Goal: Information Seeking & Learning: Learn about a topic

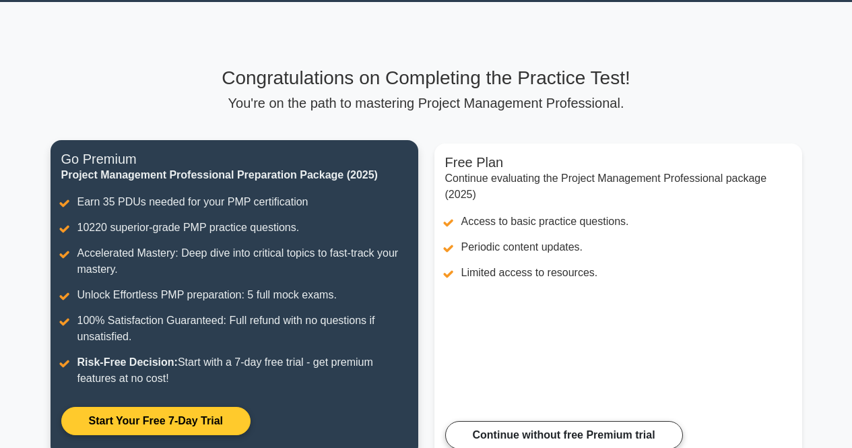
scroll to position [36, 0]
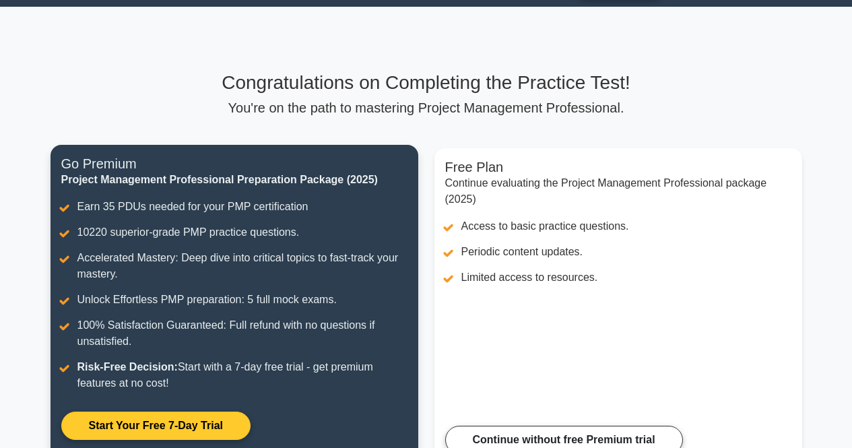
click at [184, 422] on link "Start Your Free 7-Day Trial" at bounding box center [155, 425] width 189 height 28
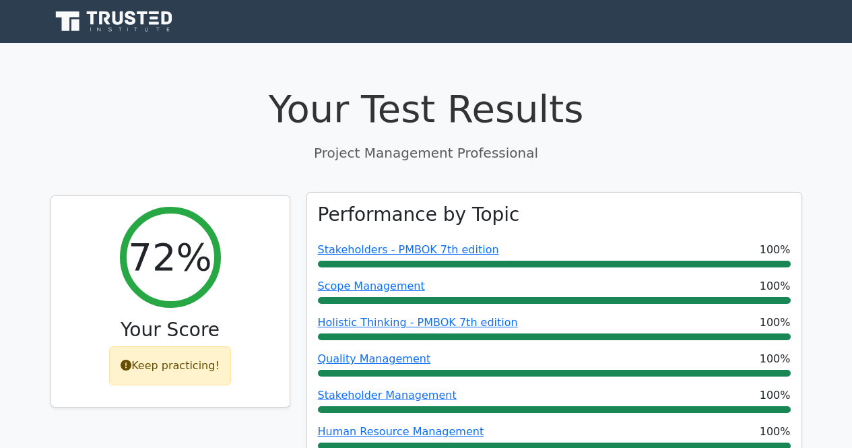
click at [624, 248] on div "Stakeholders - PMBOK 7th edition 100%" at bounding box center [554, 250] width 473 height 16
click at [594, 253] on div "Stakeholders - PMBOK 7th edition 100%" at bounding box center [554, 250] width 473 height 16
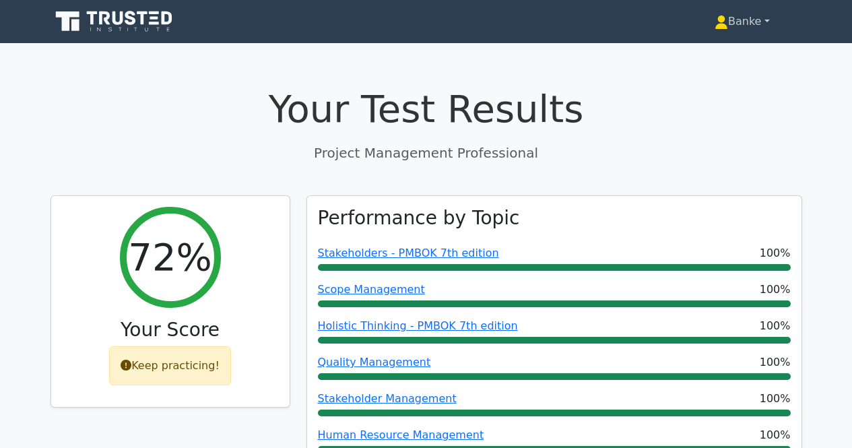
click at [735, 11] on link "Banke" at bounding box center [742, 21] width 120 height 27
click at [704, 57] on link "Profile" at bounding box center [736, 53] width 106 height 22
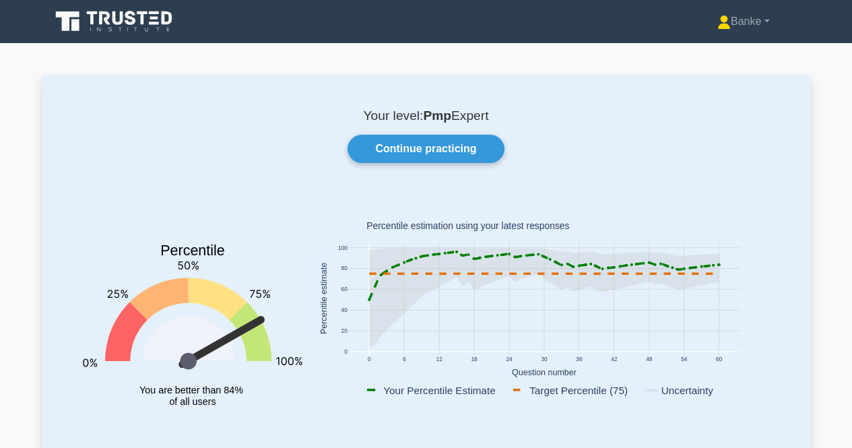
click at [765, 6] on div "Banke Profile Settings Profile" at bounding box center [426, 21] width 768 height 32
click at [739, 24] on link "Banke" at bounding box center [743, 21] width 117 height 27
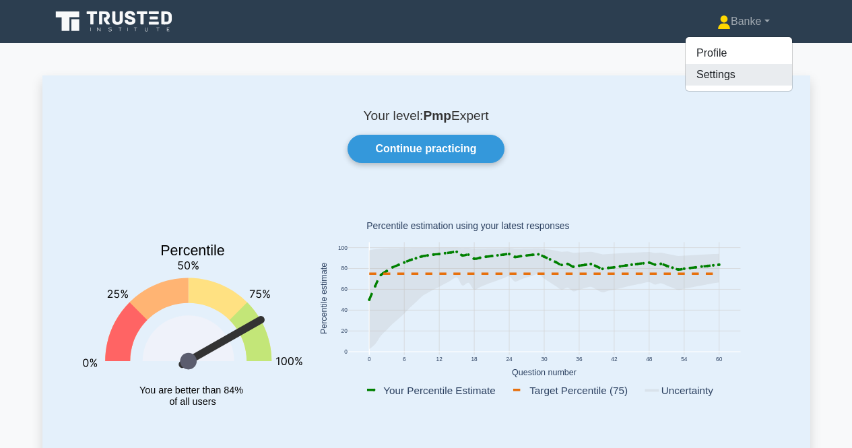
click at [707, 73] on link "Settings" at bounding box center [739, 75] width 106 height 22
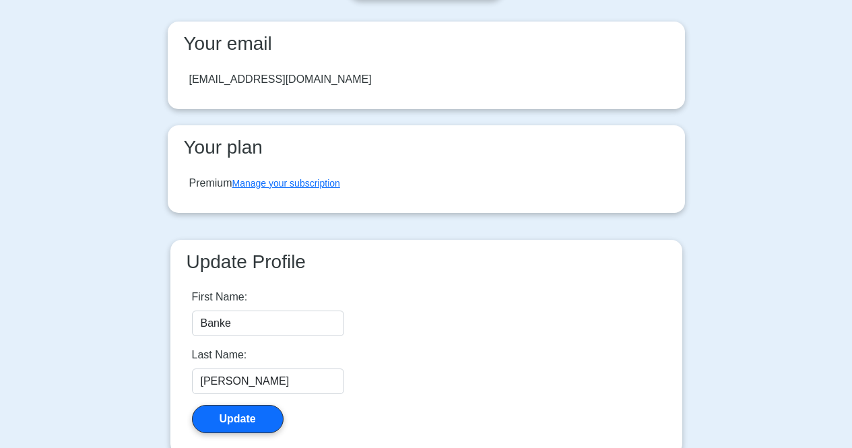
scroll to position [222, 0]
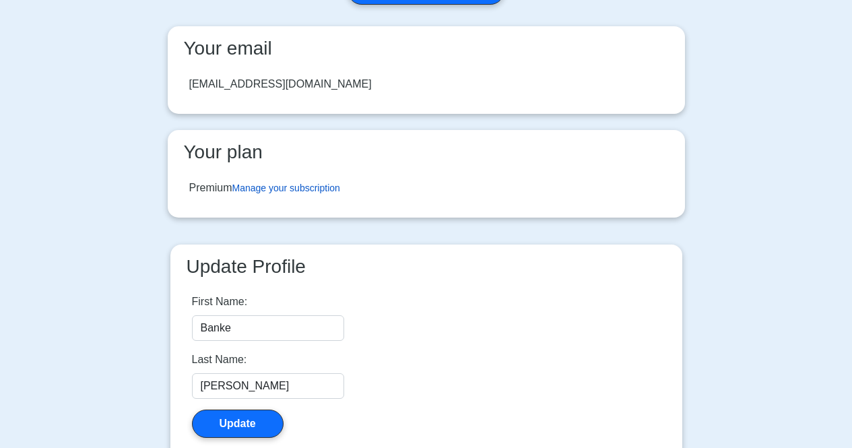
click at [317, 193] on link "Manage your subscription" at bounding box center [286, 188] width 108 height 11
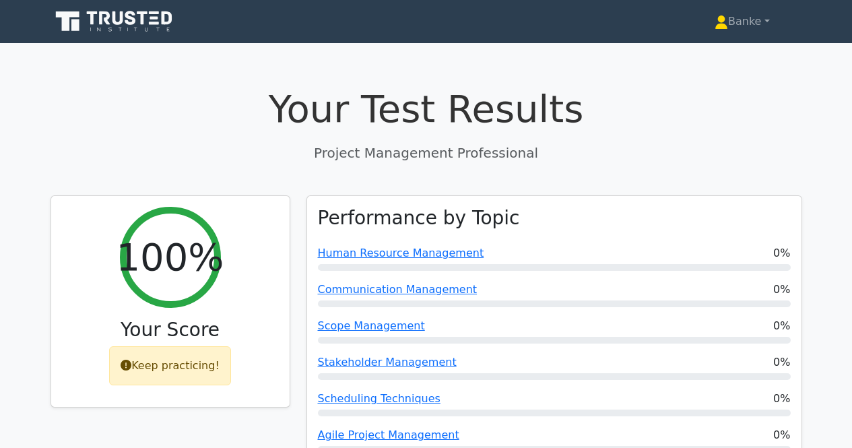
click at [143, 23] on icon at bounding box center [142, 17] width 11 height 13
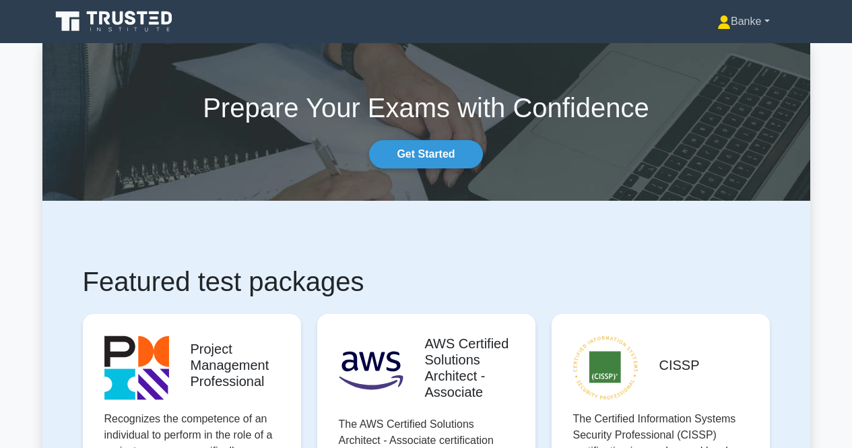
click at [742, 22] on link "Banke" at bounding box center [743, 21] width 117 height 27
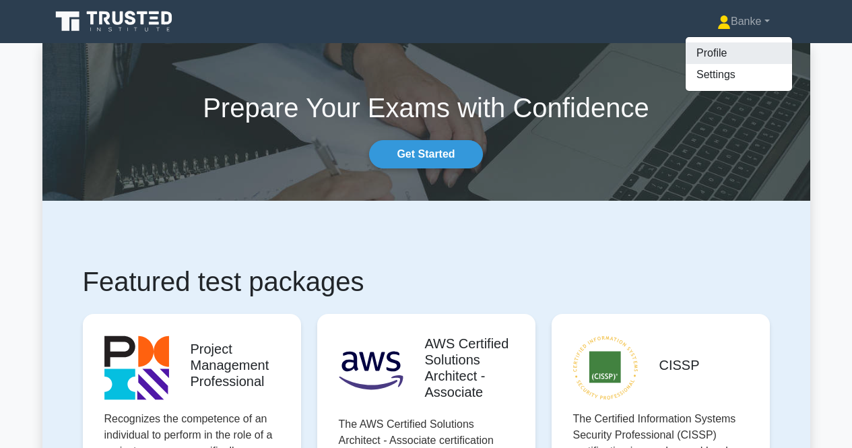
click at [705, 48] on link "Profile" at bounding box center [739, 53] width 106 height 22
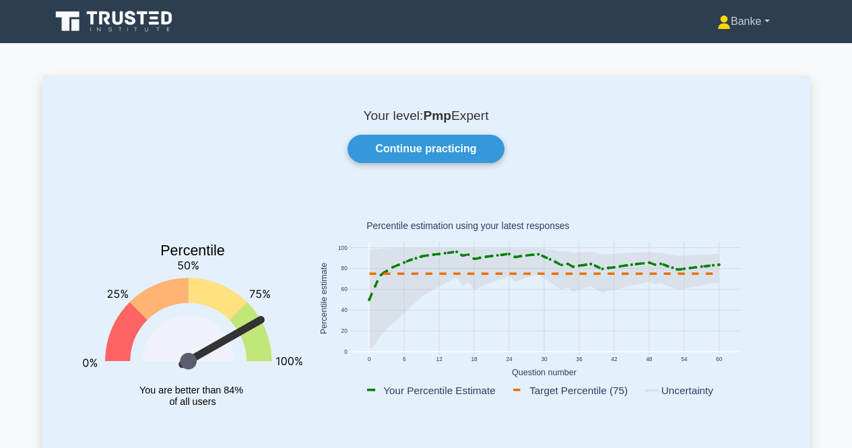
click at [734, 28] on link "Banke" at bounding box center [743, 21] width 117 height 27
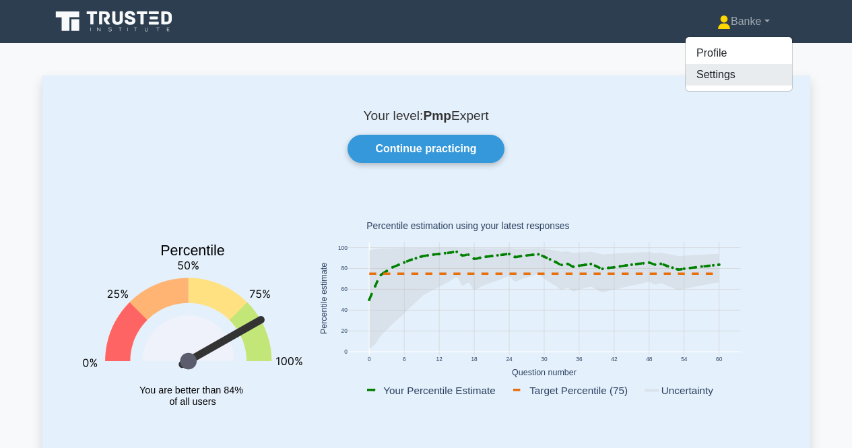
click at [721, 76] on link "Settings" at bounding box center [739, 75] width 106 height 22
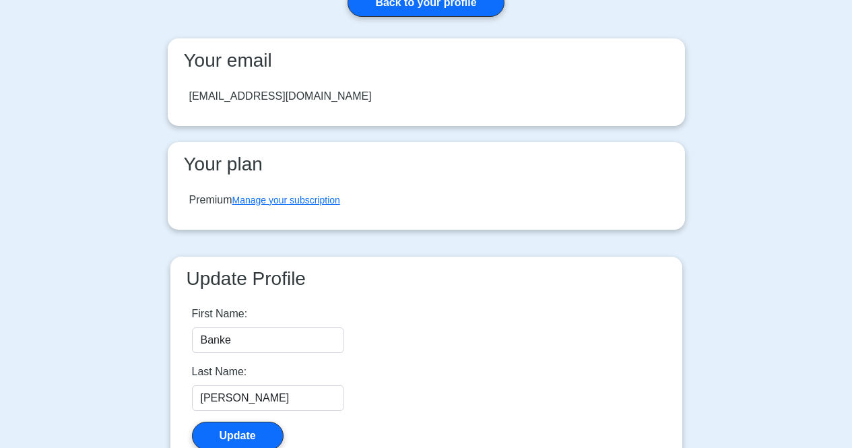
scroll to position [79, 0]
click at [330, 201] on link "Manage your subscription" at bounding box center [286, 199] width 108 height 11
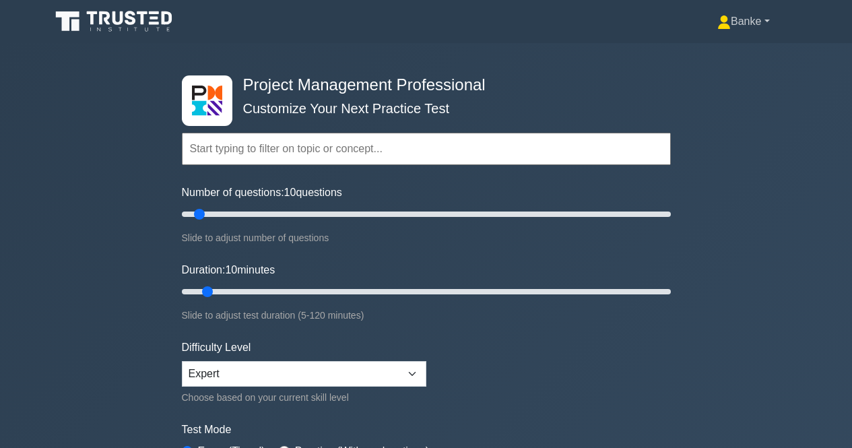
click at [746, 21] on link "Banke" at bounding box center [743, 21] width 117 height 27
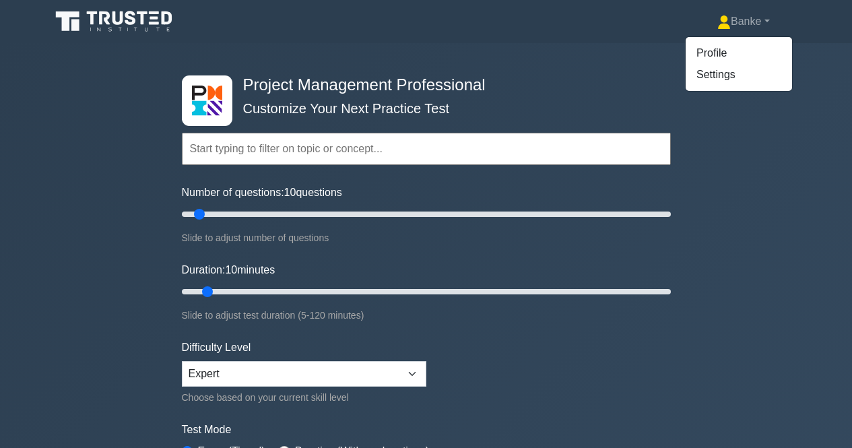
click at [148, 20] on icon at bounding box center [115, 22] width 129 height 26
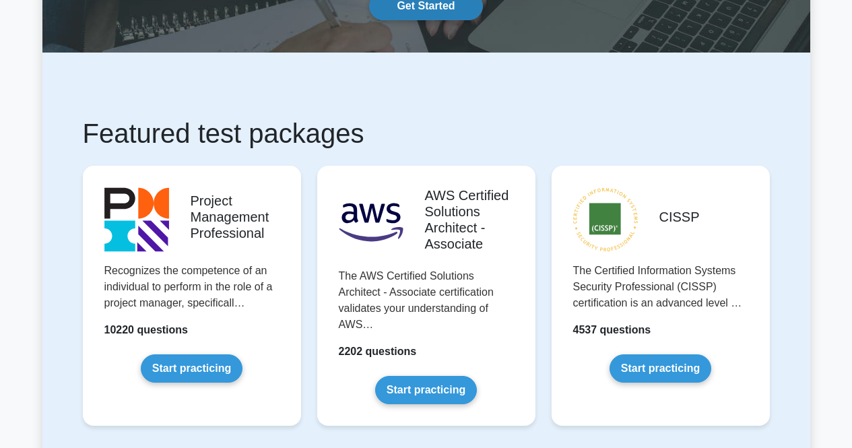
scroll to position [152, 0]
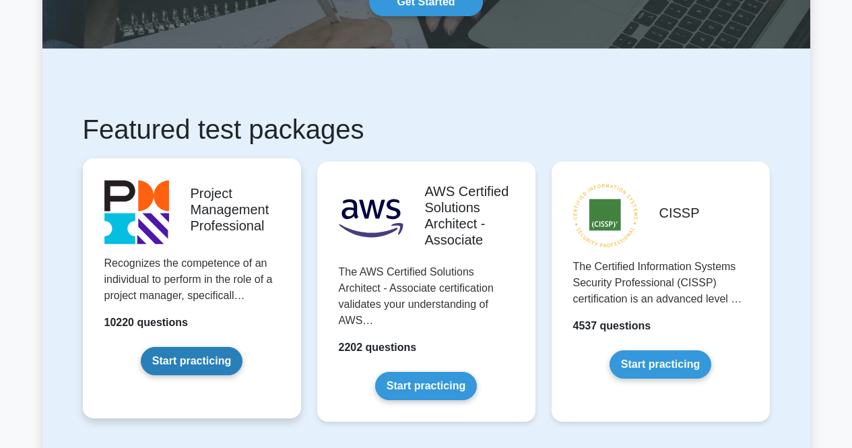
click at [187, 354] on link "Start practicing" at bounding box center [192, 361] width 102 height 28
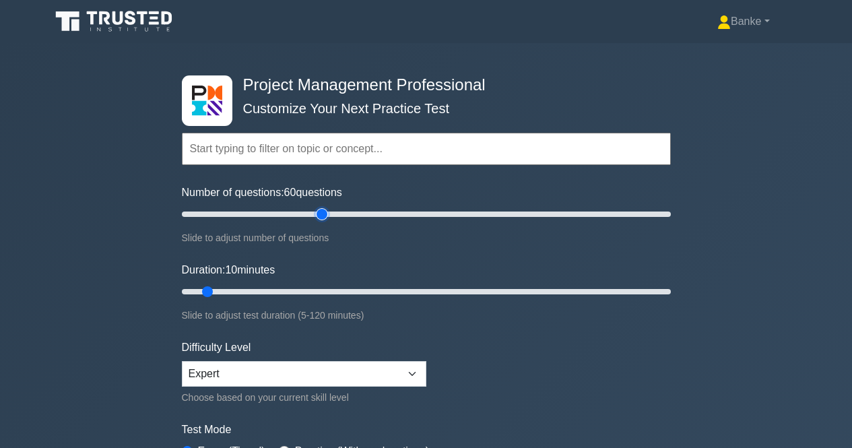
click at [319, 212] on input "Number of questions: 60 questions" at bounding box center [426, 214] width 489 height 16
click at [404, 213] on input "Number of questions: 95 questions" at bounding box center [426, 214] width 489 height 16
drag, startPoint x: 399, startPoint y: 220, endPoint x: 745, endPoint y: 243, distance: 347.0
type input "200"
click at [671, 222] on input "Number of questions: 200 questions" at bounding box center [426, 214] width 489 height 16
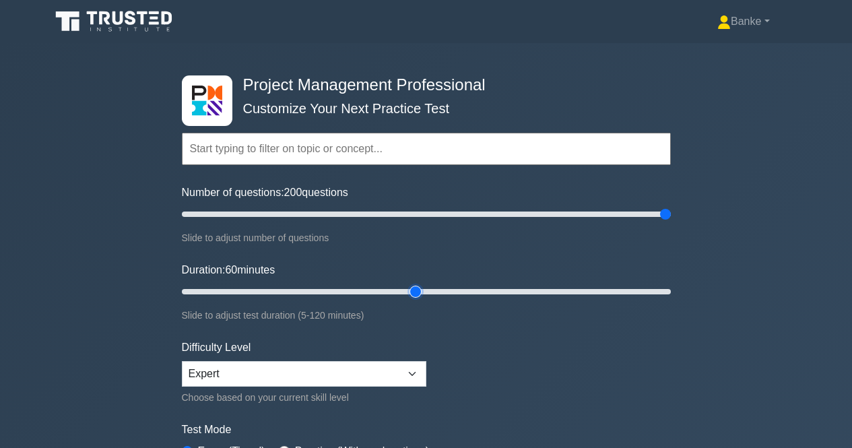
click at [421, 293] on input "Duration: 60 minutes" at bounding box center [426, 292] width 489 height 16
click at [526, 291] on input "Duration: 85 minutes" at bounding box center [426, 292] width 489 height 16
click at [594, 290] on input "Duration: 105 minutes" at bounding box center [426, 292] width 489 height 16
type input "120"
click at [667, 288] on input "Duration: 120 minutes" at bounding box center [426, 292] width 489 height 16
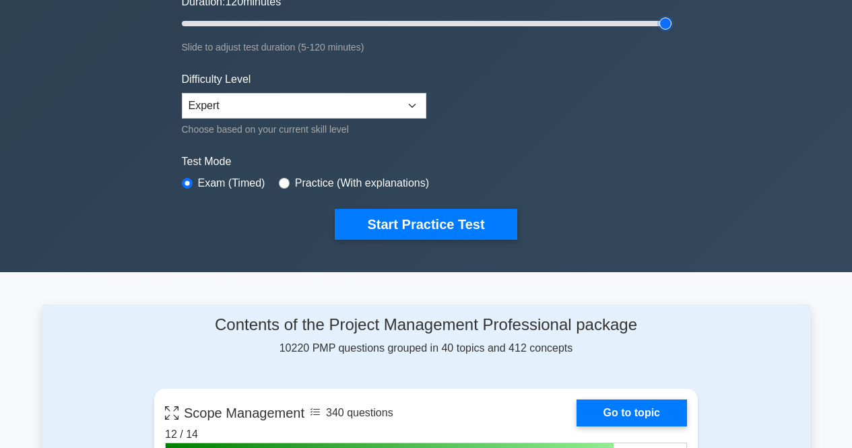
scroll to position [171, 0]
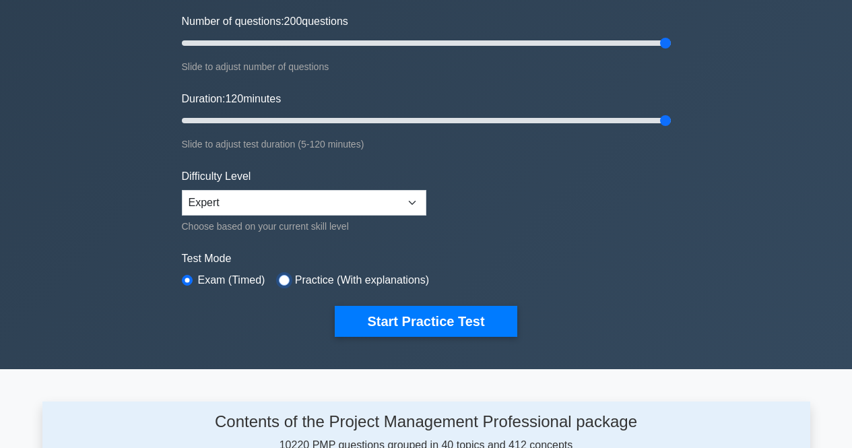
click at [286, 279] on input "radio" at bounding box center [284, 280] width 11 height 11
radio input "true"
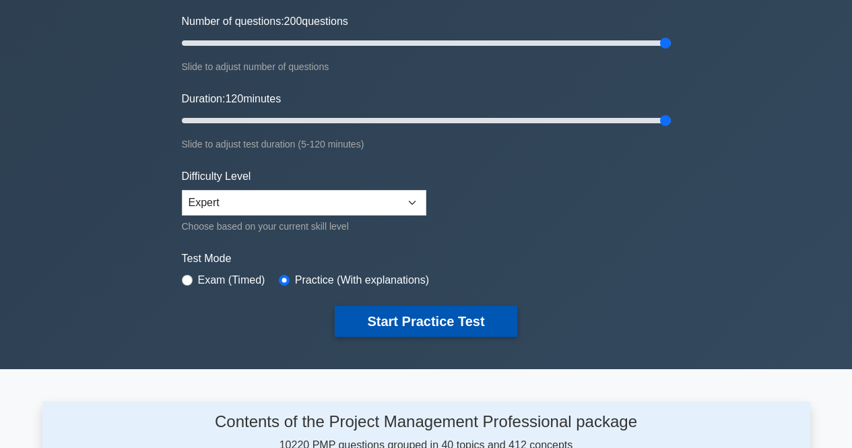
click at [381, 321] on button "Start Practice Test" at bounding box center [426, 321] width 182 height 31
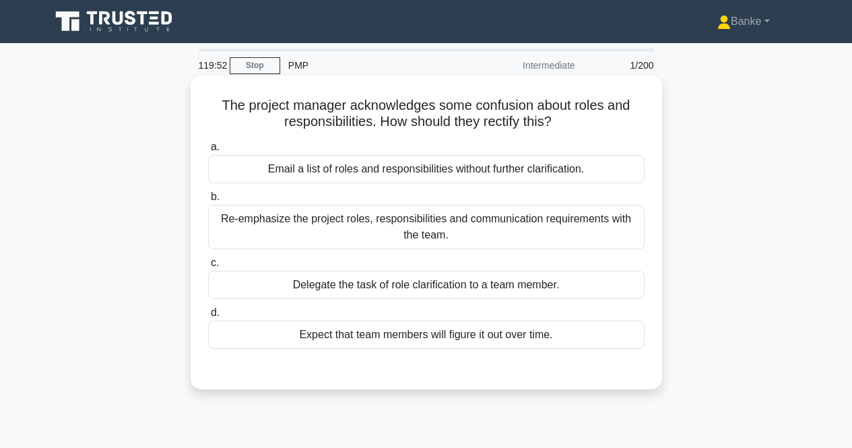
click at [484, 220] on div "Re-emphasize the project roles, responsibilities and communication requirements…" at bounding box center [426, 227] width 436 height 44
click at [208, 201] on input "b. Re-emphasize the project roles, responsibilities and communication requireme…" at bounding box center [208, 197] width 0 height 9
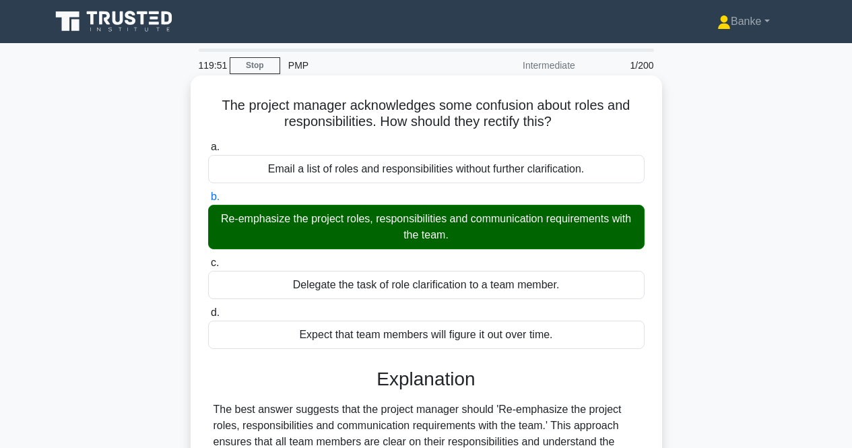
scroll to position [269, 0]
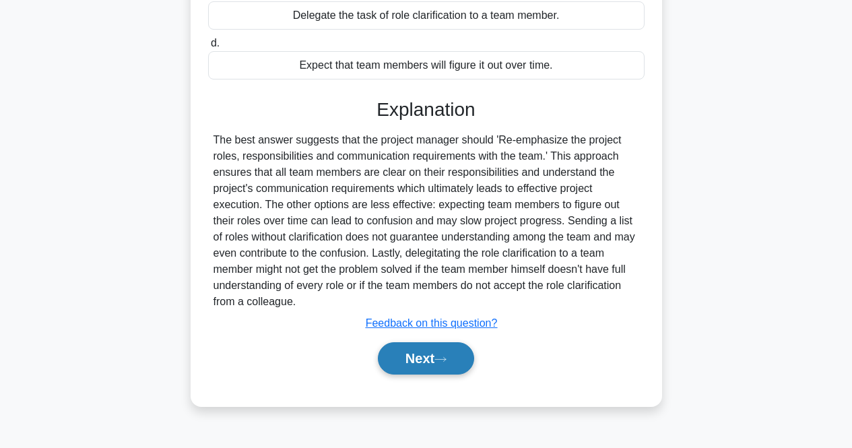
click at [455, 367] on button "Next" at bounding box center [426, 358] width 96 height 32
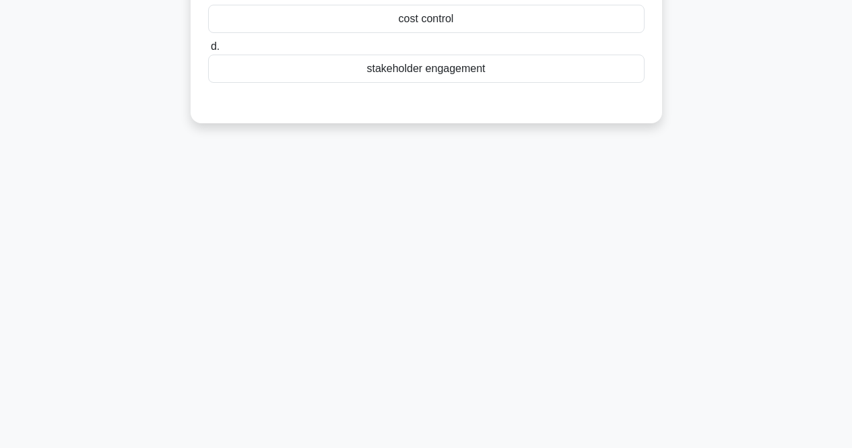
scroll to position [0, 0]
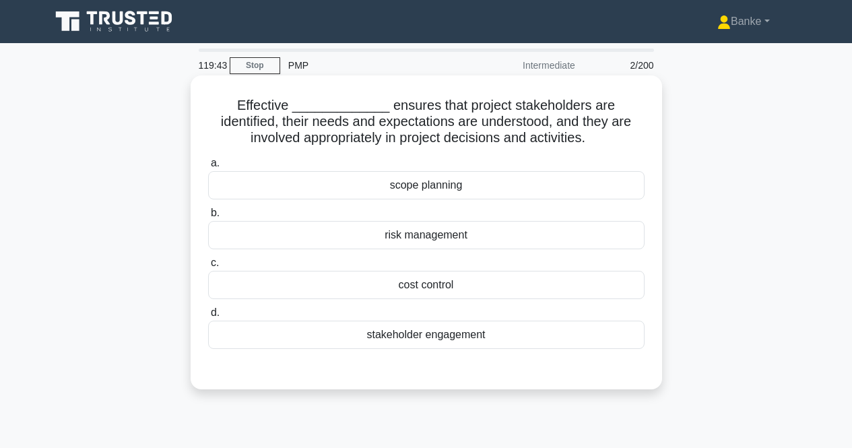
click at [531, 333] on div "stakeholder engagement" at bounding box center [426, 335] width 436 height 28
click at [208, 317] on input "d. stakeholder engagement" at bounding box center [208, 312] width 0 height 9
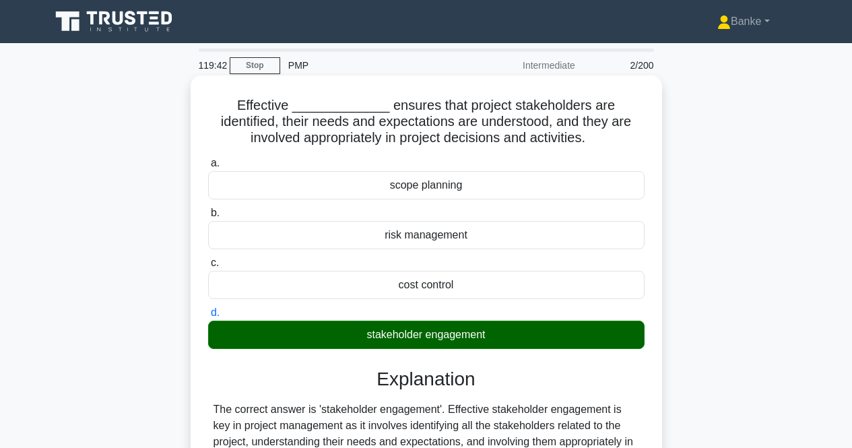
scroll to position [286, 0]
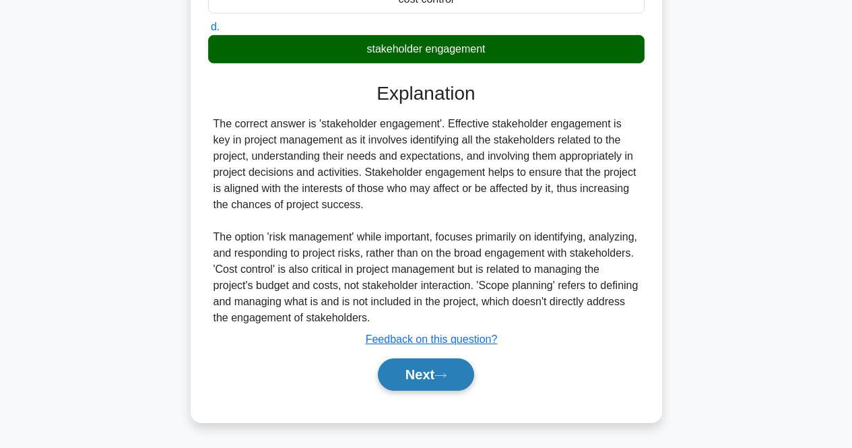
click at [421, 369] on button "Next" at bounding box center [426, 374] width 96 height 32
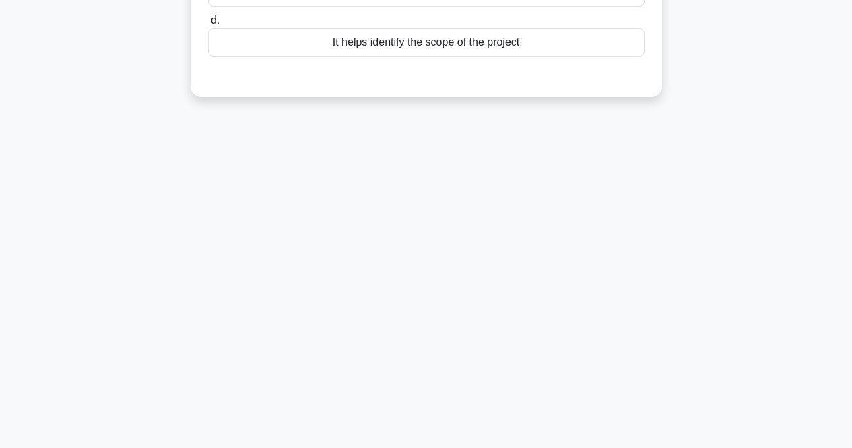
scroll to position [0, 0]
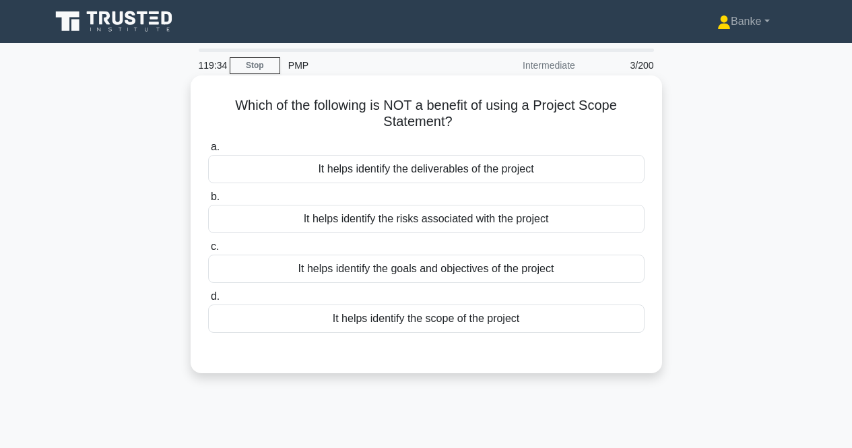
click at [451, 230] on div "It helps identify the risks associated with the project" at bounding box center [426, 219] width 436 height 28
click at [208, 201] on input "b. It helps identify the risks associated with the project" at bounding box center [208, 197] width 0 height 9
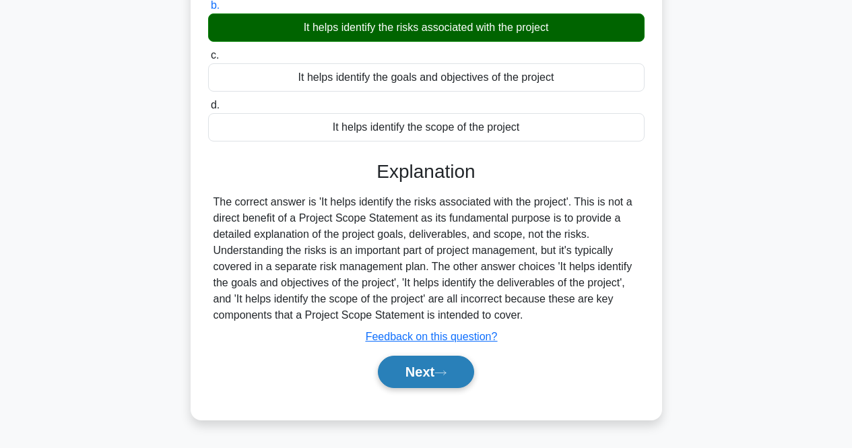
scroll to position [279, 0]
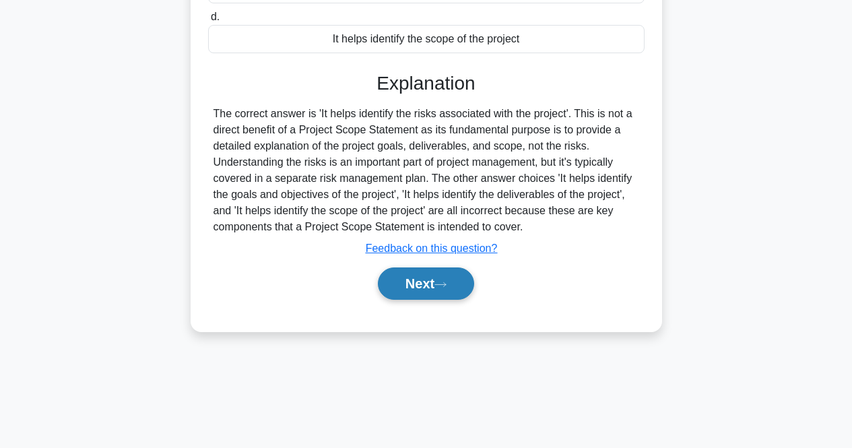
click at [440, 288] on icon at bounding box center [440, 284] width 12 height 7
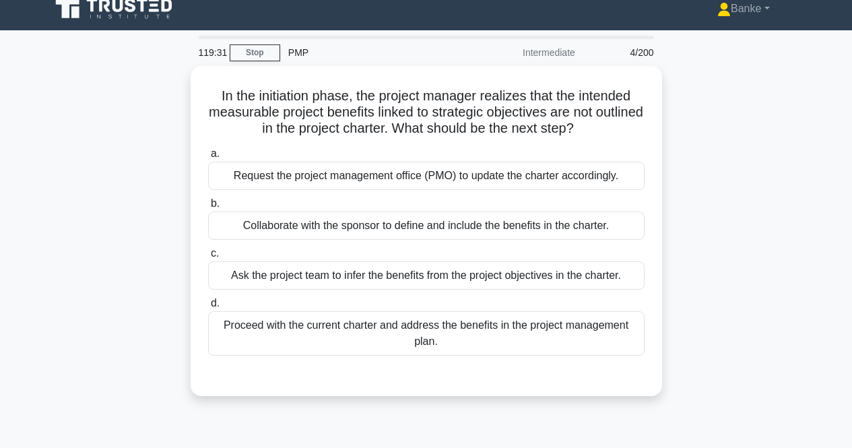
scroll to position [10, 0]
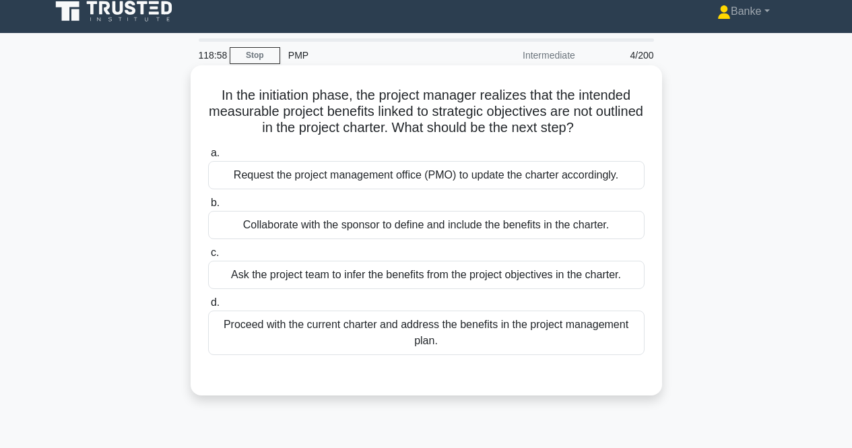
click at [583, 226] on div "Collaborate with the sponsor to define and include the benefits in the charter." at bounding box center [426, 225] width 436 height 28
click at [208, 207] on input "b. Collaborate with the sponsor to define and include the benefits in the chart…" at bounding box center [208, 203] width 0 height 9
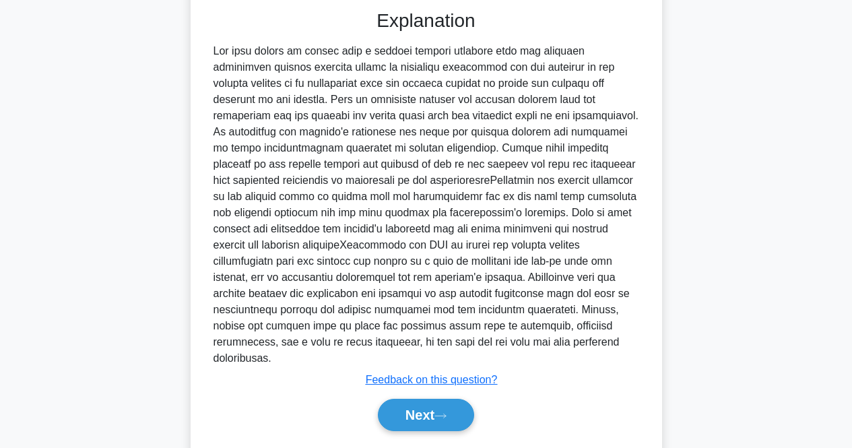
scroll to position [399, 0]
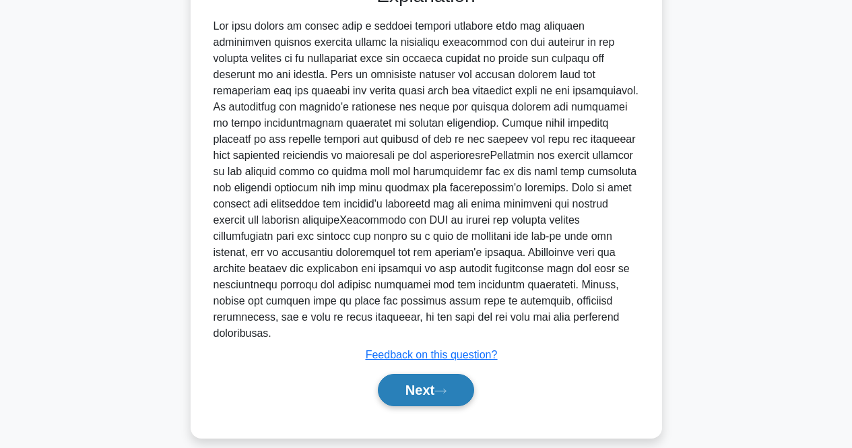
click at [466, 384] on button "Next" at bounding box center [426, 390] width 96 height 32
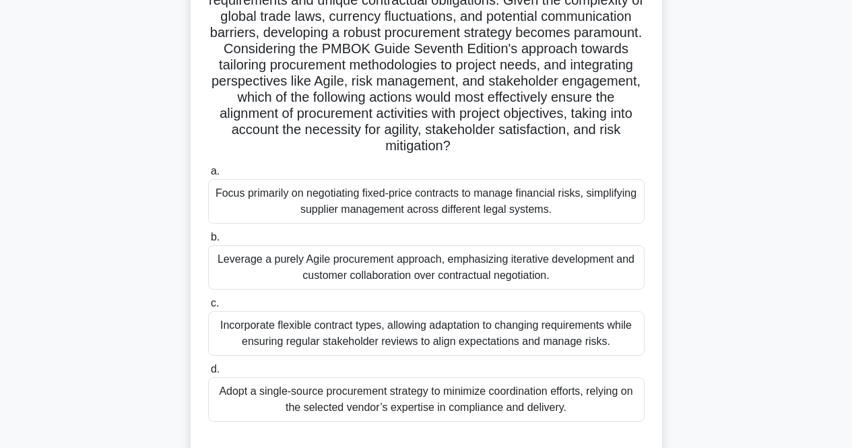
scroll to position [202, 0]
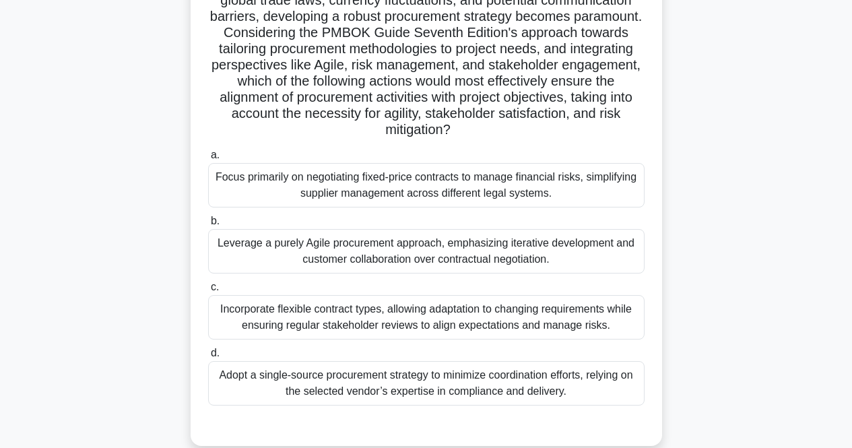
click at [519, 178] on div "Focus primarily on negotiating fixed-price contracts to manage financial risks,…" at bounding box center [426, 185] width 436 height 44
click at [208, 160] on input "a. Focus primarily on negotiating fixed-price contracts to manage financial ris…" at bounding box center [208, 155] width 0 height 9
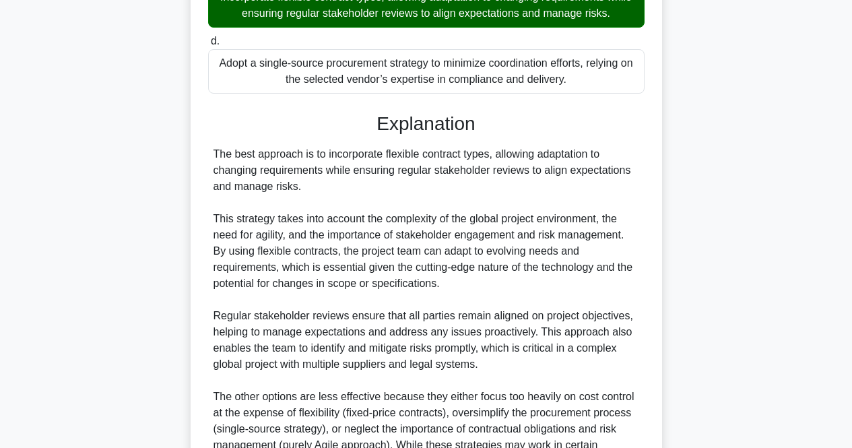
scroll to position [673, 0]
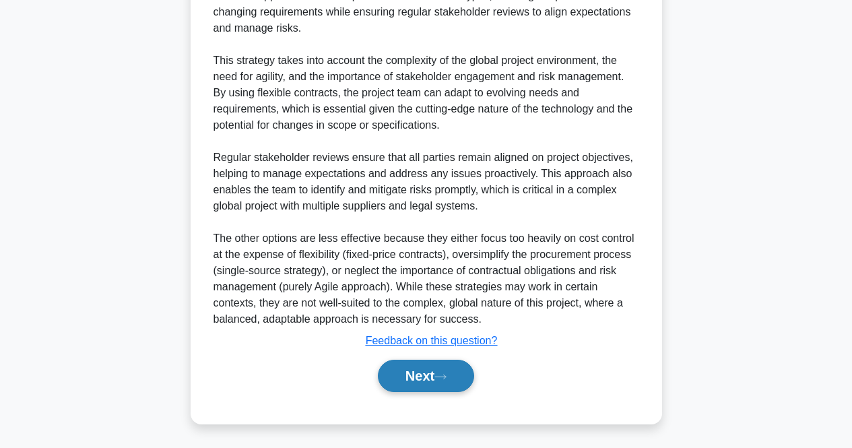
click at [434, 385] on button "Next" at bounding box center [426, 376] width 96 height 32
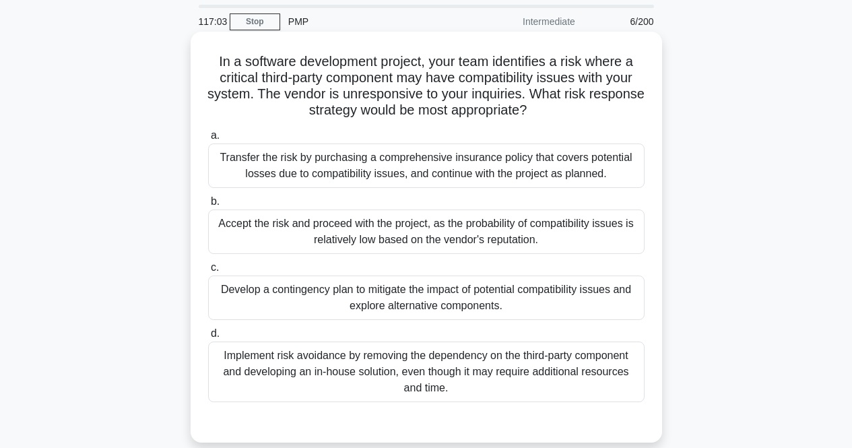
scroll to position [45, 0]
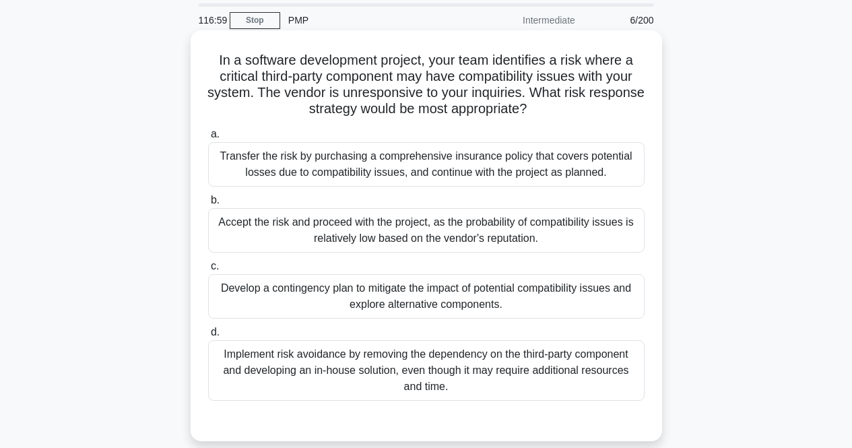
click at [496, 293] on div "Develop a contingency plan to mitigate the impact of potential compatibility is…" at bounding box center [426, 296] width 436 height 44
click at [208, 271] on input "c. Develop a contingency plan to mitigate the impact of potential compatibility…" at bounding box center [208, 266] width 0 height 9
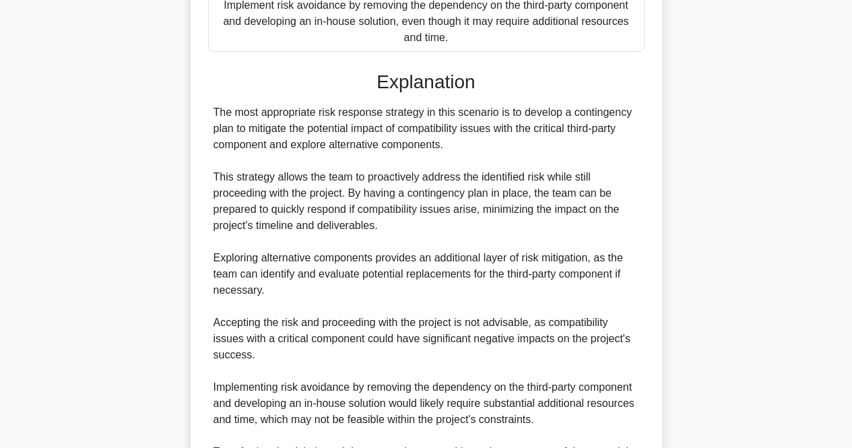
scroll to position [561, 0]
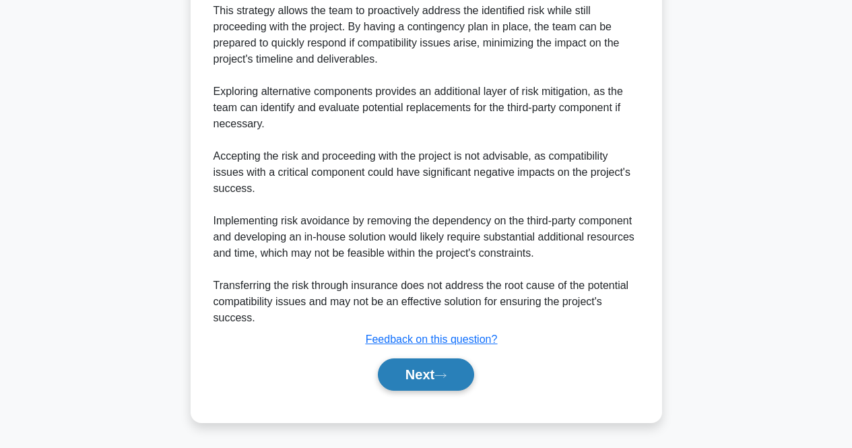
click at [432, 367] on button "Next" at bounding box center [426, 374] width 96 height 32
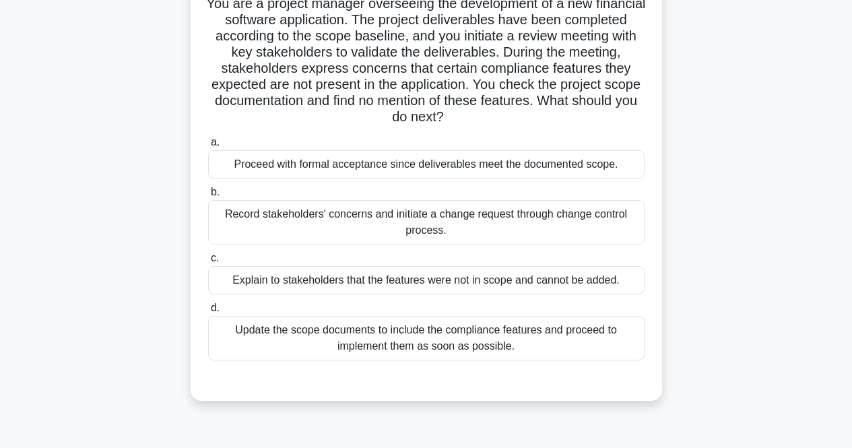
scroll to position [152, 0]
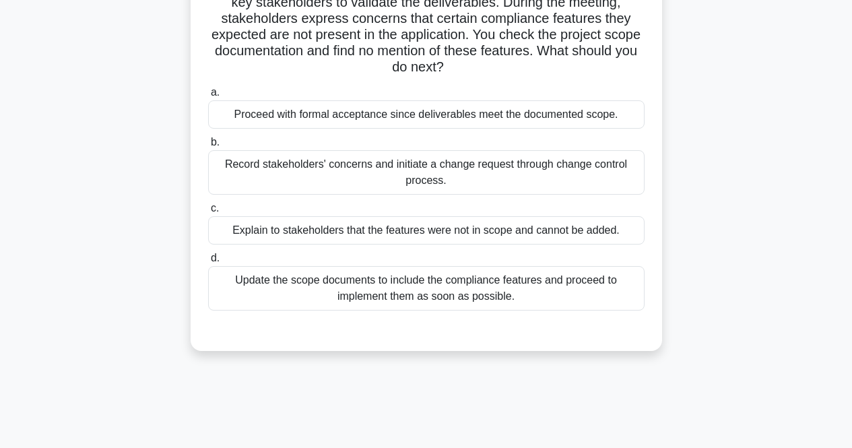
click at [474, 168] on div "Record stakeholders' concerns and initiate a change request through change cont…" at bounding box center [426, 172] width 436 height 44
click at [208, 147] on input "b. Record stakeholders' concerns and initiate a change request through change c…" at bounding box center [208, 142] width 0 height 9
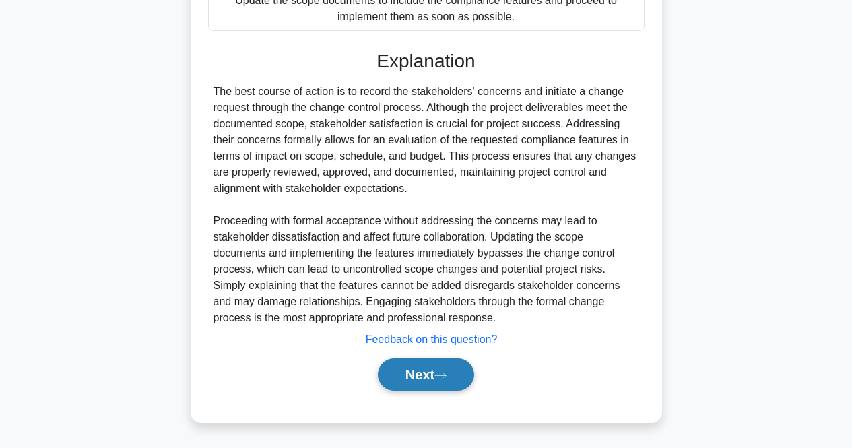
click at [424, 375] on button "Next" at bounding box center [426, 374] width 96 height 32
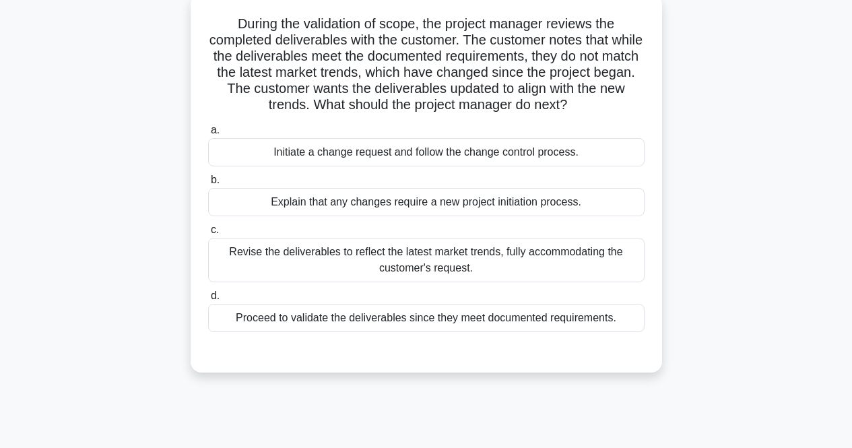
scroll to position [0, 0]
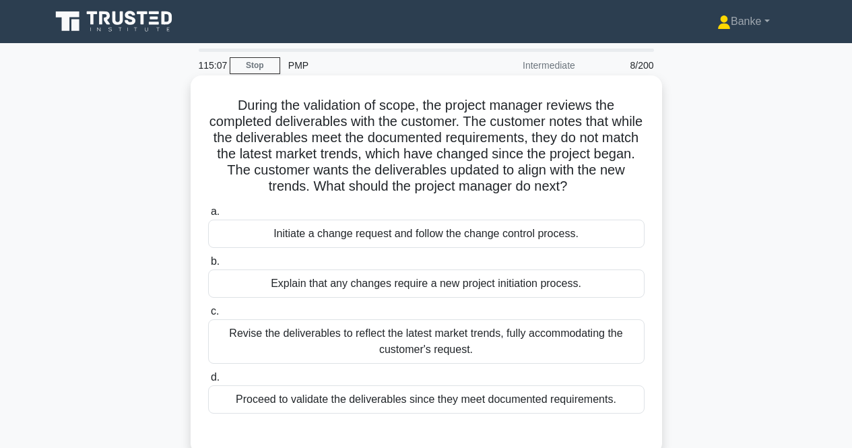
click at [426, 236] on div "Initiate a change request and follow the change control process." at bounding box center [426, 234] width 436 height 28
click at [208, 216] on input "a. Initiate a change request and follow the change control process." at bounding box center [208, 211] width 0 height 9
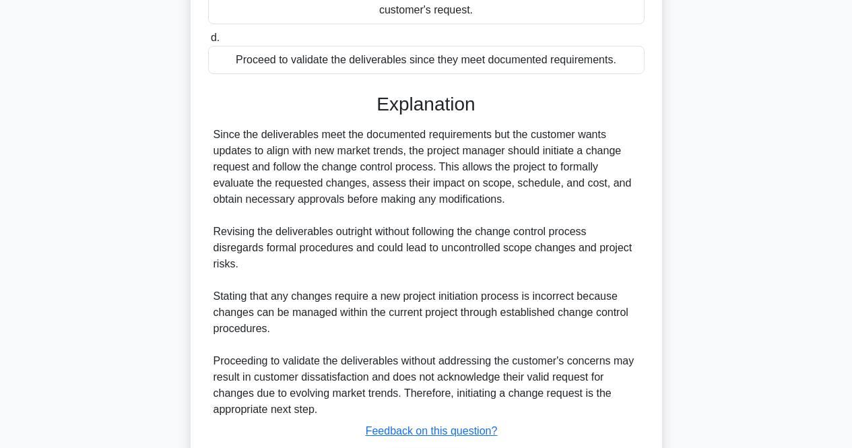
scroll to position [404, 0]
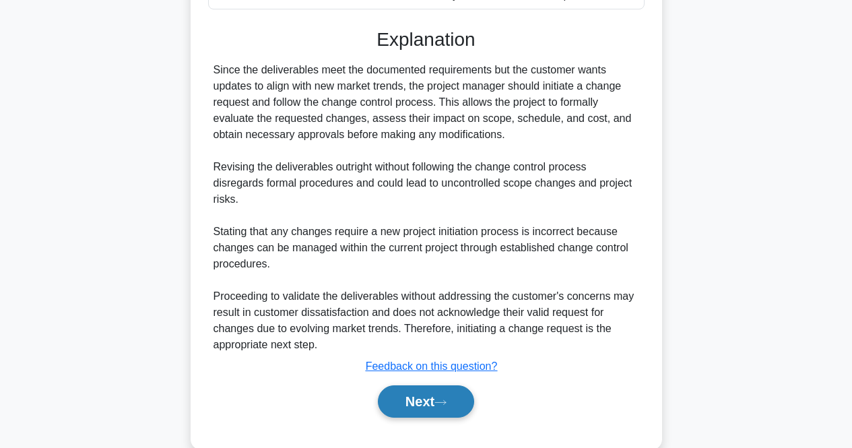
click at [405, 401] on button "Next" at bounding box center [426, 401] width 96 height 32
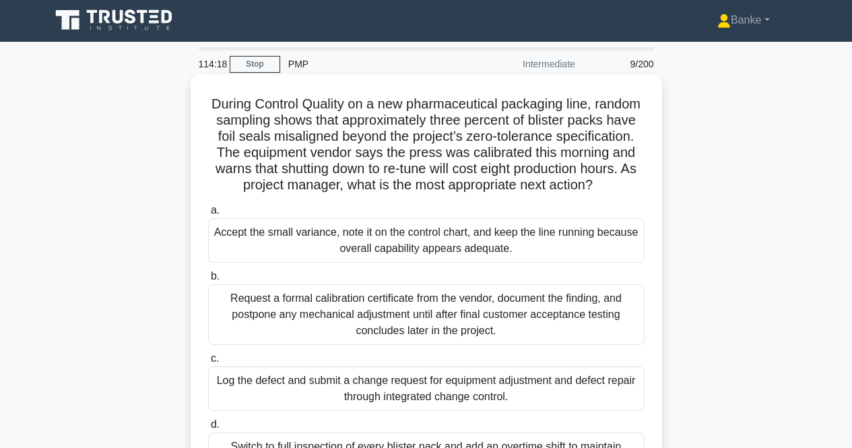
scroll to position [0, 0]
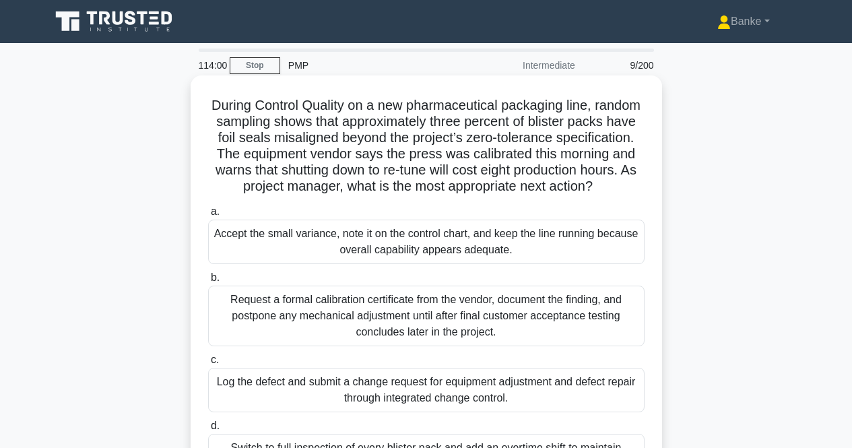
click at [433, 335] on div "Request a formal calibration certificate from the vendor, document the finding,…" at bounding box center [426, 316] width 436 height 61
click at [208, 282] on input "b. Request a formal calibration certificate from the vendor, document the findi…" at bounding box center [208, 277] width 0 height 9
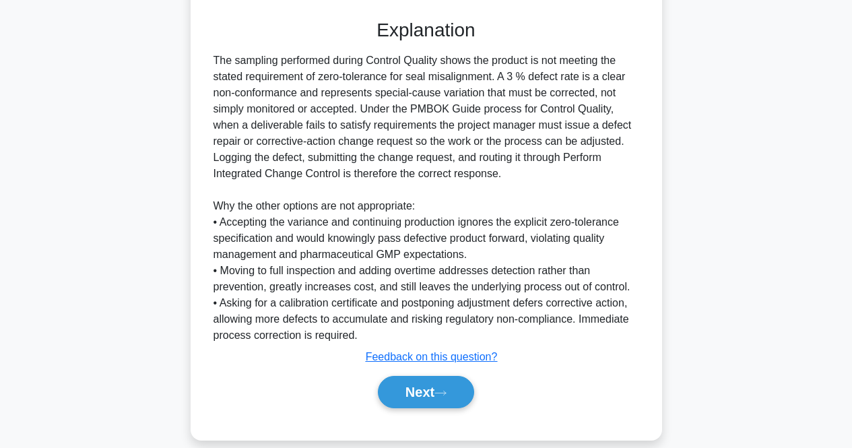
scroll to position [514, 0]
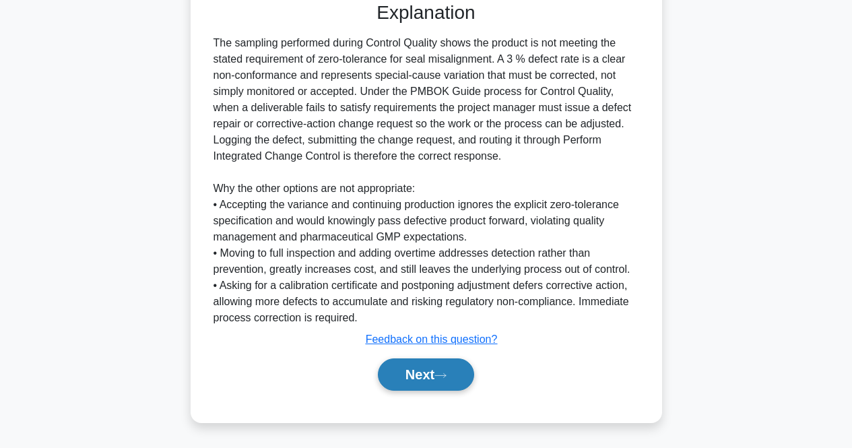
click at [426, 376] on button "Next" at bounding box center [426, 374] width 96 height 32
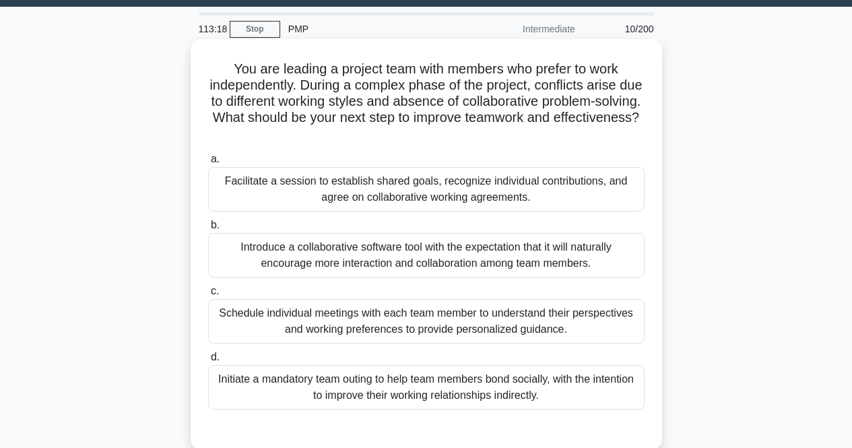
scroll to position [0, 0]
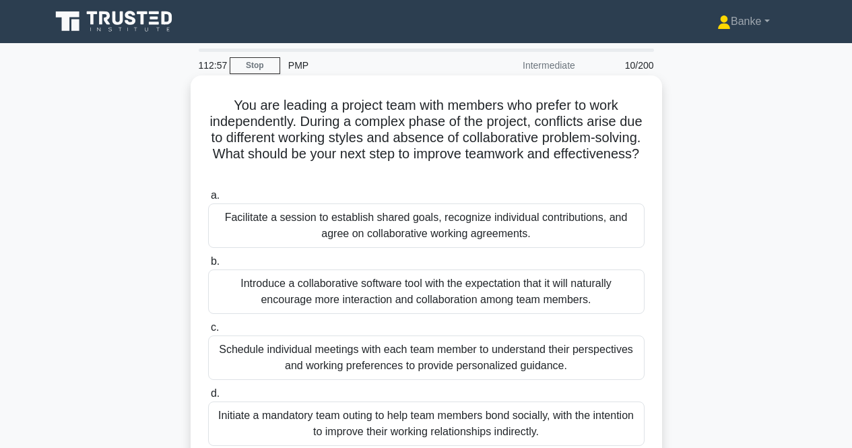
click at [541, 228] on div "Facilitate a session to establish shared goals, recognize individual contributi…" at bounding box center [426, 225] width 436 height 44
click at [208, 200] on input "a. Facilitate a session to establish shared goals, recognize individual contrib…" at bounding box center [208, 195] width 0 height 9
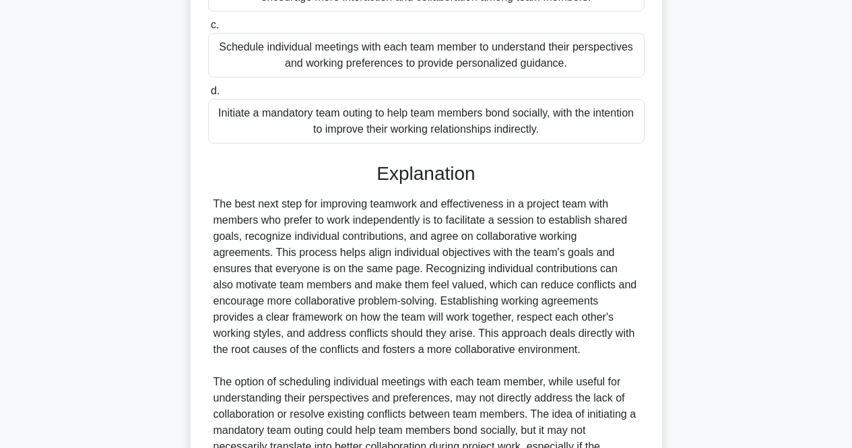
scroll to position [471, 0]
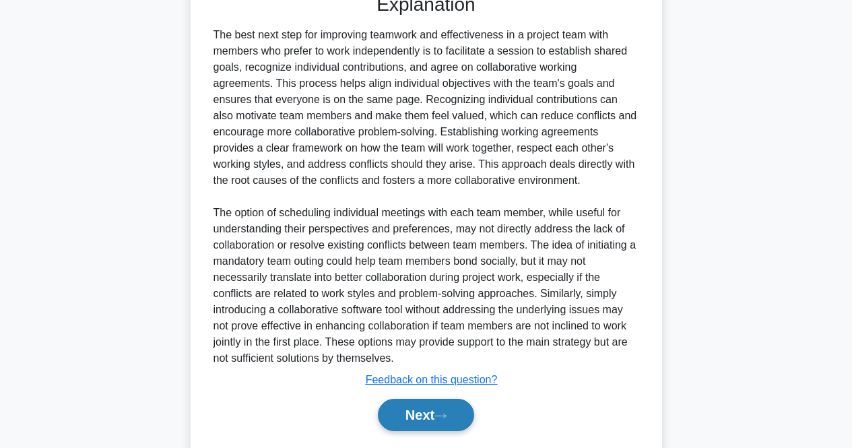
click at [415, 415] on button "Next" at bounding box center [426, 415] width 96 height 32
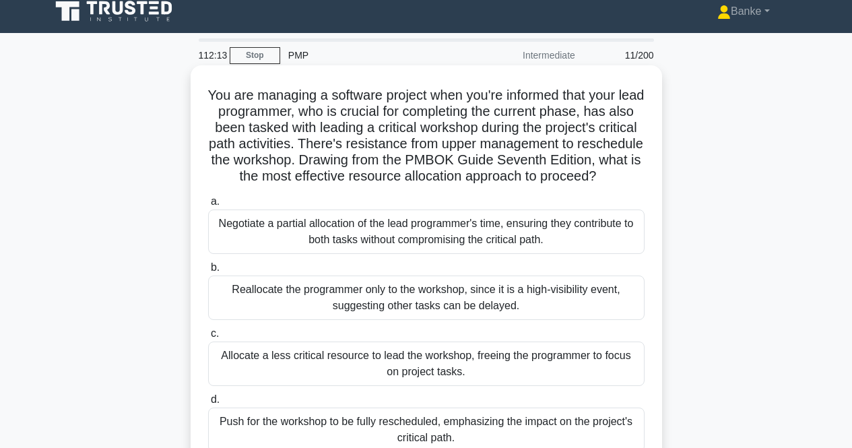
scroll to position [145, 0]
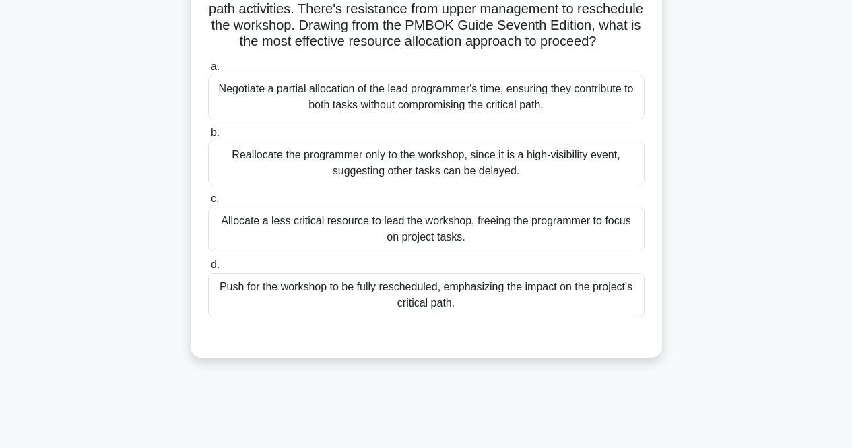
click at [581, 111] on div "Negotiate a partial allocation of the lead programmer's time, ensuring they con…" at bounding box center [426, 97] width 436 height 44
click at [208, 71] on input "a. Negotiate a partial allocation of the lead programmer's time, ensuring they …" at bounding box center [208, 67] width 0 height 9
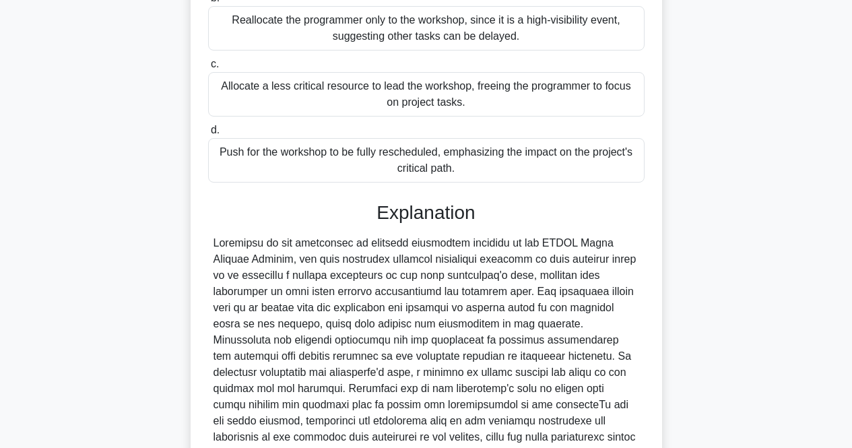
scroll to position [512, 0]
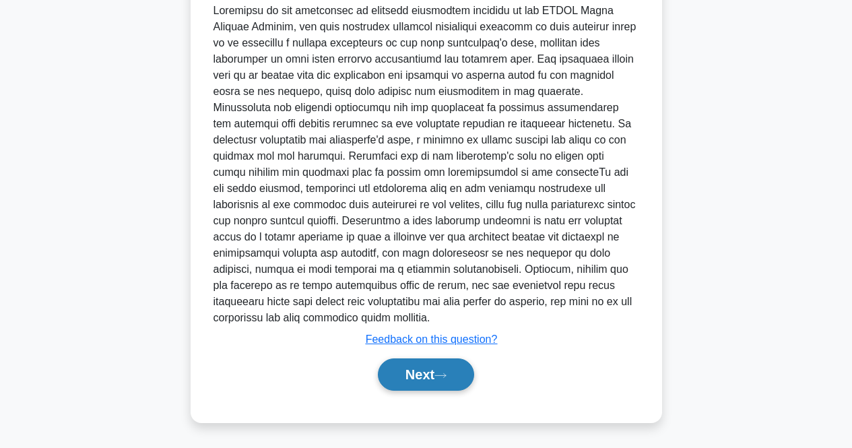
click at [438, 368] on button "Next" at bounding box center [426, 374] width 96 height 32
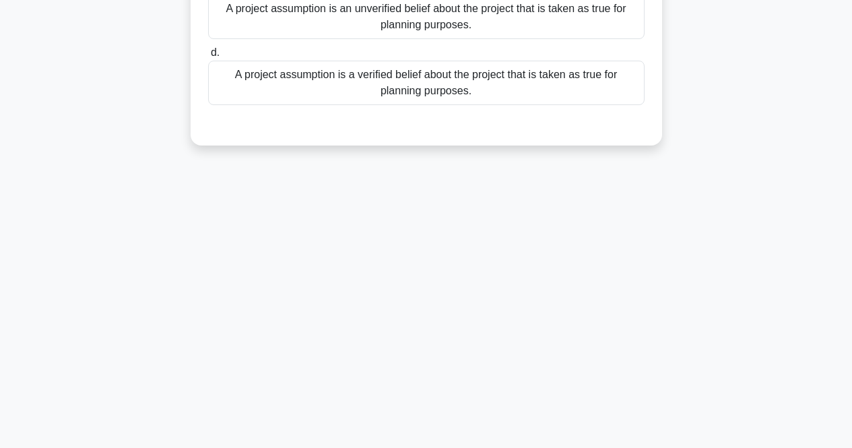
scroll to position [10, 0]
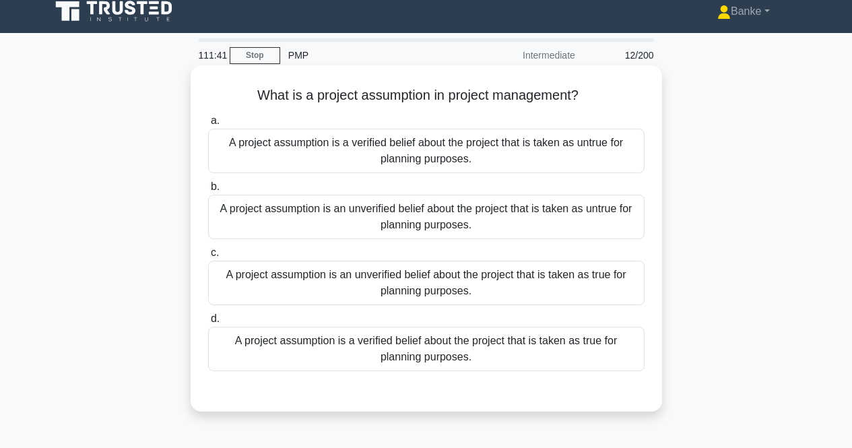
click at [475, 274] on div "A project assumption is an unverified belief about the project that is taken as…" at bounding box center [426, 283] width 436 height 44
click at [208, 257] on input "c. A project assumption is an unverified belief about the project that is taken…" at bounding box center [208, 253] width 0 height 9
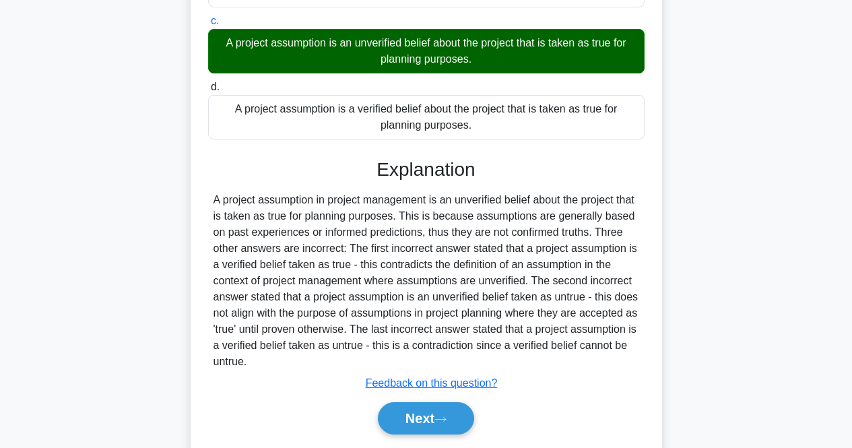
scroll to position [286, 0]
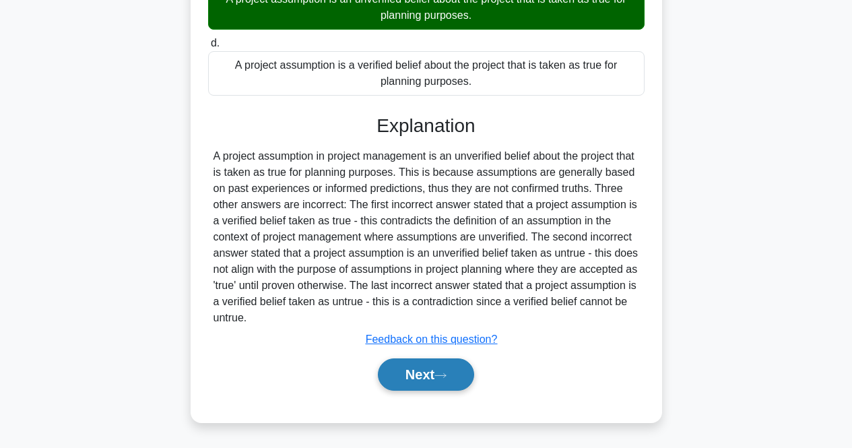
click at [428, 366] on button "Next" at bounding box center [426, 374] width 96 height 32
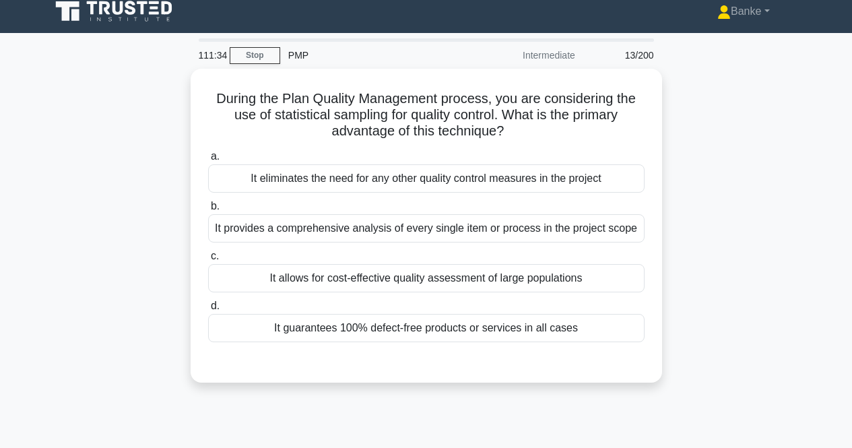
scroll to position [0, 0]
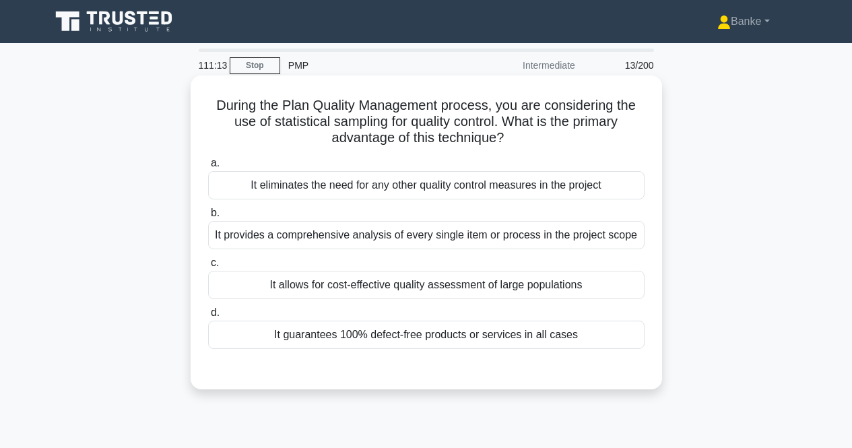
click at [502, 279] on div "It allows for cost-effective quality assessment of large populations" at bounding box center [426, 285] width 436 height 28
click at [208, 267] on input "c. It allows for cost-effective quality assessment of large populations" at bounding box center [208, 263] width 0 height 9
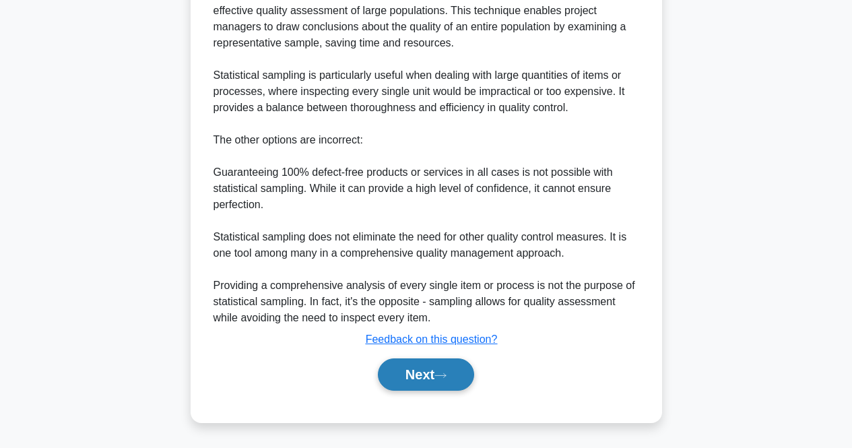
click at [420, 373] on button "Next" at bounding box center [426, 374] width 96 height 32
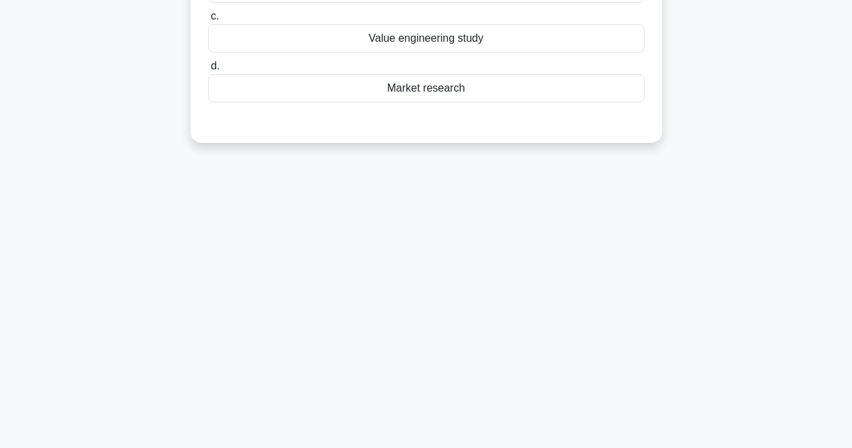
scroll to position [10, 0]
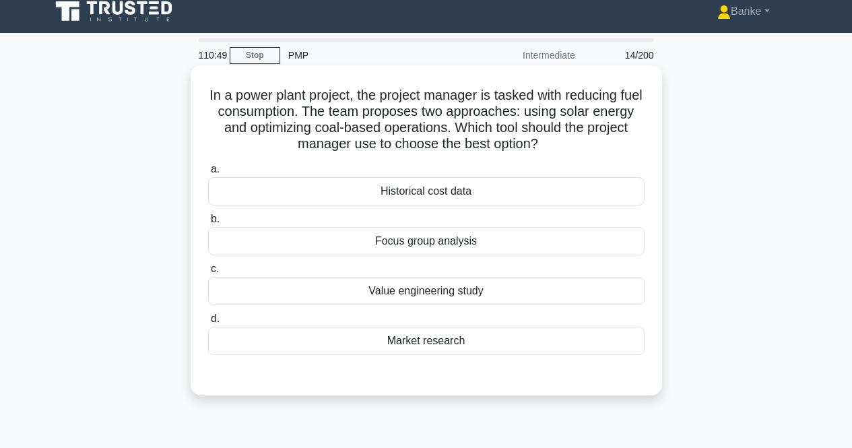
click at [473, 189] on div "Historical cost data" at bounding box center [426, 191] width 436 height 28
click at [208, 174] on input "a. Historical cost data" at bounding box center [208, 169] width 0 height 9
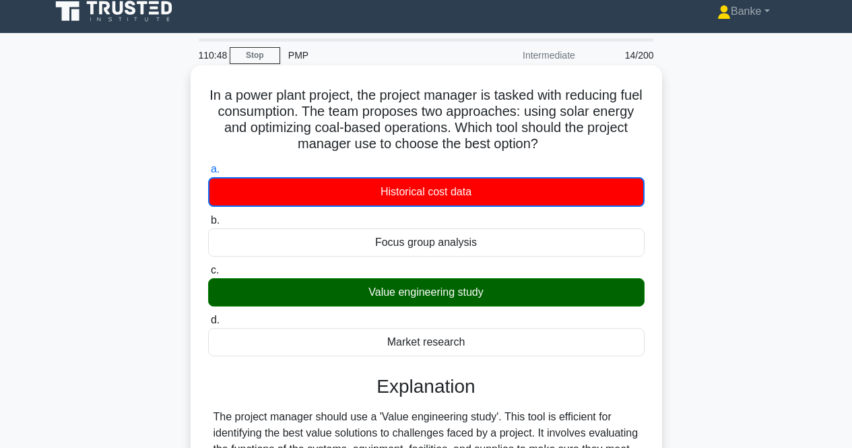
scroll to position [279, 0]
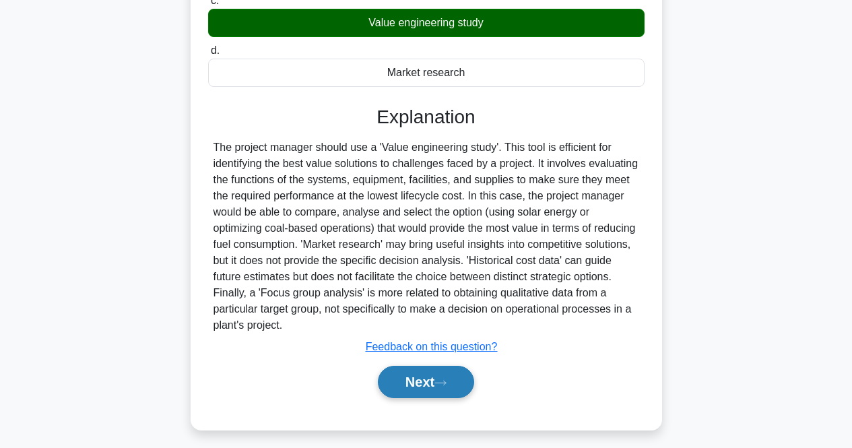
click at [425, 386] on button "Next" at bounding box center [426, 382] width 96 height 32
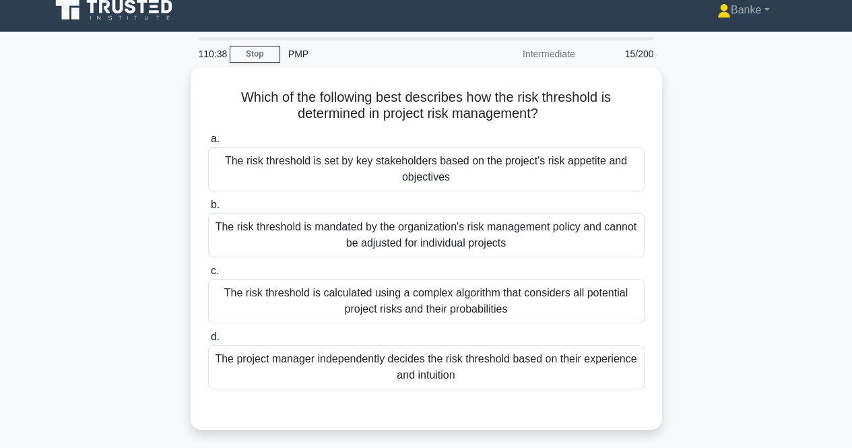
scroll to position [10, 0]
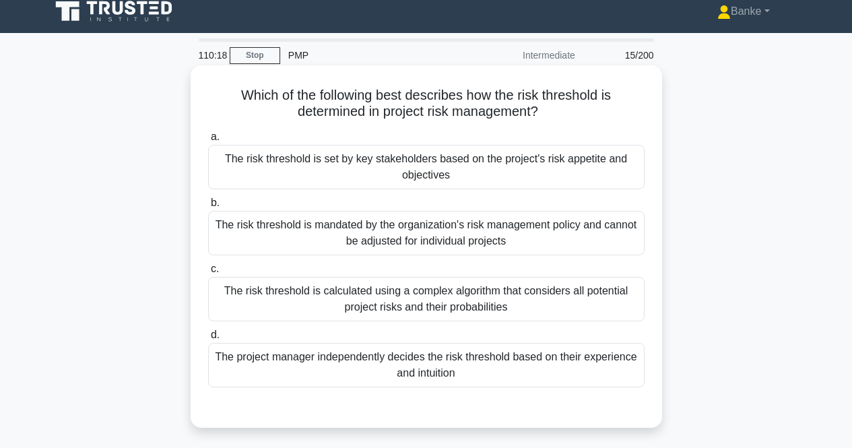
click at [473, 288] on div "The risk threshold is calculated using a complex algorithm that considers all p…" at bounding box center [426, 299] width 436 height 44
click at [208, 273] on input "c. The risk threshold is calculated using a complex algorithm that considers al…" at bounding box center [208, 269] width 0 height 9
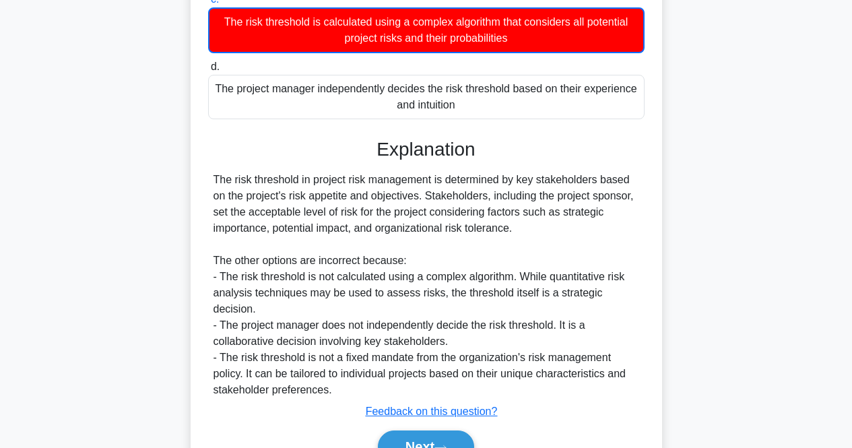
scroll to position [336, 0]
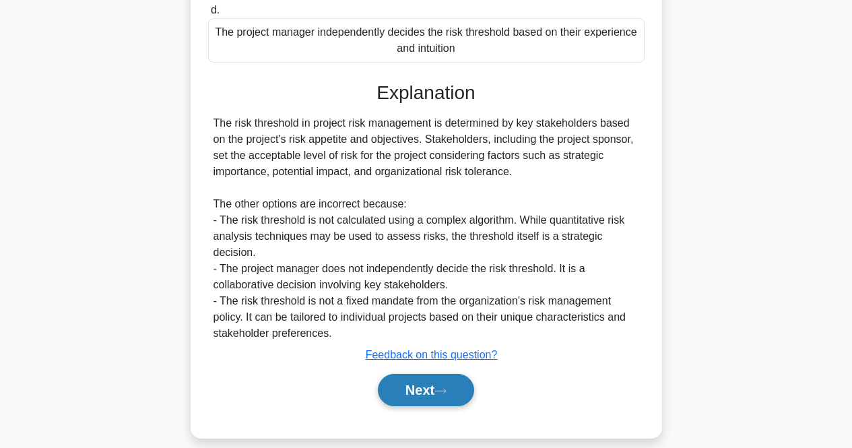
click at [446, 387] on icon at bounding box center [440, 390] width 12 height 7
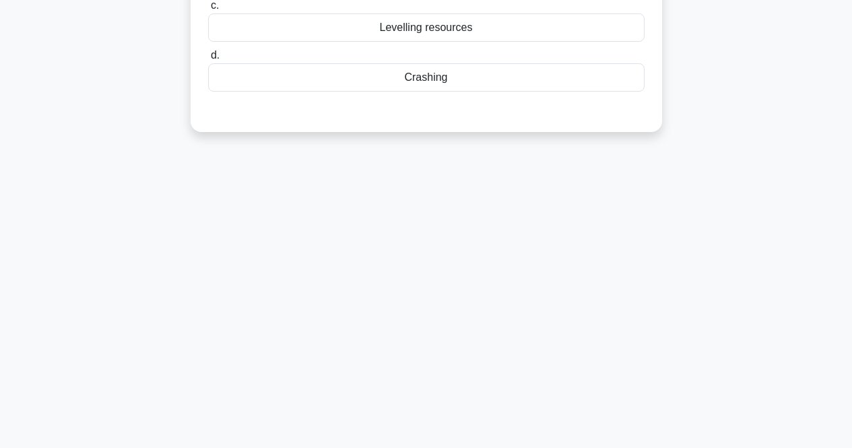
scroll to position [10, 0]
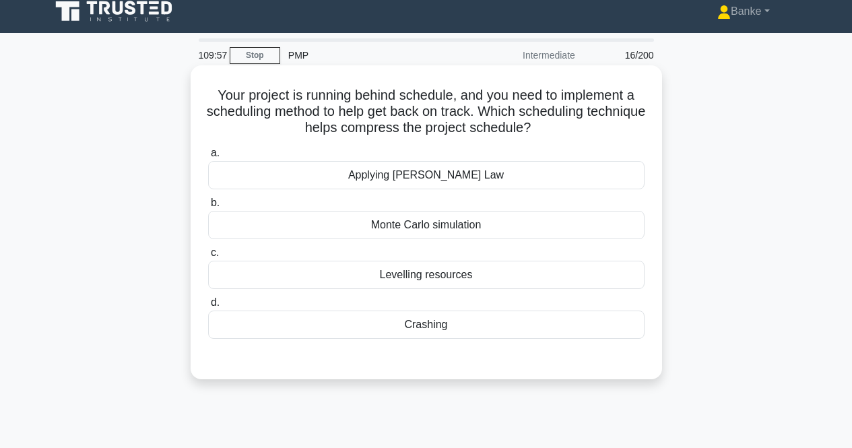
click at [456, 325] on div "Crashing" at bounding box center [426, 324] width 436 height 28
click at [208, 307] on input "d. Crashing" at bounding box center [208, 302] width 0 height 9
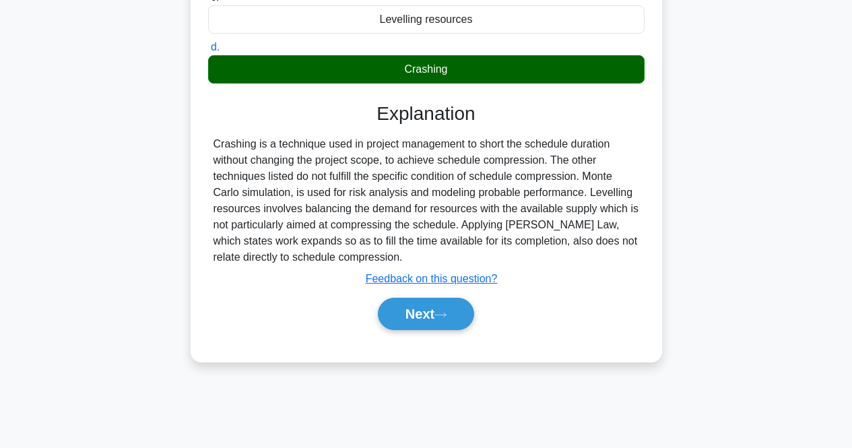
scroll to position [279, 0]
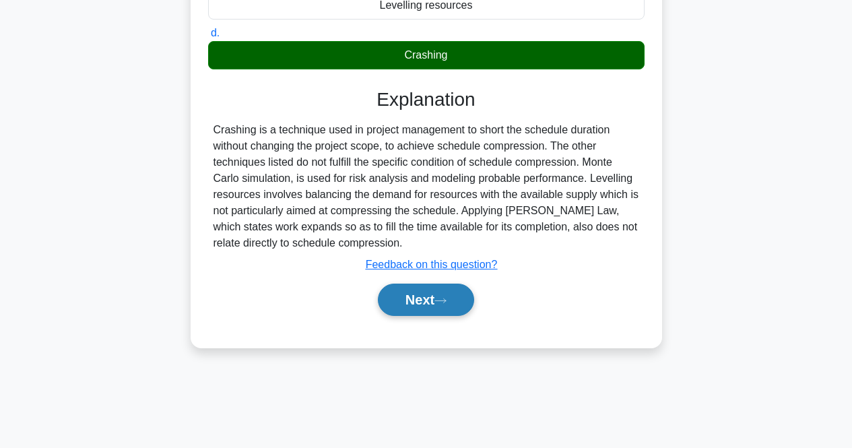
click at [438, 303] on button "Next" at bounding box center [426, 300] width 96 height 32
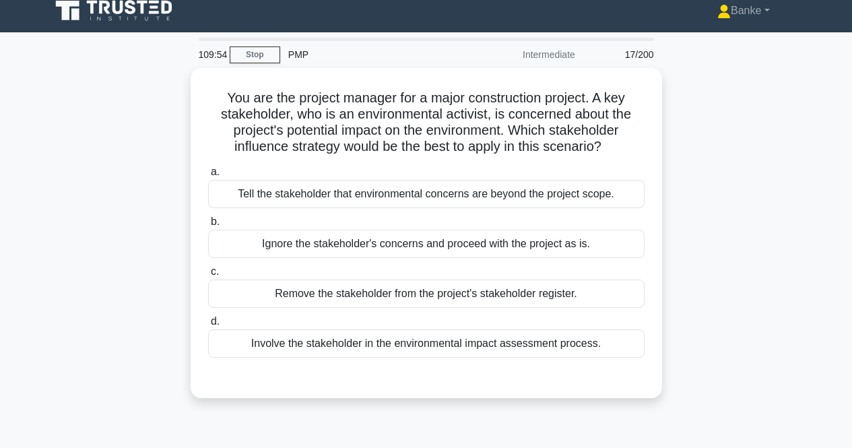
scroll to position [10, 0]
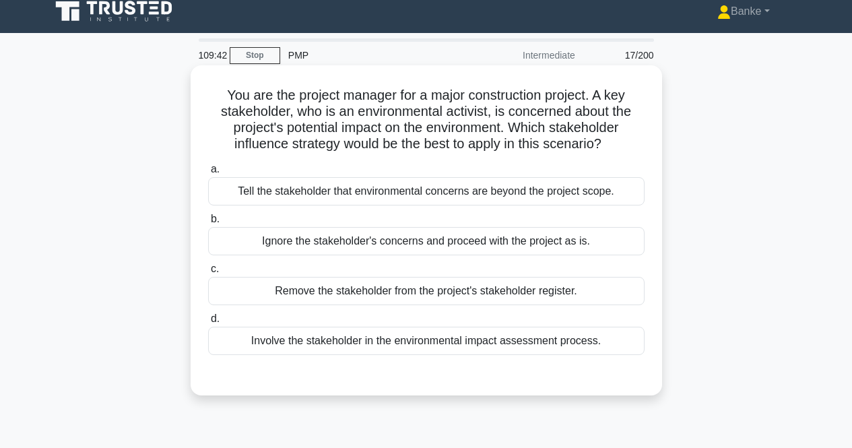
click at [460, 345] on div "Involve the stakeholder in the environmental impact assessment process." at bounding box center [426, 341] width 436 height 28
click at [208, 323] on input "d. Involve the stakeholder in the environmental impact assessment process." at bounding box center [208, 319] width 0 height 9
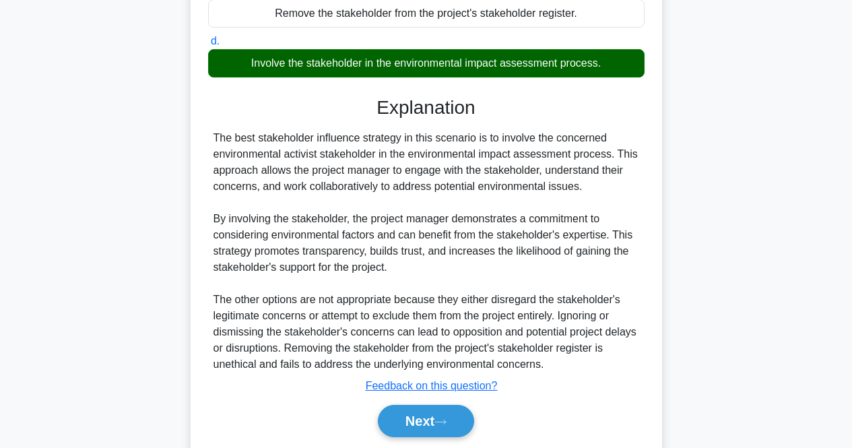
scroll to position [335, 0]
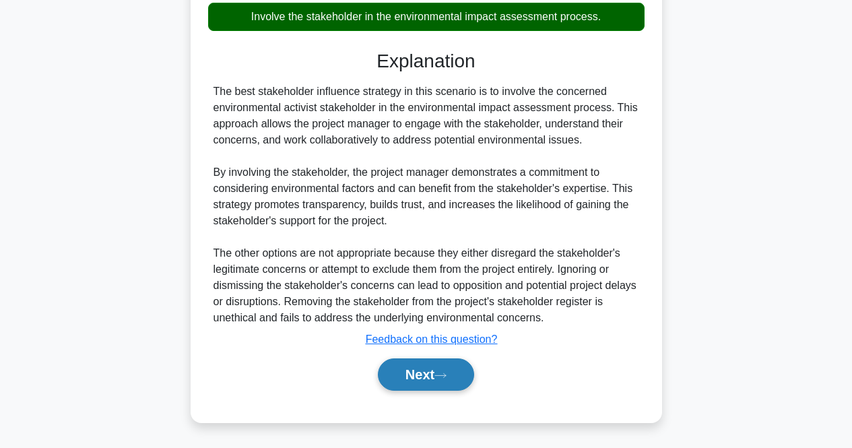
click at [444, 372] on icon at bounding box center [440, 375] width 12 height 7
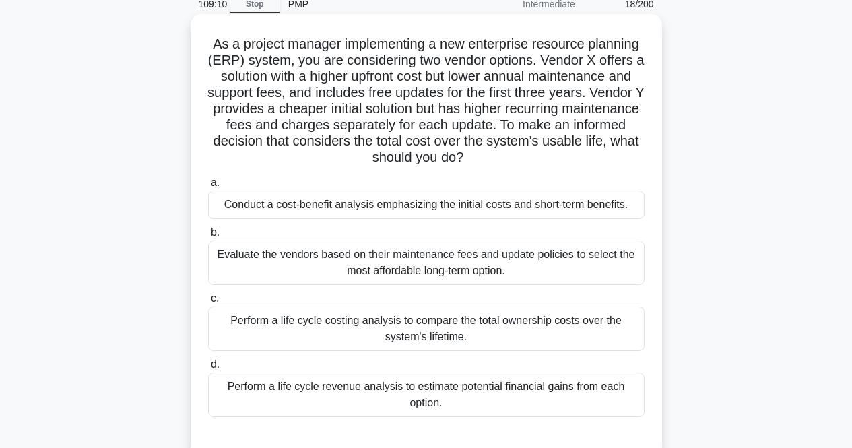
scroll to position [77, 0]
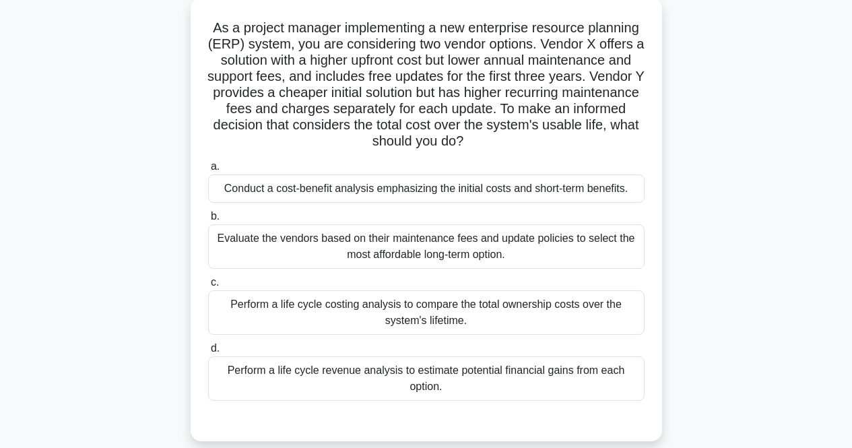
click at [510, 187] on div "Conduct a cost-benefit analysis emphasizing the initial costs and short-term be…" at bounding box center [426, 188] width 436 height 28
click at [208, 171] on input "a. Conduct a cost-benefit analysis emphasizing the initial costs and short-term…" at bounding box center [208, 166] width 0 height 9
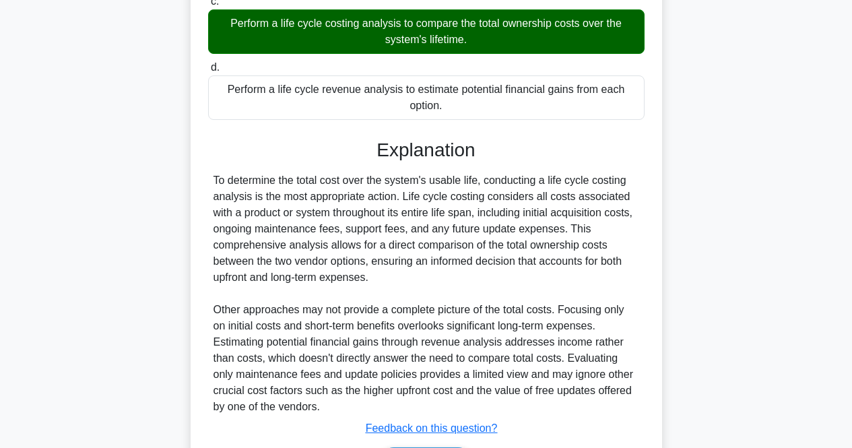
scroll to position [414, 0]
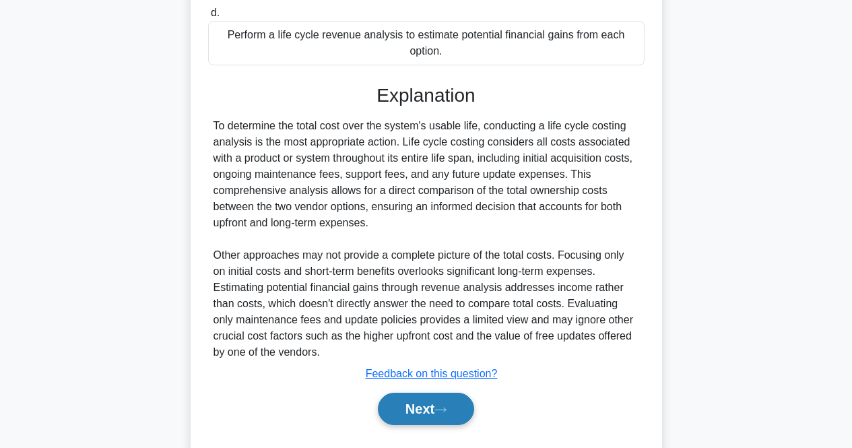
click at [458, 406] on button "Next" at bounding box center [426, 409] width 96 height 32
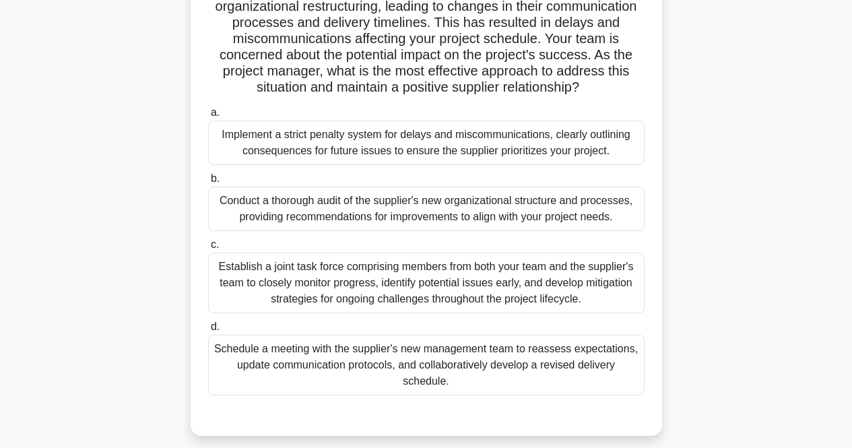
scroll to position [135, 0]
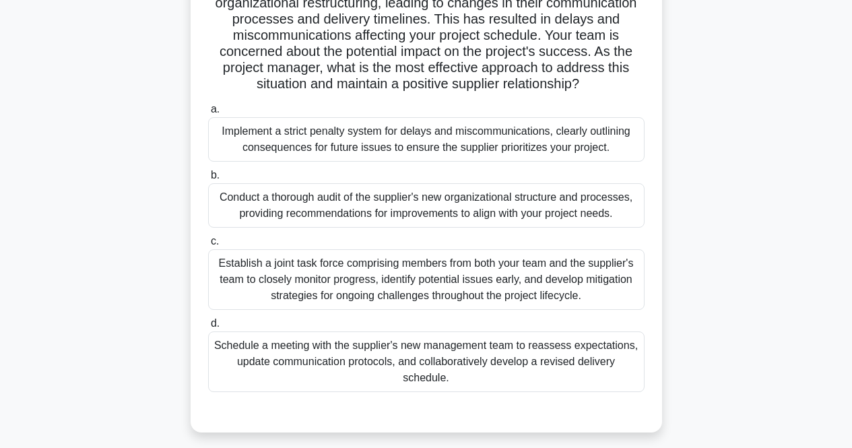
click at [499, 372] on div "Schedule a meeting with the supplier's new management team to reassess expectat…" at bounding box center [426, 361] width 436 height 61
click at [208, 328] on input "d. Schedule a meeting with the supplier's new management team to reassess expec…" at bounding box center [208, 323] width 0 height 9
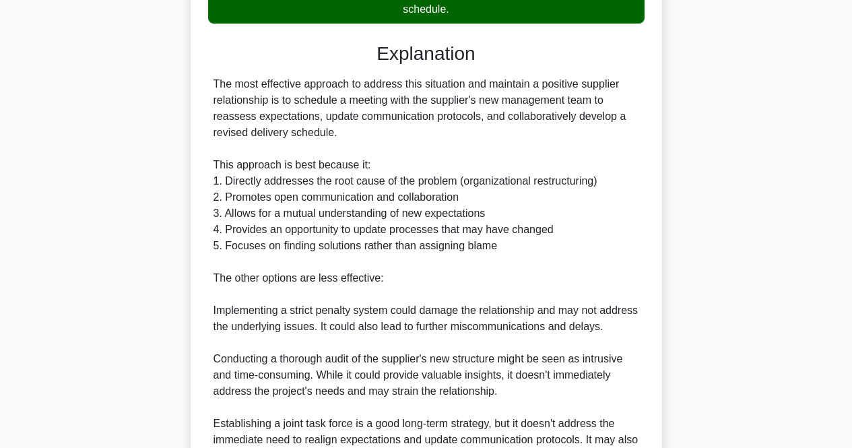
scroll to position [723, 0]
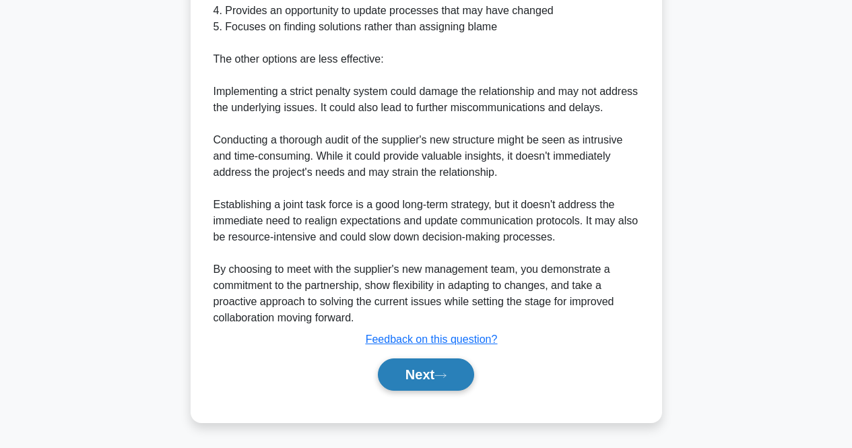
click at [413, 372] on button "Next" at bounding box center [426, 374] width 96 height 32
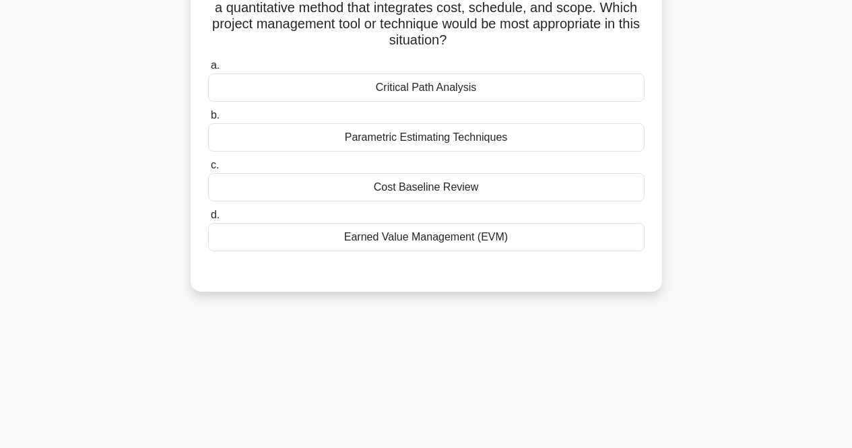
scroll to position [10, 0]
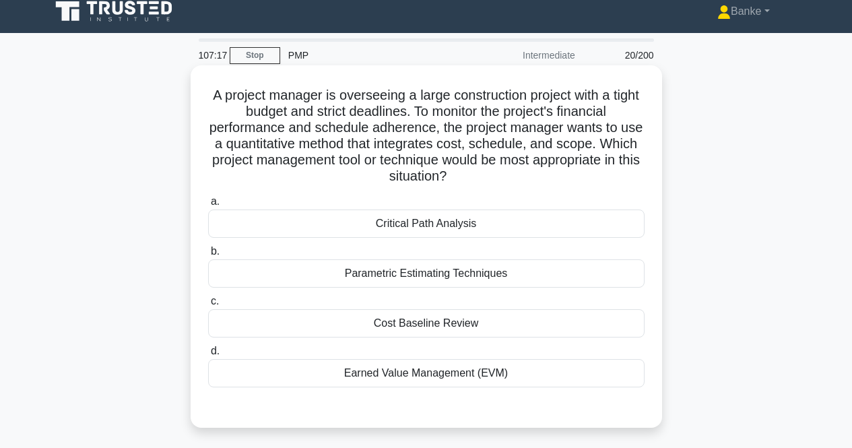
click at [443, 378] on div "Earned Value Management (EVM)" at bounding box center [426, 373] width 436 height 28
click at [208, 356] on input "d. Earned Value Management (EVM)" at bounding box center [208, 351] width 0 height 9
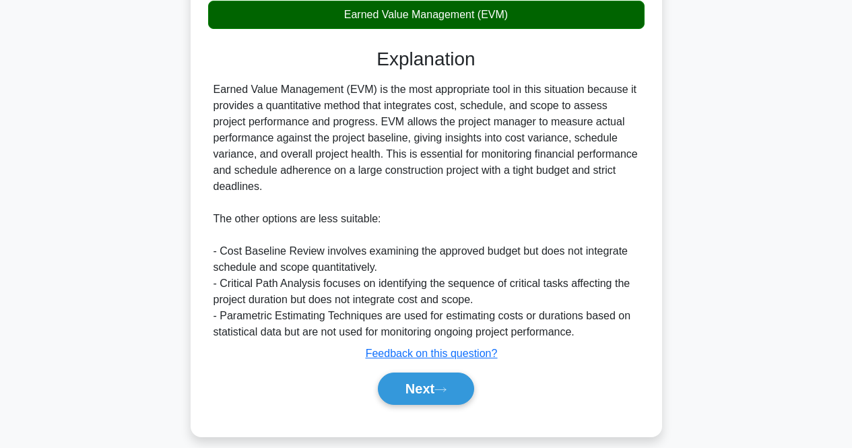
scroll to position [383, 0]
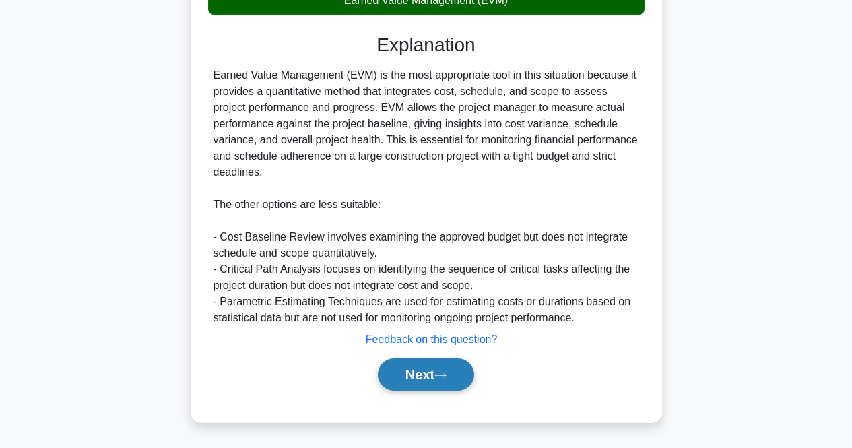
click at [425, 366] on button "Next" at bounding box center [426, 374] width 96 height 32
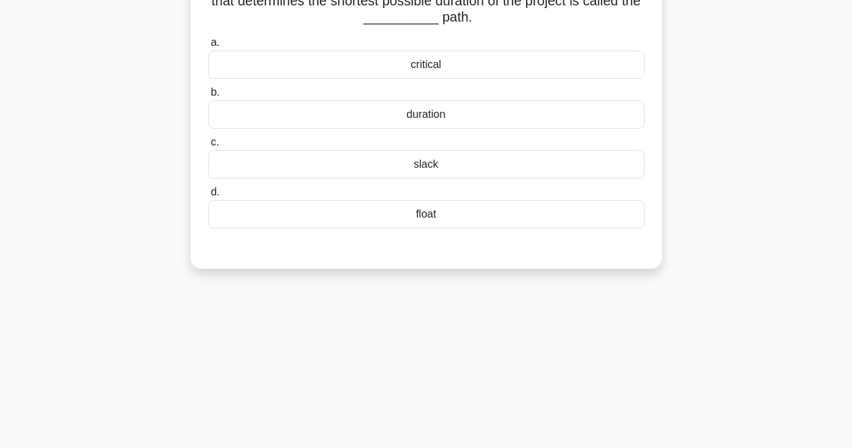
scroll to position [10, 0]
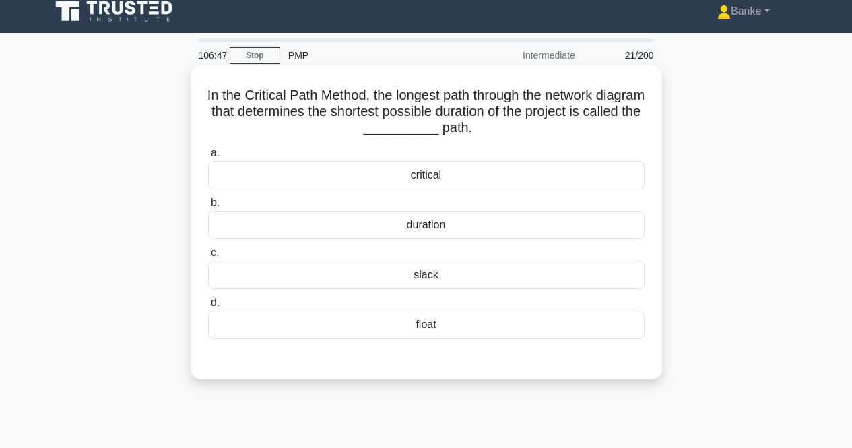
click at [442, 172] on div "critical" at bounding box center [426, 175] width 436 height 28
click at [208, 158] on input "a. critical" at bounding box center [208, 153] width 0 height 9
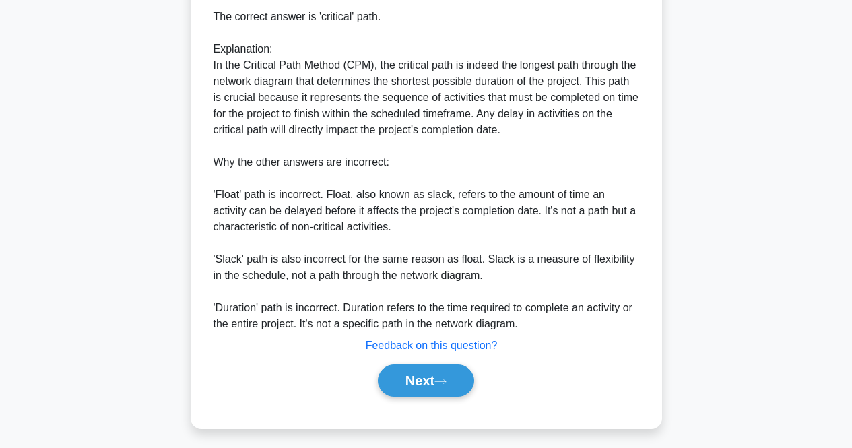
scroll to position [399, 0]
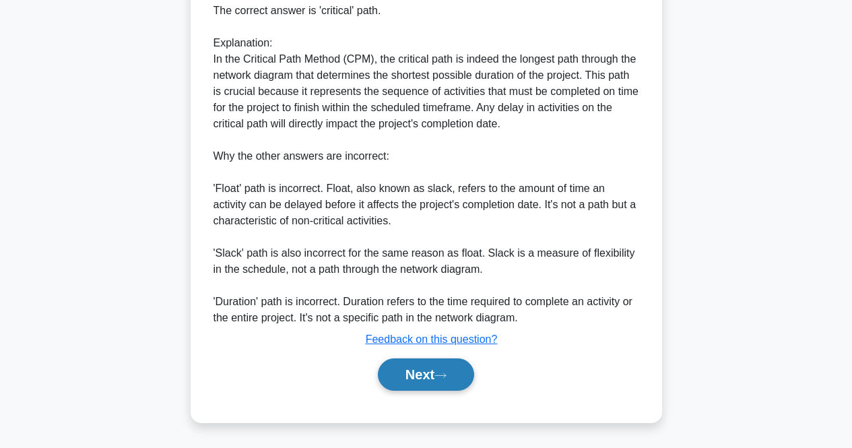
click at [450, 368] on button "Next" at bounding box center [426, 374] width 96 height 32
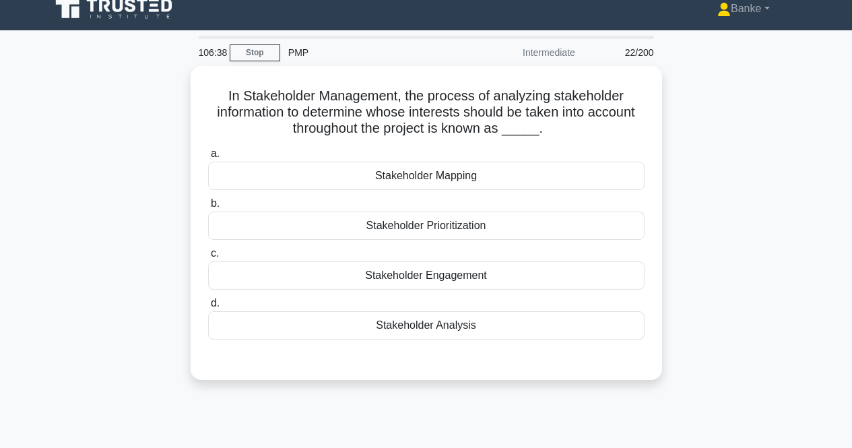
scroll to position [10, 0]
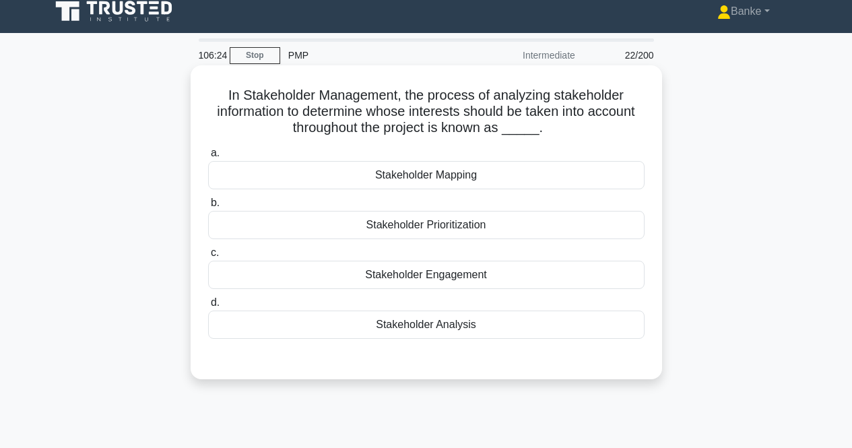
click at [448, 329] on div "Stakeholder Analysis" at bounding box center [426, 324] width 436 height 28
click at [208, 307] on input "d. Stakeholder Analysis" at bounding box center [208, 302] width 0 height 9
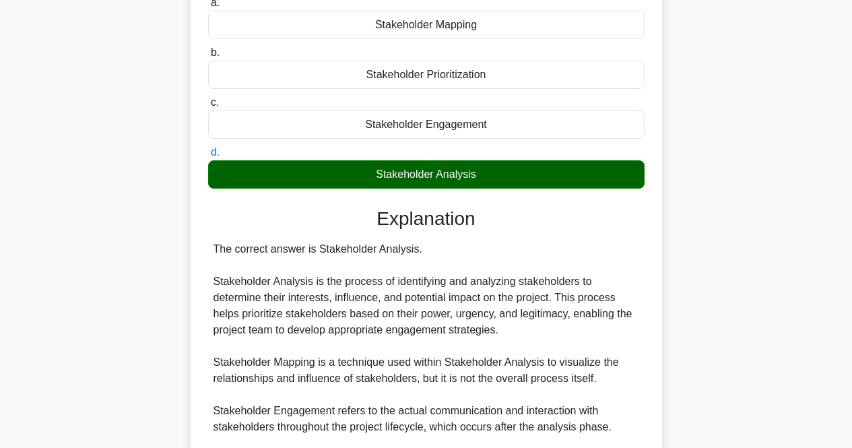
scroll to position [279, 0]
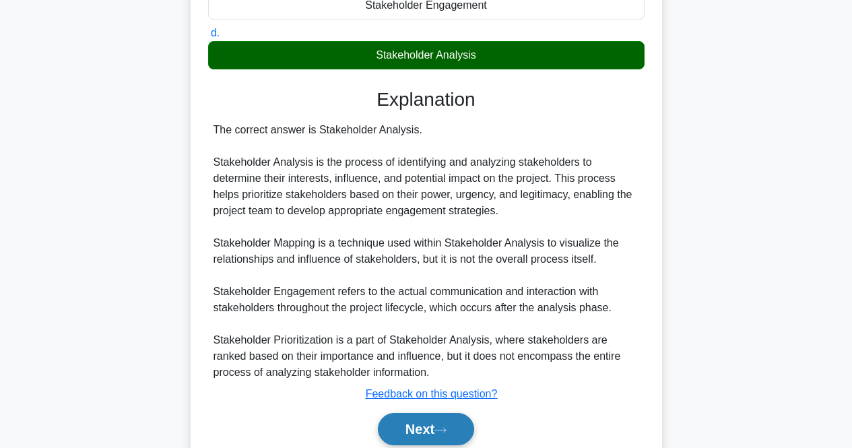
click at [432, 420] on button "Next" at bounding box center [426, 429] width 96 height 32
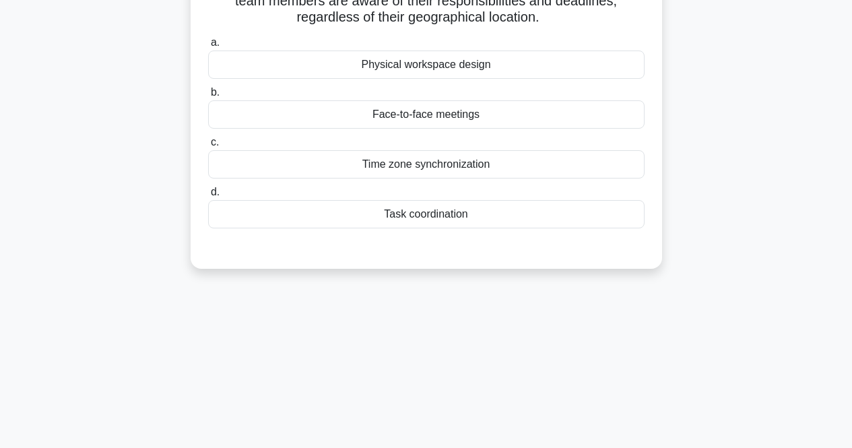
scroll to position [10, 0]
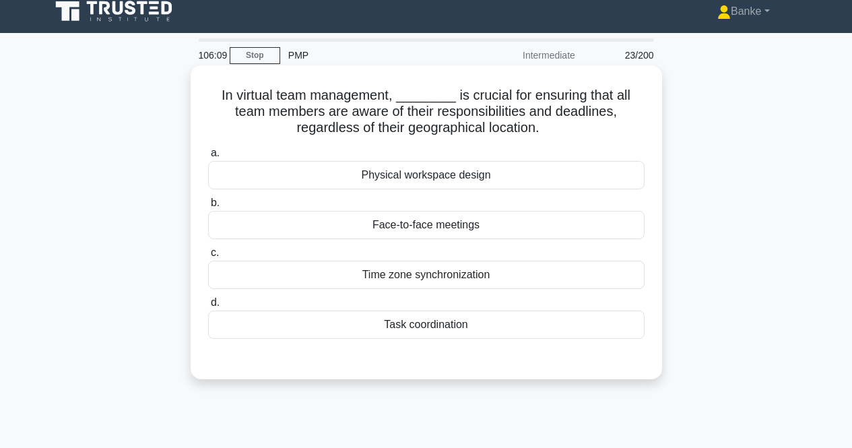
click at [443, 321] on div "Task coordination" at bounding box center [426, 324] width 436 height 28
click at [208, 307] on input "d. Task coordination" at bounding box center [208, 302] width 0 height 9
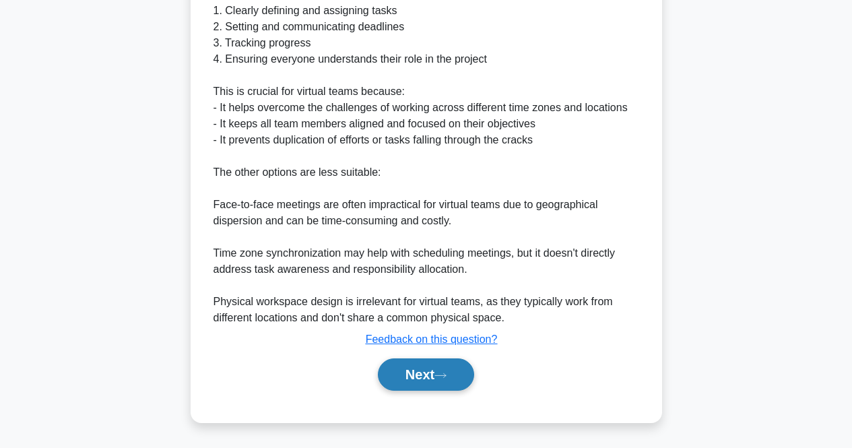
click at [416, 368] on button "Next" at bounding box center [426, 374] width 96 height 32
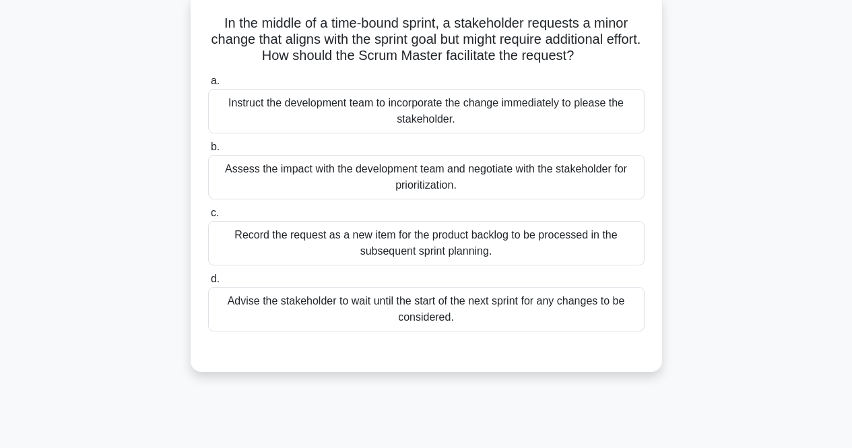
scroll to position [0, 0]
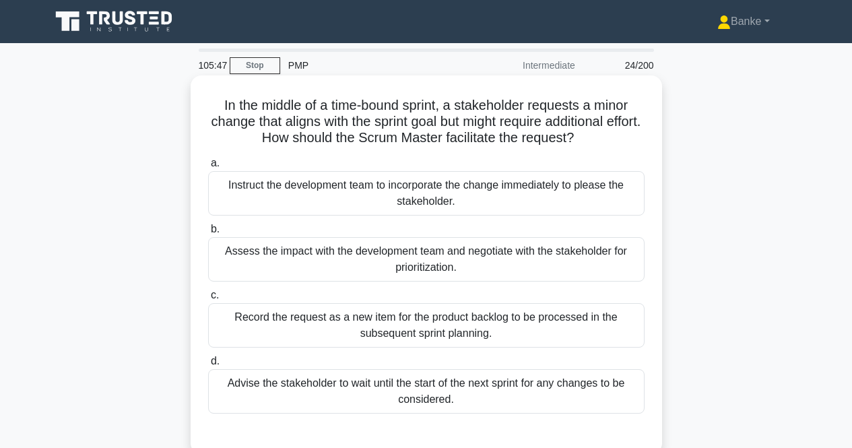
click at [433, 259] on div "Assess the impact with the development team and negotiate with the stakeholder …" at bounding box center [426, 259] width 436 height 44
click at [208, 234] on input "b. Assess the impact with the development team and negotiate with the stakehold…" at bounding box center [208, 229] width 0 height 9
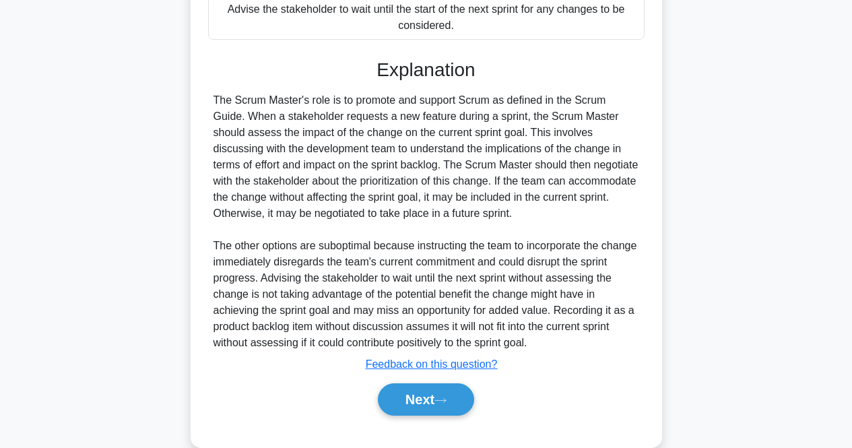
scroll to position [399, 0]
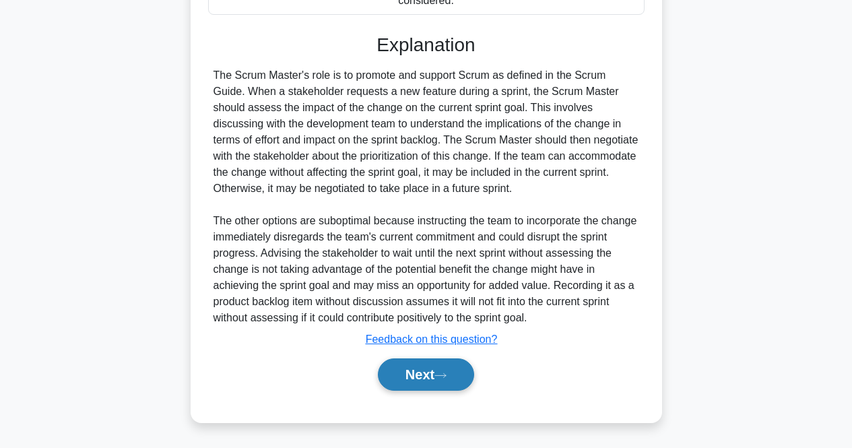
click at [435, 367] on button "Next" at bounding box center [426, 374] width 96 height 32
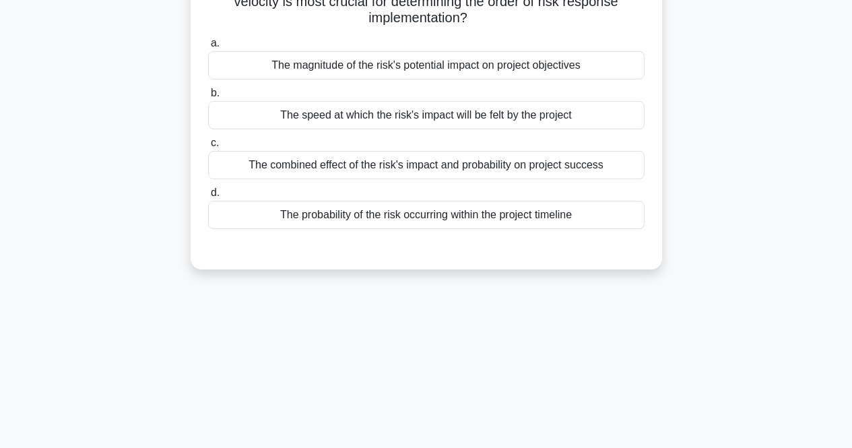
scroll to position [0, 0]
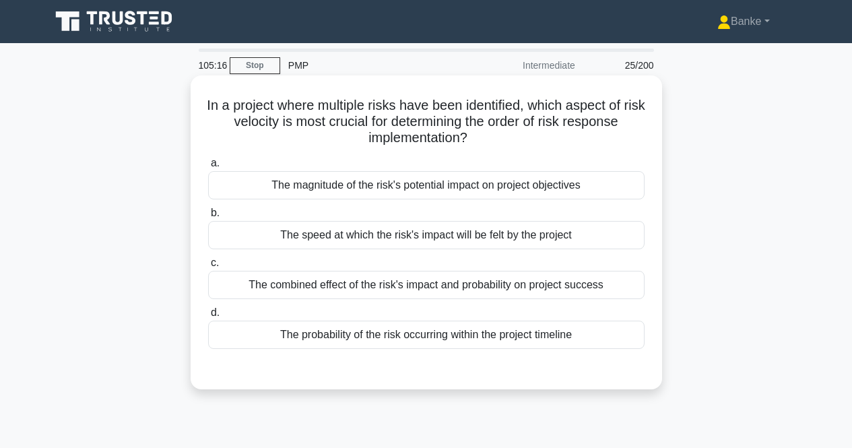
click at [436, 284] on div "The combined effect of the risk's impact and probability on project success" at bounding box center [426, 285] width 436 height 28
click at [208, 267] on input "c. The combined effect of the risk's impact and probability on project success" at bounding box center [208, 263] width 0 height 9
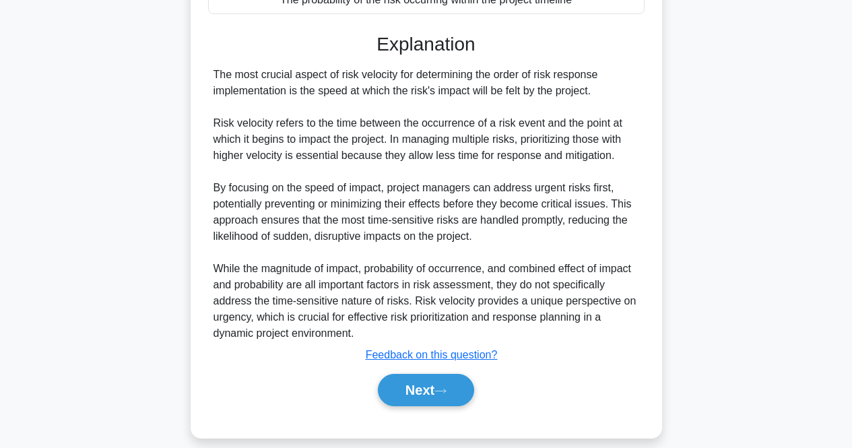
scroll to position [337, 0]
click at [440, 387] on icon at bounding box center [440, 390] width 12 height 7
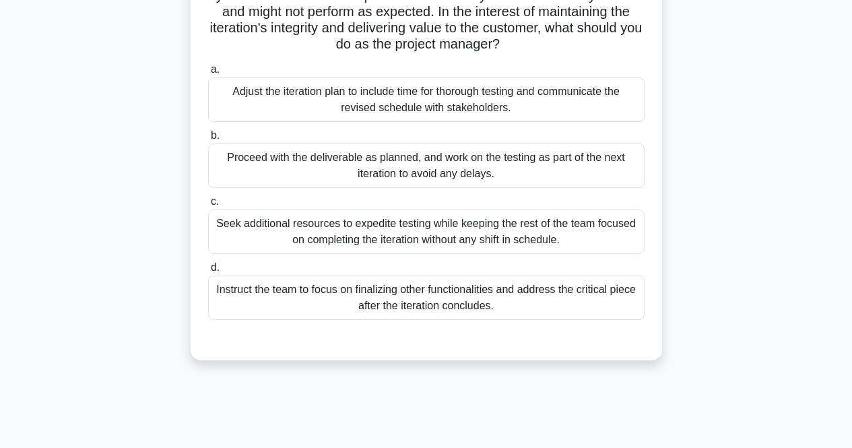
scroll to position [10, 0]
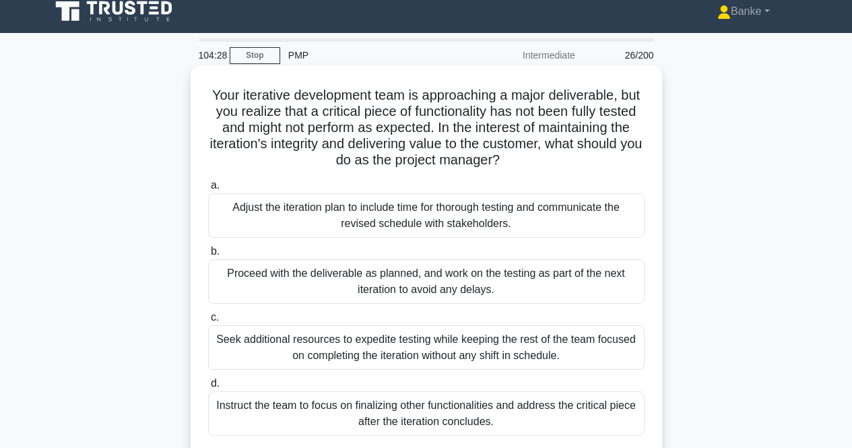
click at [479, 203] on div "Adjust the iteration plan to include time for thorough testing and communicate …" at bounding box center [426, 215] width 436 height 44
click at [208, 190] on input "a. Adjust the iteration plan to include time for thorough testing and communica…" at bounding box center [208, 185] width 0 height 9
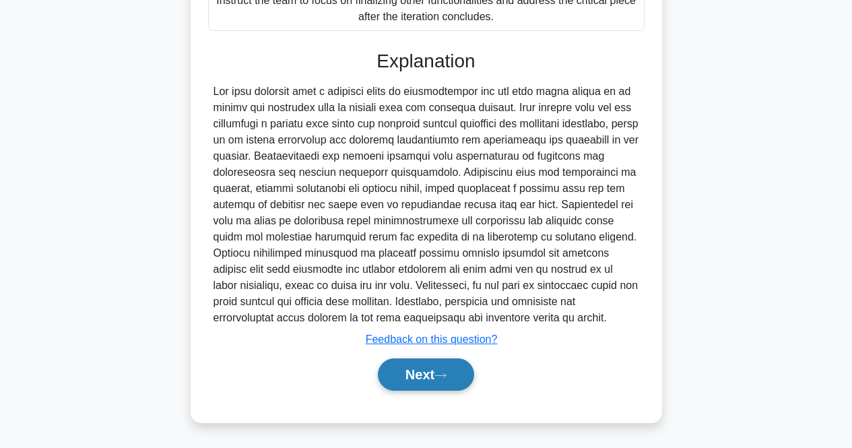
click at [436, 366] on button "Next" at bounding box center [426, 374] width 96 height 32
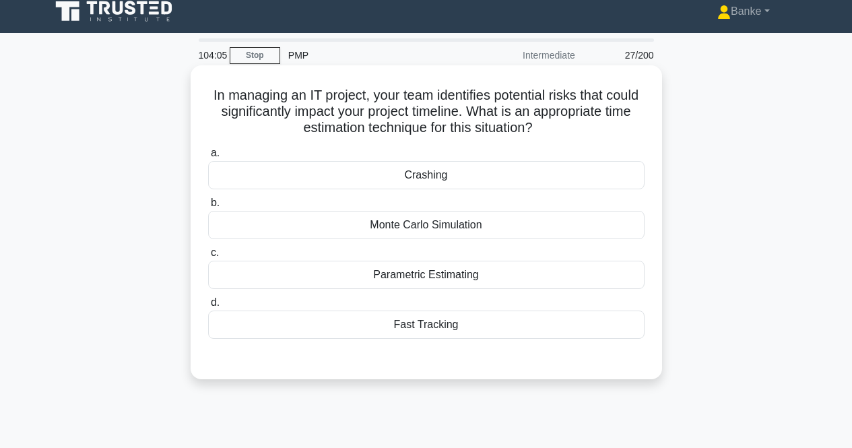
click at [445, 222] on div "Monte Carlo Simulation" at bounding box center [426, 225] width 436 height 28
click at [208, 207] on input "b. Monte Carlo Simulation" at bounding box center [208, 203] width 0 height 9
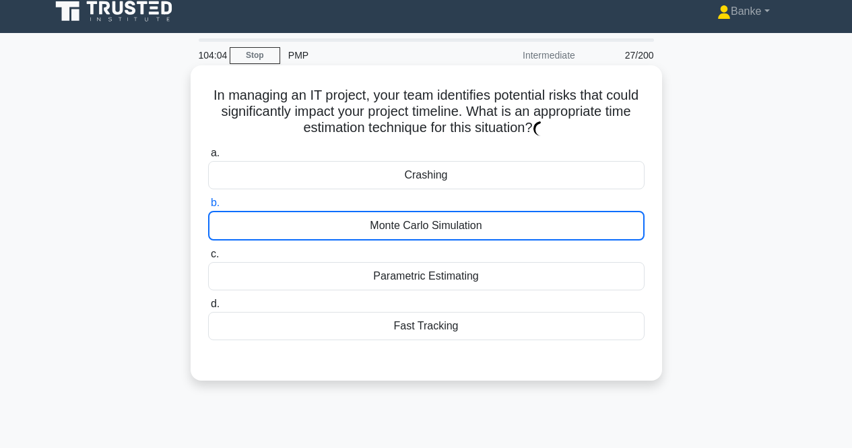
click at [445, 222] on div "Monte Carlo Simulation" at bounding box center [426, 226] width 436 height 30
click at [208, 207] on input "b. Monte Carlo Simulation" at bounding box center [208, 203] width 0 height 9
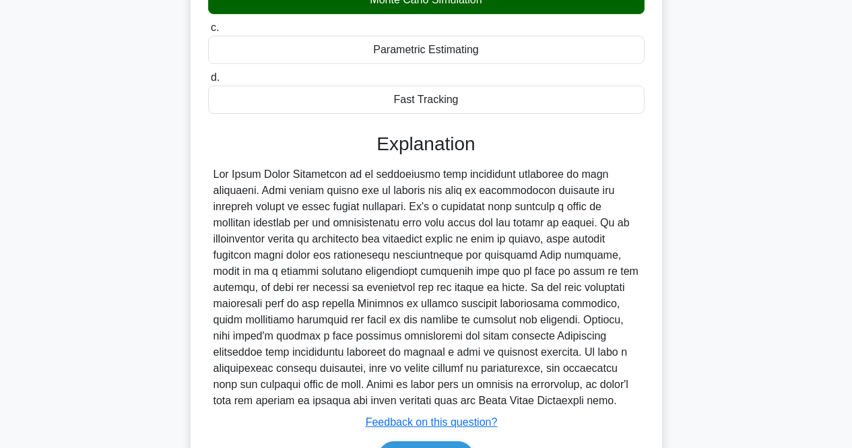
scroll to position [279, 0]
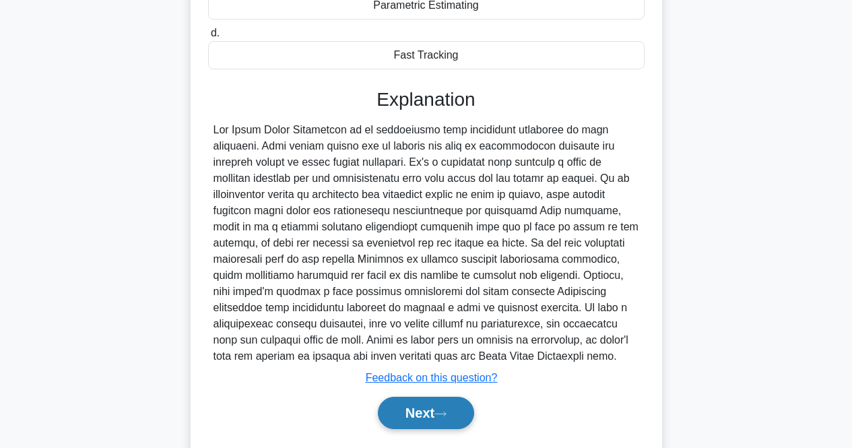
click at [434, 414] on button "Next" at bounding box center [426, 413] width 96 height 32
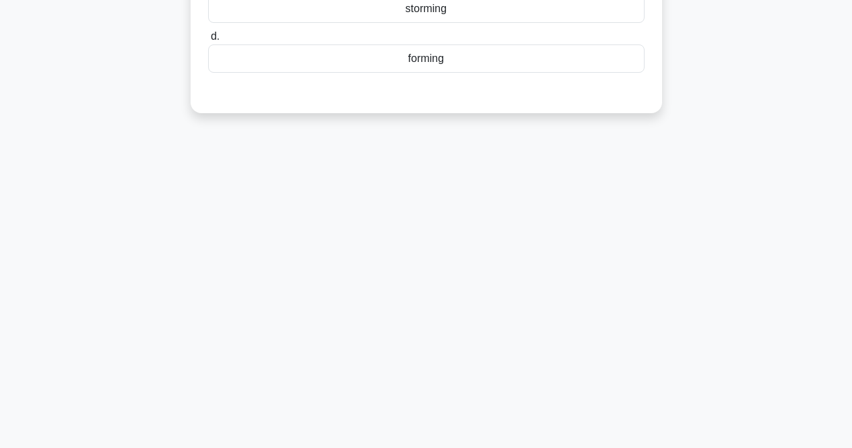
scroll to position [0, 0]
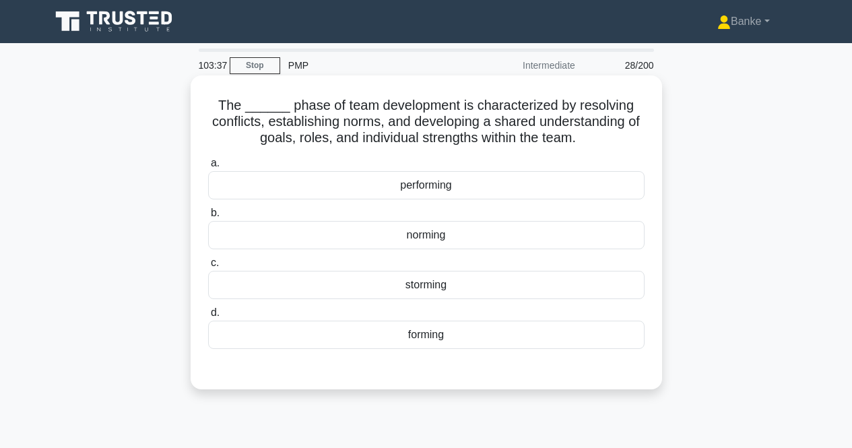
click at [456, 233] on div "norming" at bounding box center [426, 235] width 436 height 28
click at [208, 218] on input "b. norming" at bounding box center [208, 213] width 0 height 9
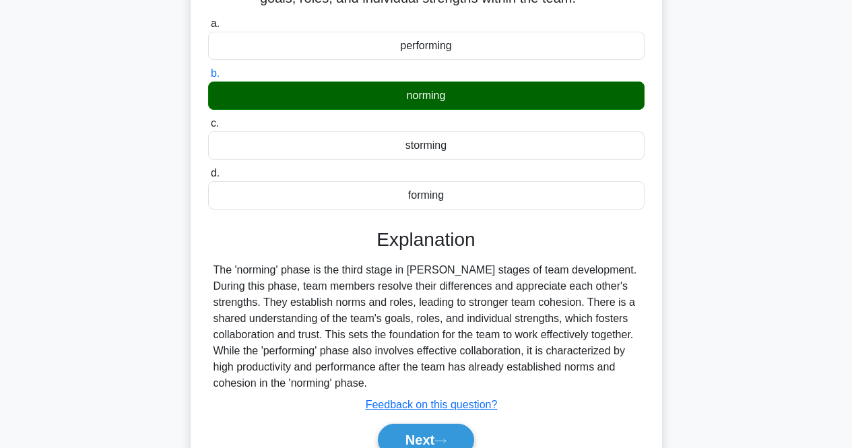
scroll to position [279, 0]
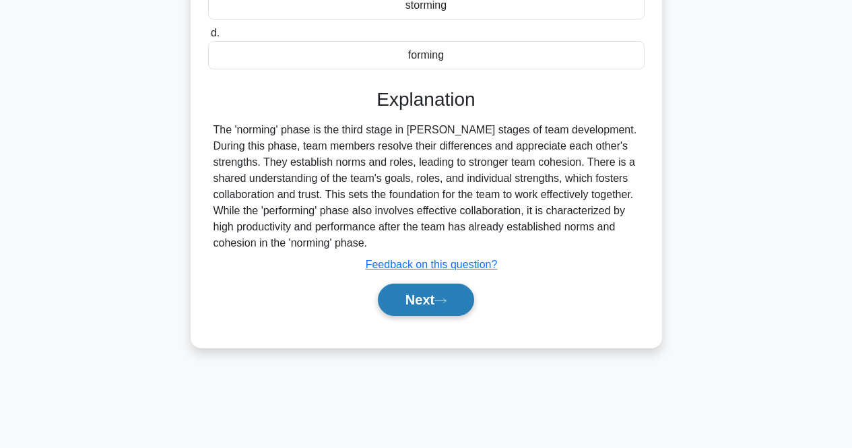
click at [446, 300] on icon at bounding box center [440, 300] width 12 height 7
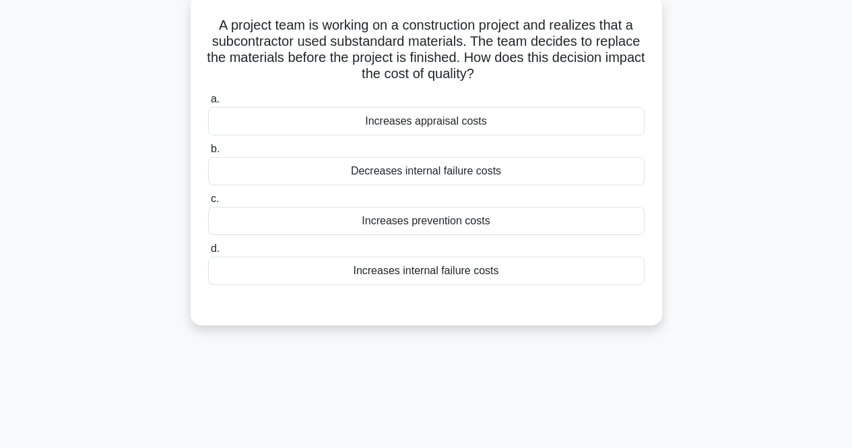
scroll to position [0, 0]
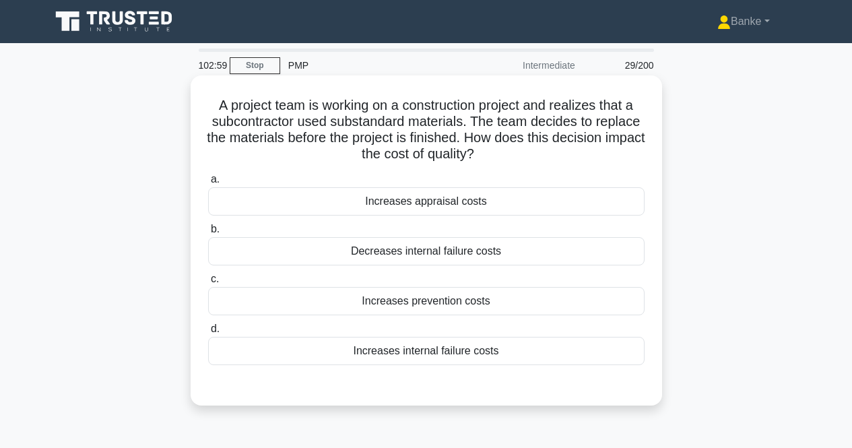
click at [484, 248] on div "Decreases internal failure costs" at bounding box center [426, 251] width 436 height 28
click at [208, 234] on input "b. Decreases internal failure costs" at bounding box center [208, 229] width 0 height 9
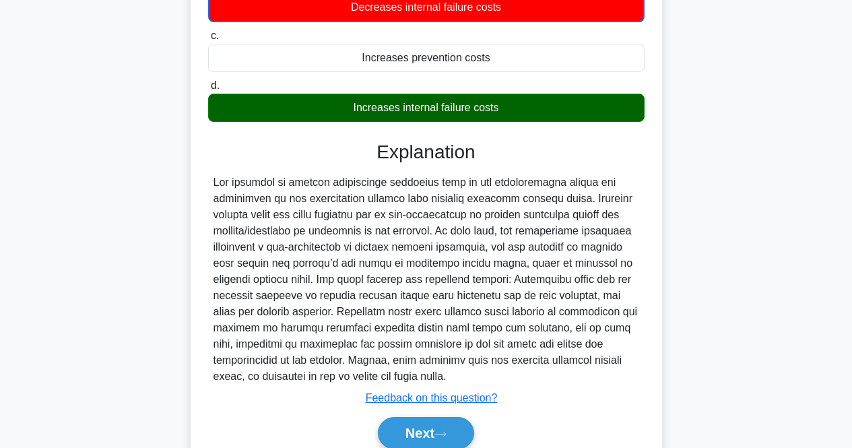
scroll to position [269, 0]
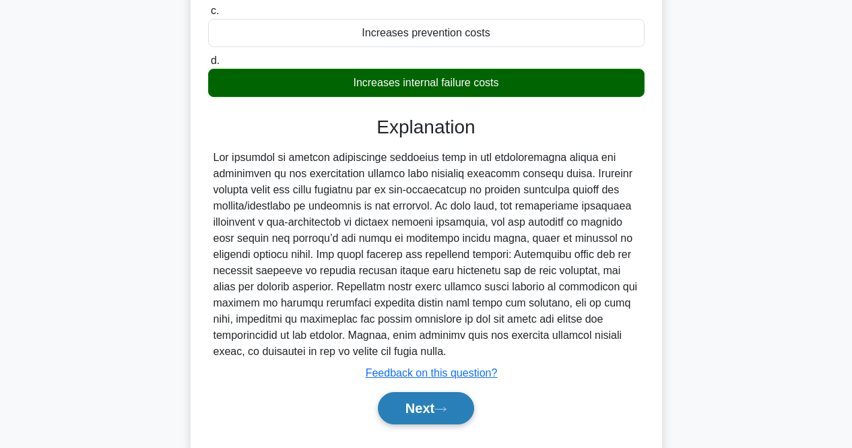
click at [440, 410] on icon at bounding box center [440, 408] width 12 height 7
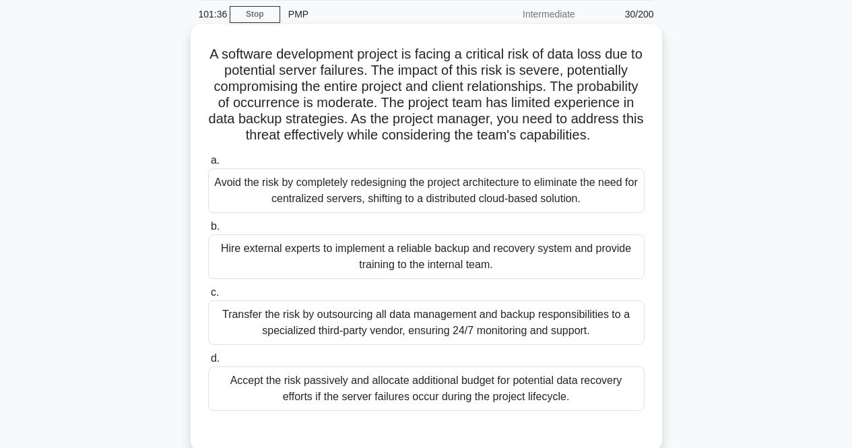
scroll to position [67, 0]
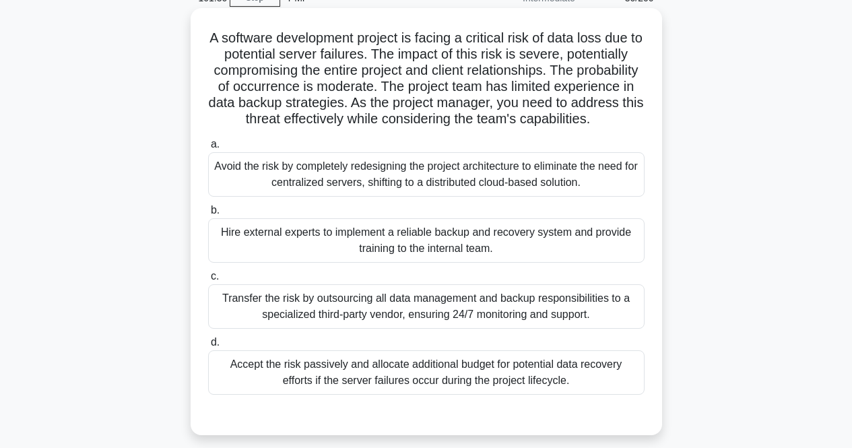
click at [444, 321] on div "Transfer the risk by outsourcing all data management and backup responsibilitie…" at bounding box center [426, 306] width 436 height 44
click at [208, 281] on input "c. Transfer the risk by outsourcing all data management and backup responsibili…" at bounding box center [208, 276] width 0 height 9
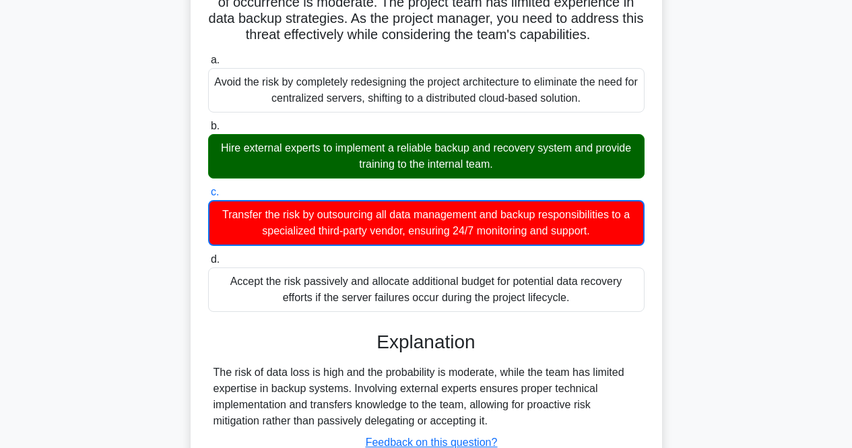
scroll to position [269, 0]
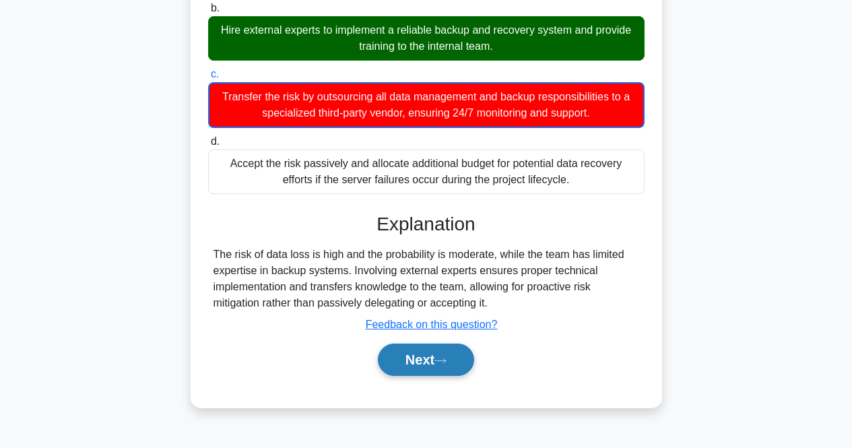
click at [418, 369] on button "Next" at bounding box center [426, 359] width 96 height 32
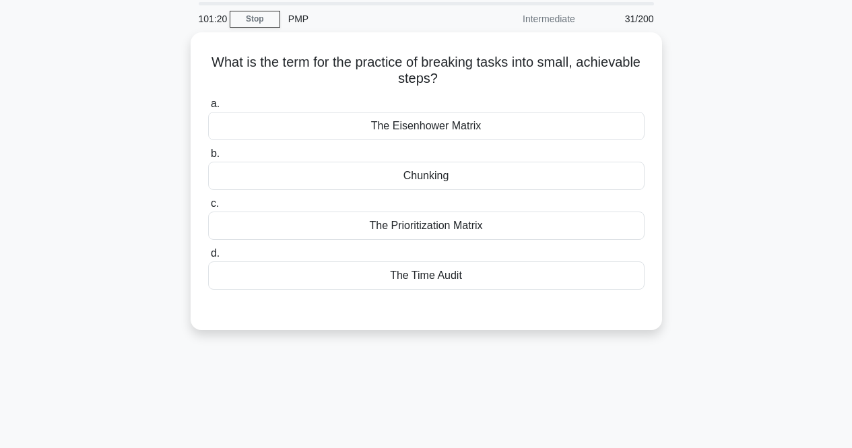
scroll to position [0, 0]
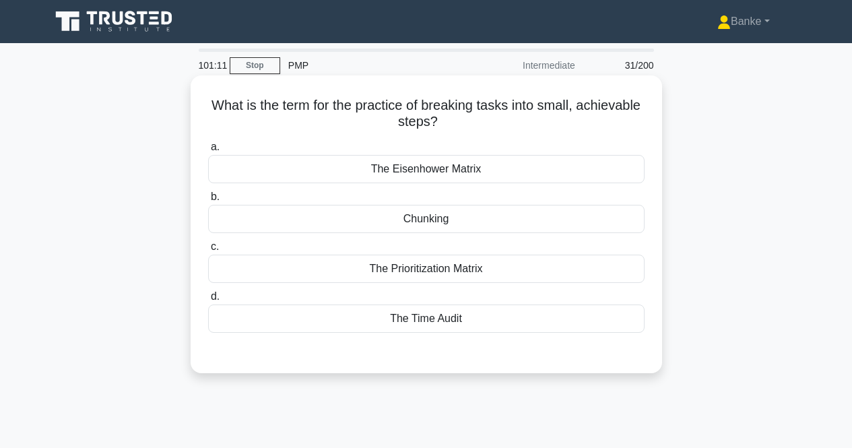
click at [465, 257] on div "The Prioritization Matrix" at bounding box center [426, 269] width 436 height 28
click at [208, 251] on input "c. The Prioritization Matrix" at bounding box center [208, 246] width 0 height 9
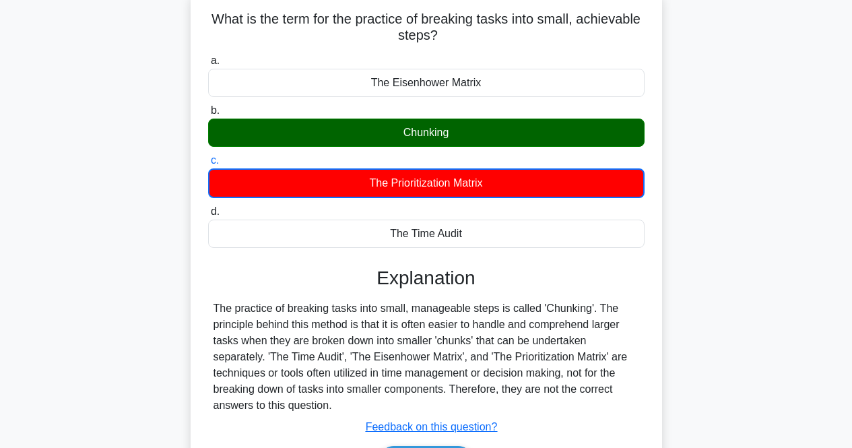
scroll to position [135, 0]
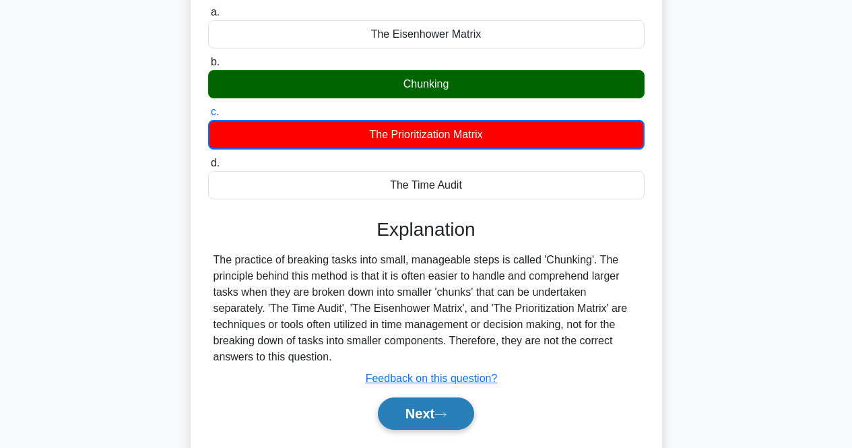
click at [438, 409] on button "Next" at bounding box center [426, 413] width 96 height 32
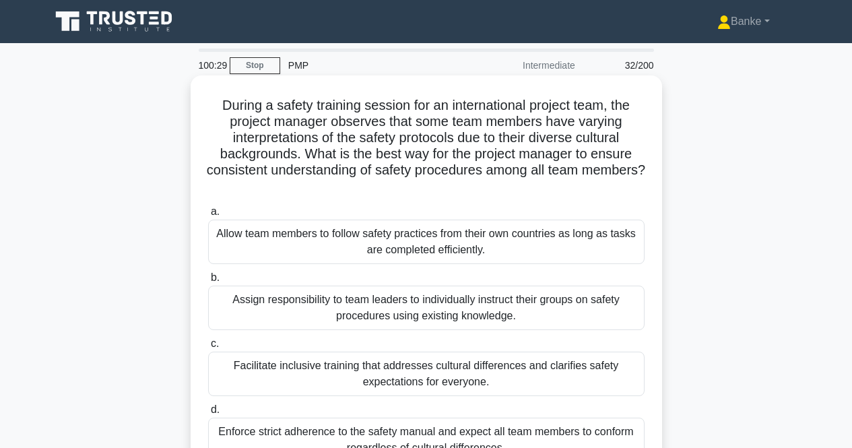
scroll to position [67, 0]
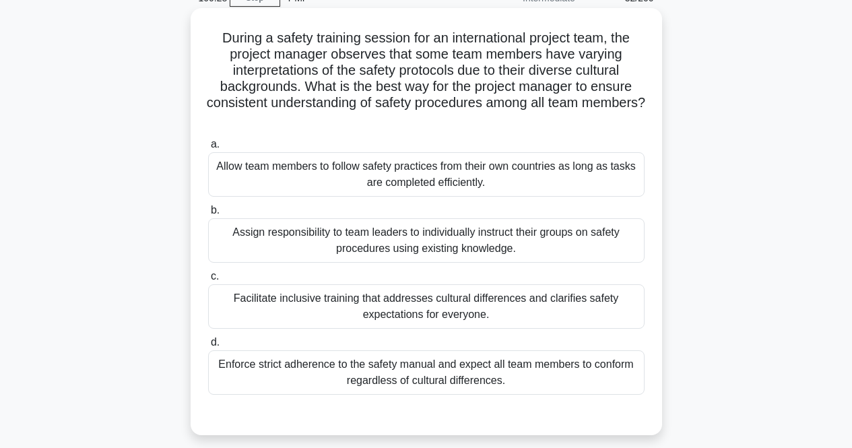
click at [544, 303] on div "Facilitate inclusive training that addresses cultural differences and clarifies…" at bounding box center [426, 306] width 436 height 44
click at [208, 281] on input "c. Facilitate inclusive training that addresses cultural differences and clarif…" at bounding box center [208, 276] width 0 height 9
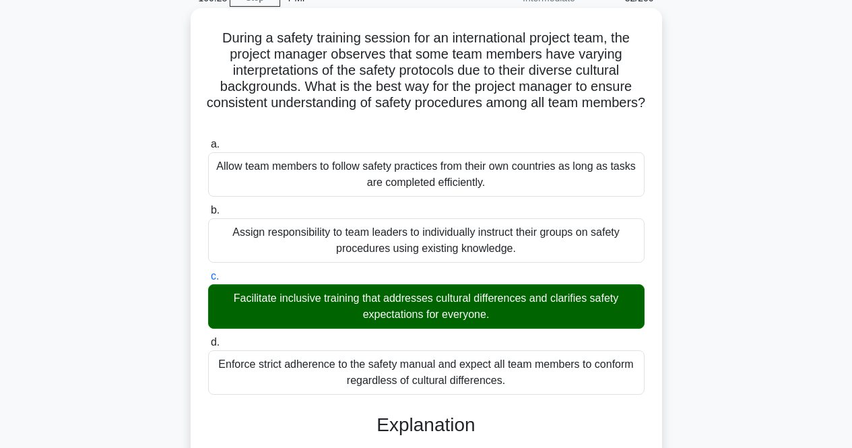
scroll to position [269, 0]
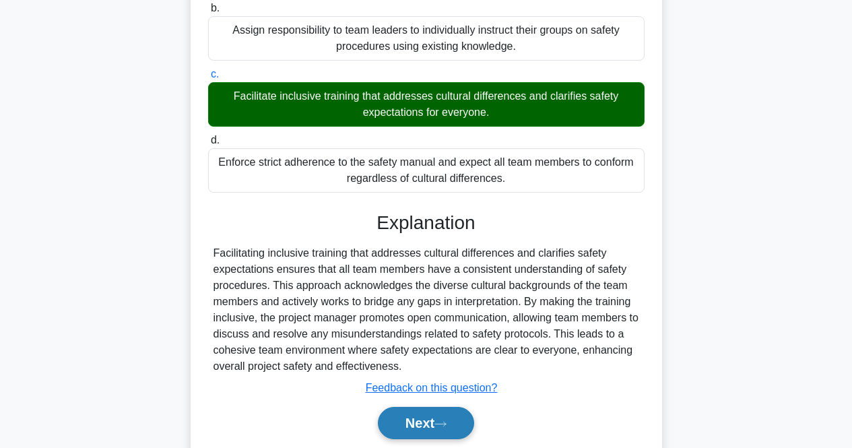
click at [446, 425] on icon at bounding box center [440, 423] width 12 height 7
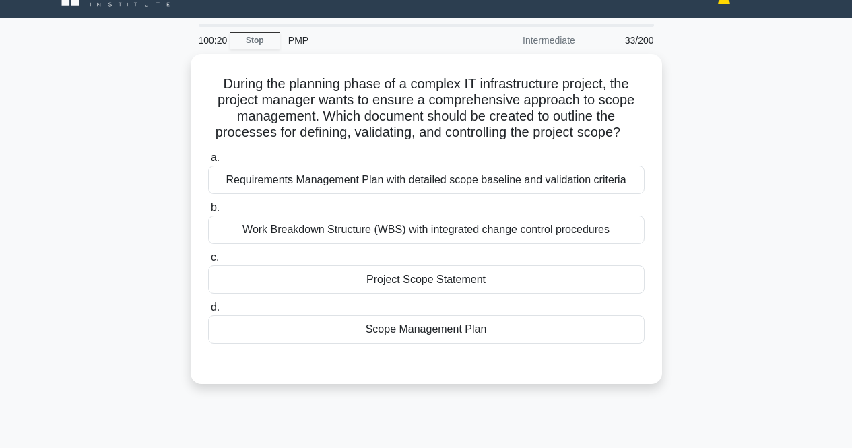
scroll to position [0, 0]
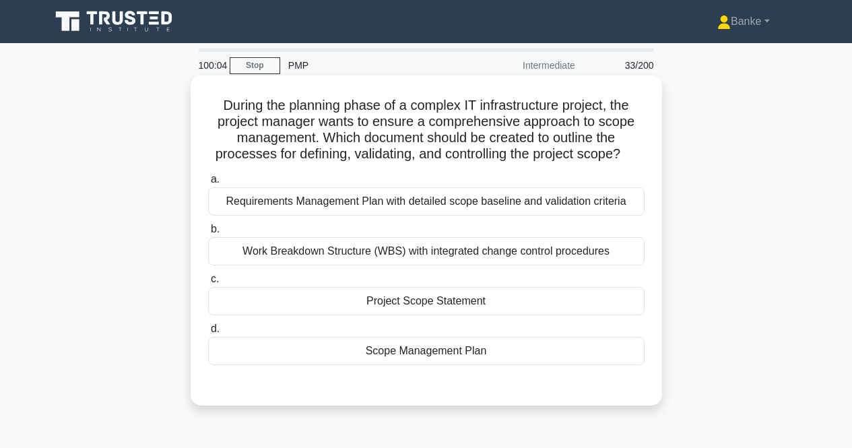
click at [489, 348] on div "Scope Management Plan" at bounding box center [426, 351] width 436 height 28
click at [208, 333] on input "d. Scope Management Plan" at bounding box center [208, 329] width 0 height 9
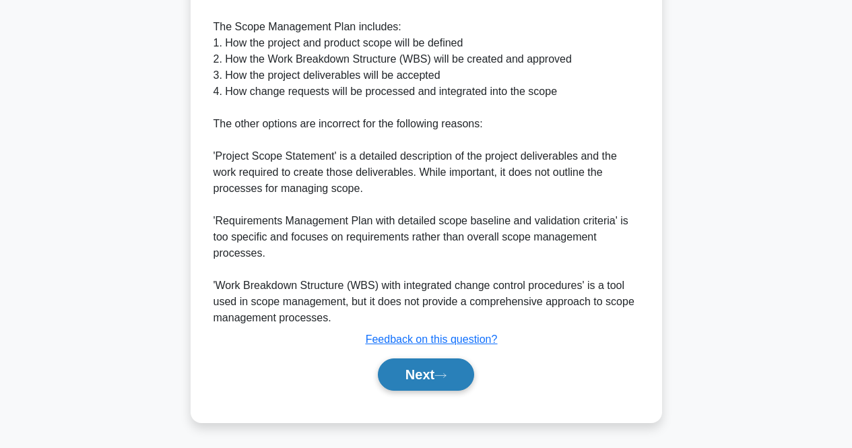
click at [453, 359] on button "Next" at bounding box center [426, 374] width 96 height 32
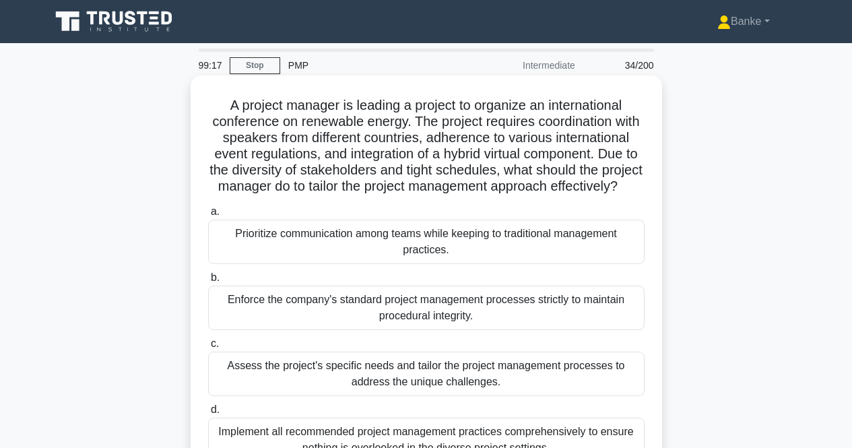
scroll to position [135, 0]
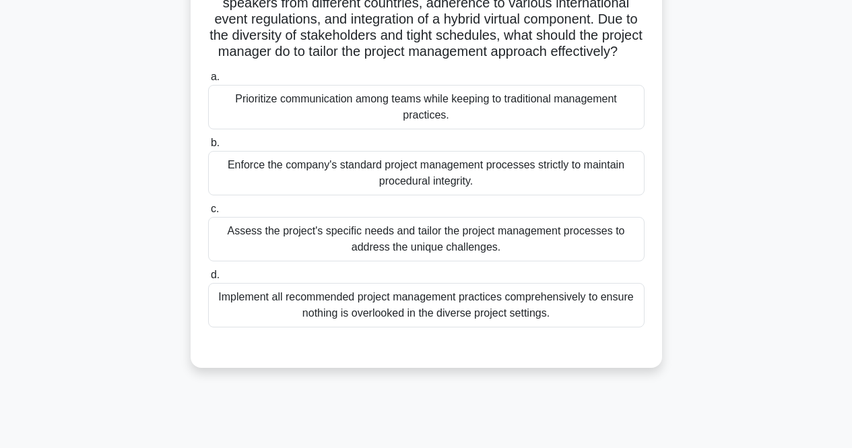
click at [416, 239] on div "Assess the project's specific needs and tailor the project management processes…" at bounding box center [426, 239] width 436 height 44
click at [208, 213] on input "c. Assess the project's specific needs and tailor the project management proces…" at bounding box center [208, 209] width 0 height 9
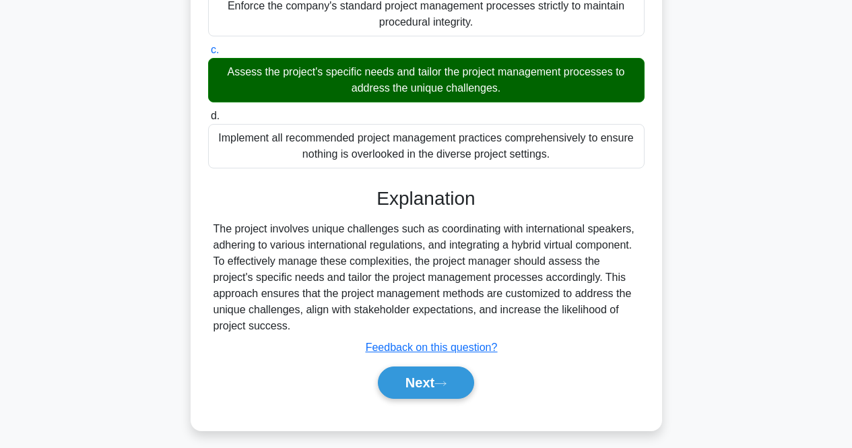
scroll to position [319, 0]
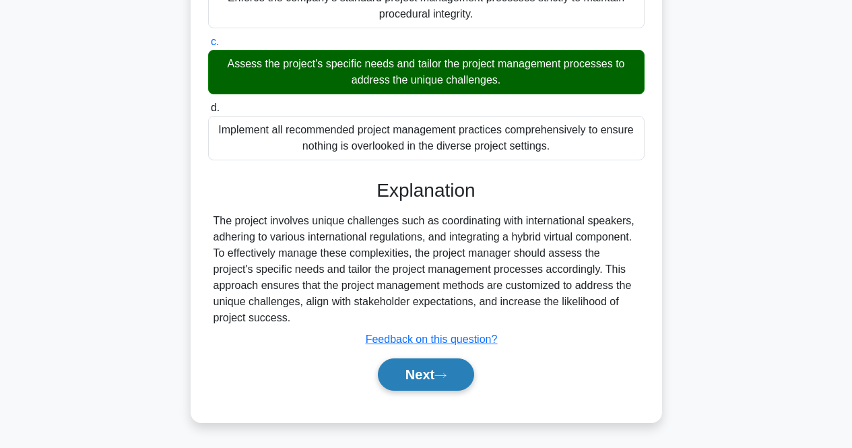
click at [422, 376] on button "Next" at bounding box center [426, 374] width 96 height 32
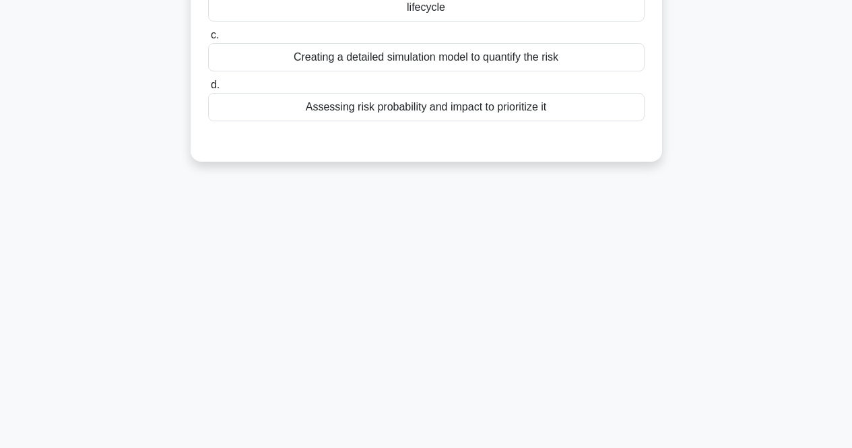
scroll to position [0, 0]
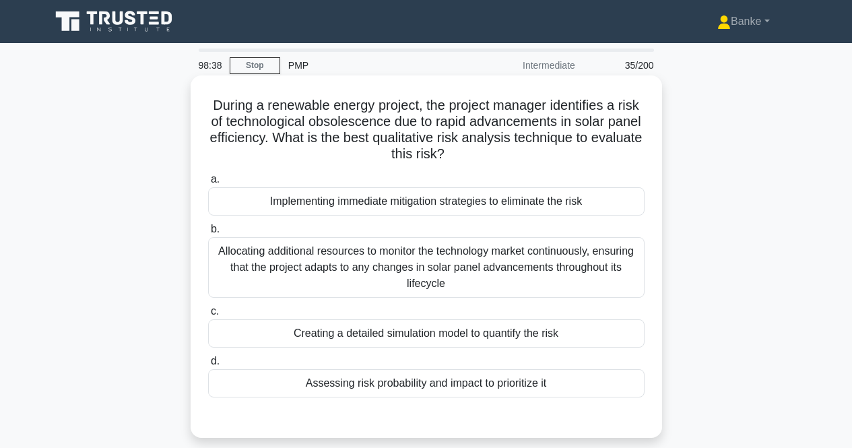
click at [473, 253] on div "Allocating additional resources to monitor the technology market continuously, …" at bounding box center [426, 267] width 436 height 61
click at [208, 234] on input "b. Allocating additional resources to monitor the technology market continuousl…" at bounding box center [208, 229] width 0 height 9
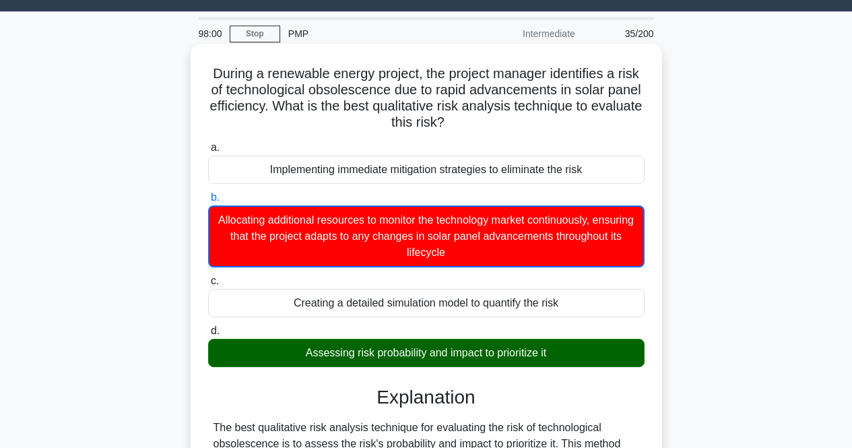
scroll to position [301, 0]
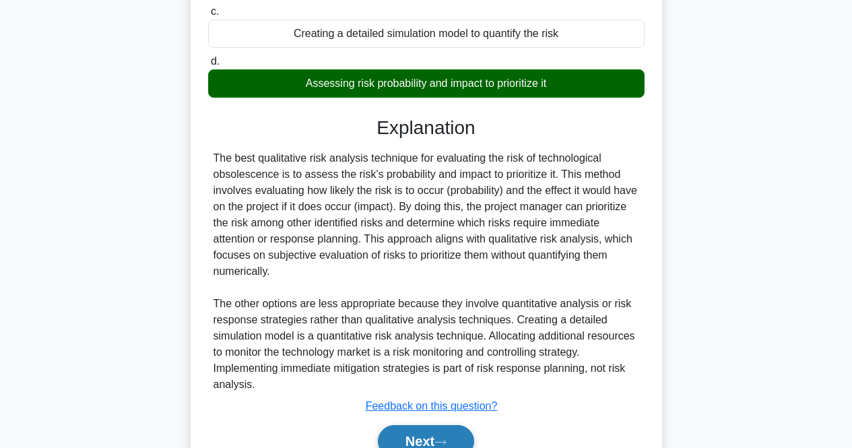
click at [436, 430] on button "Next" at bounding box center [426, 441] width 96 height 32
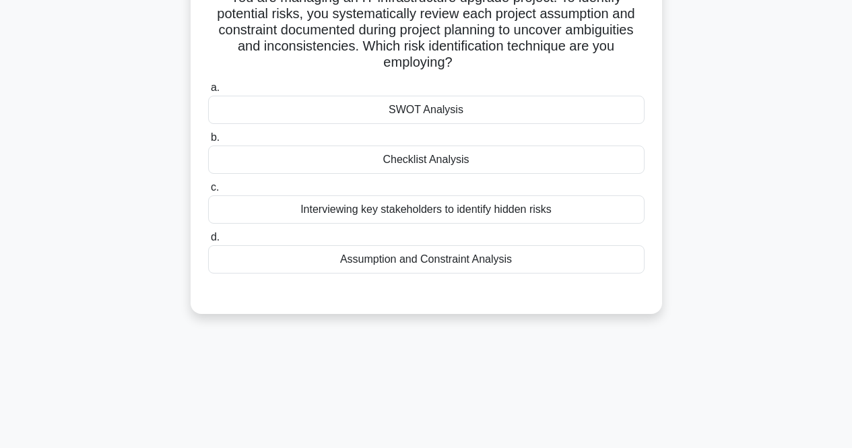
scroll to position [10, 0]
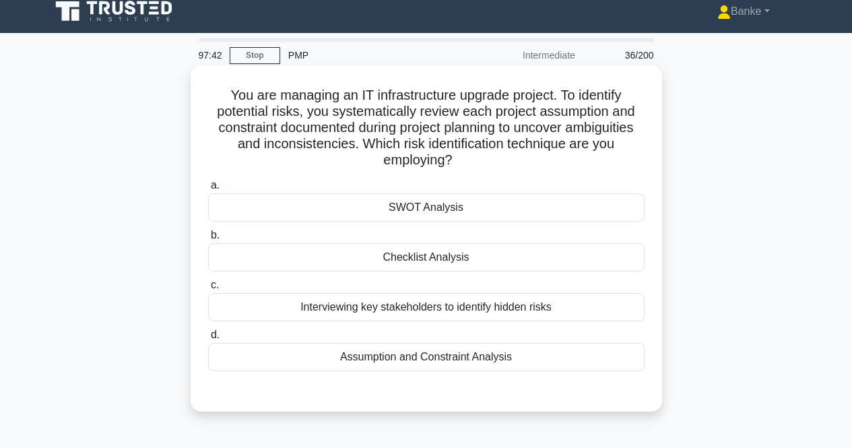
click at [440, 358] on div "Assumption and Constraint Analysis" at bounding box center [426, 357] width 436 height 28
click at [208, 339] on input "d. Assumption and Constraint Analysis" at bounding box center [208, 335] width 0 height 9
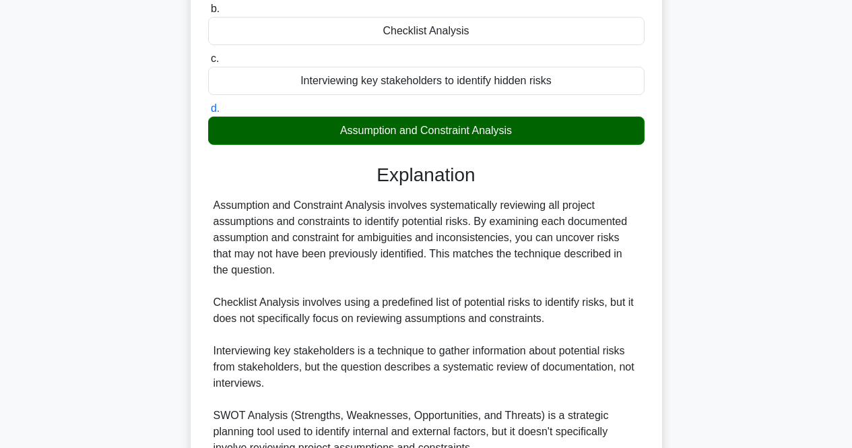
scroll to position [347, 0]
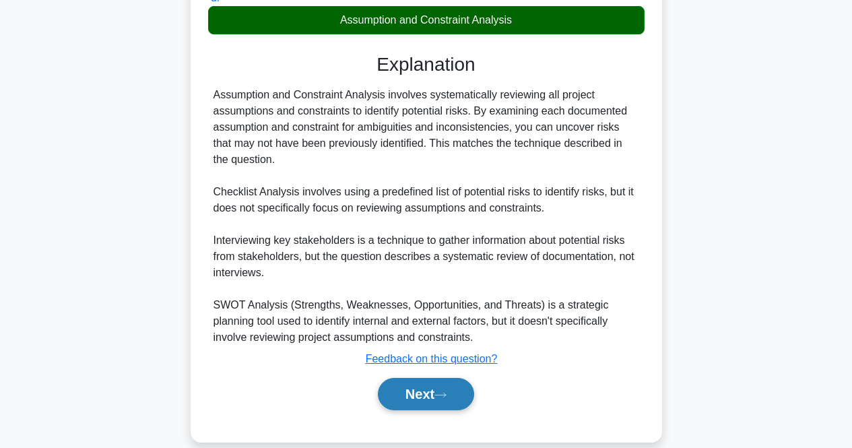
click at [426, 388] on button "Next" at bounding box center [426, 394] width 96 height 32
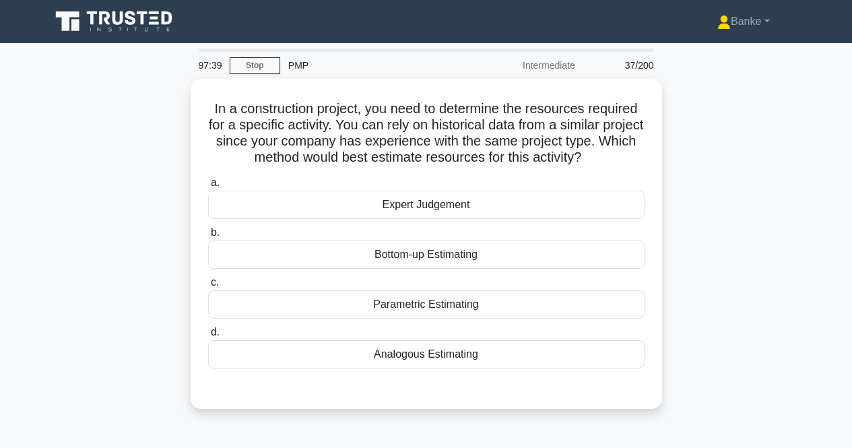
scroll to position [0, 0]
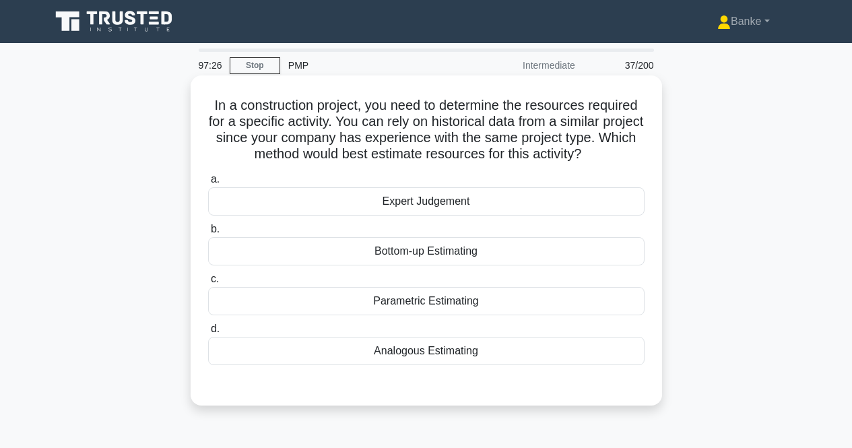
click at [438, 348] on div "Analogous Estimating" at bounding box center [426, 351] width 436 height 28
click at [208, 333] on input "d. Analogous Estimating" at bounding box center [208, 329] width 0 height 9
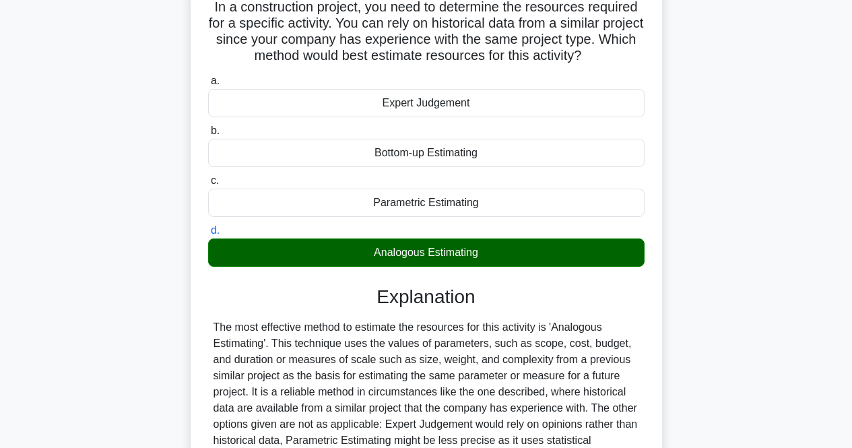
scroll to position [279, 0]
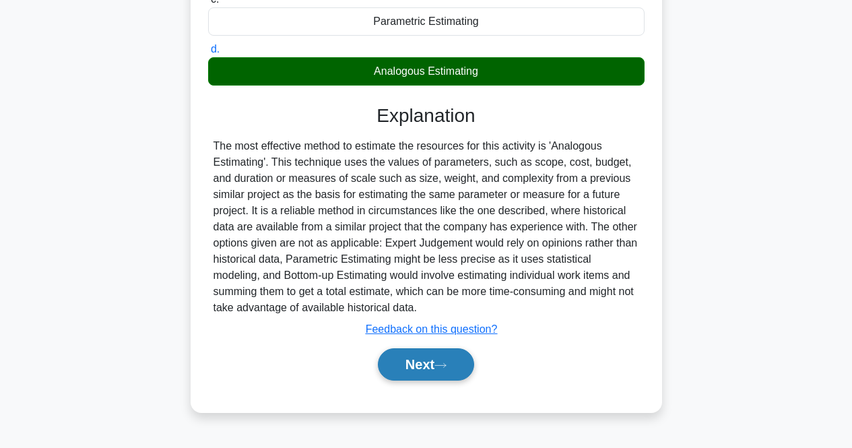
click at [432, 354] on button "Next" at bounding box center [426, 364] width 96 height 32
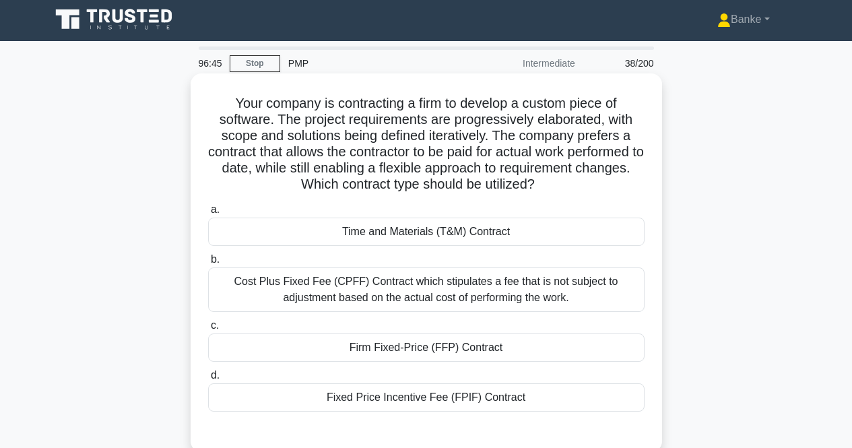
scroll to position [0, 0]
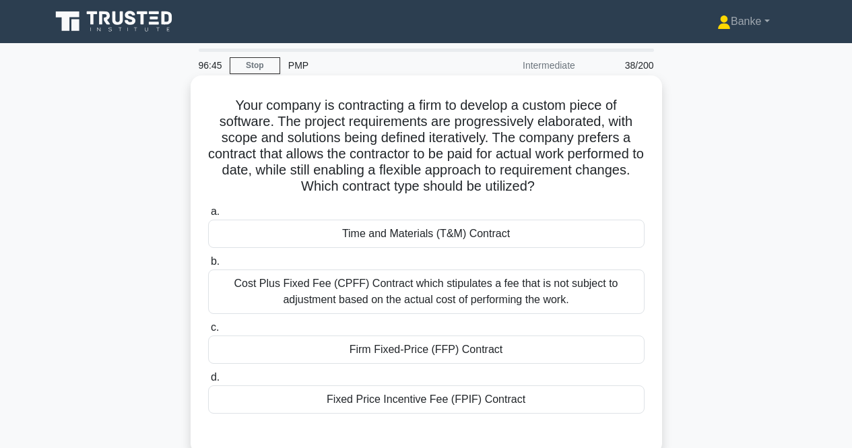
click at [522, 232] on div "Time and Materials (T&M) Contract" at bounding box center [426, 234] width 436 height 28
click at [208, 216] on input "a. Time and Materials (T&M) Contract" at bounding box center [208, 211] width 0 height 9
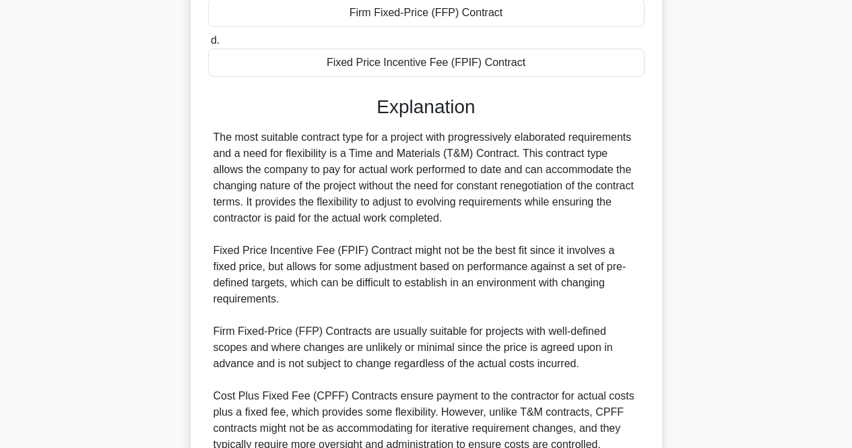
scroll to position [404, 0]
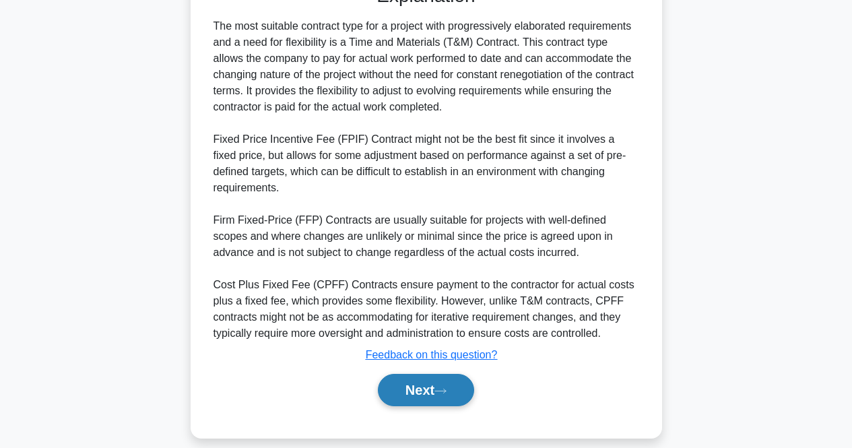
click at [433, 374] on button "Next" at bounding box center [426, 390] width 96 height 32
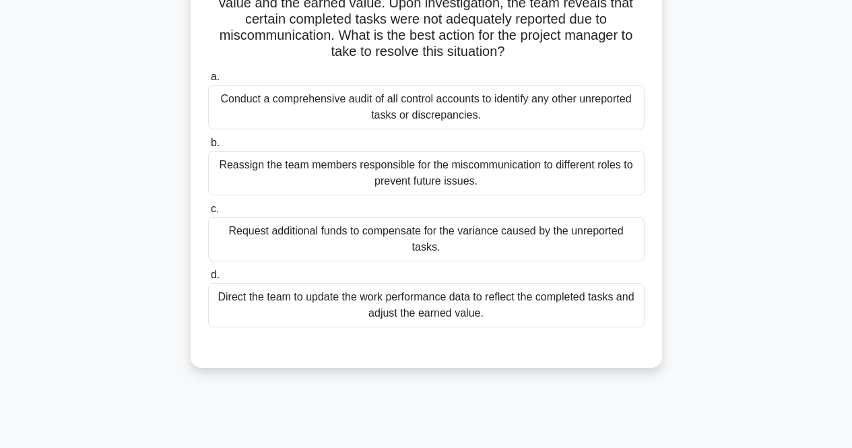
scroll to position [0, 0]
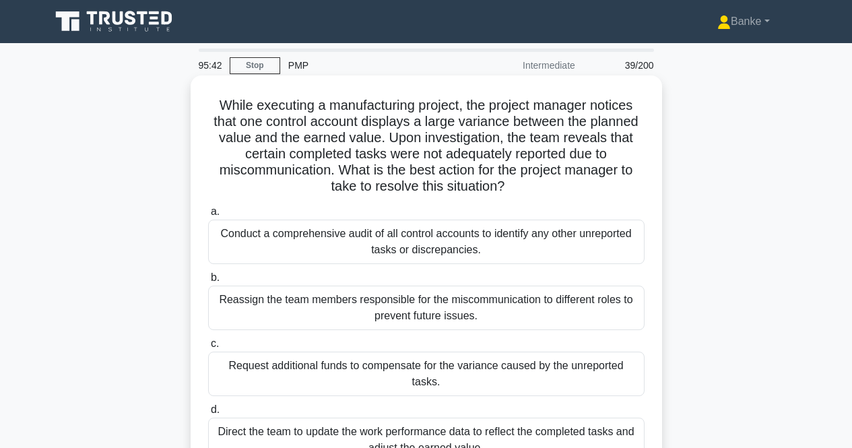
click at [554, 239] on div "Conduct a comprehensive audit of all control accounts to identify any other unr…" at bounding box center [426, 242] width 436 height 44
click at [208, 216] on input "a. Conduct a comprehensive audit of all control accounts to identify any other …" at bounding box center [208, 211] width 0 height 9
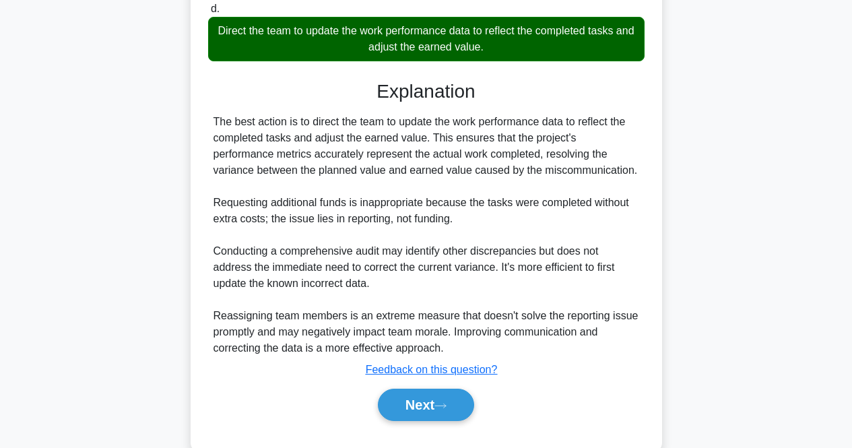
scroll to position [404, 0]
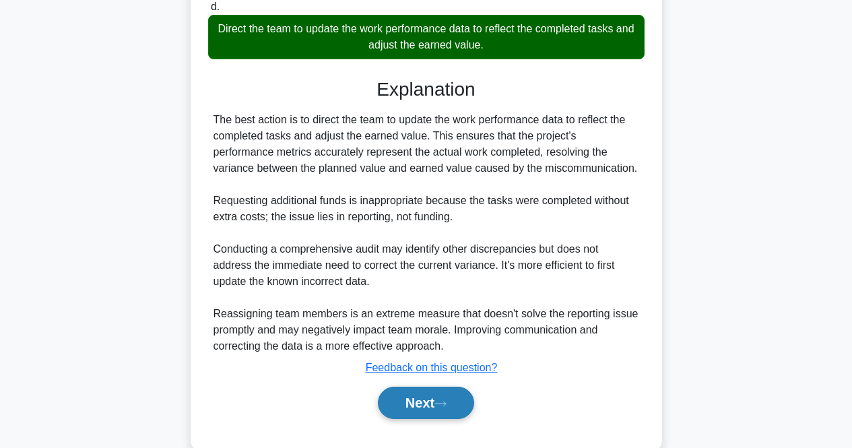
click at [457, 387] on button "Next" at bounding box center [426, 403] width 96 height 32
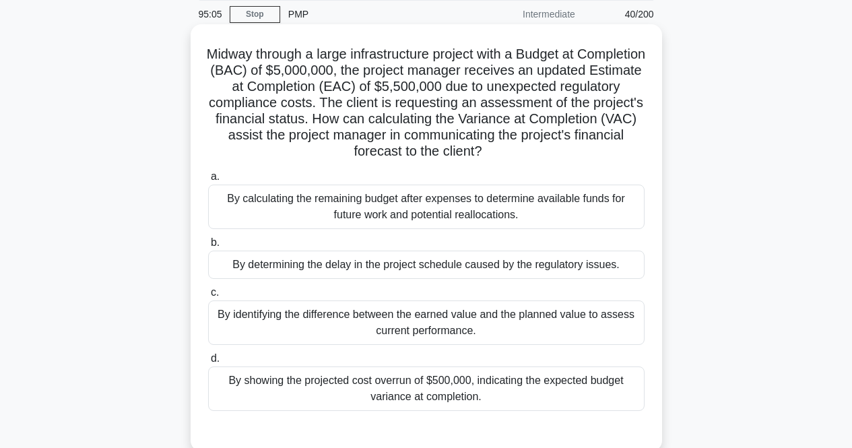
scroll to position [67, 0]
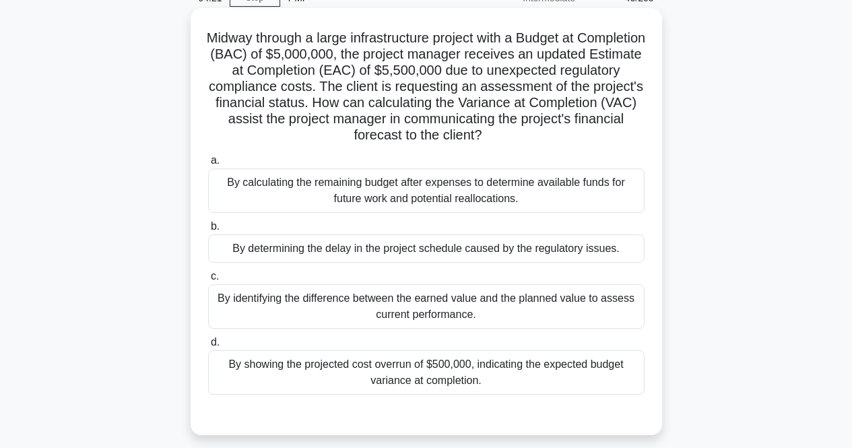
click at [500, 372] on div "By showing the projected cost overrun of $500,000, indicating the expected budg…" at bounding box center [426, 372] width 436 height 44
click at [208, 347] on input "d. By showing the projected cost overrun of $500,000, indicating the expected b…" at bounding box center [208, 342] width 0 height 9
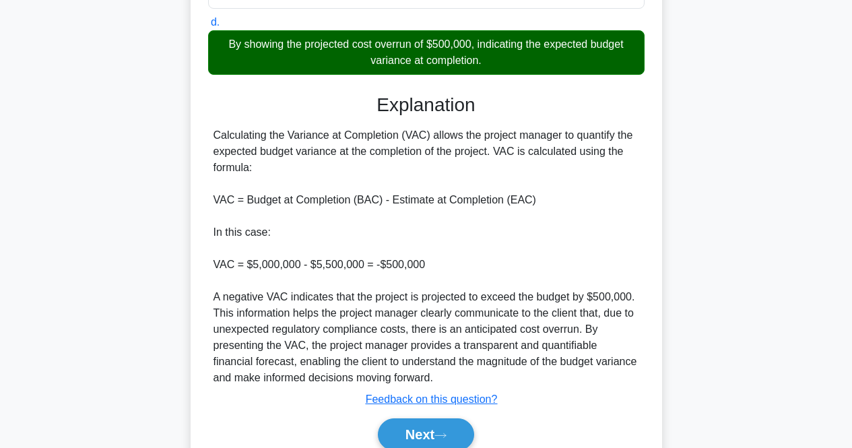
scroll to position [404, 0]
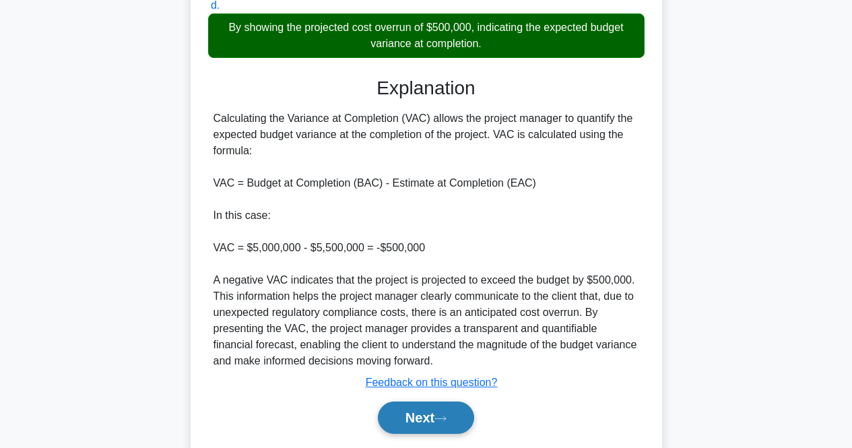
click at [430, 422] on button "Next" at bounding box center [426, 417] width 96 height 32
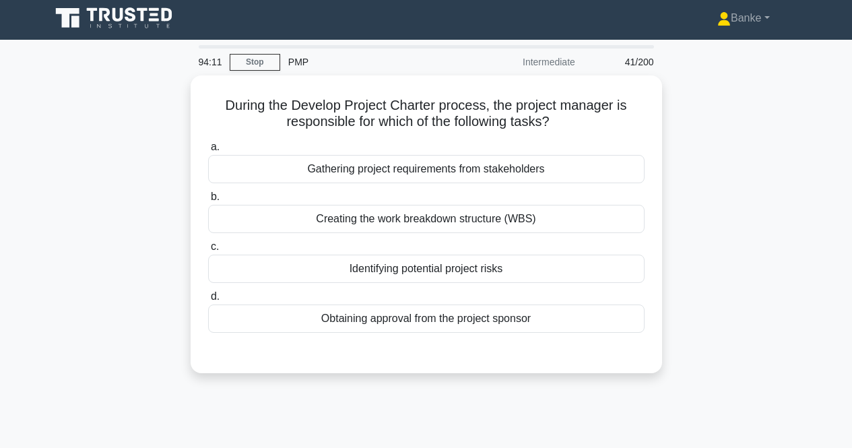
scroll to position [0, 0]
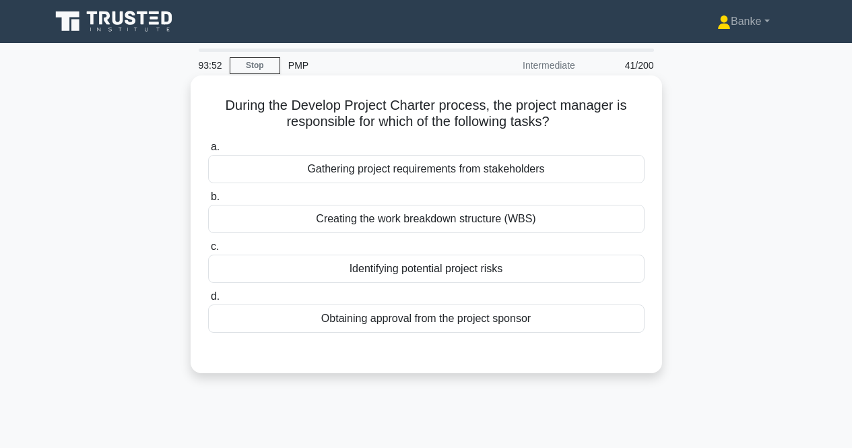
click at [456, 325] on div "Obtaining approval from the project sponsor" at bounding box center [426, 318] width 436 height 28
click at [208, 301] on input "d. Obtaining approval from the project sponsor" at bounding box center [208, 296] width 0 height 9
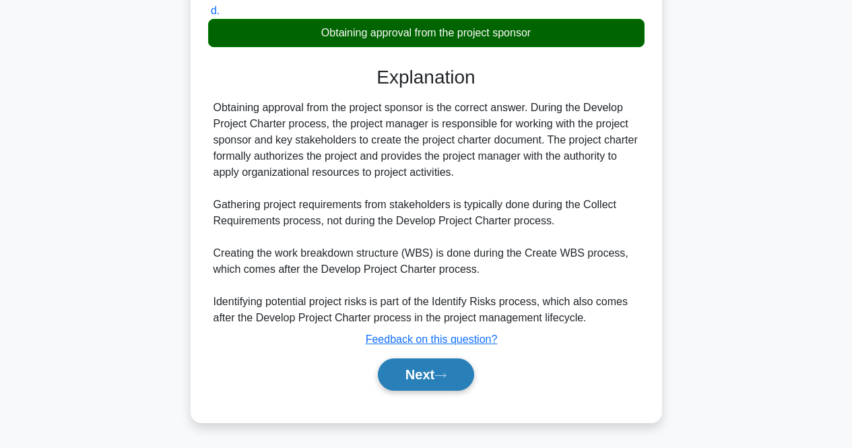
click at [426, 374] on button "Next" at bounding box center [426, 374] width 96 height 32
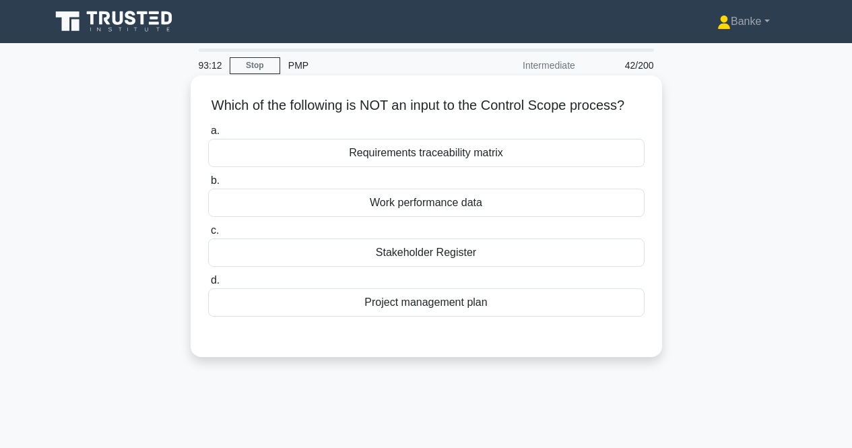
click at [446, 317] on div "Project management plan" at bounding box center [426, 302] width 436 height 28
click at [208, 285] on input "d. Project management plan" at bounding box center [208, 280] width 0 height 9
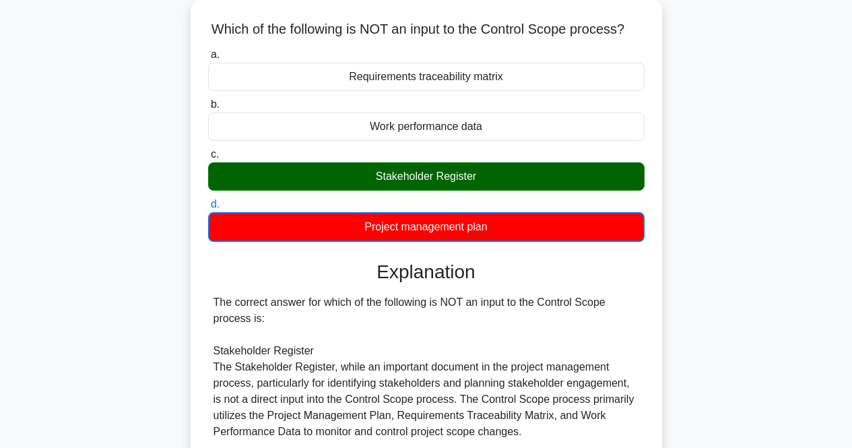
scroll to position [202, 0]
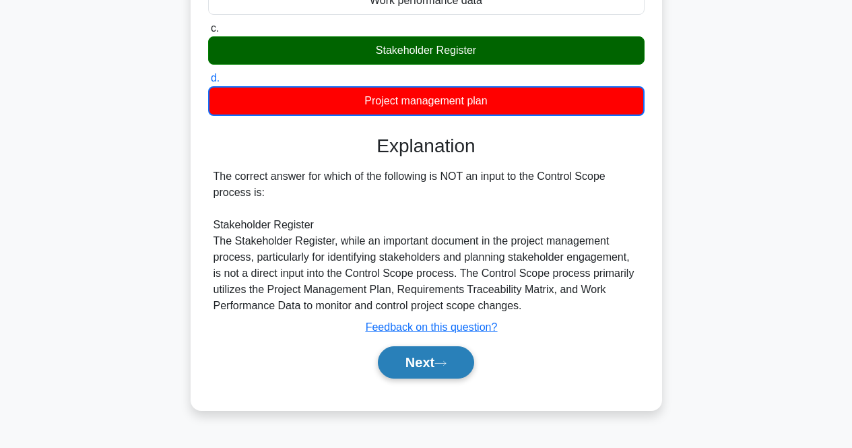
click at [431, 370] on button "Next" at bounding box center [426, 362] width 96 height 32
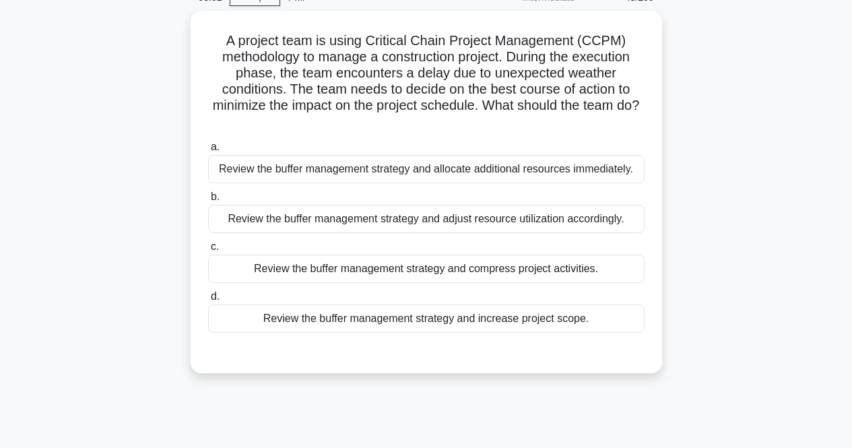
scroll to position [0, 0]
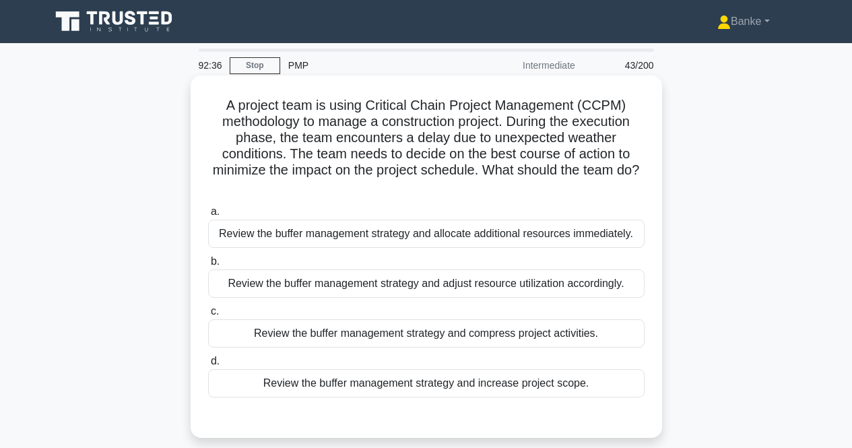
click at [455, 333] on div "Review the buffer management strategy and compress project activities." at bounding box center [426, 333] width 436 height 28
click at [208, 316] on input "c. Review the buffer management strategy and compress project activities." at bounding box center [208, 311] width 0 height 9
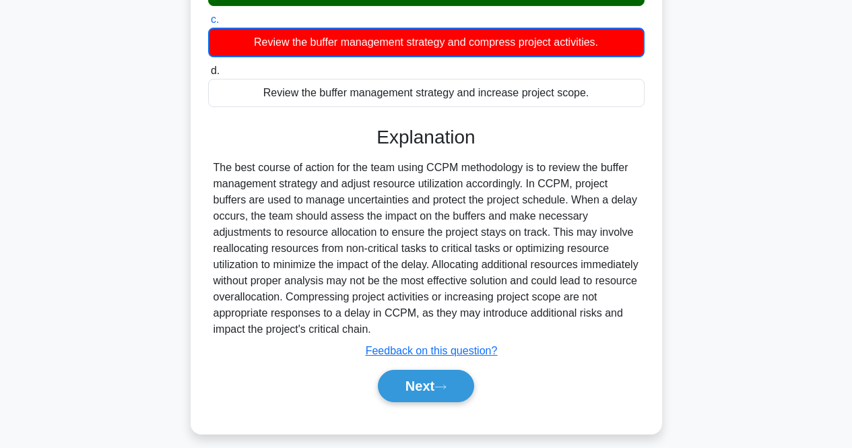
scroll to position [304, 0]
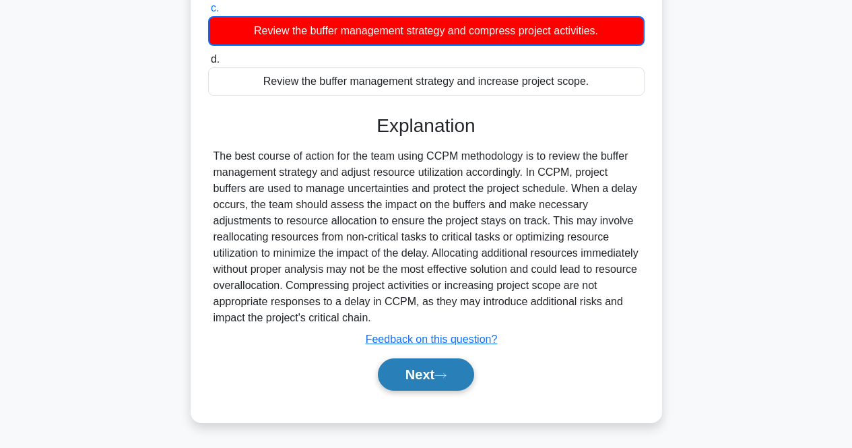
click at [409, 381] on button "Next" at bounding box center [426, 374] width 96 height 32
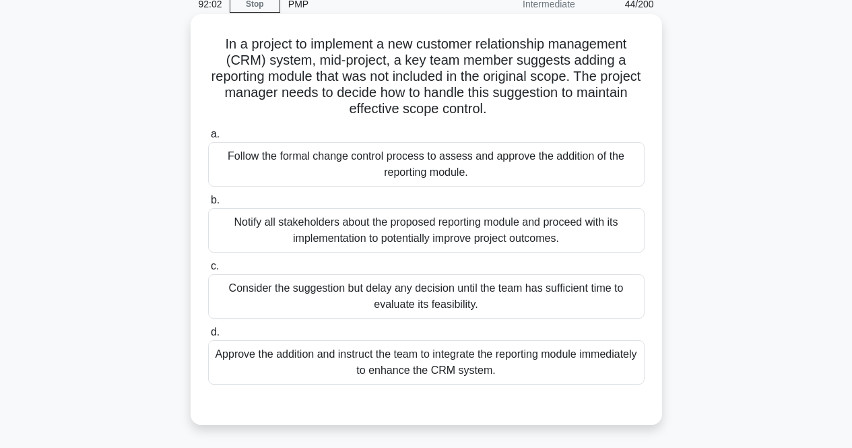
scroll to position [77, 0]
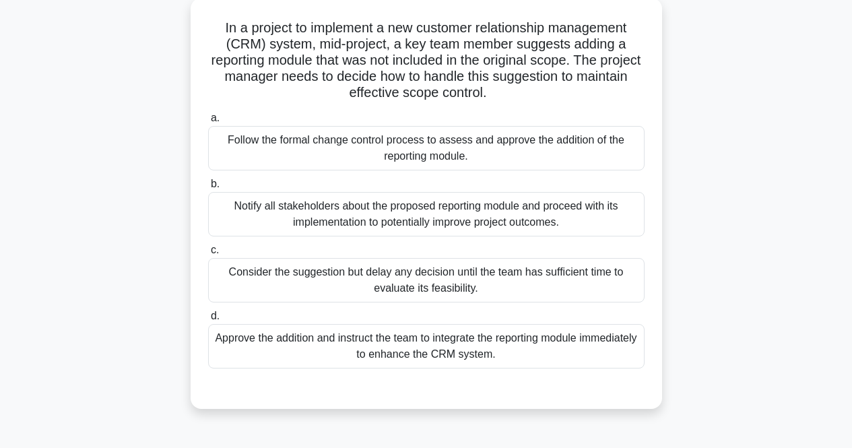
click at [482, 279] on div "Consider the suggestion but delay any decision until the team has sufficient ti…" at bounding box center [426, 280] width 436 height 44
click at [208, 255] on input "c. Consider the suggestion but delay any decision until the team has sufficient…" at bounding box center [208, 250] width 0 height 9
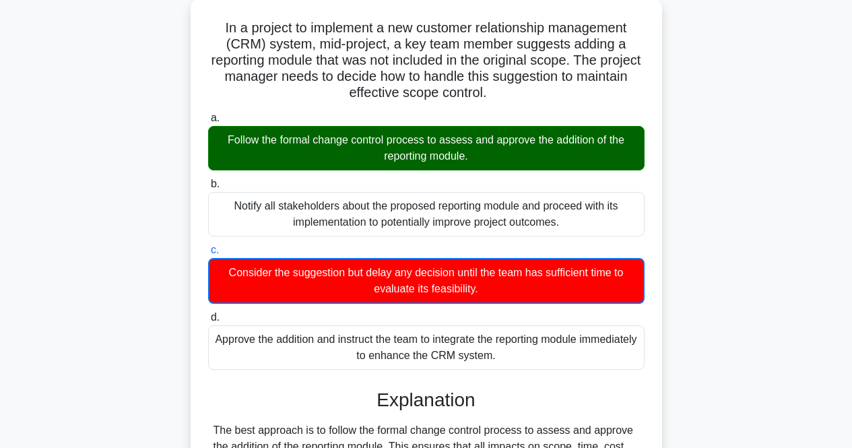
scroll to position [279, 0]
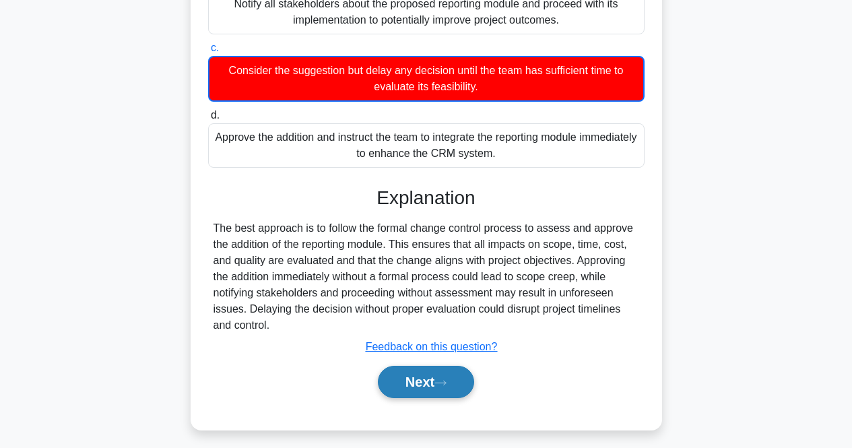
click at [436, 393] on button "Next" at bounding box center [426, 382] width 96 height 32
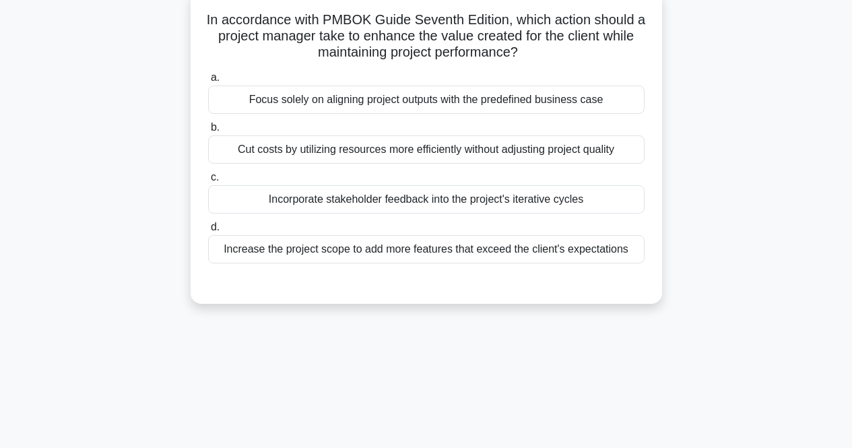
scroll to position [0, 0]
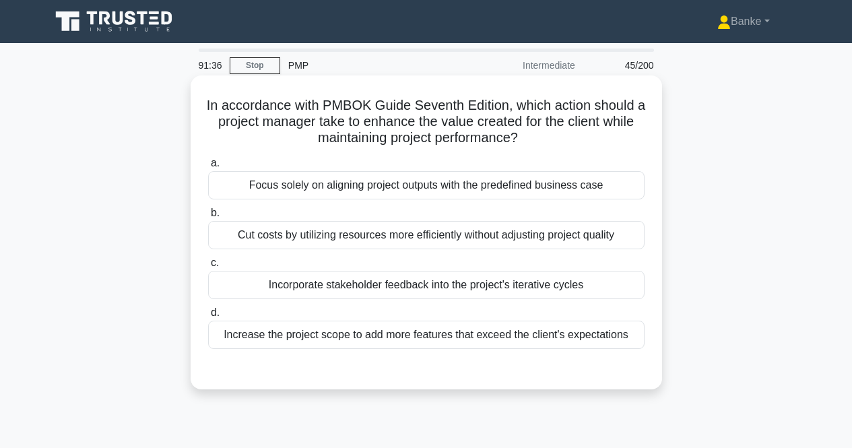
click at [454, 188] on div "Focus solely on aligning project outputs with the predefined business case" at bounding box center [426, 185] width 436 height 28
click at [208, 168] on input "a. Focus solely on aligning project outputs with the predefined business case" at bounding box center [208, 163] width 0 height 9
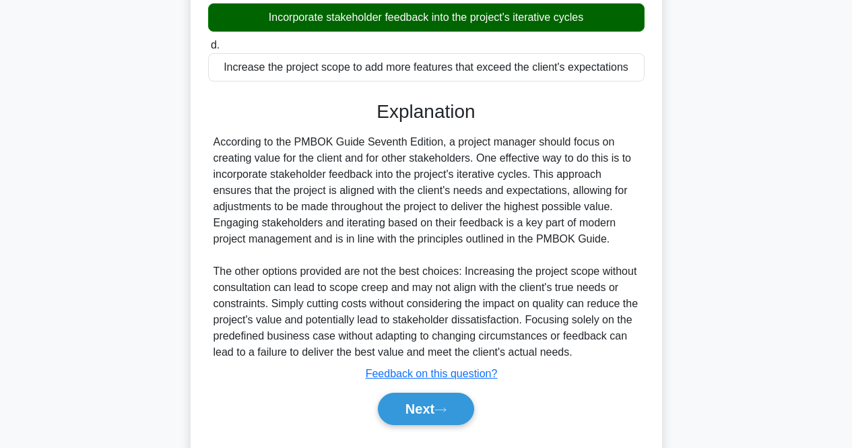
scroll to position [269, 0]
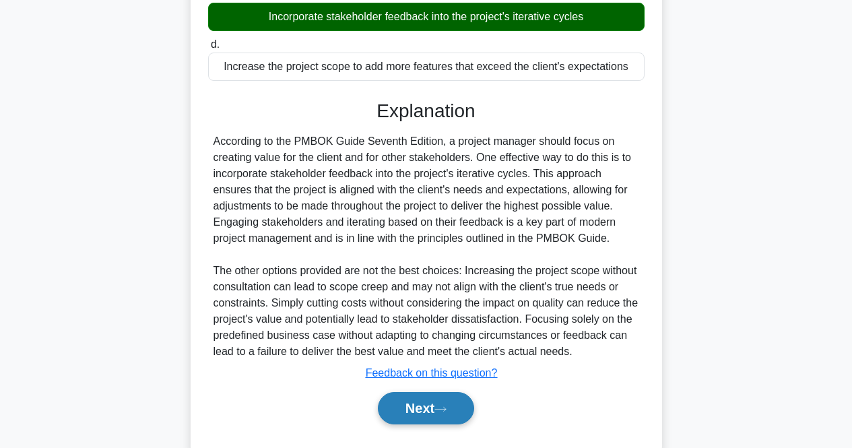
click at [451, 405] on button "Next" at bounding box center [426, 408] width 96 height 32
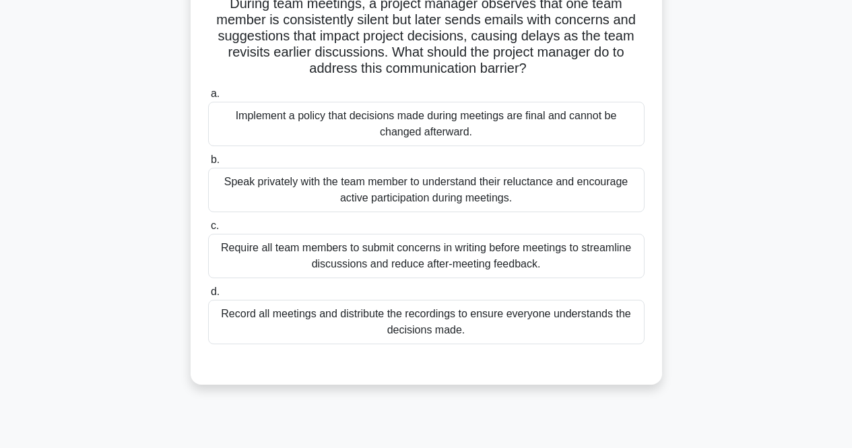
scroll to position [0, 0]
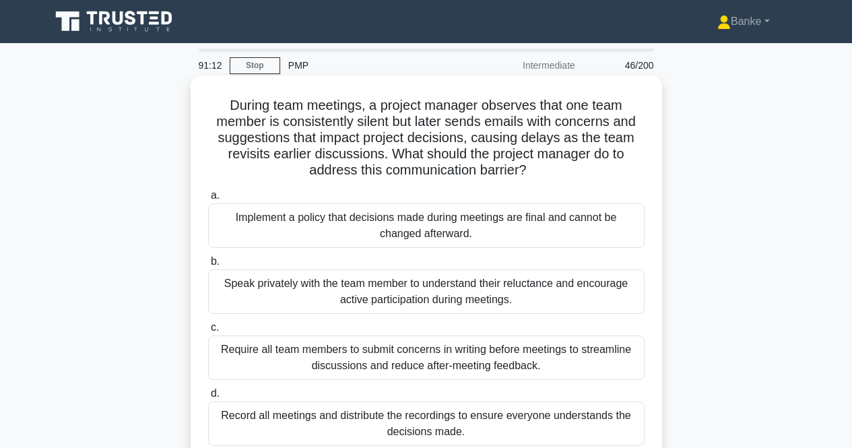
click at [473, 304] on div "Speak privately with the team member to understand their reluctance and encoura…" at bounding box center [426, 291] width 436 height 44
click at [208, 266] on input "b. Speak privately with the team member to understand their reluctance and enco…" at bounding box center [208, 261] width 0 height 9
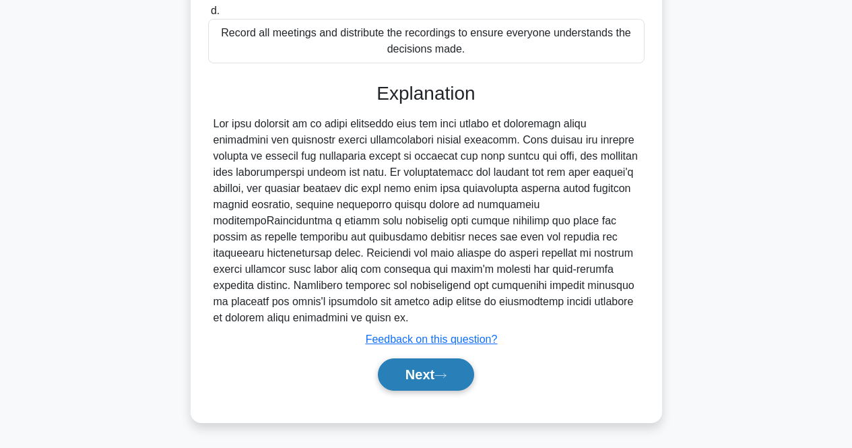
click at [438, 383] on button "Next" at bounding box center [426, 374] width 96 height 32
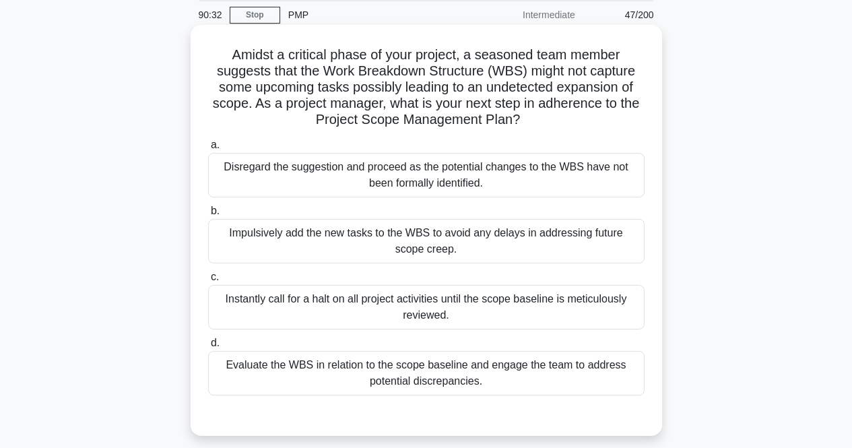
scroll to position [67, 0]
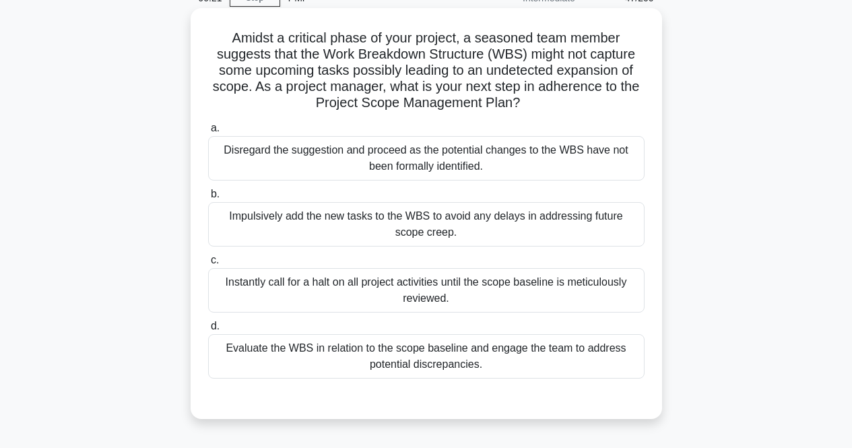
click at [452, 352] on div "Evaluate the WBS in relation to the scope baseline and engage the team to addre…" at bounding box center [426, 356] width 436 height 44
click at [208, 331] on input "d. Evaluate the WBS in relation to the scope baseline and engage the team to ad…" at bounding box center [208, 326] width 0 height 9
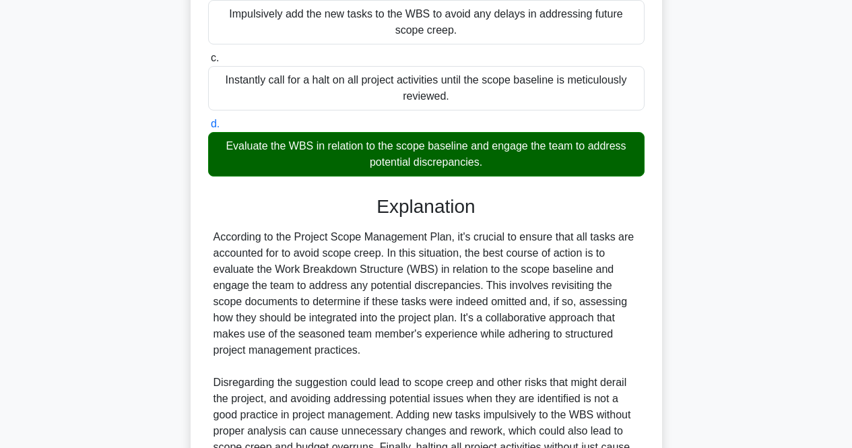
scroll to position [464, 0]
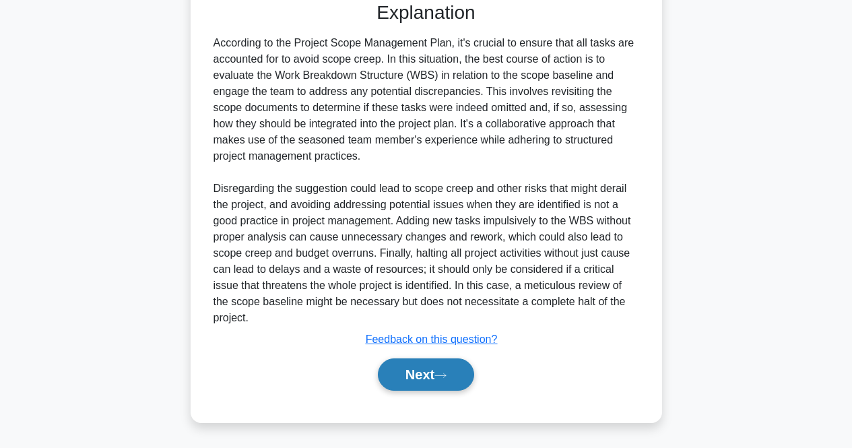
click at [442, 384] on button "Next" at bounding box center [426, 374] width 96 height 32
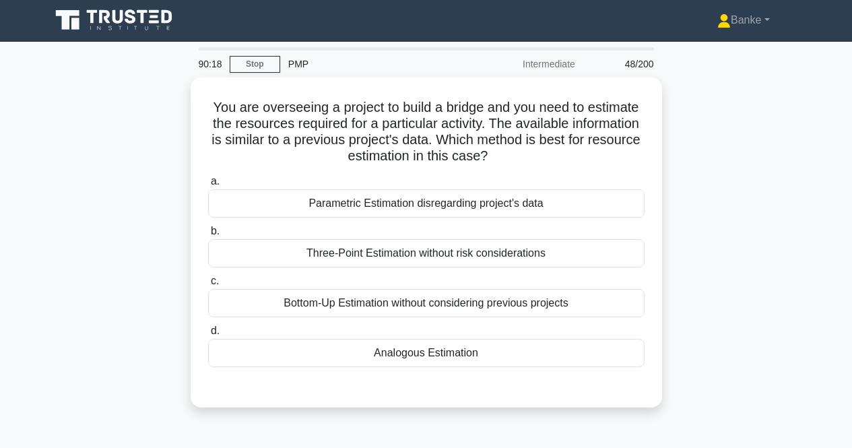
scroll to position [0, 0]
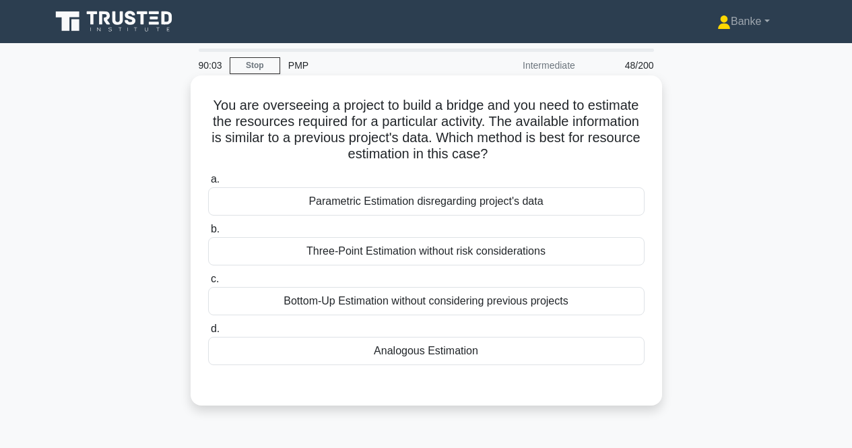
click at [416, 340] on div "Analogous Estimation" at bounding box center [426, 351] width 436 height 28
click at [208, 333] on input "d. Analogous Estimation" at bounding box center [208, 329] width 0 height 9
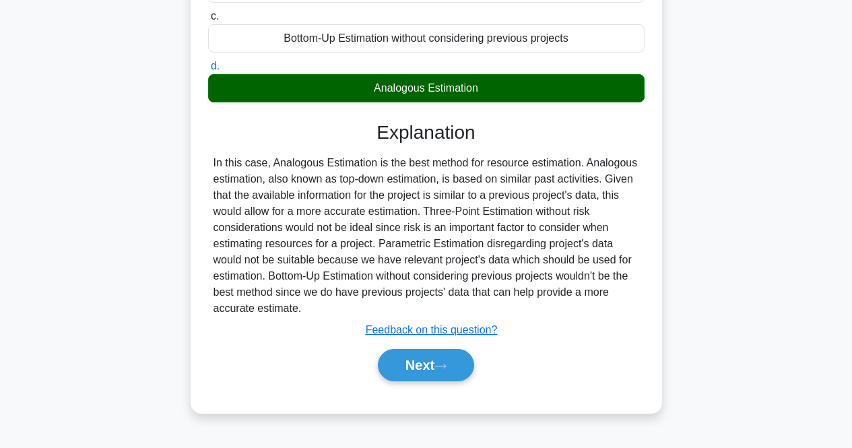
scroll to position [269, 0]
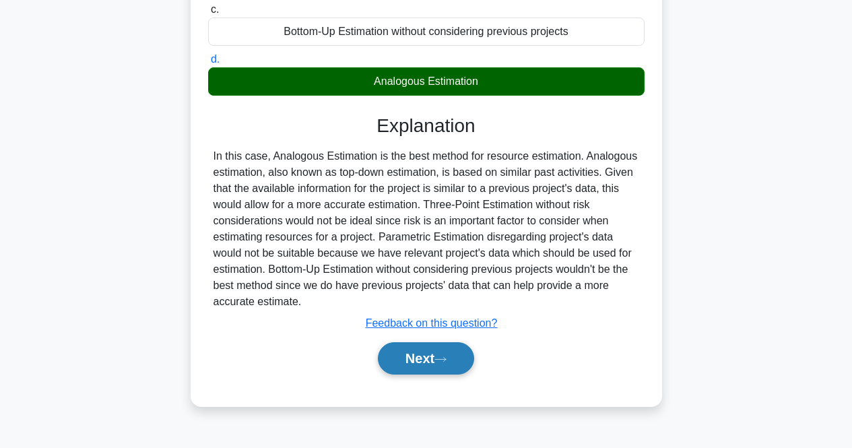
click at [408, 352] on button "Next" at bounding box center [426, 358] width 96 height 32
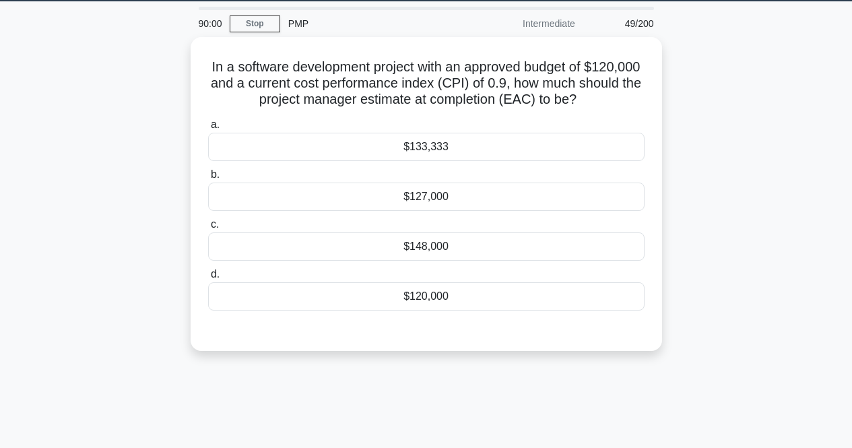
scroll to position [0, 0]
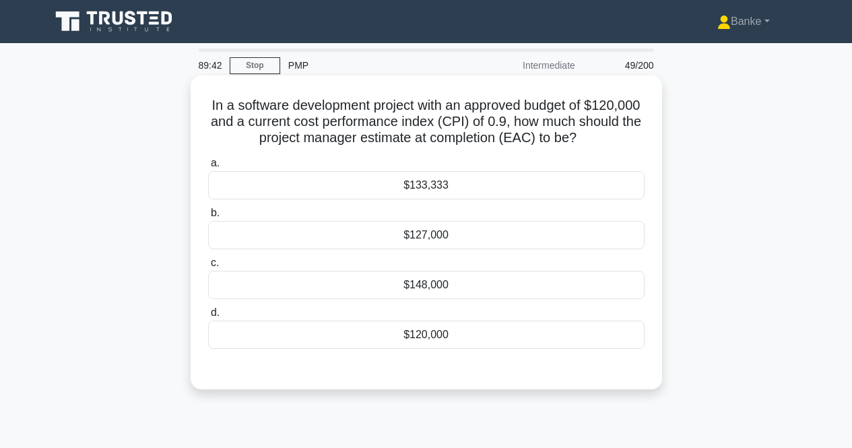
click at [440, 230] on div "$127,000" at bounding box center [426, 235] width 436 height 28
click at [208, 218] on input "b. $127,000" at bounding box center [208, 213] width 0 height 9
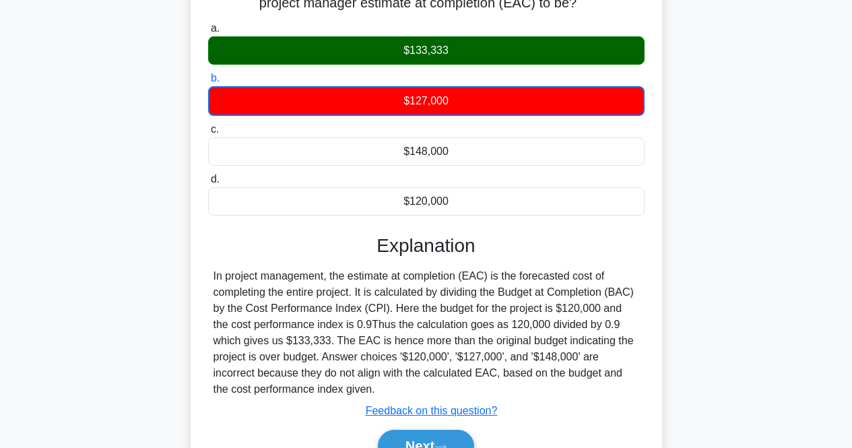
scroll to position [269, 0]
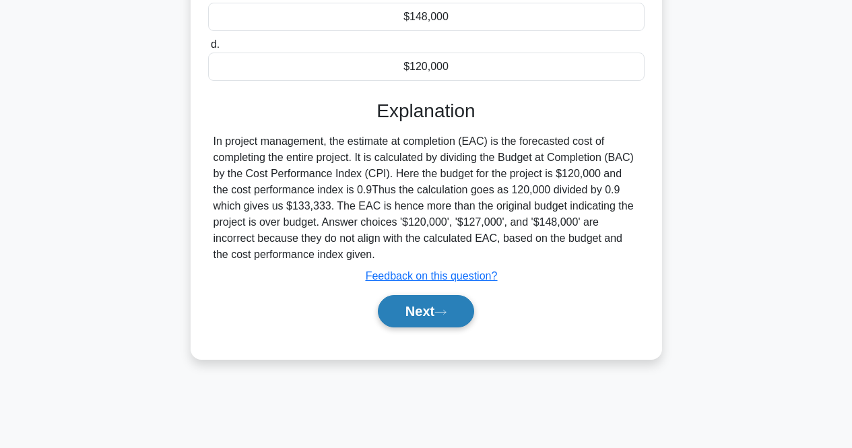
click at [430, 304] on button "Next" at bounding box center [426, 311] width 96 height 32
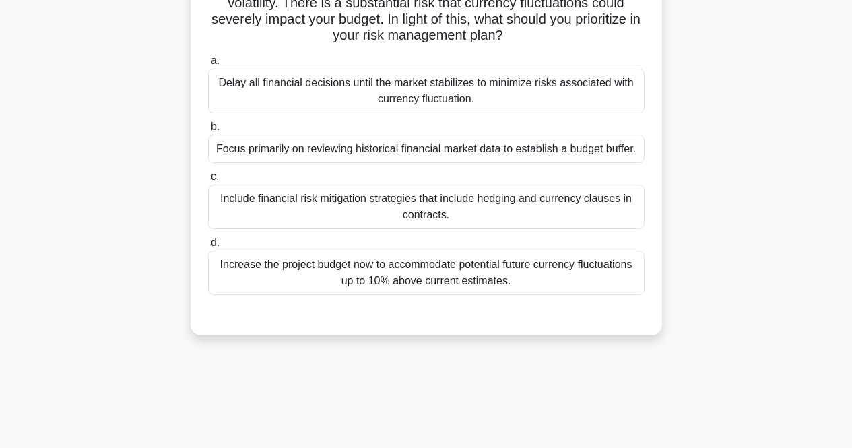
scroll to position [0, 0]
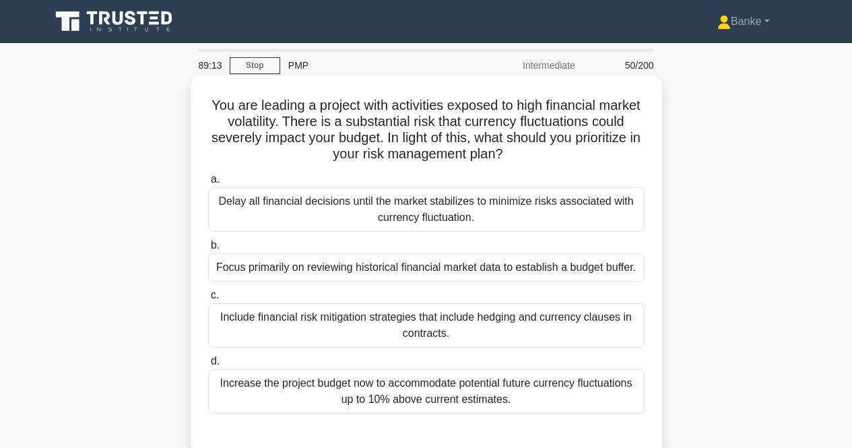
click at [419, 326] on div "Include financial risk mitigation strategies that include hedging and currency …" at bounding box center [426, 325] width 436 height 44
click at [208, 300] on input "c. Include financial risk mitigation strategies that include hedging and curren…" at bounding box center [208, 295] width 0 height 9
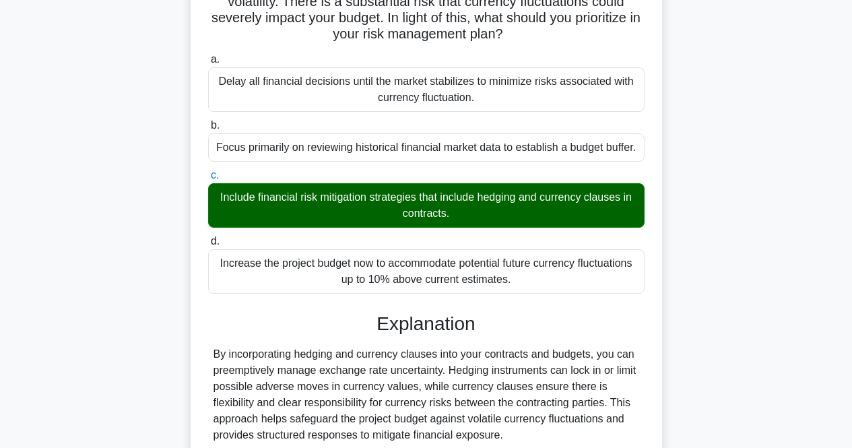
scroll to position [202, 0]
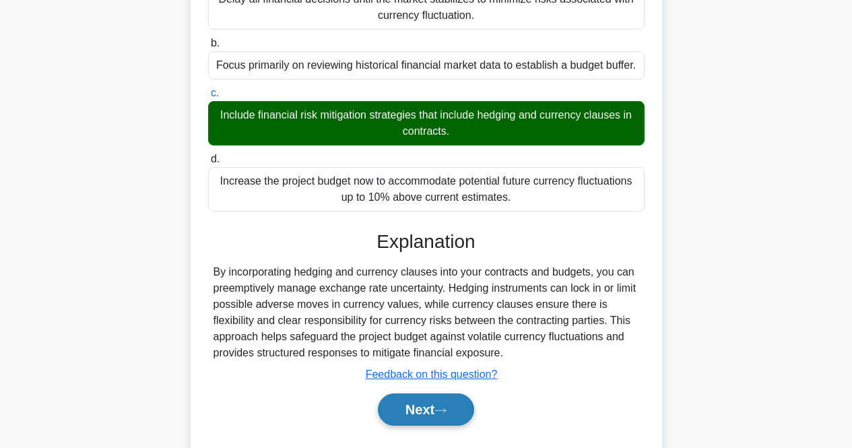
click at [422, 413] on button "Next" at bounding box center [426, 409] width 96 height 32
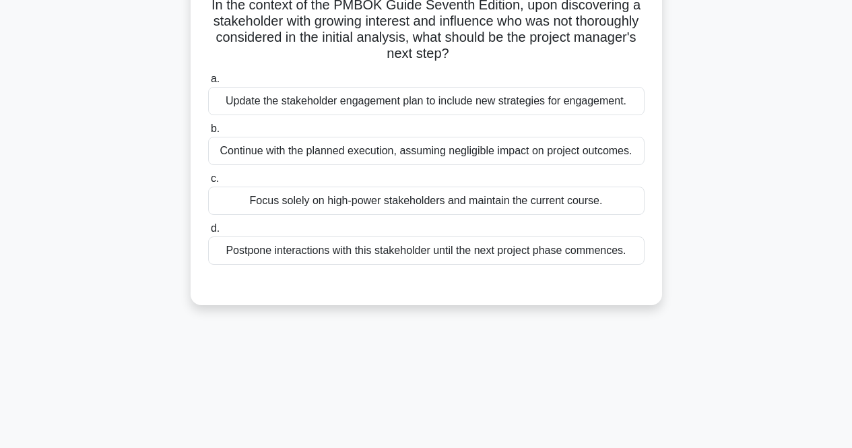
scroll to position [0, 0]
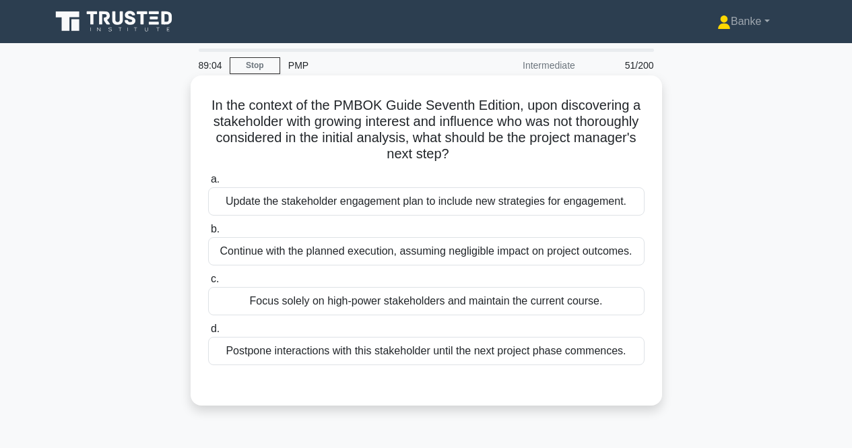
click at [386, 202] on div "Update the stakeholder engagement plan to include new strategies for engagement." at bounding box center [426, 201] width 436 height 28
click at [208, 184] on input "a. Update the stakeholder engagement plan to include new strategies for engagem…" at bounding box center [208, 179] width 0 height 9
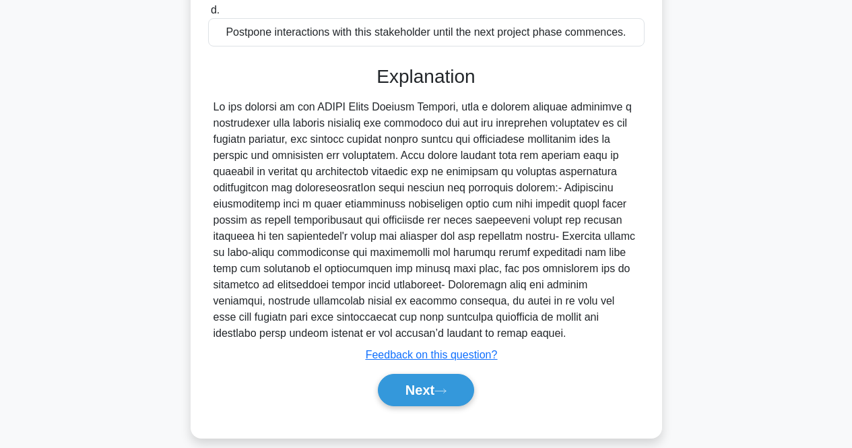
scroll to position [335, 0]
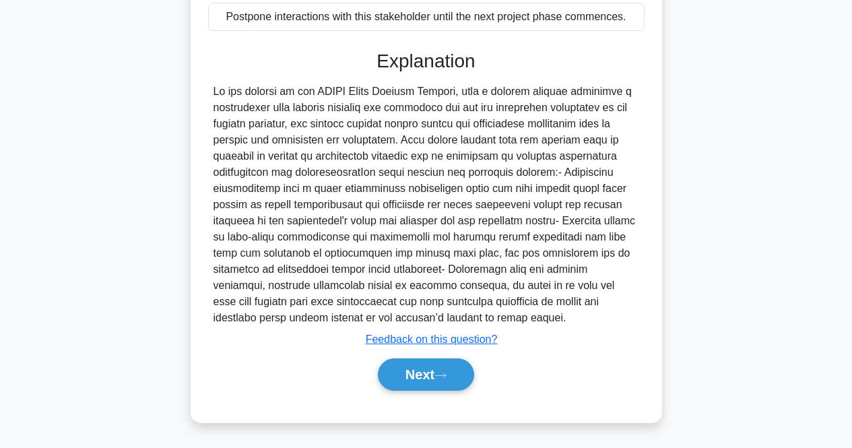
click at [397, 357] on div "Next" at bounding box center [426, 374] width 436 height 43
click at [399, 362] on button "Next" at bounding box center [426, 374] width 96 height 32
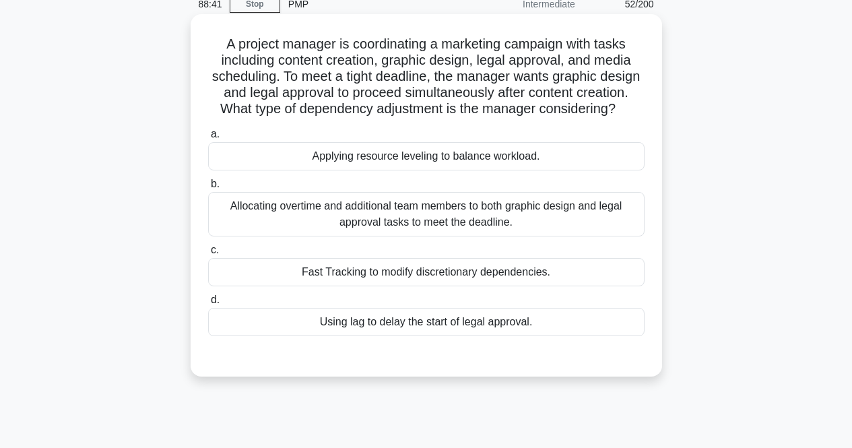
scroll to position [77, 0]
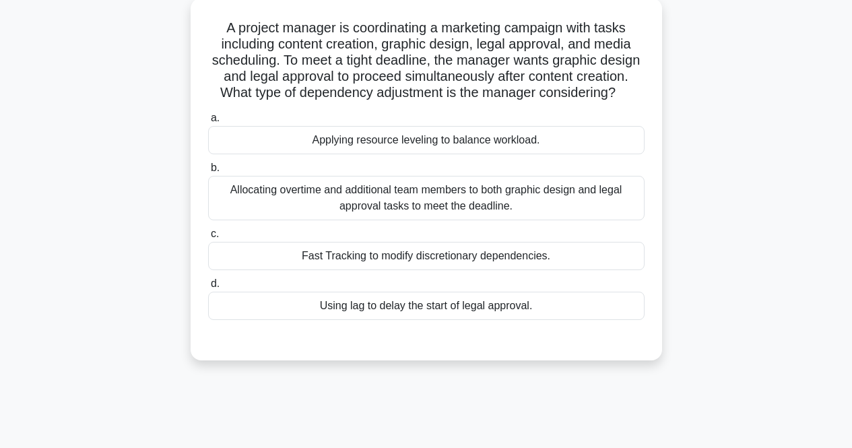
click at [465, 270] on div "Fast Tracking to modify discretionary dependencies." at bounding box center [426, 256] width 436 height 28
click at [208, 238] on input "c. Fast Tracking to modify discretionary dependencies." at bounding box center [208, 234] width 0 height 9
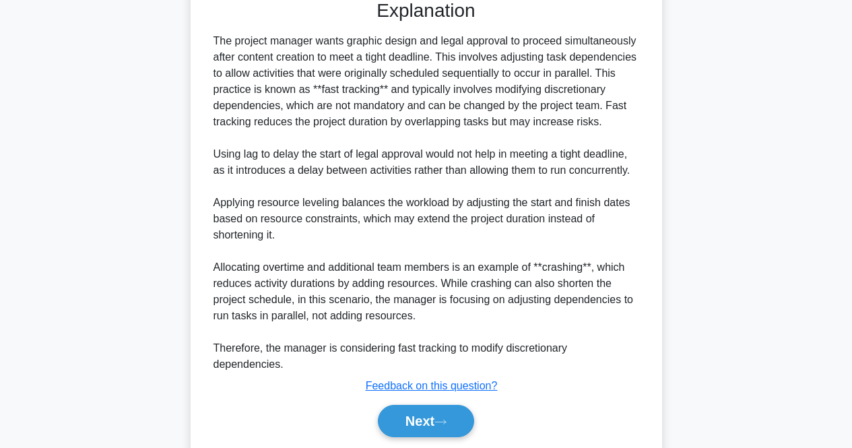
scroll to position [464, 0]
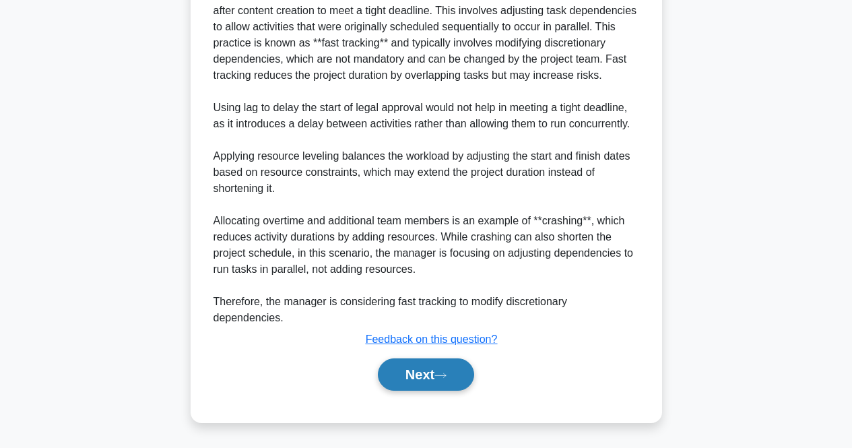
click at [446, 373] on icon at bounding box center [440, 375] width 12 height 7
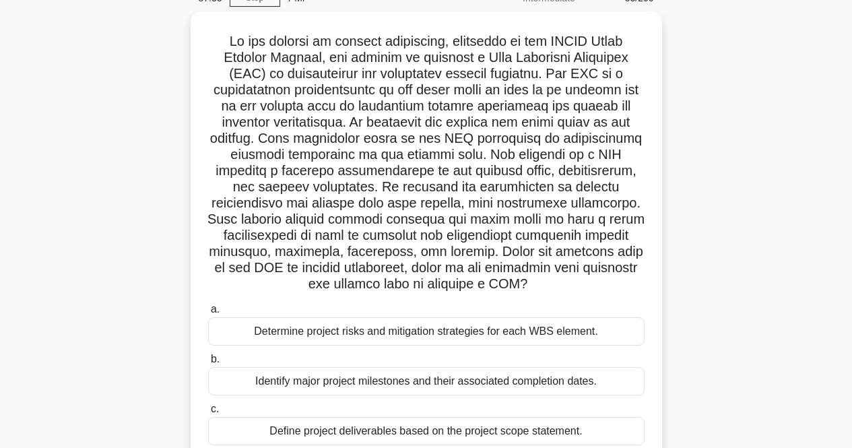
scroll to position [135, 0]
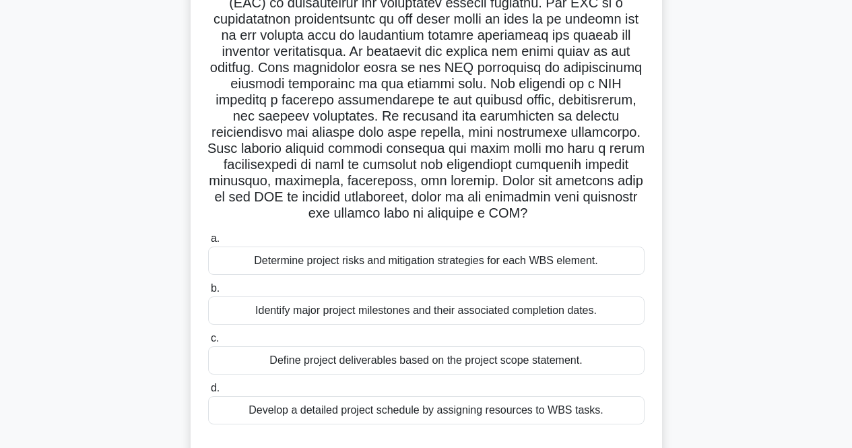
click at [548, 356] on div "Define project deliverables based on the project scope statement." at bounding box center [426, 360] width 436 height 28
click at [208, 343] on input "c. Define project deliverables based on the project scope statement." at bounding box center [208, 338] width 0 height 9
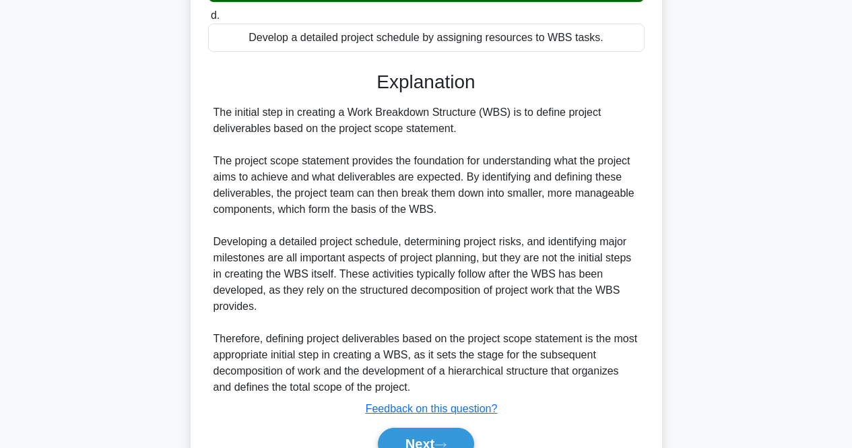
scroll to position [577, 0]
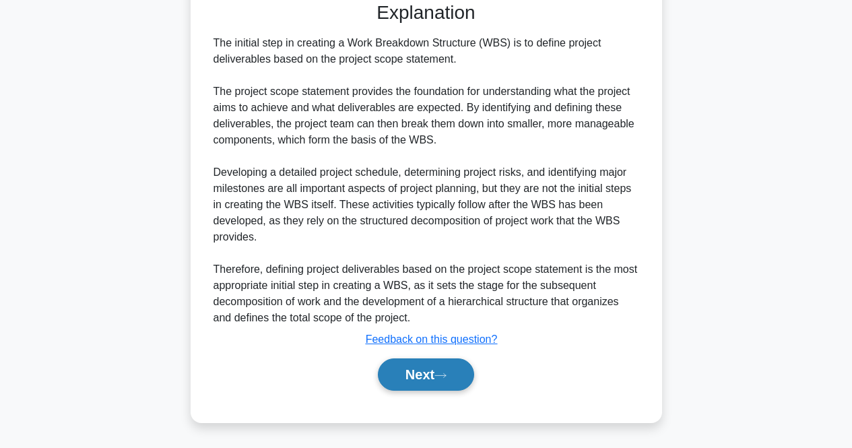
click at [440, 383] on button "Next" at bounding box center [426, 374] width 96 height 32
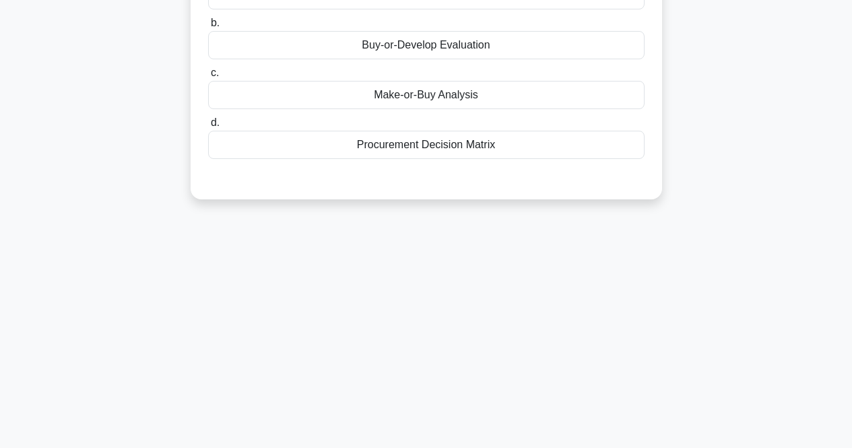
scroll to position [10, 0]
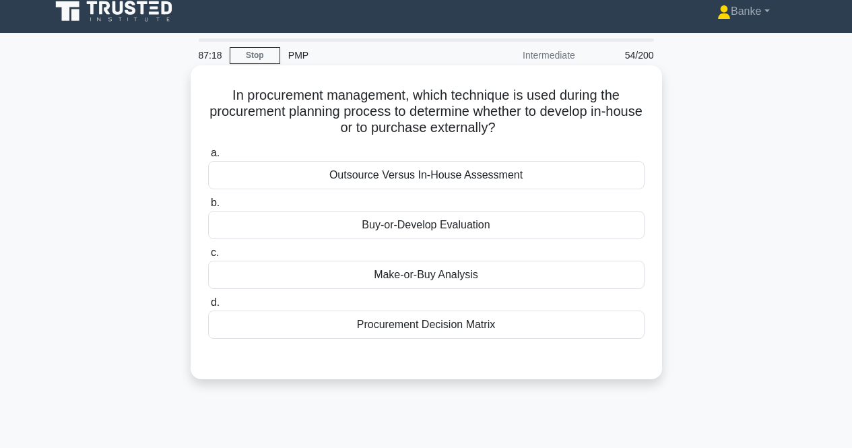
click at [486, 269] on div "Make-or-Buy Analysis" at bounding box center [426, 275] width 436 height 28
click at [208, 257] on input "c. Make-or-Buy Analysis" at bounding box center [208, 253] width 0 height 9
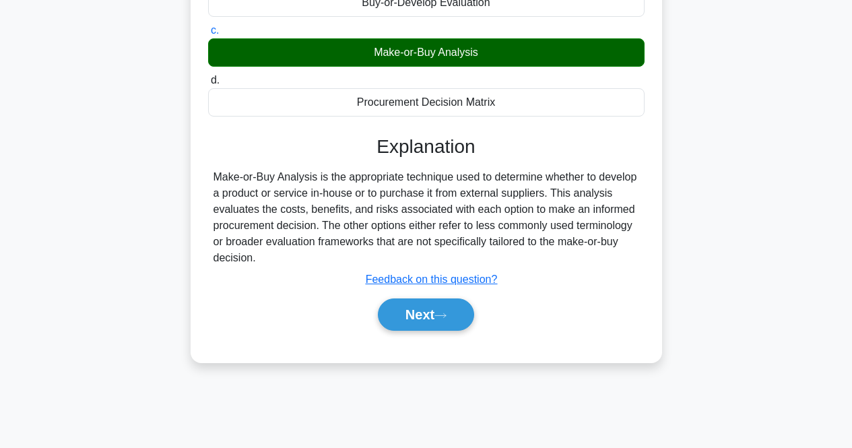
scroll to position [279, 0]
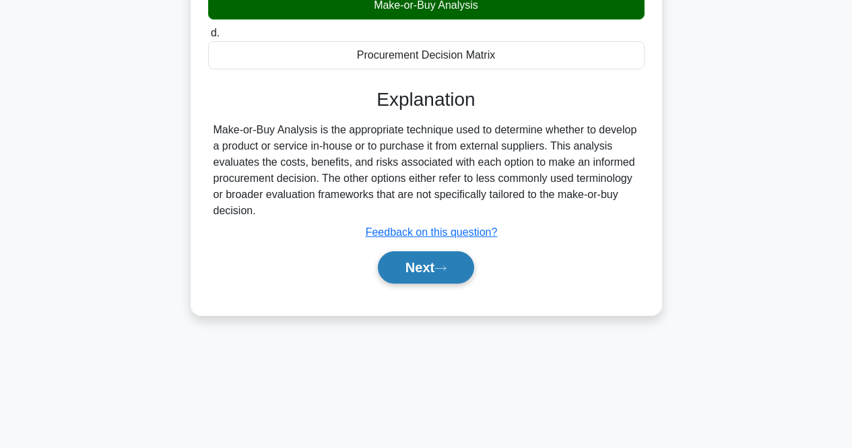
click at [468, 268] on button "Next" at bounding box center [426, 267] width 96 height 32
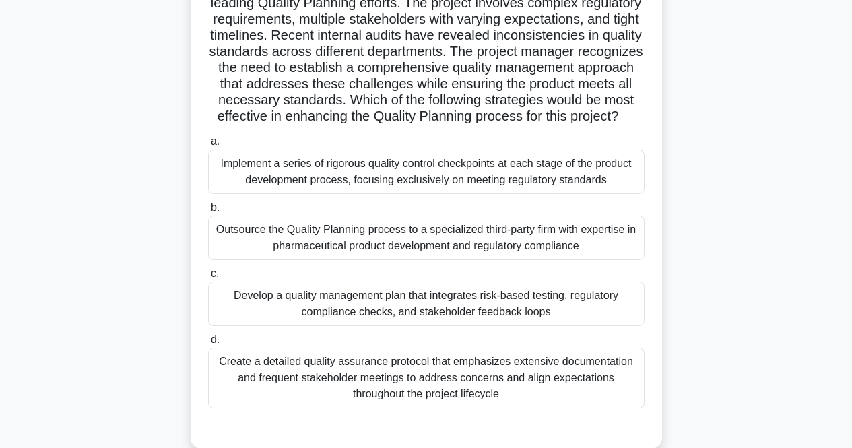
scroll to position [135, 0]
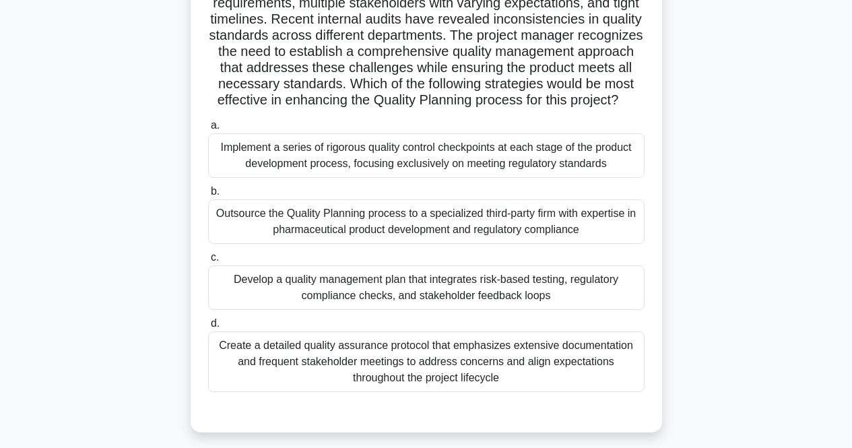
click at [476, 310] on div "Develop a quality management plan that integrates risk-based testing, regulator…" at bounding box center [426, 287] width 436 height 44
click at [208, 262] on input "c. Develop a quality management plan that integrates risk-based testing, regula…" at bounding box center [208, 257] width 0 height 9
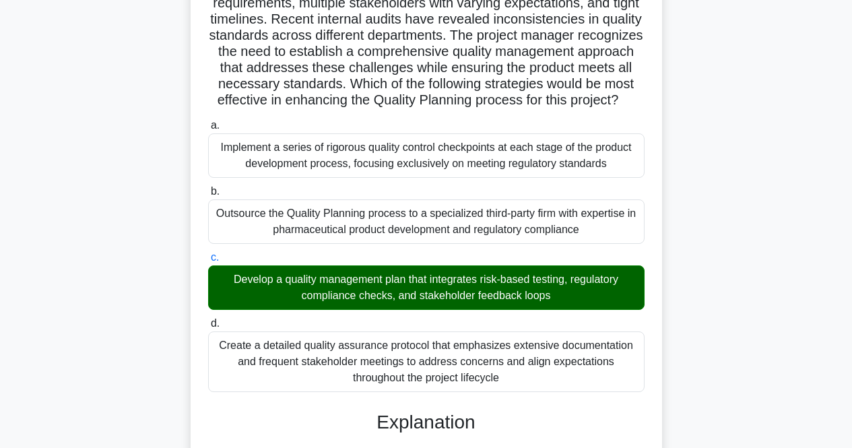
scroll to position [404, 0]
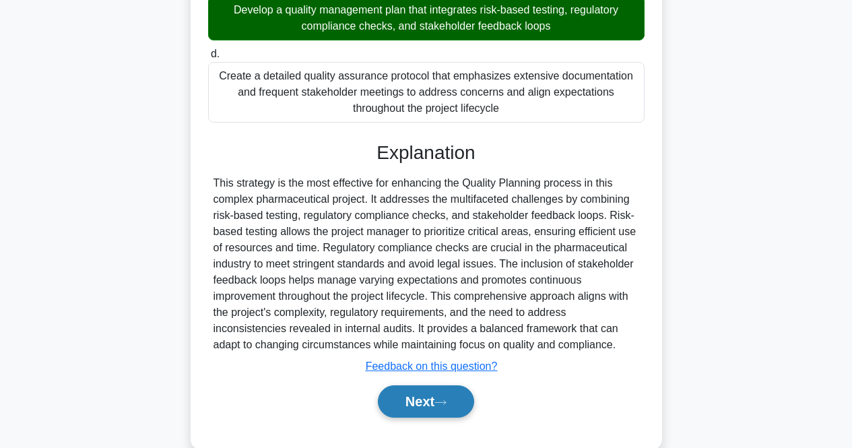
click at [451, 407] on button "Next" at bounding box center [426, 401] width 96 height 32
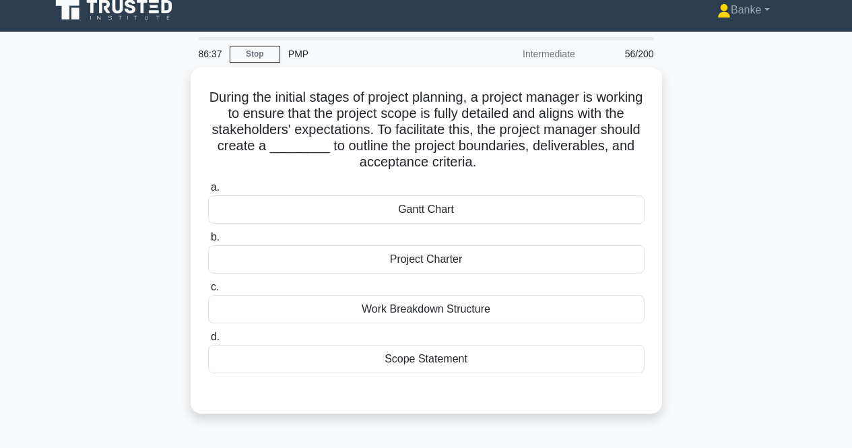
scroll to position [0, 0]
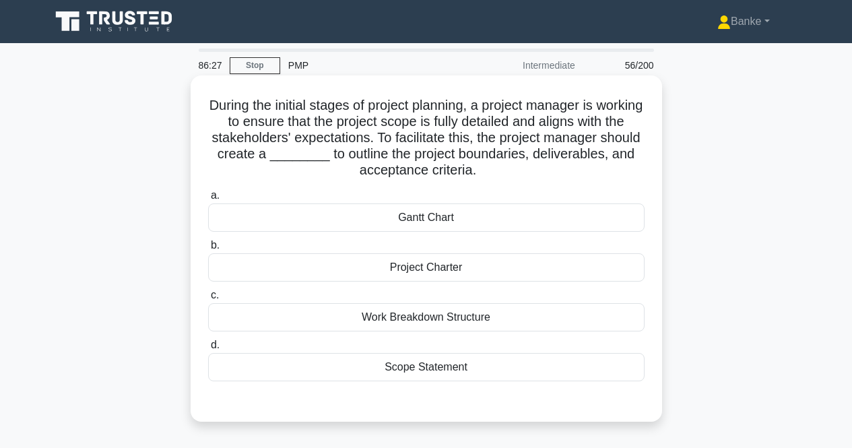
click at [449, 370] on div "Scope Statement" at bounding box center [426, 367] width 436 height 28
click at [208, 350] on input "d. Scope Statement" at bounding box center [208, 345] width 0 height 9
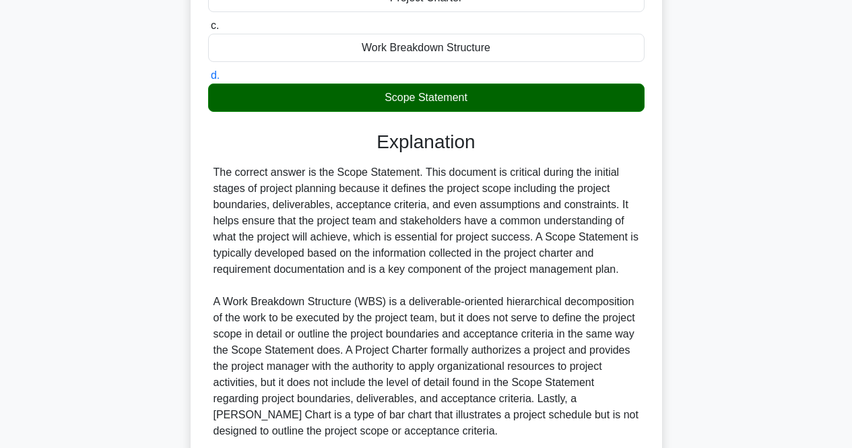
scroll to position [383, 0]
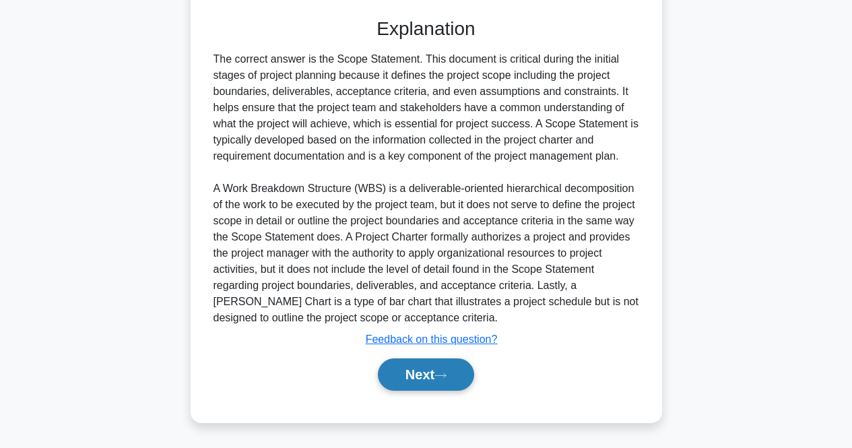
click at [443, 369] on button "Next" at bounding box center [426, 374] width 96 height 32
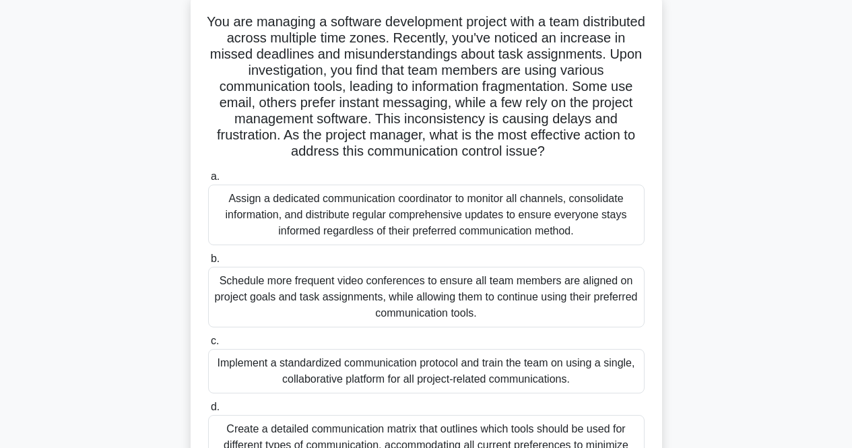
scroll to position [67, 0]
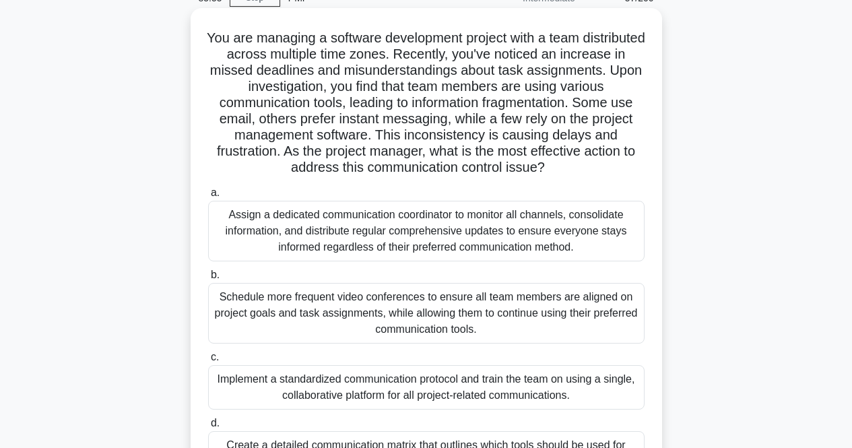
click at [208, 428] on input "d. Create a detailed communication matrix that outlines which tools should be u…" at bounding box center [208, 423] width 0 height 9
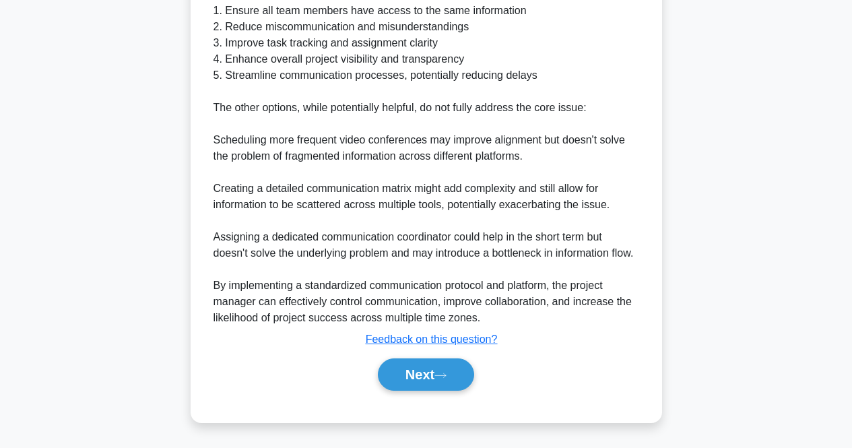
scroll to position [756, 0]
click at [445, 373] on icon at bounding box center [440, 375] width 12 height 7
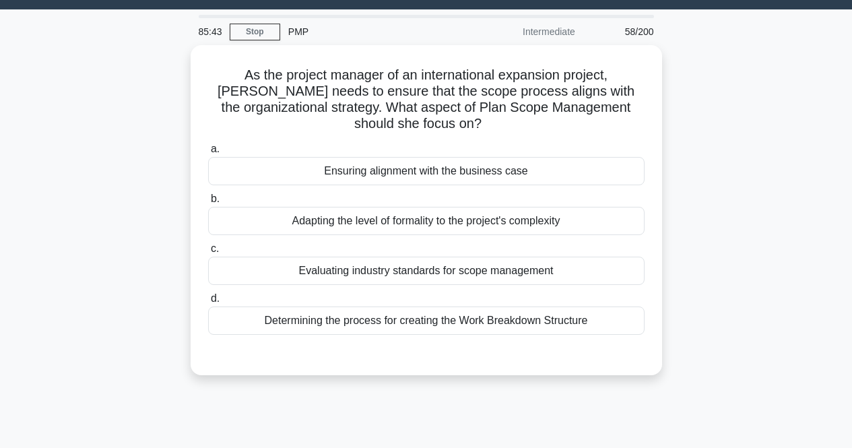
scroll to position [10, 0]
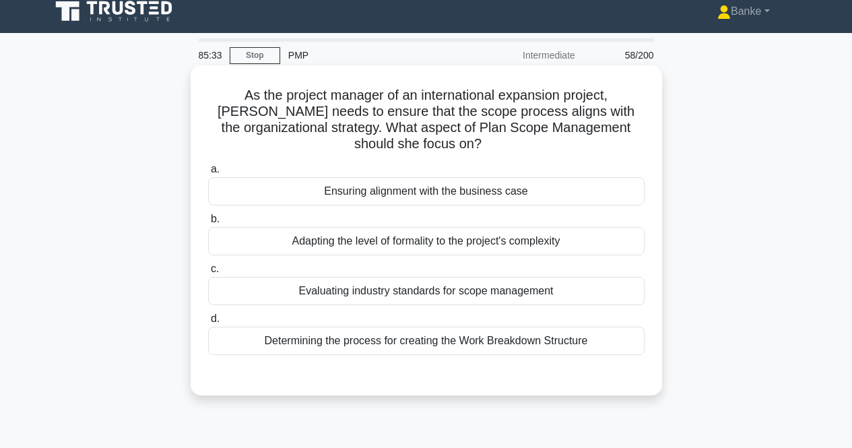
click at [416, 197] on div "Ensuring alignment with the business case" at bounding box center [426, 191] width 436 height 28
click at [208, 174] on input "a. Ensuring alignment with the business case" at bounding box center [208, 169] width 0 height 9
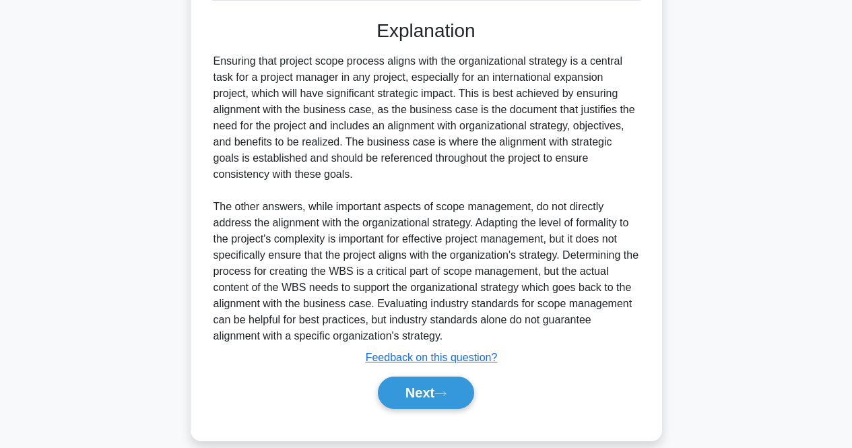
scroll to position [383, 0]
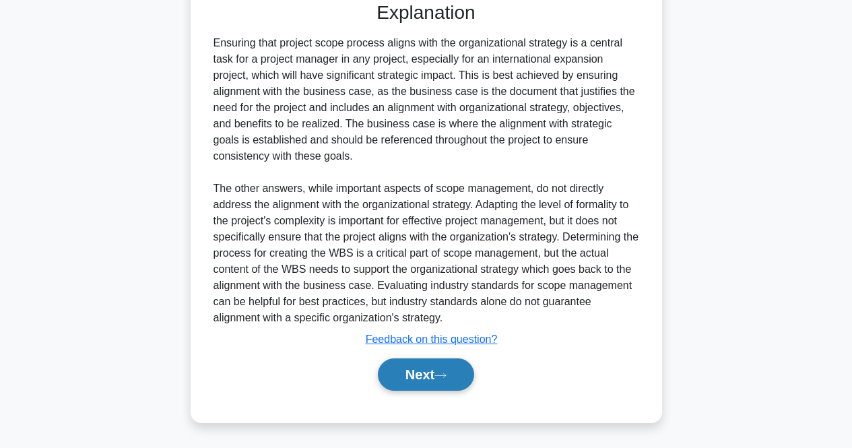
click at [410, 366] on button "Next" at bounding box center [426, 374] width 96 height 32
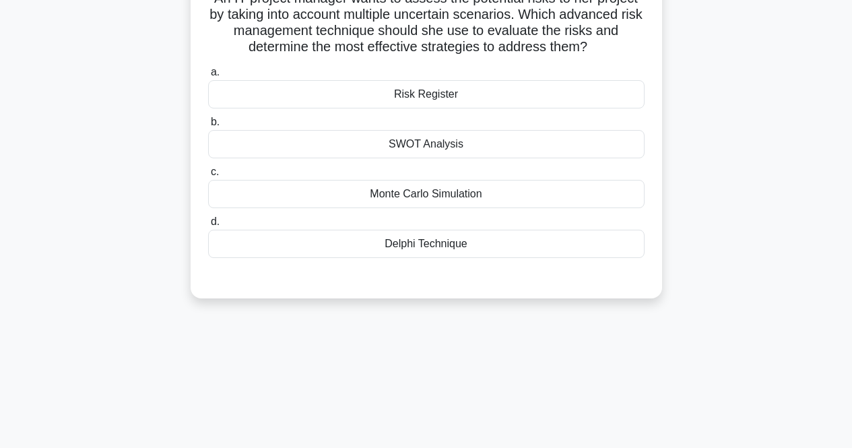
scroll to position [10, 0]
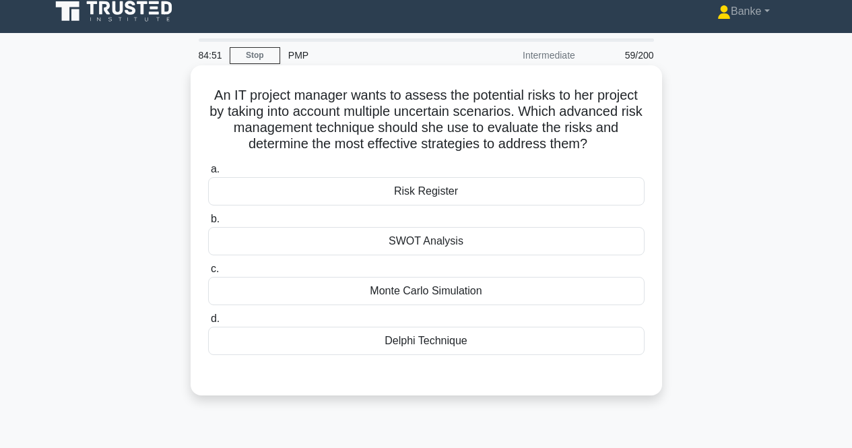
click at [463, 296] on div "Monte Carlo Simulation" at bounding box center [426, 291] width 436 height 28
click at [208, 273] on input "c. Monte Carlo Simulation" at bounding box center [208, 269] width 0 height 9
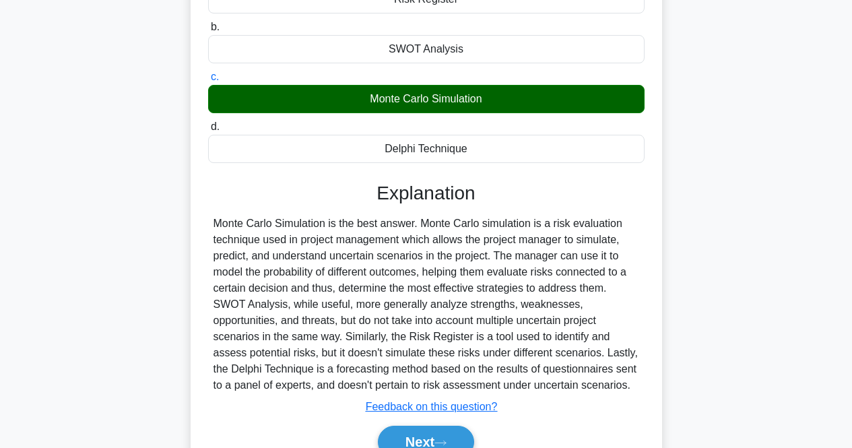
scroll to position [279, 0]
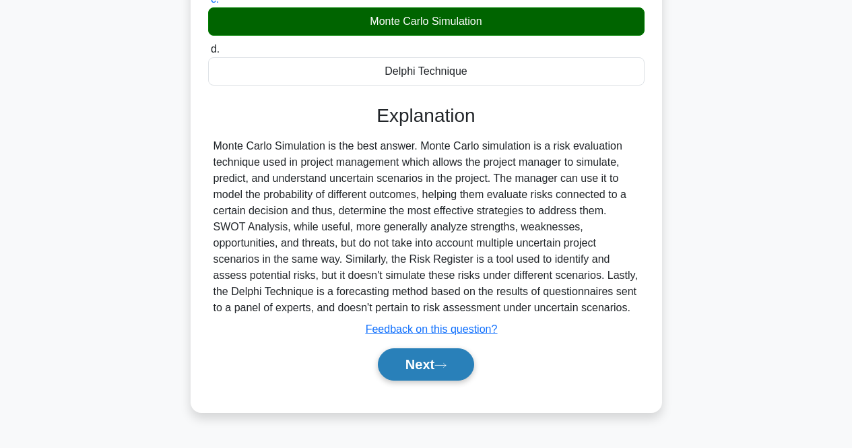
click at [423, 372] on button "Next" at bounding box center [426, 364] width 96 height 32
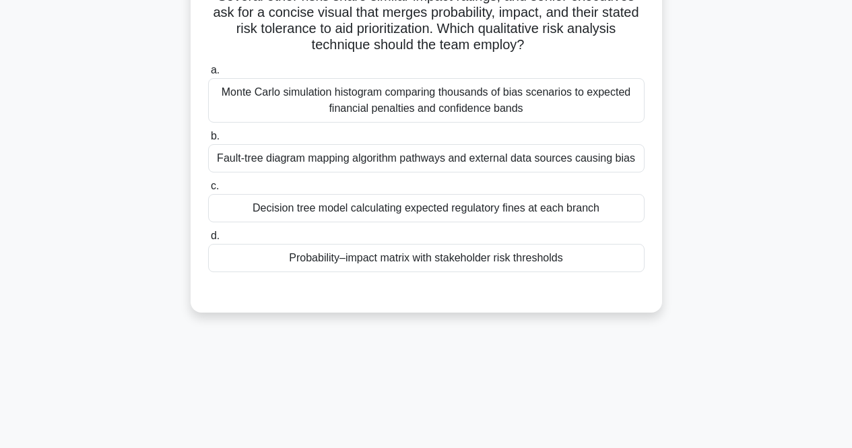
scroll to position [77, 0]
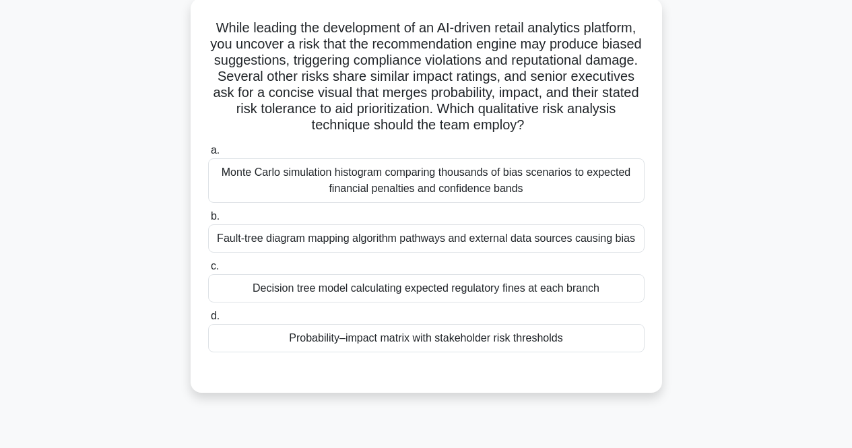
click at [406, 329] on div "Probability–impact matrix with stakeholder risk thresholds" at bounding box center [426, 338] width 436 height 28
click at [208, 321] on input "d. Probability–impact matrix with stakeholder risk thresholds" at bounding box center [208, 316] width 0 height 9
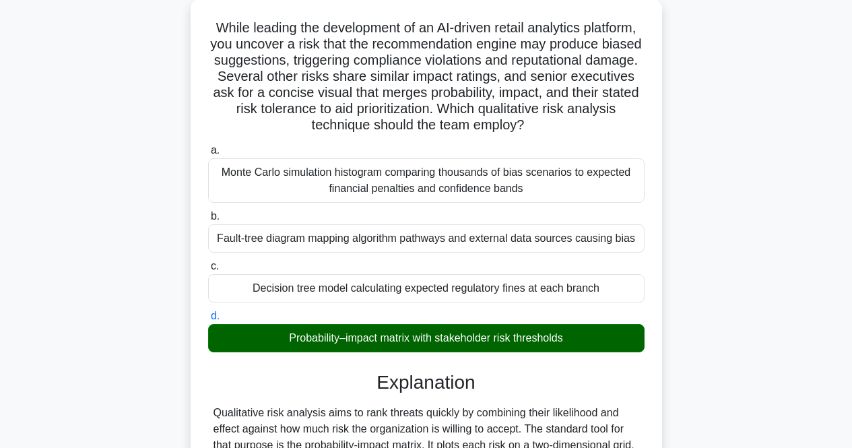
scroll to position [383, 0]
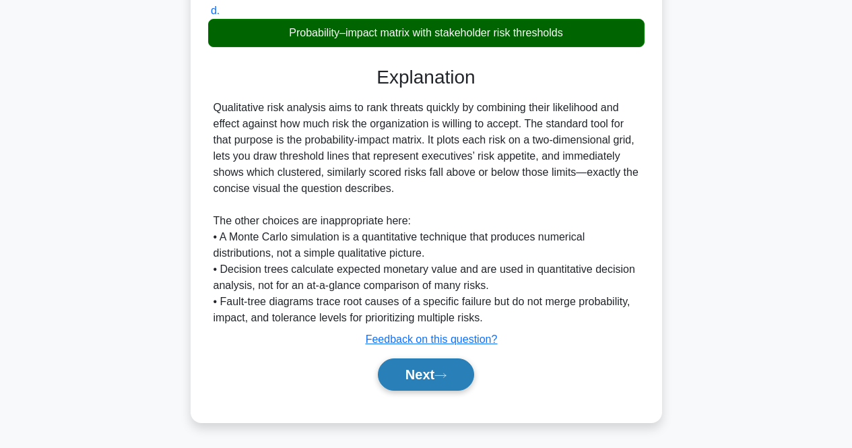
click at [407, 367] on button "Next" at bounding box center [426, 374] width 96 height 32
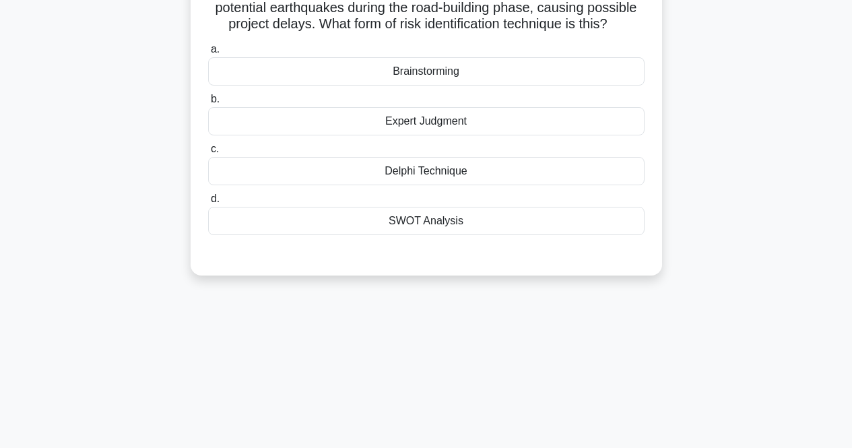
scroll to position [10, 0]
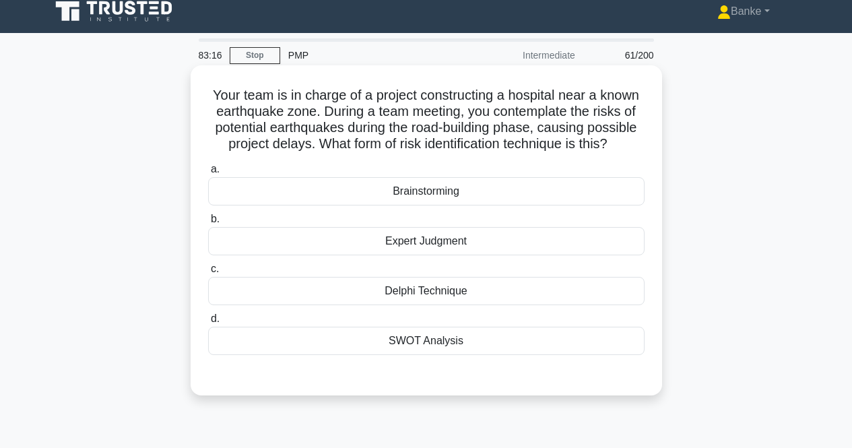
click at [429, 282] on div "Delphi Technique" at bounding box center [426, 291] width 436 height 28
click at [208, 273] on input "c. Delphi Technique" at bounding box center [208, 269] width 0 height 9
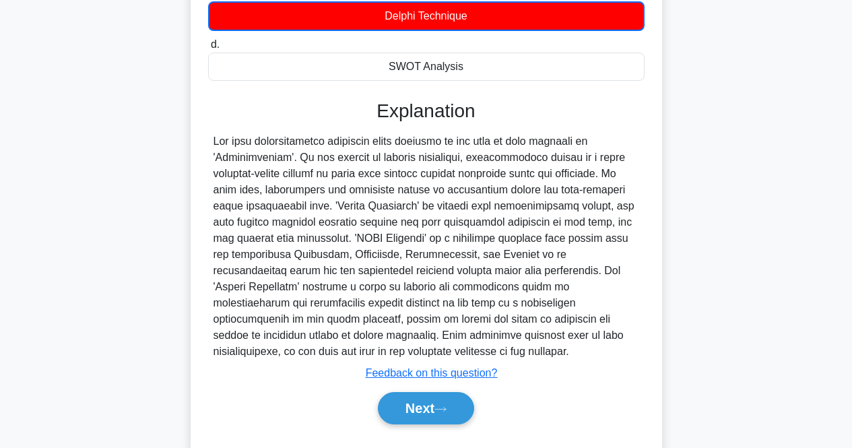
scroll to position [320, 0]
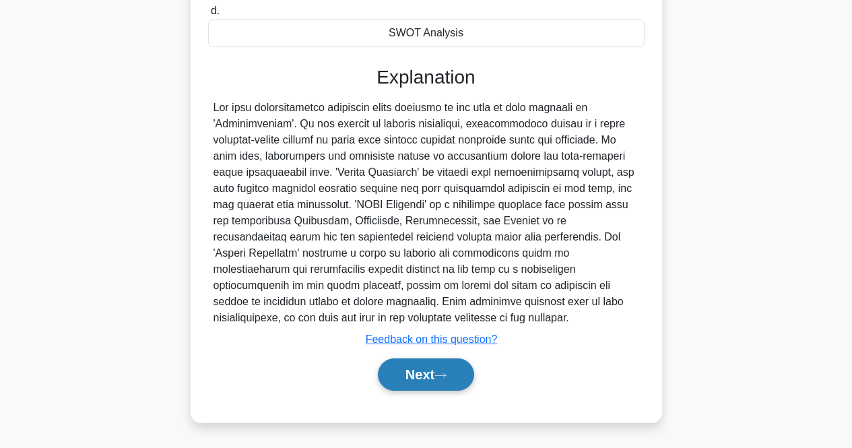
click at [419, 374] on button "Next" at bounding box center [426, 374] width 96 height 32
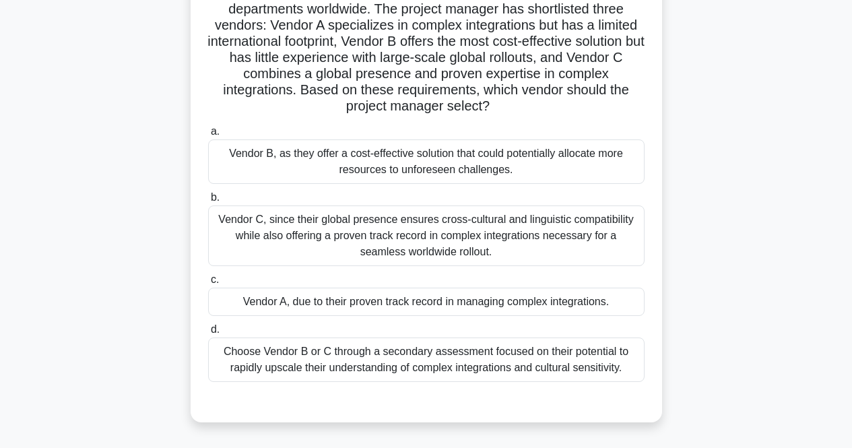
scroll to position [145, 0]
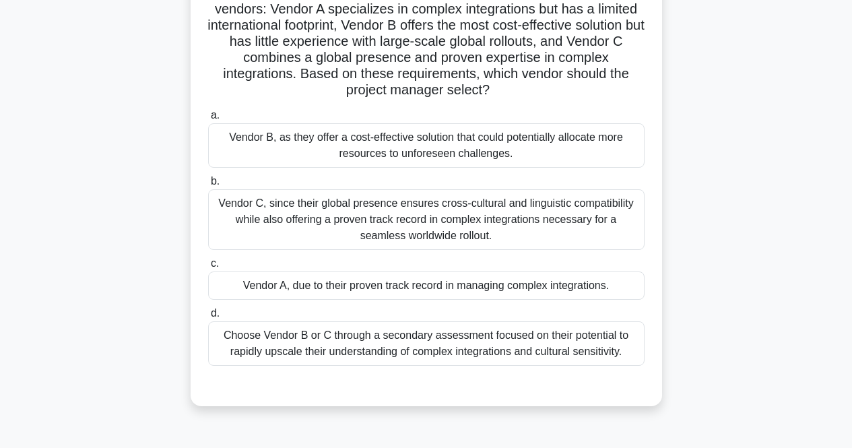
click at [405, 206] on div "Vendor C, since their global presence ensures cross-cultural and linguistic com…" at bounding box center [426, 219] width 436 height 61
click at [208, 186] on input "b. Vendor C, since their global presence ensures cross-cultural and linguistic …" at bounding box center [208, 181] width 0 height 9
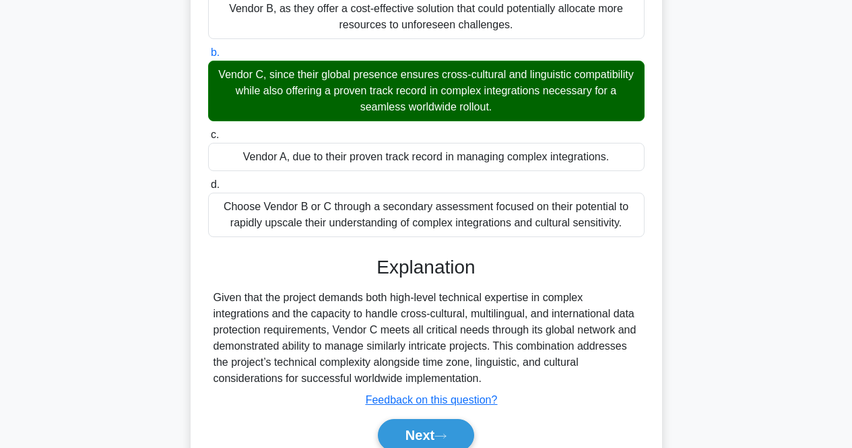
scroll to position [335, 0]
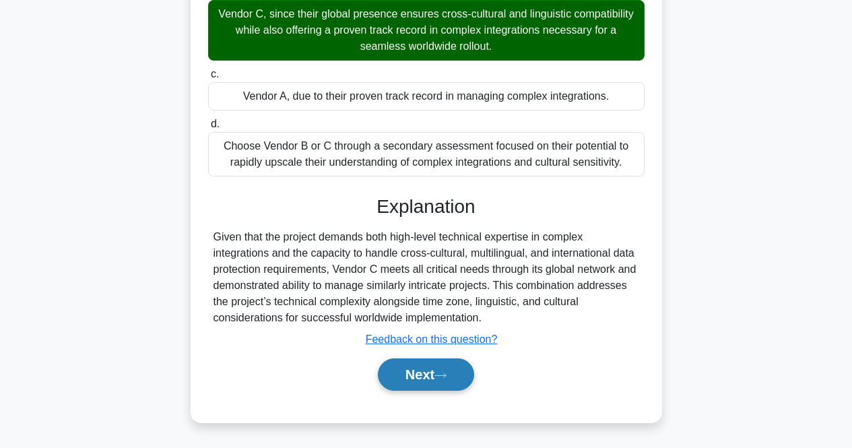
click at [407, 374] on button "Next" at bounding box center [426, 374] width 96 height 32
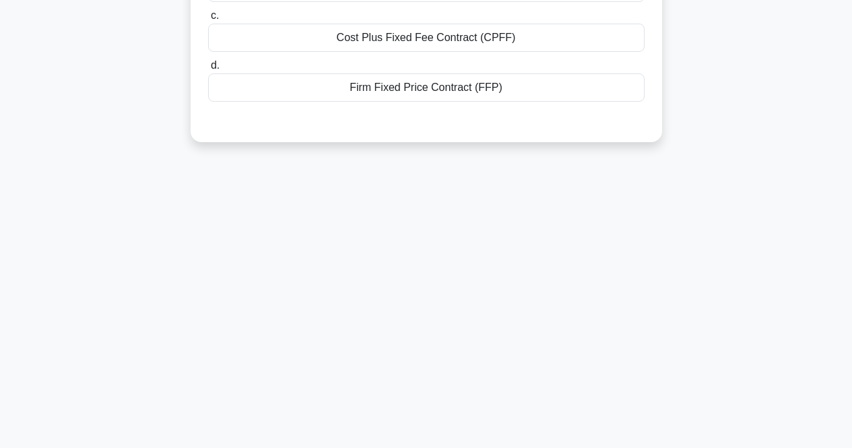
scroll to position [0, 0]
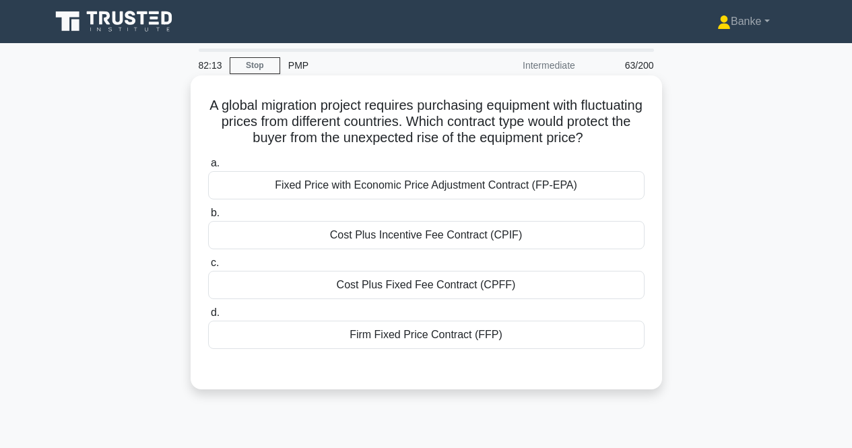
click at [413, 185] on div "Fixed Price with Economic Price Adjustment Contract (FP-EPA)" at bounding box center [426, 185] width 436 height 28
click at [208, 168] on input "a. Fixed Price with Economic Price Adjustment Contract (FP-EPA)" at bounding box center [208, 163] width 0 height 9
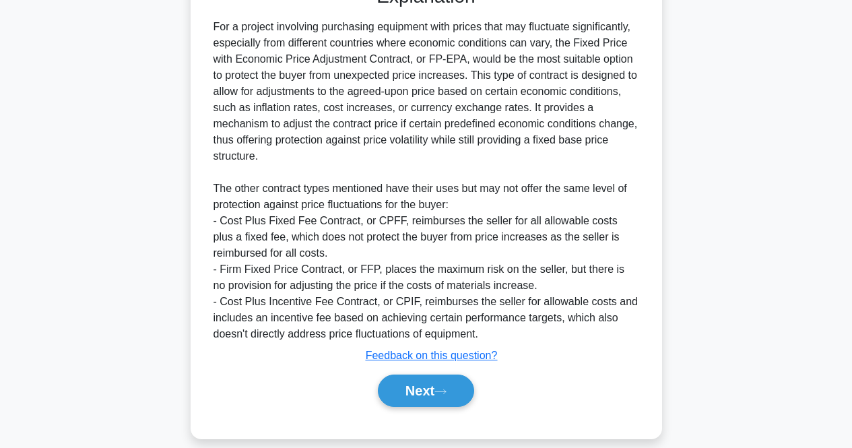
scroll to position [399, 0]
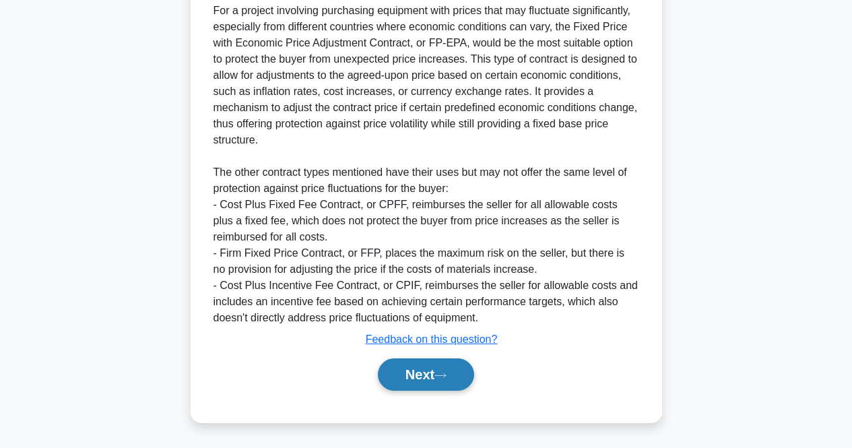
click at [420, 370] on button "Next" at bounding box center [426, 374] width 96 height 32
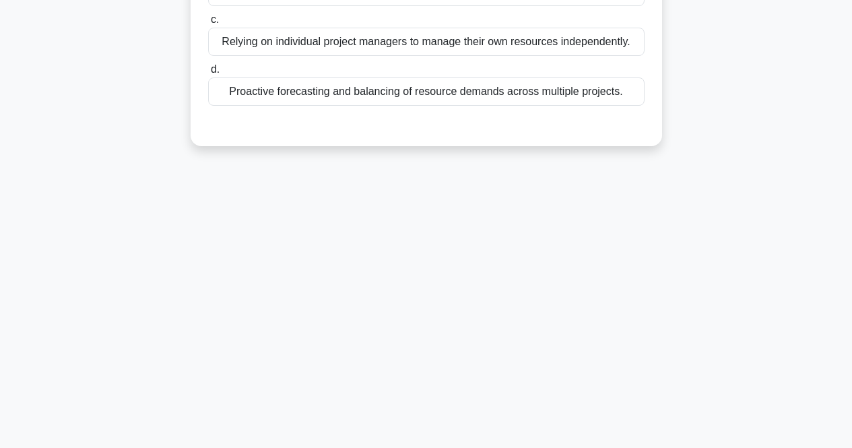
scroll to position [10, 0]
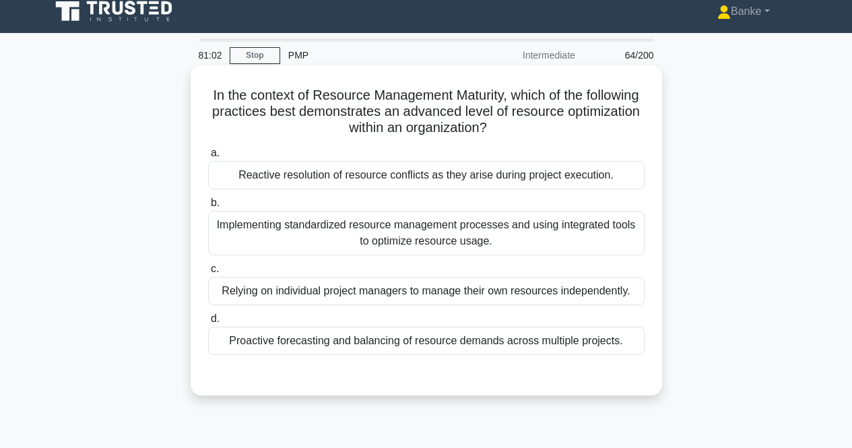
click at [477, 233] on div "Implementing standardized resource management processes and using integrated to…" at bounding box center [426, 233] width 436 height 44
click at [208, 207] on input "b. Implementing standardized resource management processes and using integrated…" at bounding box center [208, 203] width 0 height 9
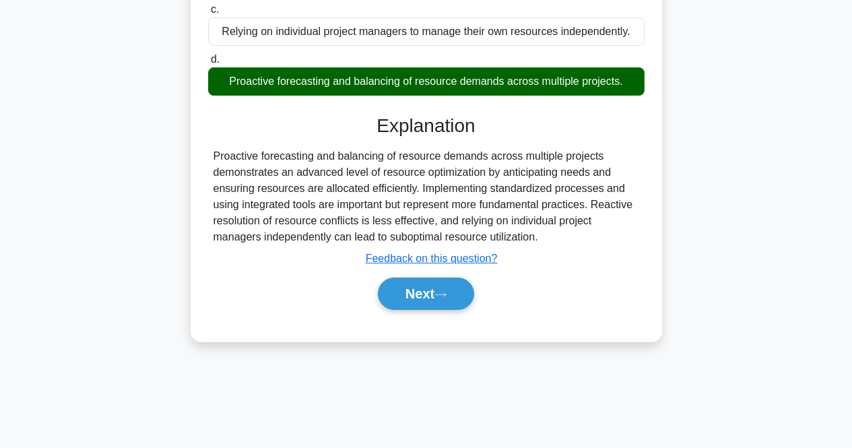
scroll to position [279, 0]
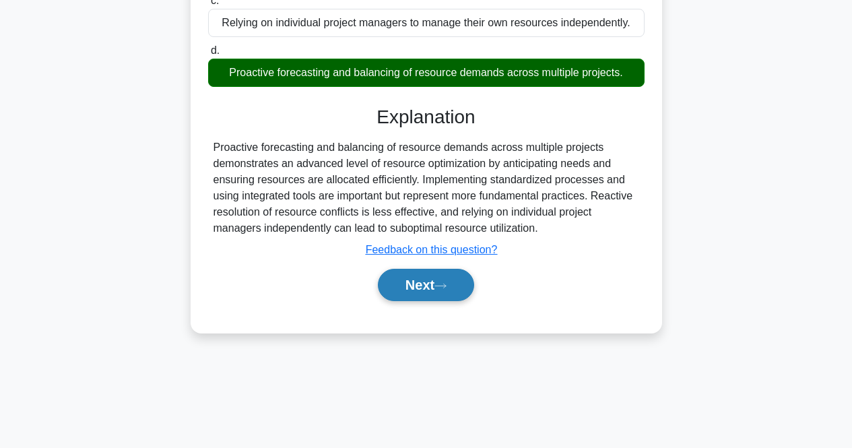
click at [441, 288] on icon at bounding box center [440, 285] width 12 height 7
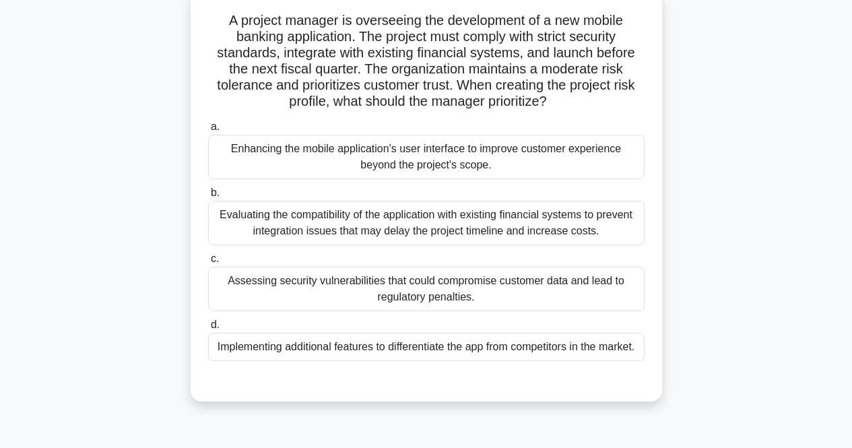
scroll to position [135, 0]
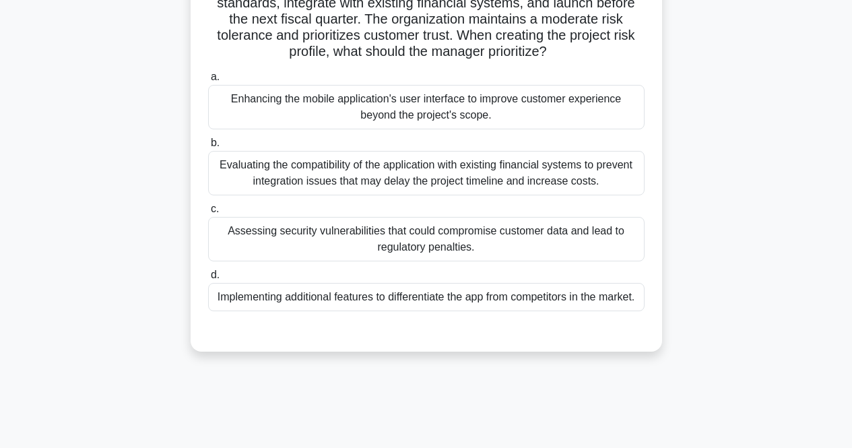
click at [364, 234] on div "Assessing security vulnerabilities that could compromise customer data and lead…" at bounding box center [426, 239] width 436 height 44
click at [208, 213] on input "c. Assessing security vulnerabilities that could compromise customer data and l…" at bounding box center [208, 209] width 0 height 9
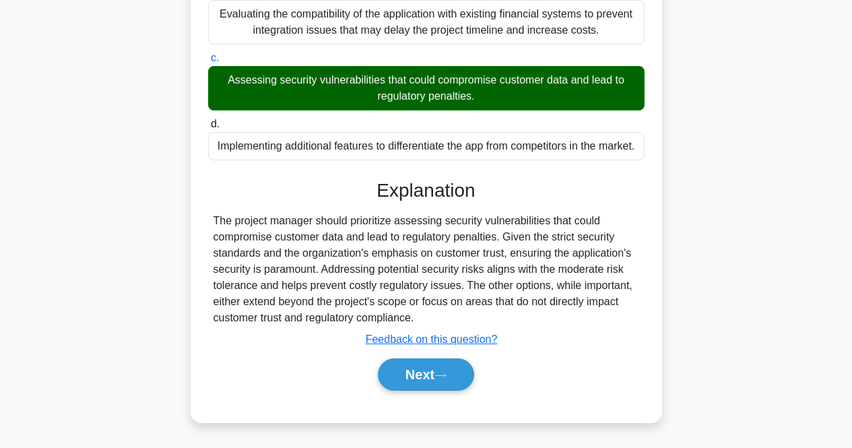
scroll to position [302, 0]
click at [443, 378] on icon at bounding box center [440, 375] width 12 height 7
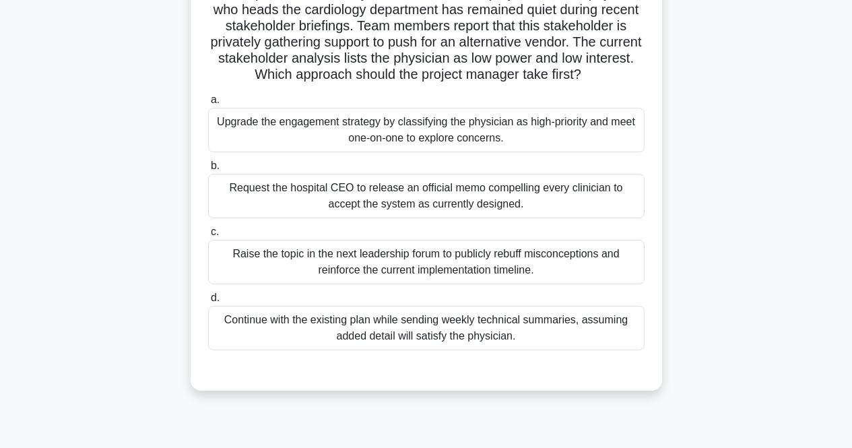
scroll to position [135, 0]
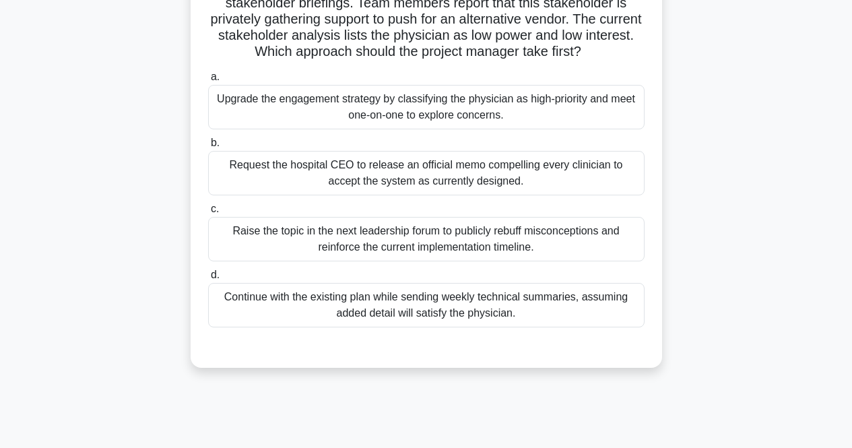
click at [426, 129] on div "Upgrade the engagement strategy by classifying the physician as high-priority a…" at bounding box center [426, 107] width 436 height 44
click at [208, 81] on input "a. Upgrade the engagement strategy by classifying the physician as high-priorit…" at bounding box center [208, 77] width 0 height 9
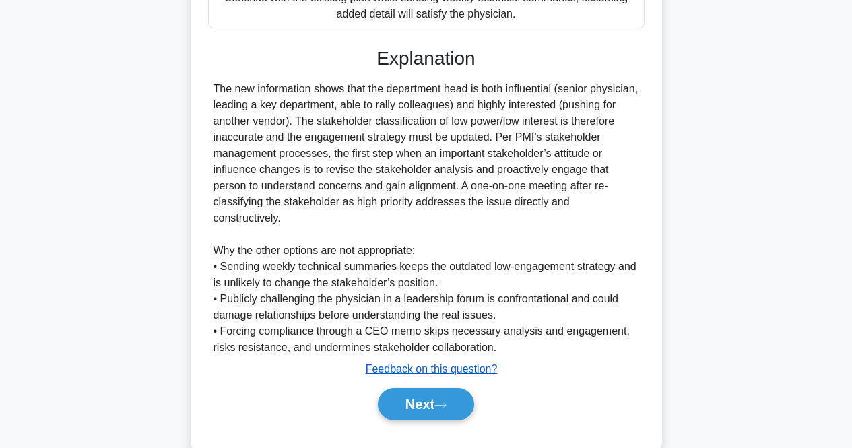
scroll to position [464, 0]
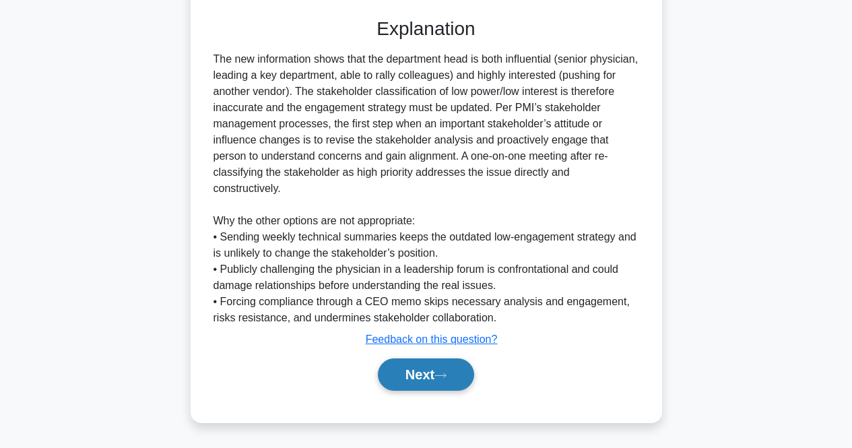
click at [406, 374] on button "Next" at bounding box center [426, 374] width 96 height 32
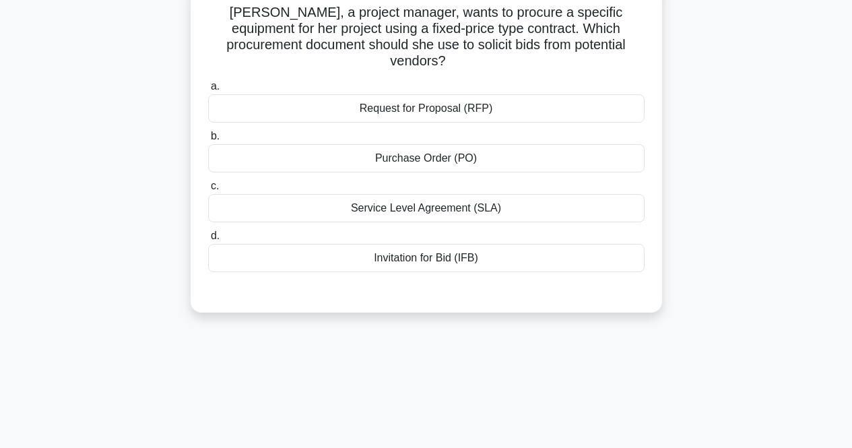
scroll to position [10, 0]
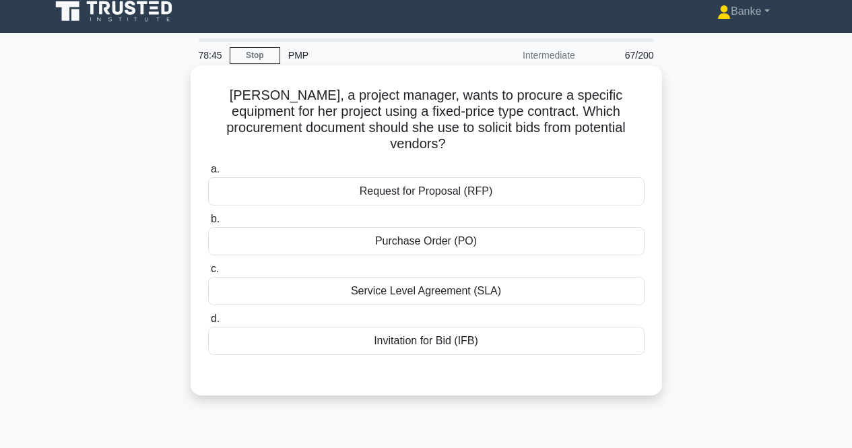
click at [573, 177] on div "Request for Proposal (RFP)" at bounding box center [426, 191] width 436 height 28
click at [208, 174] on input "a. Request for Proposal (RFP)" at bounding box center [208, 169] width 0 height 9
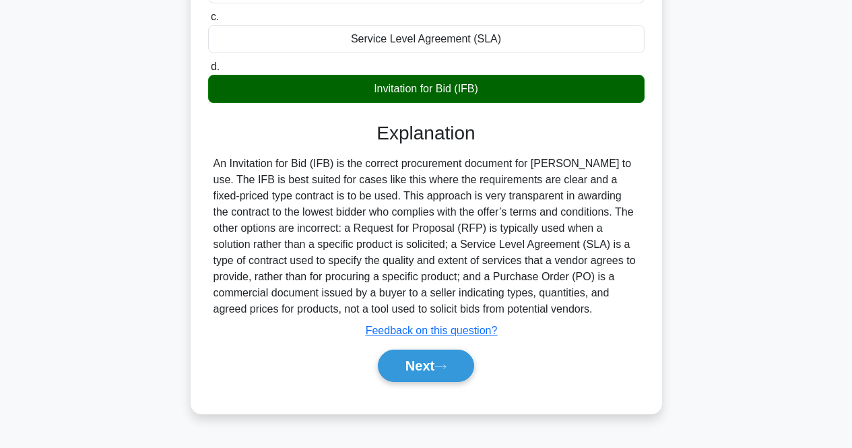
scroll to position [279, 0]
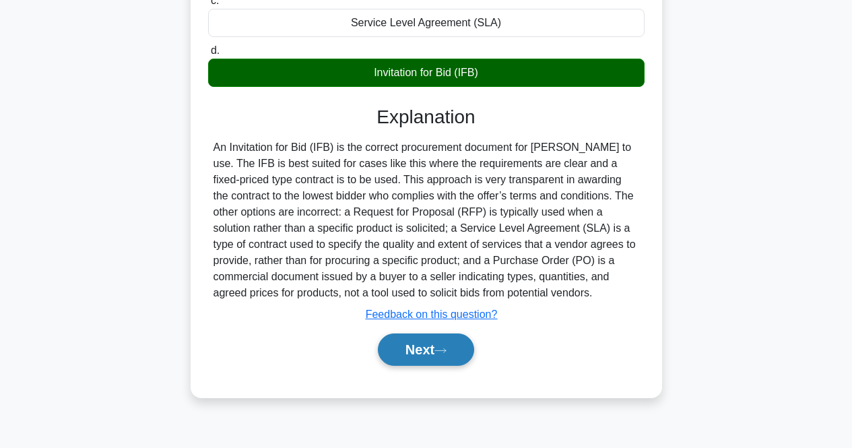
click at [446, 348] on icon at bounding box center [440, 350] width 11 height 4
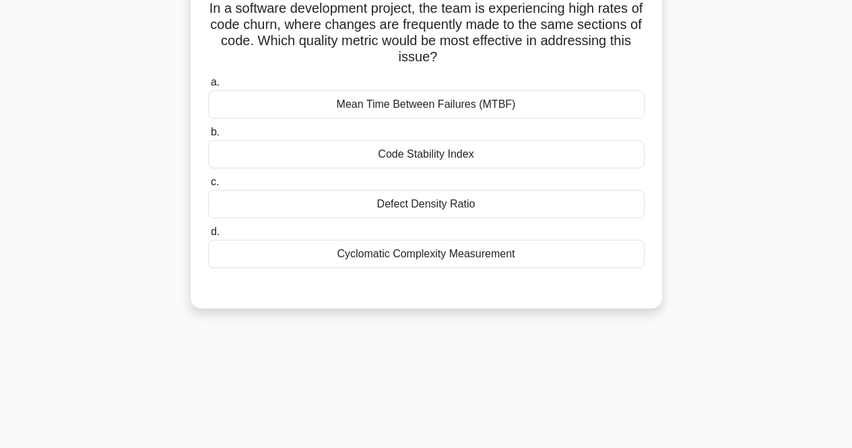
scroll to position [10, 0]
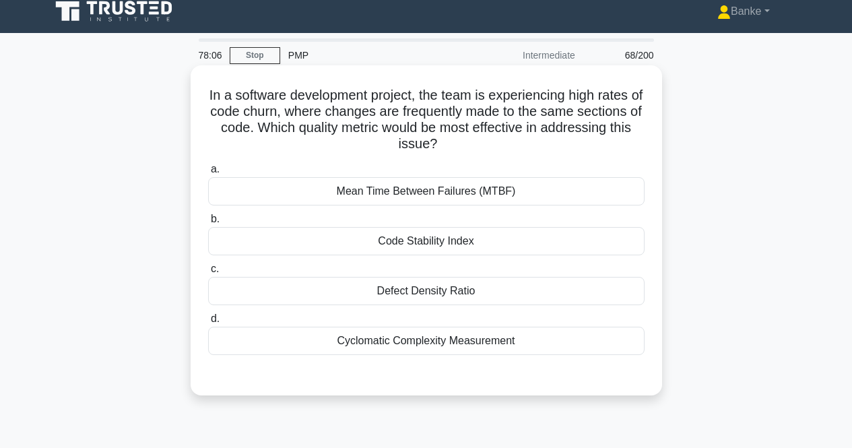
click at [443, 244] on div "Code Stability Index" at bounding box center [426, 241] width 436 height 28
click at [208, 224] on input "b. Code Stability Index" at bounding box center [208, 219] width 0 height 9
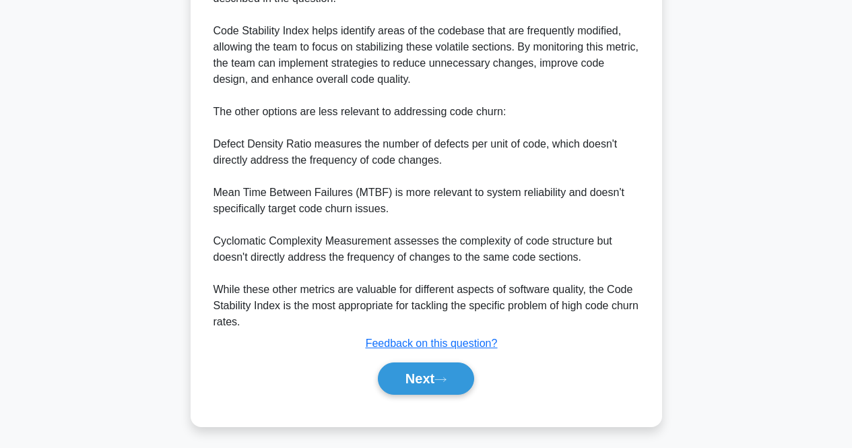
scroll to position [480, 0]
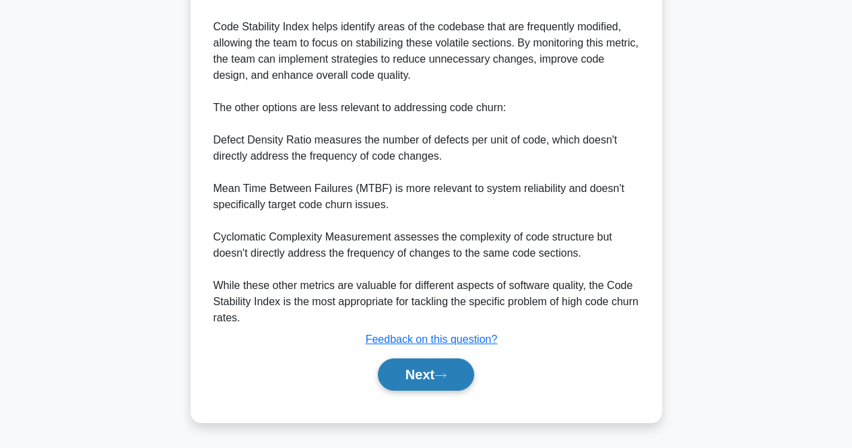
click at [456, 366] on button "Next" at bounding box center [426, 374] width 96 height 32
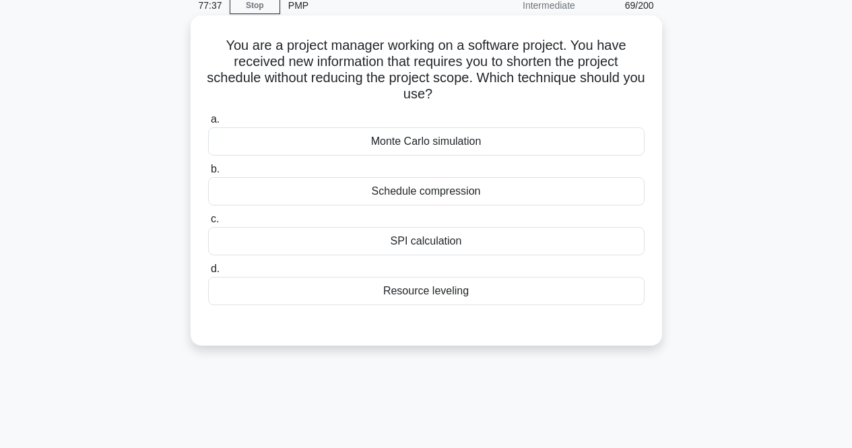
scroll to position [0, 0]
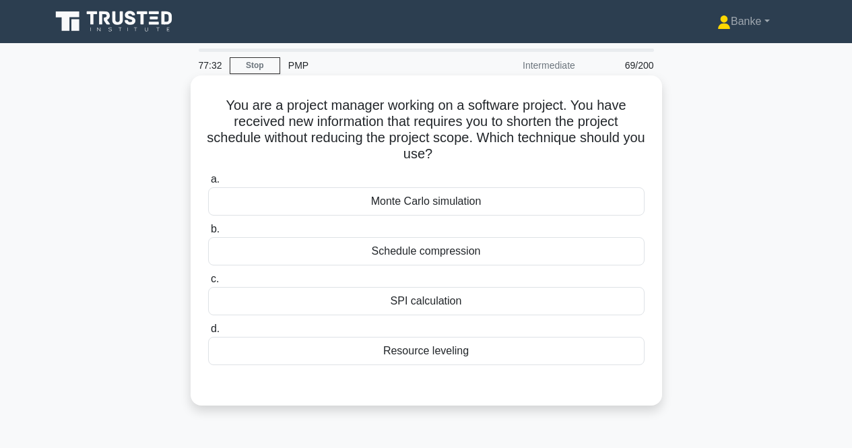
click at [613, 243] on div "Schedule compression" at bounding box center [426, 251] width 436 height 28
click at [208, 234] on input "b. Schedule compression" at bounding box center [208, 229] width 0 height 9
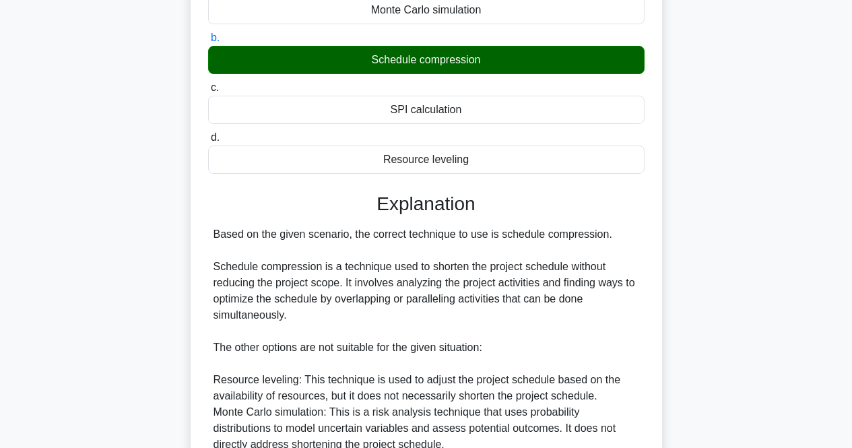
scroll to position [399, 0]
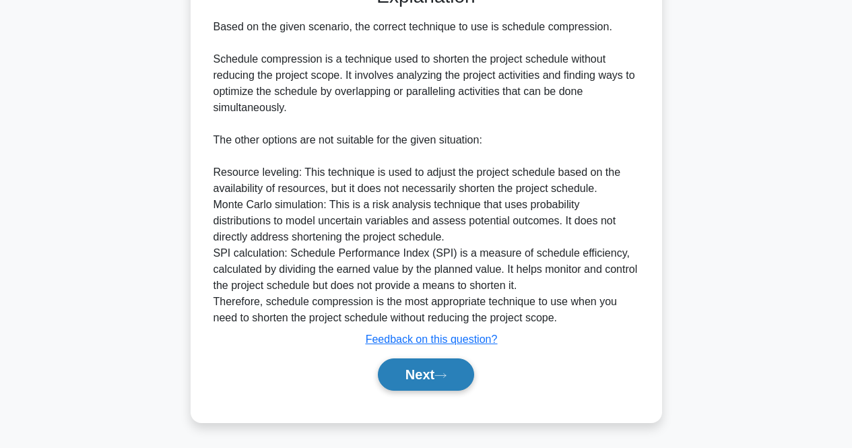
click at [459, 362] on button "Next" at bounding box center [426, 374] width 96 height 32
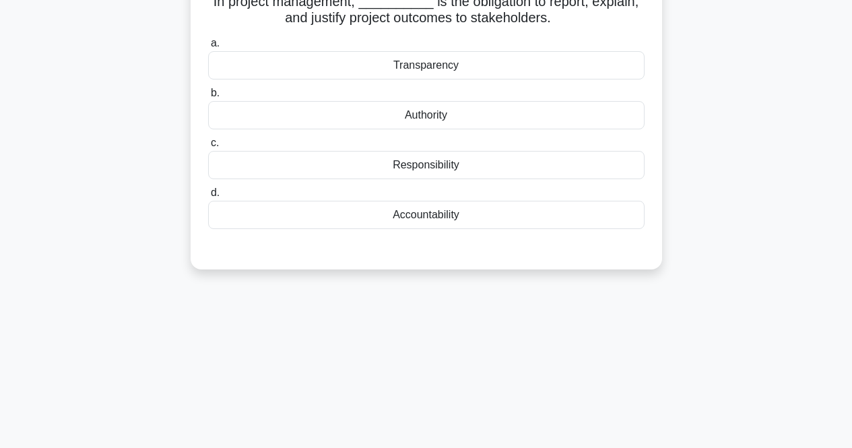
scroll to position [10, 0]
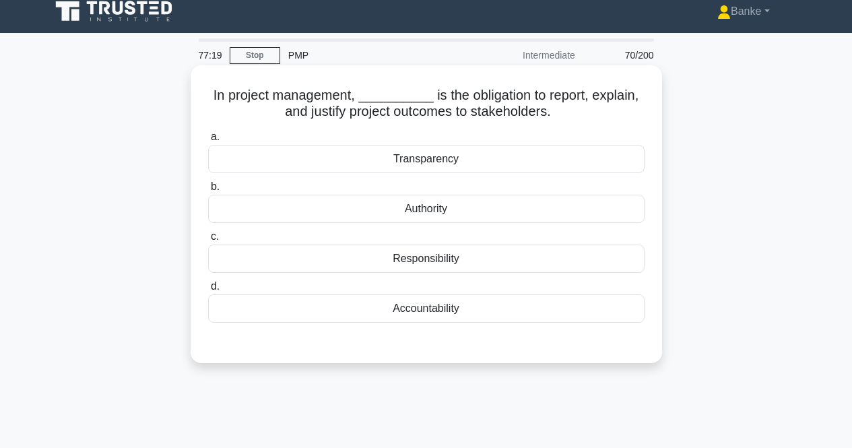
click at [572, 314] on div "Accountability" at bounding box center [426, 308] width 436 height 28
click at [208, 291] on input "d. Accountability" at bounding box center [208, 286] width 0 height 9
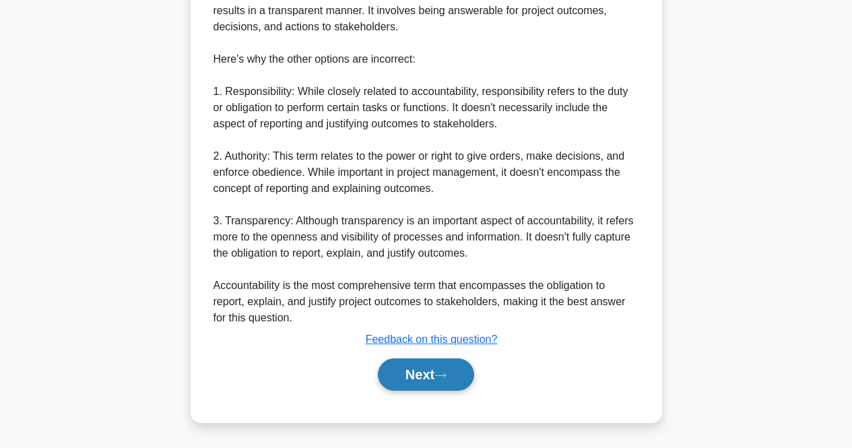
click at [456, 370] on button "Next" at bounding box center [426, 374] width 96 height 32
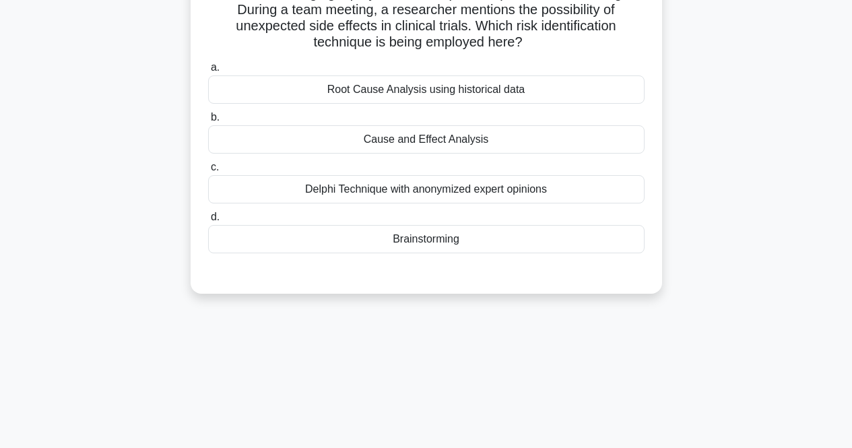
scroll to position [0, 0]
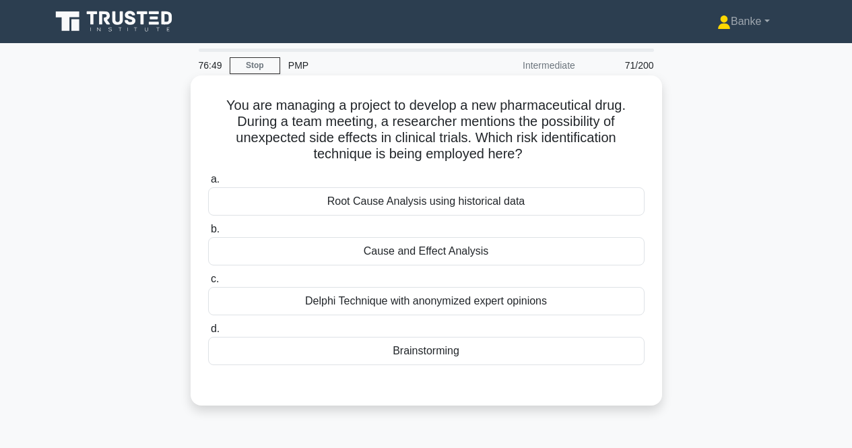
click at [411, 354] on div "Brainstorming" at bounding box center [426, 351] width 436 height 28
click at [208, 333] on input "d. Brainstorming" at bounding box center [208, 329] width 0 height 9
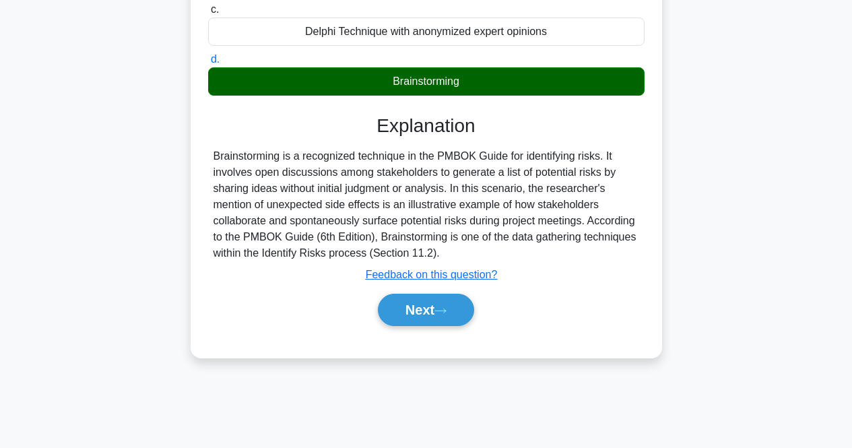
scroll to position [279, 0]
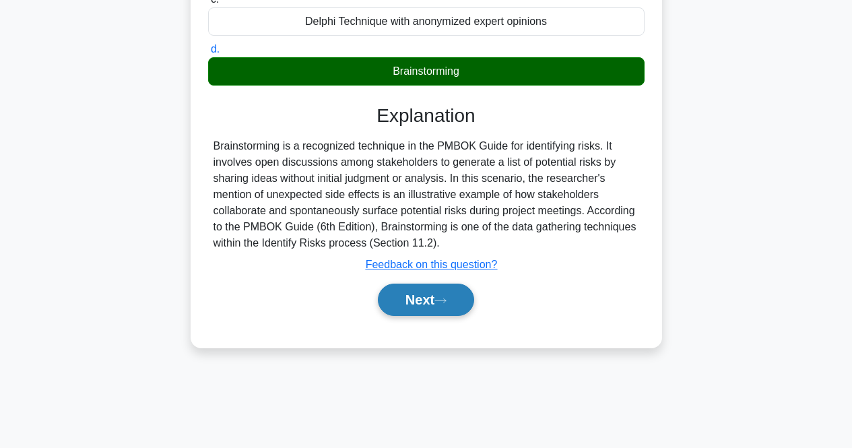
click at [438, 313] on button "Next" at bounding box center [426, 300] width 96 height 32
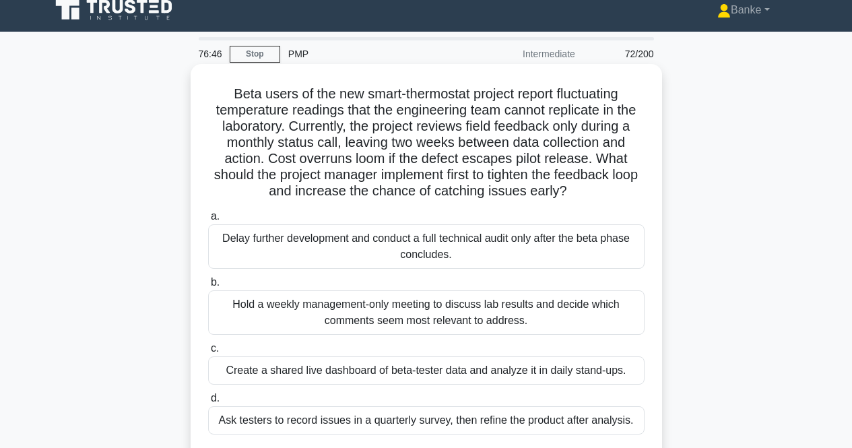
scroll to position [10, 0]
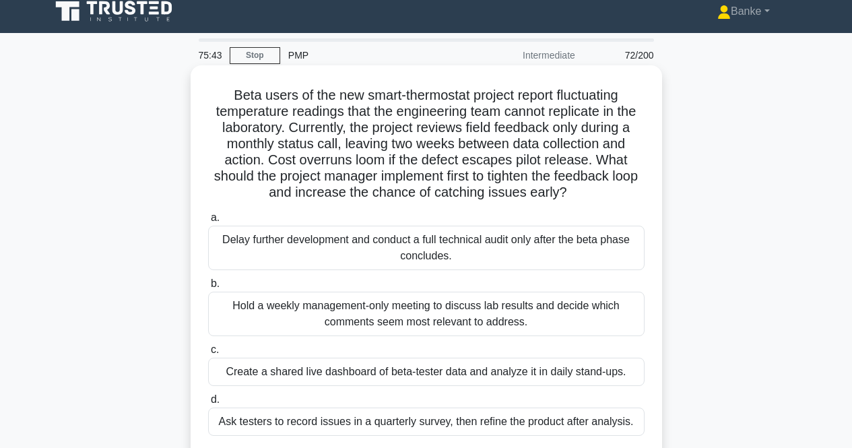
click at [554, 375] on div "Create a shared live dashboard of beta-tester data and analyze it in daily stan…" at bounding box center [426, 372] width 436 height 28
click at [208, 354] on input "c. Create a shared live dashboard of beta-tester data and analyze it in daily s…" at bounding box center [208, 349] width 0 height 9
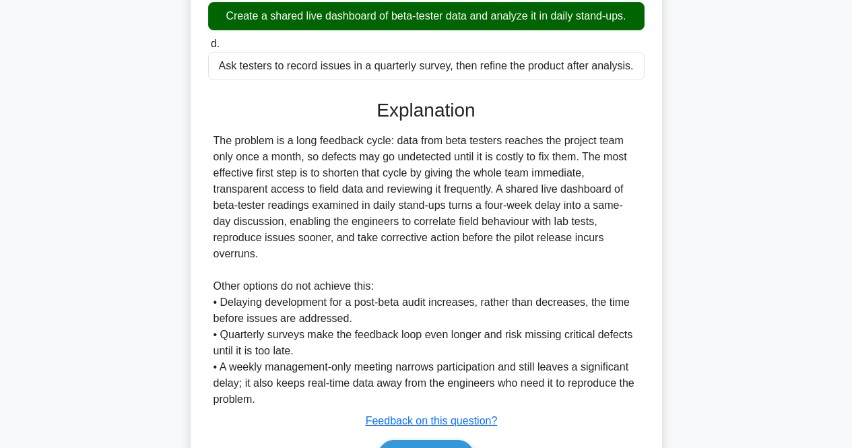
scroll to position [448, 0]
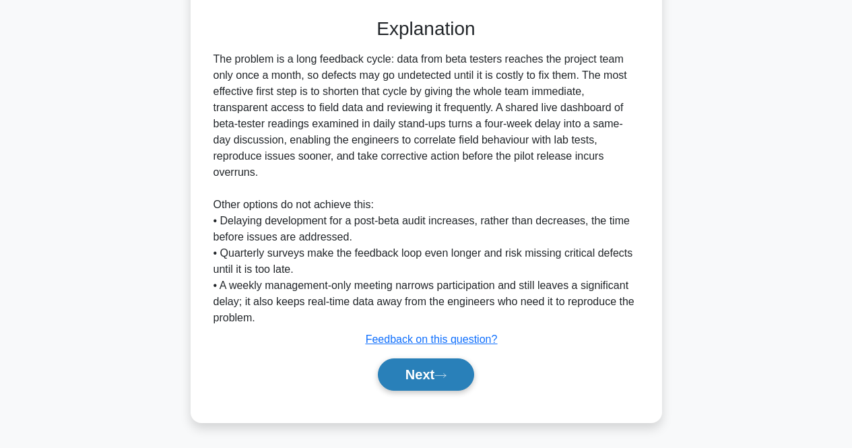
click at [428, 378] on button "Next" at bounding box center [426, 374] width 96 height 32
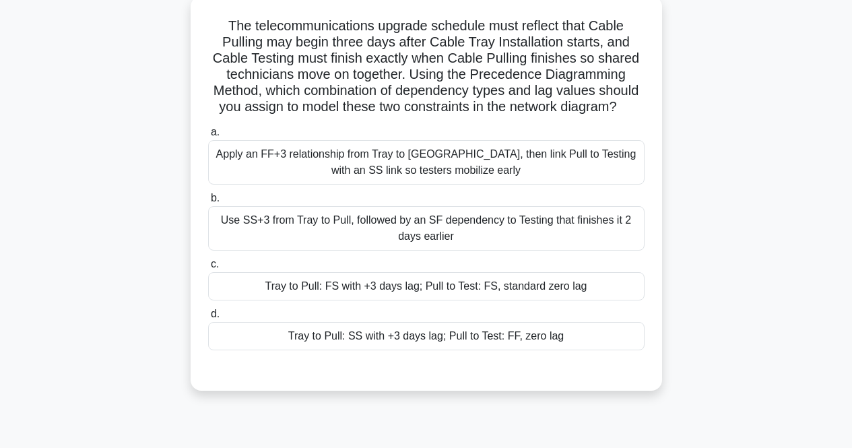
scroll to position [10, 0]
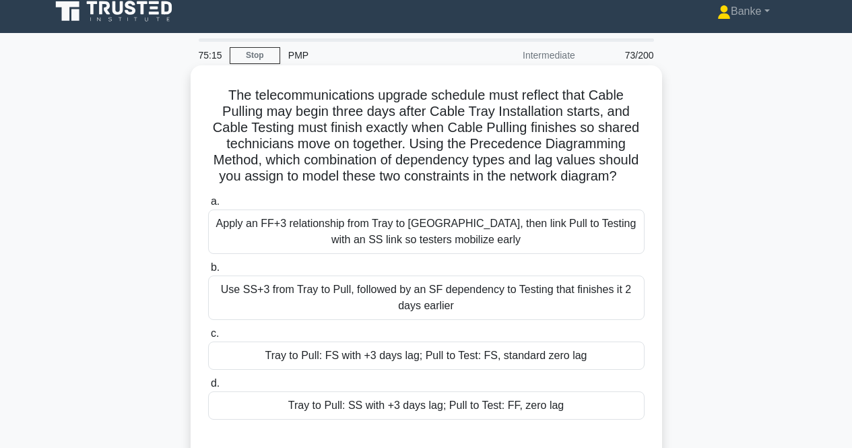
click at [486, 356] on div "Tray to Pull: FS with +3 days lag; Pull to Test: FS, standard zero lag" at bounding box center [426, 355] width 436 height 28
click at [517, 358] on div "Tray to Pull: FS with +3 days lag; Pull to Test: FS, standard zero lag" at bounding box center [426, 355] width 436 height 28
click at [208, 338] on input "c. Tray to Pull: FS with +3 days lag; Pull to Test: FS, standard zero lag" at bounding box center [208, 333] width 0 height 9
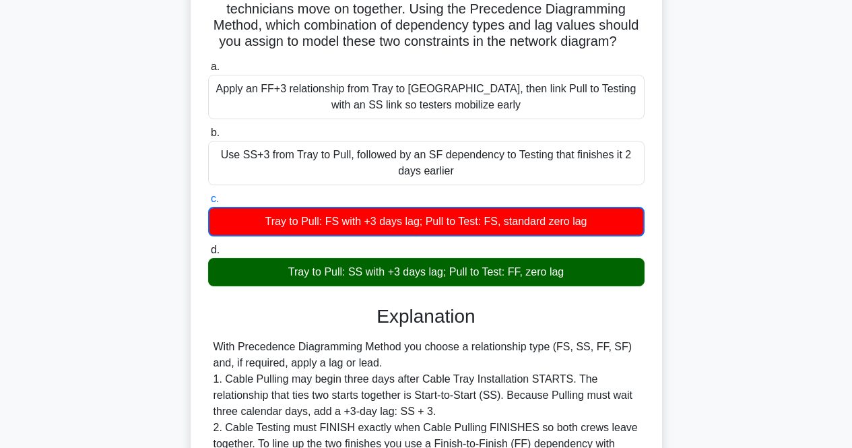
scroll to position [368, 0]
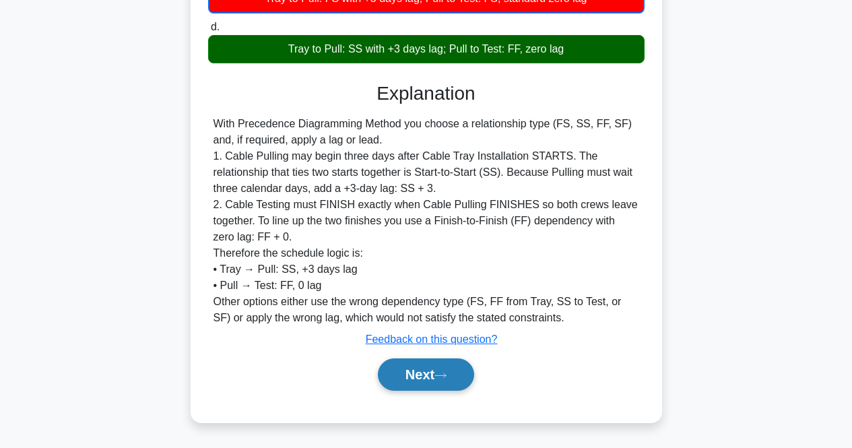
click at [444, 373] on icon at bounding box center [440, 375] width 12 height 7
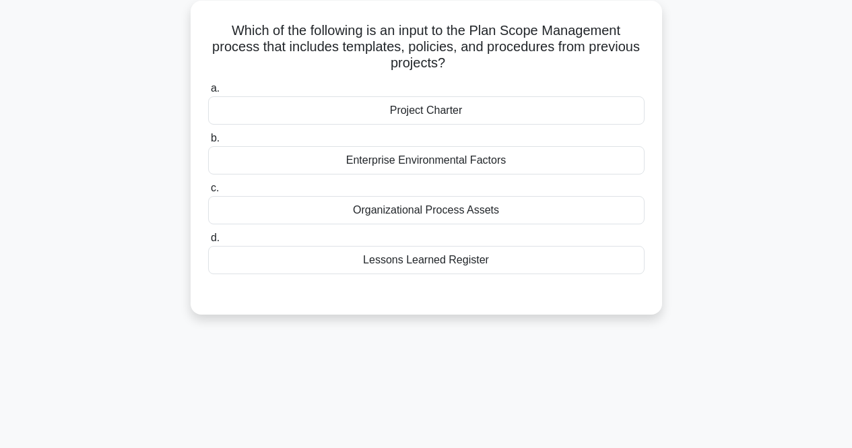
scroll to position [0, 0]
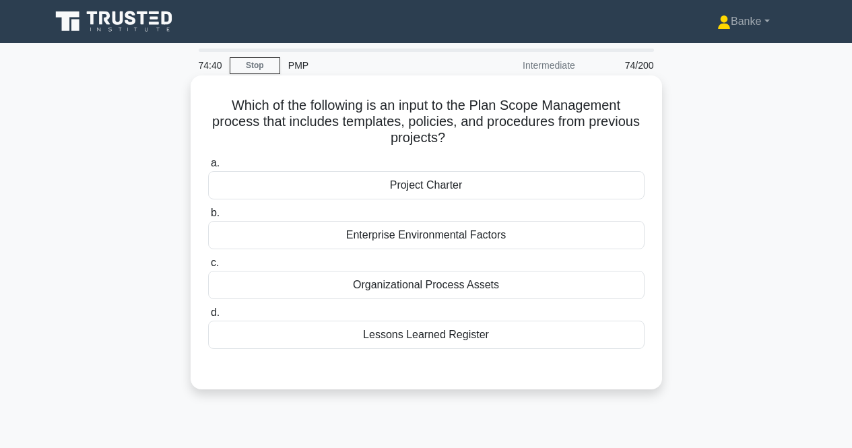
click at [463, 286] on div "Organizational Process Assets" at bounding box center [426, 285] width 436 height 28
click at [208, 267] on input "c. Organizational Process Assets" at bounding box center [208, 263] width 0 height 9
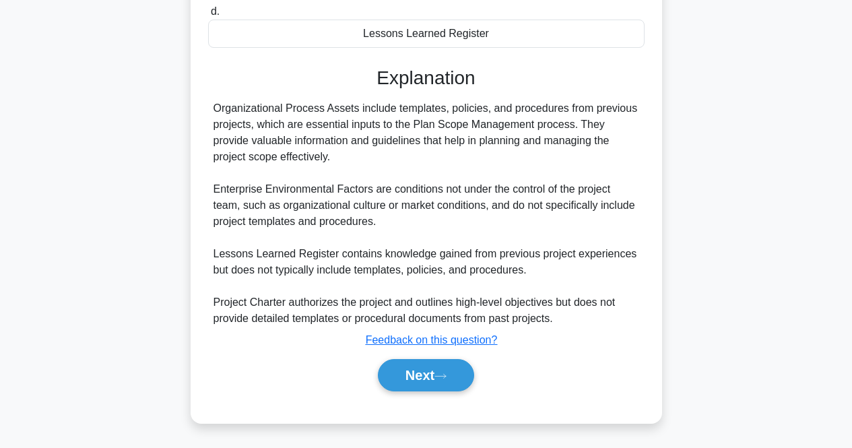
scroll to position [302, 0]
click at [463, 368] on button "Next" at bounding box center [426, 374] width 96 height 32
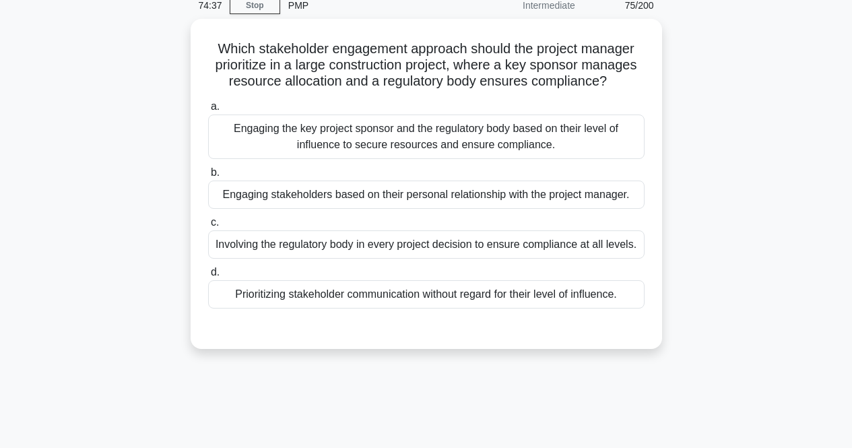
scroll to position [10, 0]
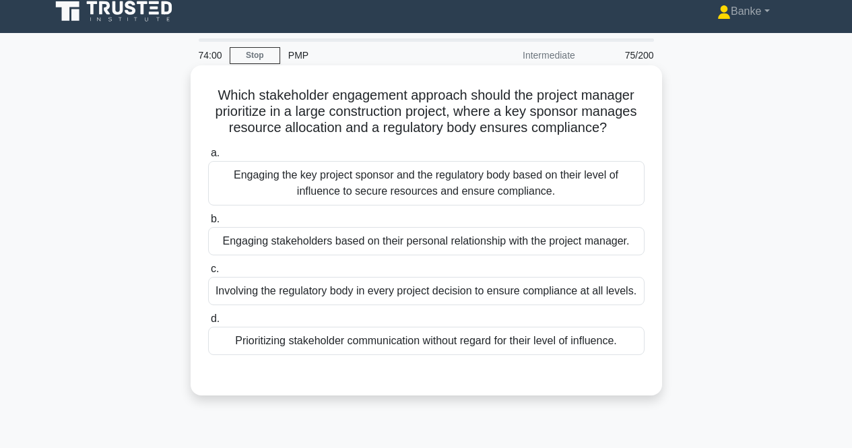
click at [482, 178] on div "Engaging the key project sponsor and the regulatory body based on their level o…" at bounding box center [426, 183] width 436 height 44
click at [208, 158] on input "a. Engaging the key project sponsor and the regulatory body based on their leve…" at bounding box center [208, 153] width 0 height 9
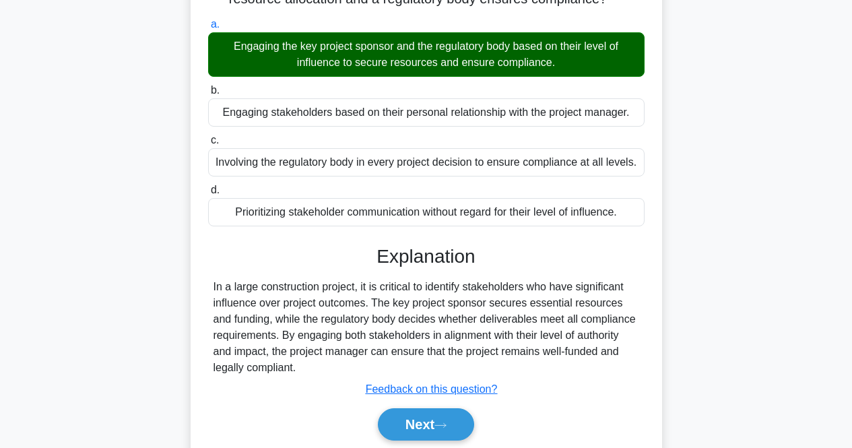
scroll to position [279, 0]
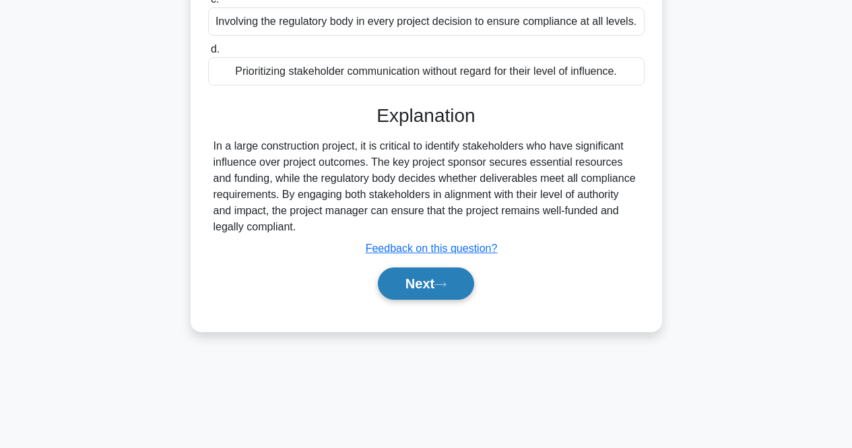
click at [448, 280] on button "Next" at bounding box center [426, 283] width 96 height 32
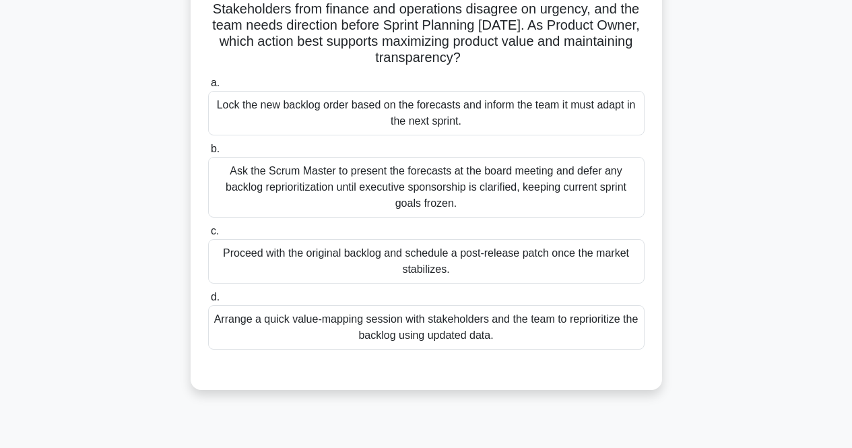
scroll to position [145, 0]
click at [469, 325] on div "Arrange a quick value-mapping session with stakeholders and the team to reprior…" at bounding box center [426, 327] width 436 height 44
click at [208, 302] on input "d. Arrange a quick value-mapping session with stakeholders and the team to repr…" at bounding box center [208, 297] width 0 height 9
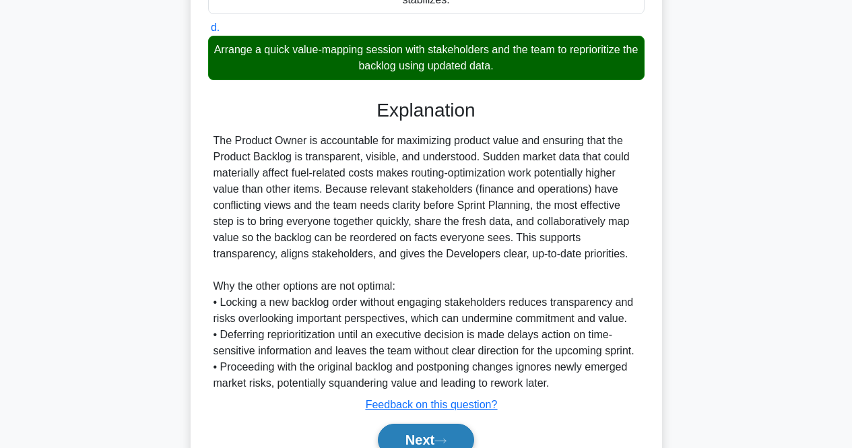
scroll to position [480, 0]
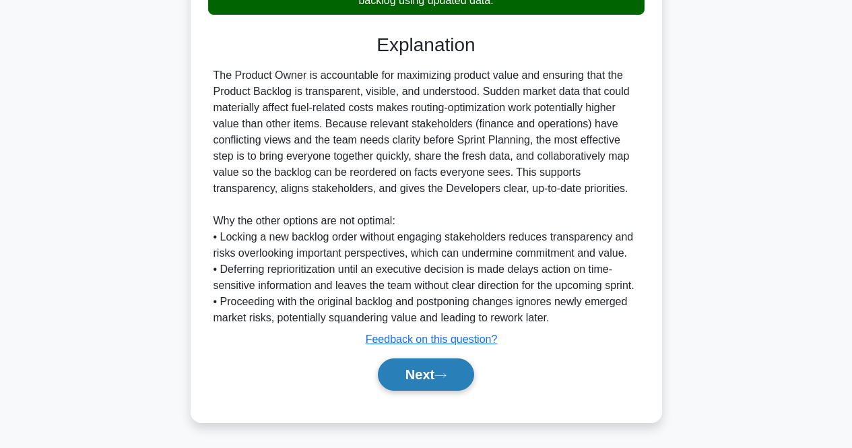
click at [444, 373] on icon at bounding box center [440, 375] width 12 height 7
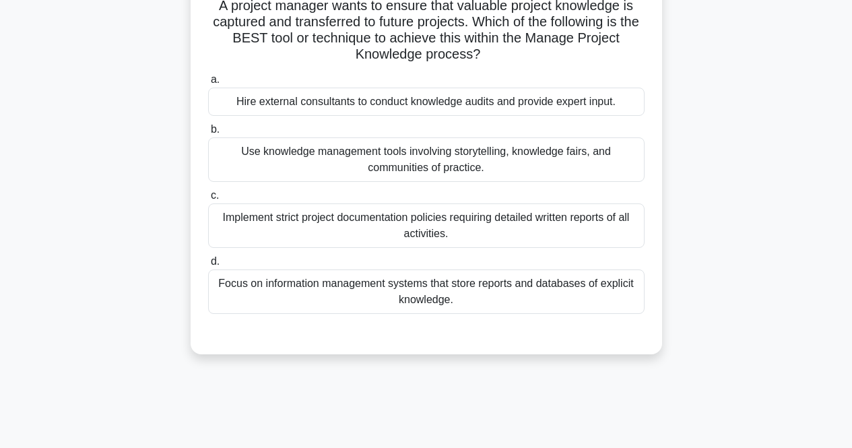
scroll to position [10, 0]
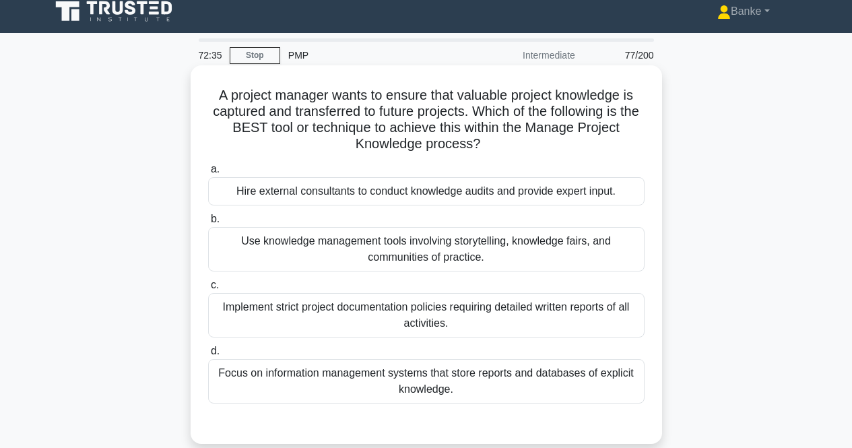
click at [489, 376] on div "Focus on information management systems that store reports and databases of exp…" at bounding box center [426, 381] width 436 height 44
click at [208, 356] on input "d. Focus on information management systems that store reports and databases of …" at bounding box center [208, 351] width 0 height 9
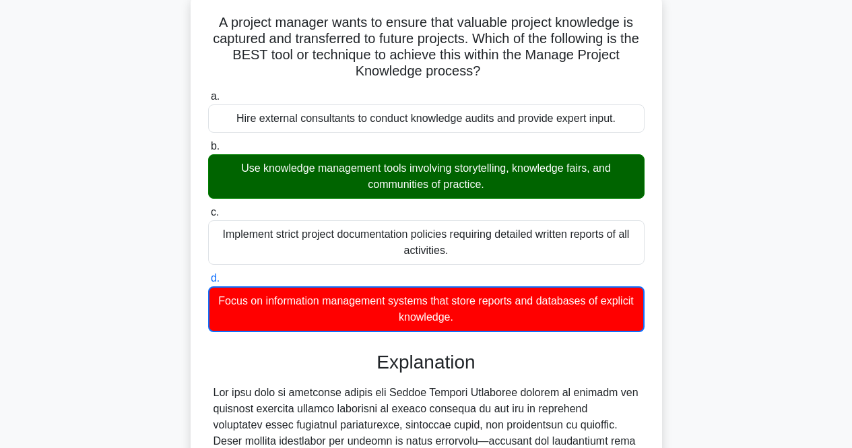
scroll to position [352, 0]
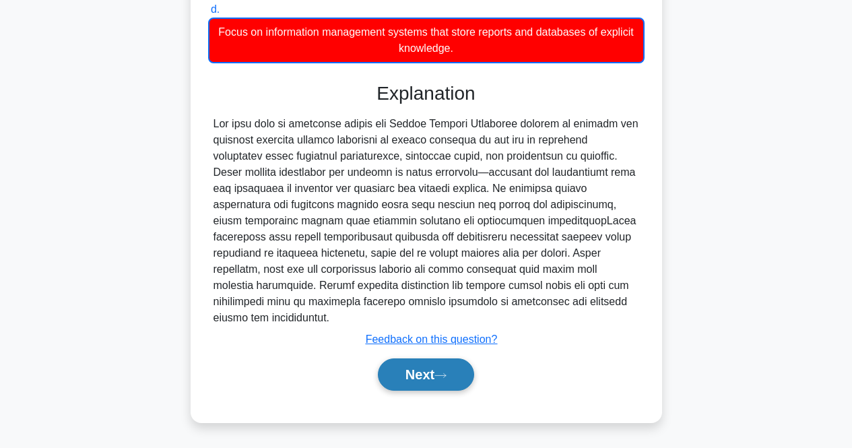
click at [465, 373] on button "Next" at bounding box center [426, 374] width 96 height 32
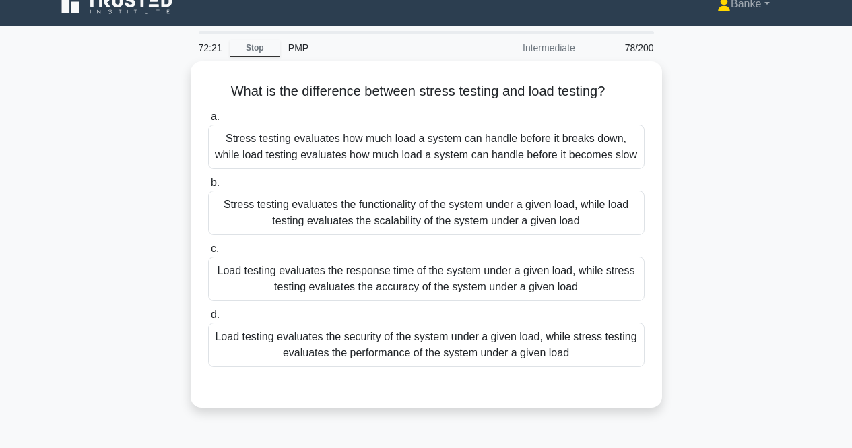
scroll to position [10, 0]
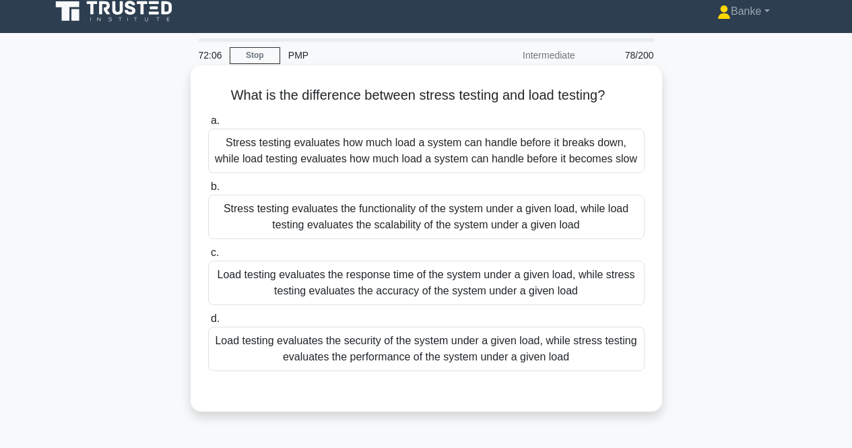
click at [477, 148] on div "Stress testing evaluates how much load a system can handle before it breaks dow…" at bounding box center [426, 151] width 436 height 44
click at [208, 125] on input "a. Stress testing evaluates how much load a system can handle before it breaks …" at bounding box center [208, 121] width 0 height 9
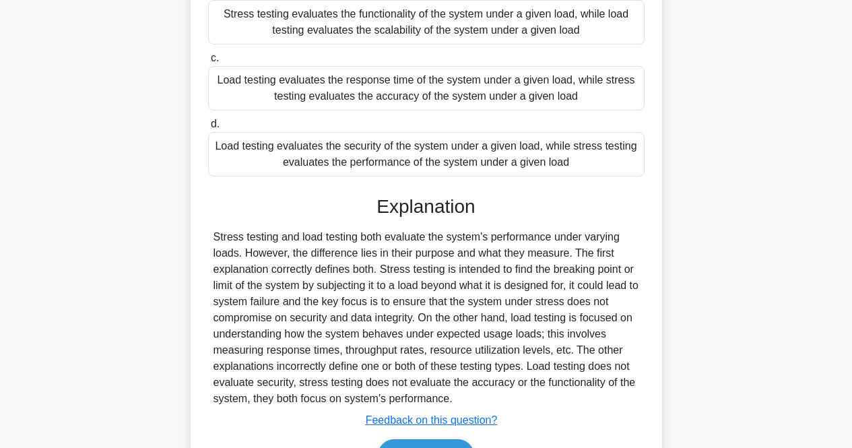
scroll to position [302, 0]
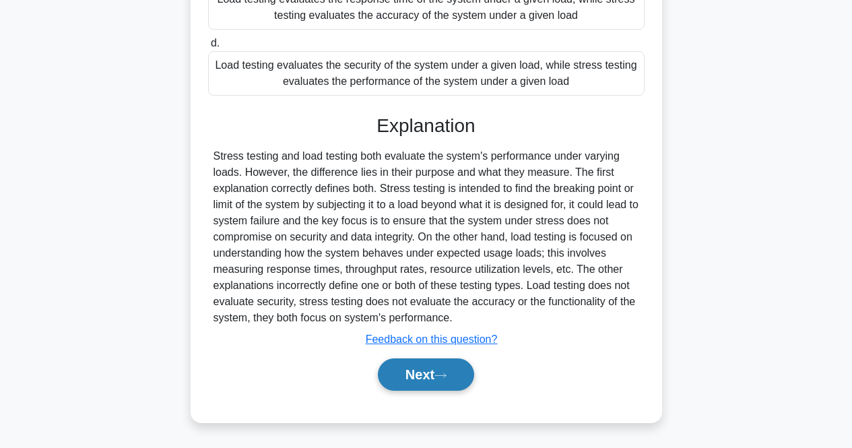
click at [438, 376] on button "Next" at bounding box center [426, 374] width 96 height 32
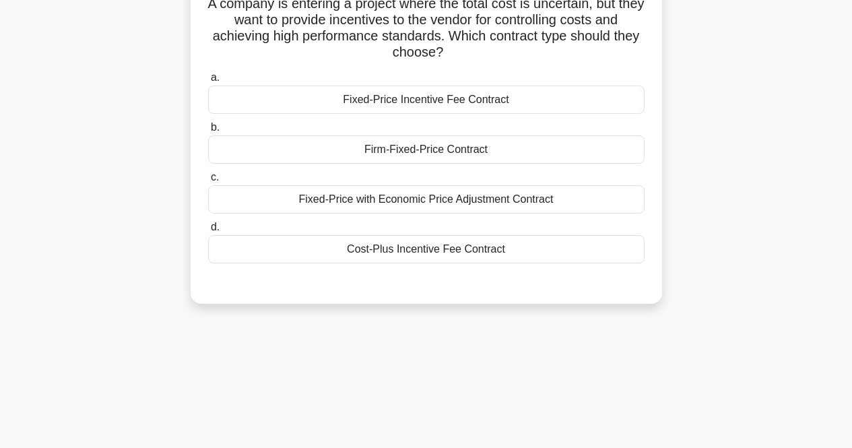
scroll to position [10, 0]
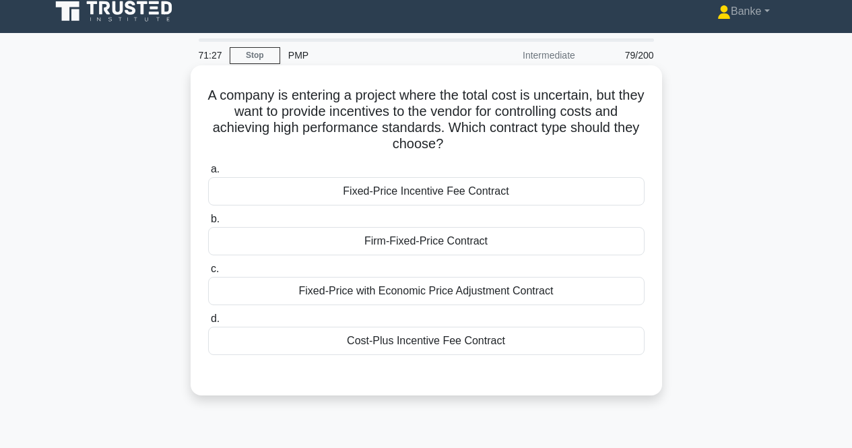
click at [569, 195] on div "Fixed-Price Incentive Fee Contract" at bounding box center [426, 191] width 436 height 28
click at [208, 174] on input "a. Fixed-Price Incentive Fee Contract" at bounding box center [208, 169] width 0 height 9
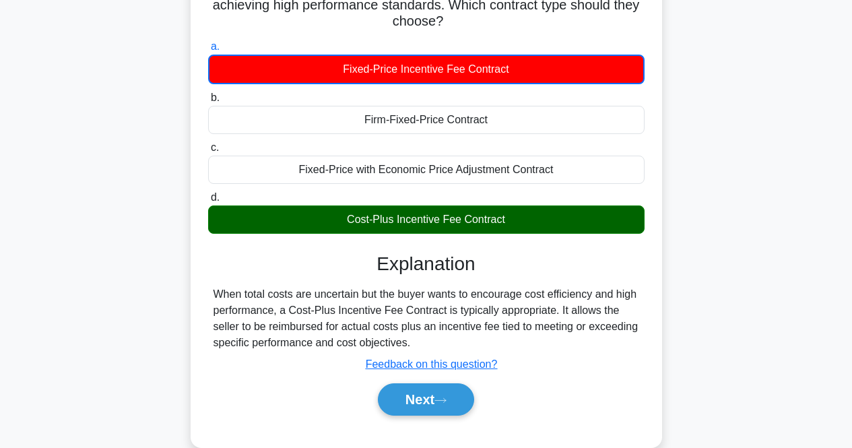
scroll to position [269, 0]
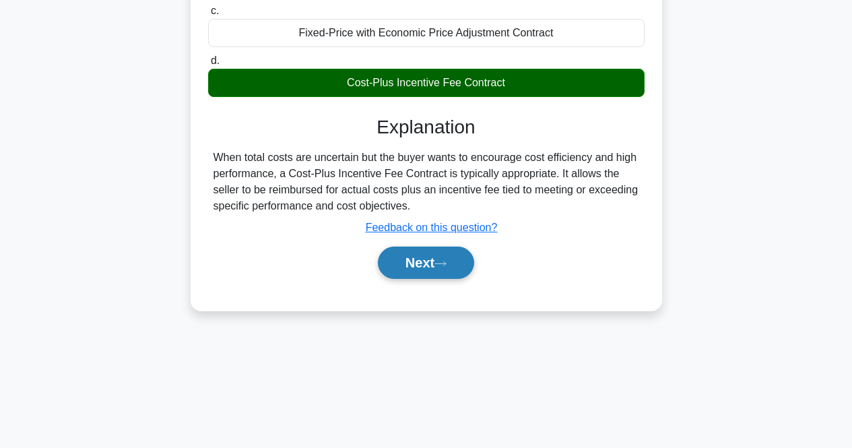
click at [424, 269] on button "Next" at bounding box center [426, 262] width 96 height 32
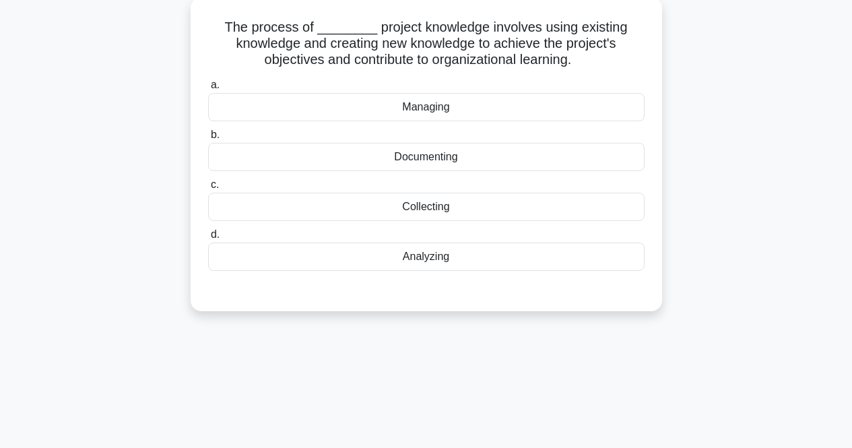
scroll to position [0, 0]
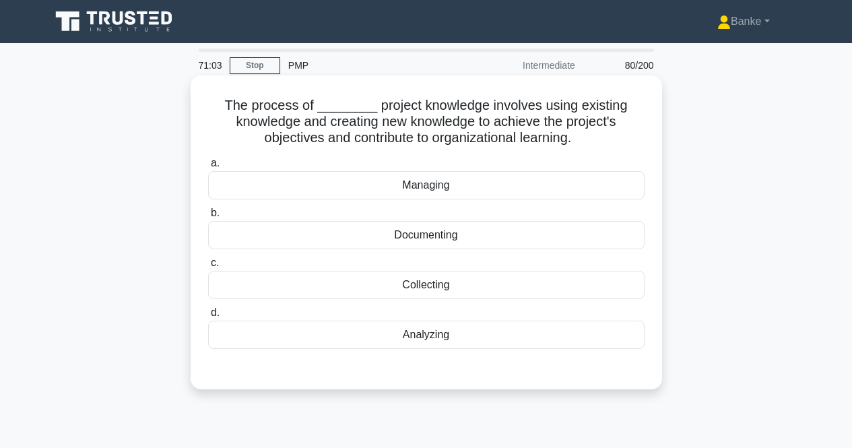
click at [442, 240] on div "Documenting" at bounding box center [426, 235] width 436 height 28
click at [208, 218] on input "b. Documenting" at bounding box center [208, 213] width 0 height 9
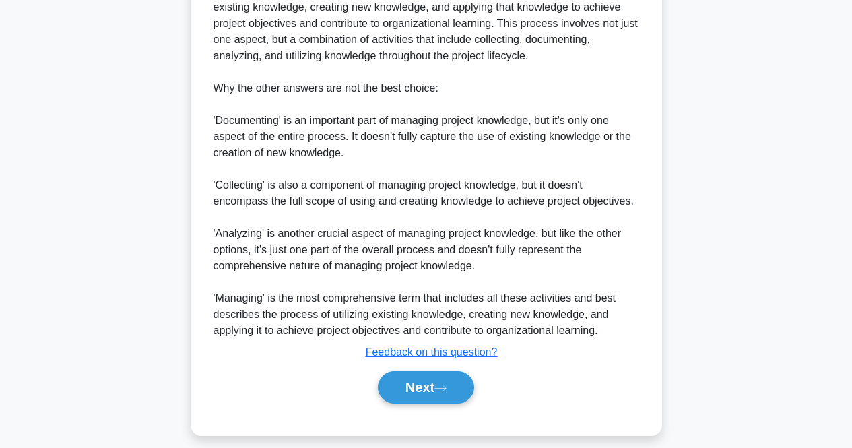
scroll to position [482, 0]
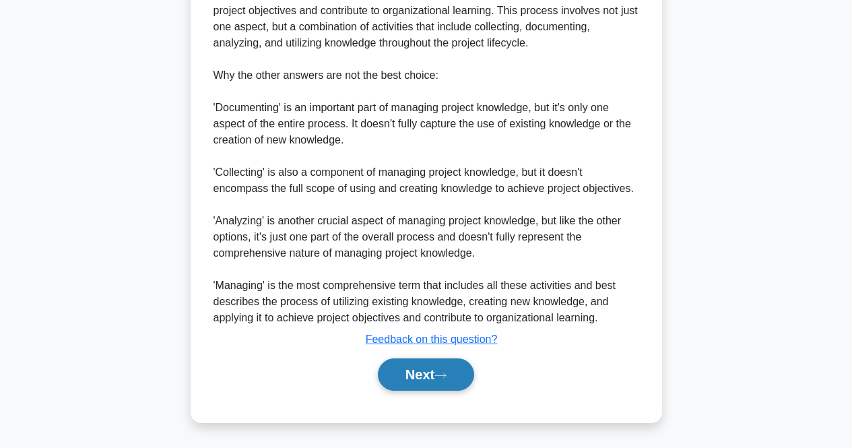
click at [441, 365] on button "Next" at bounding box center [426, 374] width 96 height 32
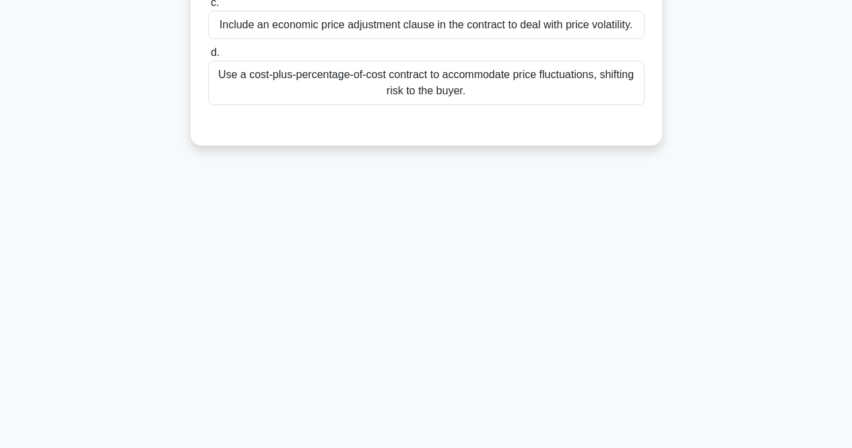
scroll to position [0, 0]
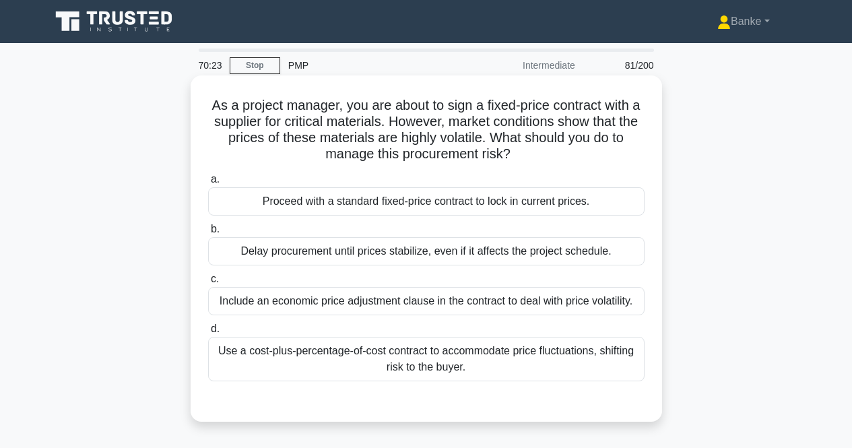
click at [477, 300] on div "Include an economic price adjustment clause in the contract to deal with price …" at bounding box center [426, 301] width 436 height 28
click at [208, 284] on input "c. Include an economic price adjustment clause in the contract to deal with pri…" at bounding box center [208, 279] width 0 height 9
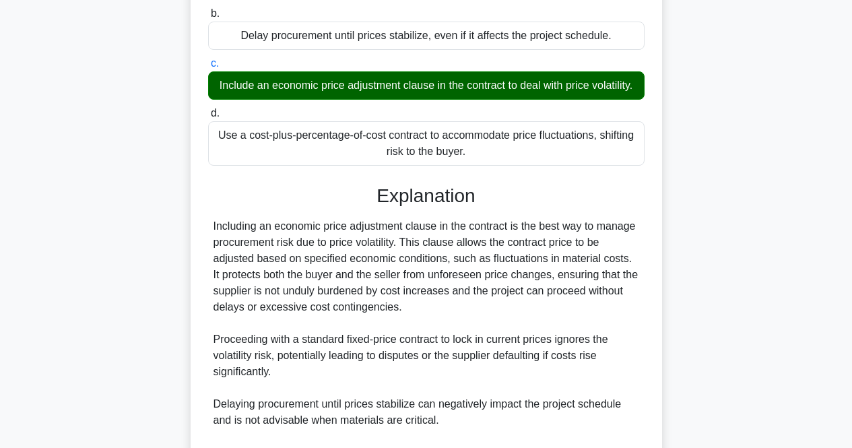
scroll to position [399, 0]
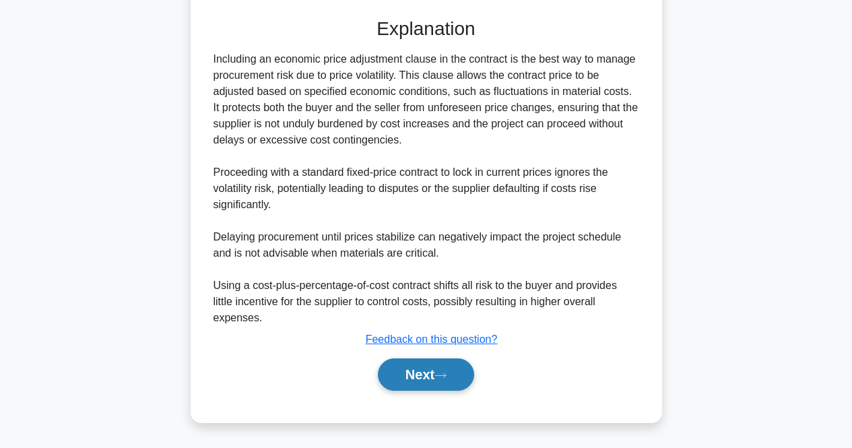
click at [465, 370] on button "Next" at bounding box center [426, 374] width 96 height 32
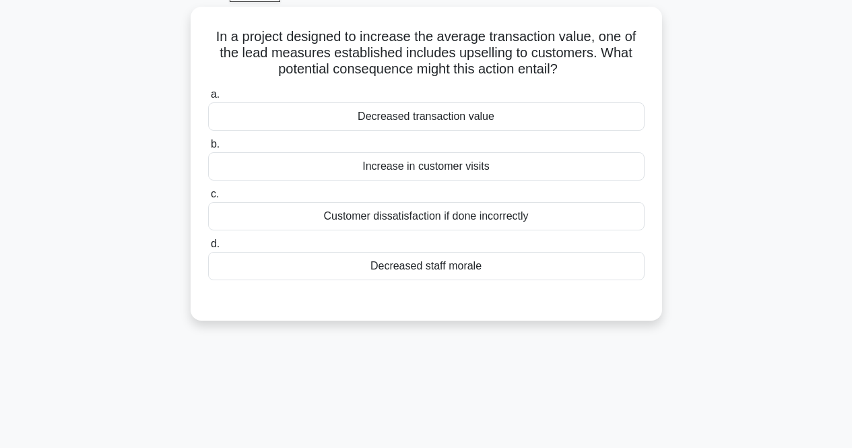
scroll to position [0, 0]
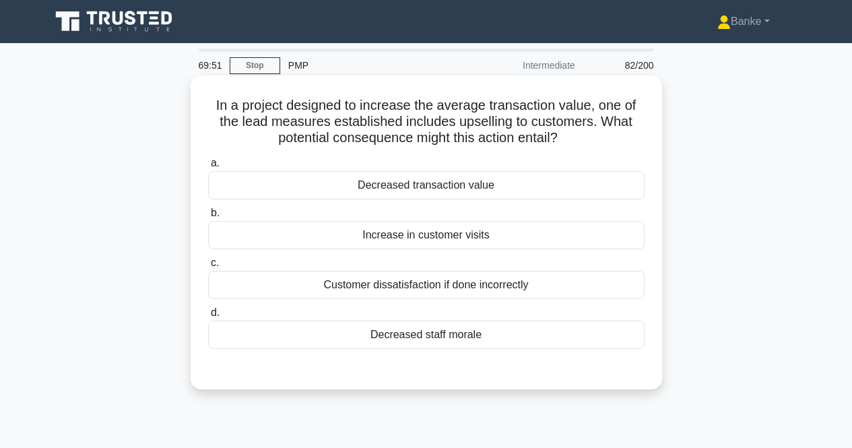
click at [528, 166] on label "a. Decreased transaction value" at bounding box center [426, 177] width 436 height 44
click at [208, 166] on input "a. Decreased transaction value" at bounding box center [208, 163] width 0 height 9
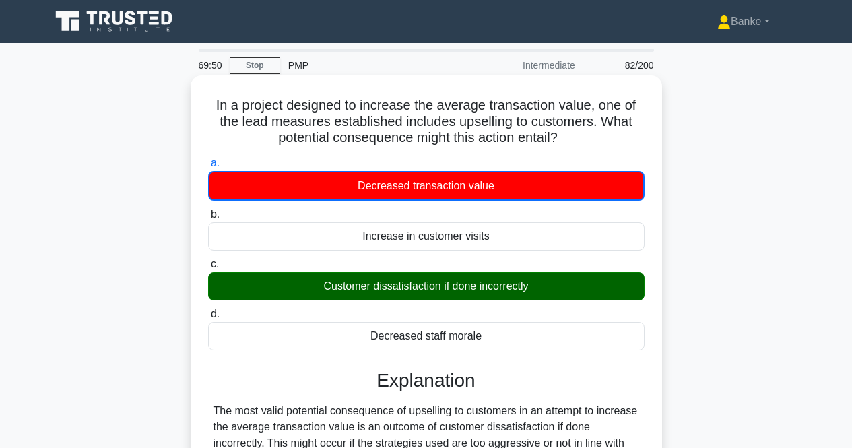
click at [531, 180] on div "Decreased transaction value" at bounding box center [426, 186] width 436 height 30
click at [208, 168] on input "a. Decreased transaction value" at bounding box center [208, 163] width 0 height 9
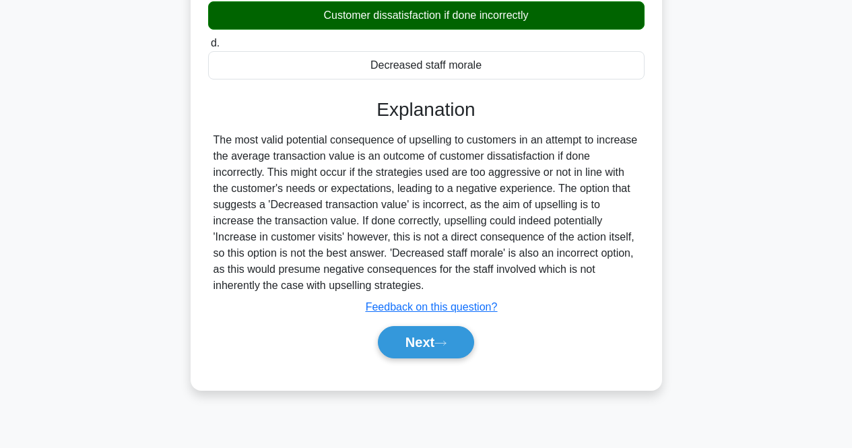
scroll to position [279, 0]
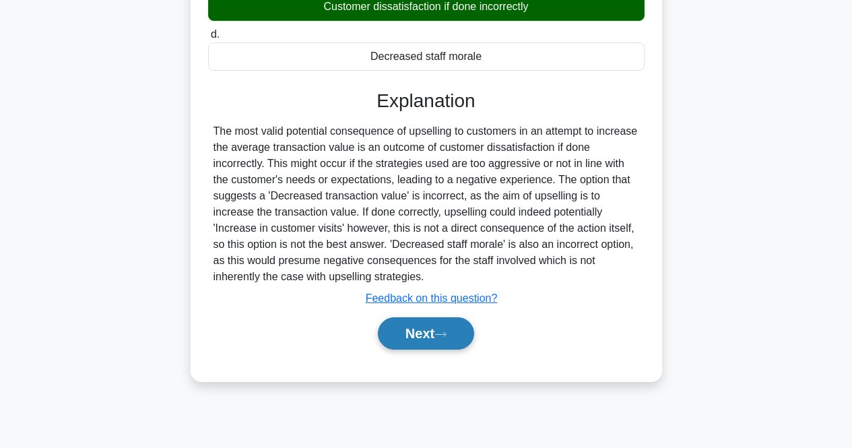
click at [469, 329] on button "Next" at bounding box center [426, 333] width 96 height 32
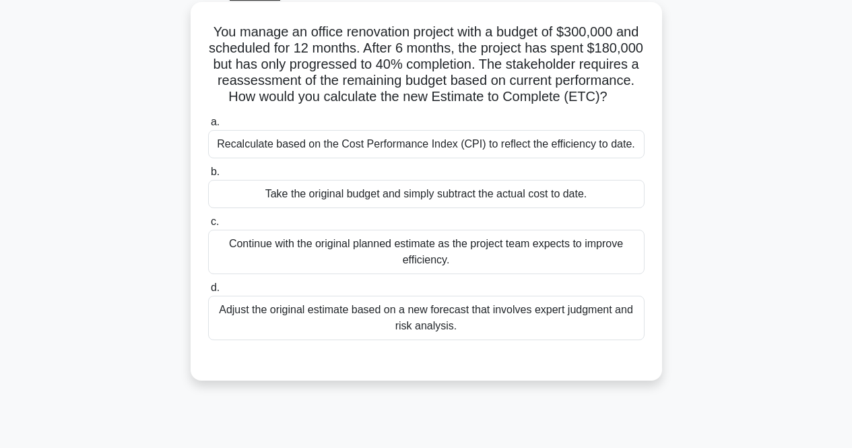
scroll to position [0, 0]
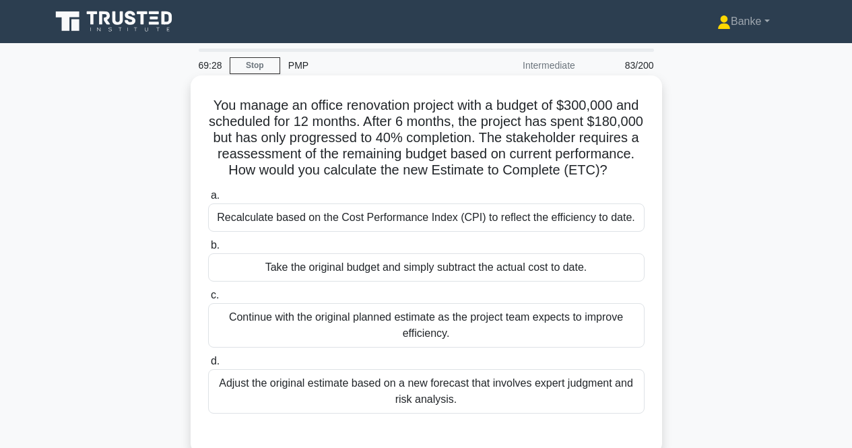
click at [551, 232] on div "Recalculate based on the Cost Performance Index (CPI) to reflect the efficiency…" at bounding box center [426, 217] width 436 height 28
click at [208, 200] on input "a. Recalculate based on the Cost Performance Index (CPI) to reflect the efficie…" at bounding box center [208, 195] width 0 height 9
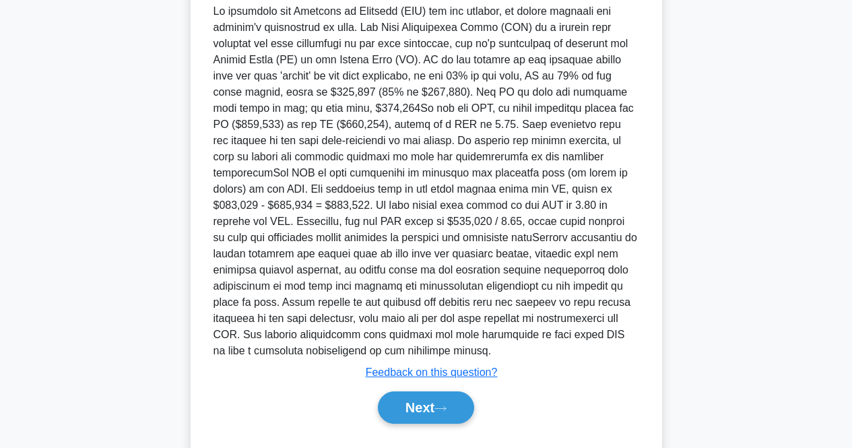
scroll to position [512, 0]
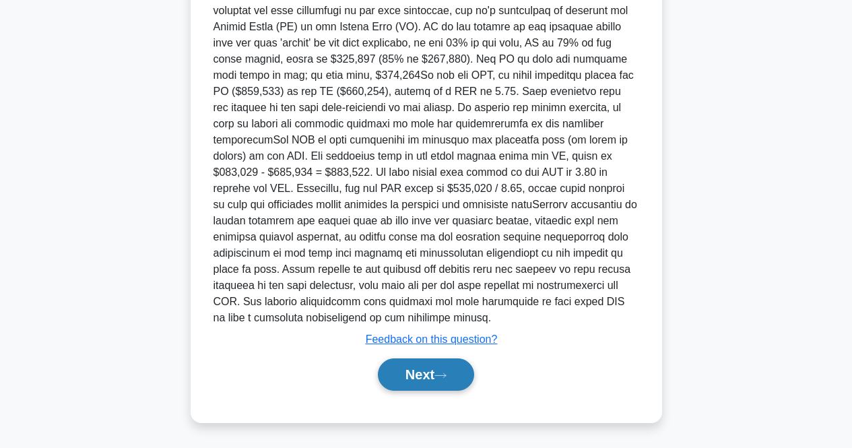
click at [457, 376] on button "Next" at bounding box center [426, 374] width 96 height 32
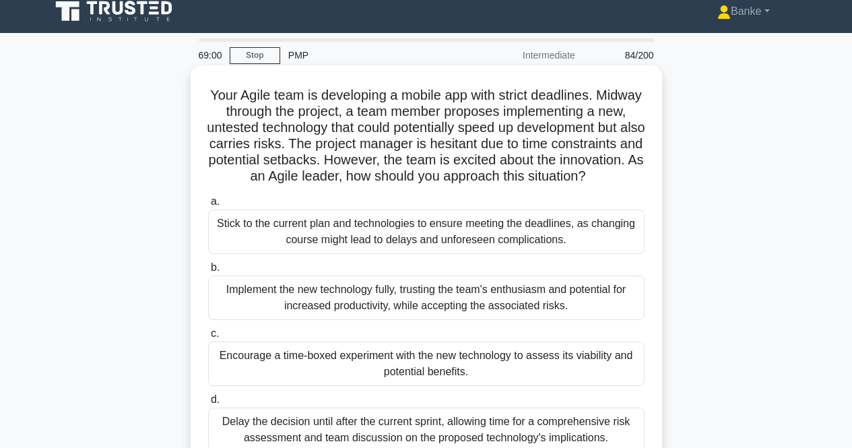
scroll to position [77, 0]
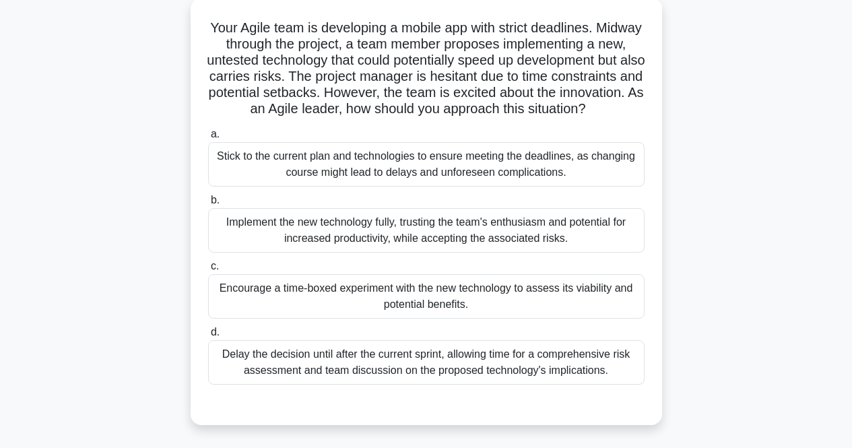
click at [544, 296] on div "Encourage a time-boxed experiment with the new technology to assess its viabili…" at bounding box center [426, 296] width 436 height 44
click at [208, 271] on input "c. Encourage a time-boxed experiment with the new technology to assess its viab…" at bounding box center [208, 266] width 0 height 9
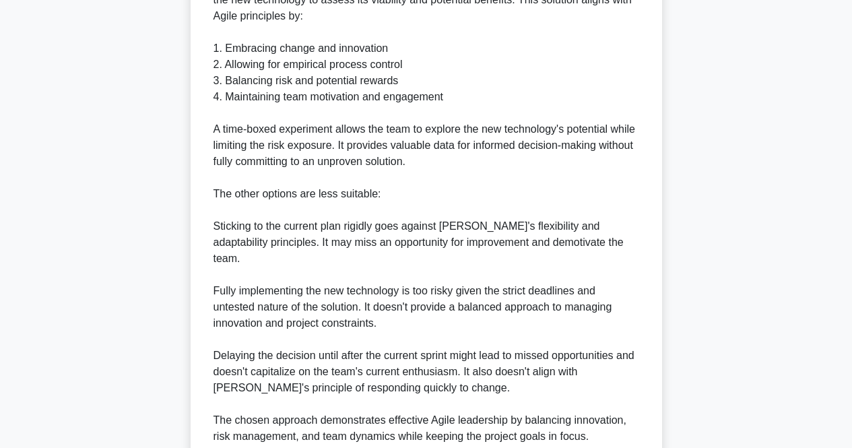
scroll to position [658, 0]
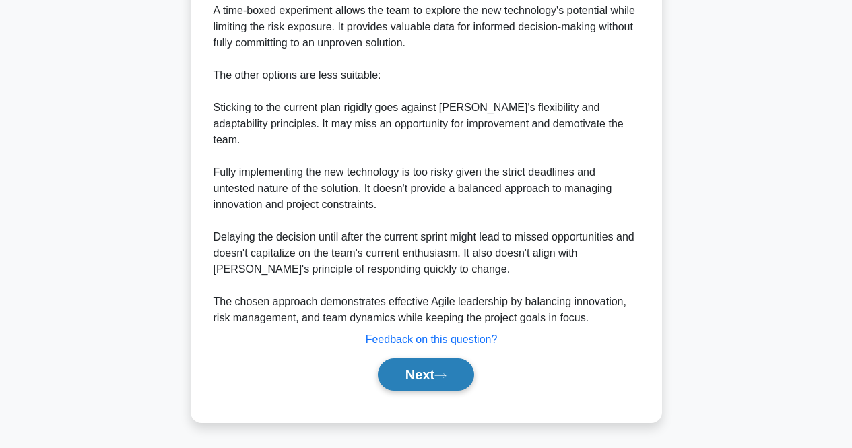
click at [433, 368] on button "Next" at bounding box center [426, 374] width 96 height 32
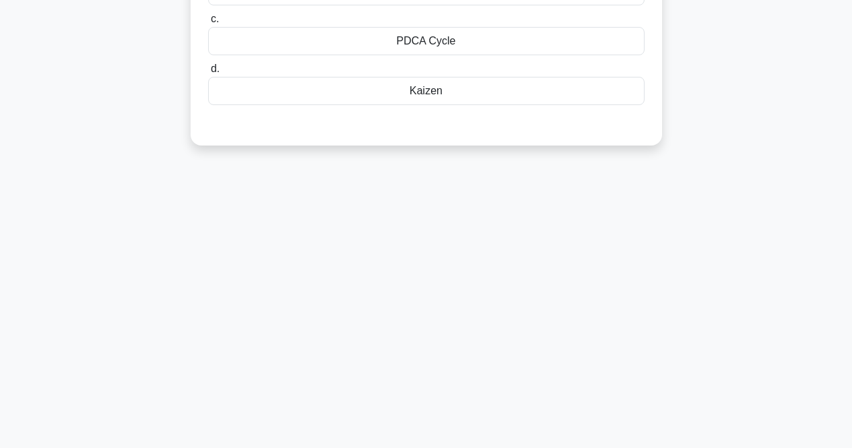
scroll to position [10, 0]
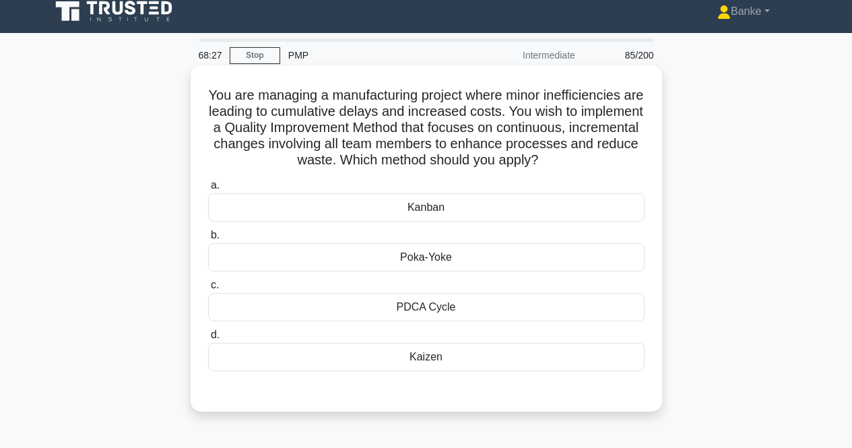
click at [463, 356] on div "Kaizen" at bounding box center [426, 357] width 436 height 28
click at [208, 339] on input "d. Kaizen" at bounding box center [208, 335] width 0 height 9
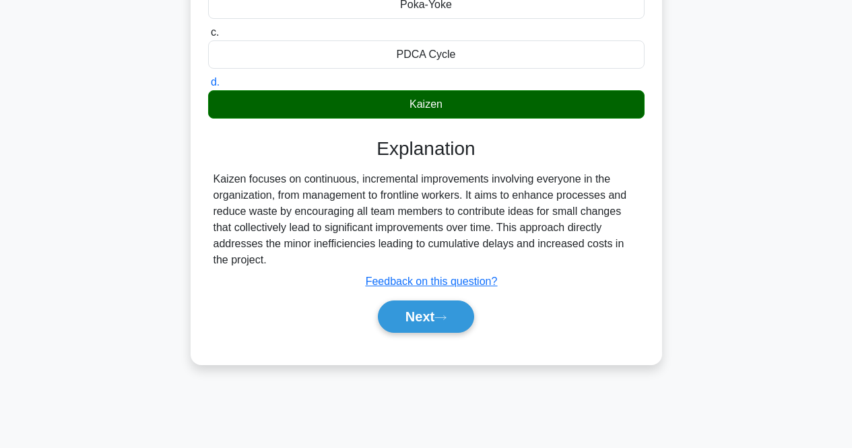
scroll to position [279, 0]
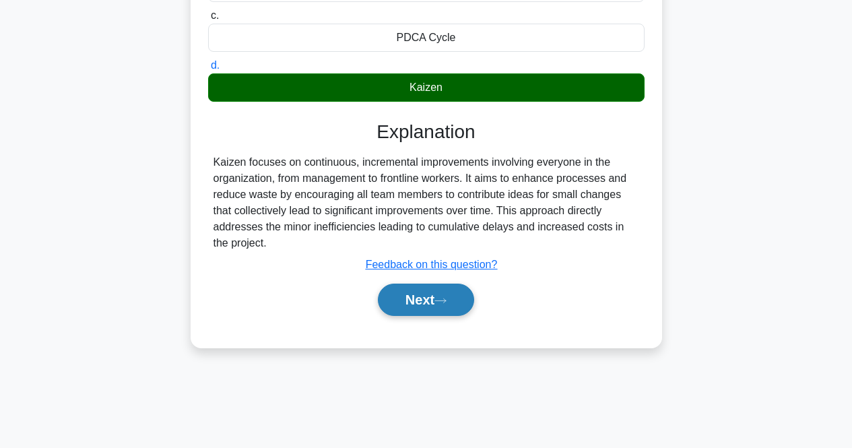
click at [428, 292] on button "Next" at bounding box center [426, 300] width 96 height 32
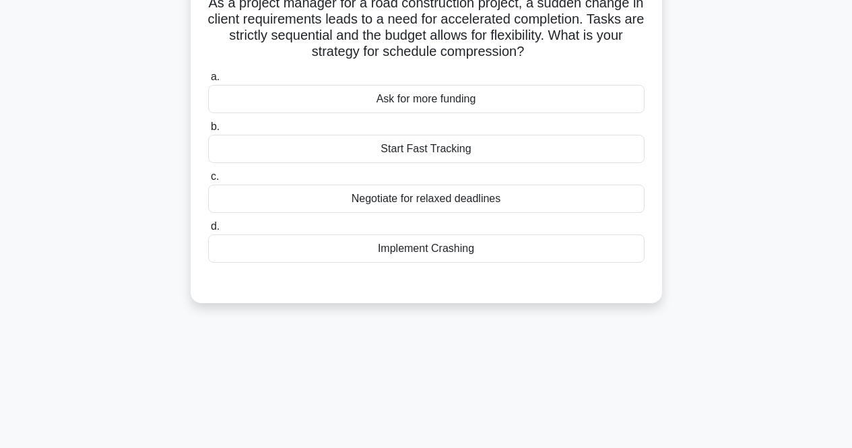
scroll to position [10, 0]
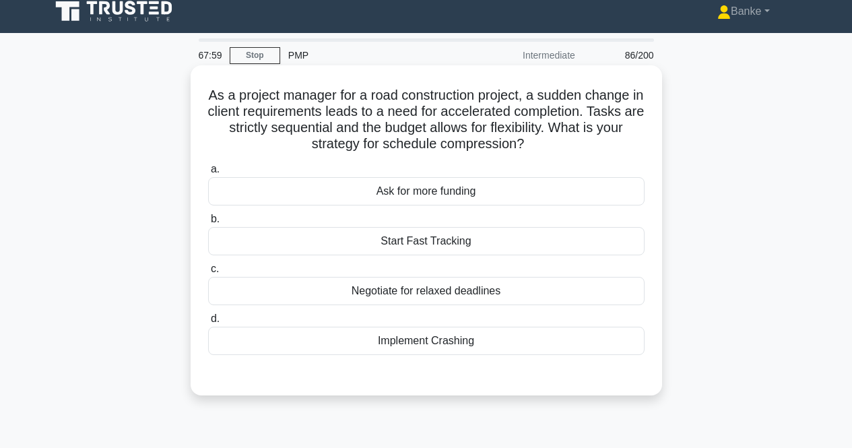
click at [571, 239] on div "Start Fast Tracking" at bounding box center [426, 241] width 436 height 28
click at [208, 224] on input "b. Start Fast Tracking" at bounding box center [208, 219] width 0 height 9
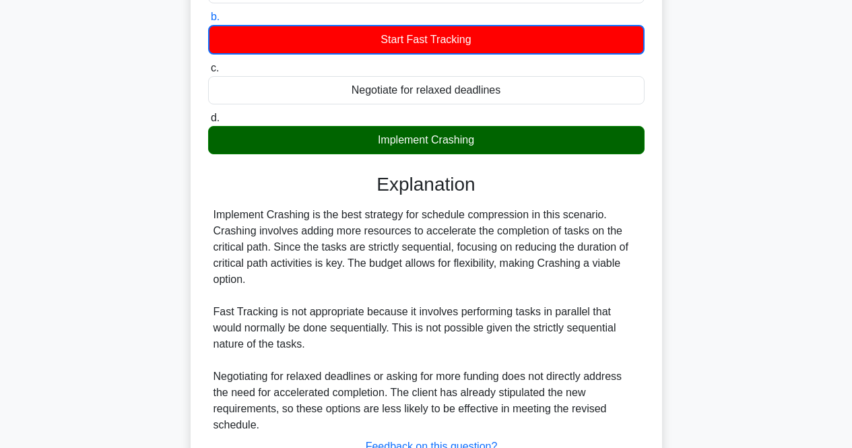
scroll to position [320, 0]
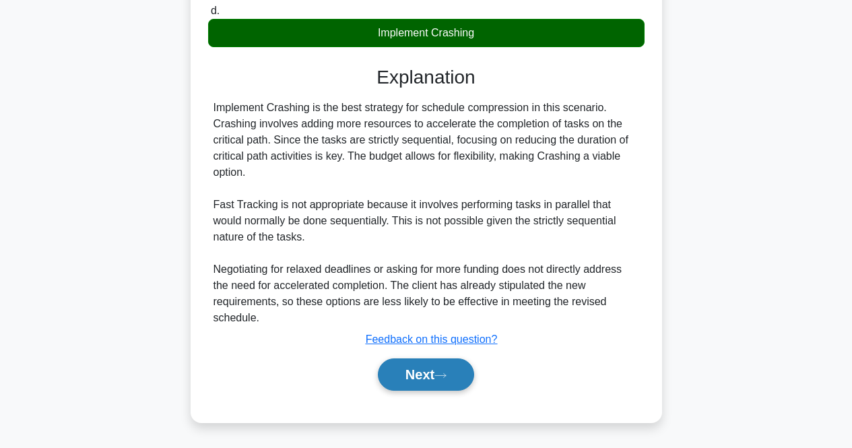
click at [446, 372] on icon at bounding box center [440, 375] width 12 height 7
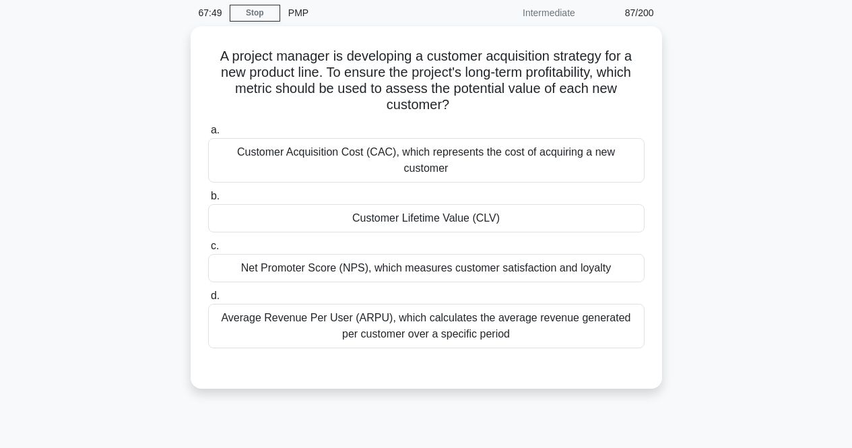
scroll to position [10, 0]
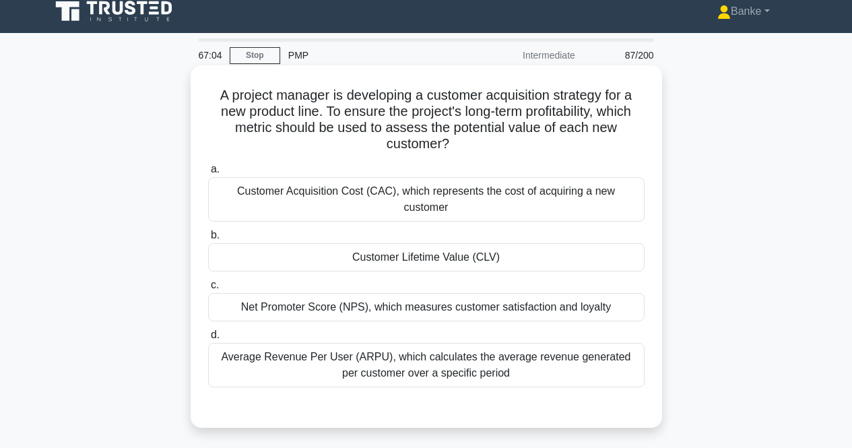
click at [542, 243] on div "Customer Lifetime Value (CLV)" at bounding box center [426, 257] width 436 height 28
click at [208, 234] on input "b. Customer Lifetime Value (CLV)" at bounding box center [208, 235] width 0 height 9
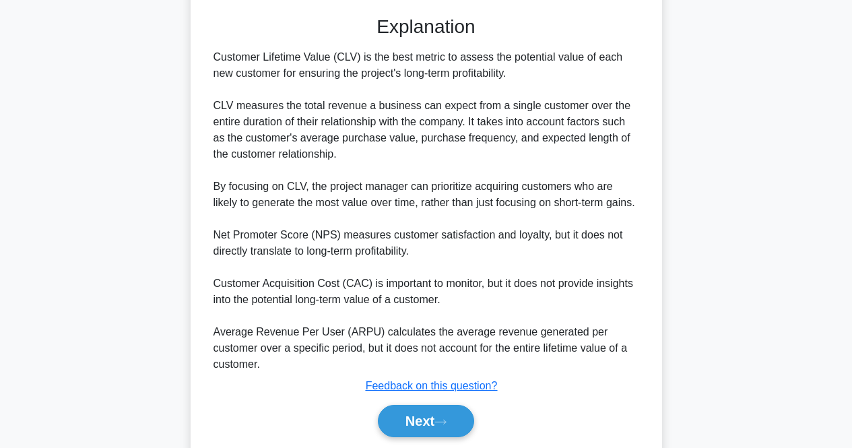
scroll to position [432, 0]
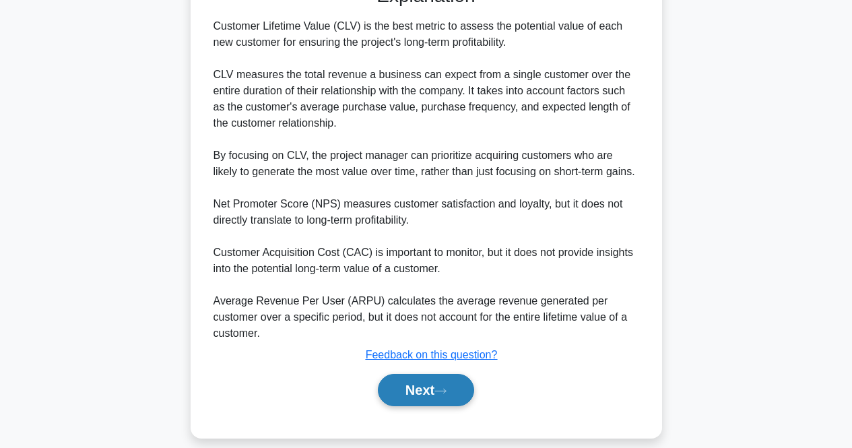
click at [433, 374] on button "Next" at bounding box center [426, 390] width 96 height 32
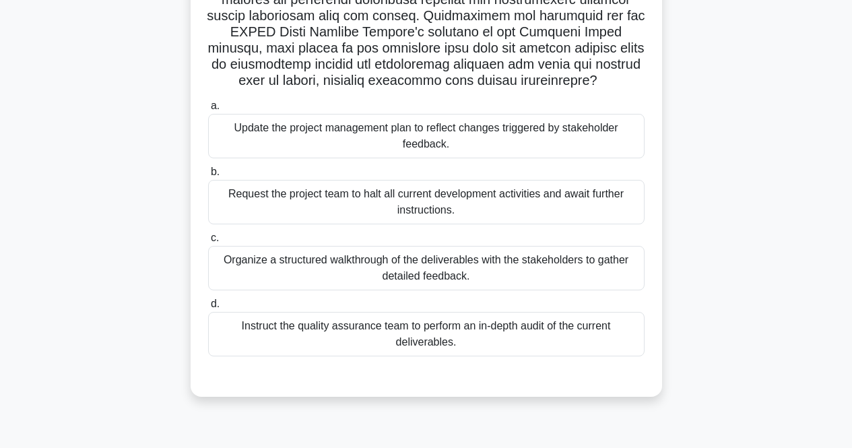
scroll to position [269, 0]
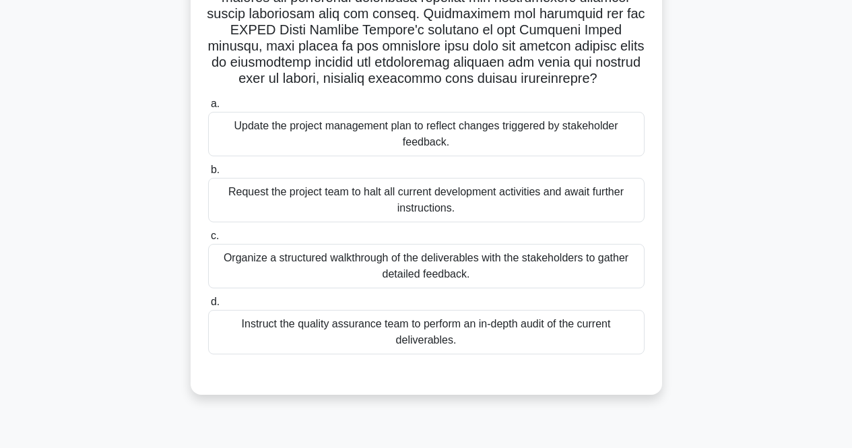
click at [488, 255] on div "Organize a structured walkthrough of the deliverables with the stakeholders to …" at bounding box center [426, 266] width 436 height 44
click at [208, 240] on input "c. Organize a structured walkthrough of the deliverables with the stakeholders …" at bounding box center [208, 236] width 0 height 9
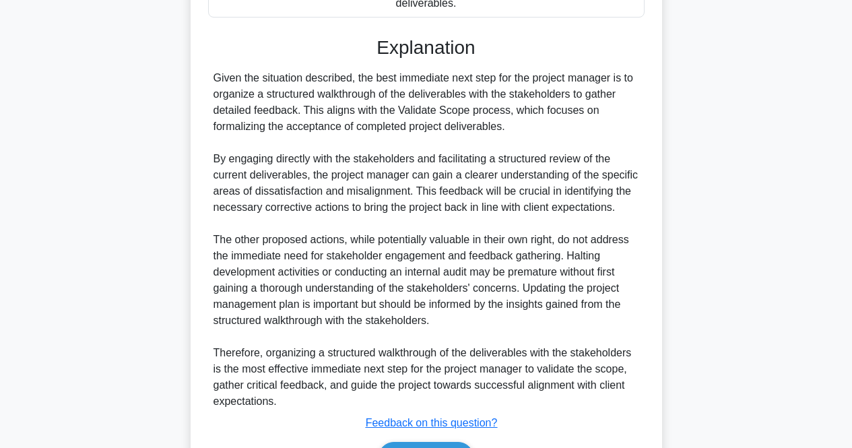
scroll to position [690, 0]
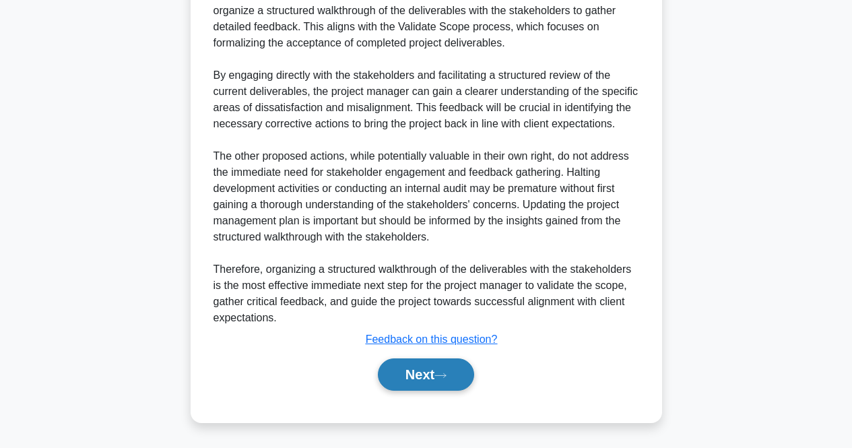
click at [436, 374] on button "Next" at bounding box center [426, 374] width 96 height 32
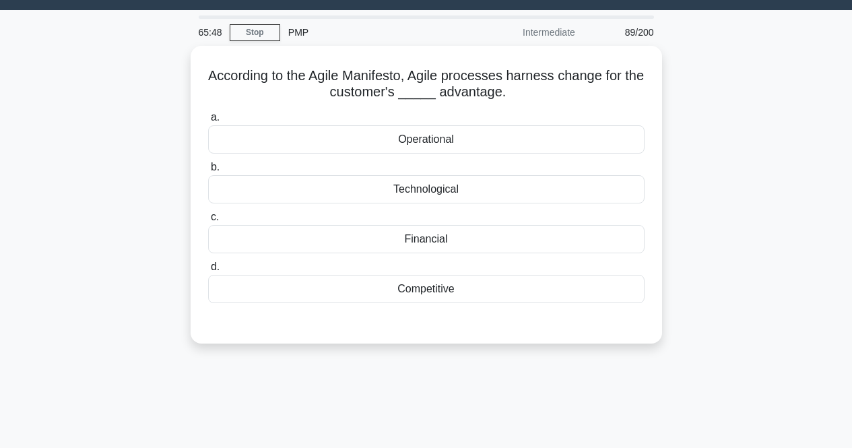
scroll to position [10, 0]
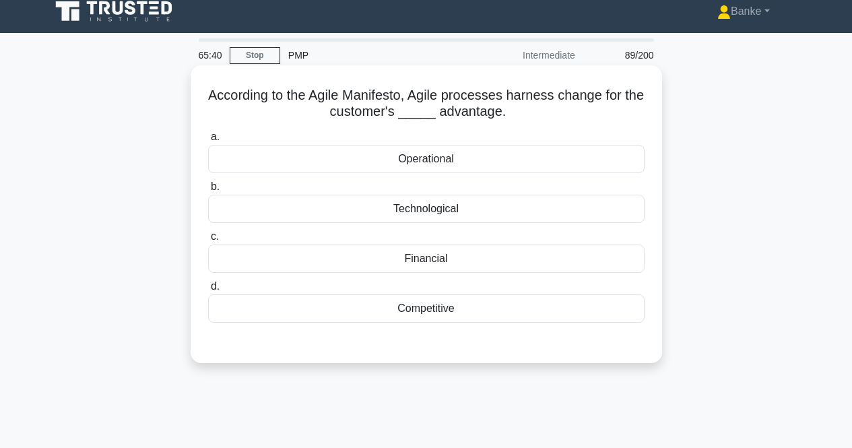
click at [484, 207] on div "Technological" at bounding box center [426, 209] width 436 height 28
click at [208, 191] on input "b. Technological" at bounding box center [208, 187] width 0 height 9
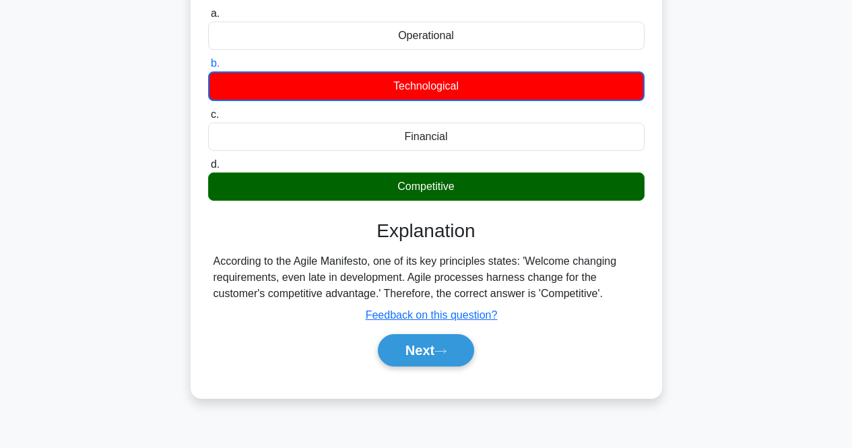
scroll to position [145, 0]
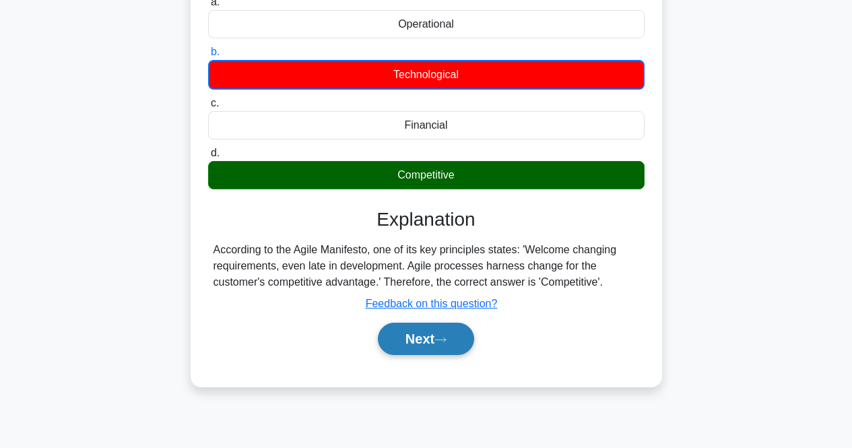
click at [446, 335] on button "Next" at bounding box center [426, 339] width 96 height 32
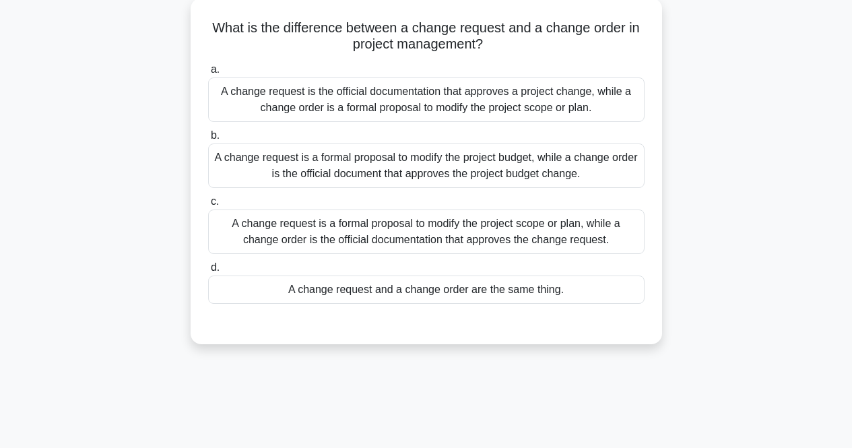
scroll to position [0, 0]
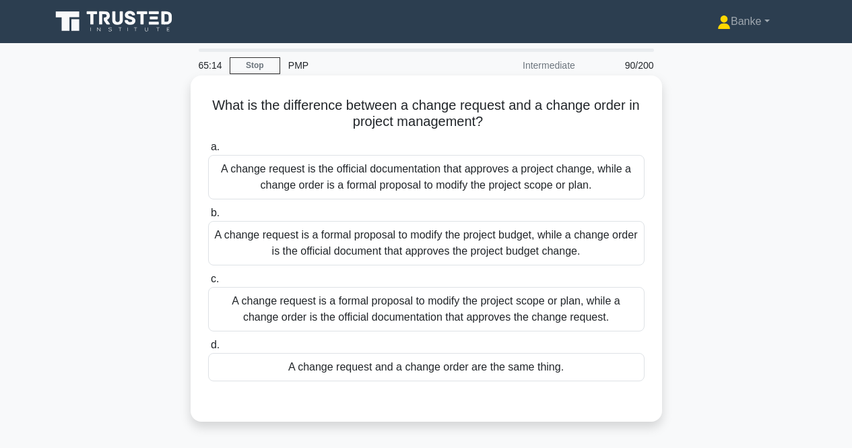
click at [498, 294] on div "A change request is a formal proposal to modify the project scope or plan, whil…" at bounding box center [426, 309] width 436 height 44
click at [208, 284] on input "c. A change request is a formal proposal to modify the project scope or plan, w…" at bounding box center [208, 279] width 0 height 9
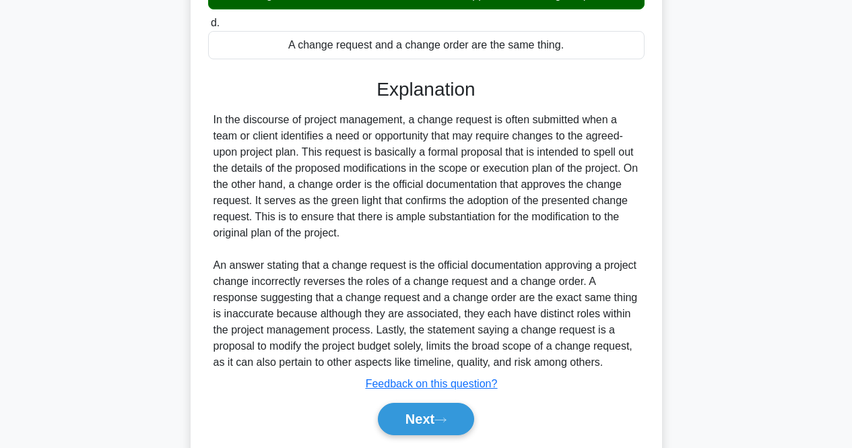
scroll to position [367, 0]
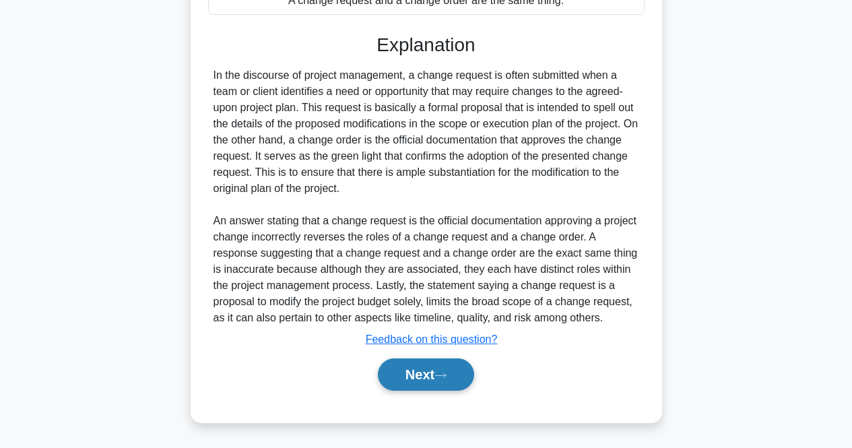
click at [449, 363] on button "Next" at bounding box center [426, 374] width 96 height 32
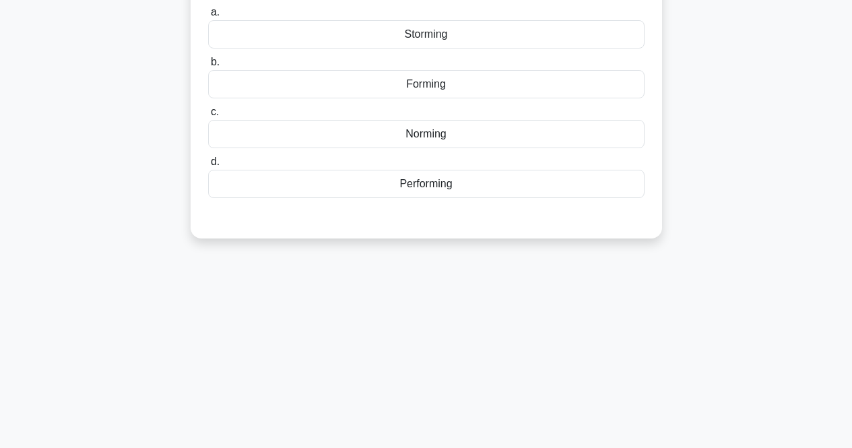
scroll to position [10, 0]
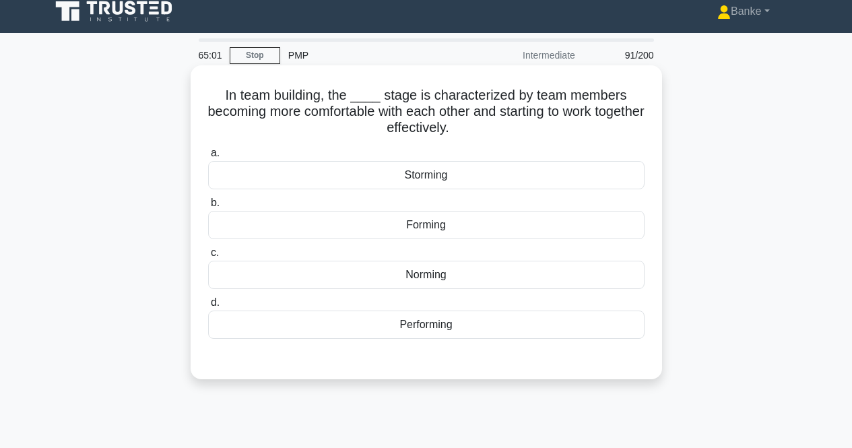
click at [463, 271] on div "Norming" at bounding box center [426, 275] width 436 height 28
click at [208, 257] on input "c. Norming" at bounding box center [208, 253] width 0 height 9
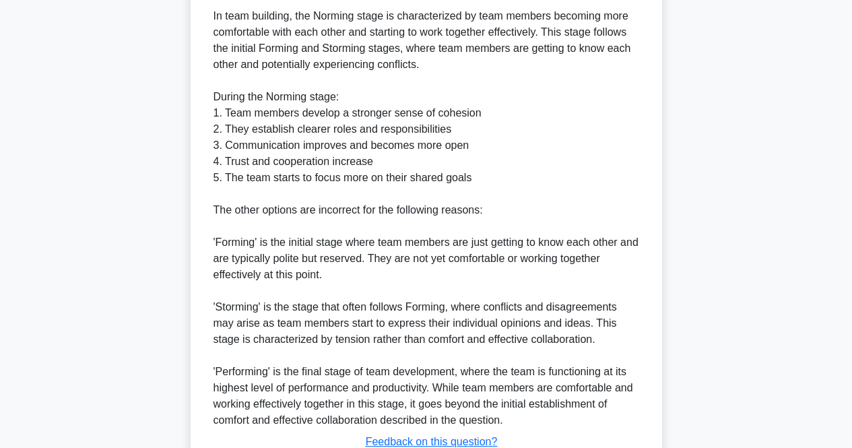
scroll to position [529, 0]
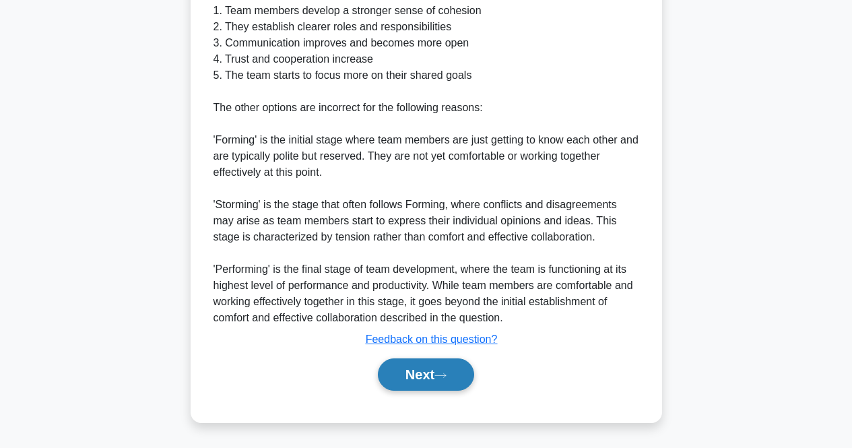
click at [430, 379] on button "Next" at bounding box center [426, 374] width 96 height 32
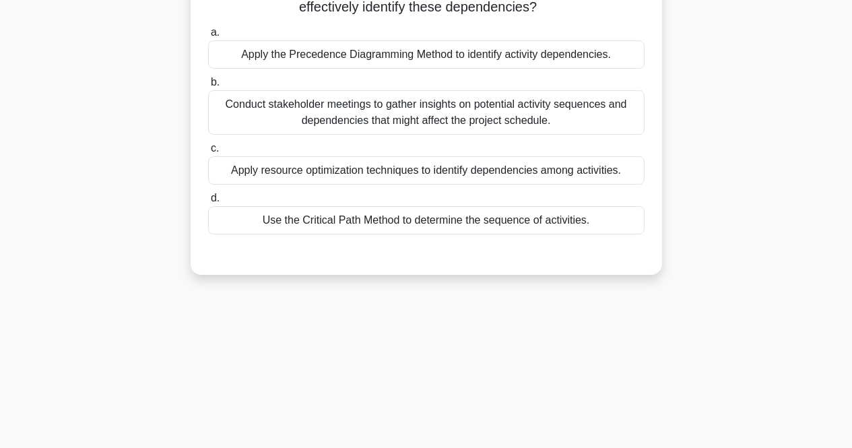
scroll to position [77, 0]
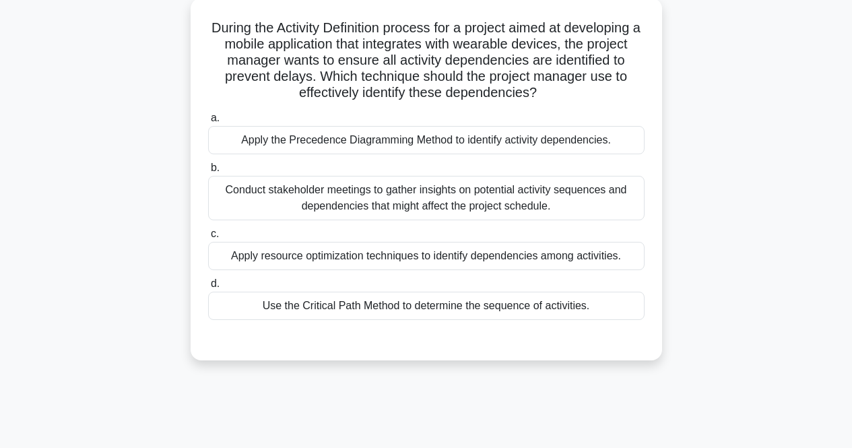
click at [559, 144] on div "Apply the Precedence Diagramming Method to identify activity dependencies." at bounding box center [426, 140] width 436 height 28
click at [208, 123] on input "a. Apply the Precedence Diagramming Method to identify activity dependencies." at bounding box center [208, 118] width 0 height 9
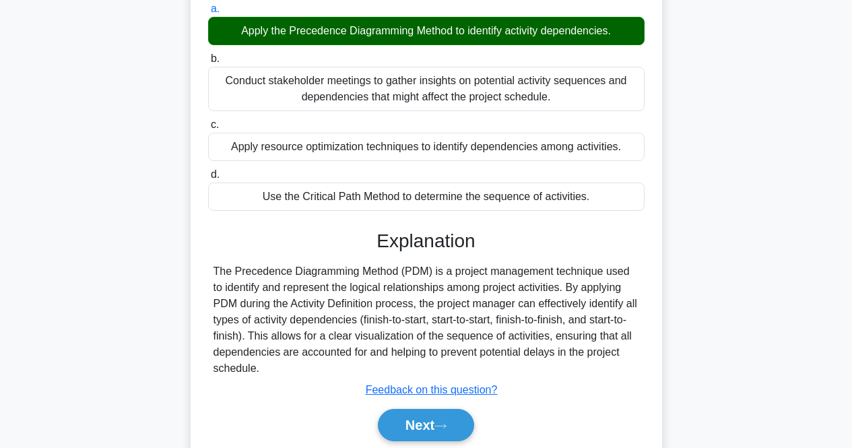
scroll to position [212, 0]
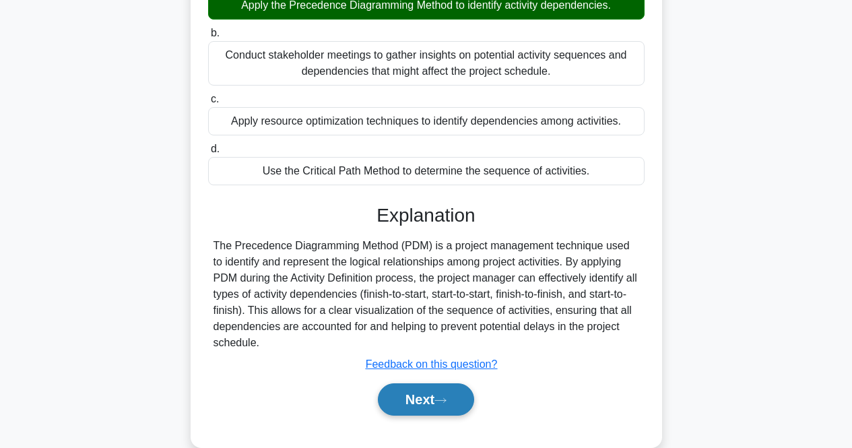
click at [440, 400] on icon at bounding box center [440, 400] width 12 height 7
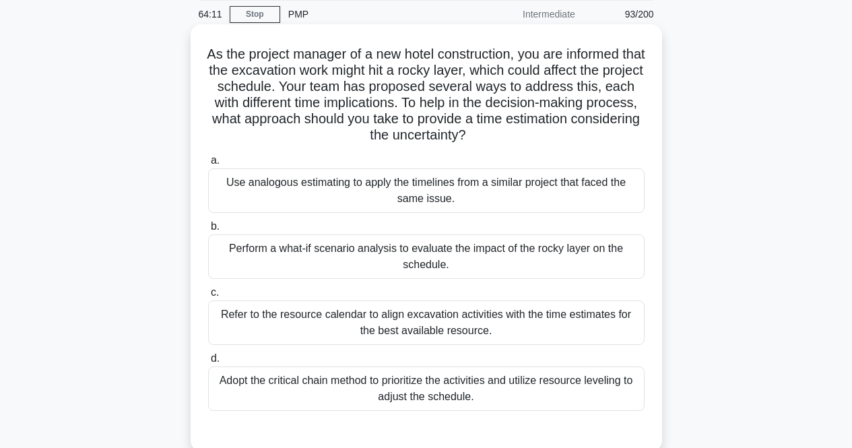
scroll to position [67, 0]
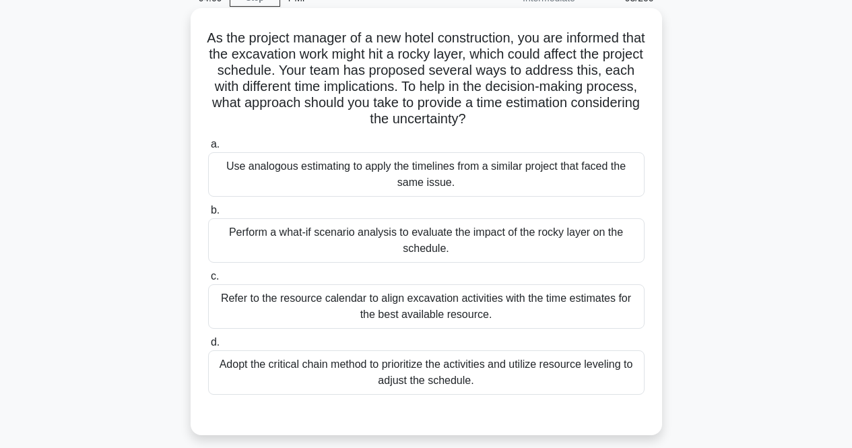
click at [479, 252] on div "Perform a what-if scenario analysis to evaluate the impact of the rocky layer o…" at bounding box center [426, 240] width 436 height 44
click at [208, 215] on input "b. Perform a what-if scenario analysis to evaluate the impact of the rocky laye…" at bounding box center [208, 210] width 0 height 9
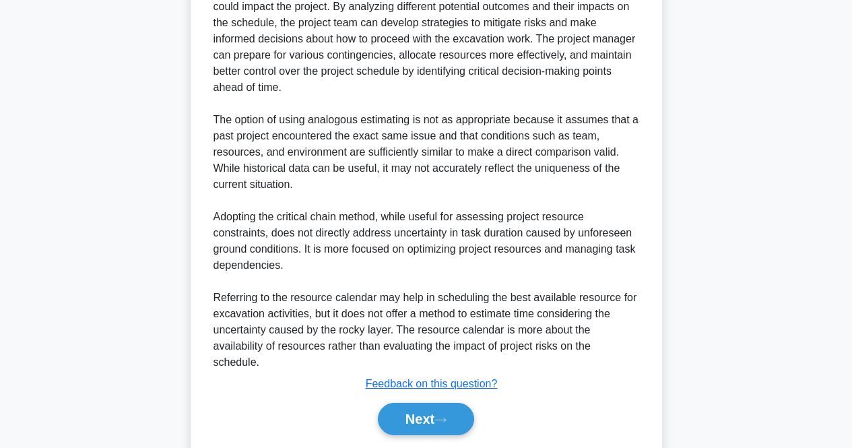
scroll to position [609, 0]
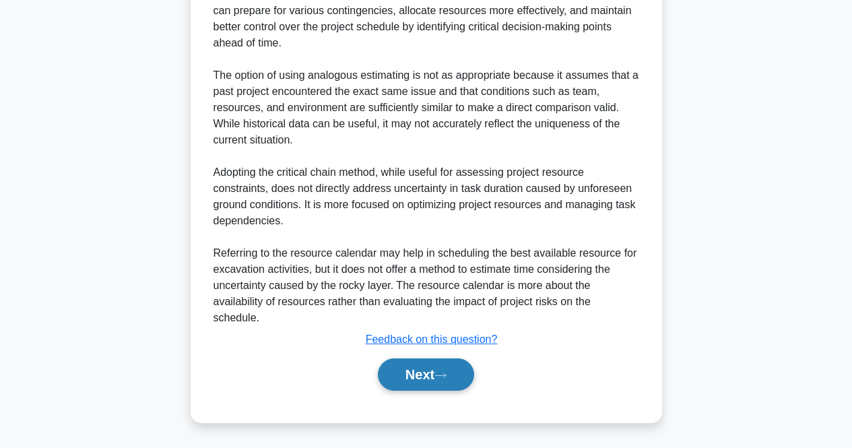
click at [434, 367] on button "Next" at bounding box center [426, 374] width 96 height 32
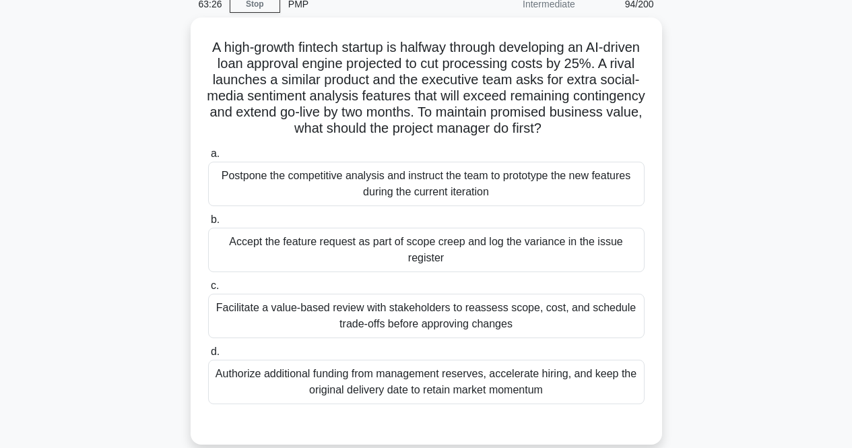
scroll to position [77, 0]
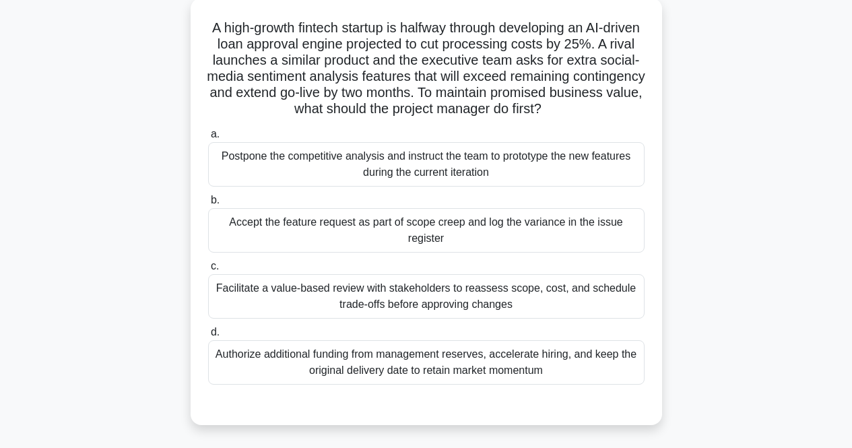
click at [531, 294] on div "Facilitate a value-based review with stakeholders to reassess scope, cost, and …" at bounding box center [426, 296] width 436 height 44
click at [208, 271] on input "c. Facilitate a value-based review with stakeholders to reassess scope, cost, a…" at bounding box center [208, 266] width 0 height 9
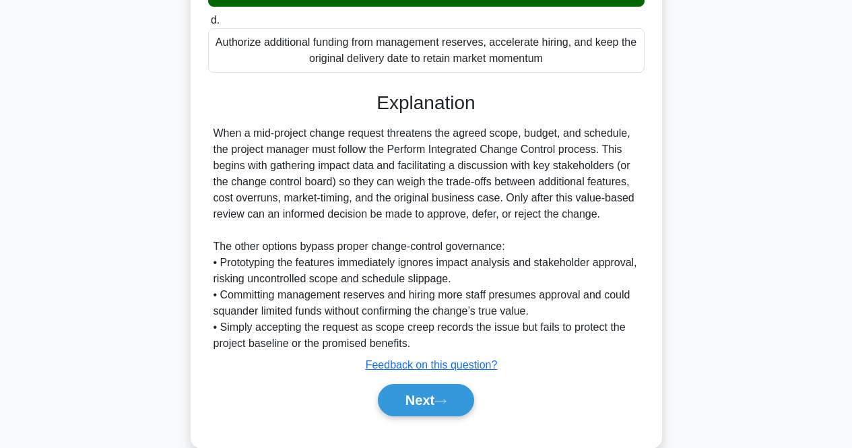
scroll to position [416, 0]
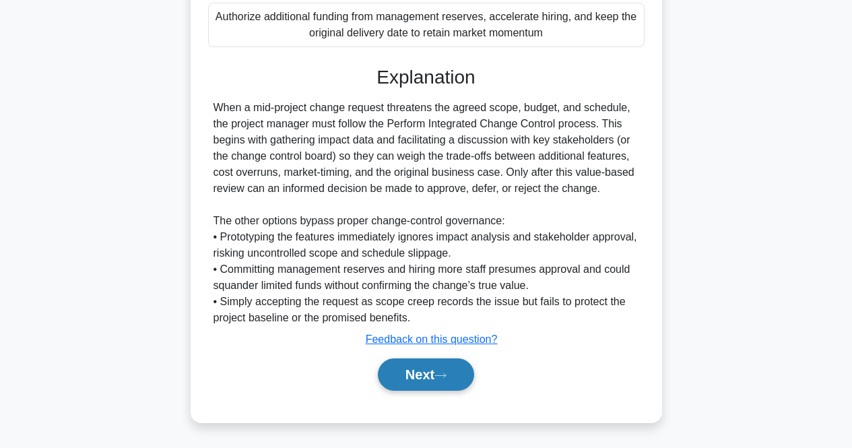
click at [445, 372] on icon at bounding box center [440, 375] width 12 height 7
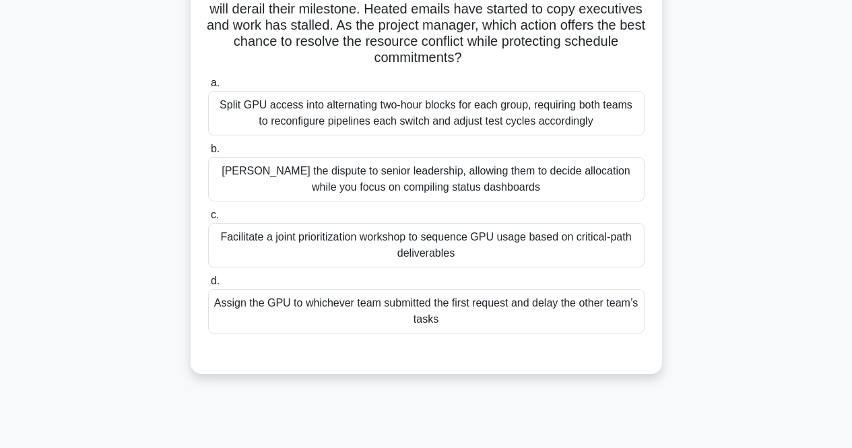
scroll to position [77, 0]
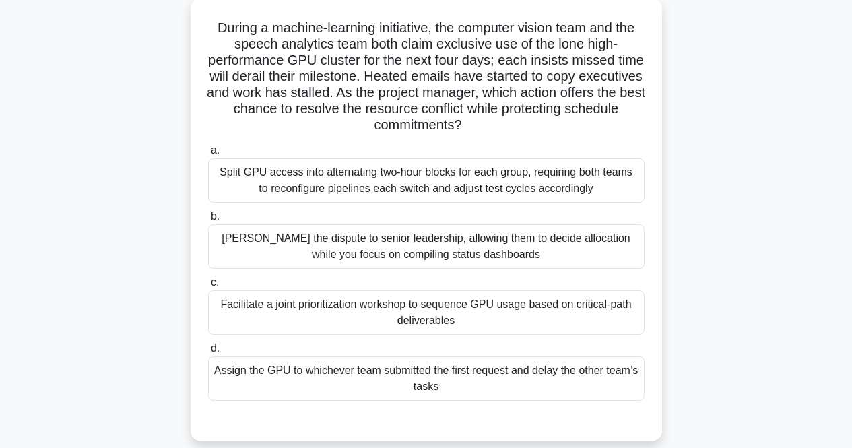
click at [468, 319] on div "Facilitate a joint prioritization workshop to sequence GPU usage based on criti…" at bounding box center [426, 312] width 436 height 44
click at [208, 287] on input "c. Facilitate a joint prioritization workshop to sequence GPU usage based on cr…" at bounding box center [208, 282] width 0 height 9
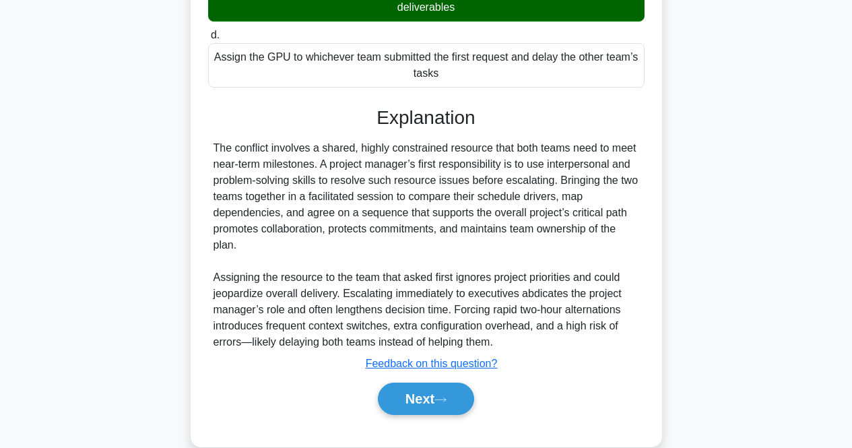
scroll to position [416, 0]
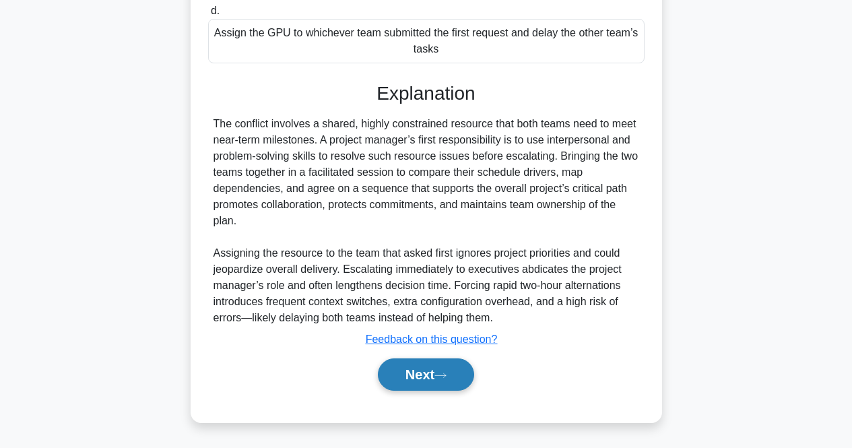
click at [455, 374] on button "Next" at bounding box center [426, 374] width 96 height 32
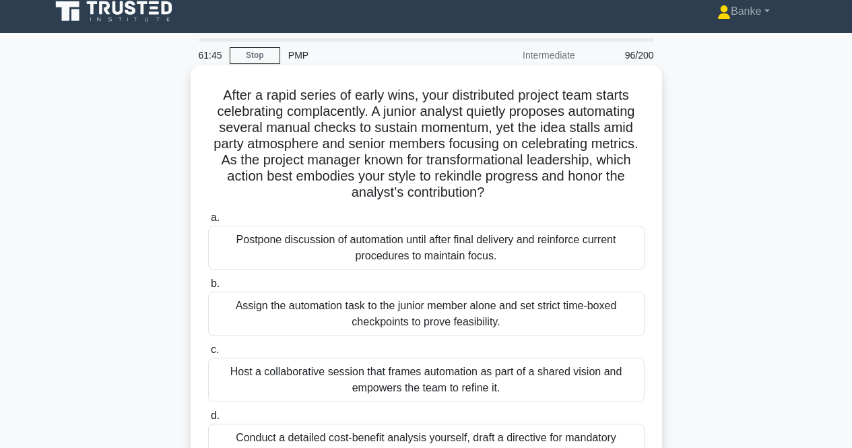
scroll to position [145, 0]
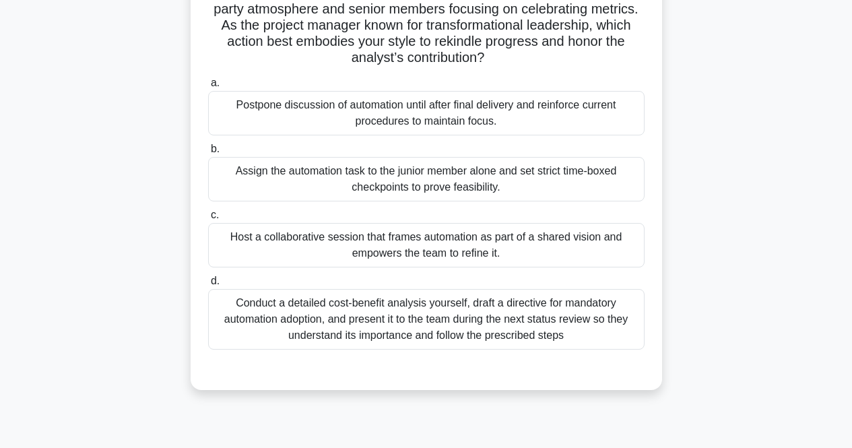
click at [563, 248] on div "Host a collaborative session that frames automation as part of a shared vision …" at bounding box center [426, 245] width 436 height 44
click at [208, 220] on input "c. Host a collaborative session that frames automation as part of a shared visi…" at bounding box center [208, 215] width 0 height 9
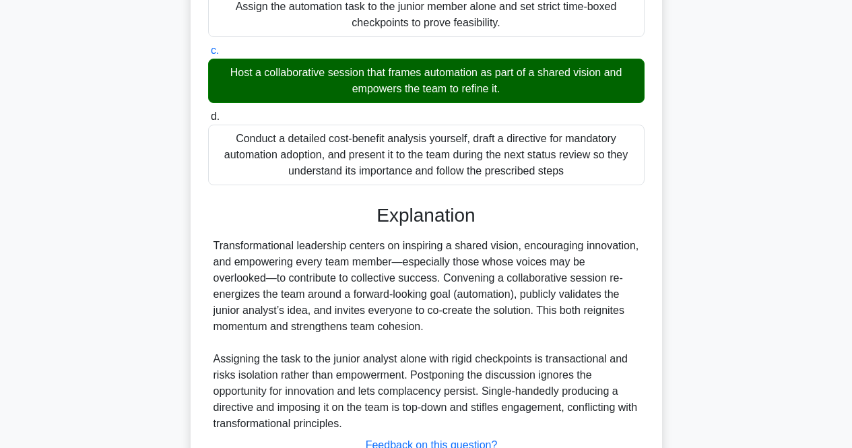
scroll to position [416, 0]
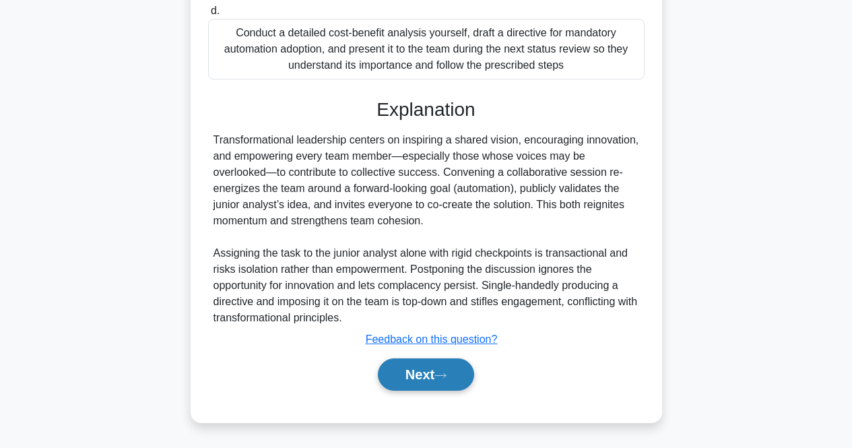
click at [434, 372] on button "Next" at bounding box center [426, 374] width 96 height 32
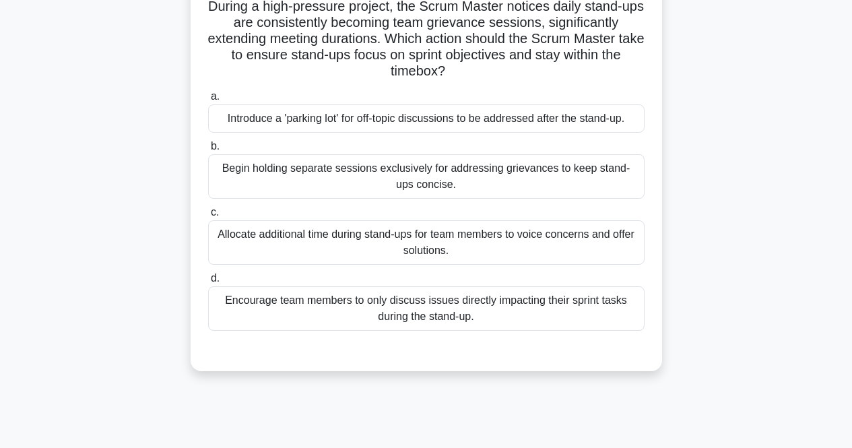
scroll to position [0, 0]
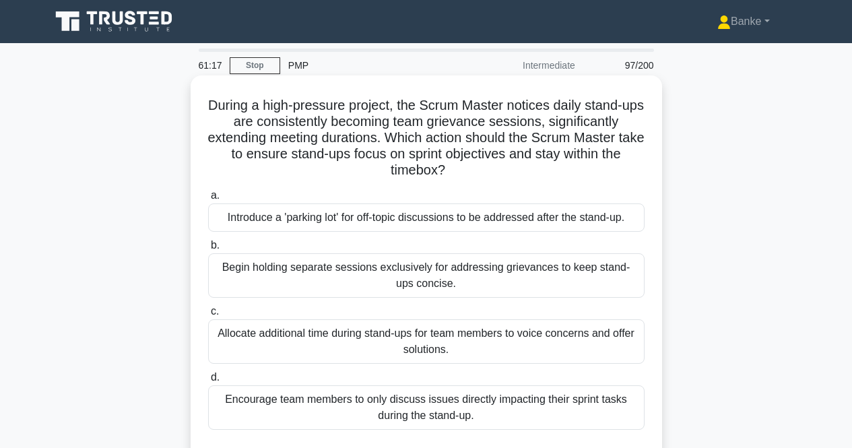
click at [550, 215] on div "Introduce a 'parking lot' for off-topic discussions to be addressed after the s…" at bounding box center [426, 217] width 436 height 28
click at [208, 200] on input "a. Introduce a 'parking lot' for off-topic discussions to be addressed after th…" at bounding box center [208, 195] width 0 height 9
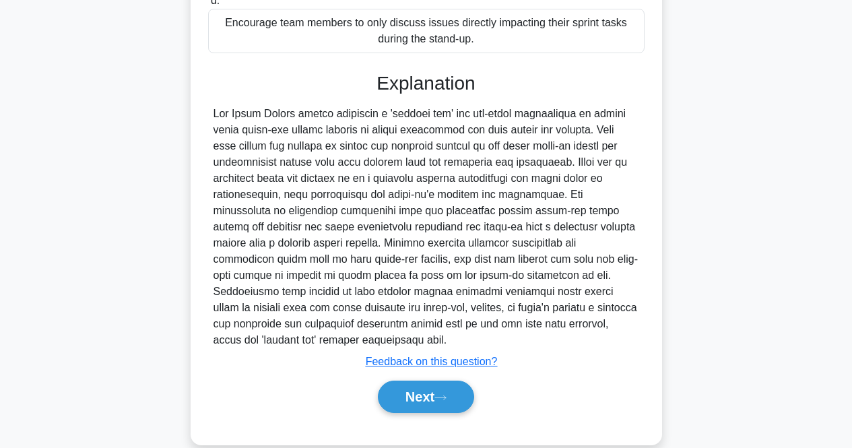
scroll to position [383, 0]
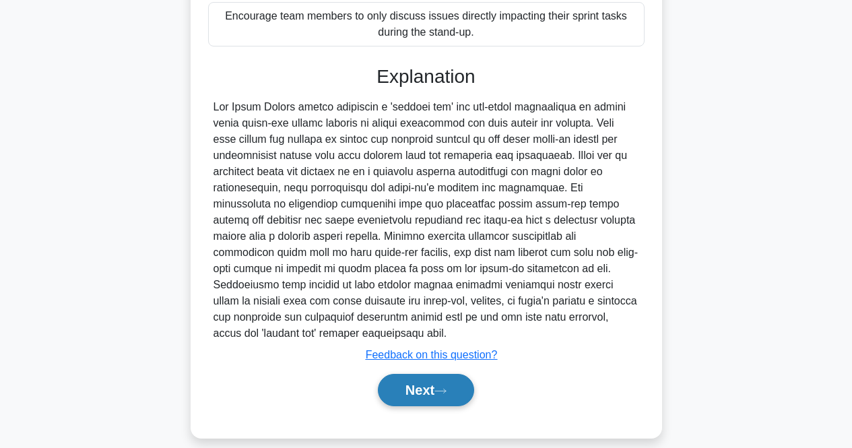
click at [472, 375] on button "Next" at bounding box center [426, 390] width 96 height 32
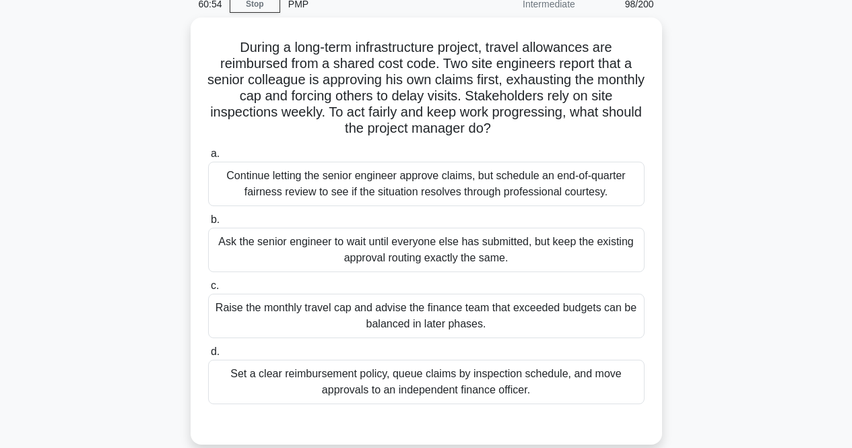
scroll to position [77, 0]
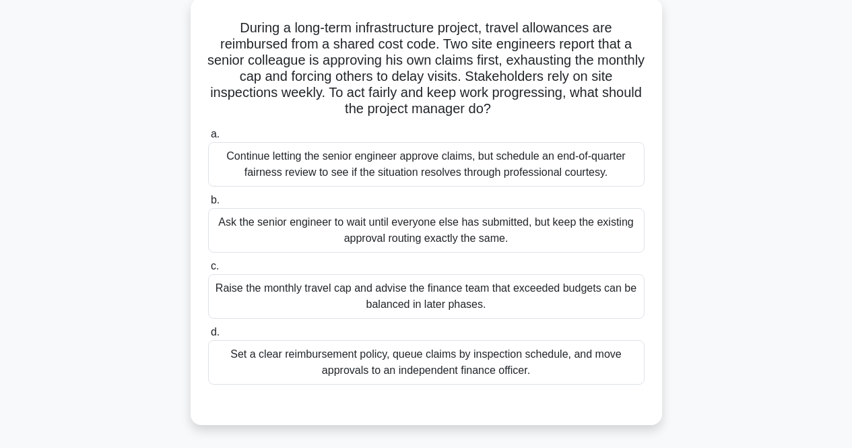
click at [499, 356] on div "Set a clear reimbursement policy, queue claims by inspection schedule, and move…" at bounding box center [426, 362] width 436 height 44
click at [208, 337] on input "d. Set a clear reimbursement policy, queue claims by inspection schedule, and m…" at bounding box center [208, 332] width 0 height 9
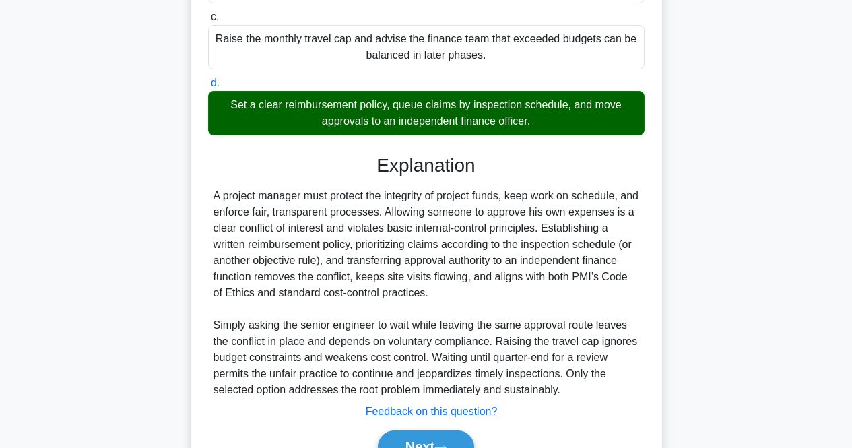
scroll to position [347, 0]
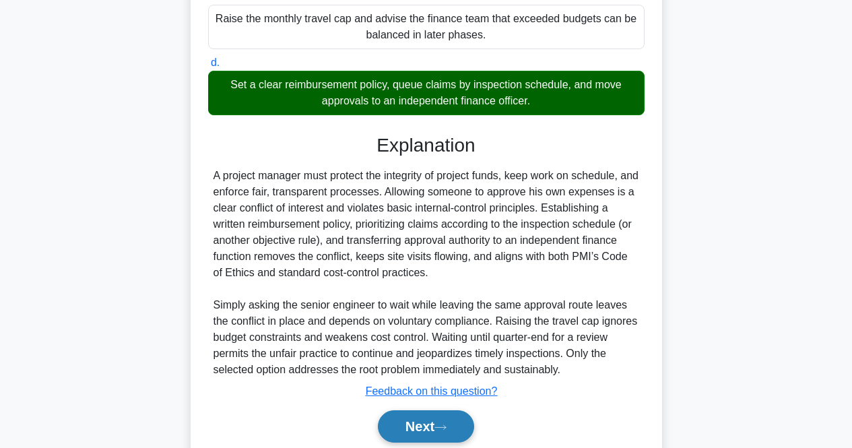
click at [455, 424] on button "Next" at bounding box center [426, 426] width 96 height 32
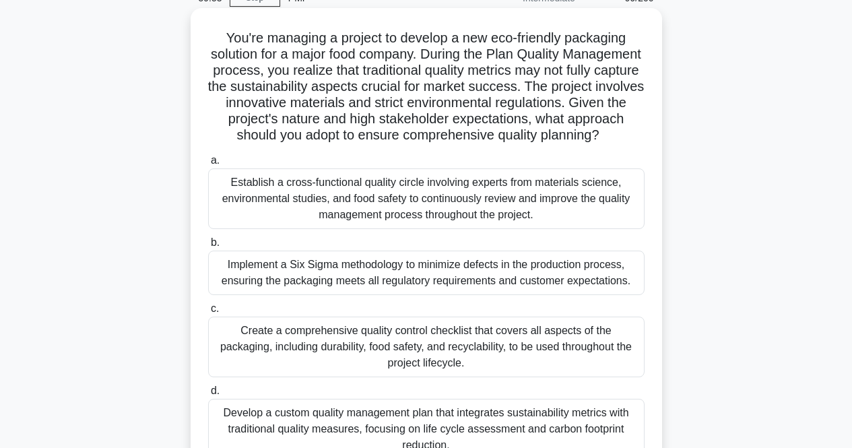
scroll to position [202, 0]
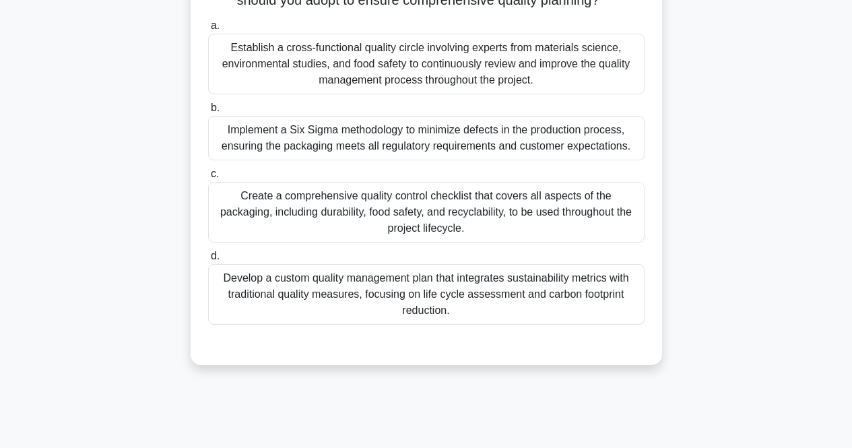
click at [490, 325] on div "Develop a custom quality management plan that integrates sustainability metrics…" at bounding box center [426, 294] width 436 height 61
click at [208, 261] on input "d. Develop a custom quality management plan that integrates sustainability metr…" at bounding box center [208, 256] width 0 height 9
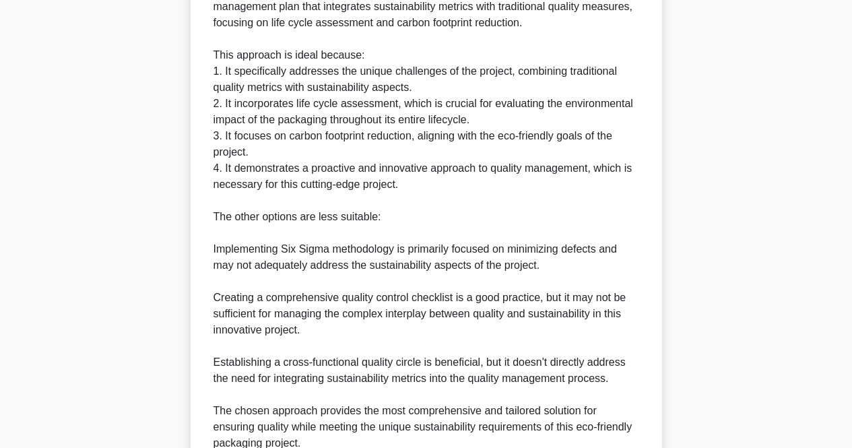
scroll to position [739, 0]
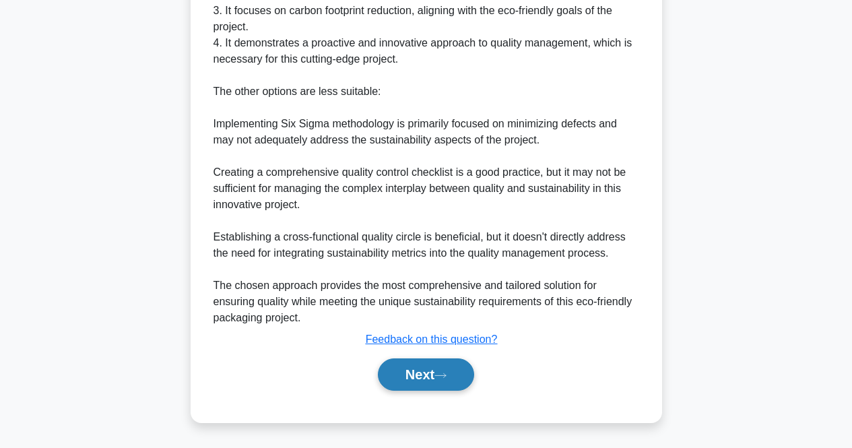
click at [446, 376] on icon at bounding box center [440, 375] width 12 height 7
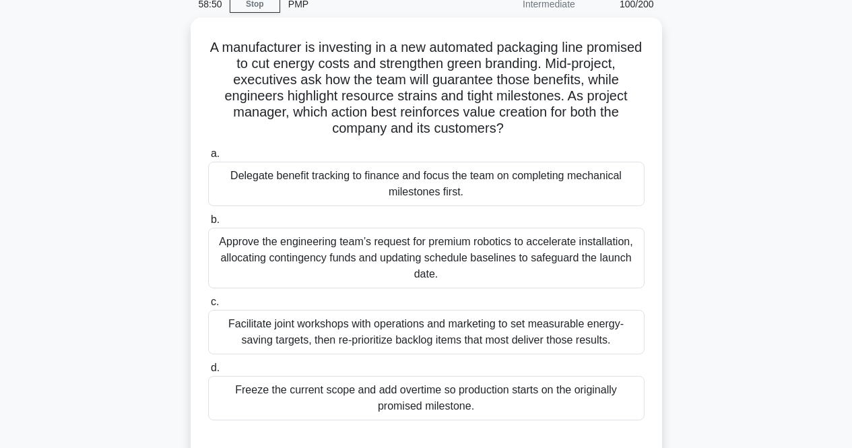
scroll to position [77, 0]
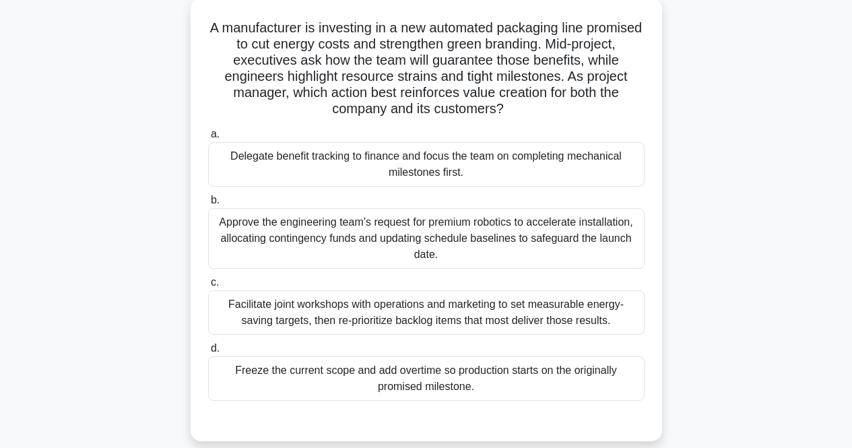
click at [634, 305] on div "Facilitate joint workshops with operations and marketing to set measurable ener…" at bounding box center [426, 312] width 436 height 44
click at [208, 287] on input "c. Facilitate joint workshops with operations and marketing to set measurable e…" at bounding box center [208, 282] width 0 height 9
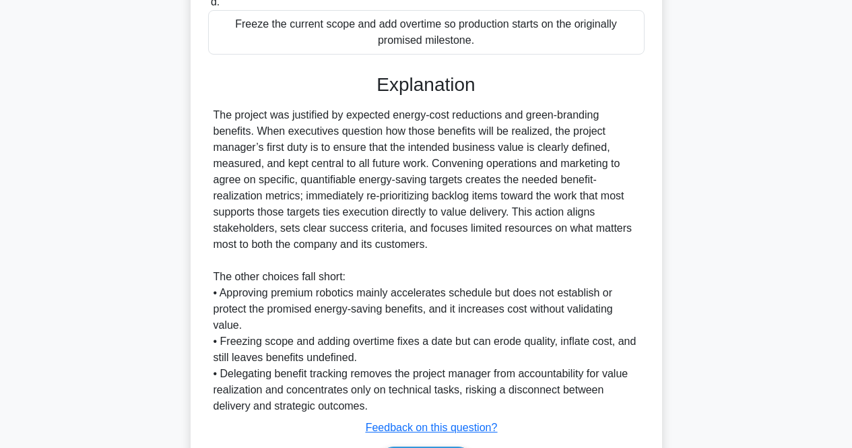
scroll to position [482, 0]
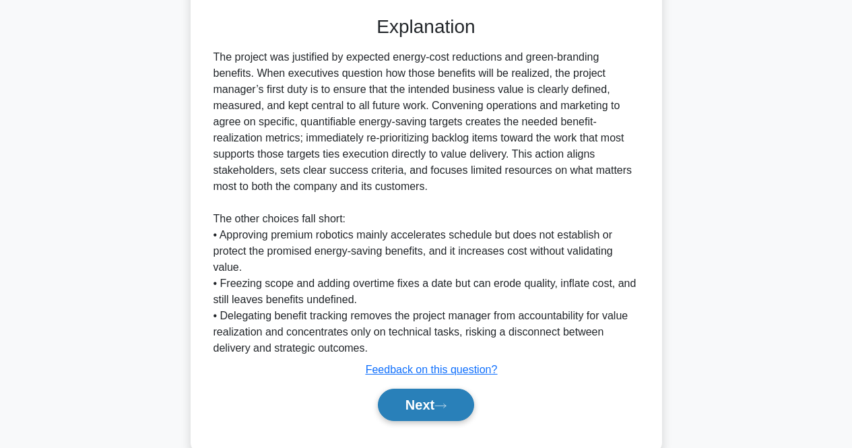
click at [452, 410] on button "Next" at bounding box center [426, 405] width 96 height 32
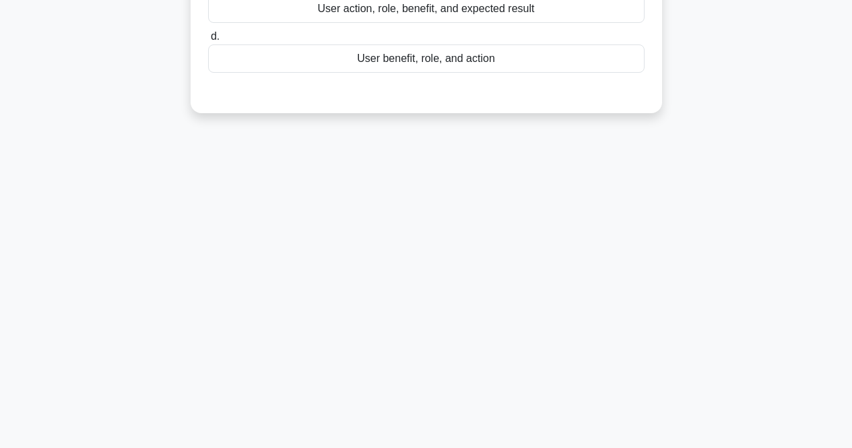
scroll to position [0, 0]
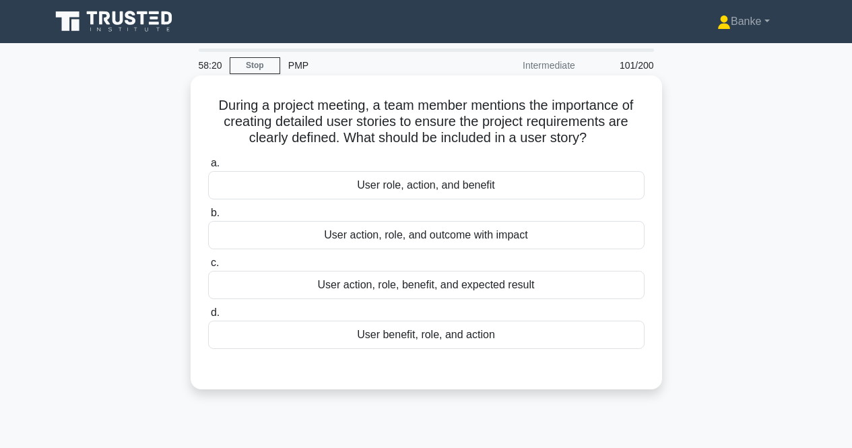
click at [567, 187] on div "User role, action, and benefit" at bounding box center [426, 185] width 436 height 28
click at [208, 168] on input "a. User role, action, and benefit" at bounding box center [208, 163] width 0 height 9
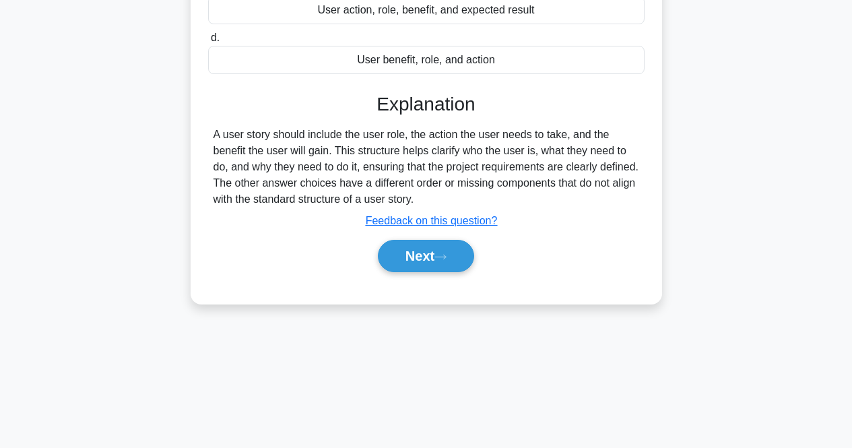
scroll to position [279, 0]
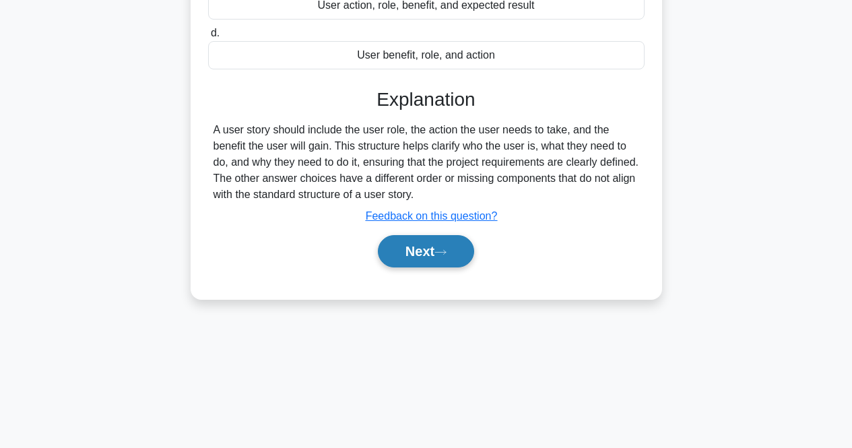
click at [468, 255] on button "Next" at bounding box center [426, 251] width 96 height 32
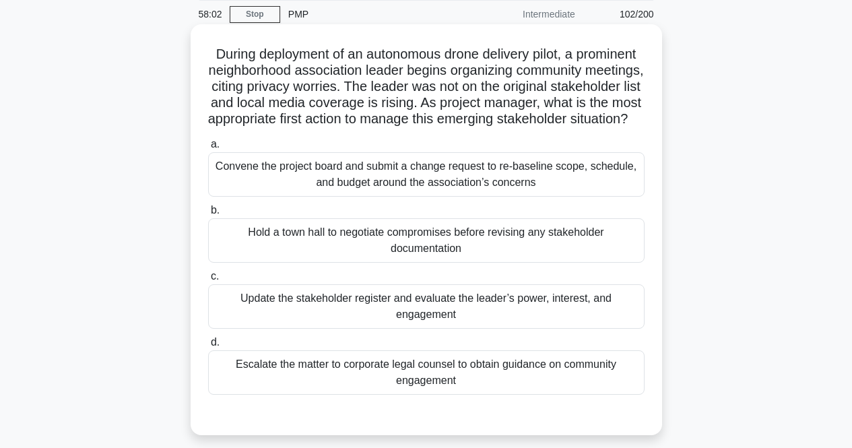
scroll to position [67, 0]
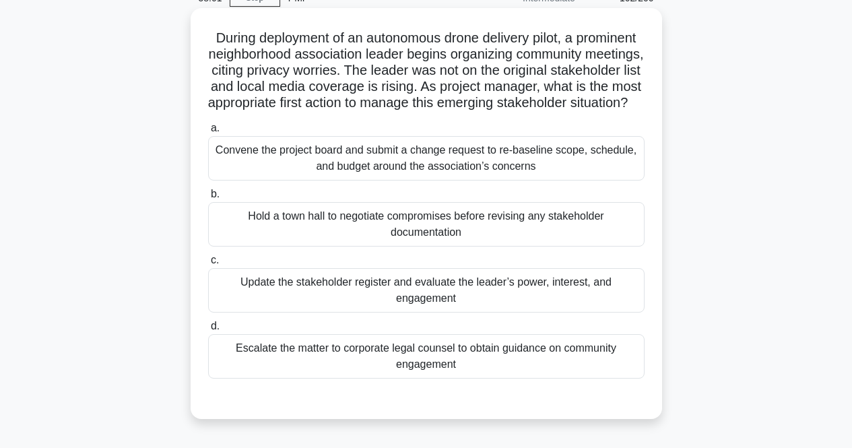
click at [518, 298] on div "Update the stakeholder register and evaluate the leader’s power, interest, and …" at bounding box center [426, 290] width 436 height 44
click at [208, 265] on input "c. Update the stakeholder register and evaluate the leader’s power, interest, a…" at bounding box center [208, 260] width 0 height 9
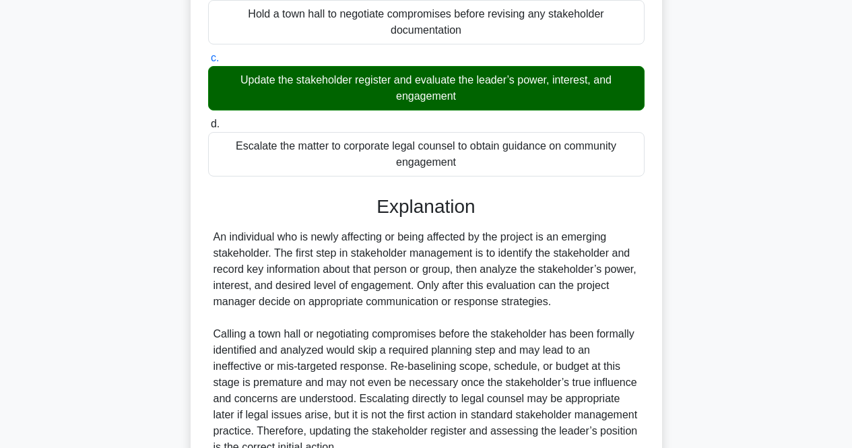
scroll to position [416, 0]
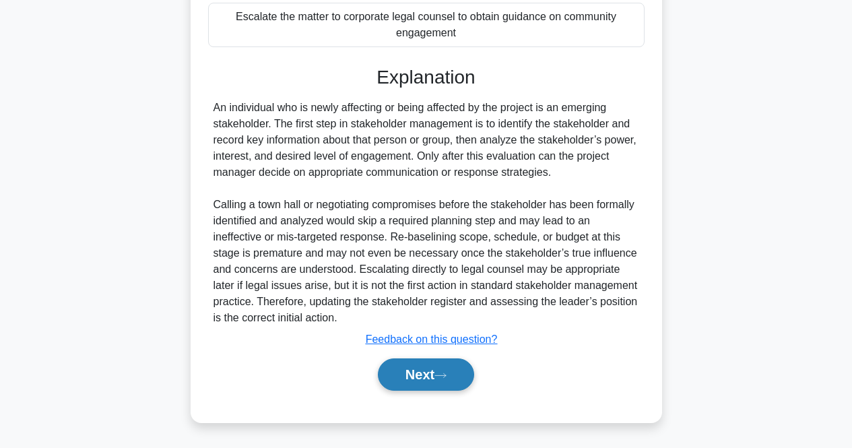
click at [439, 368] on button "Next" at bounding box center [426, 374] width 96 height 32
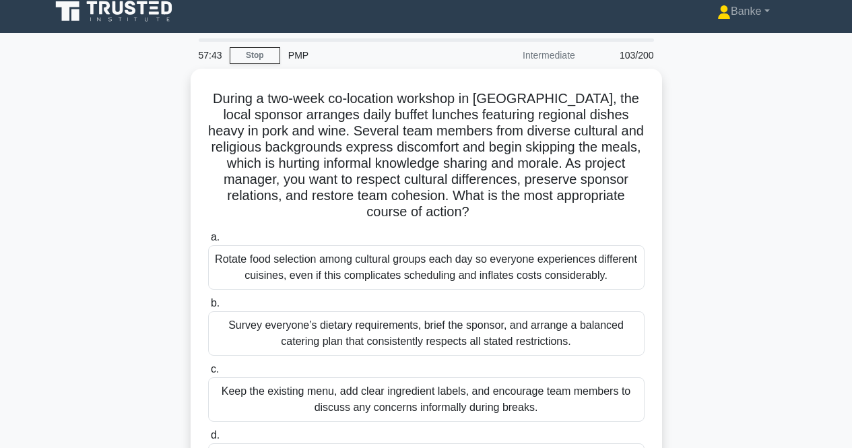
scroll to position [77, 0]
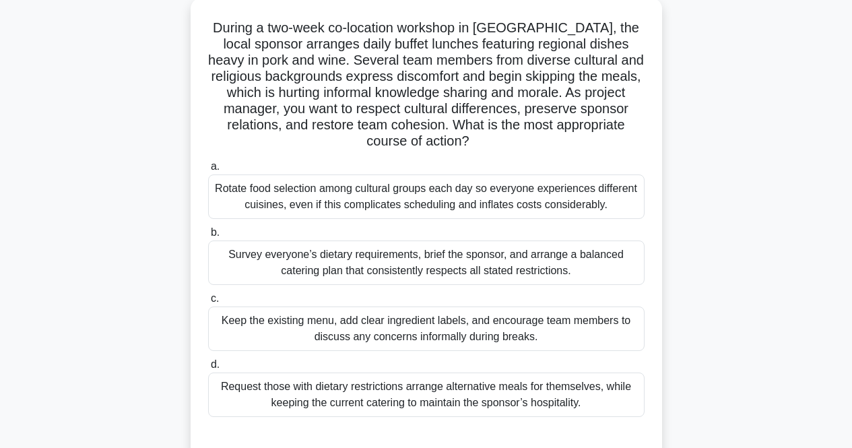
click at [524, 265] on div "Survey everyone’s dietary requirements, brief the sponsor, and arrange a balanc…" at bounding box center [426, 262] width 436 height 44
click at [208, 237] on input "b. Survey everyone’s dietary requirements, brief the sponsor, and arrange a bal…" at bounding box center [208, 232] width 0 height 9
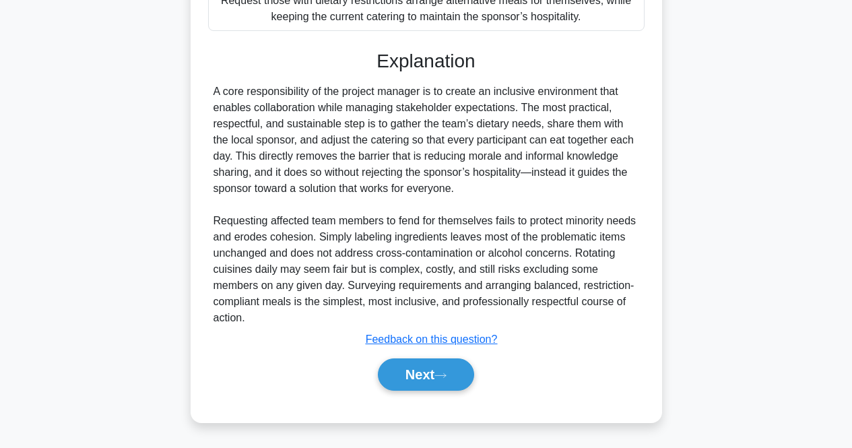
scroll to position [464, 0]
click at [440, 374] on icon at bounding box center [440, 375] width 12 height 7
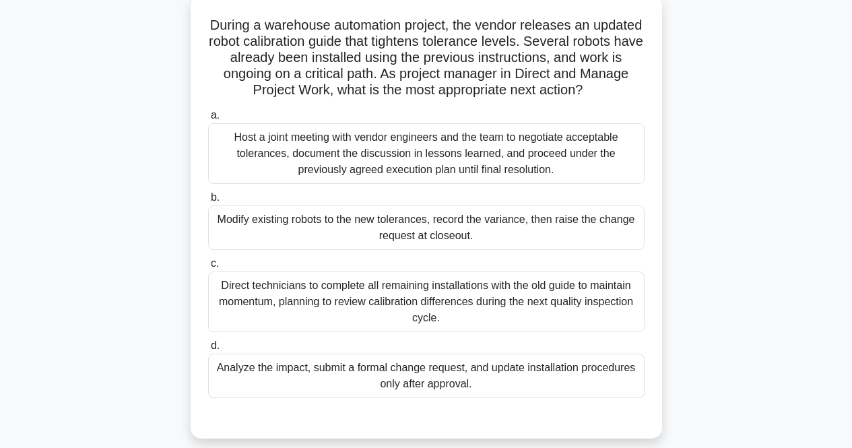
scroll to position [67, 0]
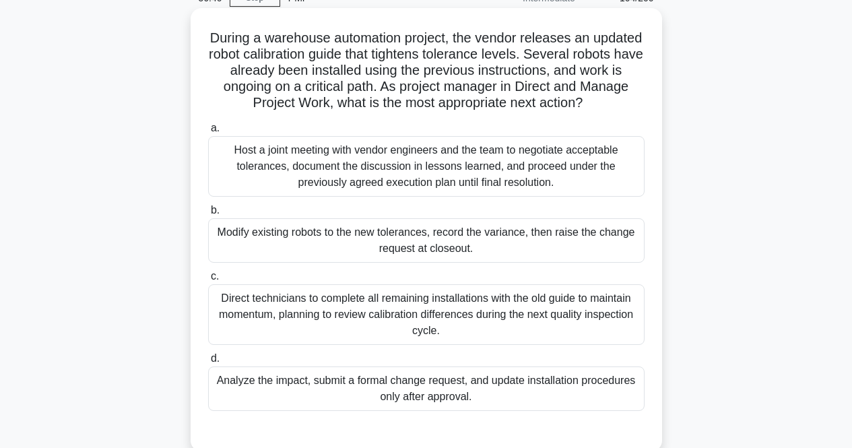
click at [464, 399] on div "Analyze the impact, submit a formal change request, and update installation pro…" at bounding box center [426, 388] width 436 height 44
click at [208, 363] on input "d. Analyze the impact, submit a formal change request, and update installation …" at bounding box center [208, 358] width 0 height 9
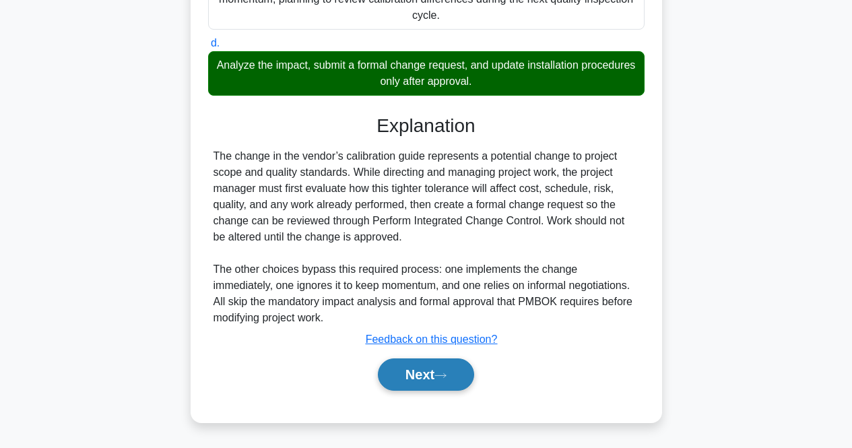
click at [446, 378] on icon at bounding box center [440, 375] width 12 height 7
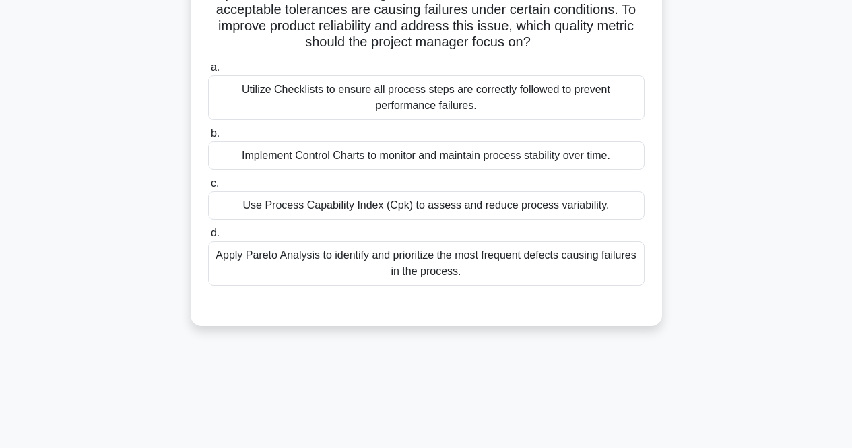
scroll to position [77, 0]
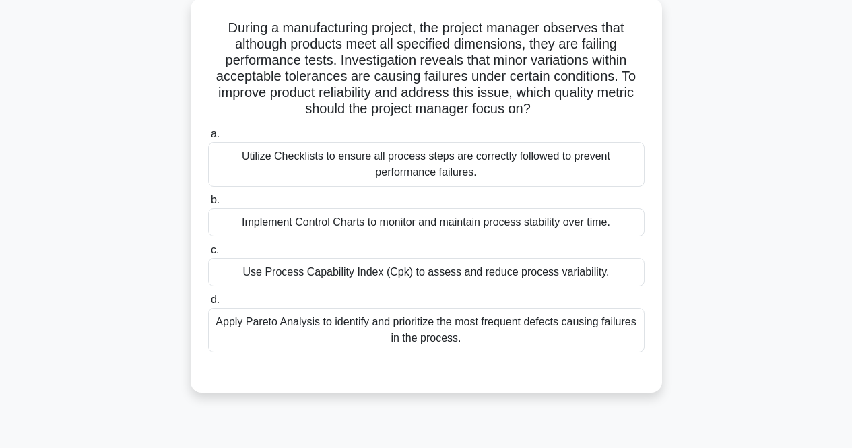
click at [568, 162] on div "Utilize Checklists to ensure all process steps are correctly followed to preven…" at bounding box center [426, 164] width 436 height 44
click at [208, 139] on input "a. Utilize Checklists to ensure all process steps are correctly followed to pre…" at bounding box center [208, 134] width 0 height 9
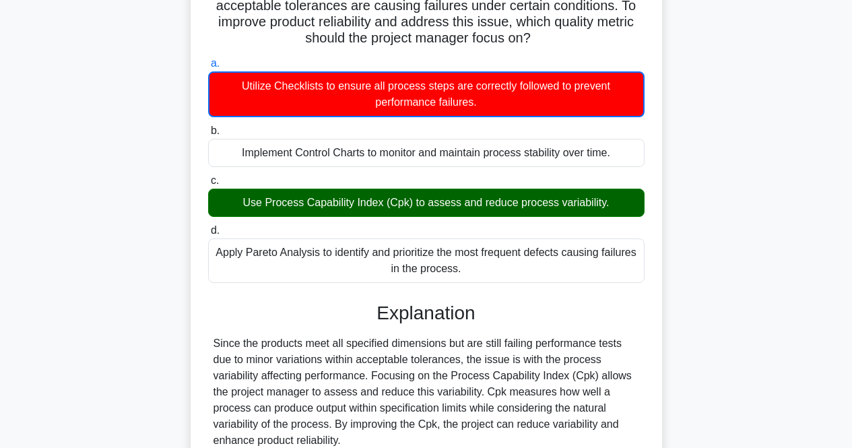
scroll to position [212, 0]
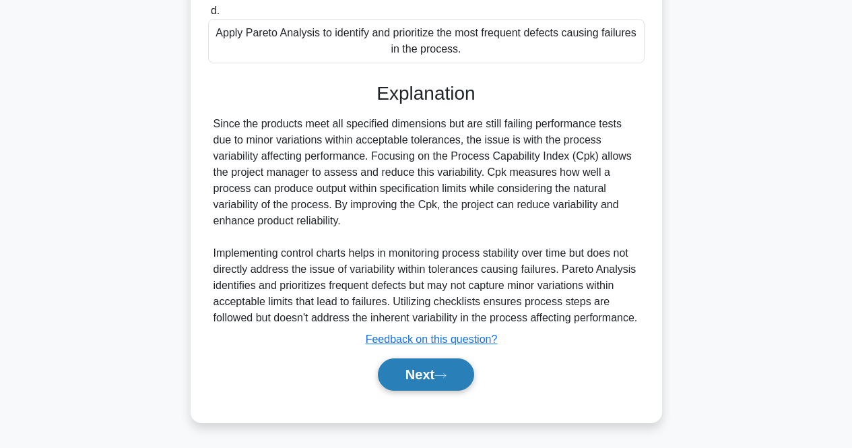
click at [421, 370] on button "Next" at bounding box center [426, 374] width 96 height 32
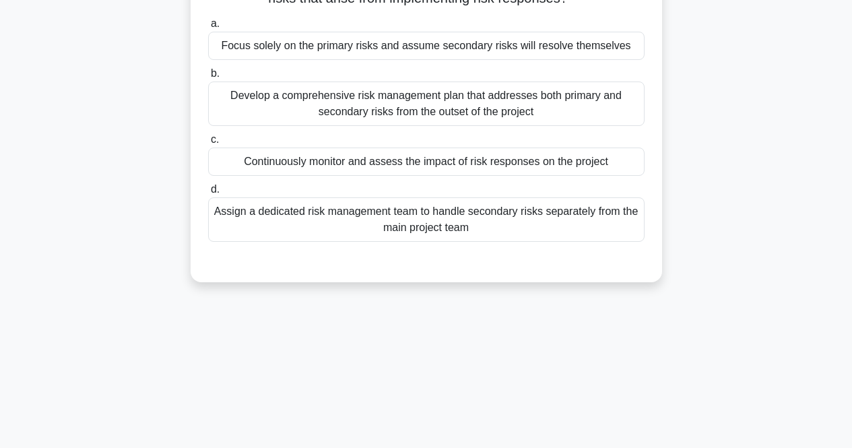
scroll to position [0, 0]
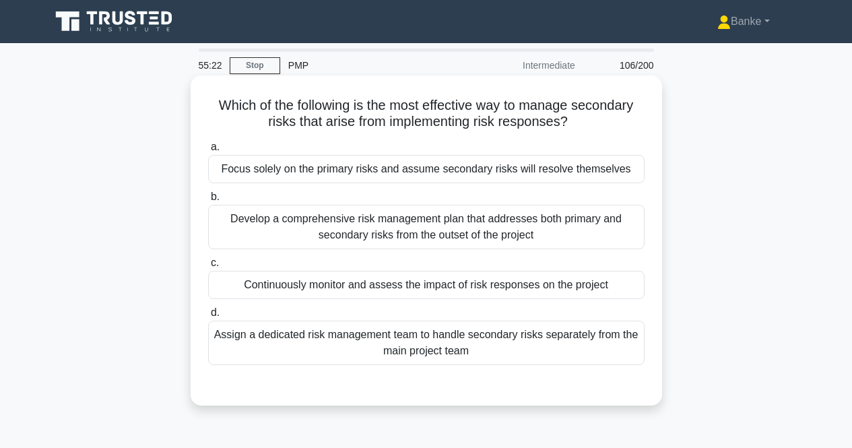
click at [451, 228] on div "Develop a comprehensive risk management plan that addresses both primary and se…" at bounding box center [426, 227] width 436 height 44
click at [208, 201] on input "b. Develop a comprehensive risk management plan that addresses both primary and…" at bounding box center [208, 197] width 0 height 9
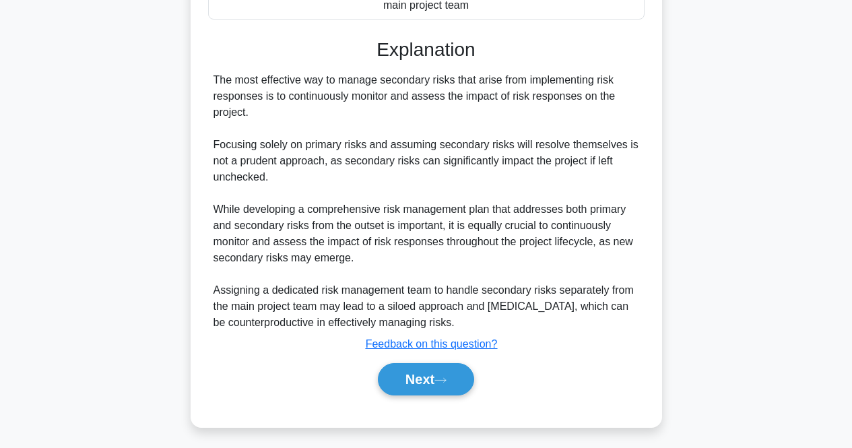
scroll to position [352, 0]
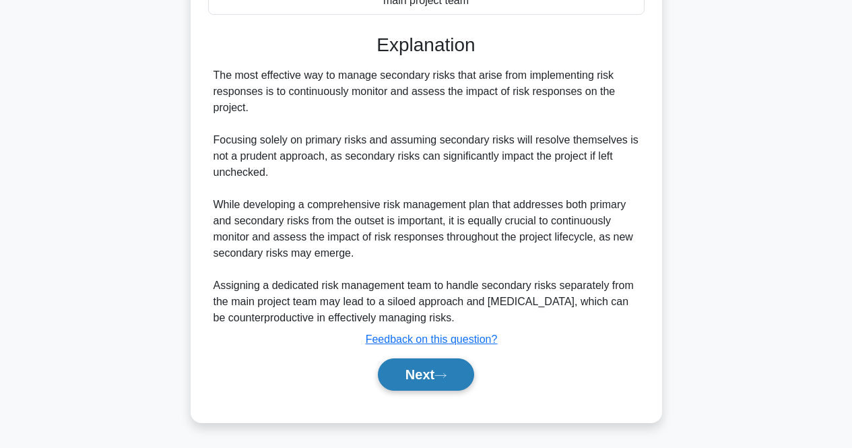
click at [442, 368] on button "Next" at bounding box center [426, 374] width 96 height 32
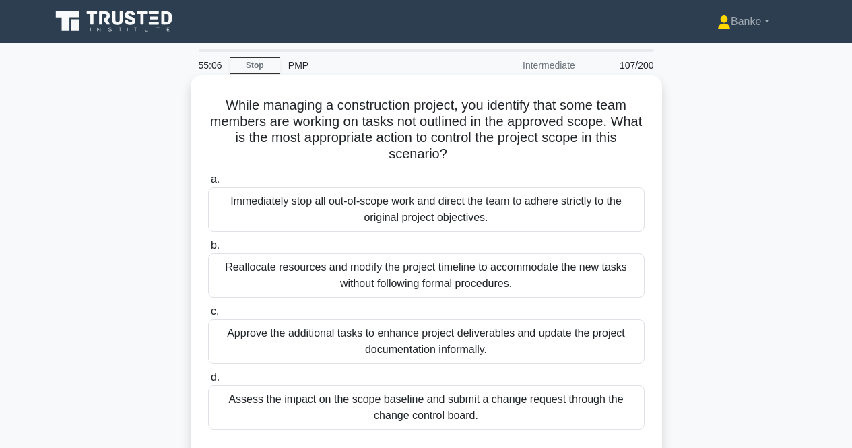
scroll to position [0, 0]
click at [488, 200] on div "Immediately stop all out-of-scope work and direct the team to adhere strictly t…" at bounding box center [426, 209] width 436 height 44
click at [208, 184] on input "a. Immediately stop all out-of-scope work and direct the team to adhere strictl…" at bounding box center [208, 179] width 0 height 9
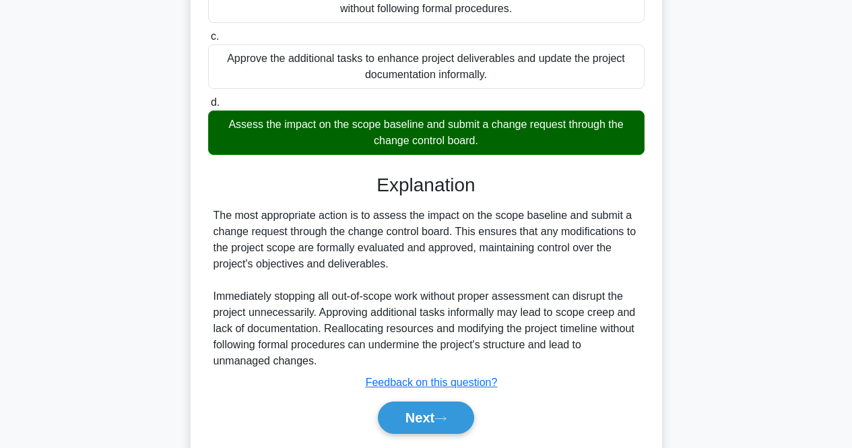
scroll to position [320, 0]
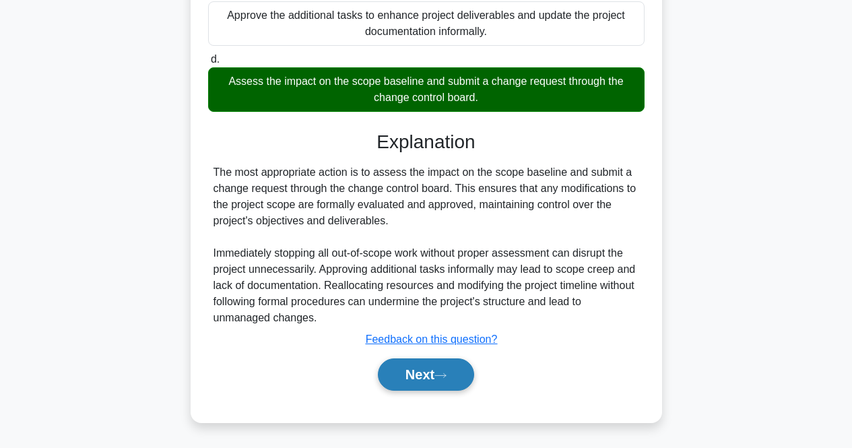
click at [446, 372] on icon at bounding box center [440, 375] width 12 height 7
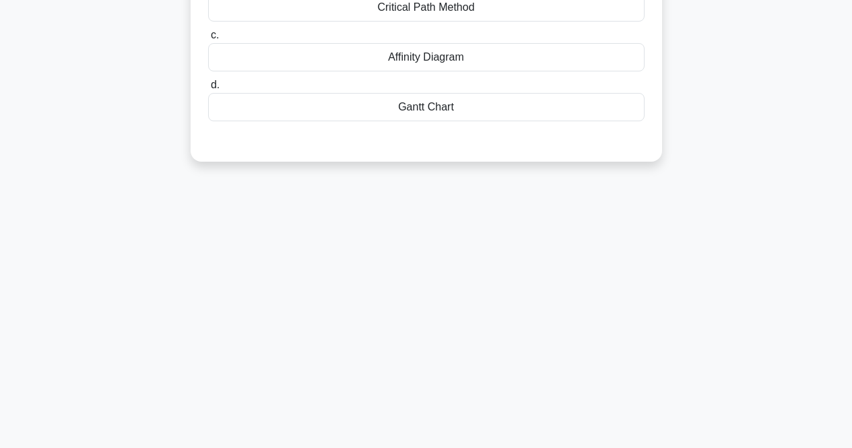
scroll to position [77, 0]
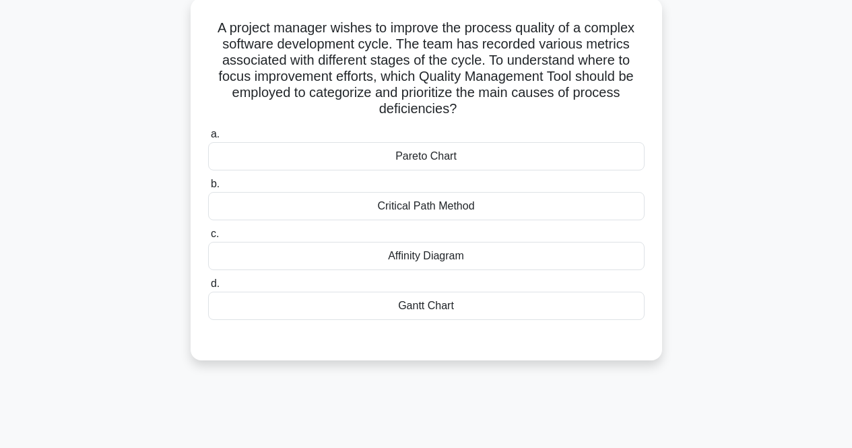
click at [497, 152] on div "Pareto Chart" at bounding box center [426, 156] width 436 height 28
click at [208, 139] on input "a. Pareto Chart" at bounding box center [208, 134] width 0 height 9
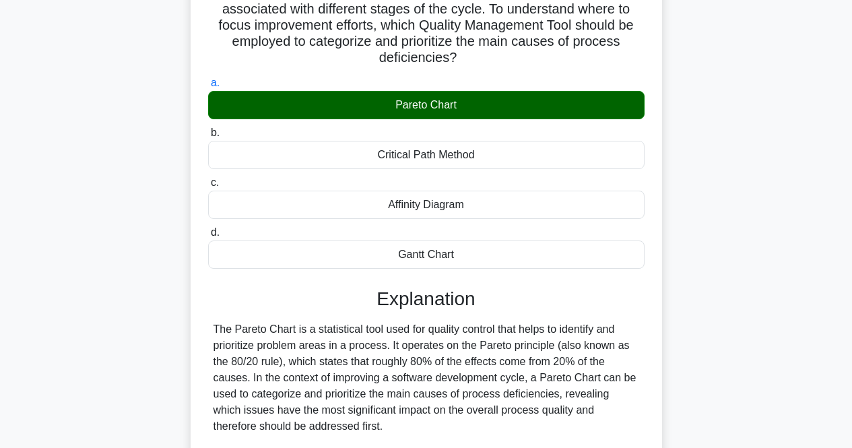
scroll to position [145, 0]
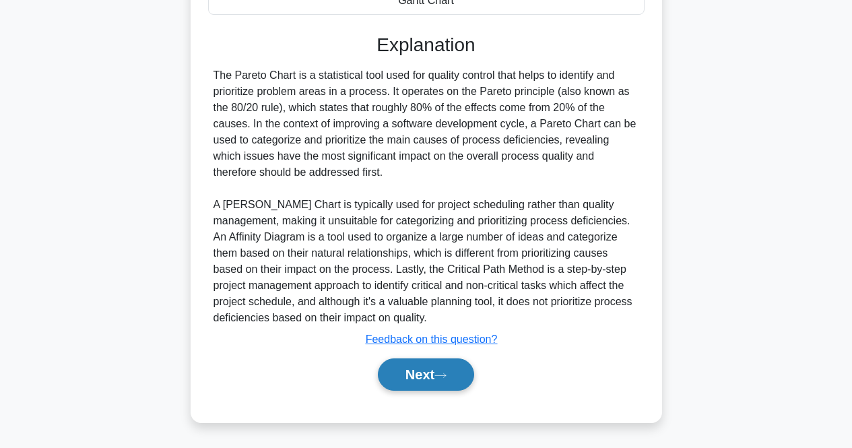
click at [421, 368] on button "Next" at bounding box center [426, 374] width 96 height 32
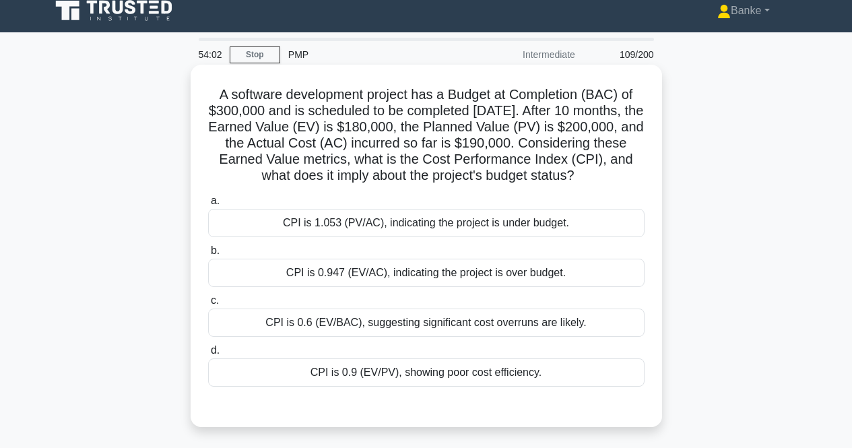
scroll to position [10, 0]
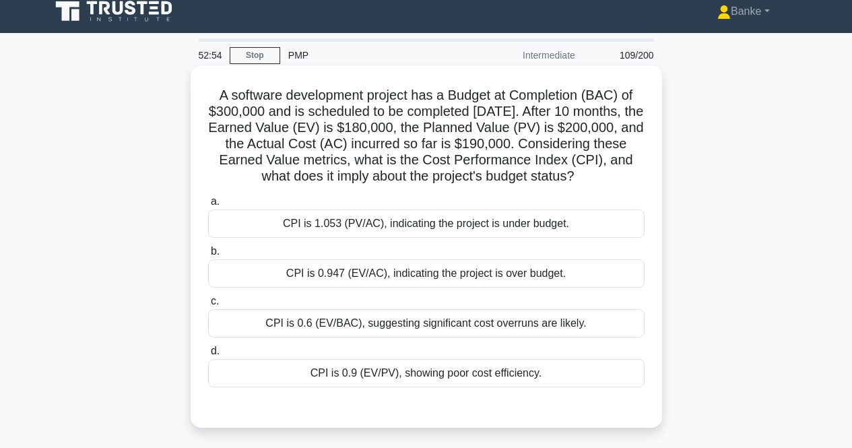
click at [337, 238] on div "CPI is 1.053 (PV/AC), indicating the project is under budget." at bounding box center [426, 223] width 436 height 28
click at [208, 206] on input "a. CPI is 1.053 (PV/AC), indicating the project is under budget." at bounding box center [208, 201] width 0 height 9
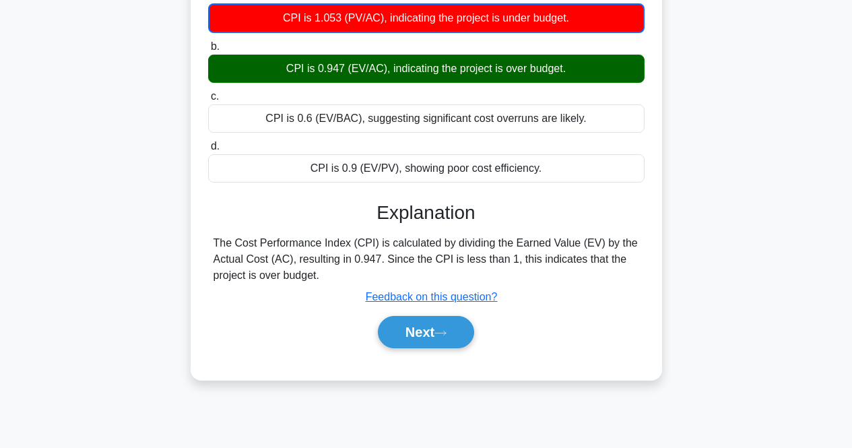
scroll to position [279, 0]
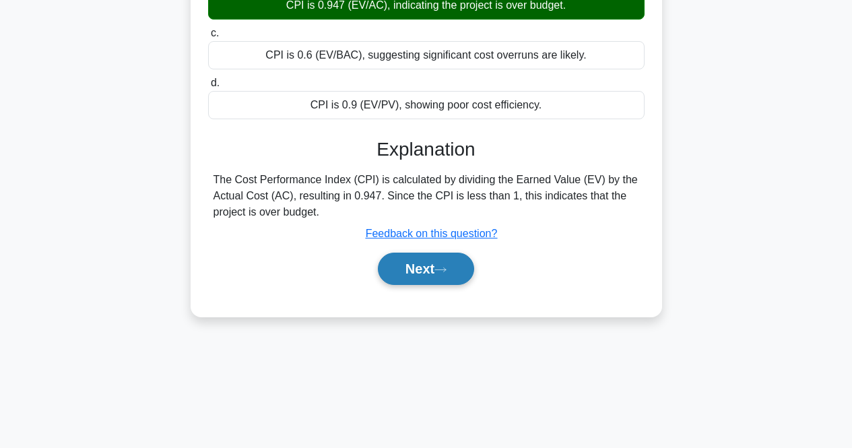
click at [453, 285] on button "Next" at bounding box center [426, 269] width 96 height 32
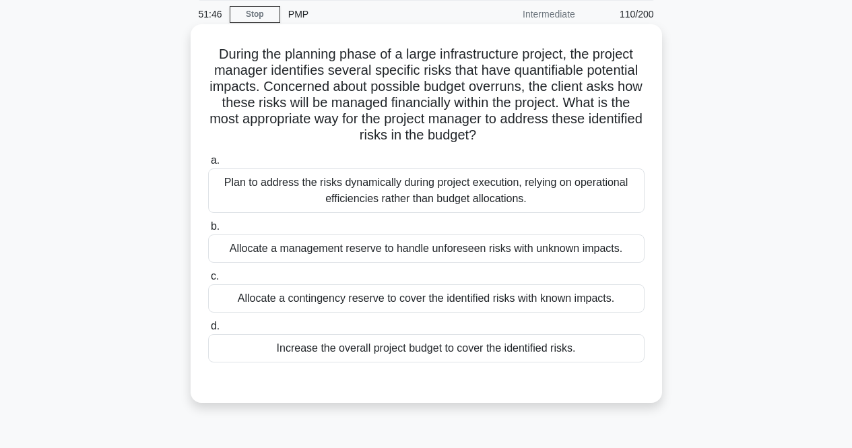
scroll to position [67, 0]
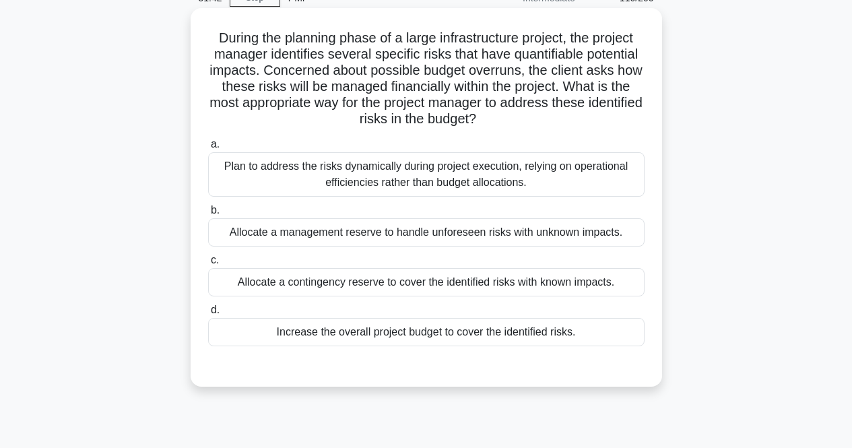
click at [488, 280] on div "Allocate a contingency reserve to cover the identified risks with known impacts." at bounding box center [426, 282] width 436 height 28
click at [208, 265] on input "c. Allocate a contingency reserve to cover the identified risks with known impa…" at bounding box center [208, 260] width 0 height 9
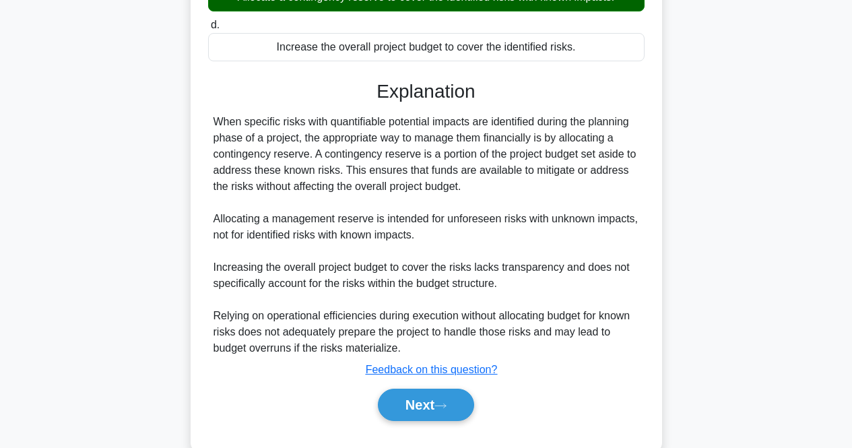
scroll to position [383, 0]
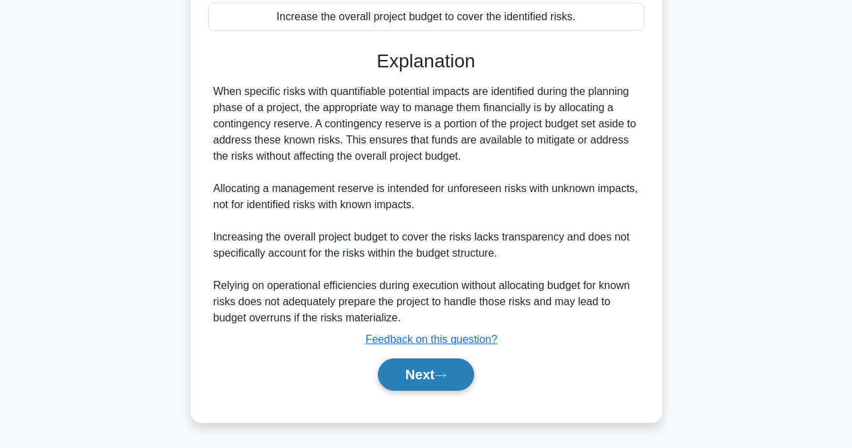
click at [448, 371] on button "Next" at bounding box center [426, 374] width 96 height 32
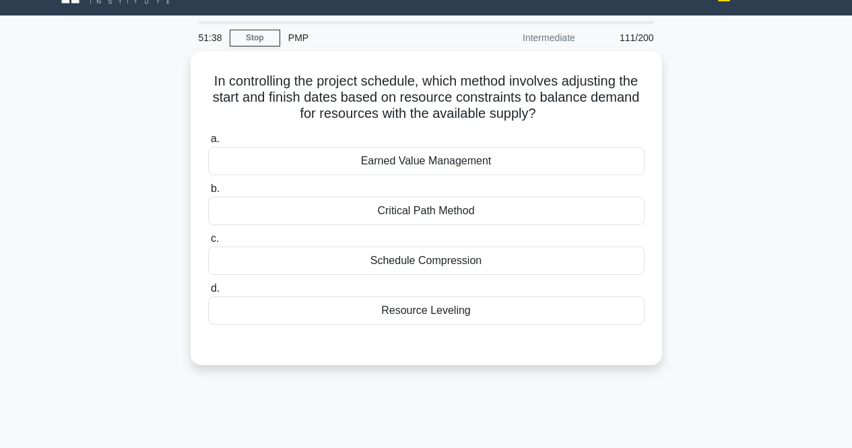
scroll to position [0, 0]
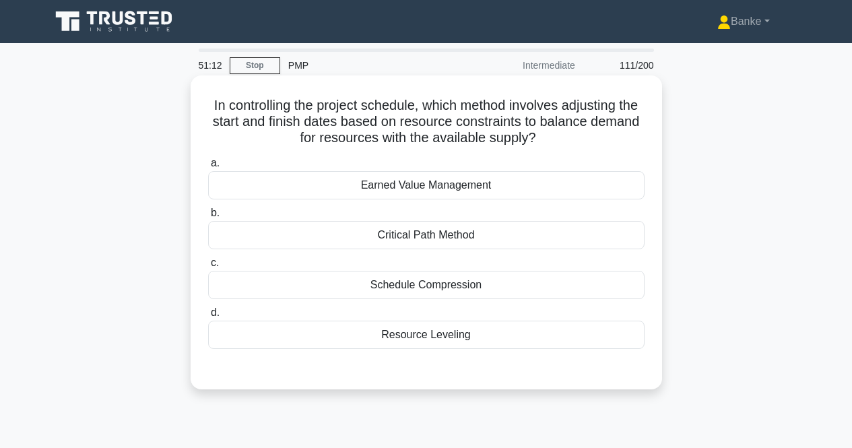
click at [489, 284] on div "Schedule Compression" at bounding box center [426, 285] width 436 height 28
click at [208, 267] on input "c. Schedule Compression" at bounding box center [208, 263] width 0 height 9
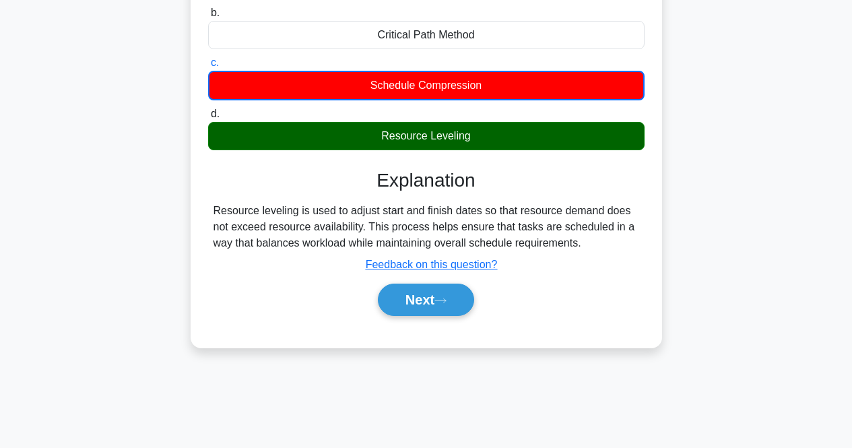
scroll to position [202, 0]
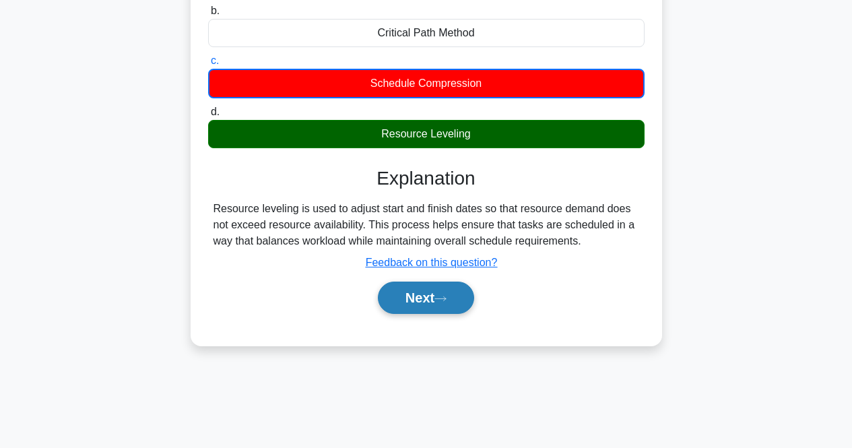
click at [446, 293] on button "Next" at bounding box center [426, 298] width 96 height 32
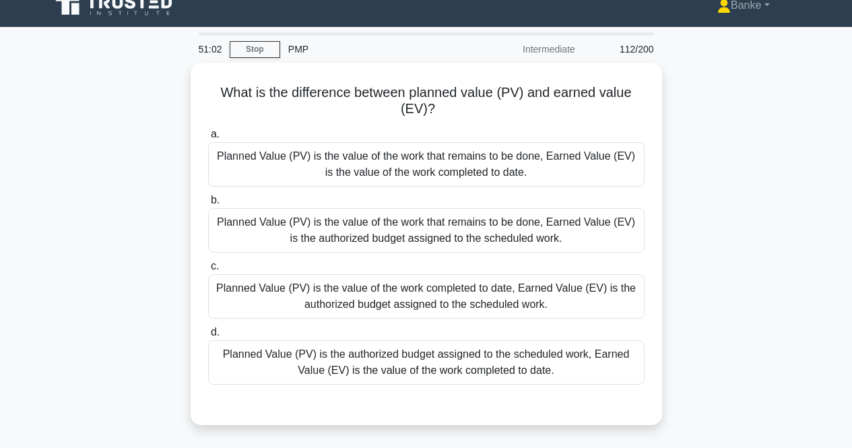
scroll to position [0, 0]
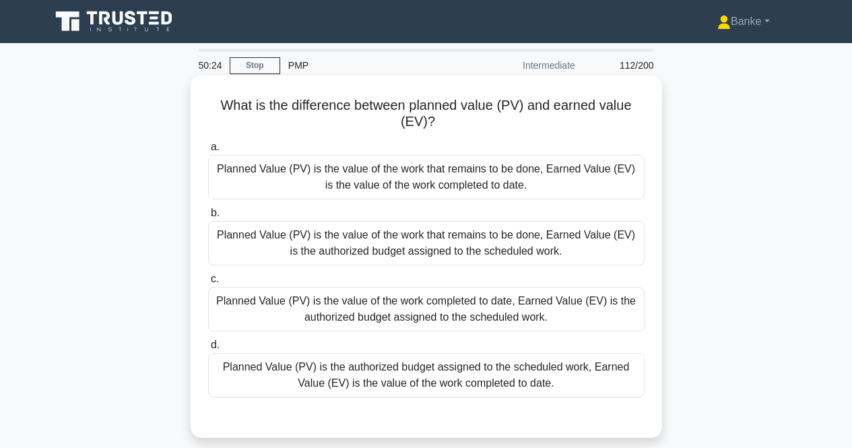
click at [502, 168] on div "Planned Value (PV) is the value of the work that remains to be done, Earned Val…" at bounding box center [426, 177] width 436 height 44
click at [208, 152] on input "a. Planned Value (PV) is the value of the work that remains to be done, Earned …" at bounding box center [208, 147] width 0 height 9
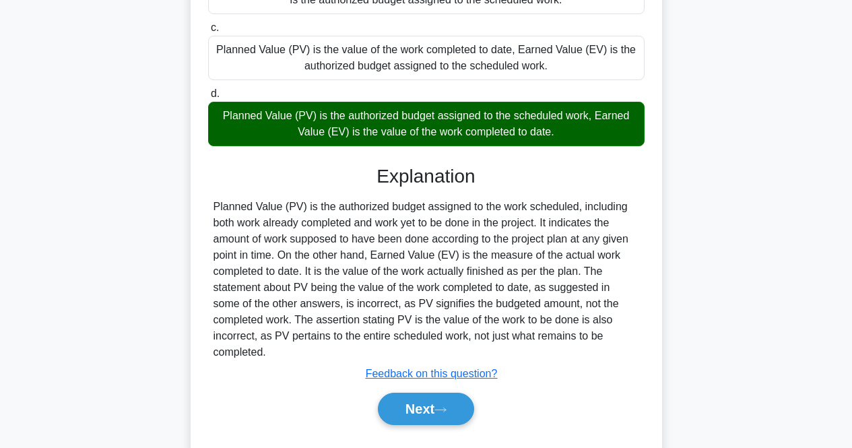
scroll to position [269, 0]
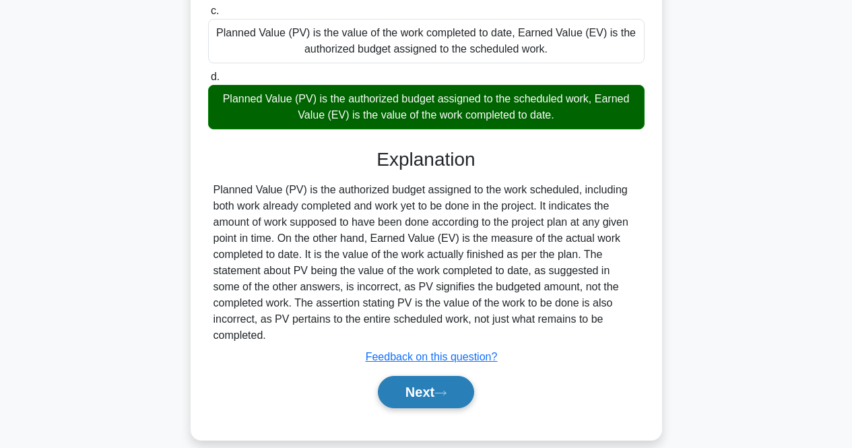
click at [459, 391] on button "Next" at bounding box center [426, 392] width 96 height 32
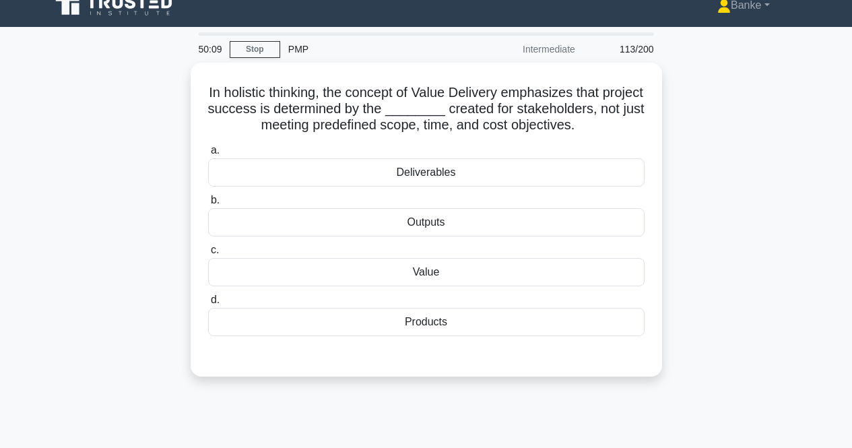
scroll to position [0, 0]
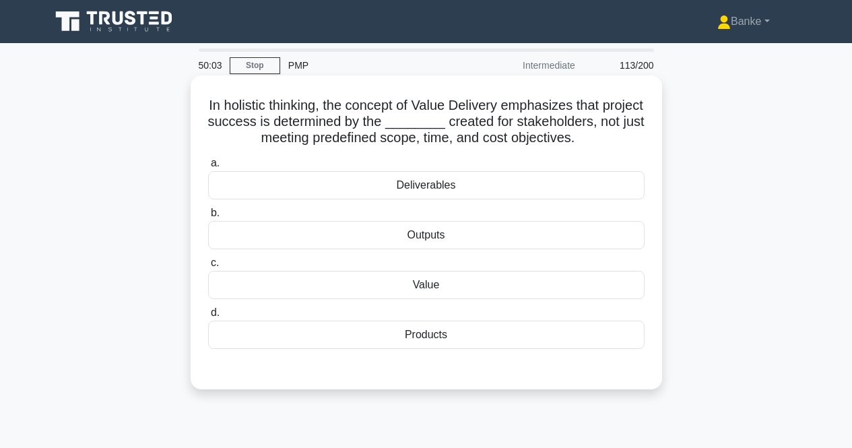
click at [528, 290] on div "Value" at bounding box center [426, 285] width 436 height 28
click at [208, 267] on input "c. Value" at bounding box center [208, 263] width 0 height 9
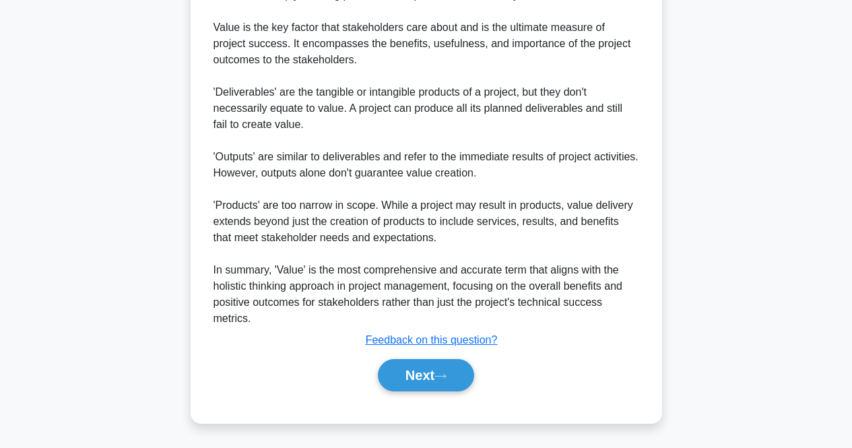
scroll to position [448, 0]
click at [467, 373] on button "Next" at bounding box center [426, 374] width 96 height 32
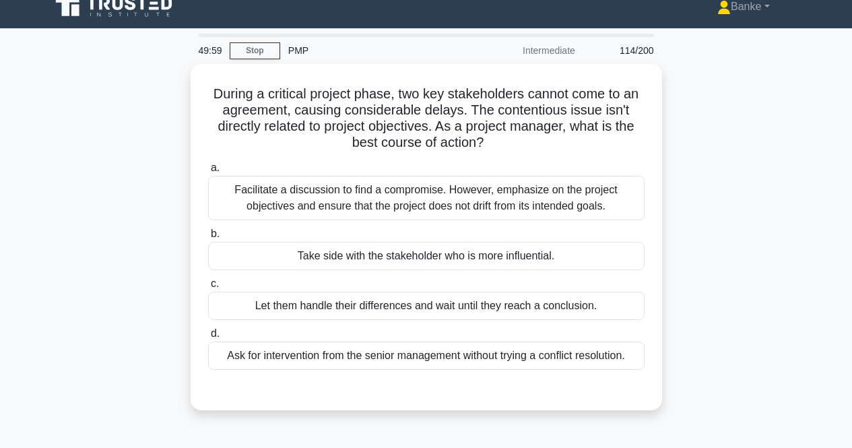
scroll to position [10, 0]
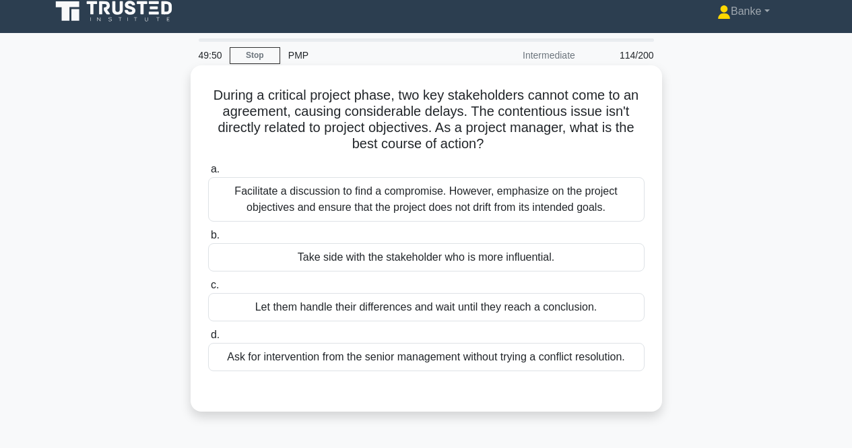
click at [539, 201] on div "Facilitate a discussion to find a compromise. However, emphasize on the project…" at bounding box center [426, 199] width 436 height 44
click at [208, 174] on input "a. Facilitate a discussion to find a compromise. However, emphasize on the proj…" at bounding box center [208, 169] width 0 height 9
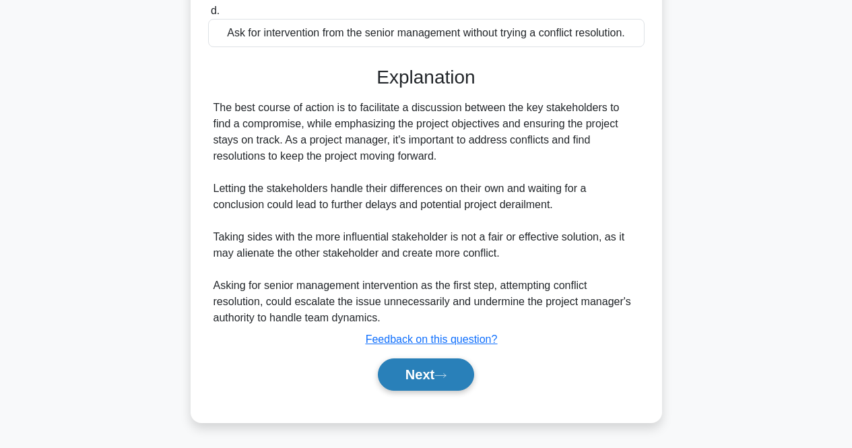
click at [458, 368] on button "Next" at bounding box center [426, 374] width 96 height 32
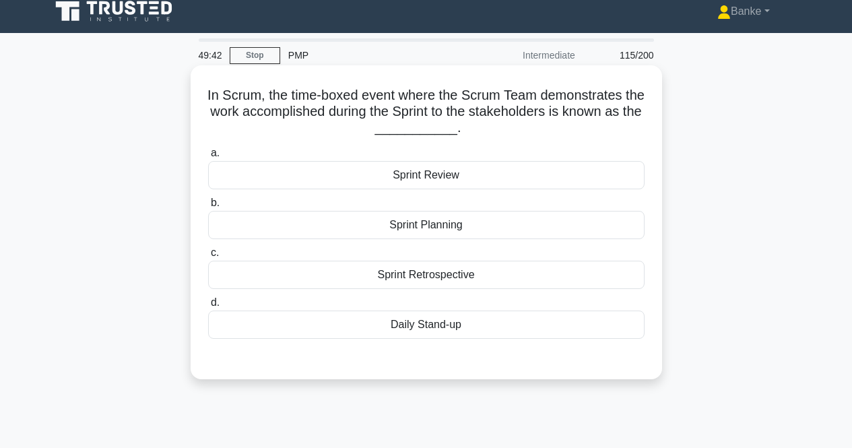
click at [489, 176] on div "Sprint Review" at bounding box center [426, 175] width 436 height 28
click at [208, 158] on input "a. Sprint Review" at bounding box center [208, 153] width 0 height 9
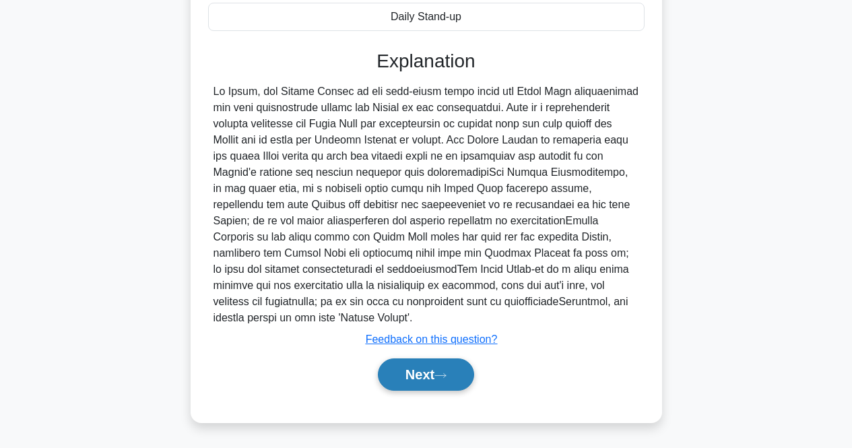
click at [453, 374] on button "Next" at bounding box center [426, 374] width 96 height 32
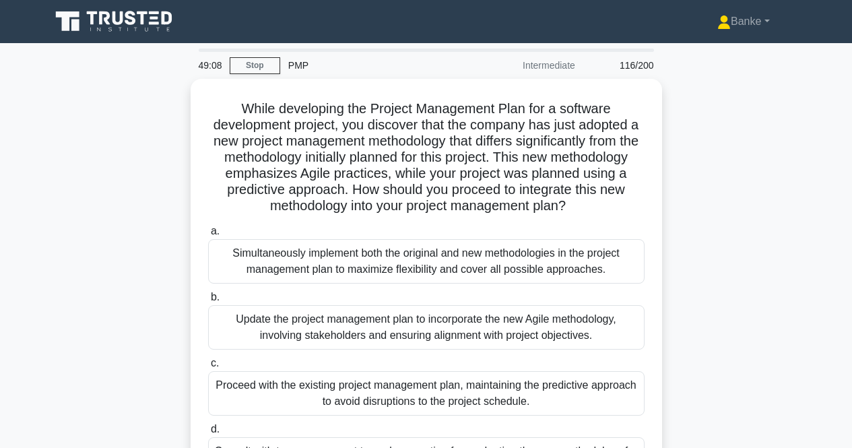
scroll to position [135, 0]
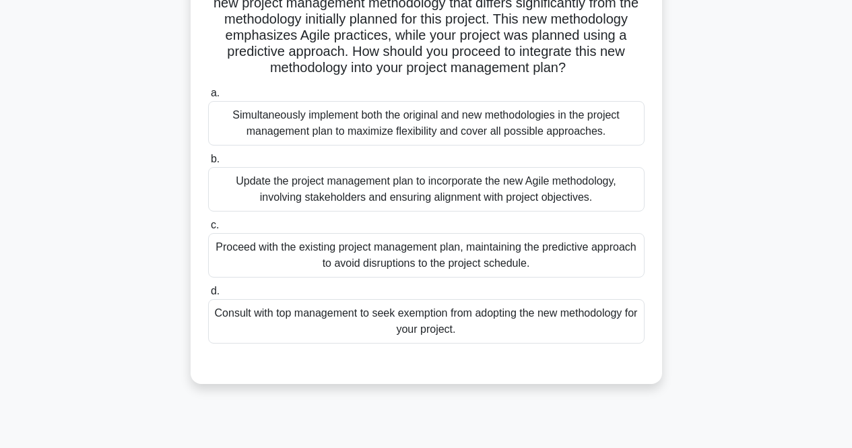
click at [527, 211] on div "Update the project management plan to incorporate the new Agile methodology, in…" at bounding box center [426, 189] width 436 height 44
click at [208, 164] on input "b. Update the project management plan to incorporate the new Agile methodology,…" at bounding box center [208, 159] width 0 height 9
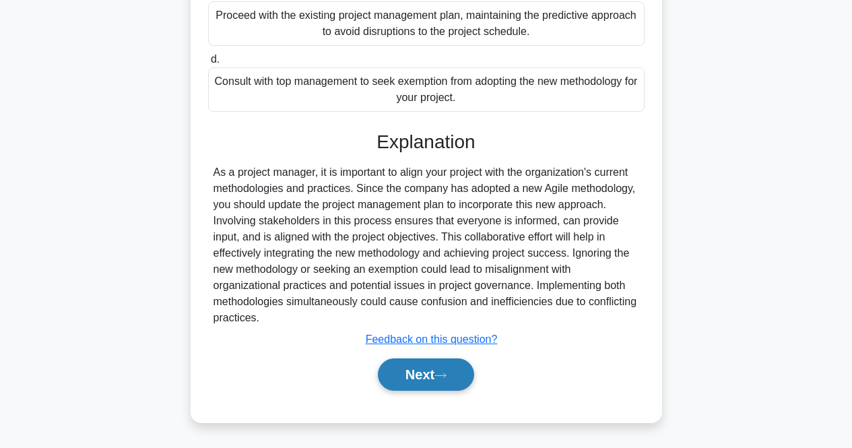
click at [446, 376] on icon at bounding box center [440, 375] width 12 height 7
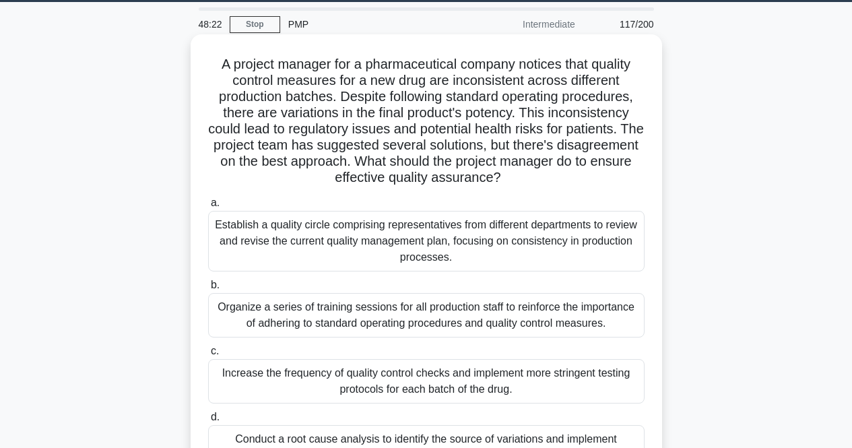
scroll to position [77, 0]
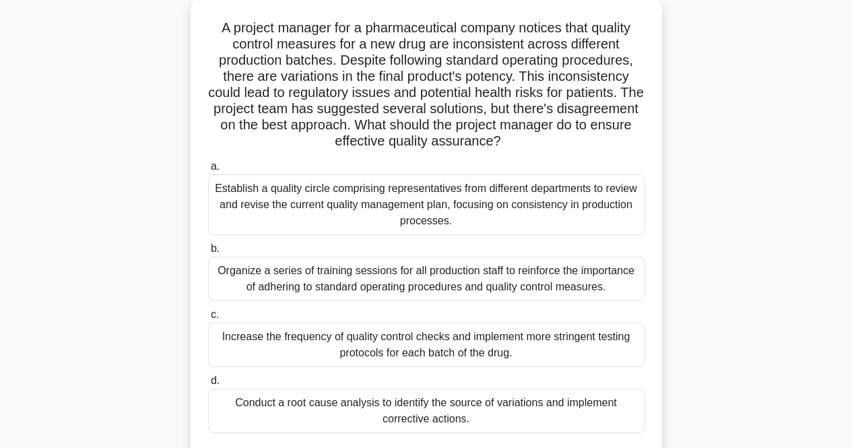
click at [450, 336] on div "Increase the frequency of quality control checks and implement more stringent t…" at bounding box center [426, 345] width 436 height 44
click at [208, 319] on input "c. Increase the frequency of quality control checks and implement more stringen…" at bounding box center [208, 314] width 0 height 9
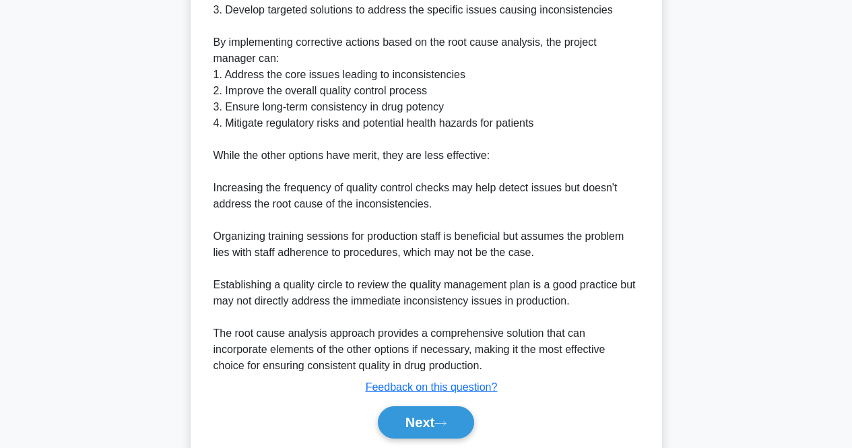
scroll to position [724, 0]
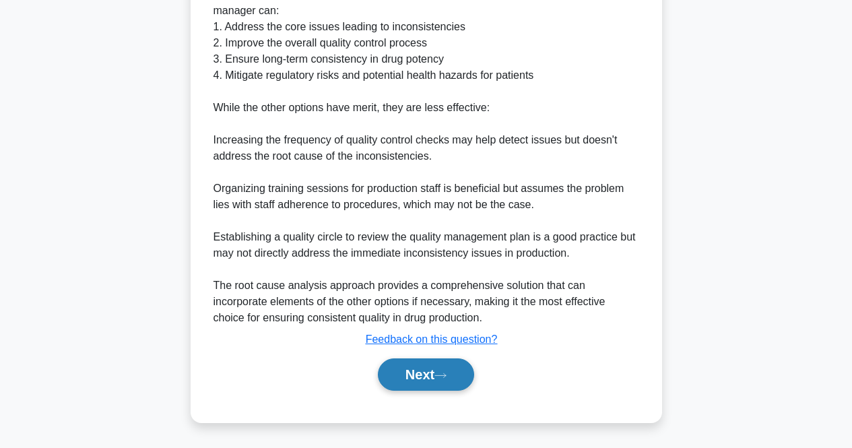
click at [428, 374] on button "Next" at bounding box center [426, 374] width 96 height 32
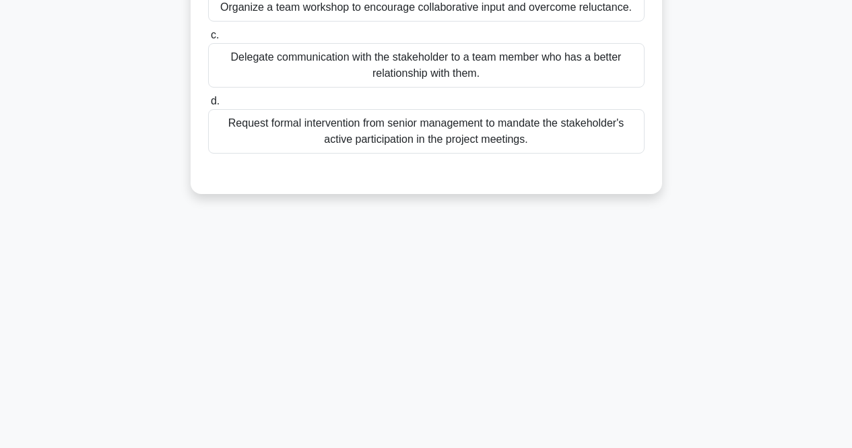
scroll to position [10, 0]
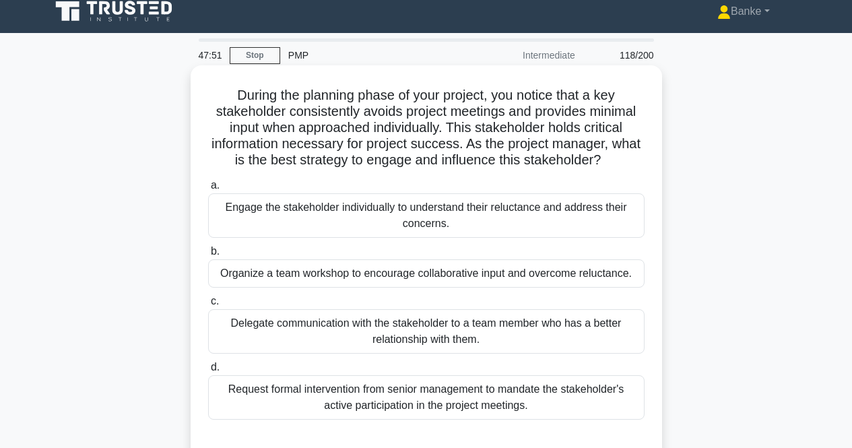
click at [510, 205] on div "Engage the stakeholder individually to understand their reluctance and address …" at bounding box center [426, 215] width 436 height 44
click at [208, 190] on input "a. Engage the stakeholder individually to understand their reluctance and addre…" at bounding box center [208, 185] width 0 height 9
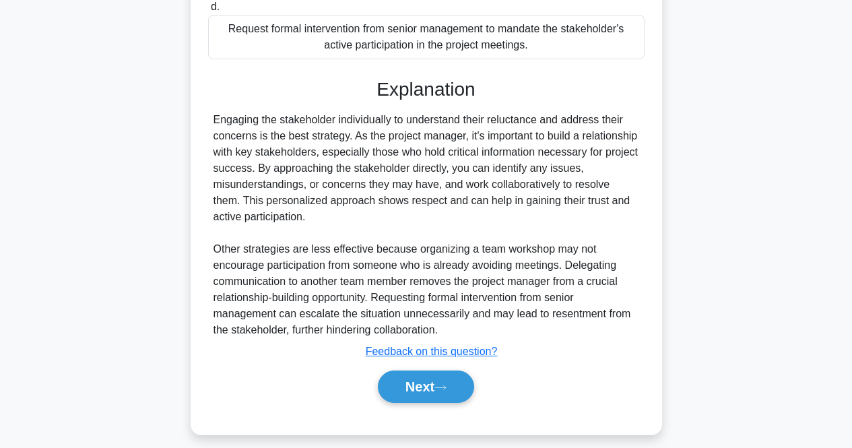
scroll to position [383, 0]
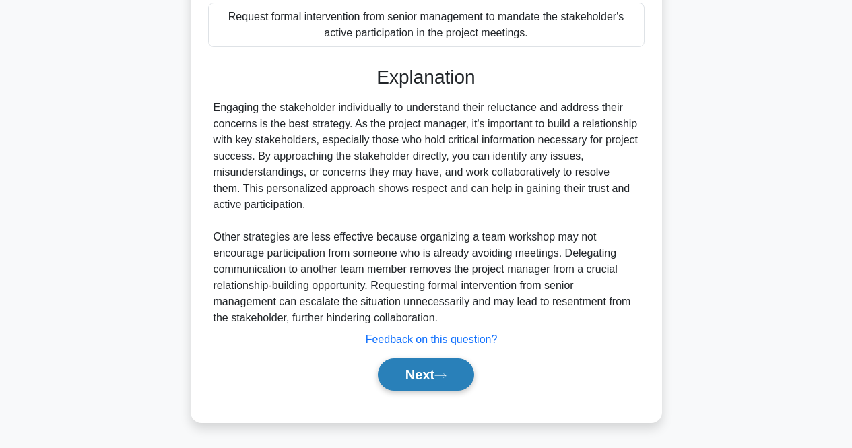
click at [430, 368] on button "Next" at bounding box center [426, 374] width 96 height 32
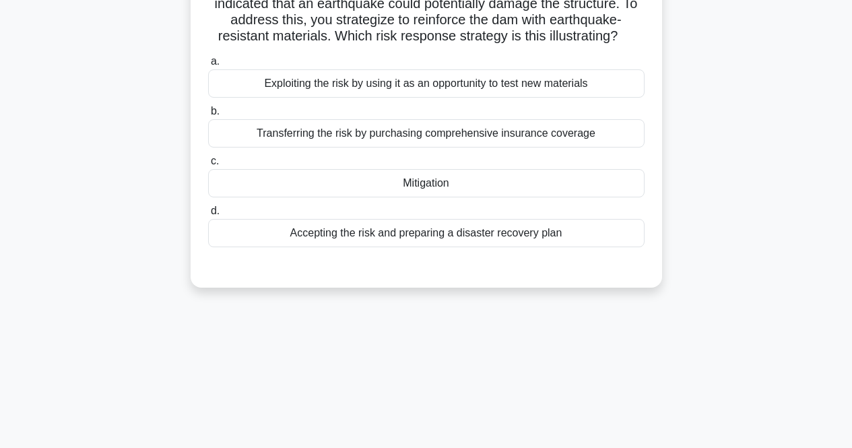
scroll to position [10, 0]
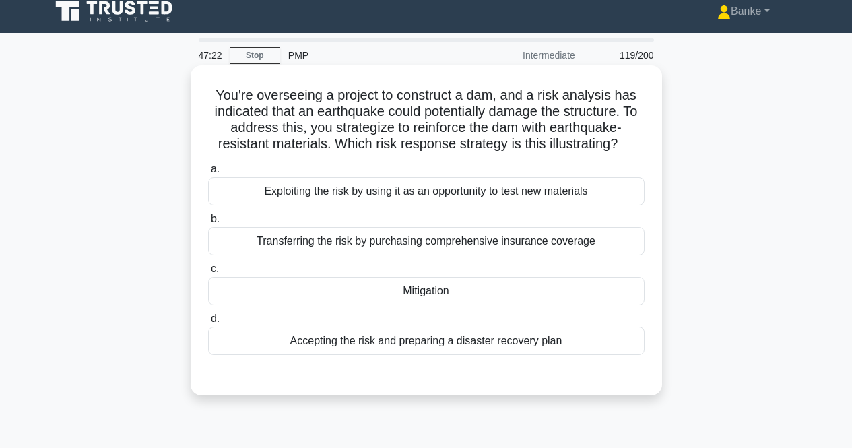
click at [488, 285] on div "Mitigation" at bounding box center [426, 291] width 436 height 28
click at [208, 273] on input "c. Mitigation" at bounding box center [208, 269] width 0 height 9
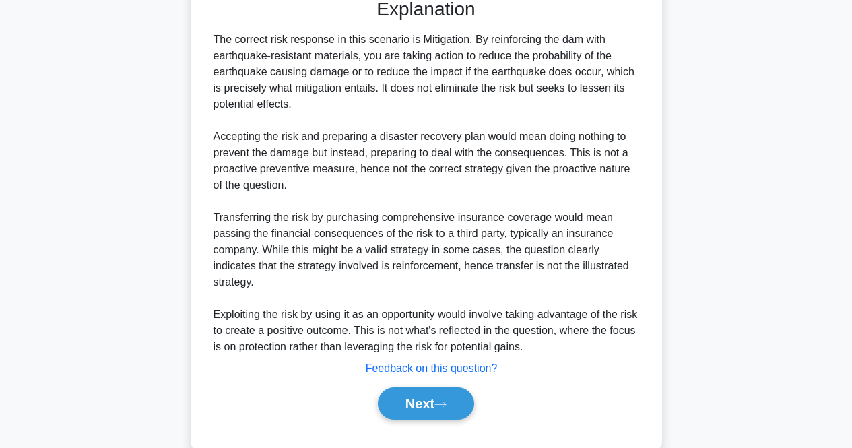
scroll to position [416, 0]
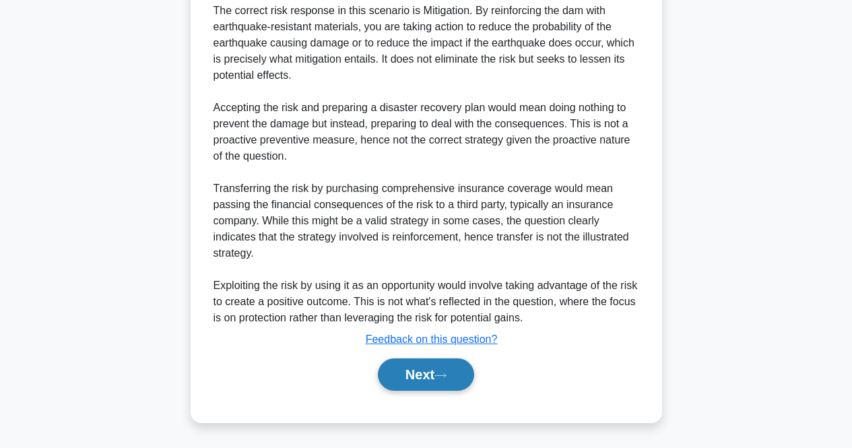
click at [444, 378] on icon at bounding box center [440, 375] width 12 height 7
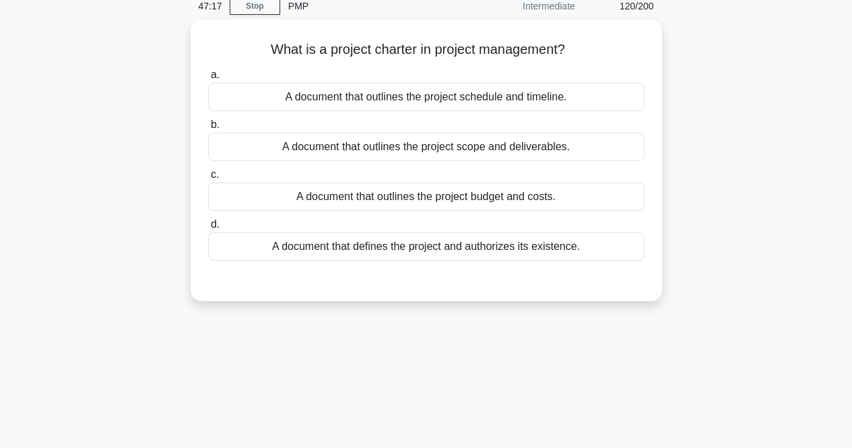
scroll to position [0, 0]
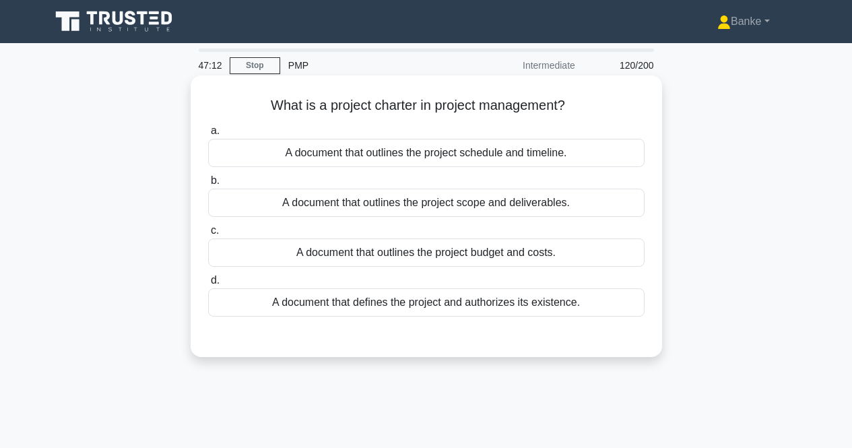
click at [512, 300] on div "A document that defines the project and authorizes its existence." at bounding box center [426, 302] width 436 height 28
click at [208, 285] on input "d. A document that defines the project and authorizes its existence." at bounding box center [208, 280] width 0 height 9
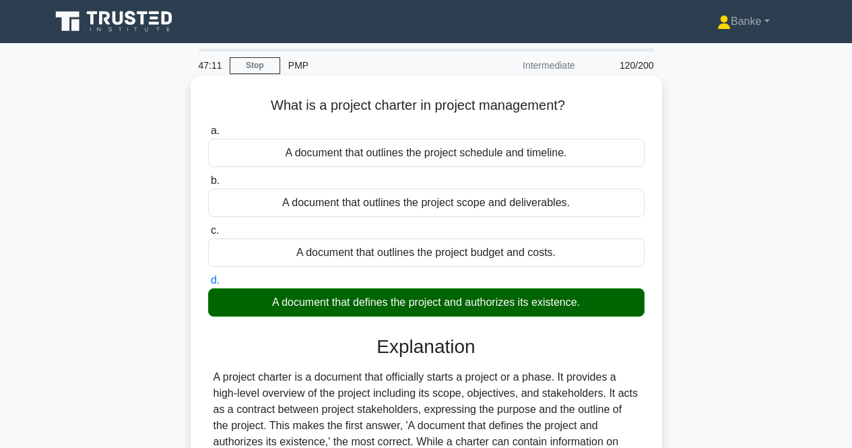
scroll to position [269, 0]
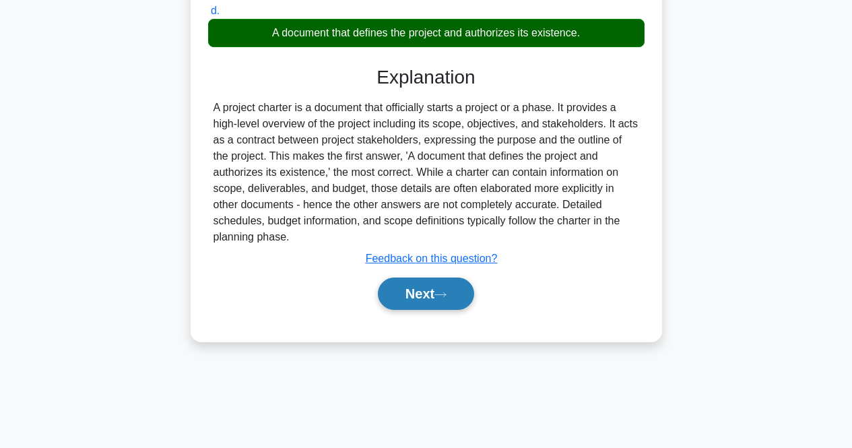
click at [435, 298] on button "Next" at bounding box center [426, 293] width 96 height 32
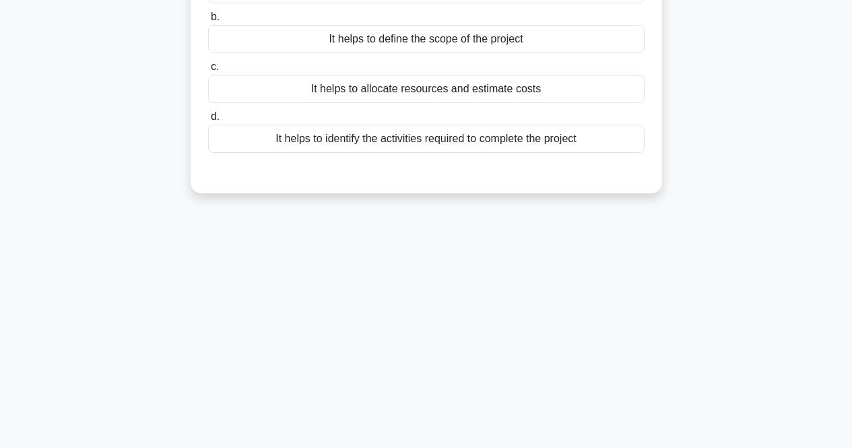
scroll to position [0, 0]
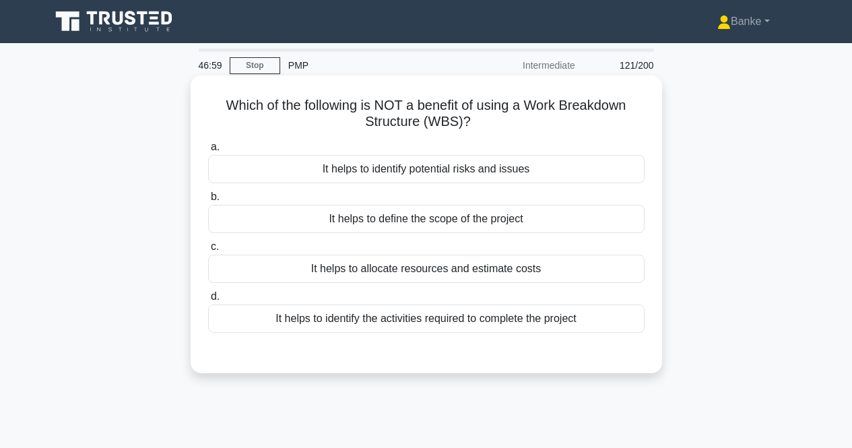
click at [480, 168] on div "It helps to identify potential risks and issues" at bounding box center [426, 169] width 436 height 28
click at [208, 152] on input "a. It helps to identify potential risks and issues" at bounding box center [208, 147] width 0 height 9
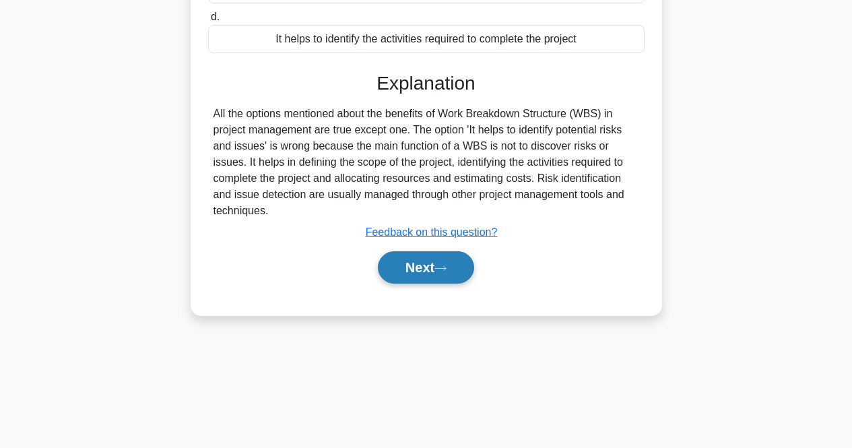
scroll to position [279, 0]
click at [458, 266] on button "Next" at bounding box center [426, 267] width 96 height 32
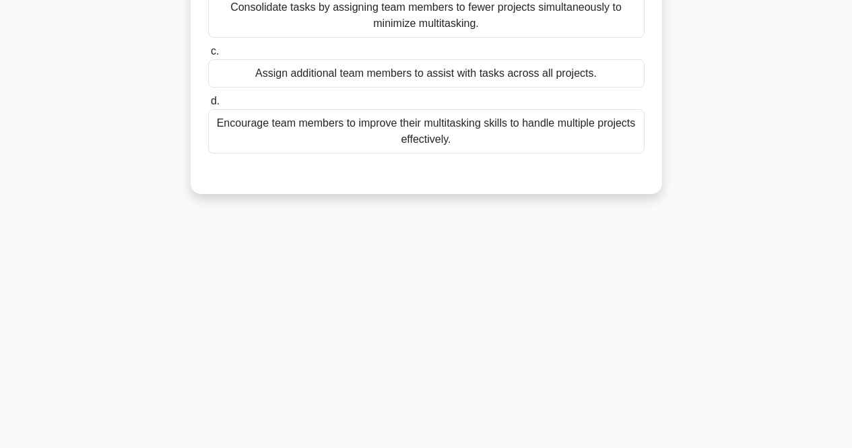
scroll to position [0, 0]
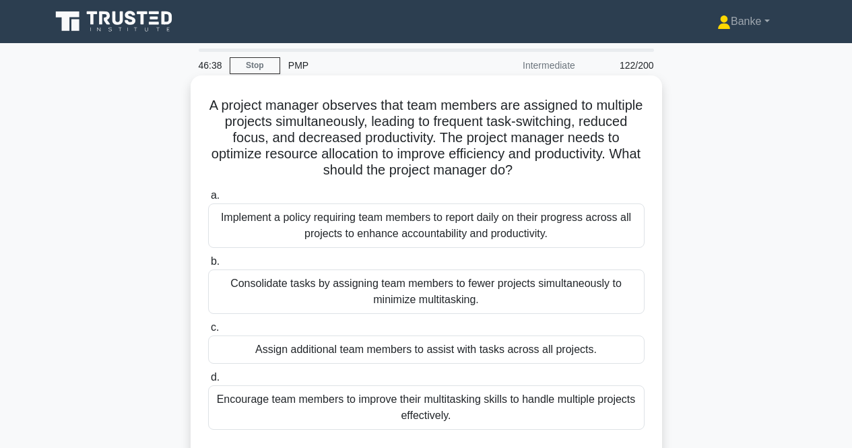
click at [495, 284] on div "Consolidate tasks by assigning team members to fewer projects simultaneously to…" at bounding box center [426, 291] width 436 height 44
click at [208, 266] on input "b. Consolidate tasks by assigning team members to fewer projects simultaneously…" at bounding box center [208, 261] width 0 height 9
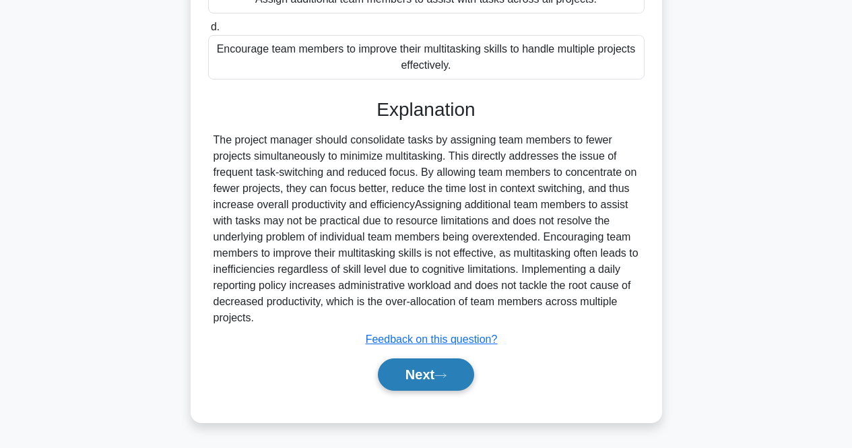
click at [463, 385] on button "Next" at bounding box center [426, 374] width 96 height 32
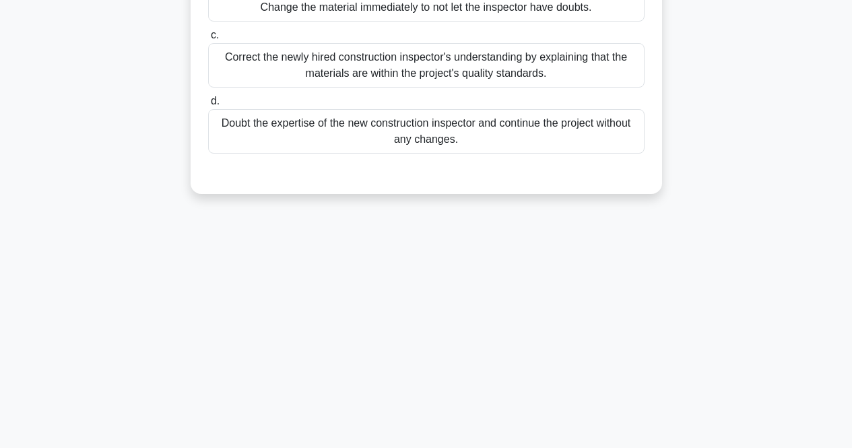
scroll to position [10, 0]
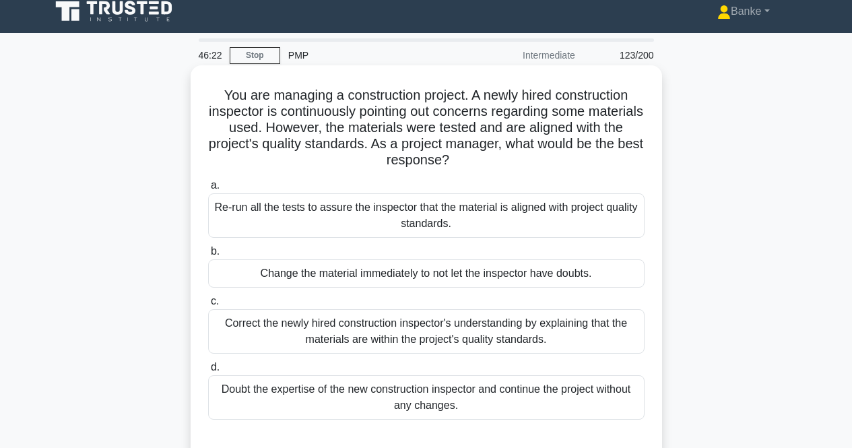
click at [560, 325] on div "Correct the newly hired construction inspector's understanding by explaining th…" at bounding box center [426, 331] width 436 height 44
click at [208, 306] on input "c. Correct the newly hired construction inspector's understanding by explaining…" at bounding box center [208, 301] width 0 height 9
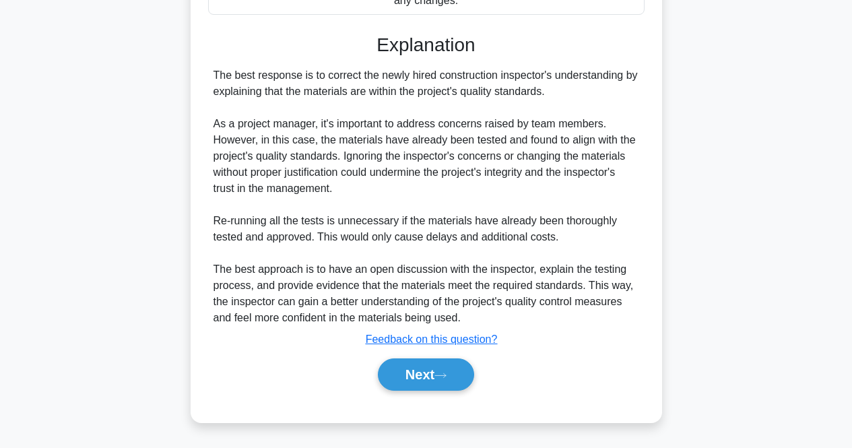
click at [460, 375] on button "Next" at bounding box center [426, 374] width 96 height 32
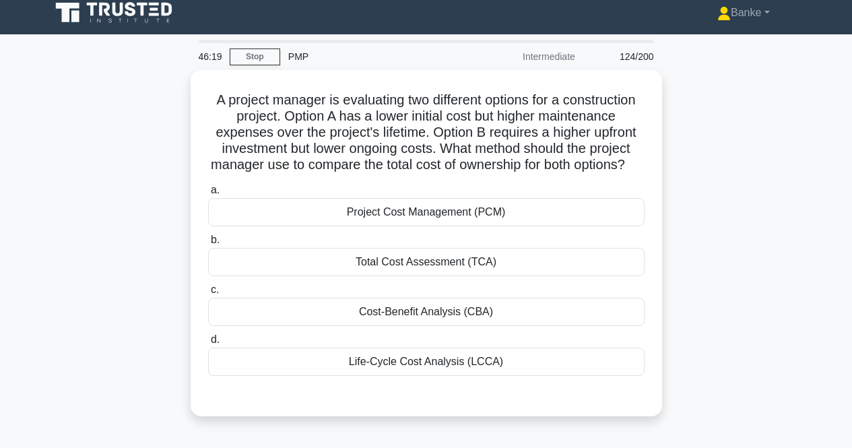
scroll to position [0, 0]
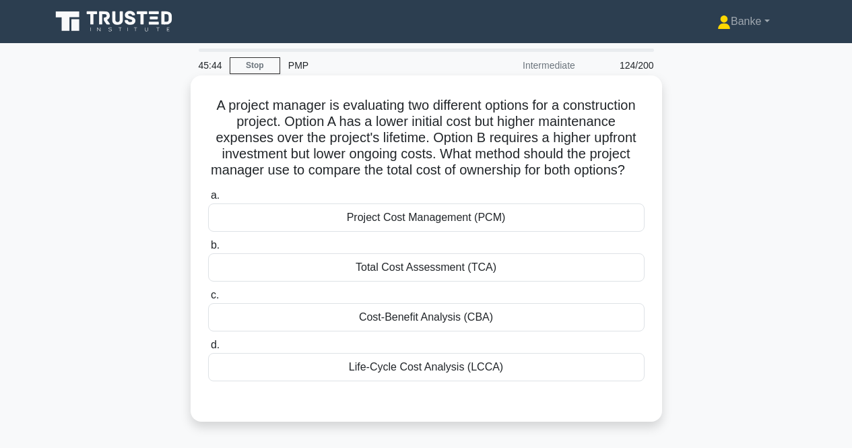
click at [458, 331] on div "Cost-Benefit Analysis (CBA)" at bounding box center [426, 317] width 436 height 28
click at [208, 300] on input "c. Cost-Benefit Analysis (CBA)" at bounding box center [208, 295] width 0 height 9
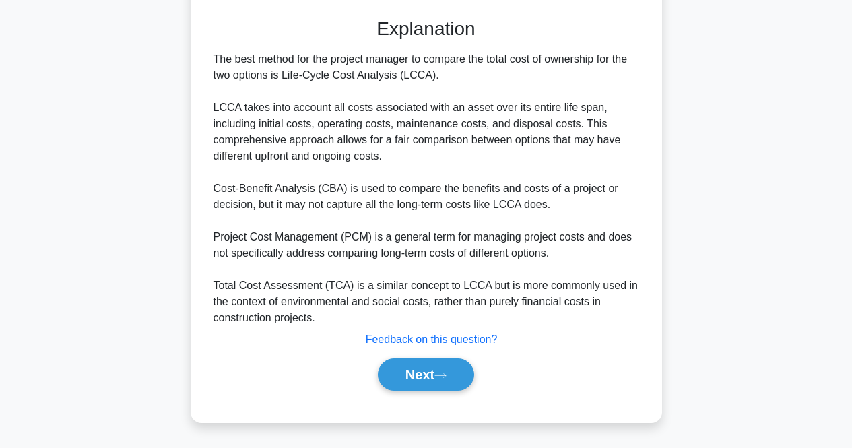
scroll to position [401, 0]
click at [428, 382] on button "Next" at bounding box center [426, 374] width 96 height 32
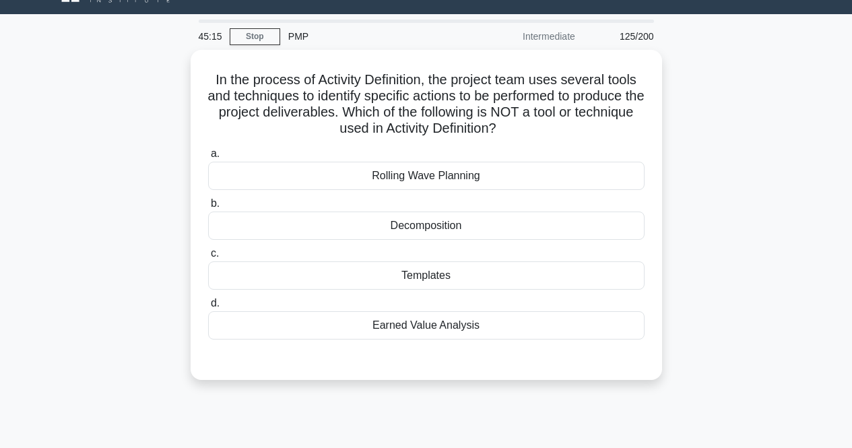
scroll to position [10, 0]
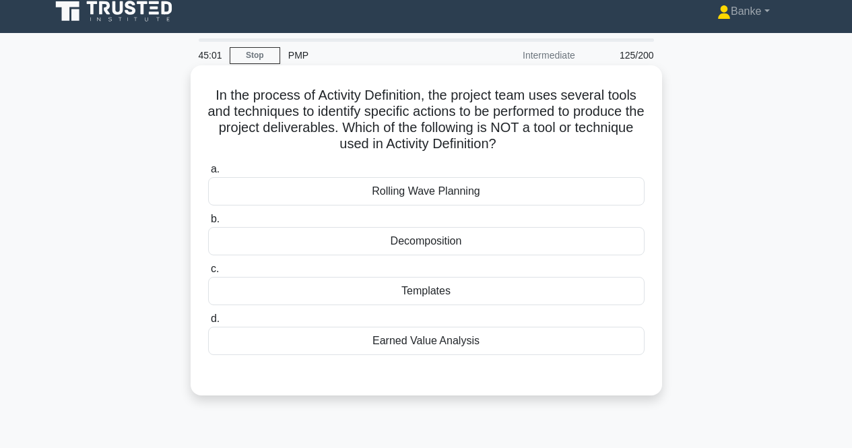
click at [477, 354] on div "Earned Value Analysis" at bounding box center [426, 341] width 436 height 28
click at [208, 323] on input "d. Earned Value Analysis" at bounding box center [208, 319] width 0 height 9
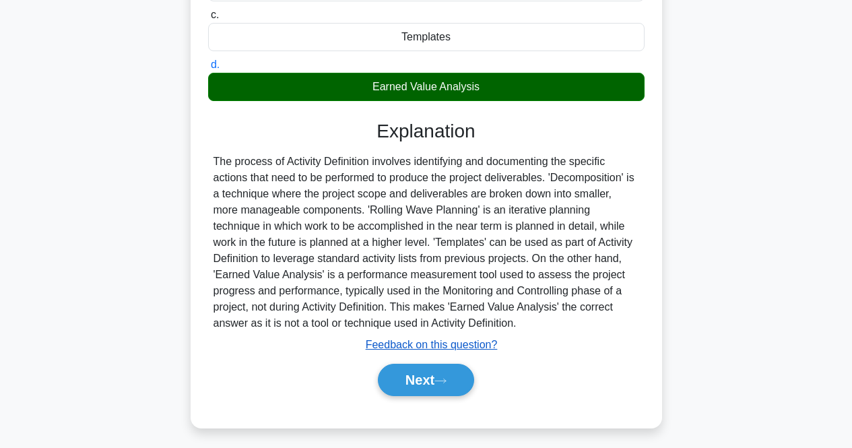
scroll to position [279, 0]
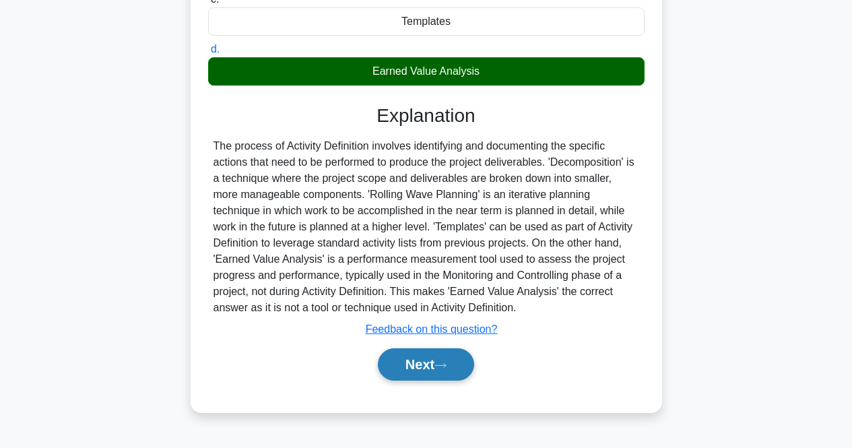
click at [460, 368] on button "Next" at bounding box center [426, 364] width 96 height 32
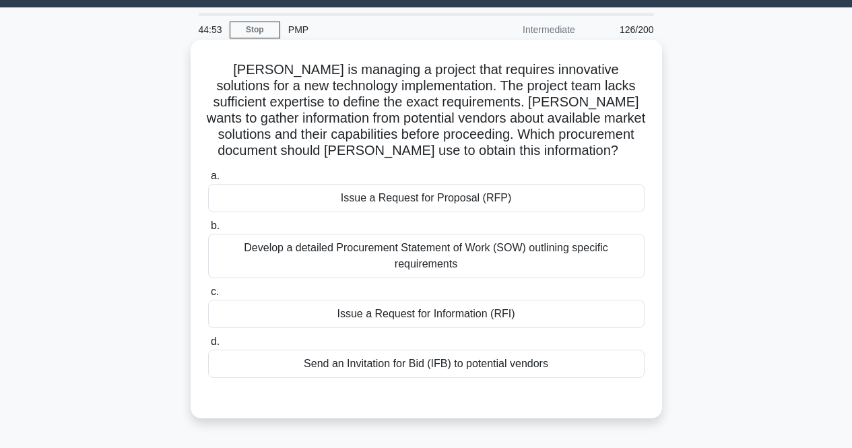
scroll to position [0, 0]
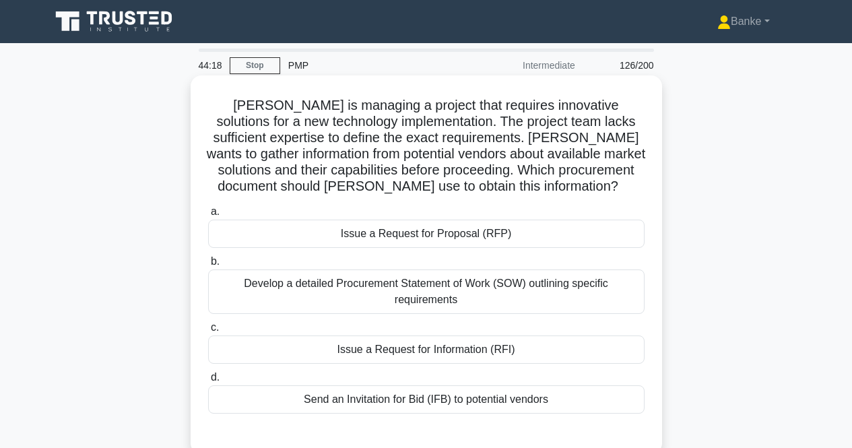
click at [481, 346] on div "Issue a Request for Information (RFI)" at bounding box center [426, 349] width 436 height 28
click at [208, 332] on input "c. Issue a Request for Information (RFI)" at bounding box center [208, 327] width 0 height 9
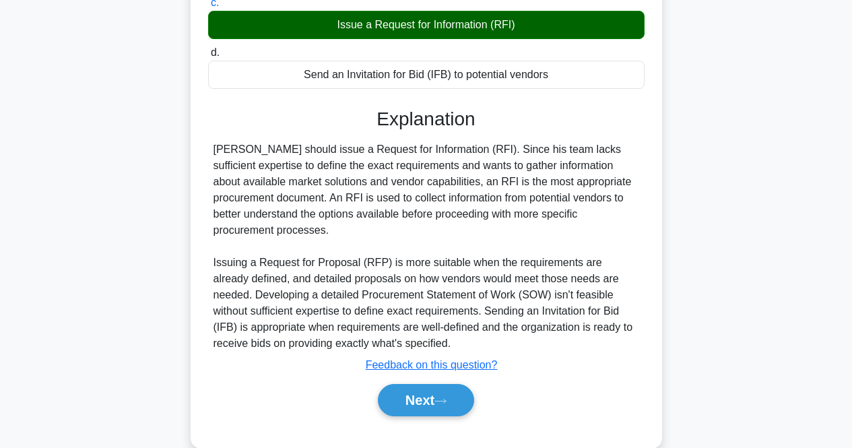
scroll to position [337, 0]
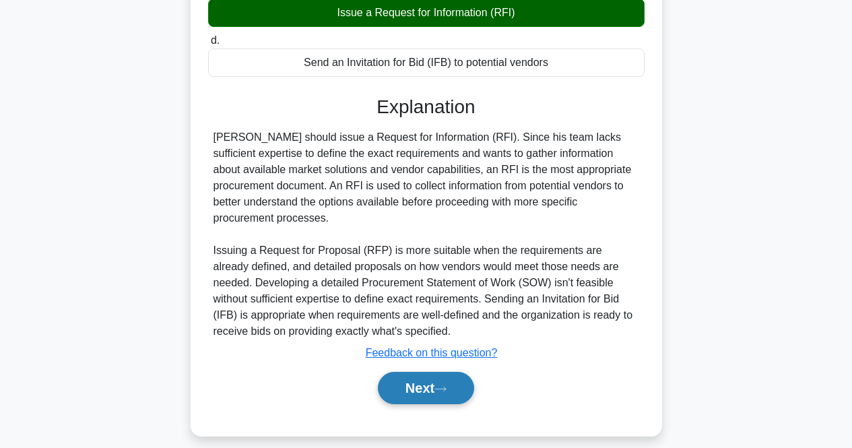
click at [439, 393] on button "Next" at bounding box center [426, 388] width 96 height 32
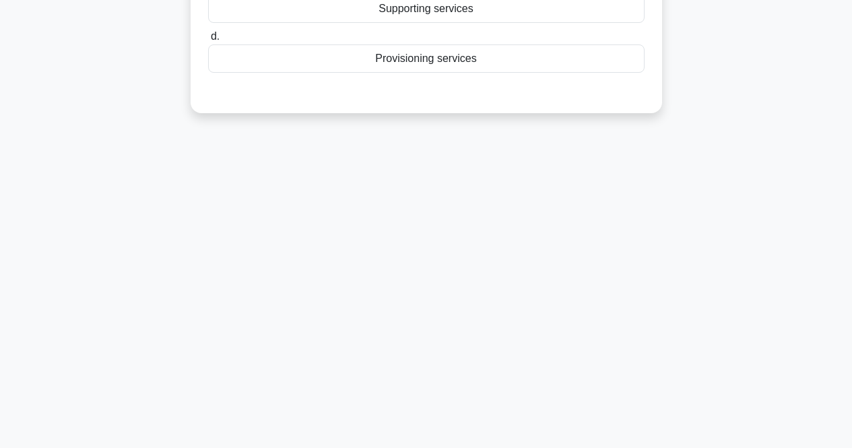
scroll to position [77, 0]
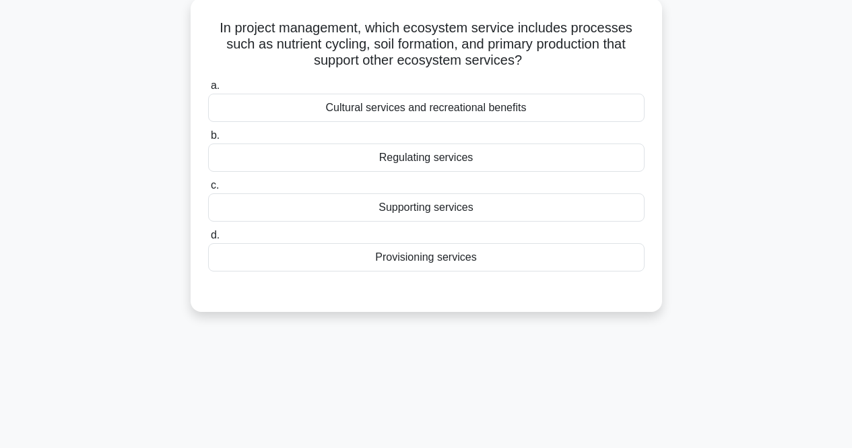
click at [450, 203] on div "Supporting services" at bounding box center [426, 207] width 436 height 28
click at [208, 190] on input "c. Supporting services" at bounding box center [208, 185] width 0 height 9
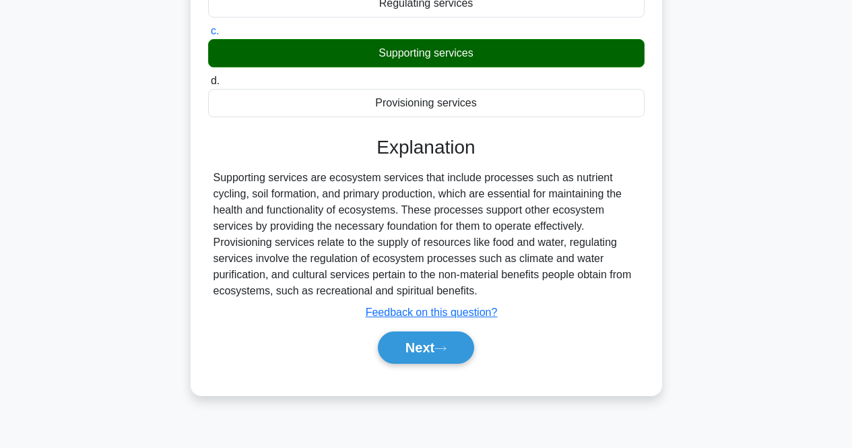
scroll to position [279, 0]
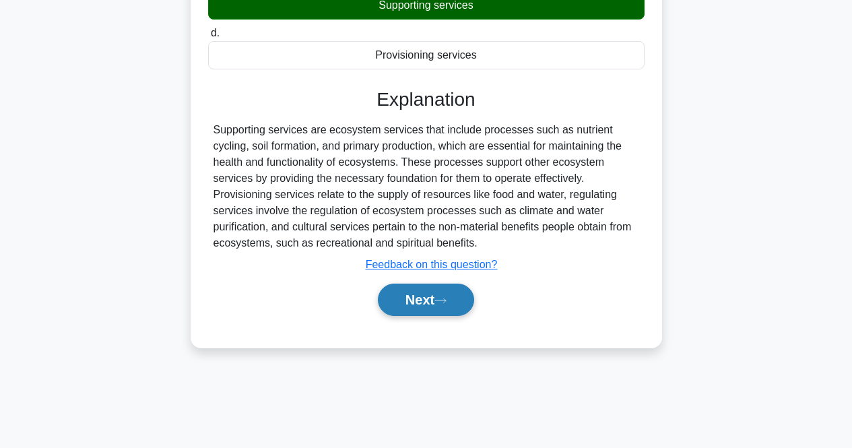
click at [445, 300] on icon at bounding box center [440, 300] width 12 height 7
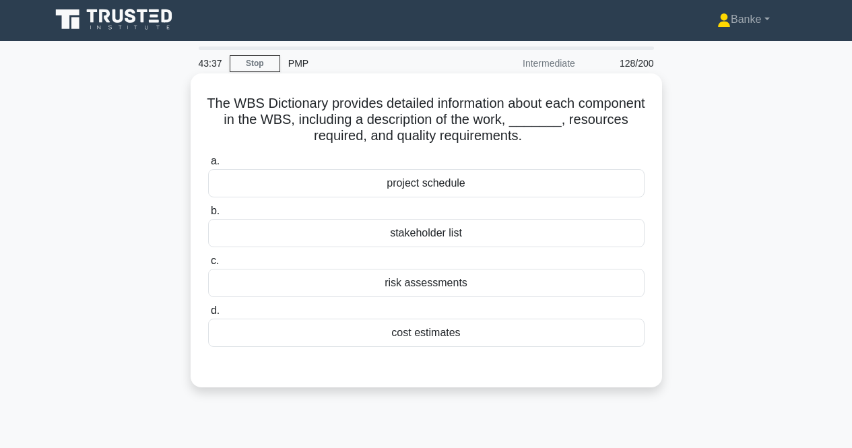
scroll to position [0, 0]
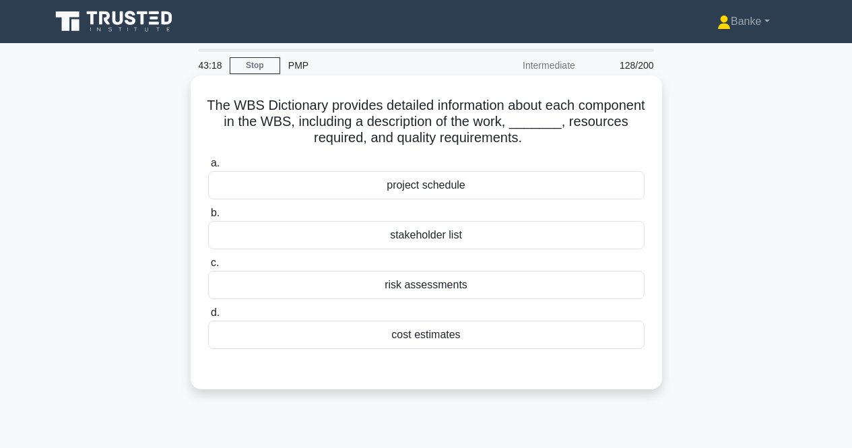
click at [449, 181] on div "project schedule" at bounding box center [426, 185] width 436 height 28
click at [208, 168] on input "a. project schedule" at bounding box center [208, 163] width 0 height 9
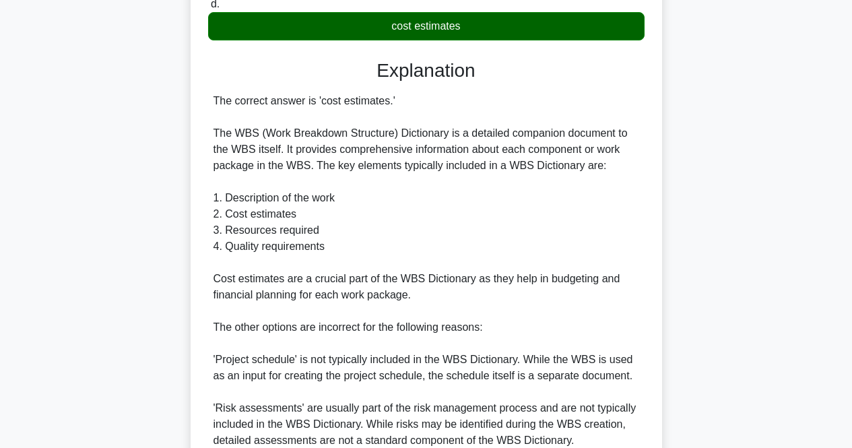
scroll to position [471, 0]
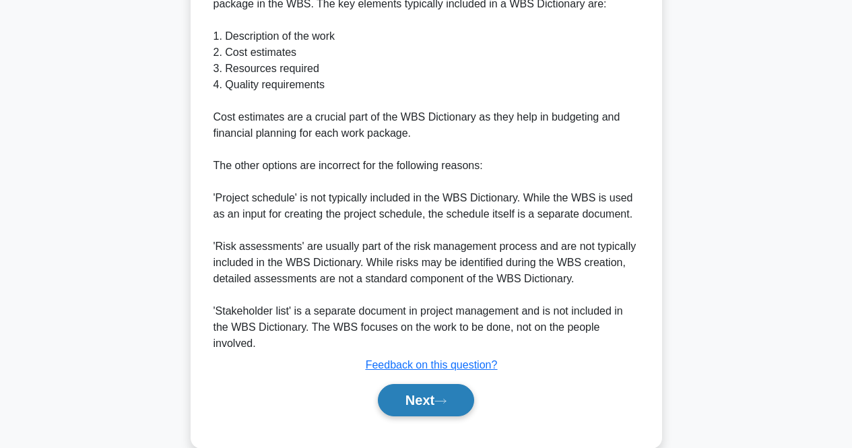
click at [426, 403] on button "Next" at bounding box center [426, 400] width 96 height 32
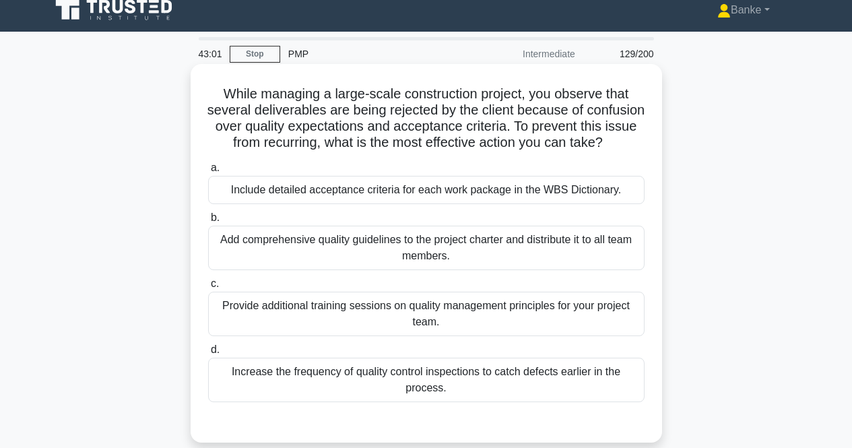
scroll to position [10, 0]
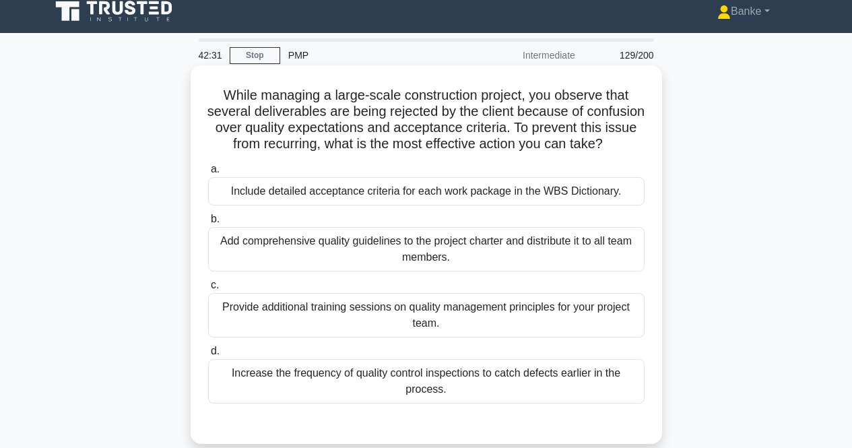
click at [498, 205] on div "Include detailed acceptance criteria for each work package in the WBS Dictionar…" at bounding box center [426, 191] width 436 height 28
click at [208, 174] on input "a. Include detailed acceptance criteria for each work package in the WBS Dictio…" at bounding box center [208, 169] width 0 height 9
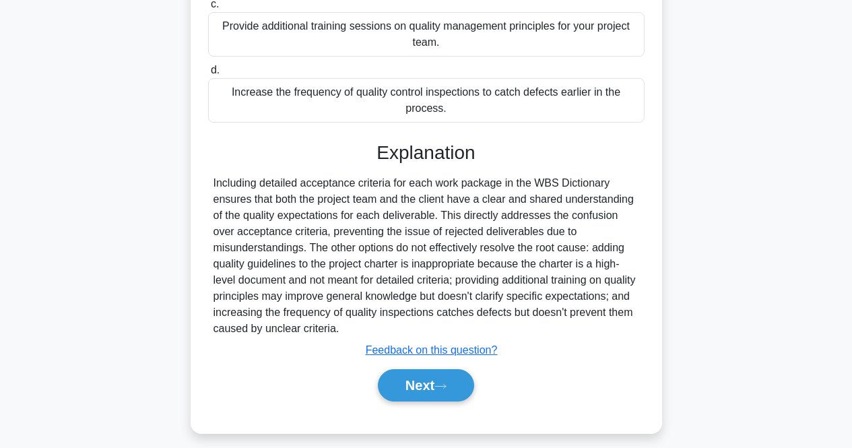
scroll to position [319, 0]
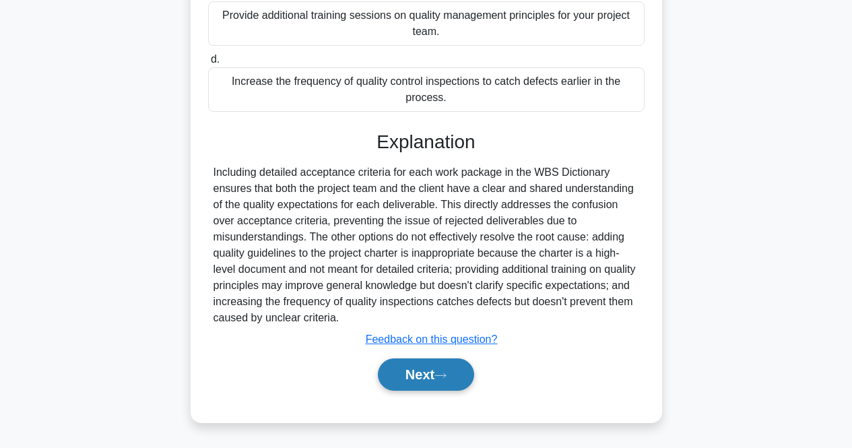
click at [442, 380] on button "Next" at bounding box center [426, 374] width 96 height 32
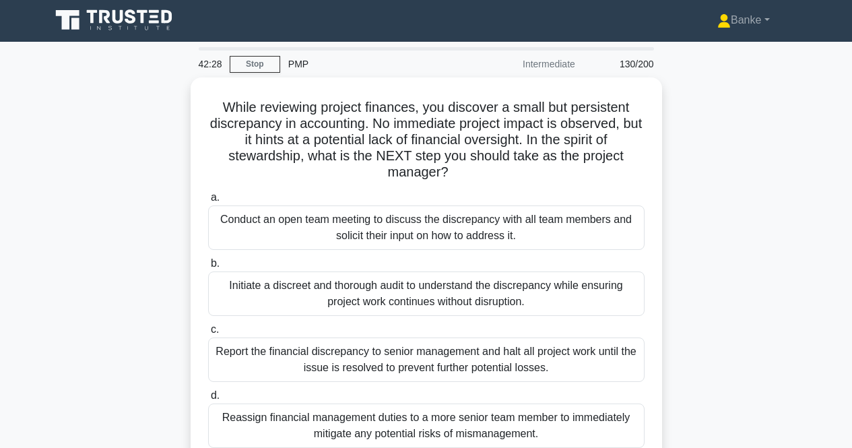
scroll to position [0, 0]
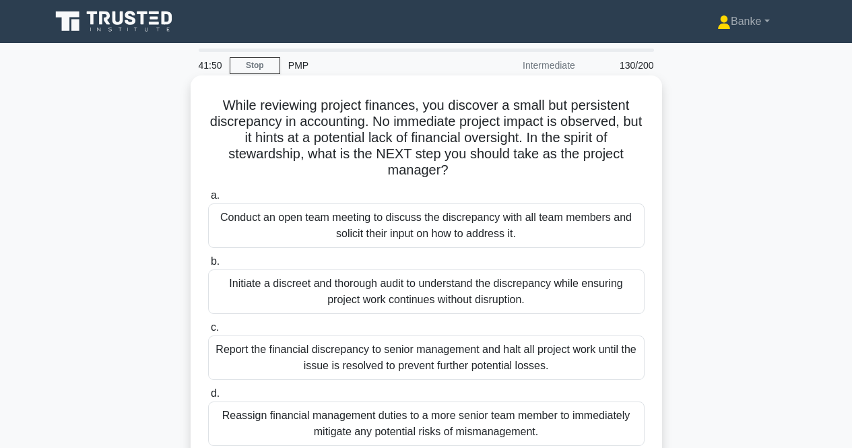
click at [503, 361] on div "Report the financial discrepancy to senior management and halt all project work…" at bounding box center [426, 357] width 436 height 44
click at [208, 332] on input "c. Report the financial discrepancy to senior management and halt all project w…" at bounding box center [208, 327] width 0 height 9
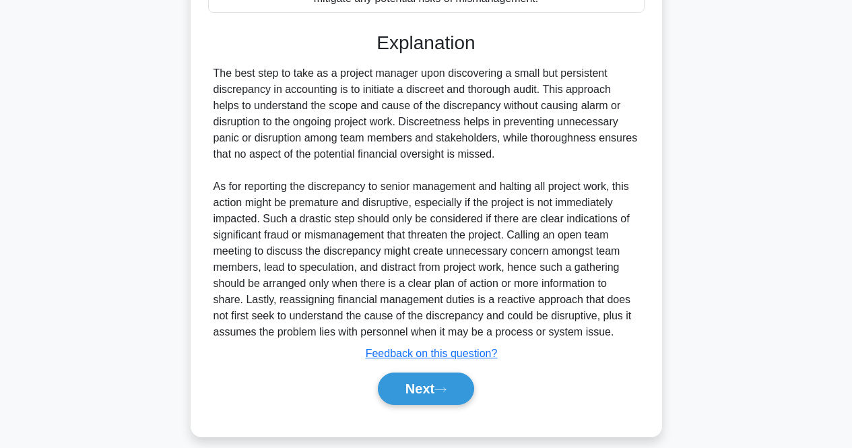
scroll to position [449, 0]
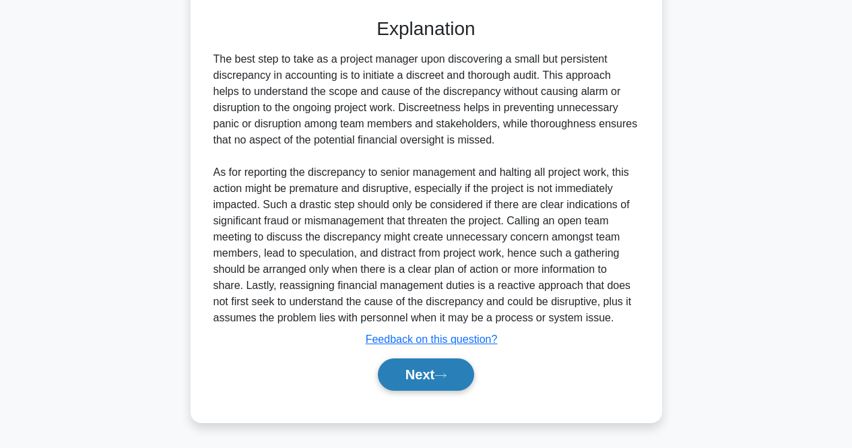
click at [450, 380] on button "Next" at bounding box center [426, 374] width 96 height 32
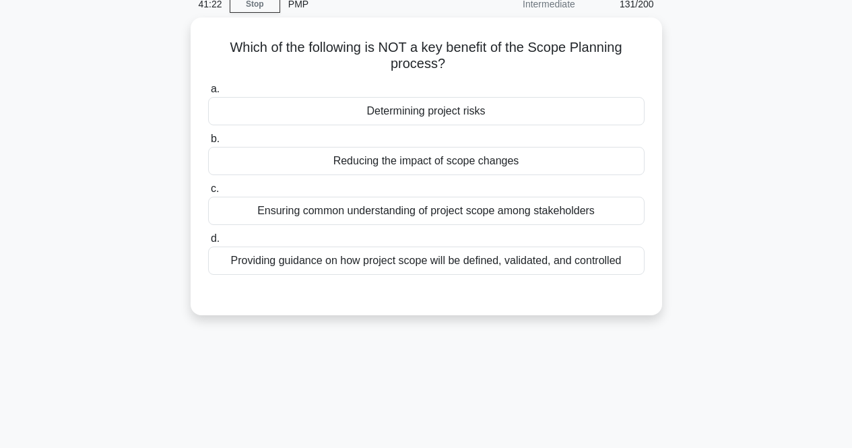
scroll to position [0, 0]
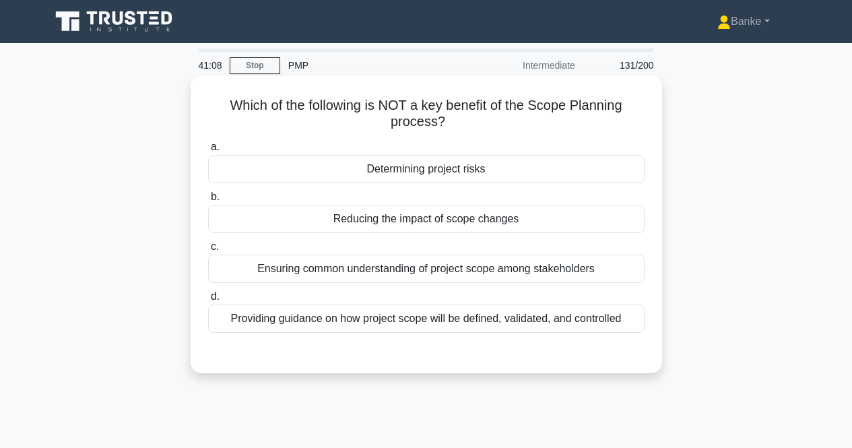
click at [453, 166] on div "Determining project risks" at bounding box center [426, 169] width 436 height 28
click at [208, 152] on input "a. Determining project risks" at bounding box center [208, 147] width 0 height 9
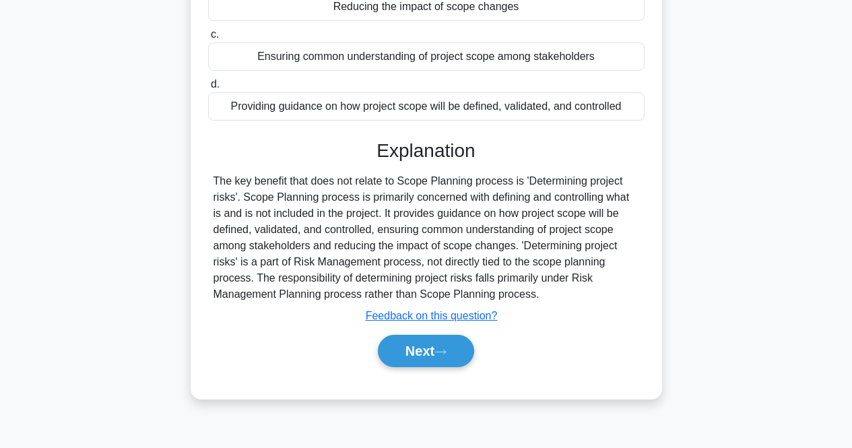
scroll to position [269, 0]
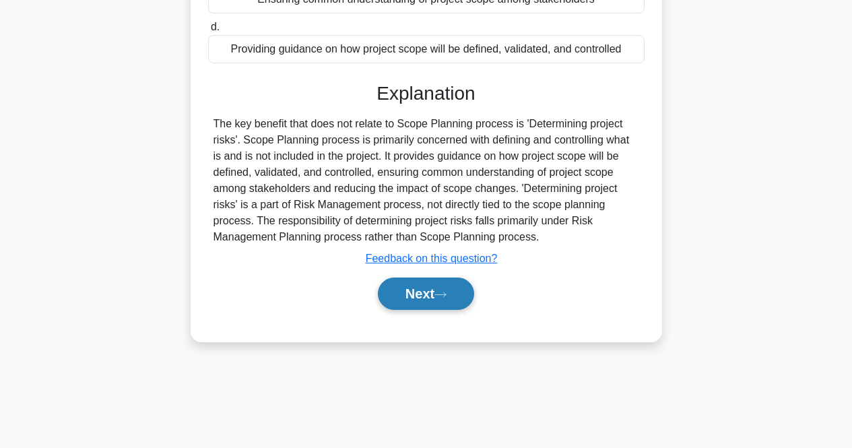
click at [409, 299] on button "Next" at bounding box center [426, 293] width 96 height 32
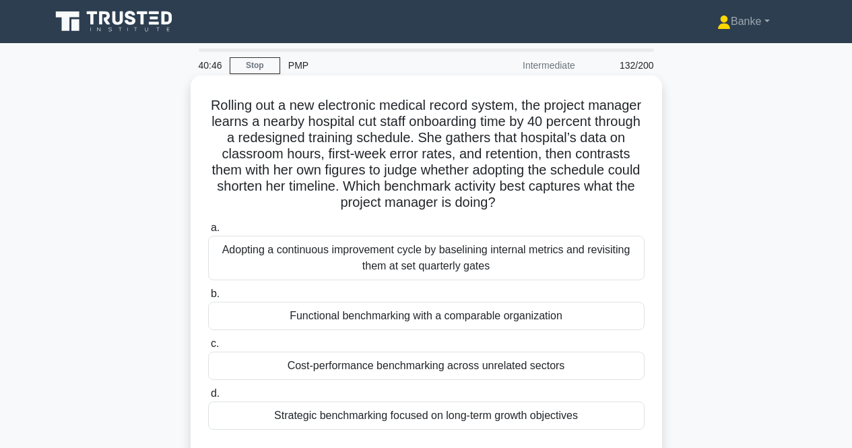
scroll to position [67, 0]
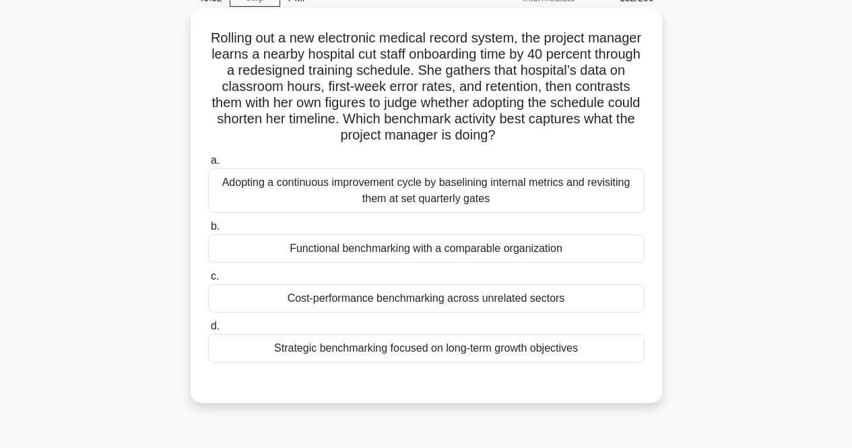
click at [446, 240] on div "Functional benchmarking with a comparable organization" at bounding box center [426, 248] width 436 height 28
click at [208, 231] on input "b. Functional benchmarking with a comparable organization" at bounding box center [208, 226] width 0 height 9
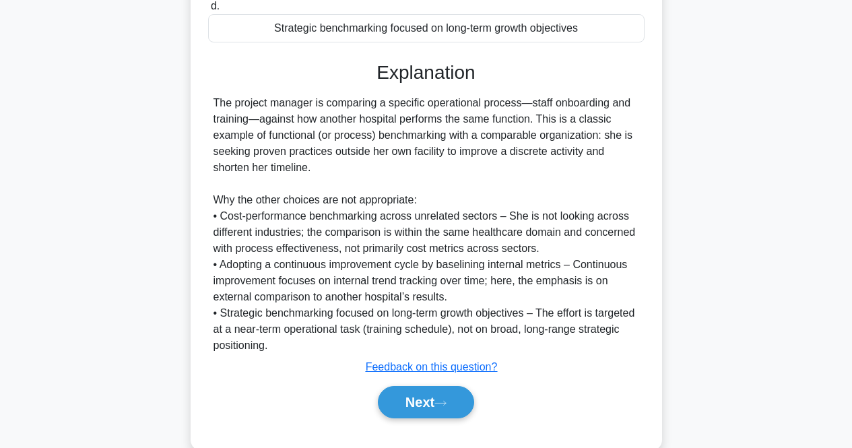
scroll to position [416, 0]
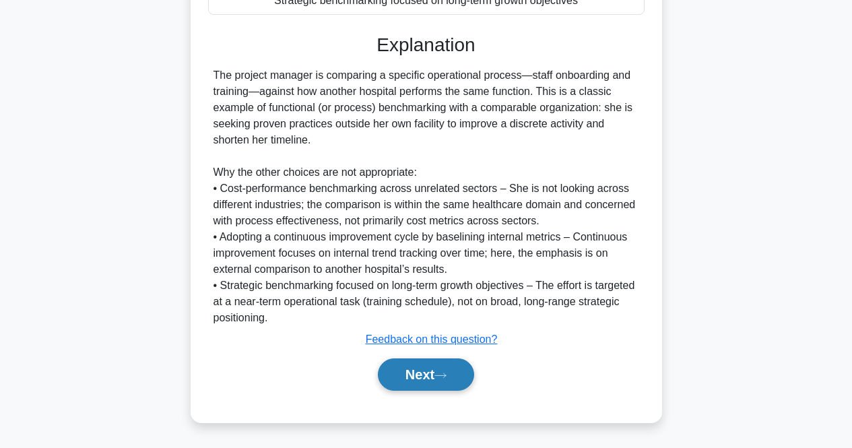
click at [430, 389] on button "Next" at bounding box center [426, 374] width 96 height 32
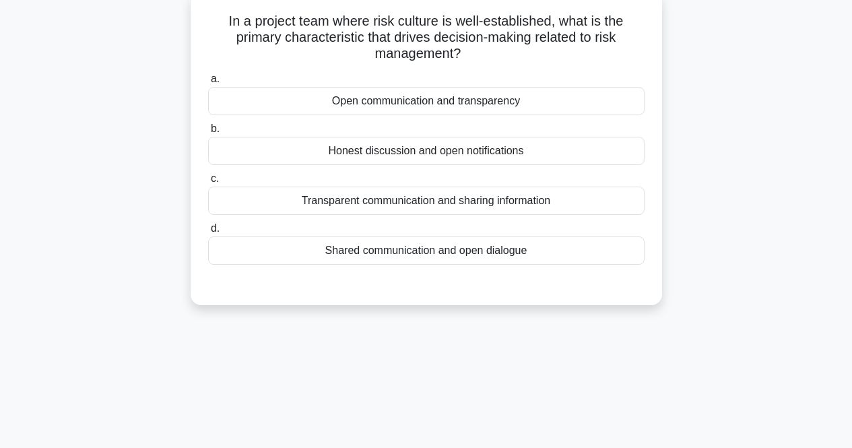
scroll to position [10, 0]
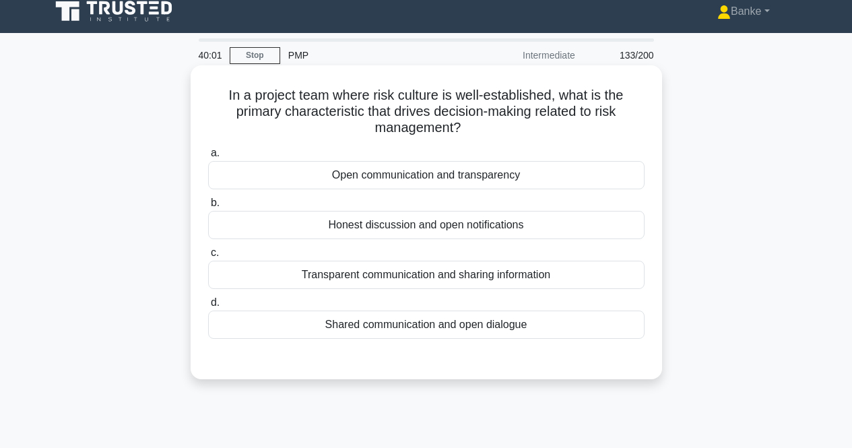
click at [515, 187] on div "Open communication and transparency" at bounding box center [426, 175] width 436 height 28
click at [208, 158] on input "a. Open communication and transparency" at bounding box center [208, 153] width 0 height 9
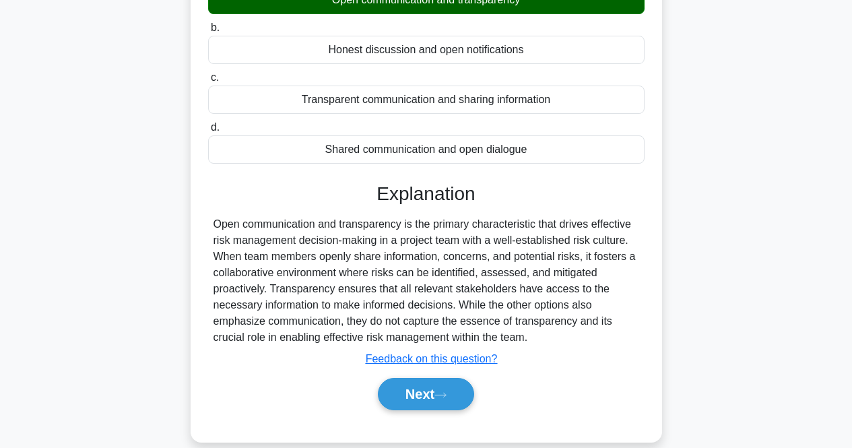
scroll to position [212, 0]
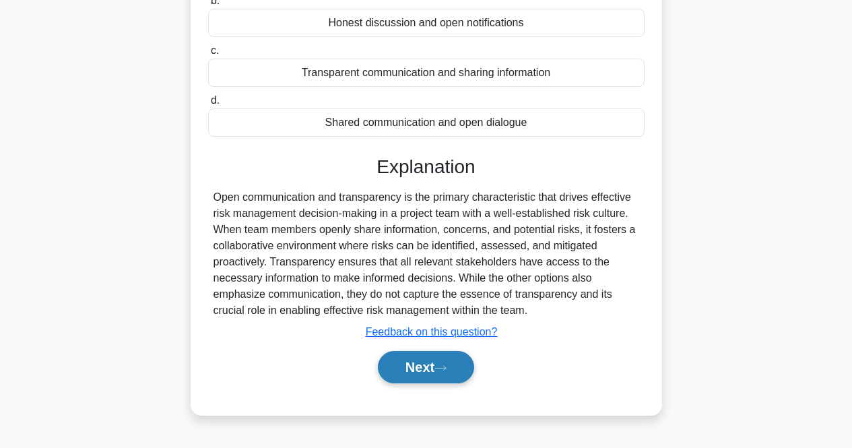
click at [469, 362] on button "Next" at bounding box center [426, 367] width 96 height 32
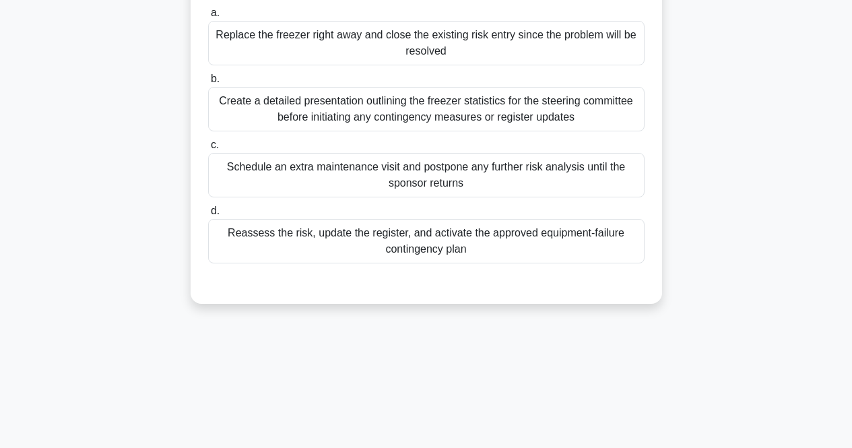
scroll to position [135, 0]
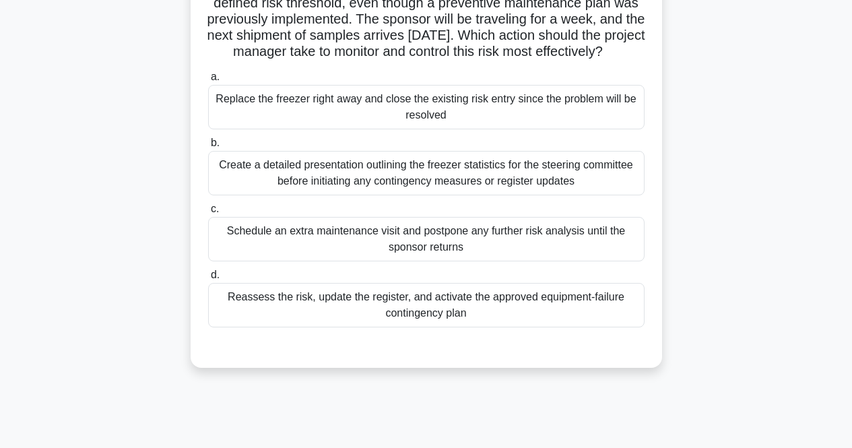
click at [485, 315] on div "Reassess the risk, update the register, and activate the approved equipment-fai…" at bounding box center [426, 305] width 436 height 44
click at [208, 279] on input "d. Reassess the risk, update the register, and activate the approved equipment-…" at bounding box center [208, 275] width 0 height 9
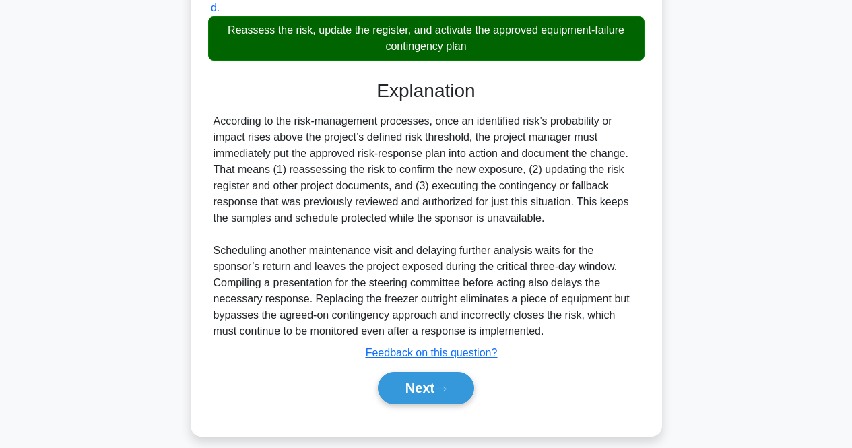
scroll to position [432, 0]
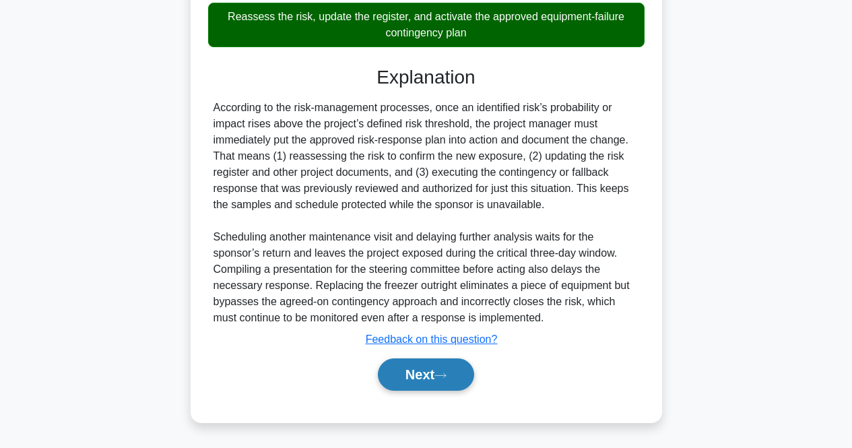
click at [457, 378] on button "Next" at bounding box center [426, 374] width 96 height 32
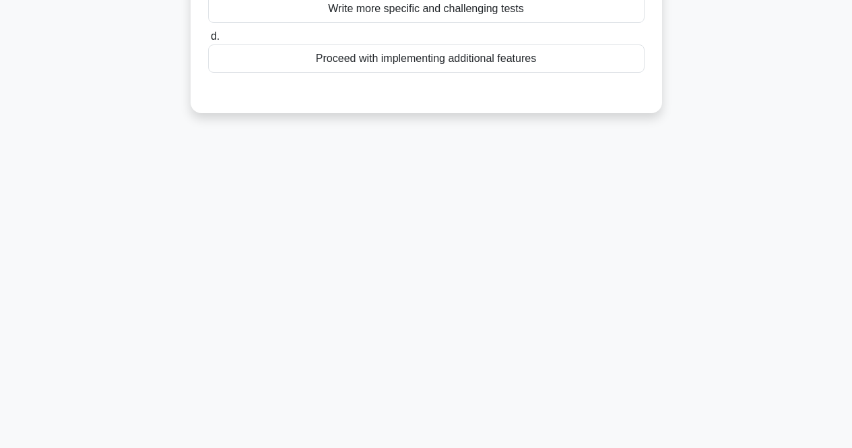
scroll to position [10, 0]
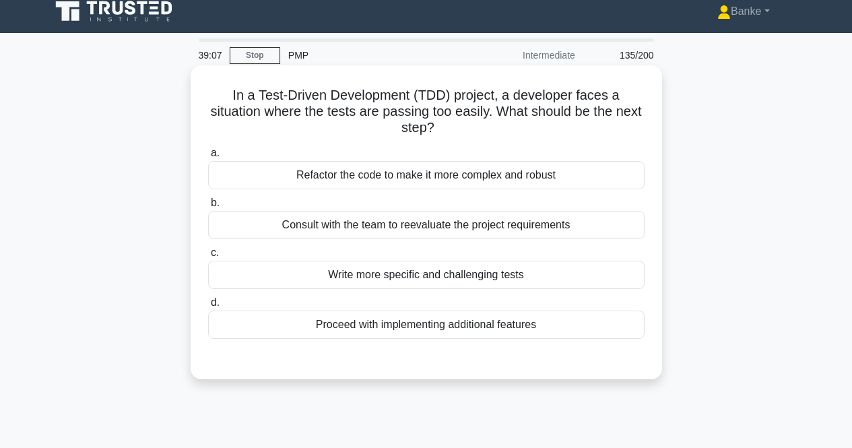
click at [455, 180] on div "Refactor the code to make it more complex and robust" at bounding box center [426, 175] width 436 height 28
click at [208, 158] on input "a. Refactor the code to make it more complex and robust" at bounding box center [208, 153] width 0 height 9
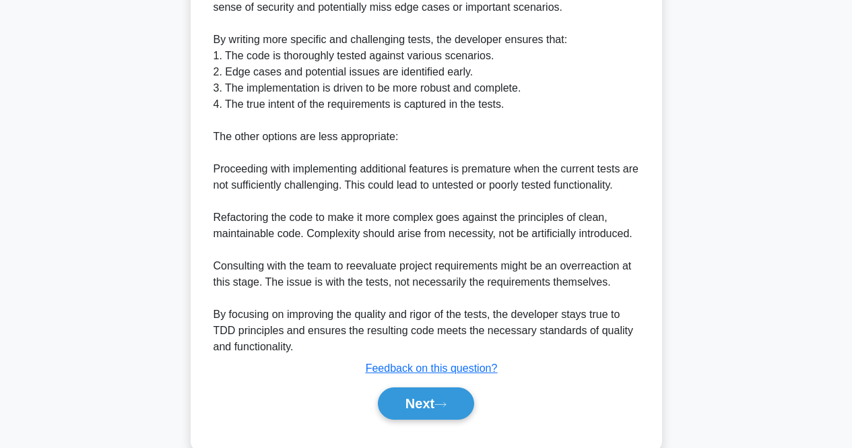
scroll to position [514, 0]
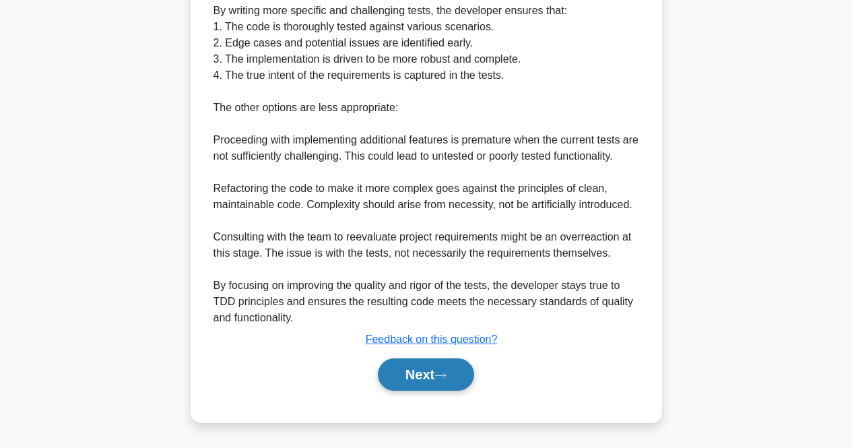
click at [455, 365] on button "Next" at bounding box center [426, 374] width 96 height 32
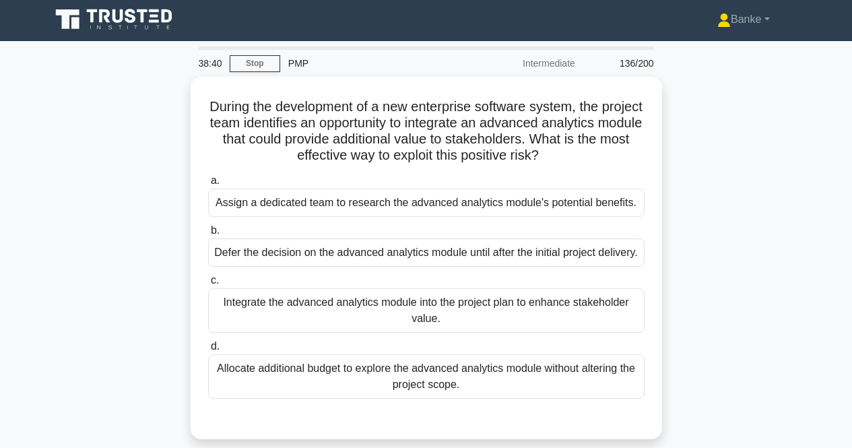
scroll to position [0, 0]
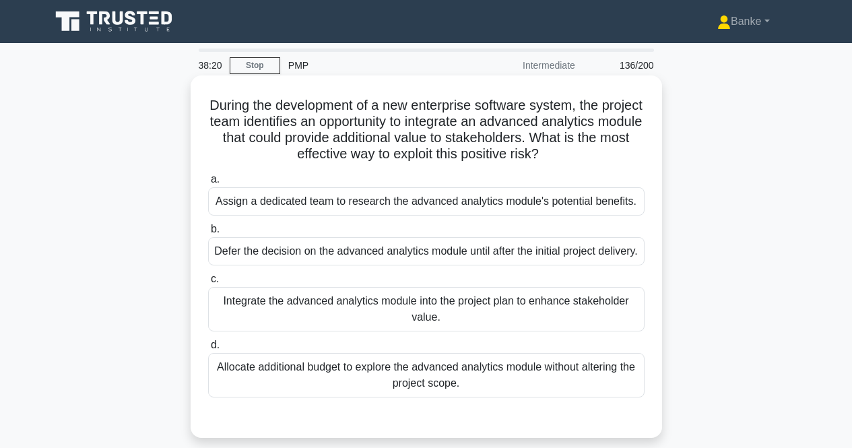
click at [450, 307] on div "Integrate the advanced analytics module into the project plan to enhance stakeh…" at bounding box center [426, 309] width 436 height 44
click at [208, 284] on input "c. Integrate the advanced analytics module into the project plan to enhance sta…" at bounding box center [208, 279] width 0 height 9
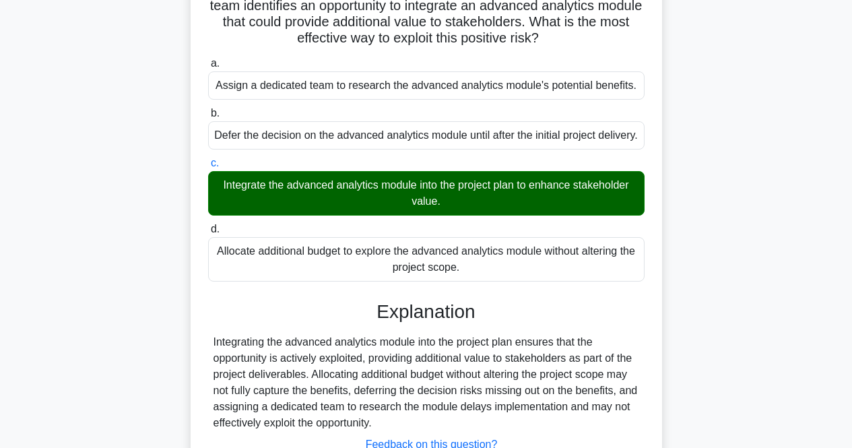
scroll to position [202, 0]
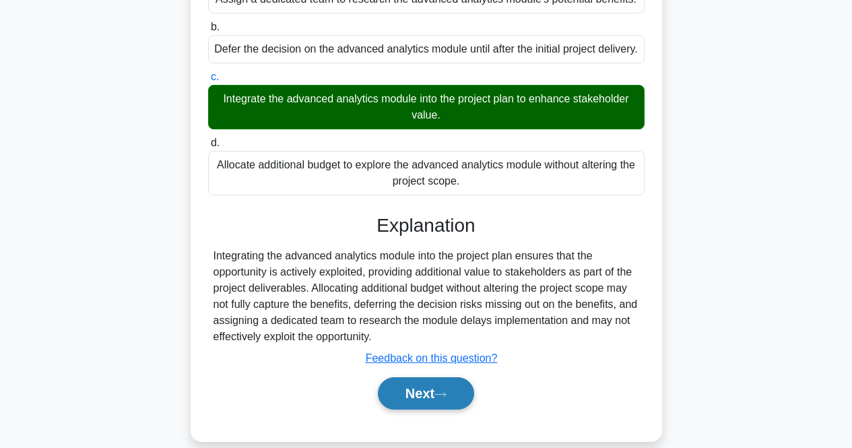
click at [432, 409] on button "Next" at bounding box center [426, 393] width 96 height 32
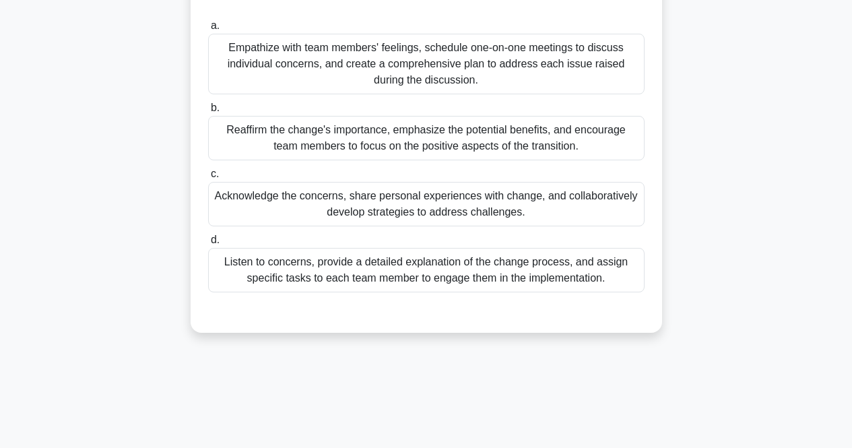
scroll to position [67, 0]
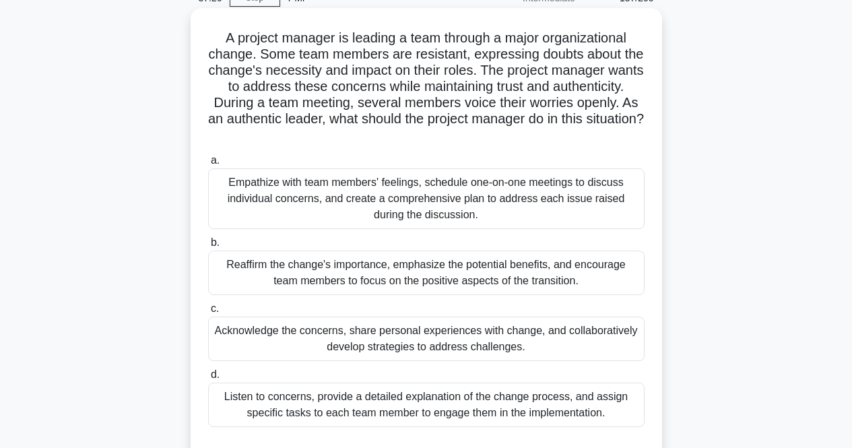
click at [498, 276] on div "Reaffirm the change's importance, emphasize the potential benefits, and encoura…" at bounding box center [426, 273] width 436 height 44
click at [208, 247] on input "b. Reaffirm the change's importance, emphasize the potential benefits, and enco…" at bounding box center [208, 242] width 0 height 9
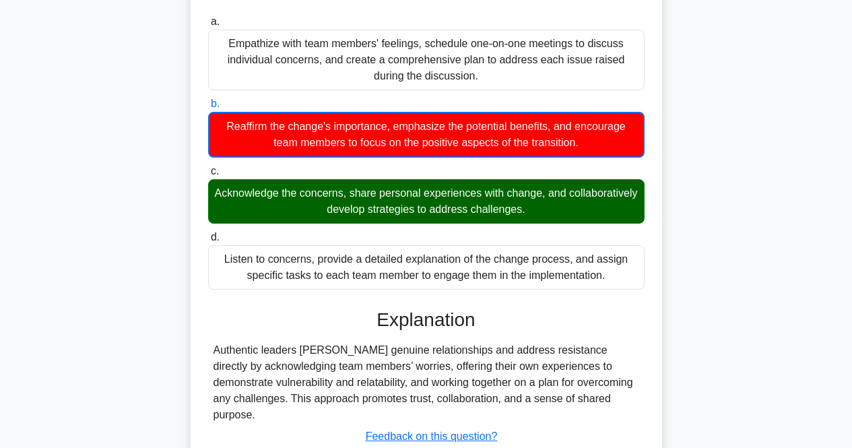
scroll to position [269, 0]
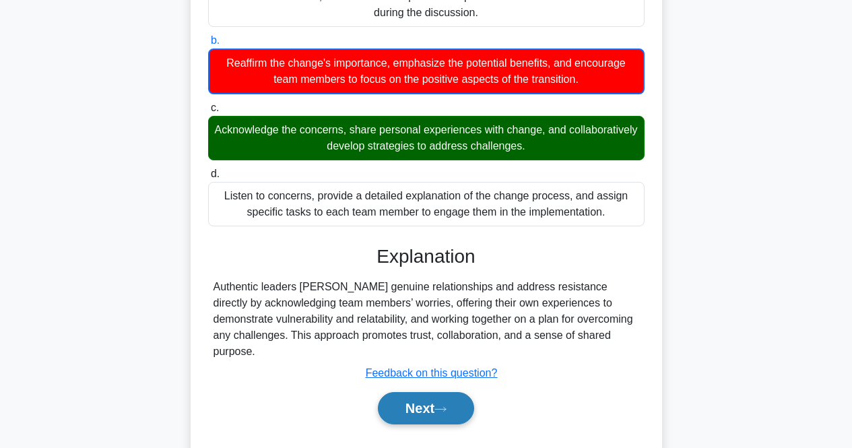
click at [442, 405] on icon at bounding box center [440, 408] width 12 height 7
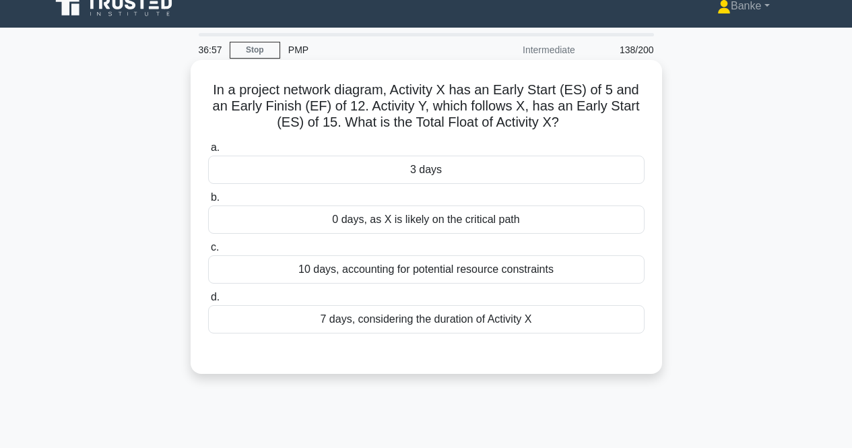
scroll to position [0, 0]
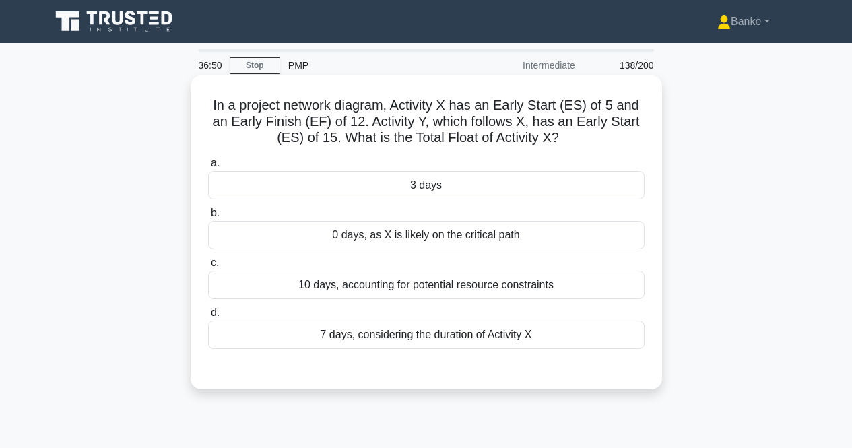
click at [410, 327] on div "7 days, considering the duration of Activity X" at bounding box center [426, 335] width 436 height 28
click at [208, 317] on input "d. 7 days, considering the duration of Activity X" at bounding box center [208, 312] width 0 height 9
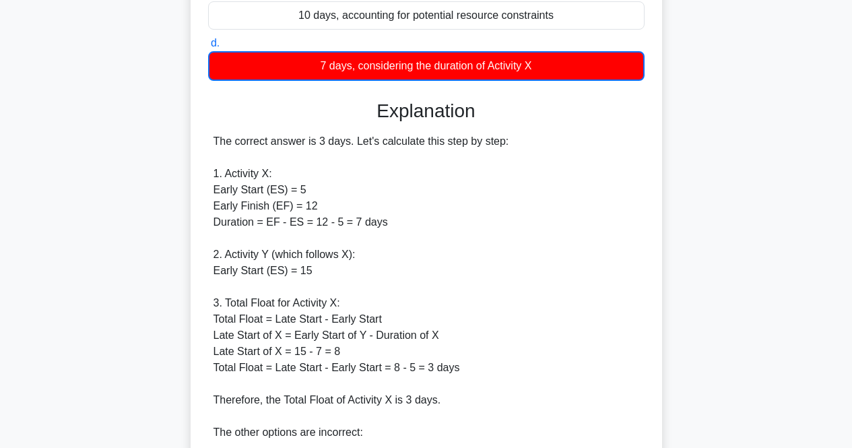
scroll to position [471, 0]
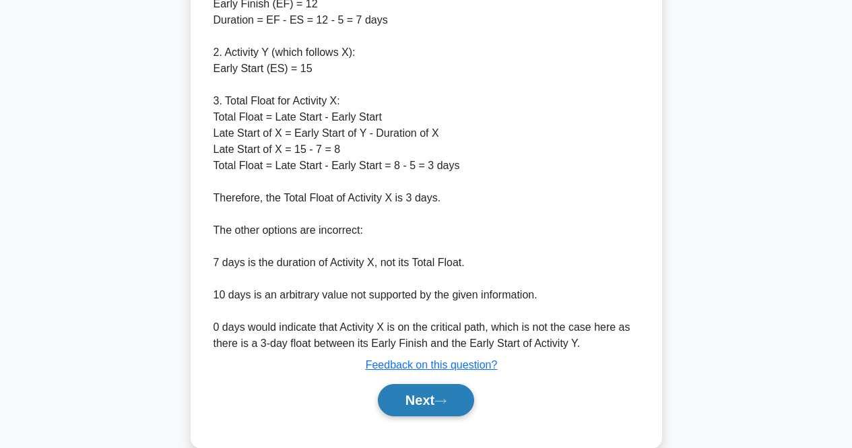
click at [428, 397] on button "Next" at bounding box center [426, 400] width 96 height 32
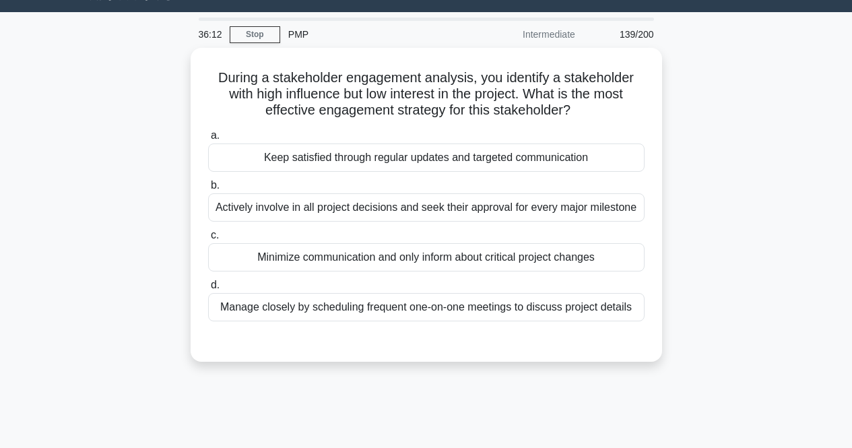
scroll to position [0, 0]
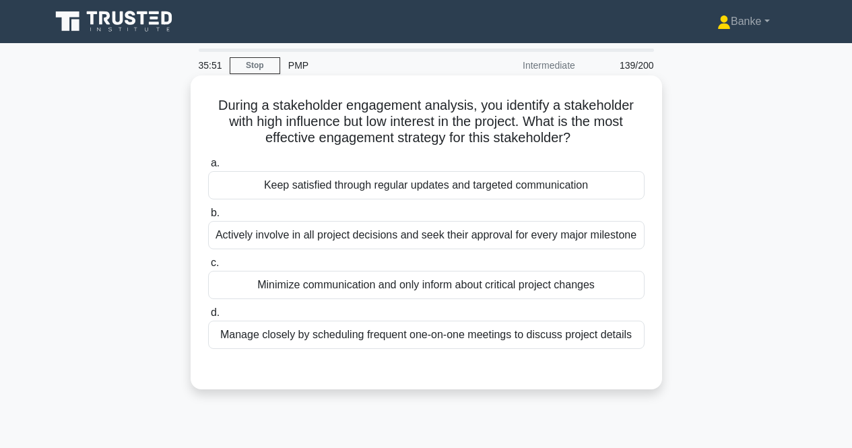
click at [515, 189] on div "Keep satisfied through regular updates and targeted communication" at bounding box center [426, 185] width 436 height 28
click at [208, 168] on input "a. Keep satisfied through regular updates and targeted communication" at bounding box center [208, 163] width 0 height 9
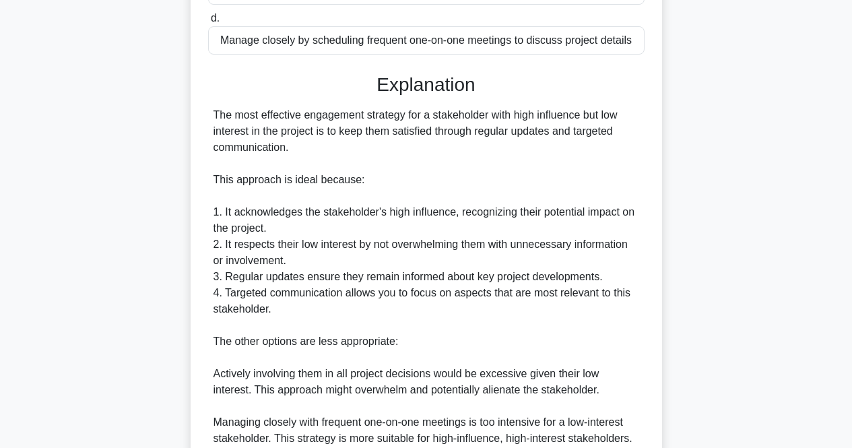
scroll to position [539, 0]
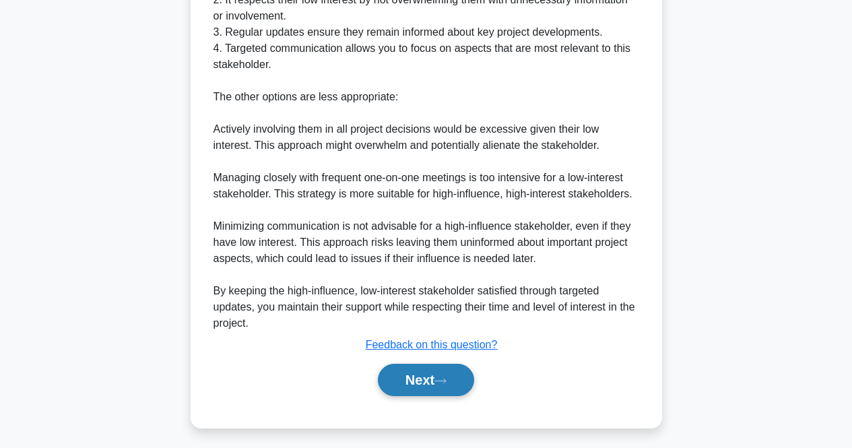
click at [445, 370] on button "Next" at bounding box center [426, 380] width 96 height 32
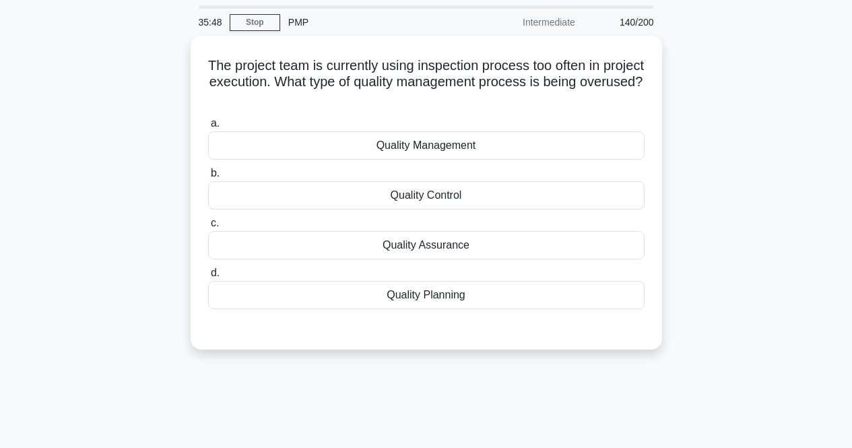
scroll to position [10, 0]
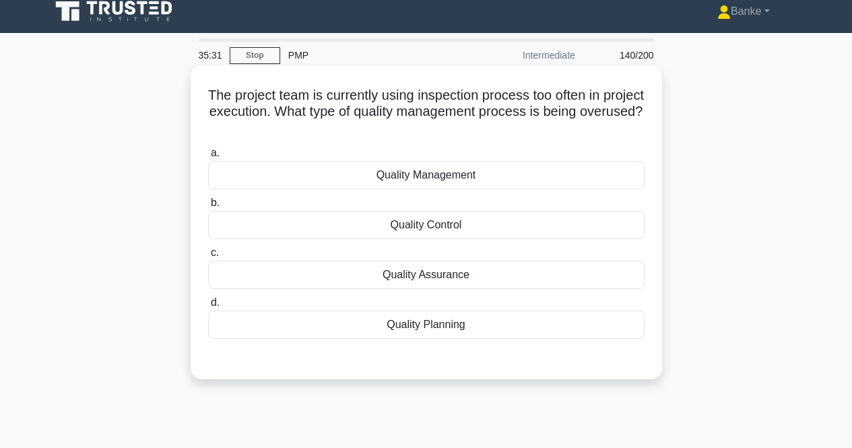
click at [469, 172] on div "Quality Management" at bounding box center [426, 175] width 436 height 28
click at [208, 158] on input "a. Quality Management" at bounding box center [208, 153] width 0 height 9
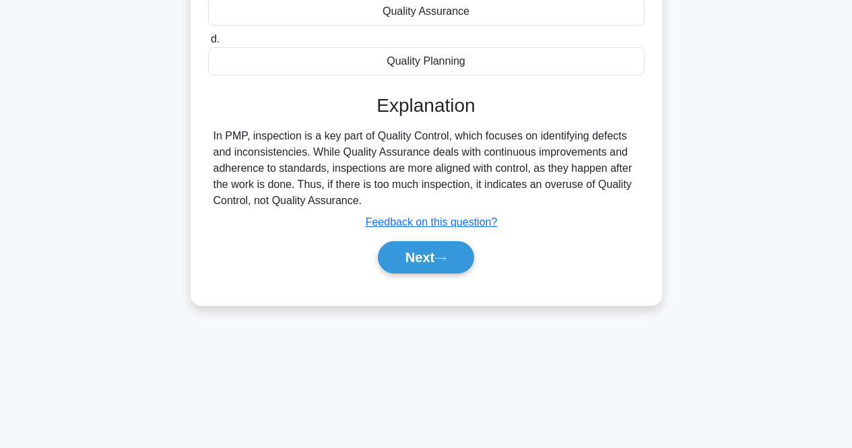
scroll to position [279, 0]
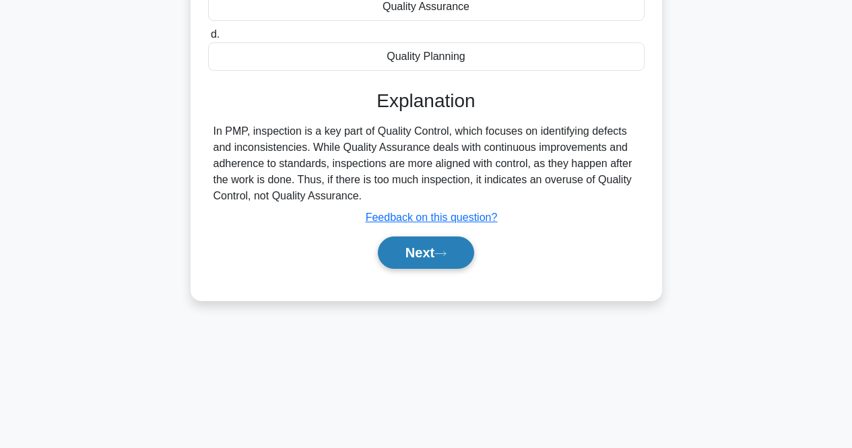
click at [453, 244] on button "Next" at bounding box center [426, 252] width 96 height 32
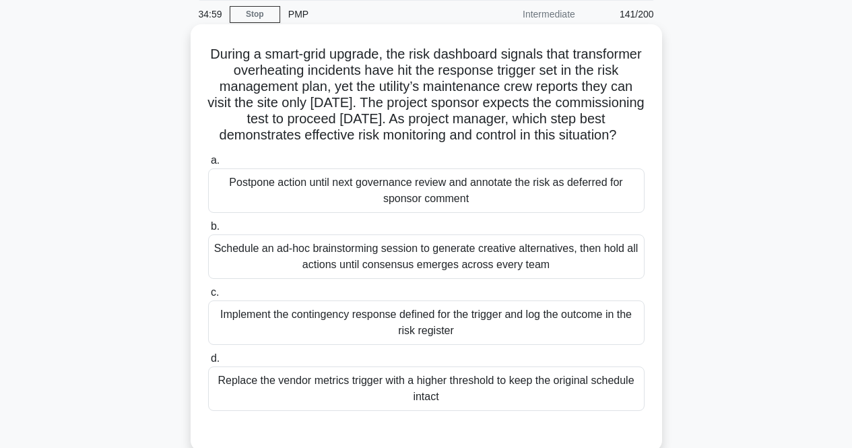
scroll to position [67, 0]
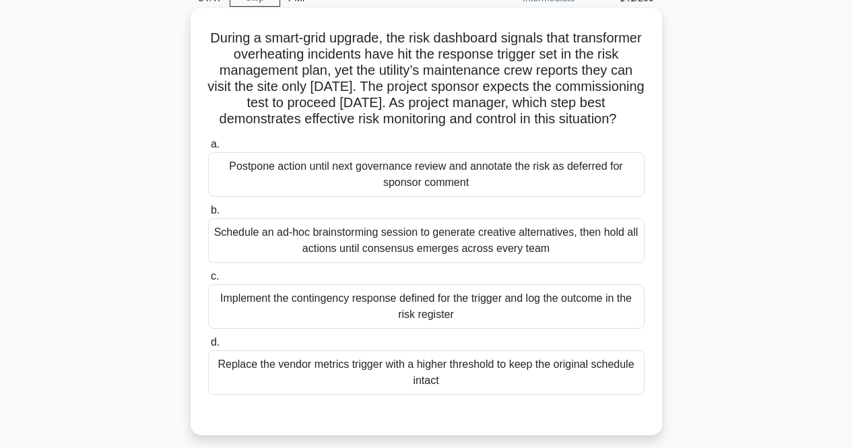
click at [439, 325] on div "Implement the contingency response defined for the trigger and log the outcome …" at bounding box center [426, 306] width 436 height 44
click at [208, 281] on input "c. Implement the contingency response defined for the trigger and log the outco…" at bounding box center [208, 276] width 0 height 9
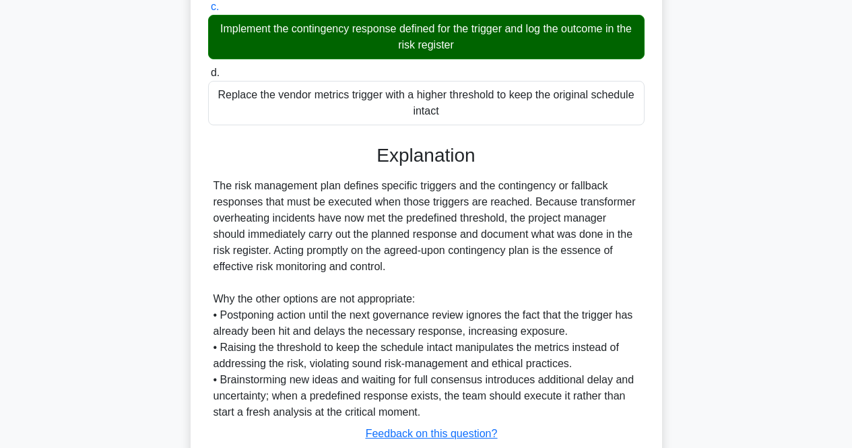
scroll to position [448, 0]
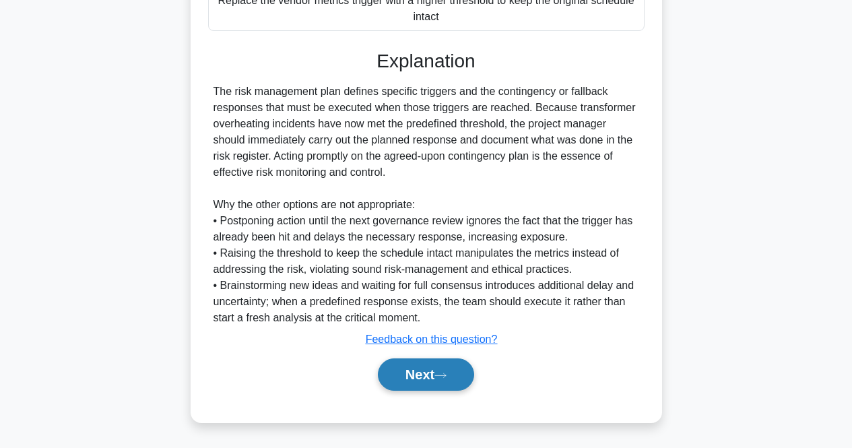
click at [432, 365] on button "Next" at bounding box center [426, 374] width 96 height 32
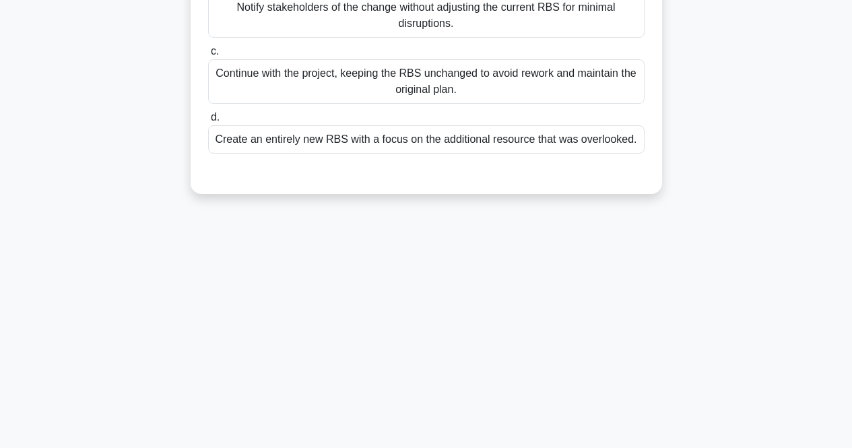
scroll to position [10, 0]
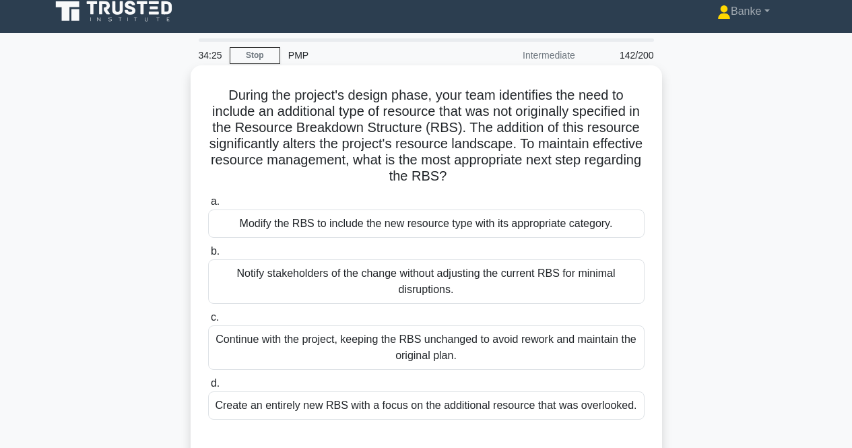
click at [494, 214] on div "Modify the RBS to include the new resource type with its appropriate category." at bounding box center [426, 223] width 436 height 28
click at [208, 206] on input "a. Modify the RBS to include the new resource type with its appropriate categor…" at bounding box center [208, 201] width 0 height 9
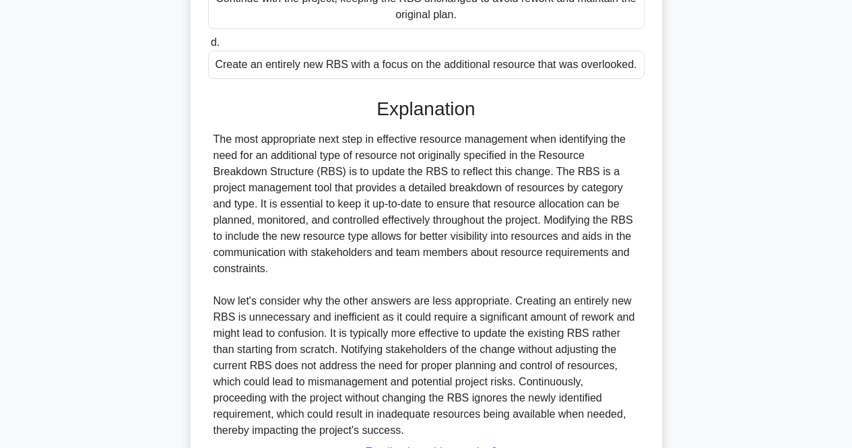
scroll to position [464, 0]
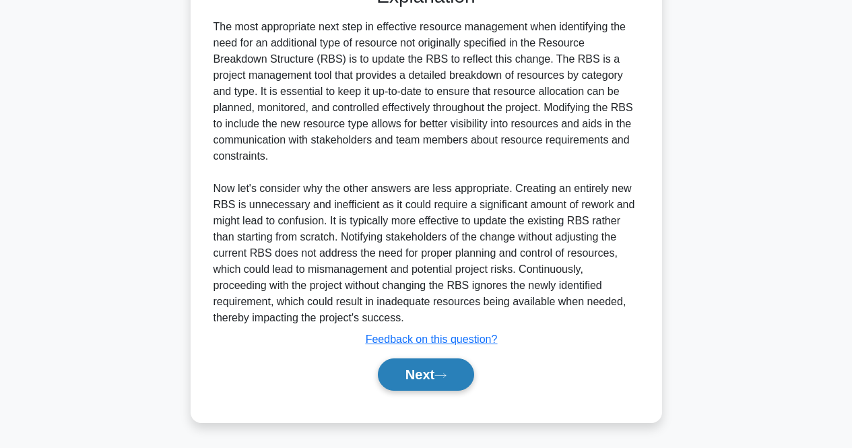
click at [446, 370] on button "Next" at bounding box center [426, 374] width 96 height 32
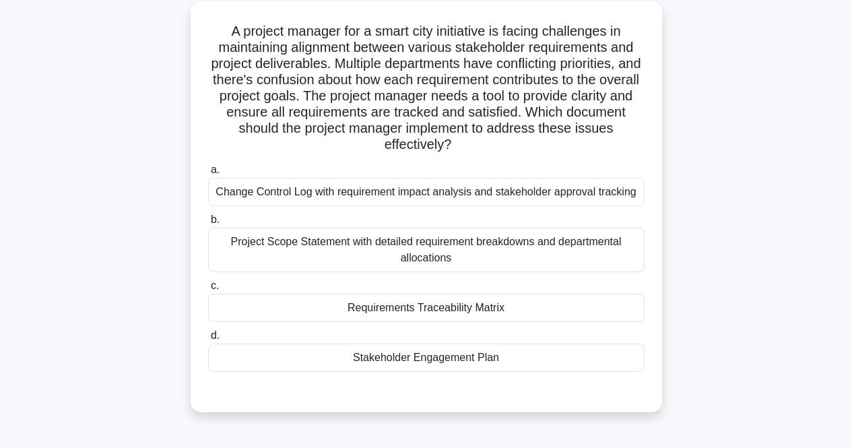
scroll to position [0, 0]
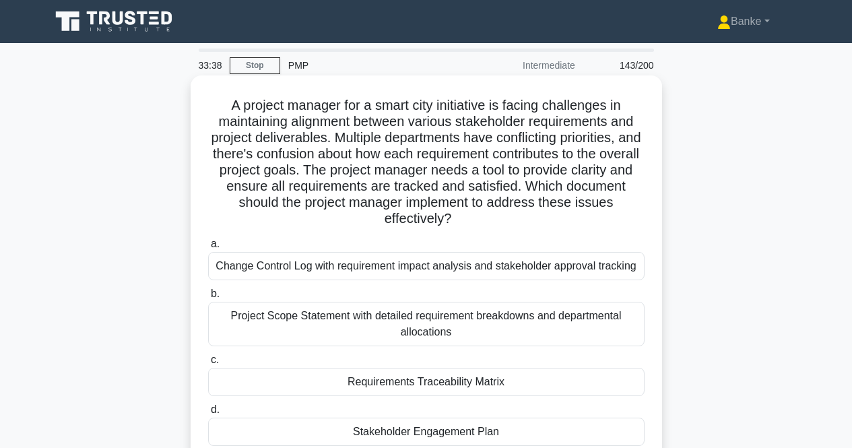
click at [543, 380] on div "Requirements Traceability Matrix" at bounding box center [426, 382] width 436 height 28
click at [208, 364] on input "c. Requirements Traceability Matrix" at bounding box center [208, 360] width 0 height 9
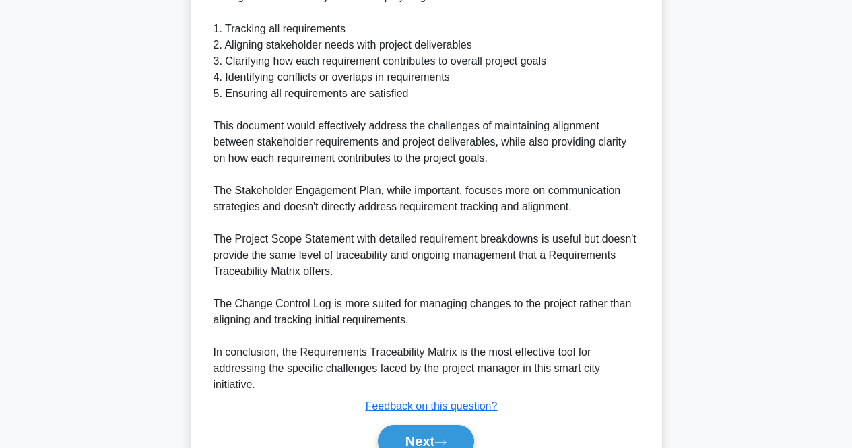
scroll to position [658, 0]
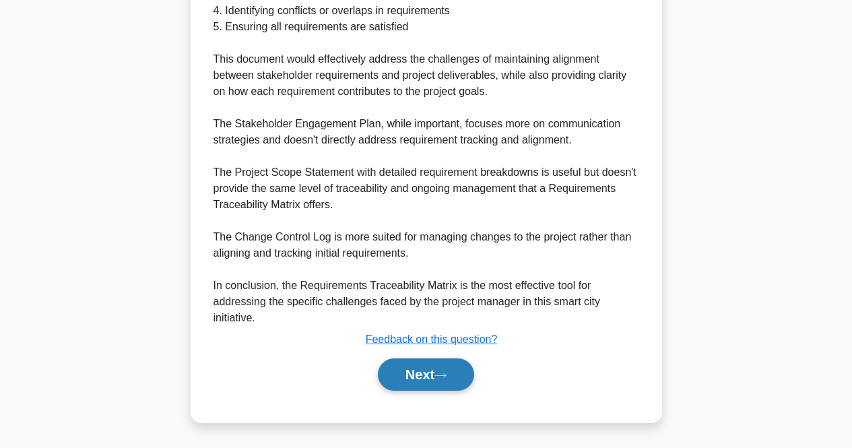
click at [416, 378] on button "Next" at bounding box center [426, 374] width 96 height 32
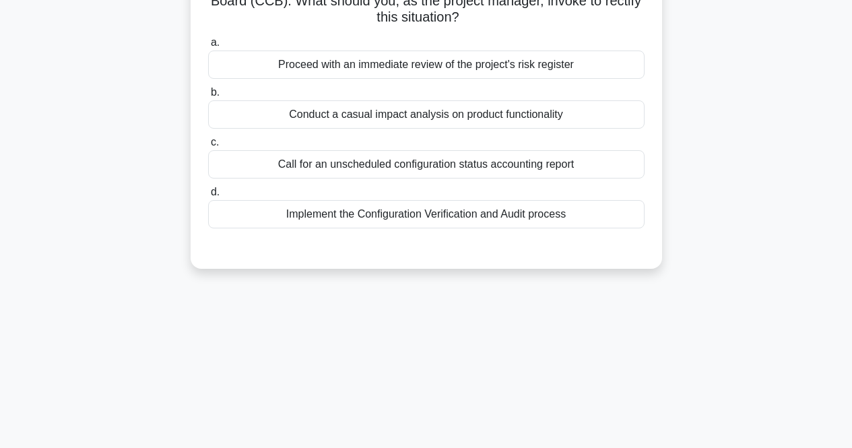
scroll to position [10, 0]
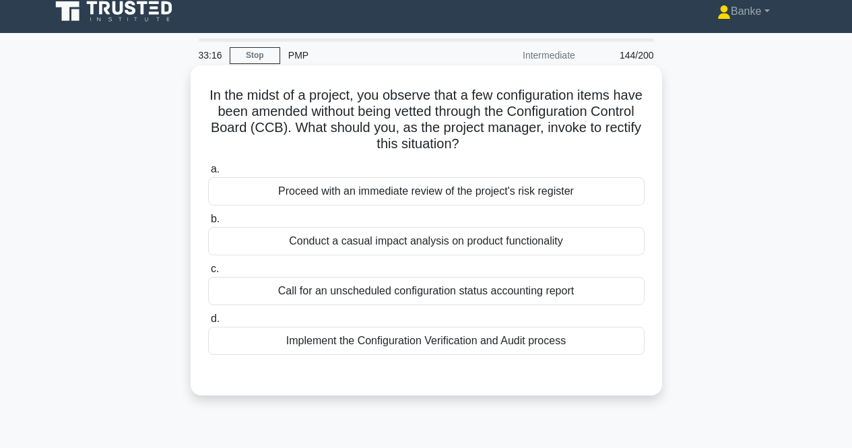
click at [495, 345] on div "Implement the Configuration Verification and Audit process" at bounding box center [426, 341] width 436 height 28
click at [208, 323] on input "d. Implement the Configuration Verification and Audit process" at bounding box center [208, 319] width 0 height 9
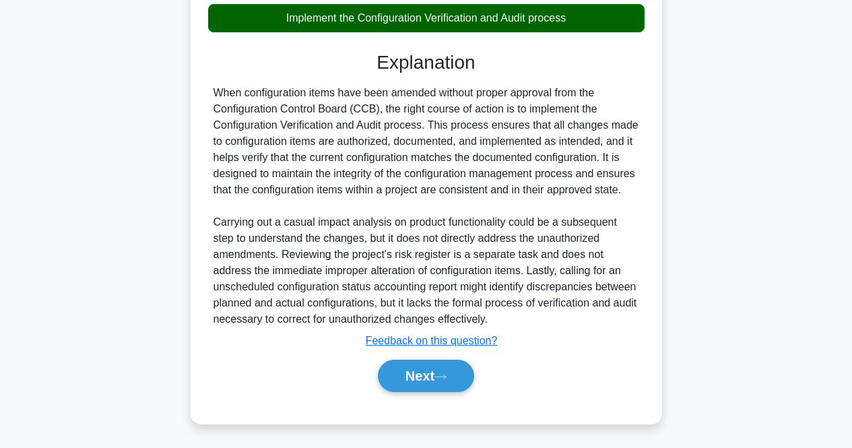
scroll to position [335, 0]
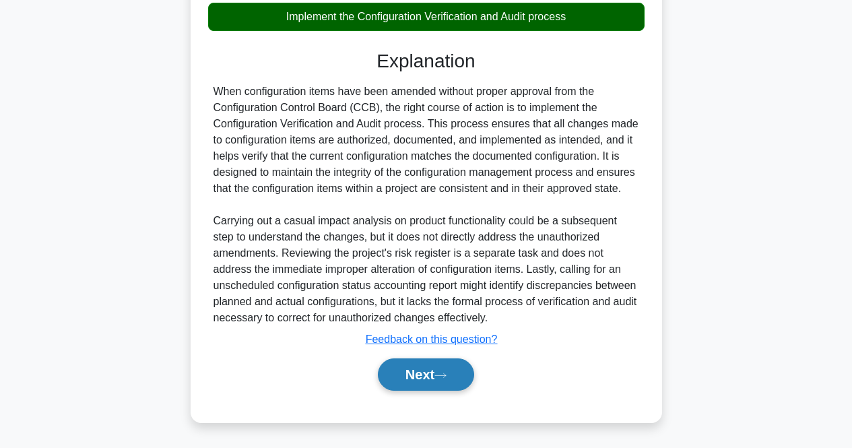
click at [438, 371] on button "Next" at bounding box center [426, 374] width 96 height 32
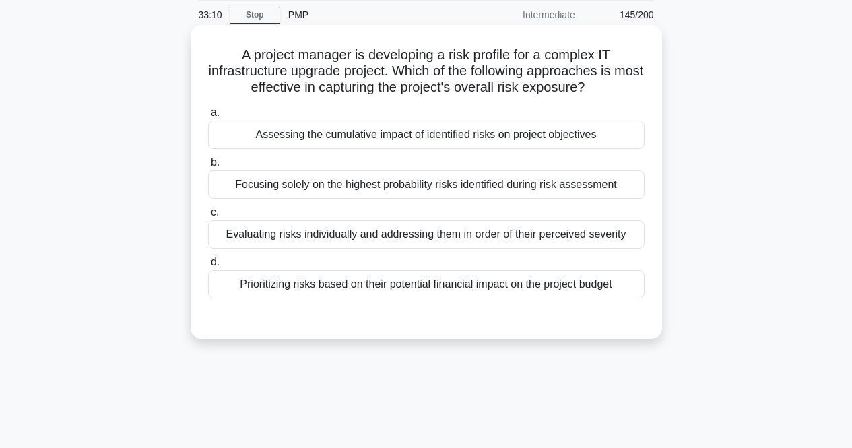
scroll to position [0, 0]
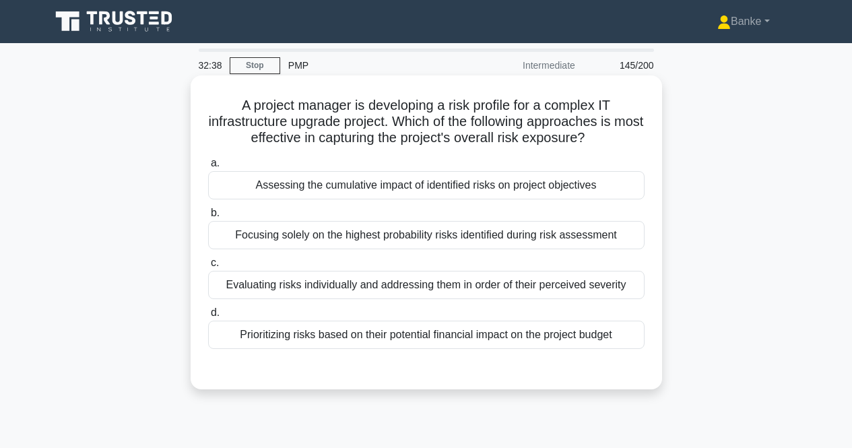
click at [543, 287] on div "Evaluating risks individually and addressing them in order of their perceived s…" at bounding box center [426, 285] width 436 height 28
click at [208, 267] on input "c. Evaluating risks individually and addressing them in order of their perceive…" at bounding box center [208, 263] width 0 height 9
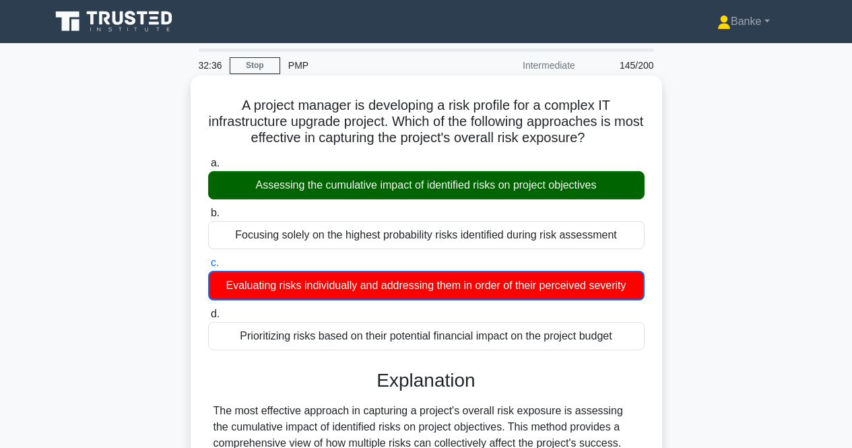
scroll to position [135, 0]
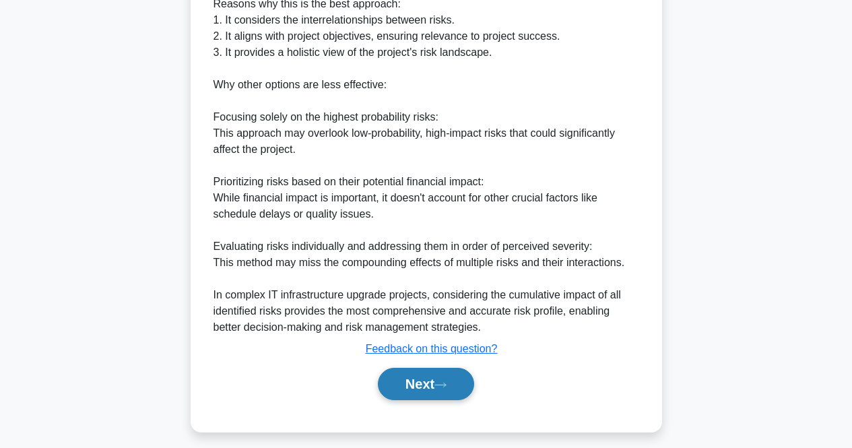
click at [418, 384] on button "Next" at bounding box center [426, 384] width 96 height 32
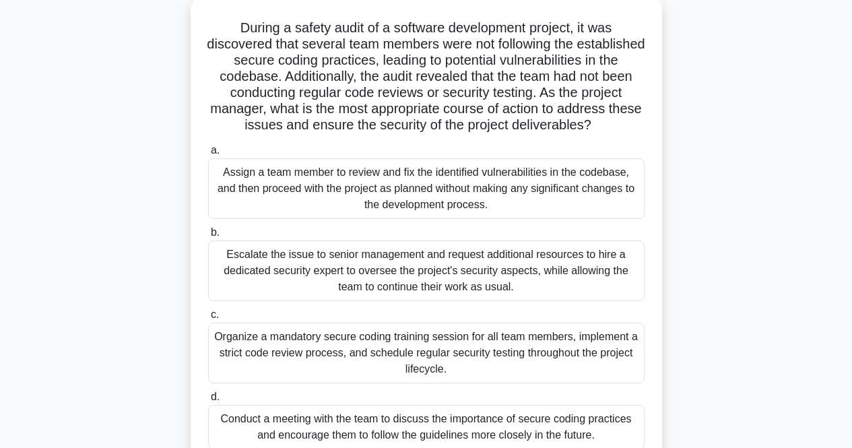
scroll to position [145, 0]
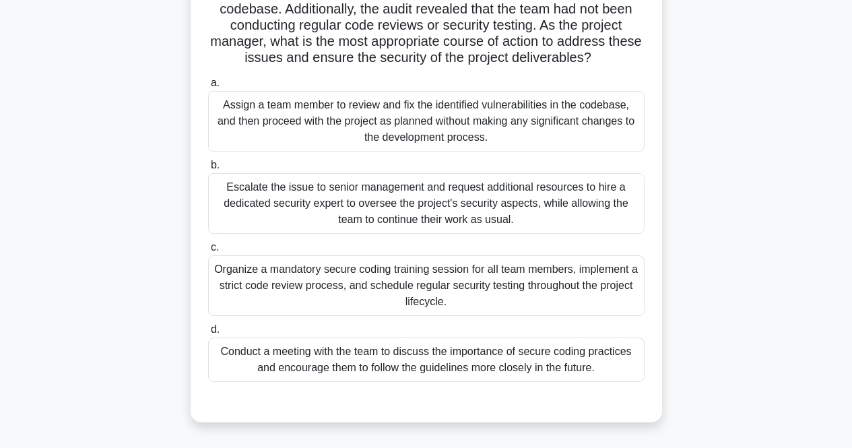
click at [564, 284] on div "Organize a mandatory secure coding training session for all team members, imple…" at bounding box center [426, 285] width 436 height 61
click at [208, 252] on input "c. Organize a mandatory secure coding training session for all team members, im…" at bounding box center [208, 247] width 0 height 9
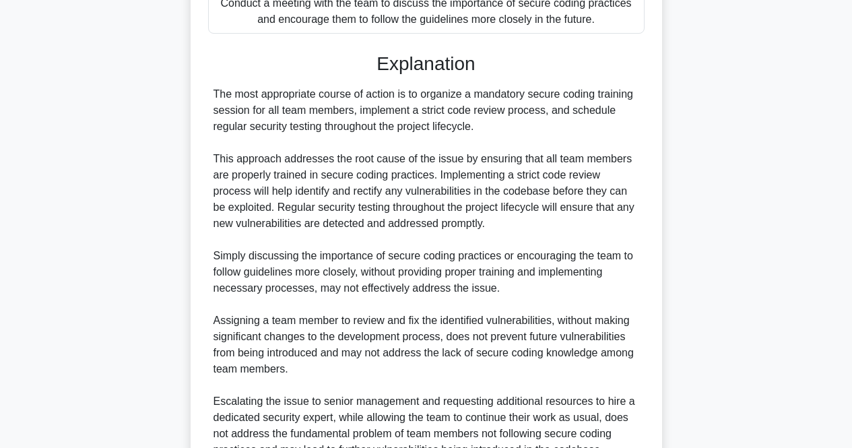
scroll to position [616, 0]
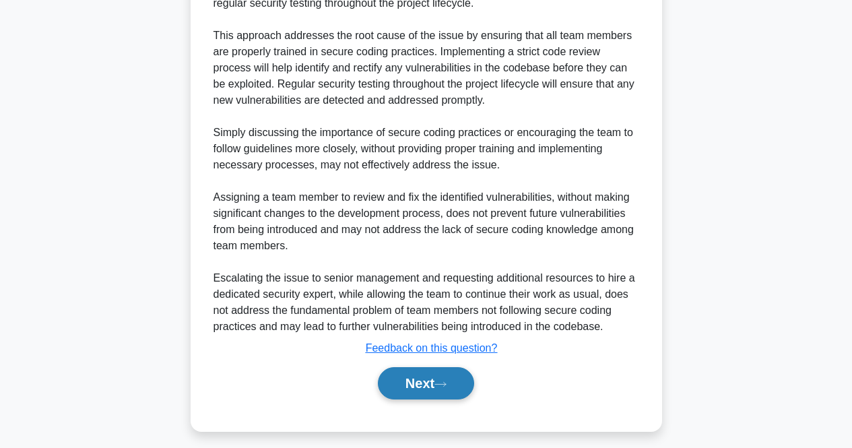
click at [450, 377] on button "Next" at bounding box center [426, 383] width 96 height 32
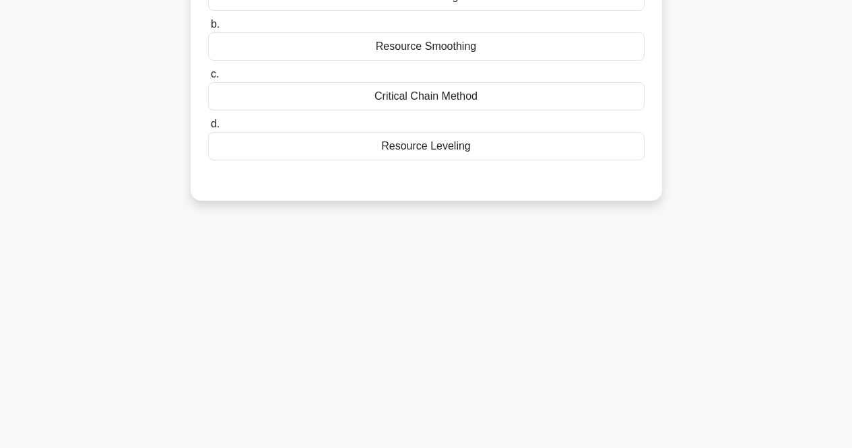
scroll to position [10, 0]
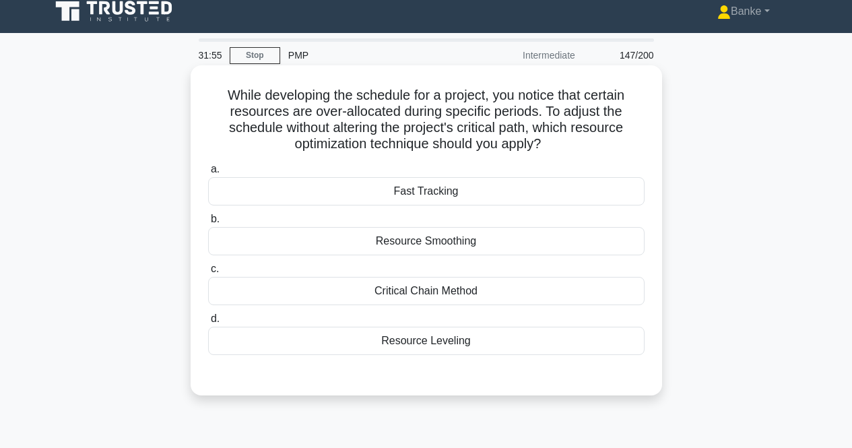
click at [519, 240] on div "Resource Smoothing" at bounding box center [426, 241] width 436 height 28
click at [208, 224] on input "b. Resource Smoothing" at bounding box center [208, 219] width 0 height 9
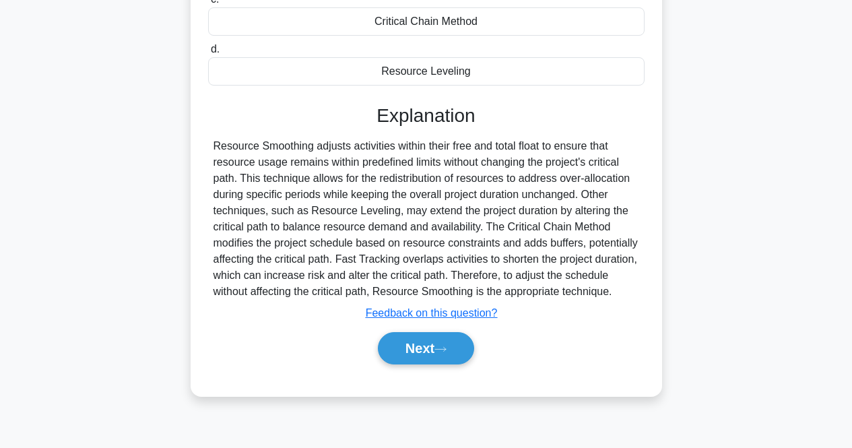
scroll to position [279, 0]
click at [402, 347] on button "Next" at bounding box center [426, 348] width 96 height 32
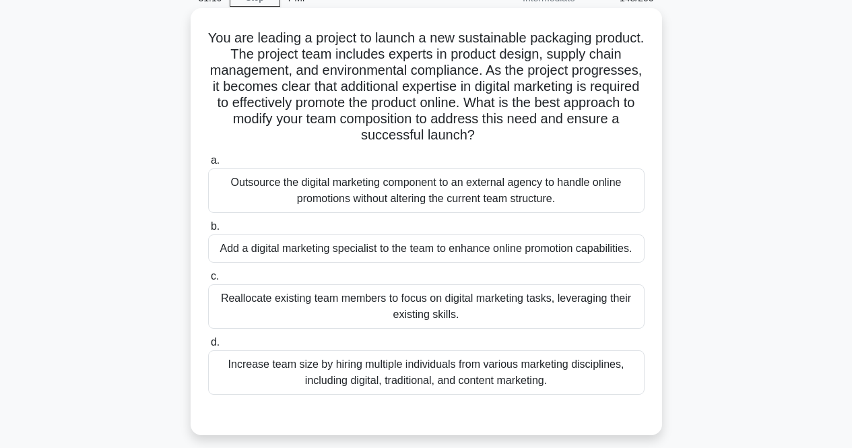
scroll to position [0, 0]
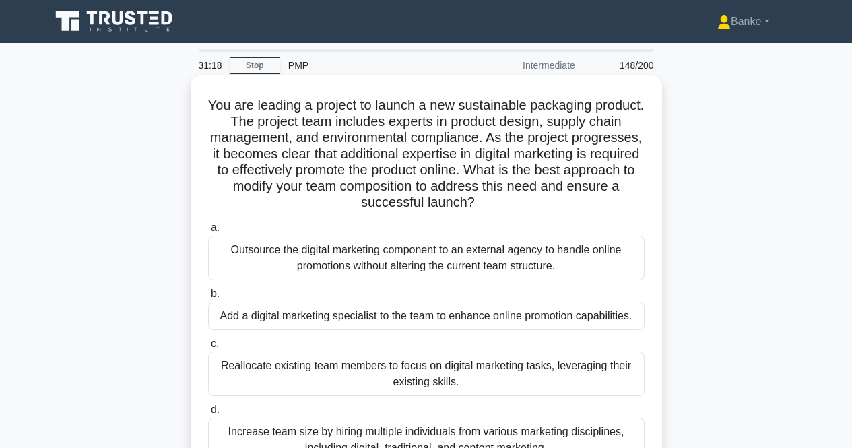
click at [443, 267] on div "Outsource the digital marketing component to an external agency to handle onlin…" at bounding box center [426, 258] width 436 height 44
click at [208, 232] on input "a. Outsource the digital marketing component to an external agency to handle on…" at bounding box center [208, 228] width 0 height 9
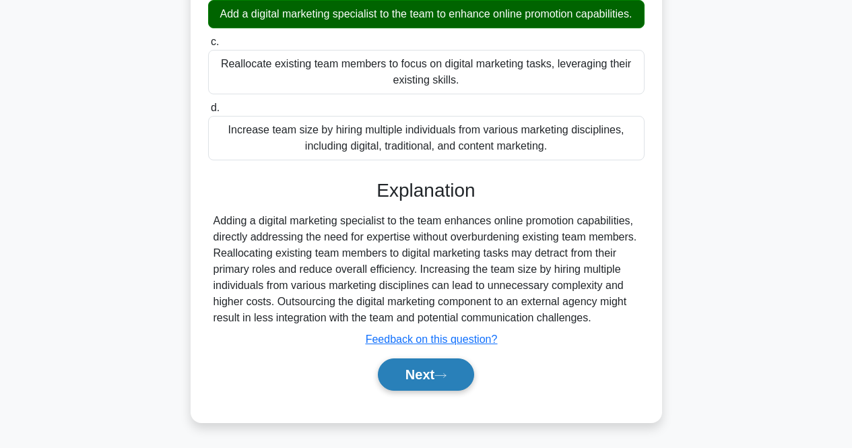
click at [422, 363] on button "Next" at bounding box center [426, 374] width 96 height 32
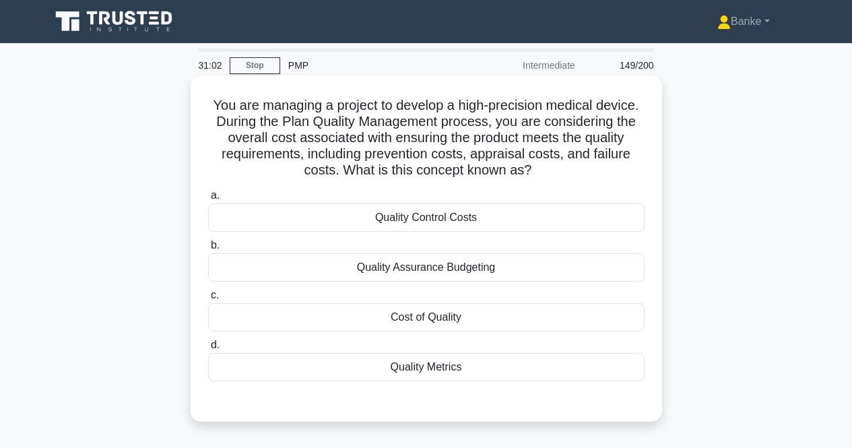
click at [448, 315] on div "Cost of Quality" at bounding box center [426, 317] width 436 height 28
click at [208, 300] on input "c. Cost of Quality" at bounding box center [208, 295] width 0 height 9
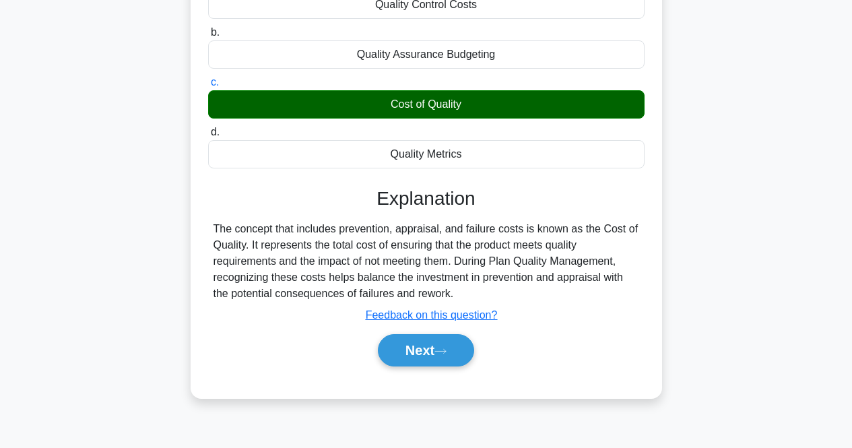
scroll to position [279, 0]
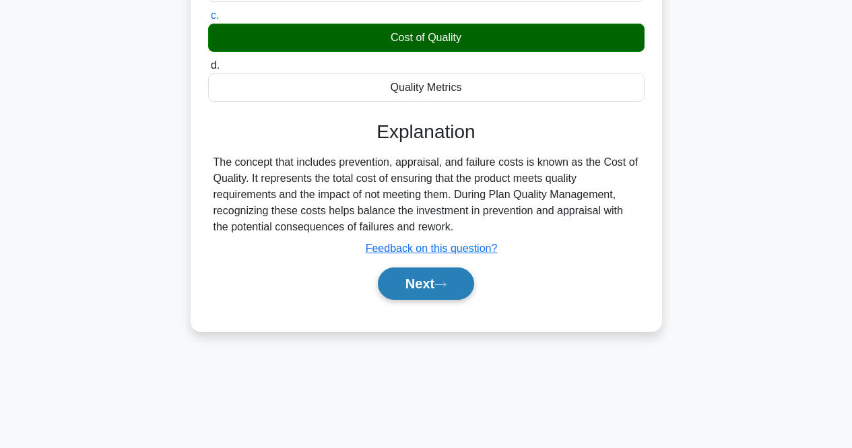
click at [438, 289] on button "Next" at bounding box center [426, 283] width 96 height 32
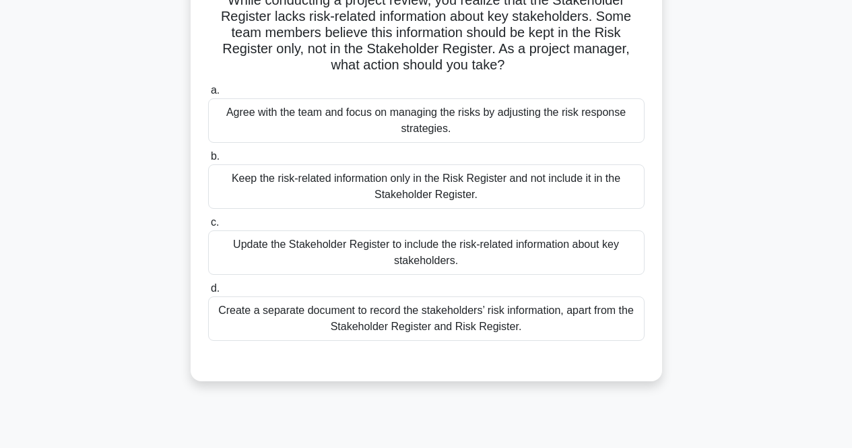
scroll to position [10, 0]
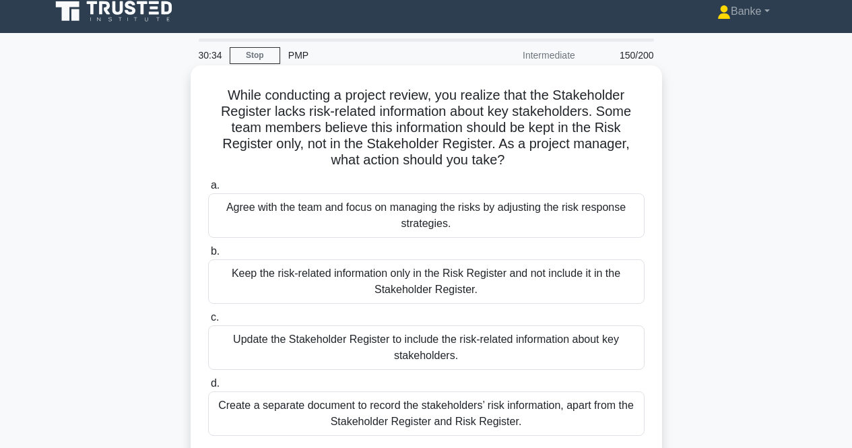
click at [498, 358] on div "Update the Stakeholder Register to include the risk-related information about k…" at bounding box center [426, 347] width 436 height 44
click at [208, 322] on input "c. Update the Stakeholder Register to include the risk-related information abou…" at bounding box center [208, 317] width 0 height 9
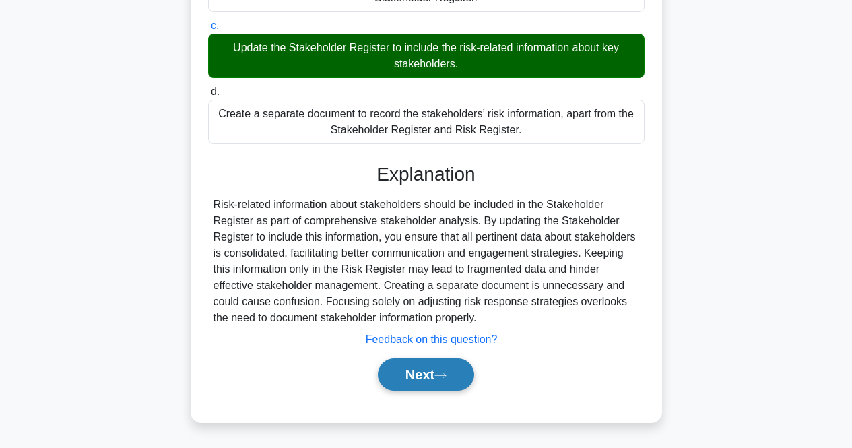
click at [429, 378] on button "Next" at bounding box center [426, 374] width 96 height 32
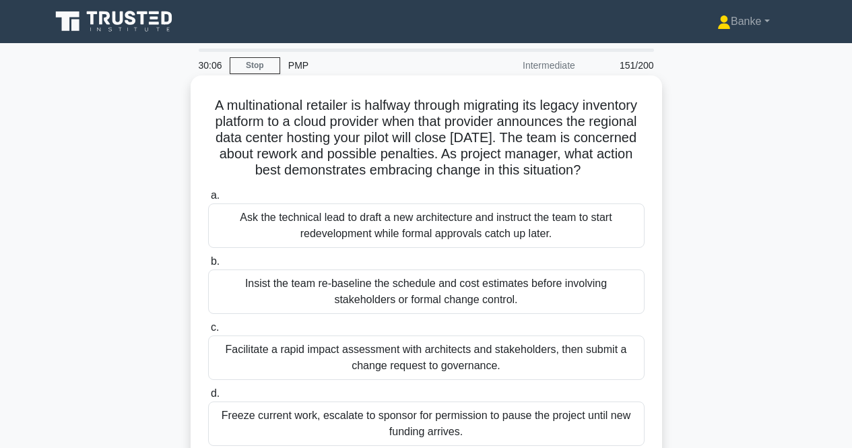
scroll to position [67, 0]
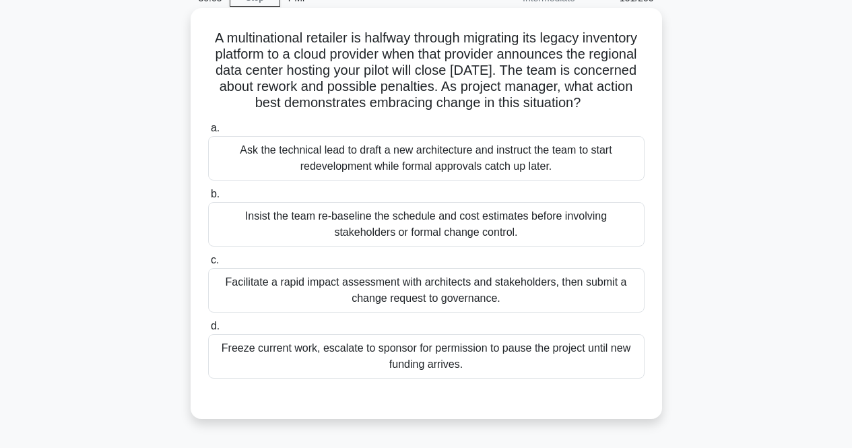
click at [522, 301] on div "Facilitate a rapid impact assessment with architects and stakeholders, then sub…" at bounding box center [426, 290] width 436 height 44
click at [208, 265] on input "c. Facilitate a rapid impact assessment with architects and stakeholders, then …" at bounding box center [208, 260] width 0 height 9
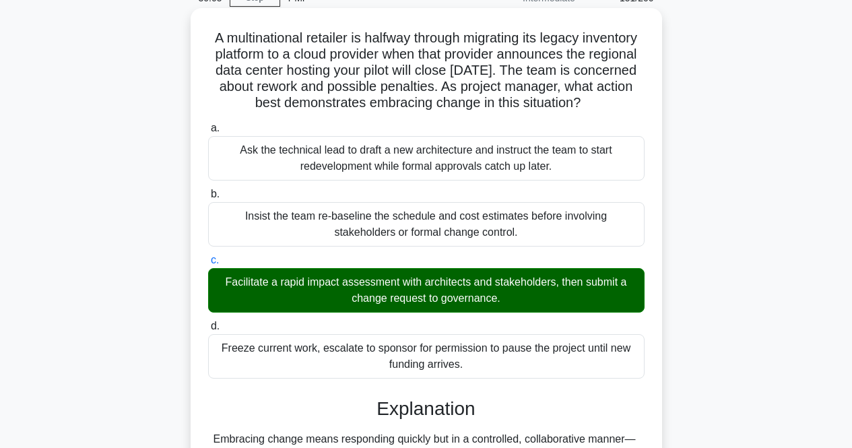
scroll to position [337, 0]
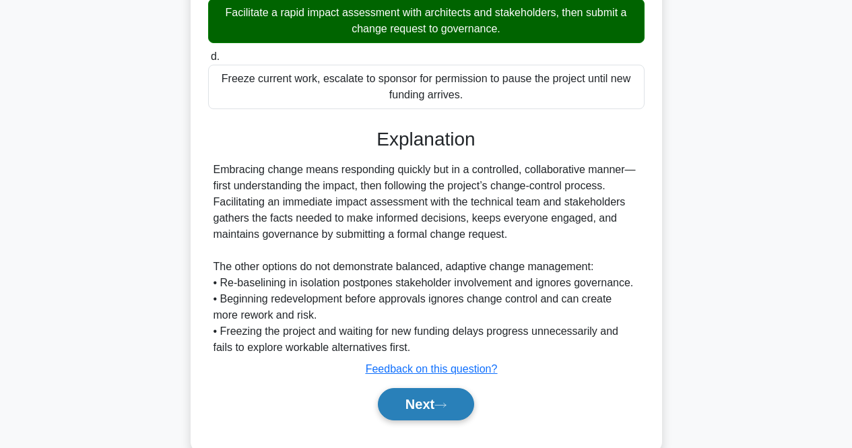
click at [403, 418] on button "Next" at bounding box center [426, 404] width 96 height 32
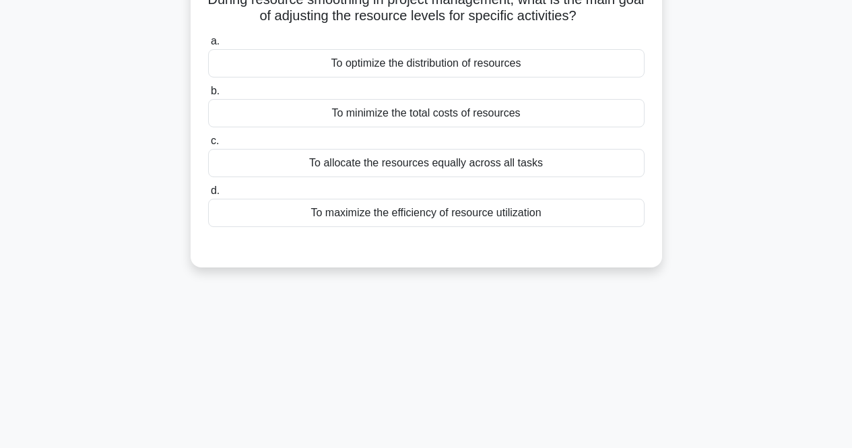
scroll to position [10, 0]
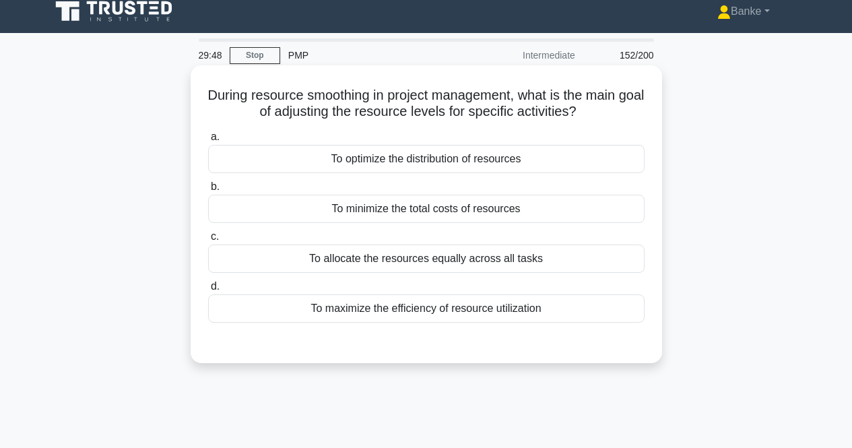
click at [484, 308] on div "To maximize the efficiency of resource utilization" at bounding box center [426, 308] width 436 height 28
click at [208, 291] on input "d. To maximize the efficiency of resource utilization" at bounding box center [208, 286] width 0 height 9
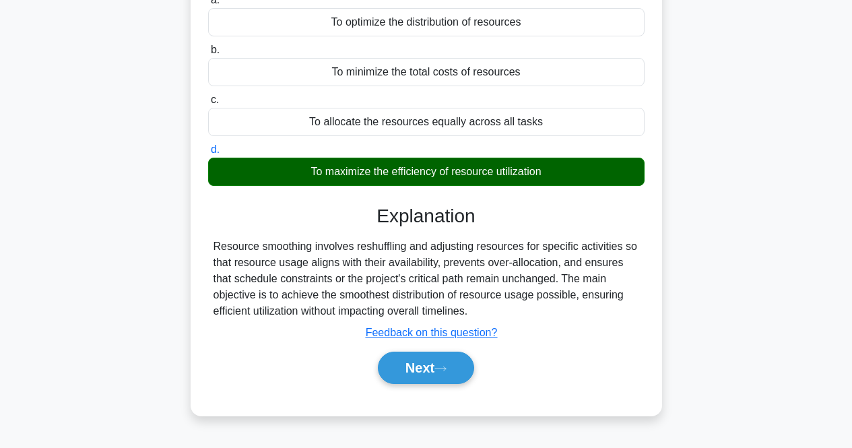
scroll to position [212, 0]
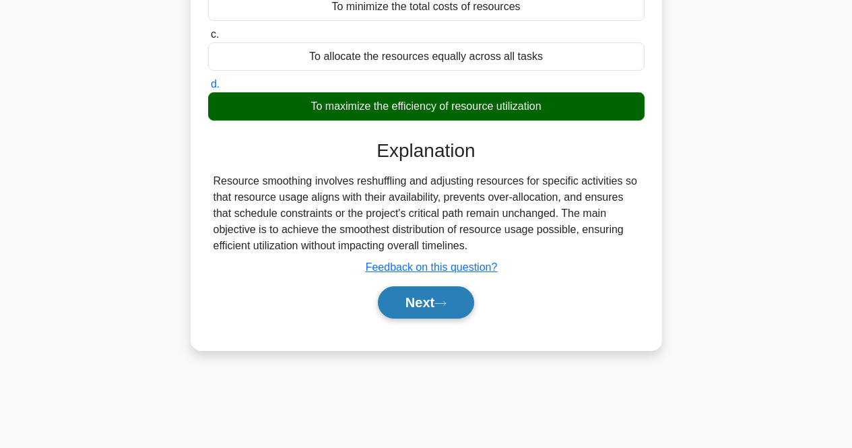
click at [458, 306] on button "Next" at bounding box center [426, 302] width 96 height 32
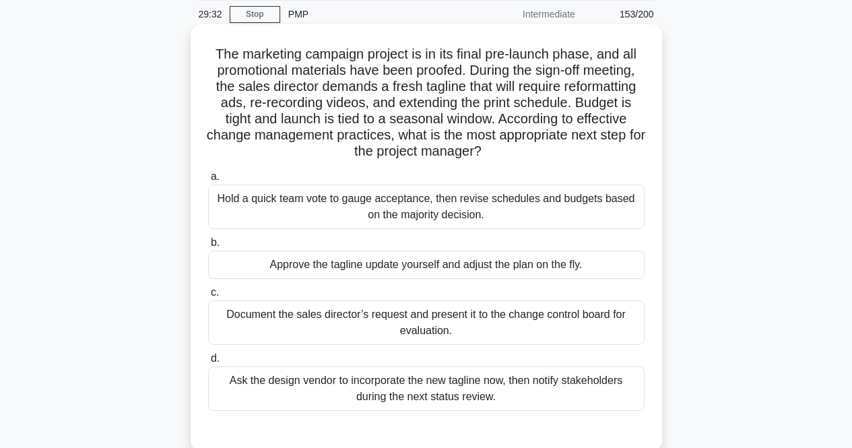
scroll to position [67, 0]
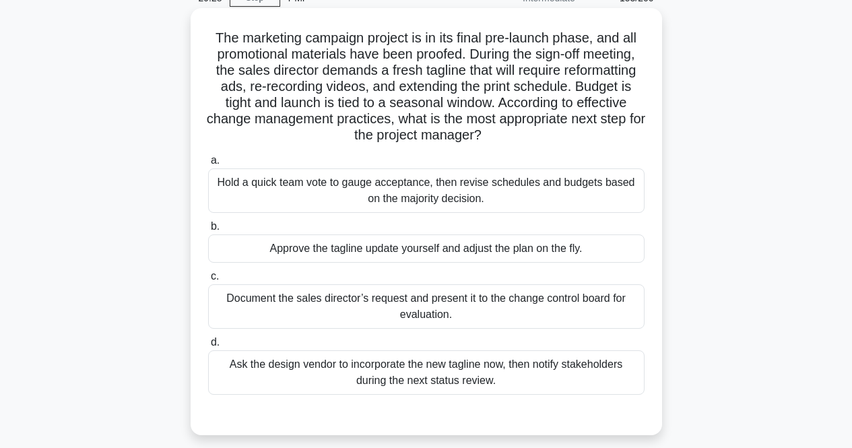
click at [462, 305] on div "Document the sales director’s request and present it to the change control boar…" at bounding box center [426, 306] width 436 height 44
click at [208, 281] on input "c. Document the sales director’s request and present it to the change control b…" at bounding box center [208, 276] width 0 height 9
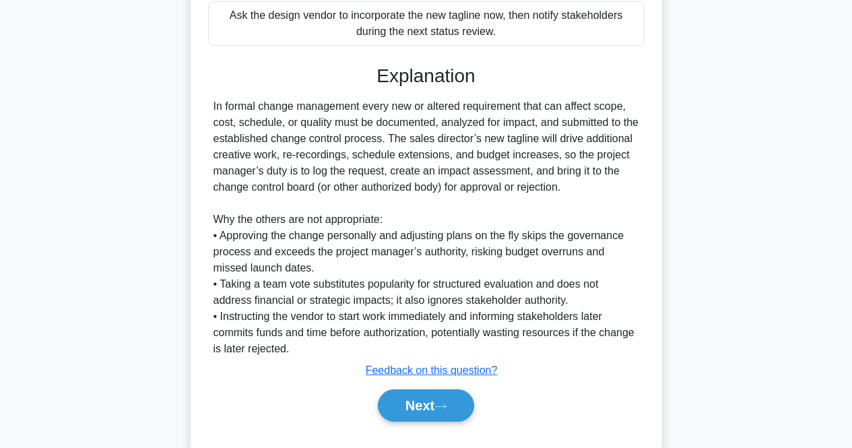
scroll to position [448, 0]
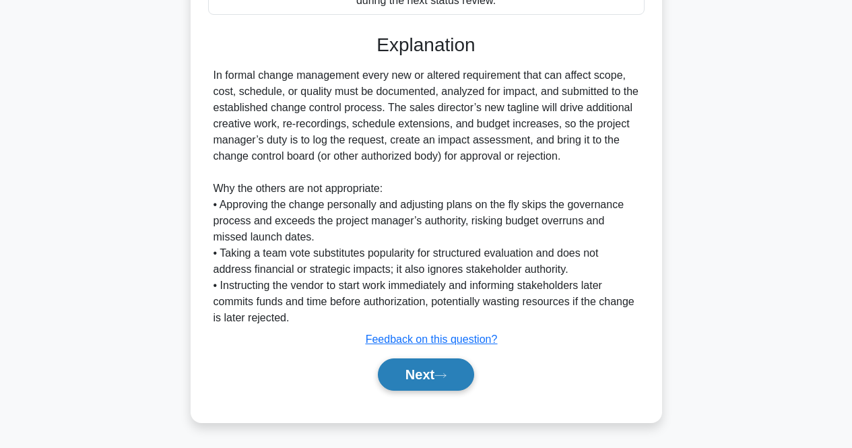
click at [439, 365] on button "Next" at bounding box center [426, 374] width 96 height 32
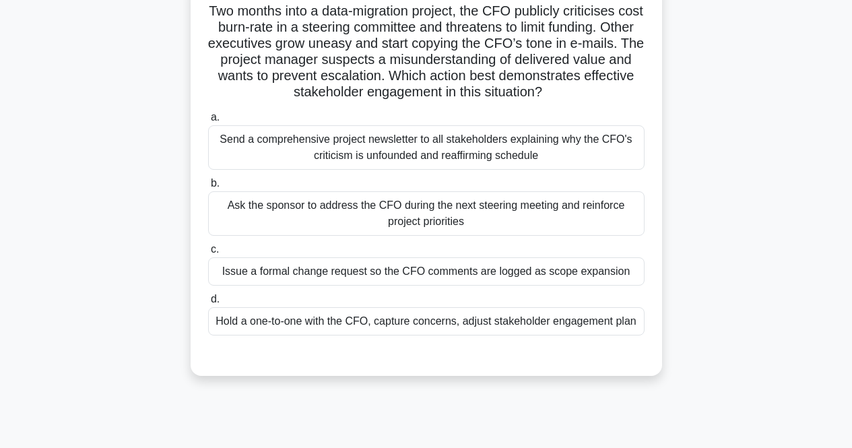
scroll to position [10, 0]
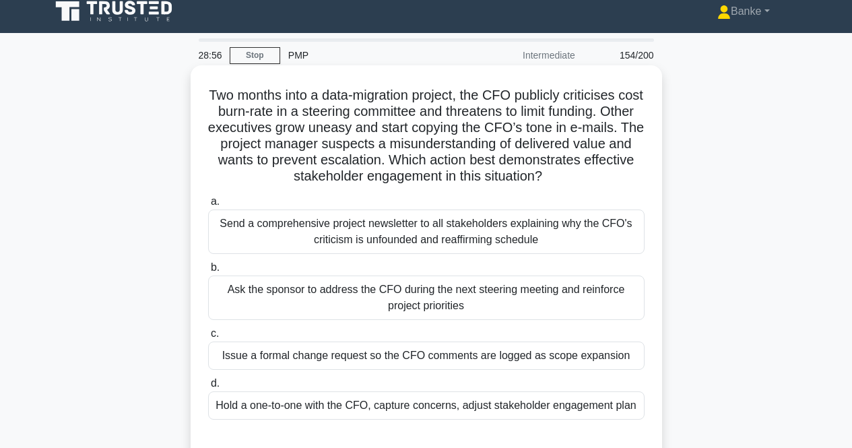
click at [515, 405] on div "Hold a one-to-one with the CFO, capture concerns, adjust stakeholder engagement…" at bounding box center [426, 405] width 436 height 28
click at [208, 388] on input "d. Hold a one-to-one with the CFO, capture concerns, adjust stakeholder engagem…" at bounding box center [208, 383] width 0 height 9
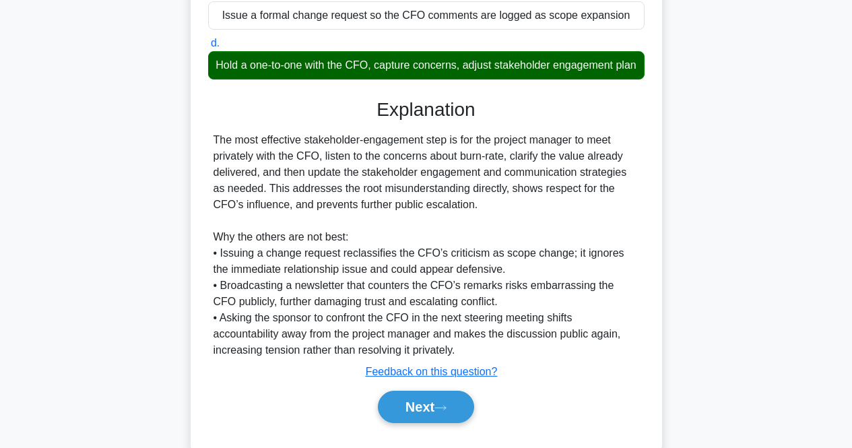
scroll to position [399, 0]
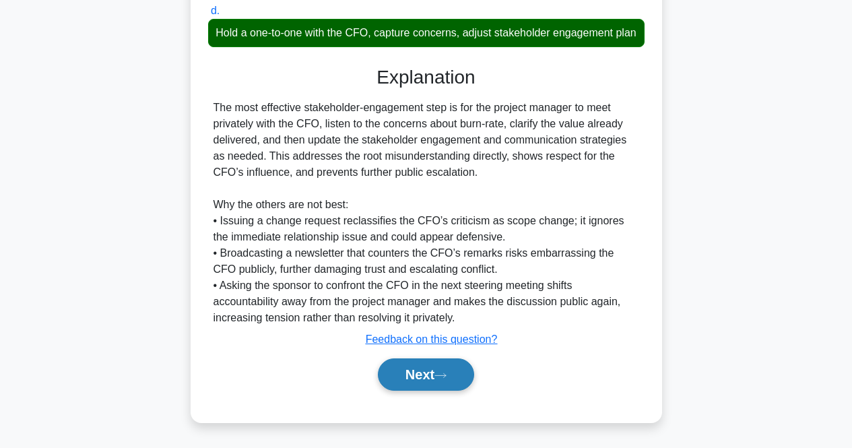
click at [416, 380] on button "Next" at bounding box center [426, 374] width 96 height 32
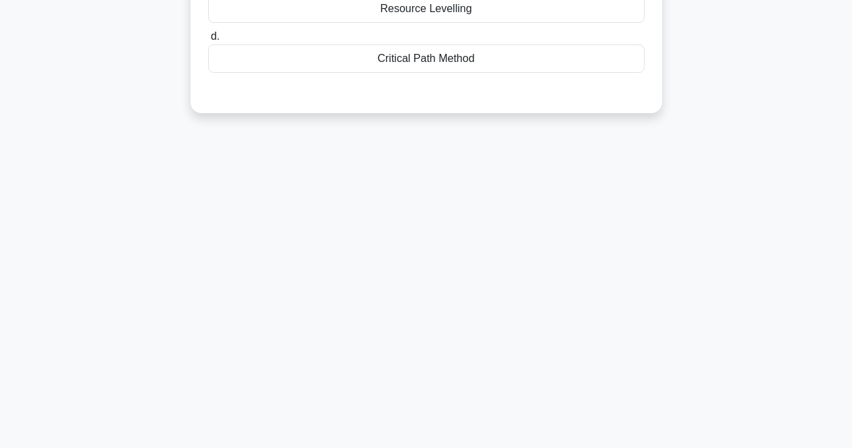
scroll to position [0, 0]
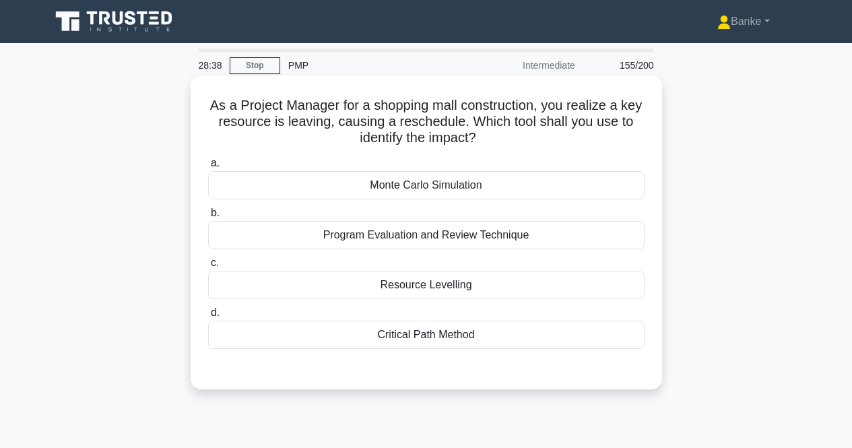
click at [535, 187] on div "Monte Carlo Simulation" at bounding box center [426, 185] width 436 height 28
click at [208, 168] on input "a. Monte Carlo Simulation" at bounding box center [208, 163] width 0 height 9
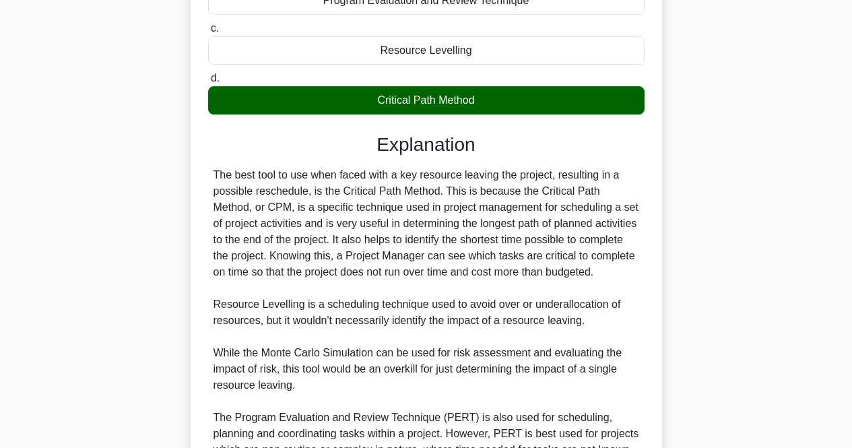
scroll to position [337, 0]
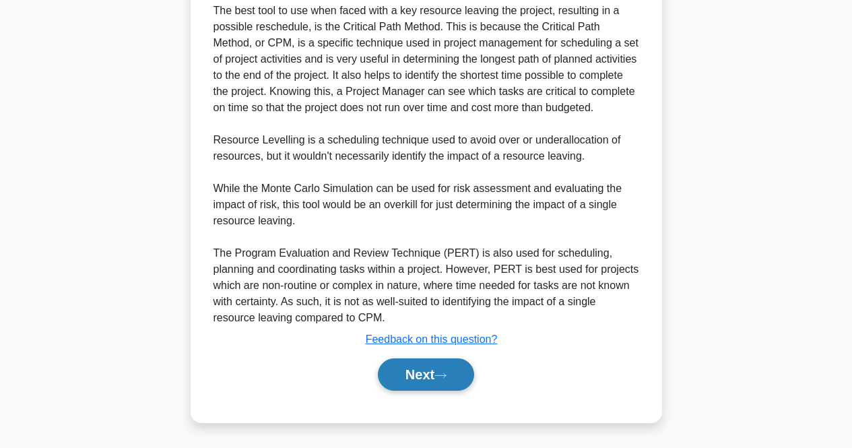
click at [451, 361] on button "Next" at bounding box center [426, 374] width 96 height 32
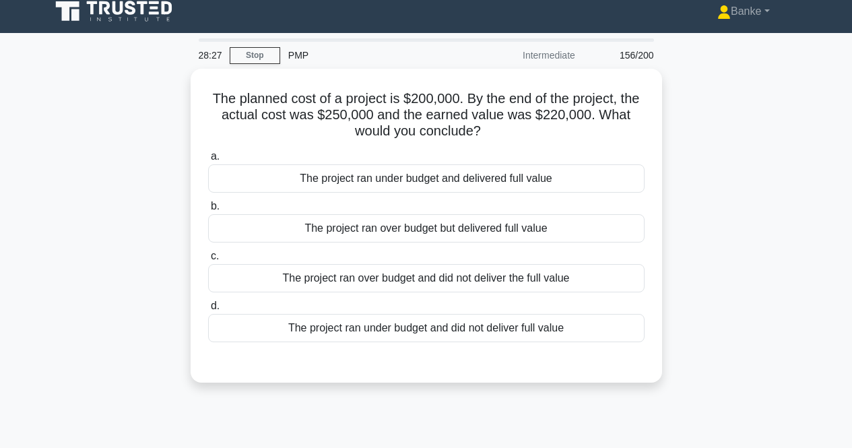
scroll to position [0, 0]
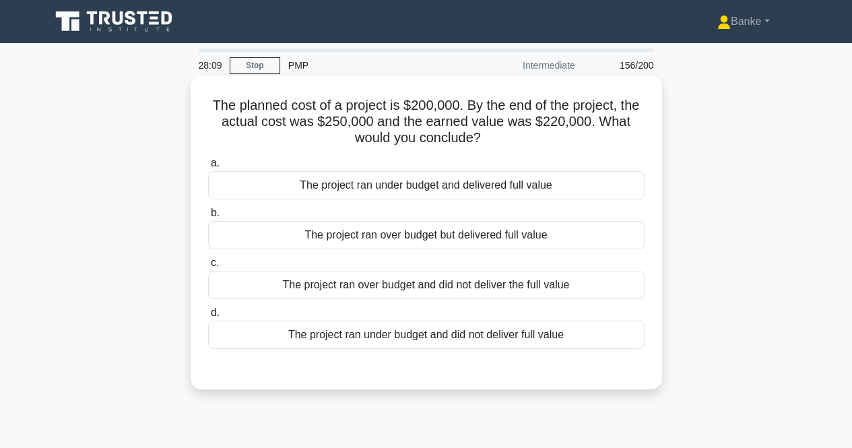
click at [529, 292] on div "The project ran over budget and did not deliver the full value" at bounding box center [426, 285] width 436 height 28
click at [208, 267] on input "c. The project ran over budget and did not deliver the full value" at bounding box center [208, 263] width 0 height 9
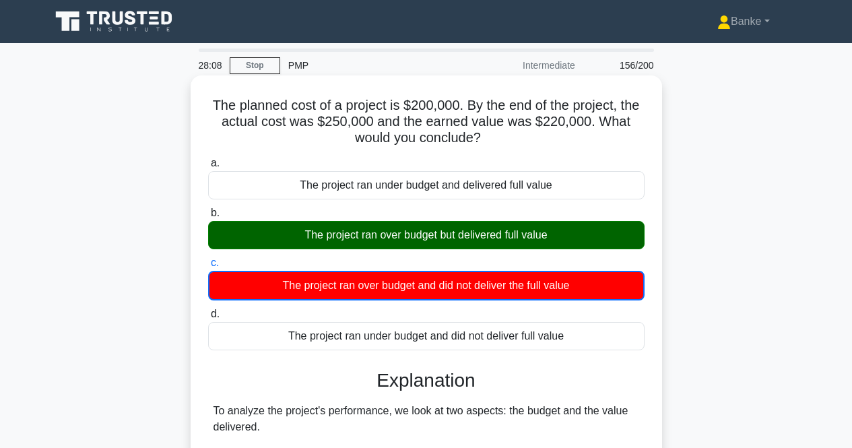
click at [534, 238] on div "The project ran over budget but delivered full value" at bounding box center [426, 235] width 436 height 28
click at [208, 218] on input "b. The project ran over budget but delivered full value" at bounding box center [208, 213] width 0 height 9
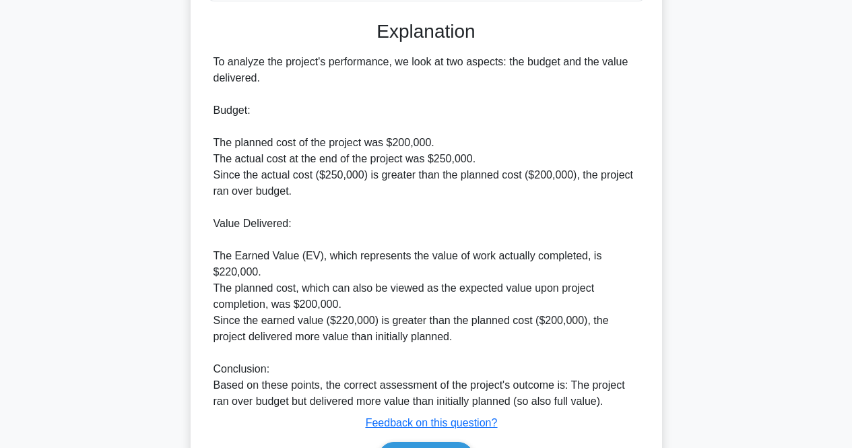
scroll to position [432, 0]
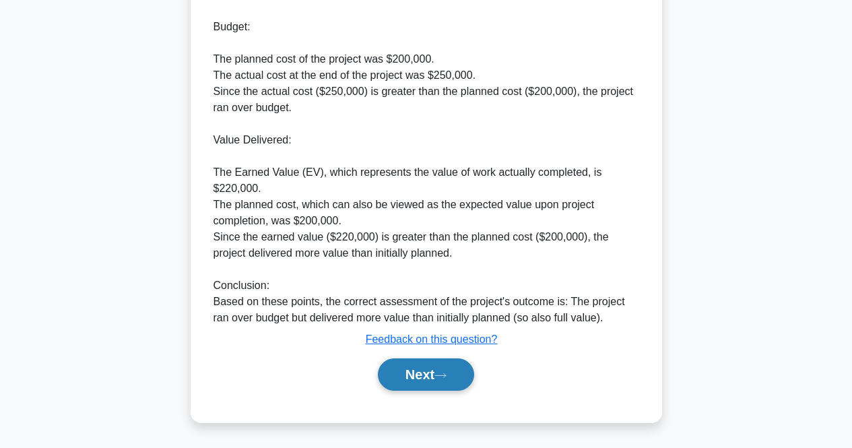
click at [450, 361] on button "Next" at bounding box center [426, 374] width 96 height 32
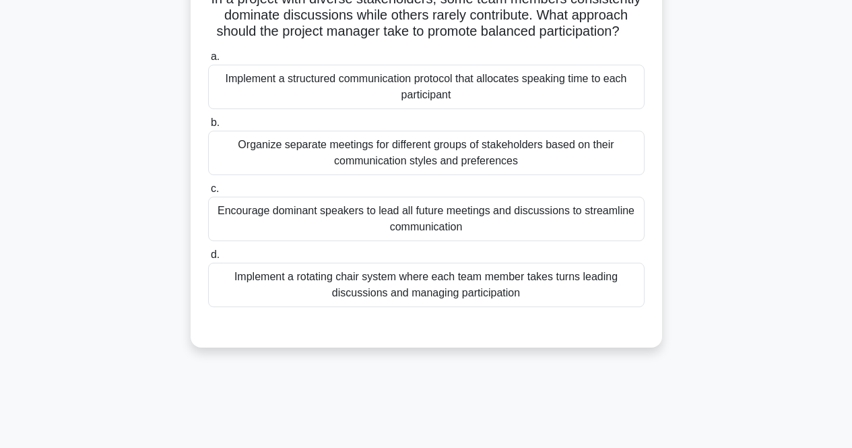
scroll to position [10, 0]
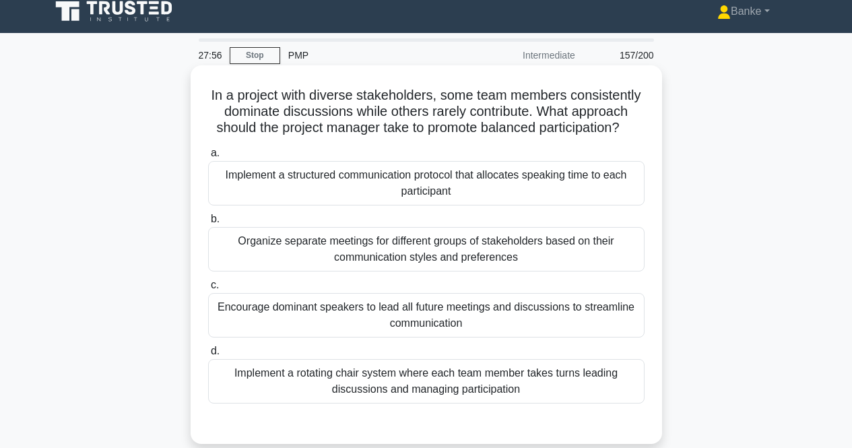
click at [517, 385] on div "Implement a rotating chair system where each team member takes turns leading di…" at bounding box center [426, 381] width 436 height 44
click at [208, 356] on input "d. Implement a rotating chair system where each team member takes turns leading…" at bounding box center [208, 351] width 0 height 9
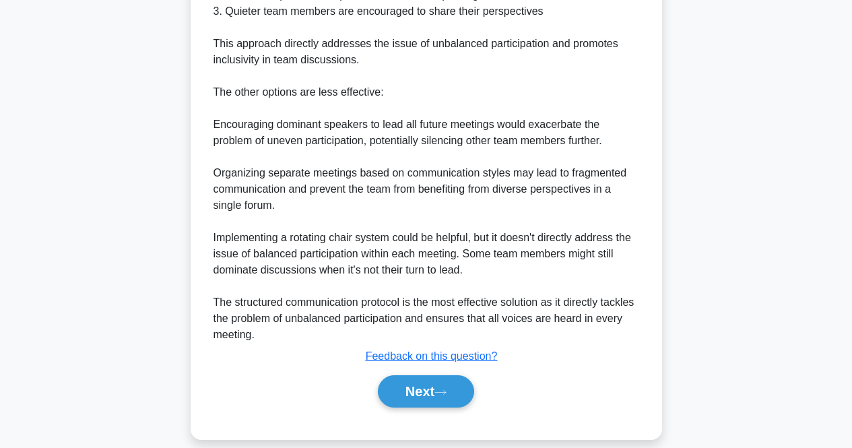
scroll to position [578, 0]
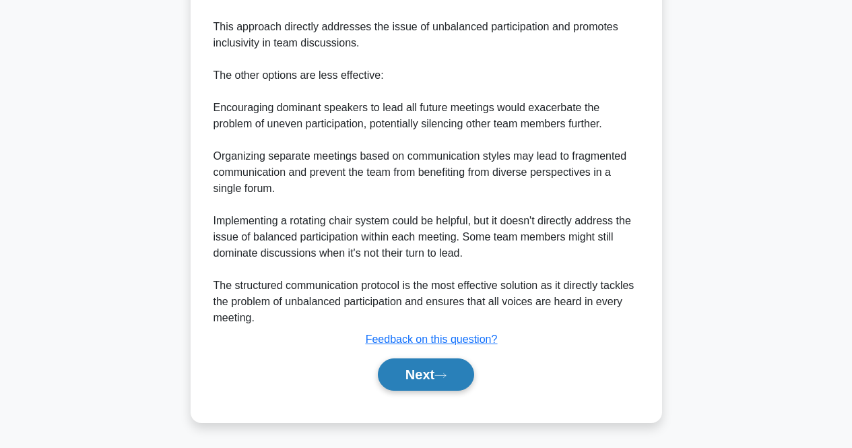
click at [470, 366] on button "Next" at bounding box center [426, 374] width 96 height 32
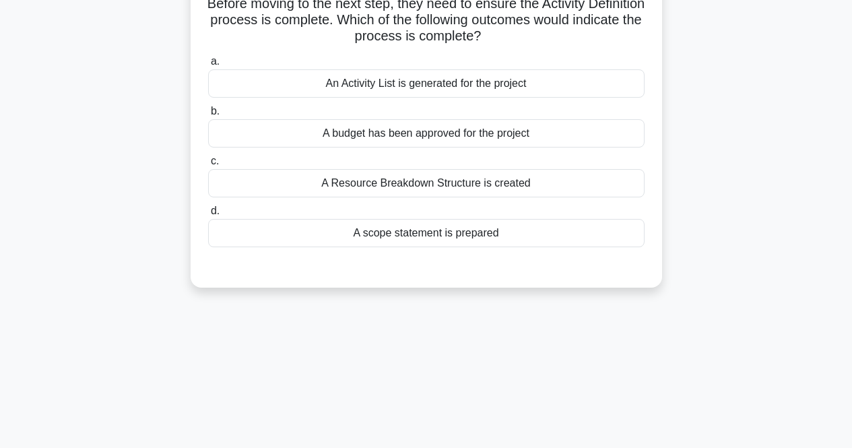
scroll to position [10, 0]
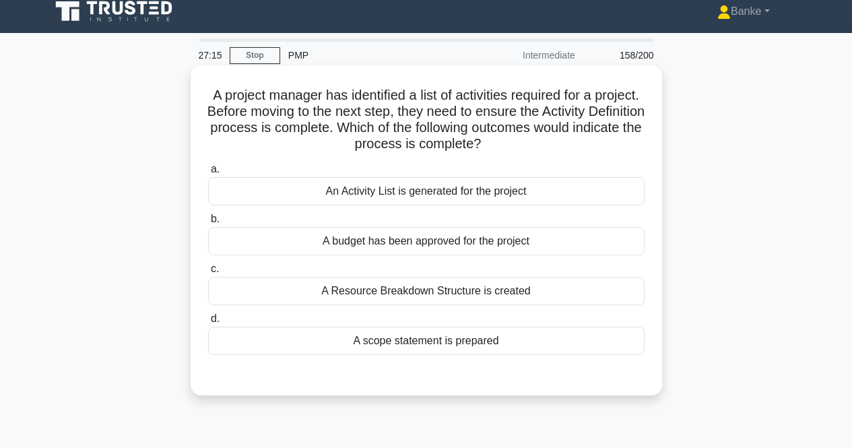
click at [382, 189] on div "An Activity List is generated for the project" at bounding box center [426, 191] width 436 height 28
click at [208, 174] on input "a. An Activity List is generated for the project" at bounding box center [208, 169] width 0 height 9
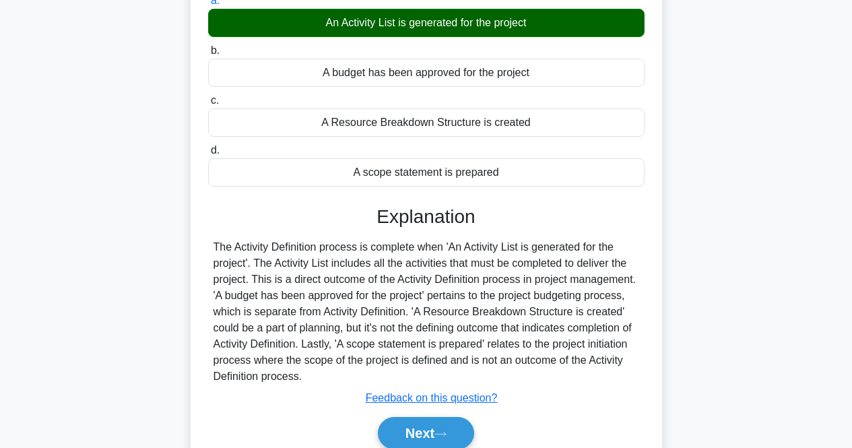
scroll to position [279, 0]
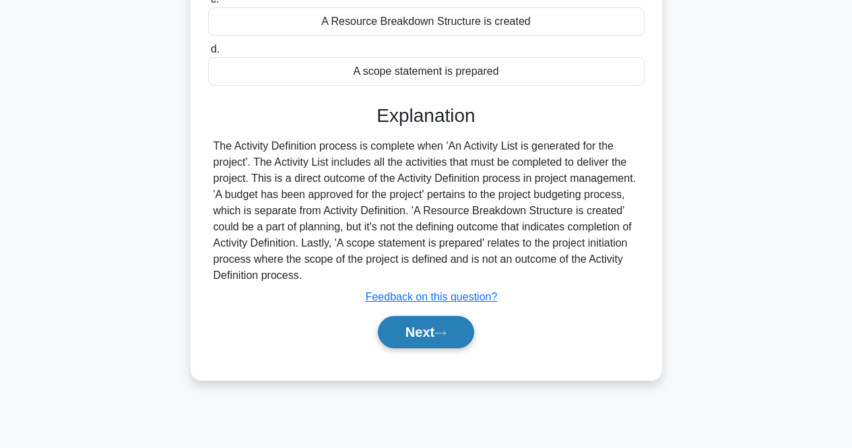
click at [434, 326] on button "Next" at bounding box center [426, 332] width 96 height 32
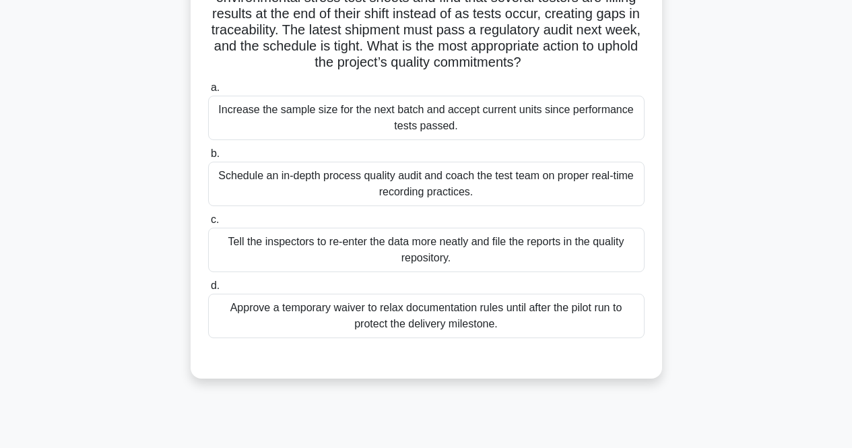
scroll to position [135, 0]
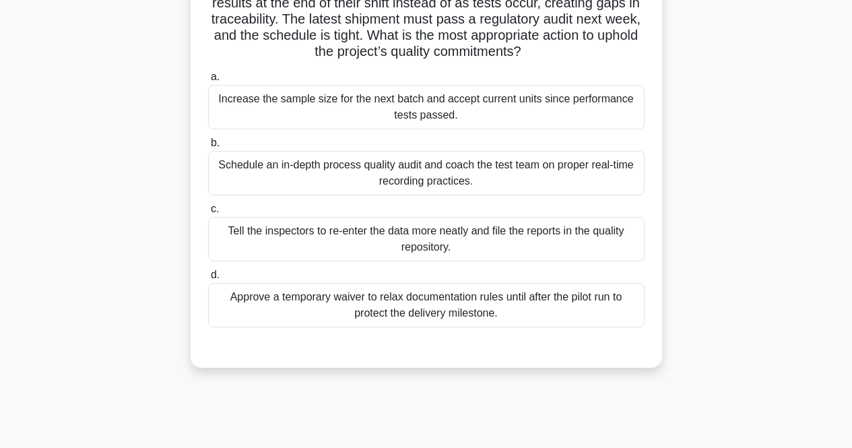
click at [473, 183] on div "Schedule an in-depth process quality audit and coach the test team on proper re…" at bounding box center [426, 173] width 436 height 44
click at [208, 147] on input "b. Schedule an in-depth process quality audit and coach the test team on proper…" at bounding box center [208, 143] width 0 height 9
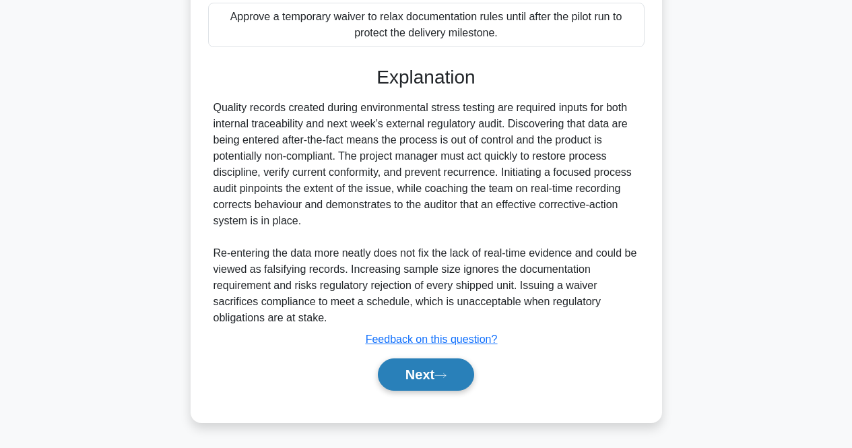
click at [413, 377] on button "Next" at bounding box center [426, 374] width 96 height 32
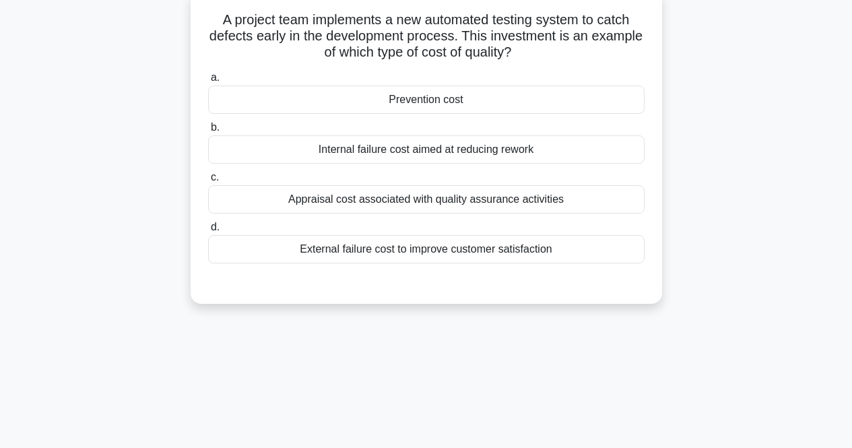
scroll to position [0, 0]
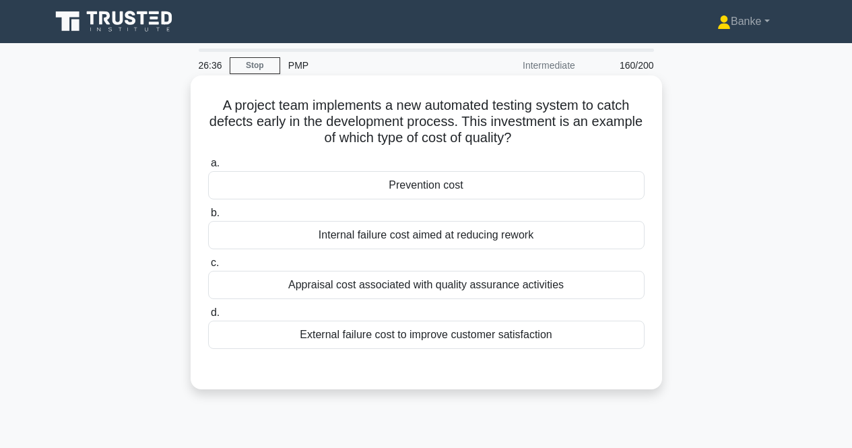
click at [461, 183] on div "Prevention cost" at bounding box center [426, 185] width 436 height 28
click at [208, 168] on input "a. Prevention cost" at bounding box center [208, 163] width 0 height 9
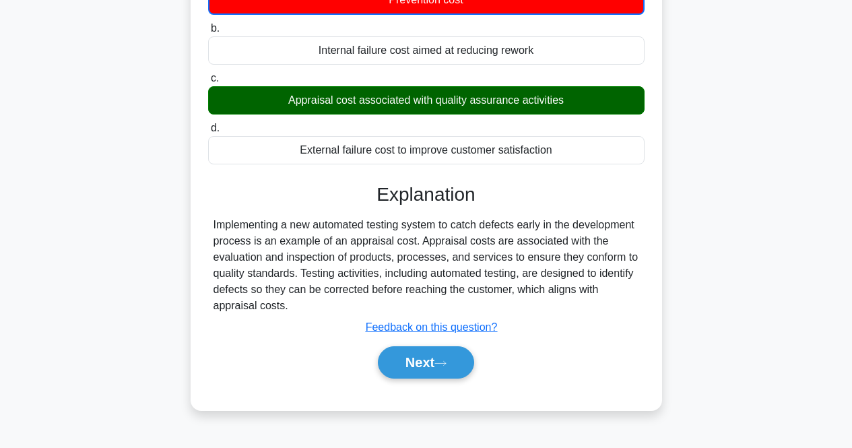
scroll to position [202, 0]
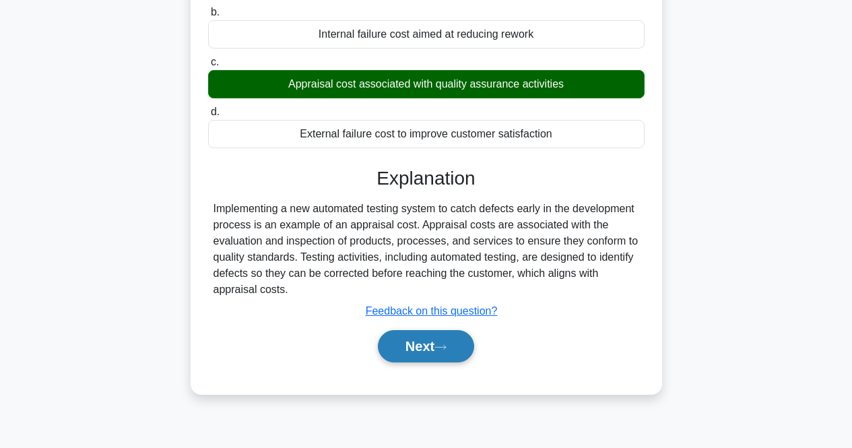
click at [432, 343] on button "Next" at bounding box center [426, 346] width 96 height 32
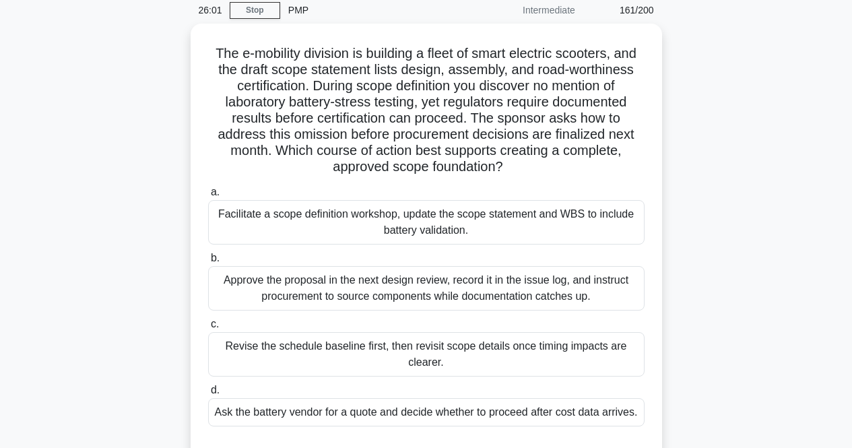
scroll to position [67, 0]
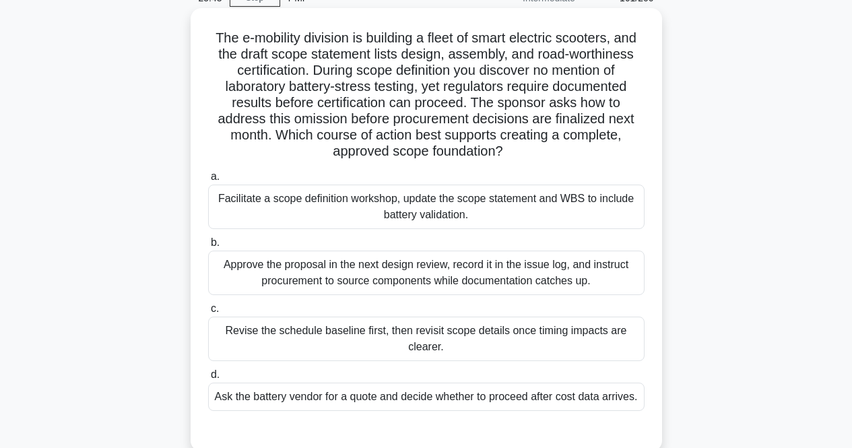
click at [420, 277] on div "Approve the proposal in the next design review, record it in the issue log, and…" at bounding box center [426, 273] width 436 height 44
click at [208, 247] on input "b. Approve the proposal in the next design review, record it in the issue log, …" at bounding box center [208, 242] width 0 height 9
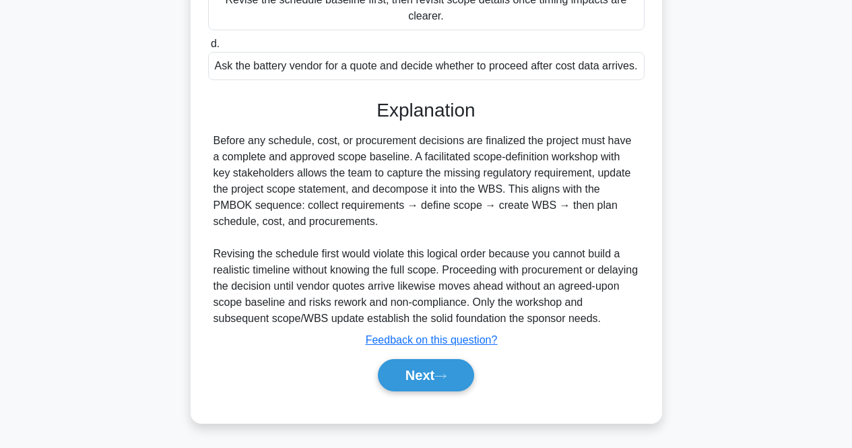
scroll to position [401, 0]
click at [440, 381] on button "Next" at bounding box center [426, 374] width 96 height 32
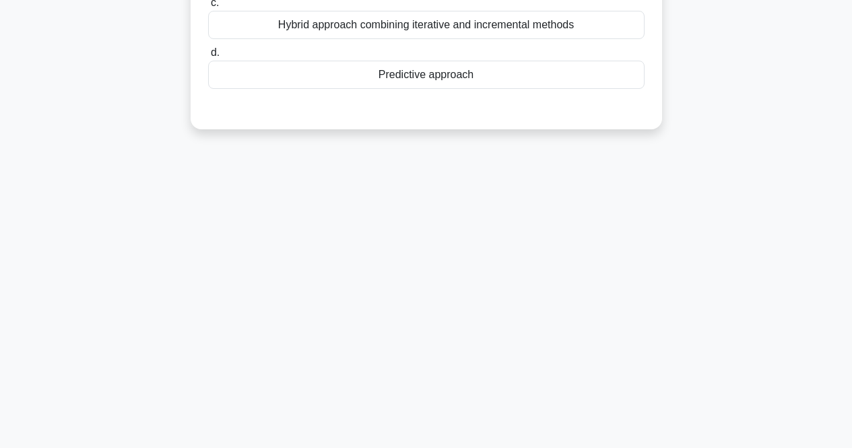
scroll to position [0, 0]
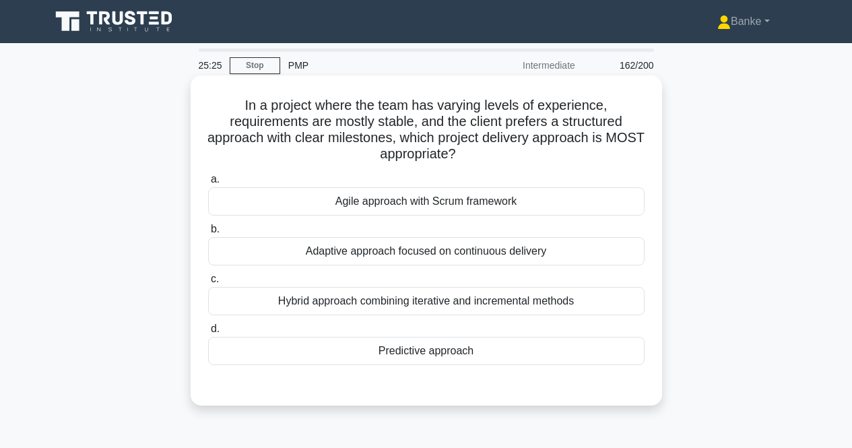
click at [519, 343] on div "Predictive approach" at bounding box center [426, 351] width 436 height 28
click at [208, 333] on input "d. Predictive approach" at bounding box center [208, 329] width 0 height 9
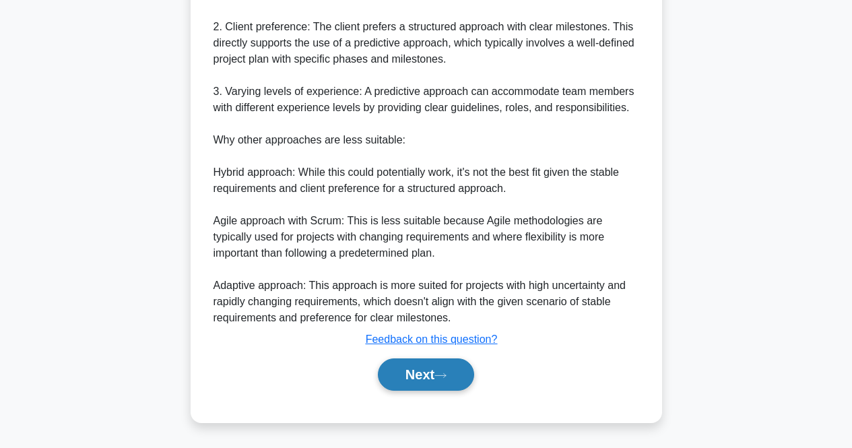
click at [460, 370] on button "Next" at bounding box center [426, 374] width 96 height 32
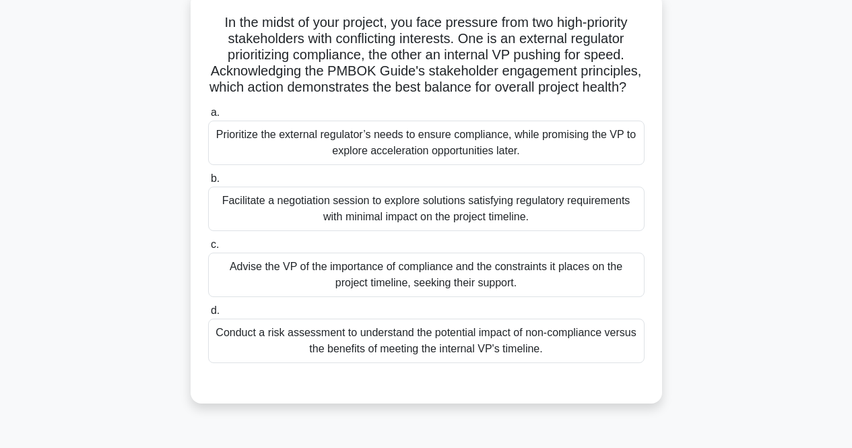
scroll to position [67, 0]
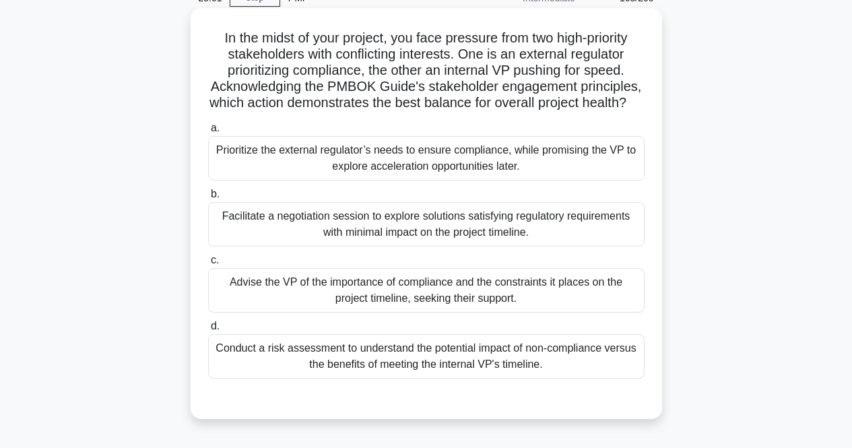
click at [518, 246] on div "Facilitate a negotiation session to explore solutions satisfying regulatory req…" at bounding box center [426, 224] width 436 height 44
click at [208, 199] on input "b. Facilitate a negotiation session to explore solutions satisfying regulatory …" at bounding box center [208, 194] width 0 height 9
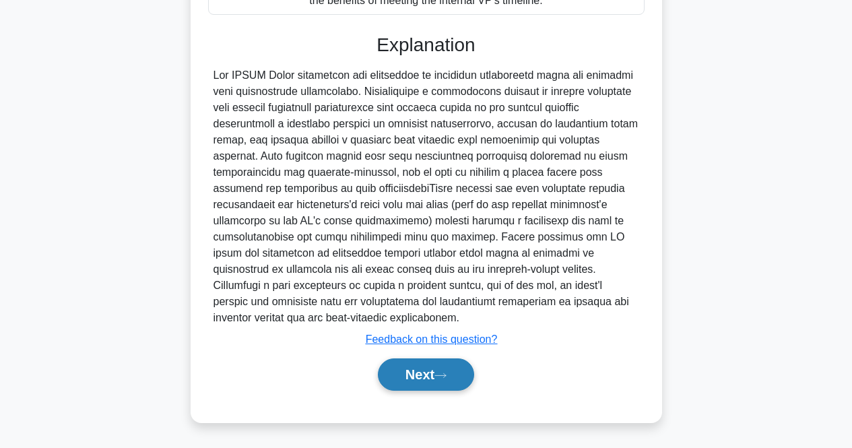
click at [446, 374] on icon at bounding box center [440, 375] width 12 height 7
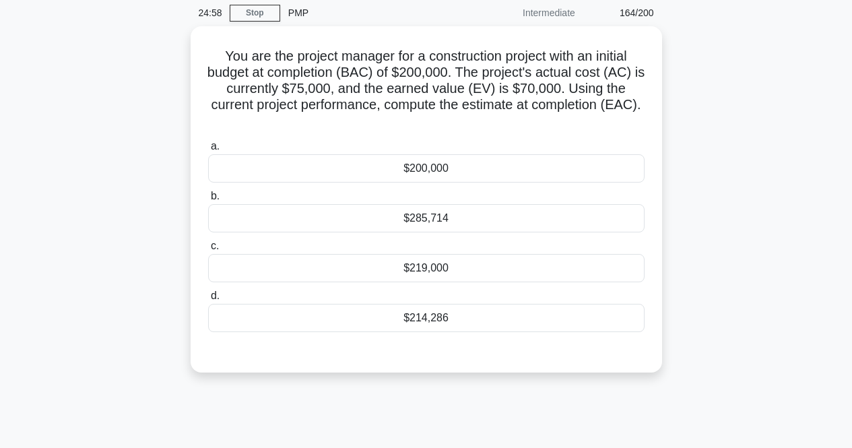
scroll to position [10, 0]
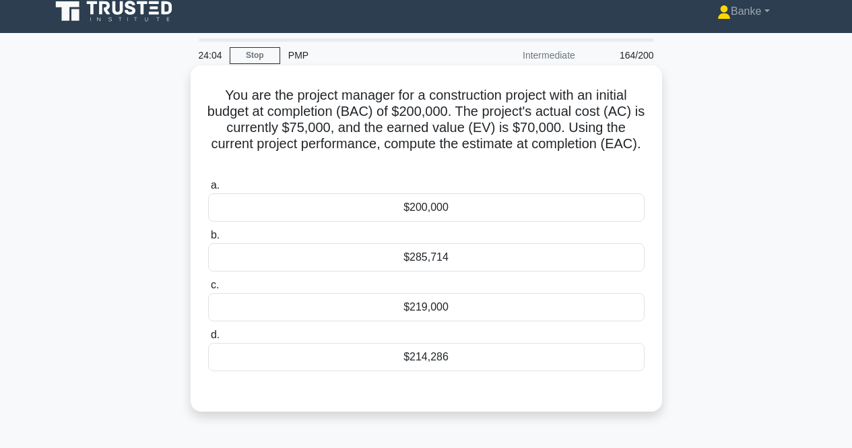
click at [440, 304] on div "$219,000" at bounding box center [426, 307] width 436 height 28
click at [208, 290] on input "c. $219,000" at bounding box center [208, 285] width 0 height 9
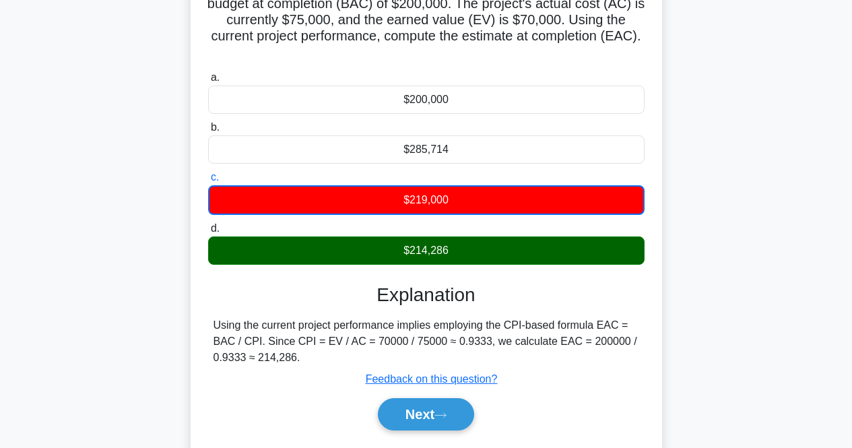
scroll to position [145, 0]
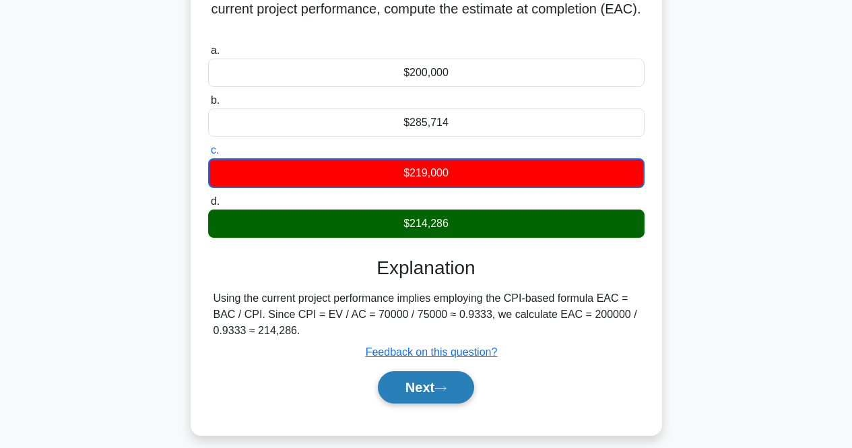
click at [447, 380] on button "Next" at bounding box center [426, 387] width 96 height 32
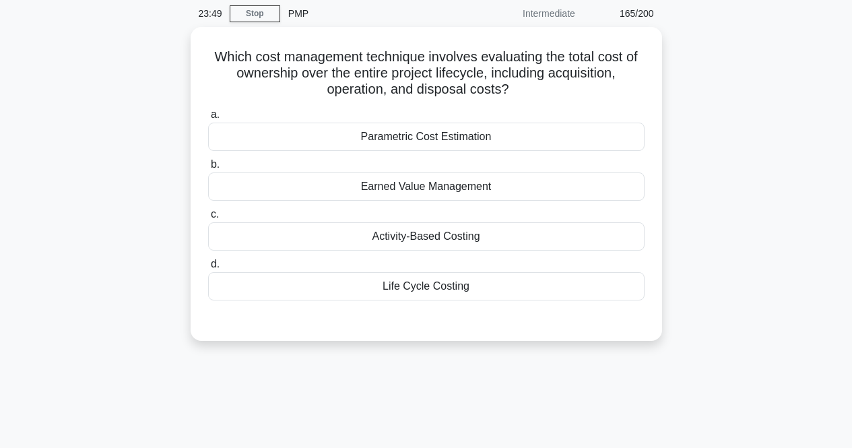
scroll to position [0, 0]
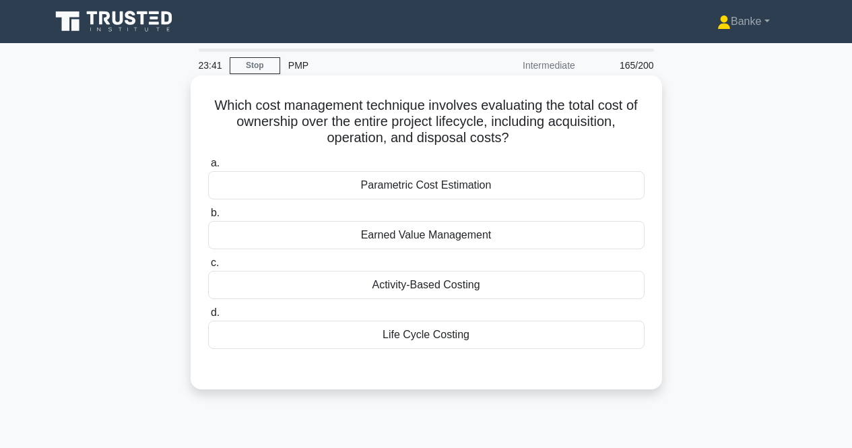
click at [512, 324] on div "Life Cycle Costing" at bounding box center [426, 335] width 436 height 28
click at [208, 317] on input "d. Life Cycle Costing" at bounding box center [208, 312] width 0 height 9
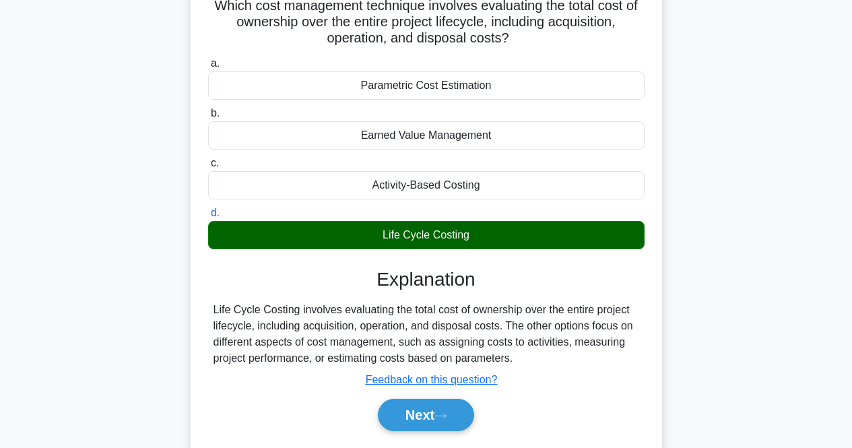
scroll to position [279, 0]
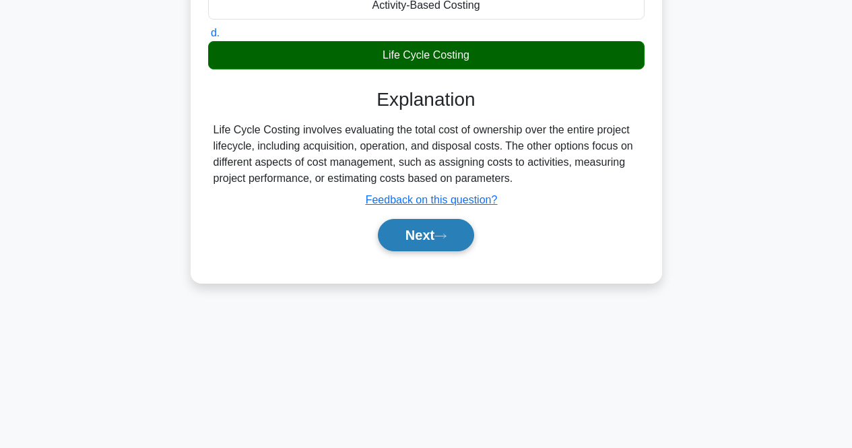
click at [450, 243] on button "Next" at bounding box center [426, 235] width 96 height 32
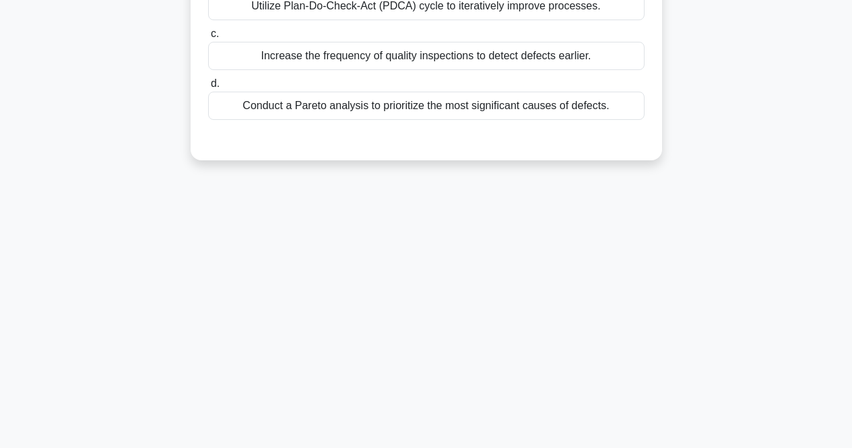
scroll to position [0, 0]
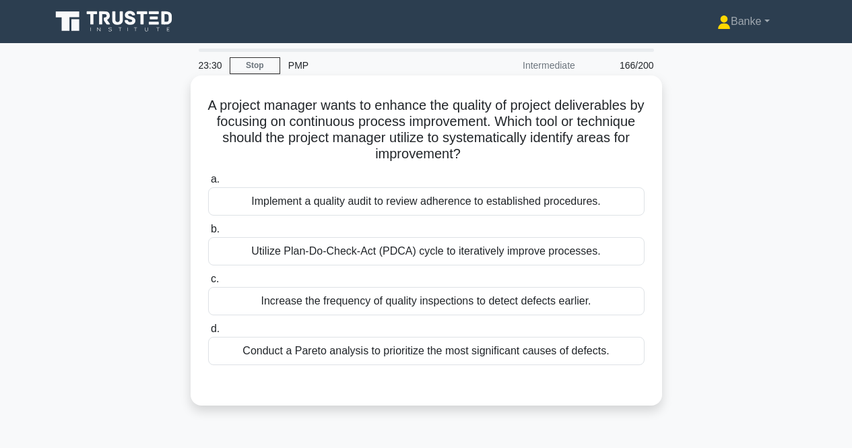
click at [492, 240] on div "Utilize Plan-Do-Check-Act (PDCA) cycle to iteratively improve processes." at bounding box center [426, 251] width 436 height 28
click at [208, 234] on input "b. Utilize Plan-Do-Check-Act (PDCA) cycle to iteratively improve processes." at bounding box center [208, 229] width 0 height 9
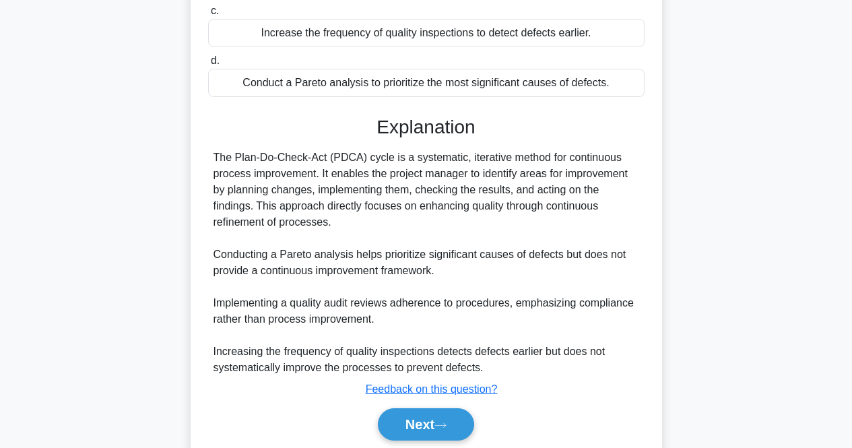
scroll to position [269, 0]
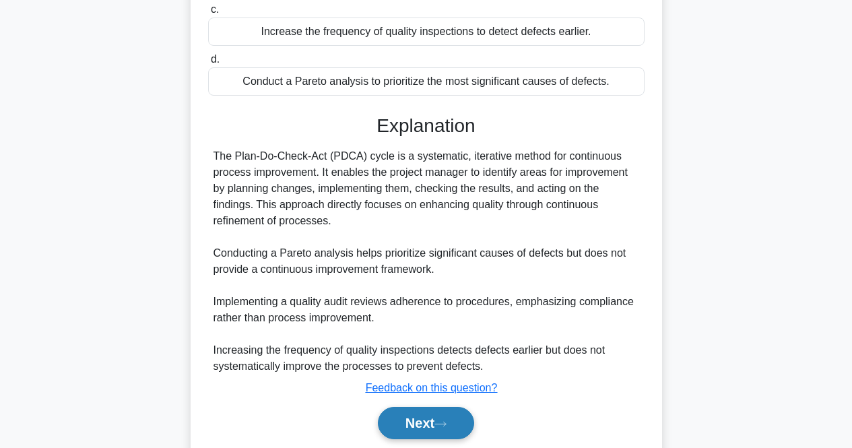
click at [419, 418] on button "Next" at bounding box center [426, 423] width 96 height 32
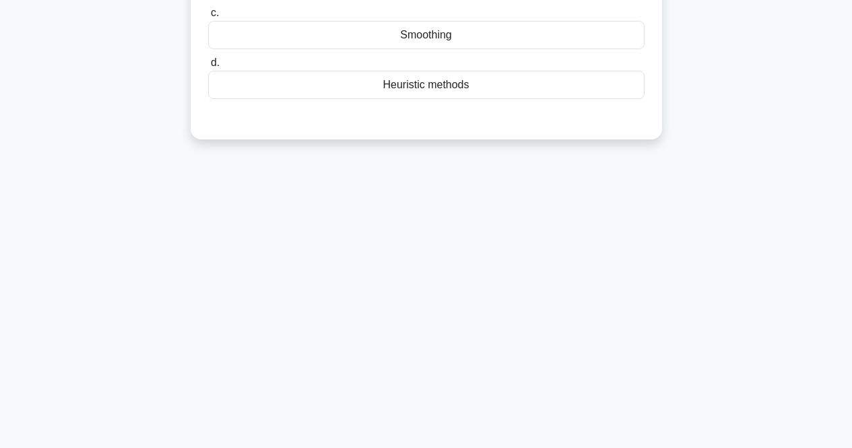
scroll to position [0, 0]
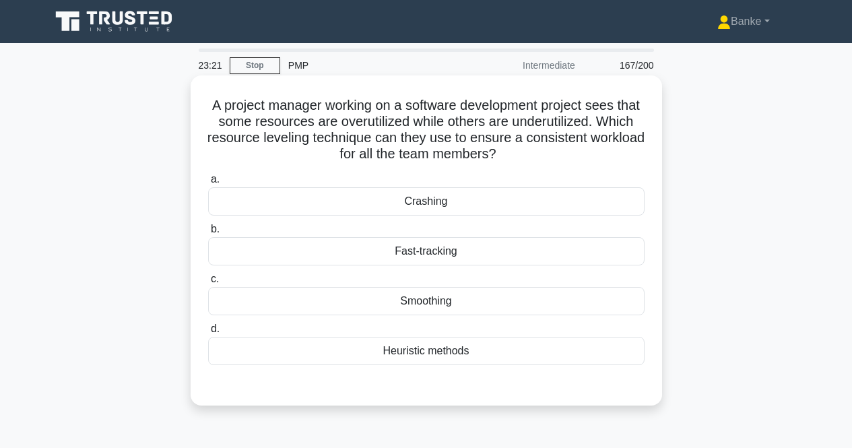
click at [493, 306] on div "Smoothing" at bounding box center [426, 301] width 436 height 28
click at [208, 284] on input "c. Smoothing" at bounding box center [208, 279] width 0 height 9
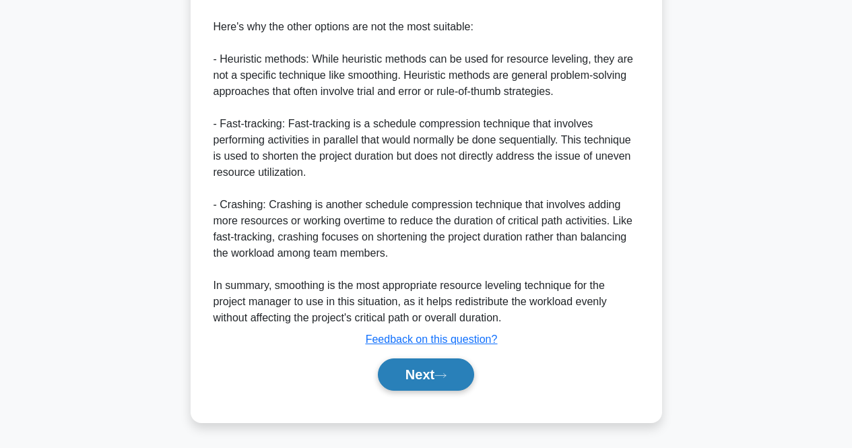
click at [425, 367] on button "Next" at bounding box center [426, 374] width 96 height 32
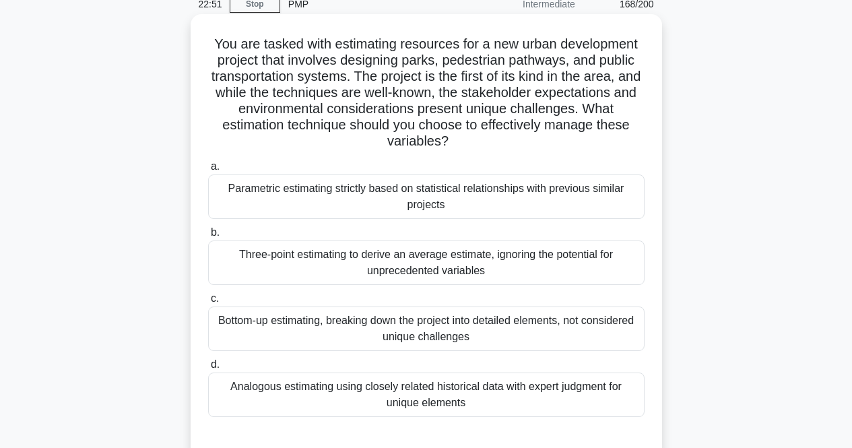
scroll to position [77, 0]
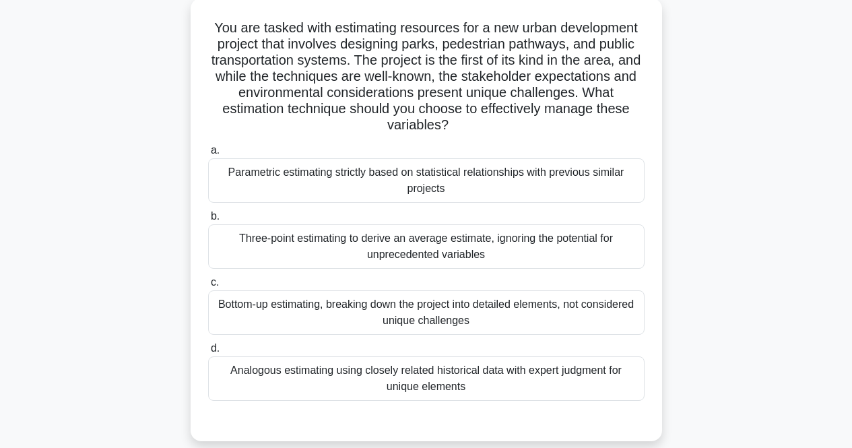
click at [523, 178] on div "Parametric estimating strictly based on statistical relationships with previous…" at bounding box center [426, 180] width 436 height 44
click at [208, 155] on input "a. Parametric estimating strictly based on statistical relationships with previ…" at bounding box center [208, 150] width 0 height 9
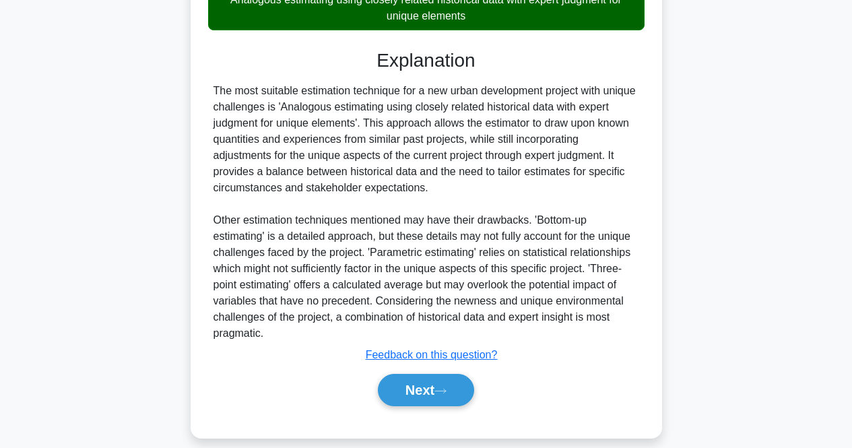
scroll to position [465, 0]
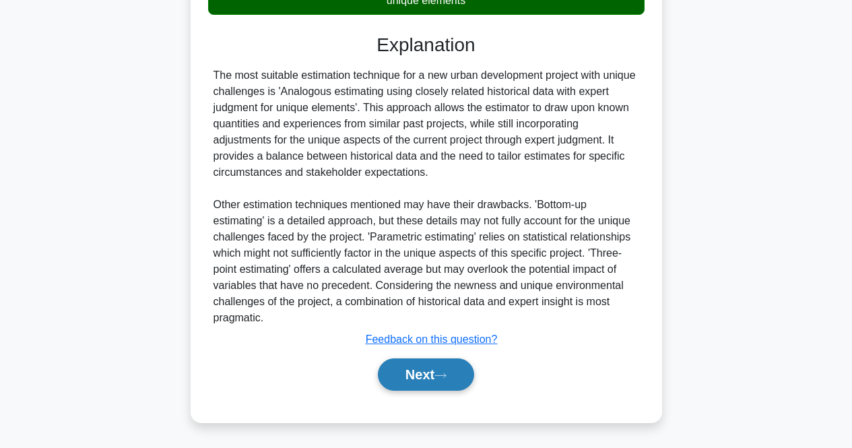
click at [435, 383] on button "Next" at bounding box center [426, 374] width 96 height 32
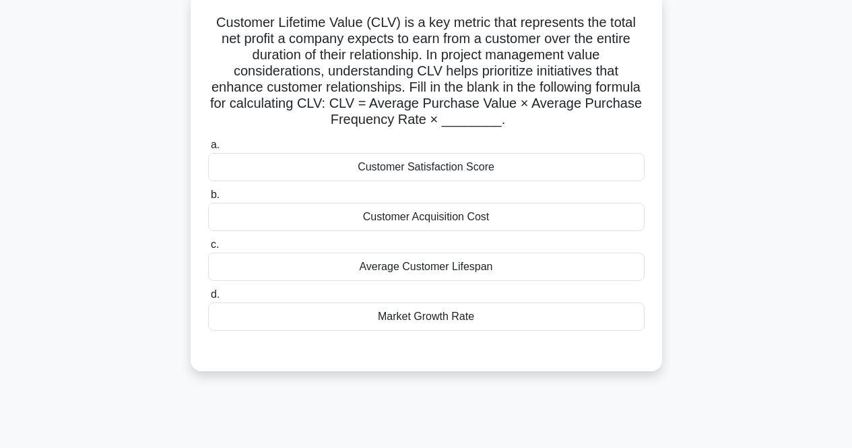
scroll to position [10, 0]
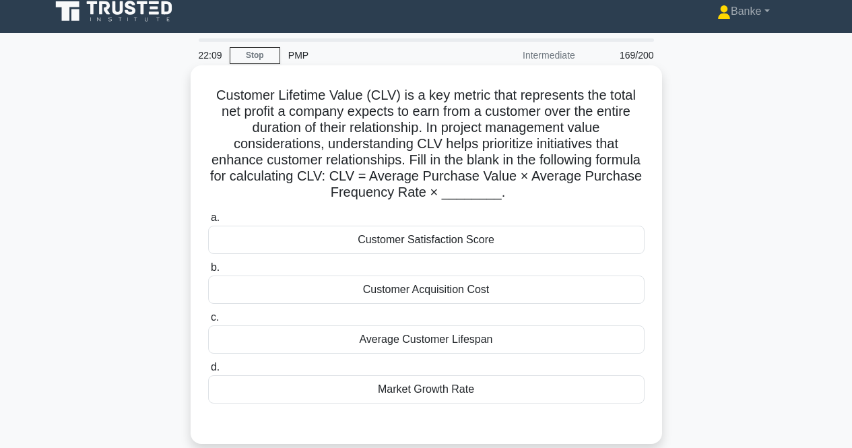
click at [439, 246] on div "Customer Satisfaction Score" at bounding box center [426, 240] width 436 height 28
click at [208, 222] on input "a. Customer Satisfaction Score" at bounding box center [208, 217] width 0 height 9
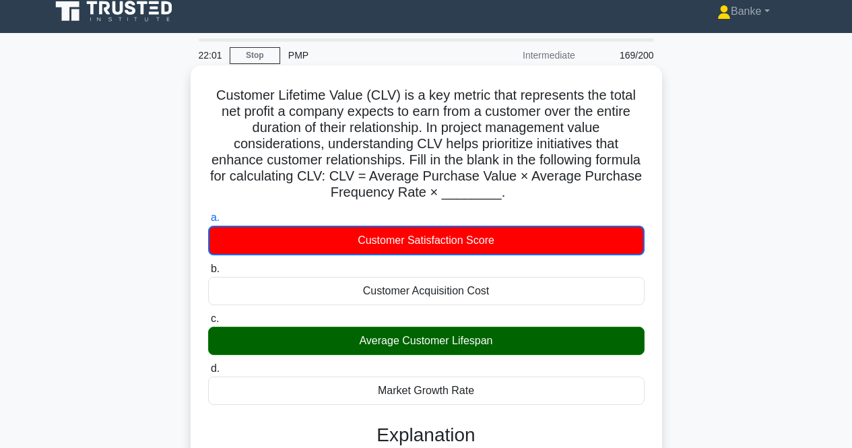
scroll to position [212, 0]
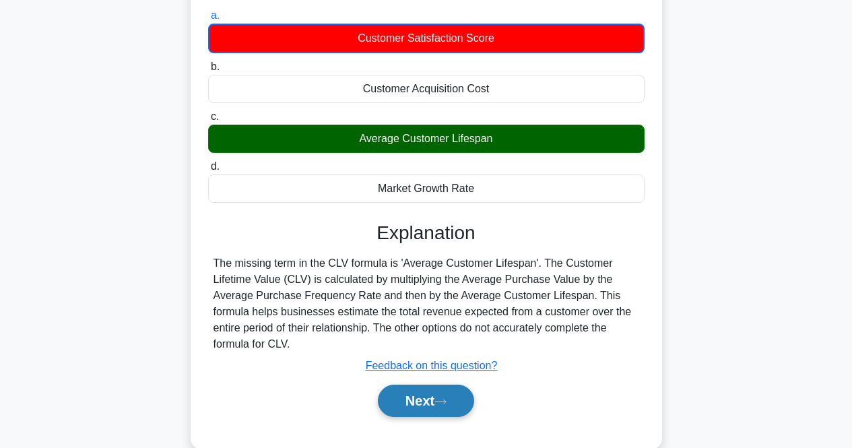
click at [457, 401] on button "Next" at bounding box center [426, 401] width 96 height 32
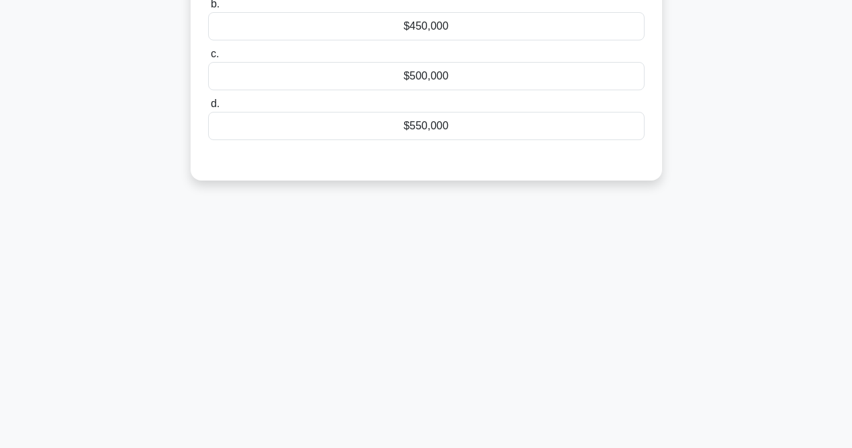
scroll to position [10, 0]
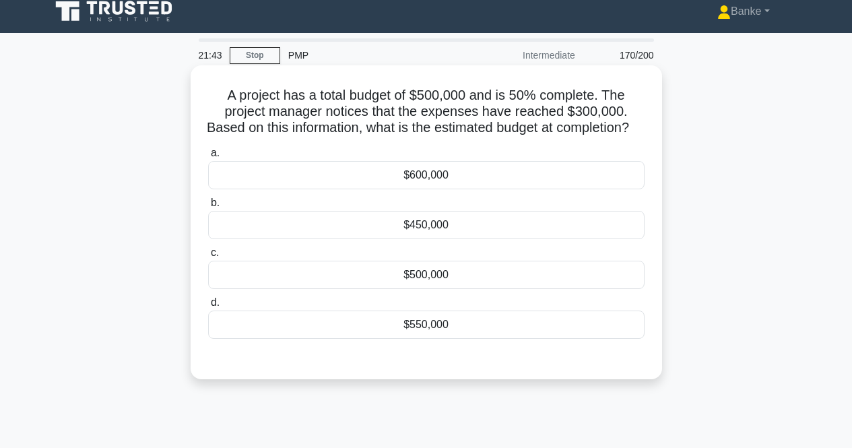
click at [465, 239] on div "$450,000" at bounding box center [426, 225] width 436 height 28
click at [208, 207] on input "b. $450,000" at bounding box center [208, 203] width 0 height 9
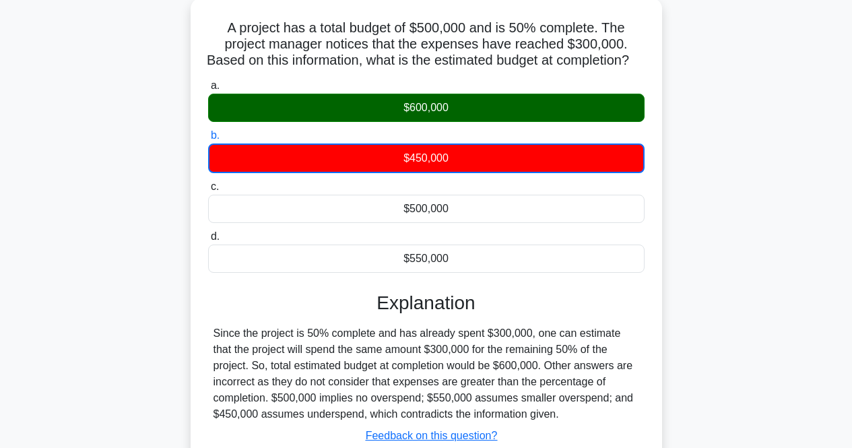
scroll to position [279, 0]
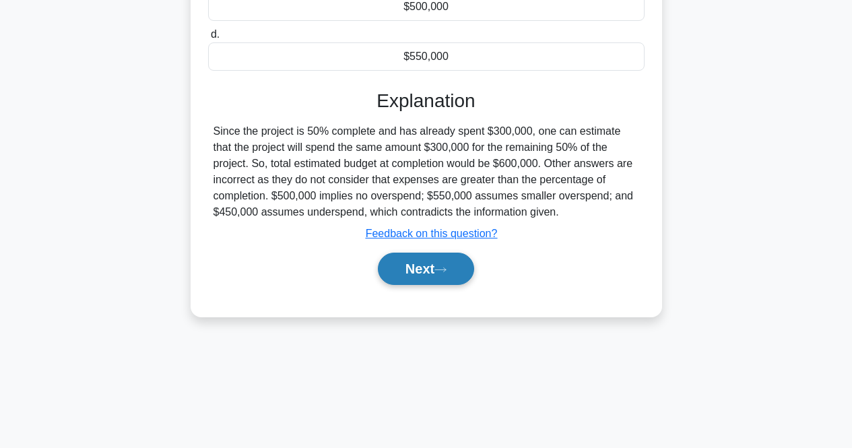
click at [465, 285] on button "Next" at bounding box center [426, 269] width 96 height 32
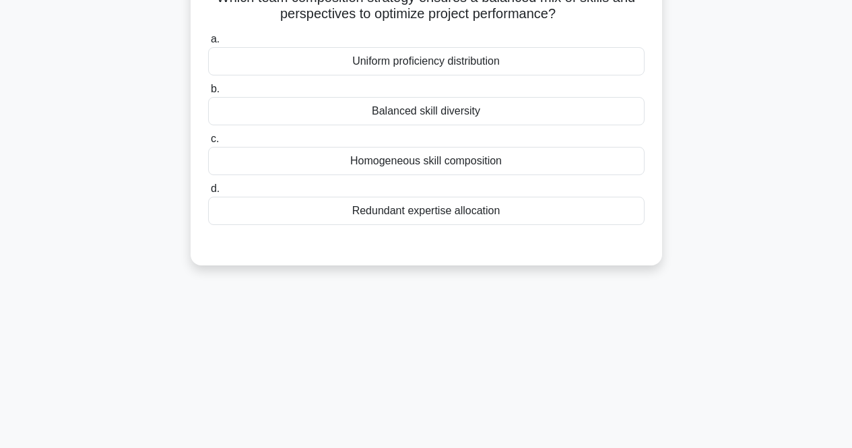
scroll to position [10, 0]
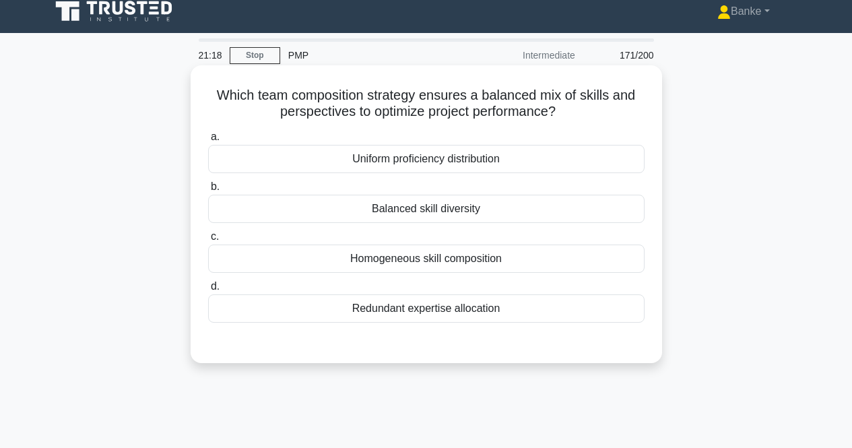
click at [465, 246] on div "Homogeneous skill composition" at bounding box center [426, 258] width 436 height 28
click at [208, 241] on input "c. Homogeneous skill composition" at bounding box center [208, 236] width 0 height 9
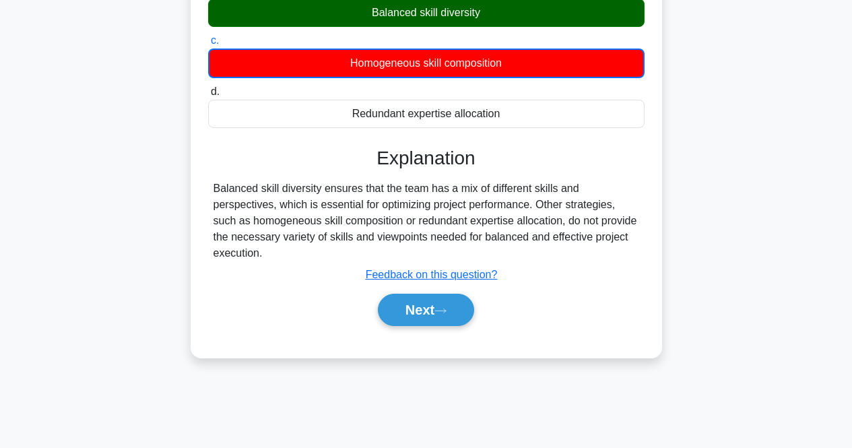
scroll to position [212, 0]
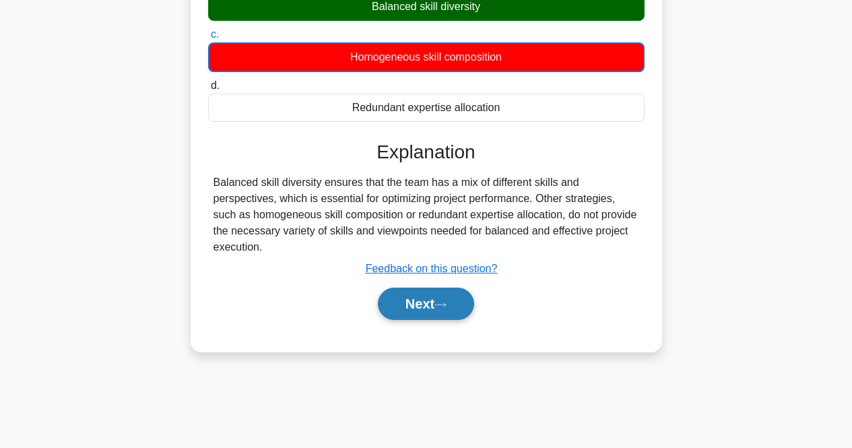
click at [435, 299] on button "Next" at bounding box center [426, 304] width 96 height 32
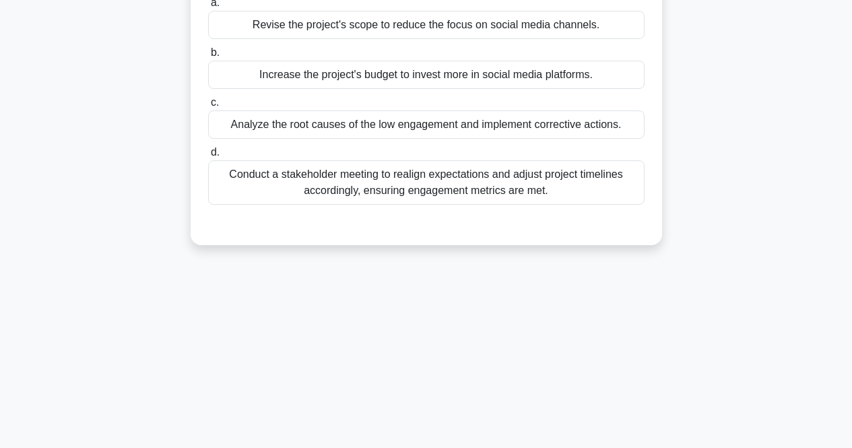
scroll to position [0, 0]
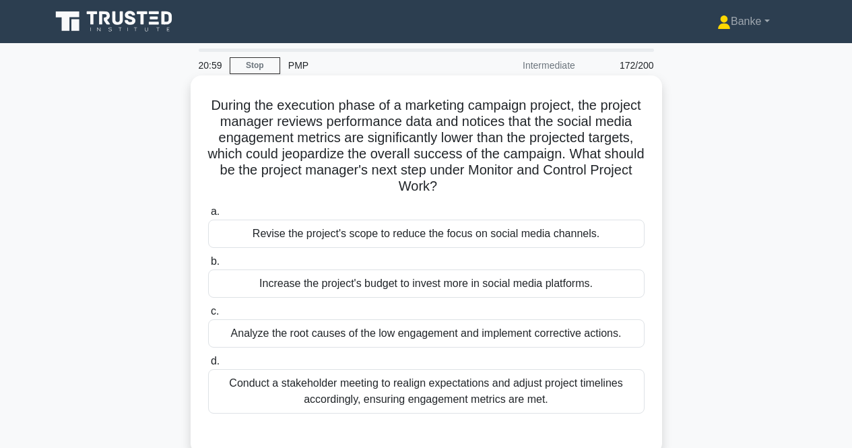
click at [519, 333] on div "Analyze the root causes of the low engagement and implement corrective actions." at bounding box center [426, 333] width 436 height 28
click at [208, 316] on input "c. Analyze the root causes of the low engagement and implement corrective actio…" at bounding box center [208, 311] width 0 height 9
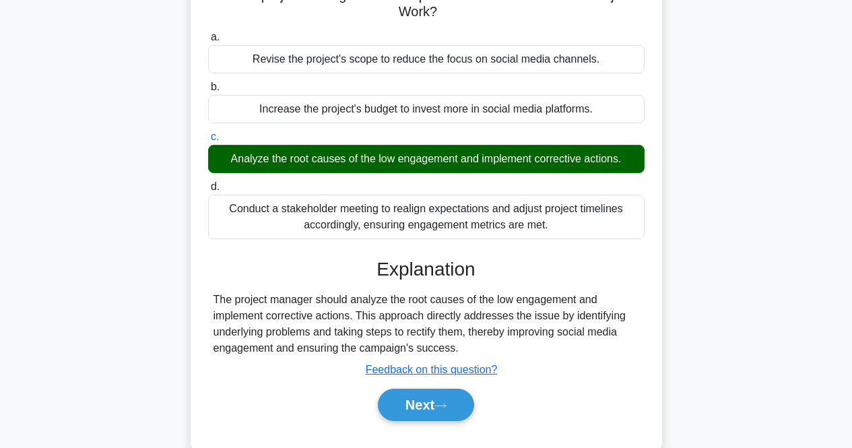
scroll to position [269, 0]
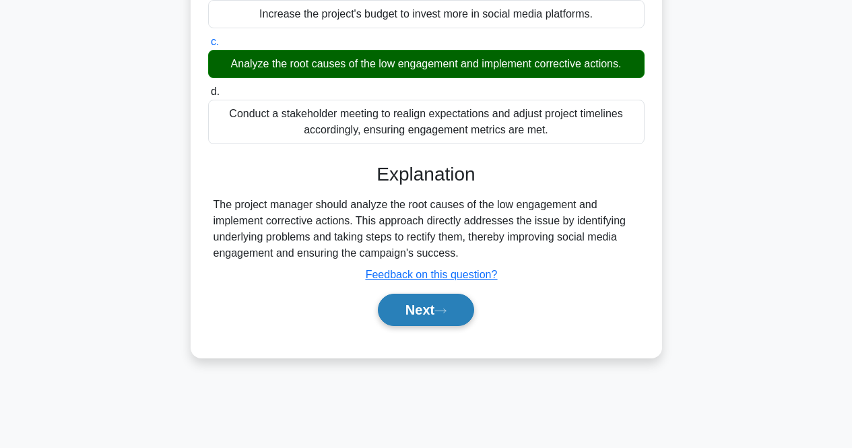
click at [449, 298] on button "Next" at bounding box center [426, 310] width 96 height 32
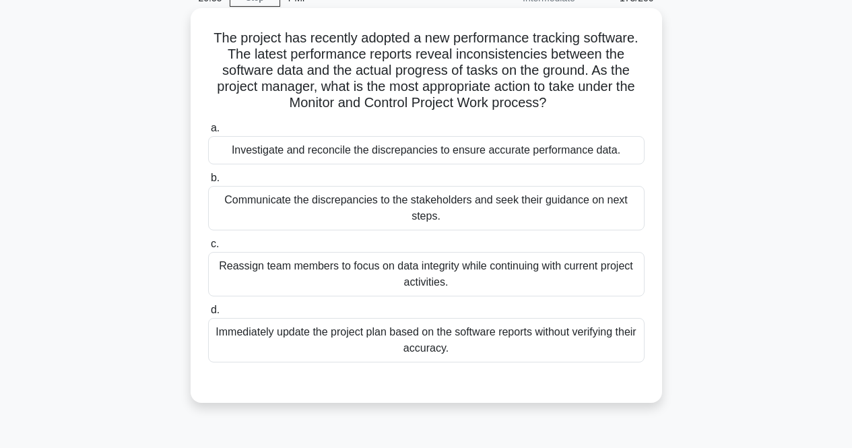
scroll to position [0, 0]
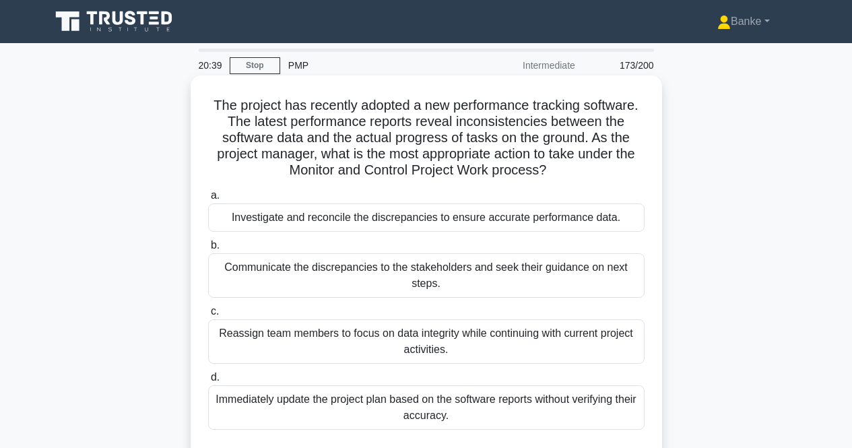
click at [469, 214] on div "Investigate and reconcile the discrepancies to ensure accurate performance data." at bounding box center [426, 217] width 436 height 28
click at [208, 200] on input "a. Investigate and reconcile the discrepancies to ensure accurate performance d…" at bounding box center [208, 195] width 0 height 9
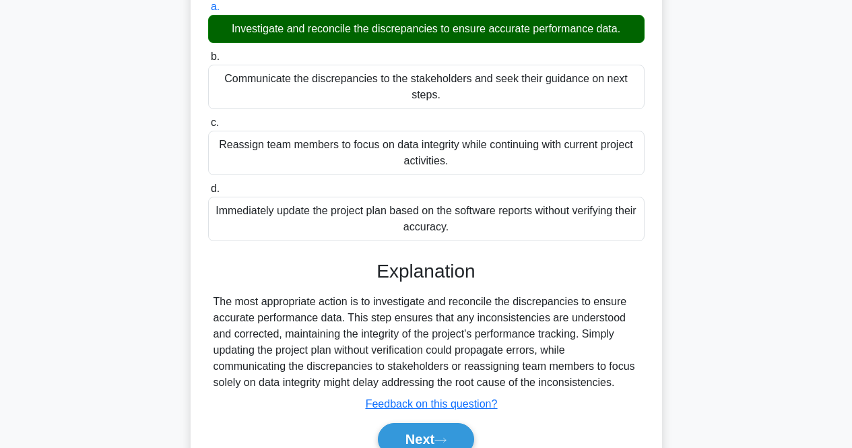
scroll to position [202, 0]
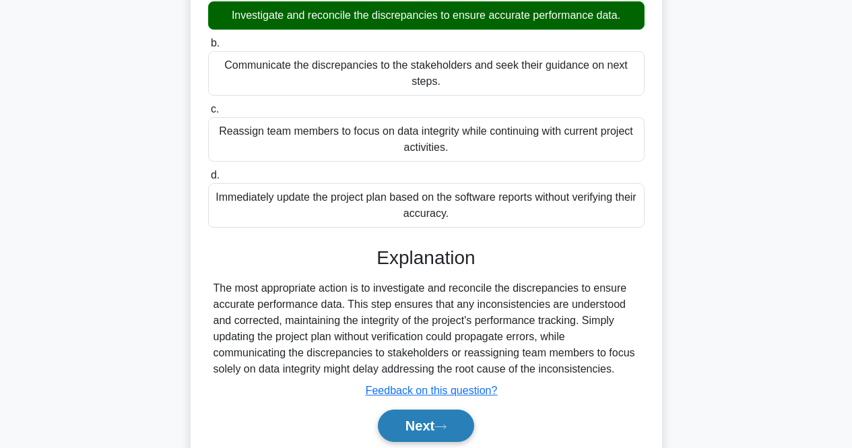
click at [416, 424] on button "Next" at bounding box center [426, 425] width 96 height 32
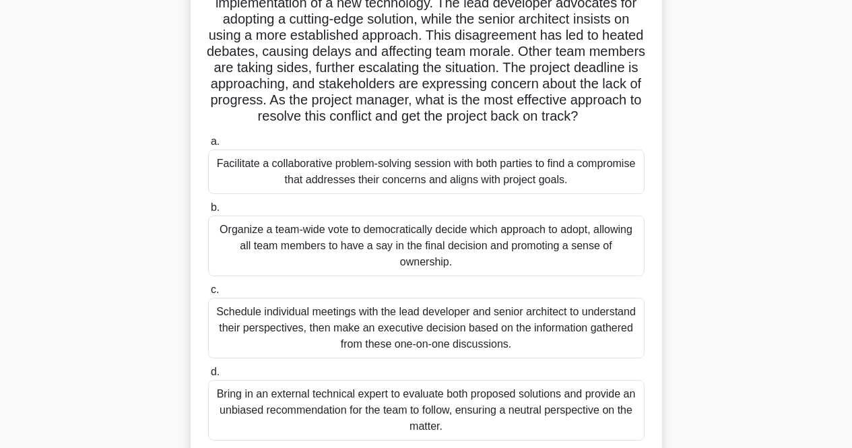
scroll to position [135, 0]
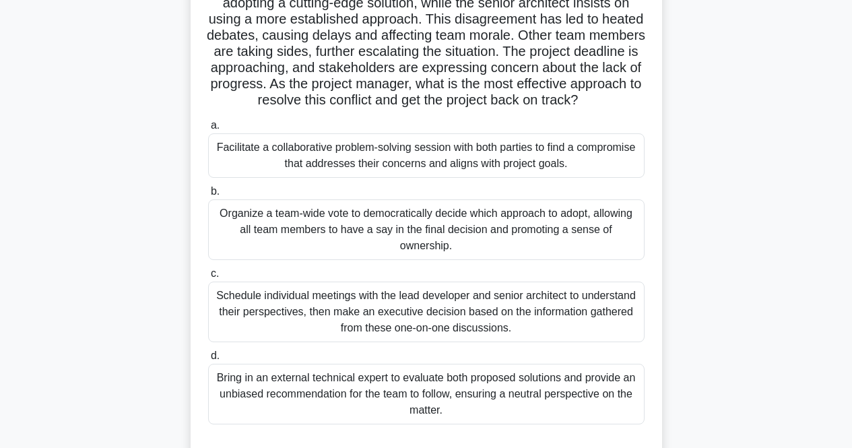
click at [522, 168] on div "Facilitate a collaborative problem-solving session with both parties to find a …" at bounding box center [426, 155] width 436 height 44
click at [208, 130] on input "a. Facilitate a collaborative problem-solving session with both parties to find…" at bounding box center [208, 125] width 0 height 9
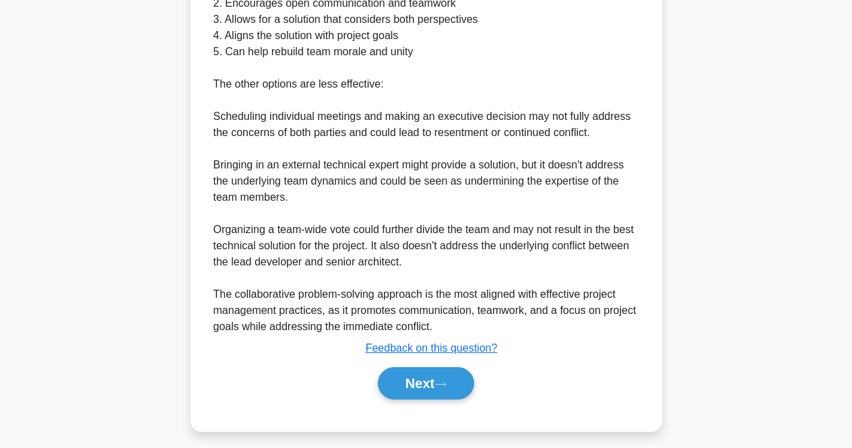
scroll to position [739, 0]
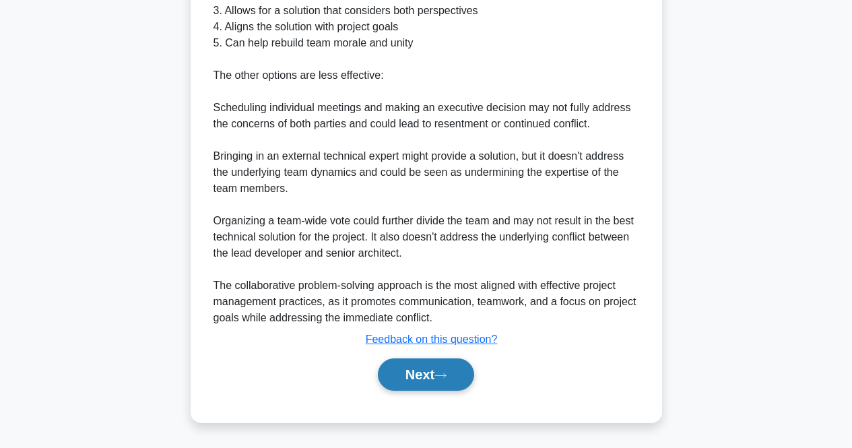
click at [421, 364] on button "Next" at bounding box center [426, 374] width 96 height 32
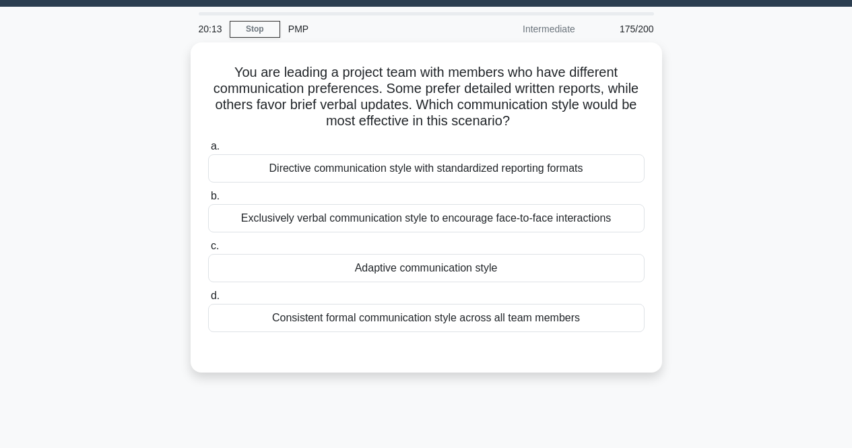
scroll to position [10, 0]
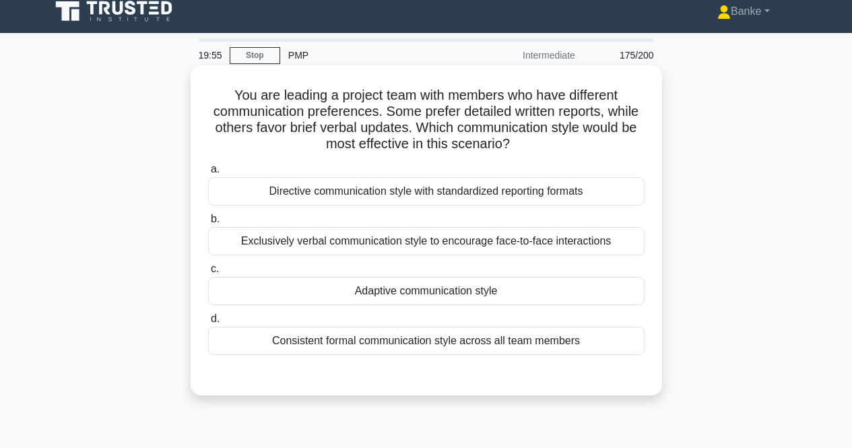
click at [506, 184] on div "Directive communication style with standardized reporting formats" at bounding box center [426, 191] width 436 height 28
click at [208, 174] on input "a. Directive communication style with standardized reporting formats" at bounding box center [208, 169] width 0 height 9
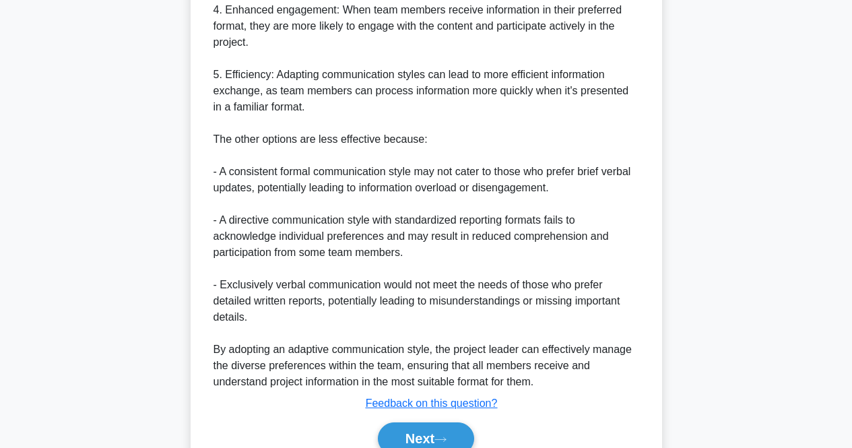
scroll to position [692, 0]
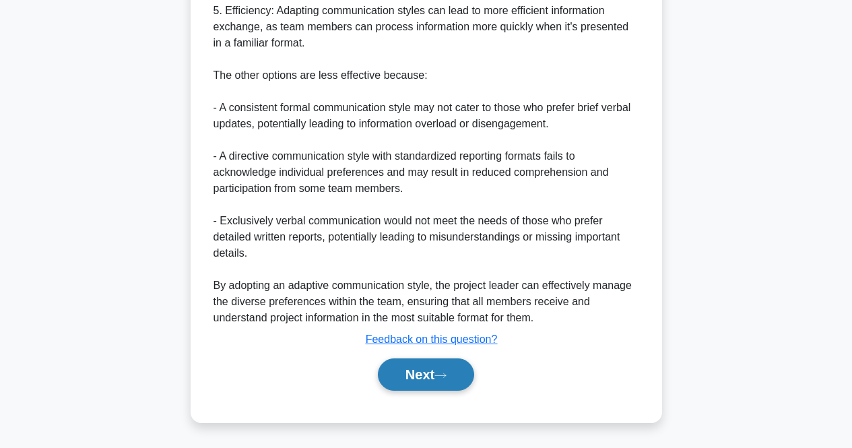
click at [425, 381] on button "Next" at bounding box center [426, 374] width 96 height 32
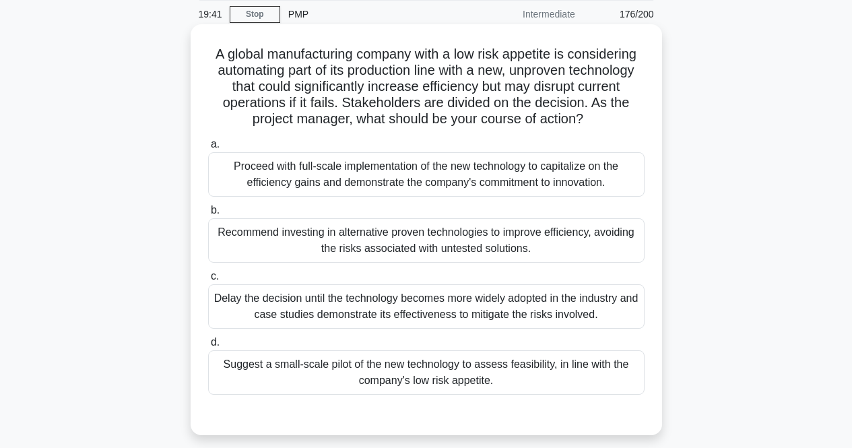
scroll to position [67, 0]
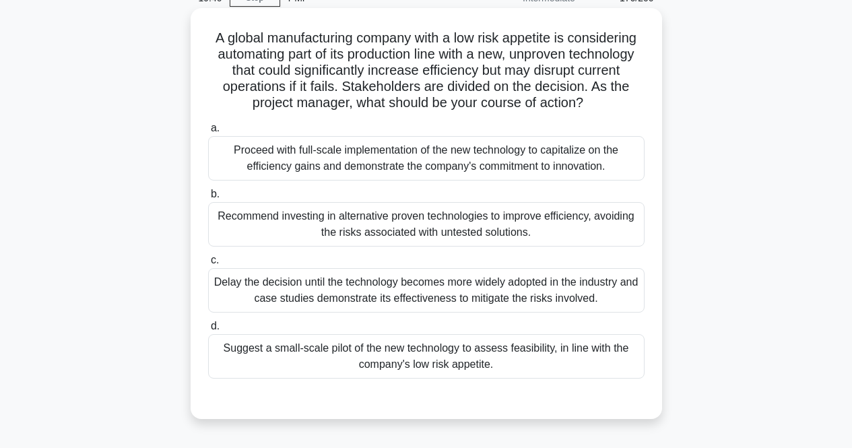
click at [442, 365] on div "Suggest a small-scale pilot of the new technology to assess feasibility, in lin…" at bounding box center [426, 356] width 436 height 44
click at [208, 331] on input "d. Suggest a small-scale pilot of the new technology to assess feasibility, in …" at bounding box center [208, 326] width 0 height 9
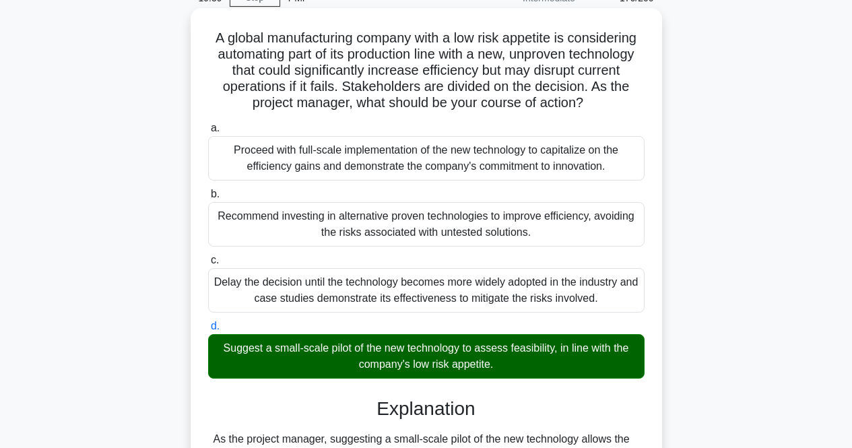
scroll to position [335, 0]
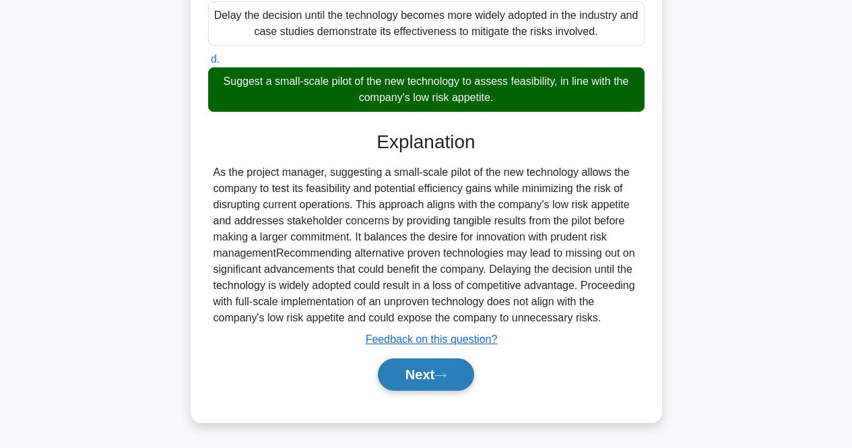
click at [424, 366] on button "Next" at bounding box center [426, 374] width 96 height 32
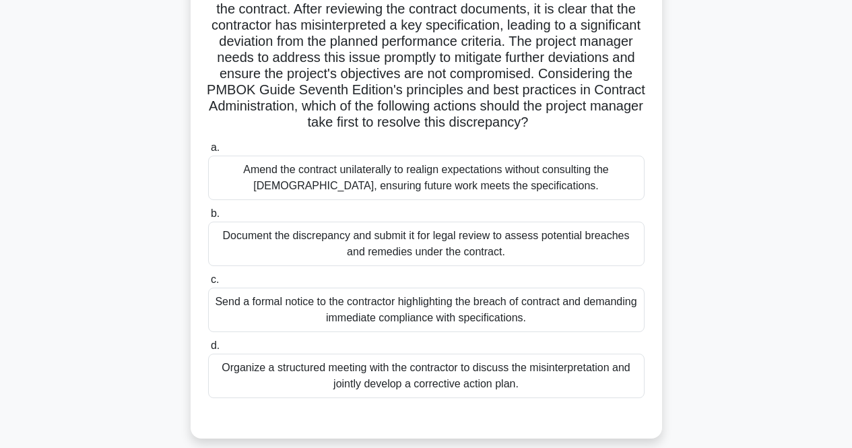
scroll to position [145, 0]
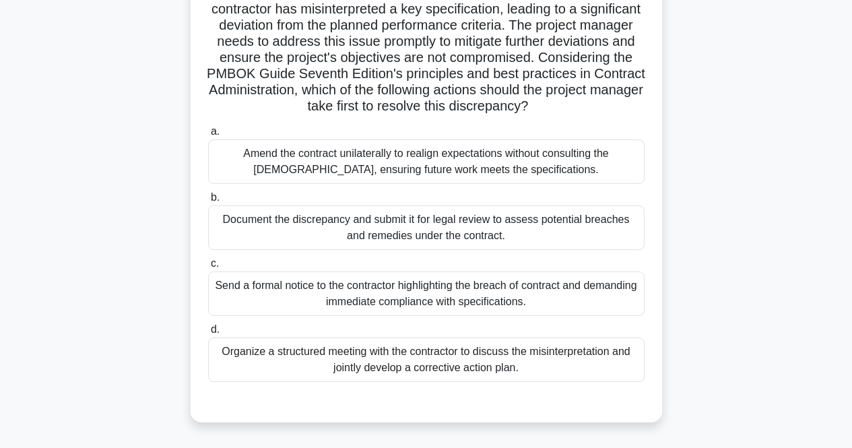
click at [482, 313] on div "Send a formal notice to the contractor highlighting the breach of contract and …" at bounding box center [426, 293] width 436 height 44
click at [208, 268] on input "c. Send a formal notice to the contractor highlighting the breach of contract a…" at bounding box center [208, 263] width 0 height 9
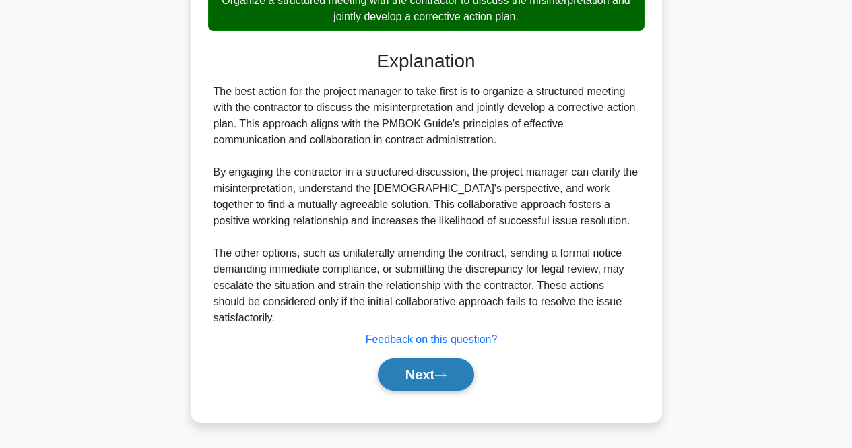
click at [411, 376] on button "Next" at bounding box center [426, 374] width 96 height 32
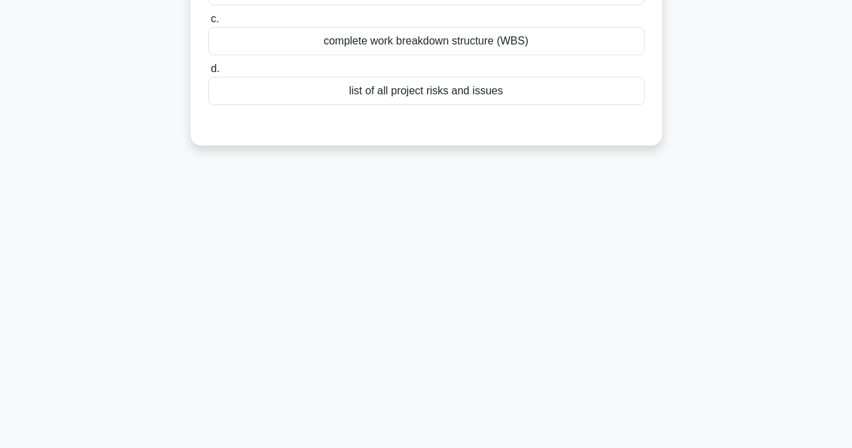
scroll to position [0, 0]
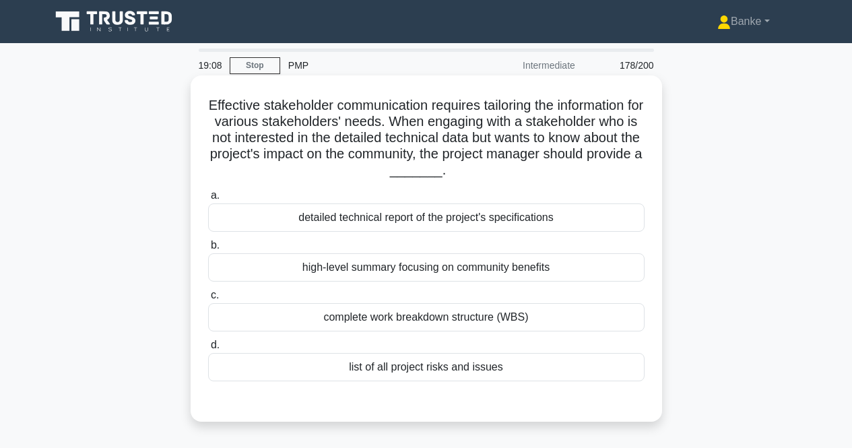
click at [550, 265] on div "high-level summary focusing on community benefits" at bounding box center [426, 267] width 436 height 28
click at [208, 250] on input "b. high-level summary focusing on community benefits" at bounding box center [208, 245] width 0 height 9
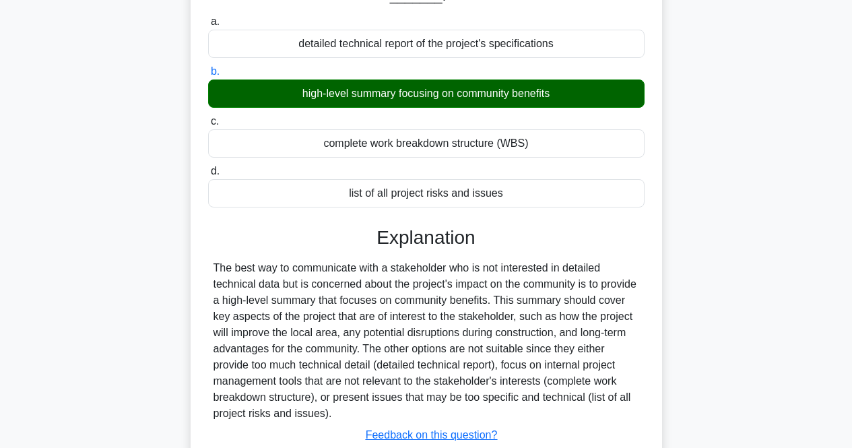
scroll to position [279, 0]
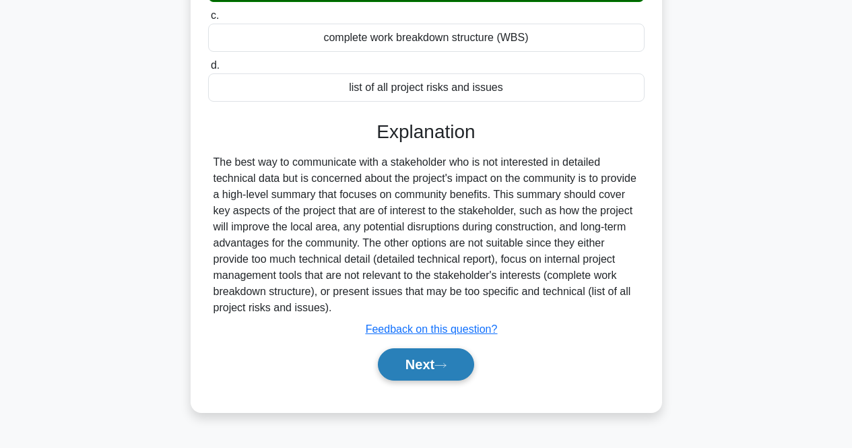
click at [465, 363] on button "Next" at bounding box center [426, 364] width 96 height 32
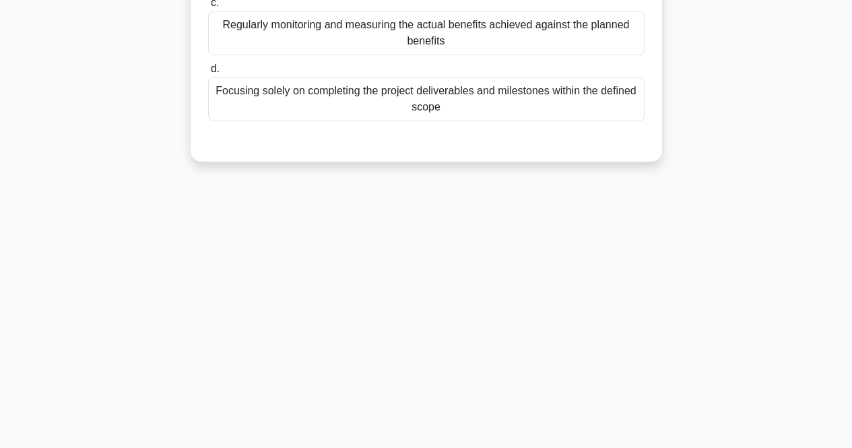
scroll to position [10, 0]
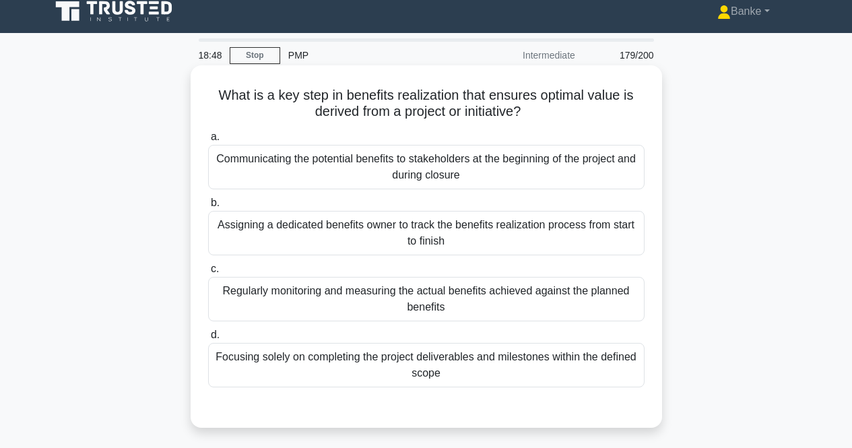
click at [451, 303] on div "Regularly monitoring and measuring the actual benefits achieved against the pla…" at bounding box center [426, 299] width 436 height 44
click at [208, 273] on input "c. Regularly monitoring and measuring the actual benefits achieved against the …" at bounding box center [208, 269] width 0 height 9
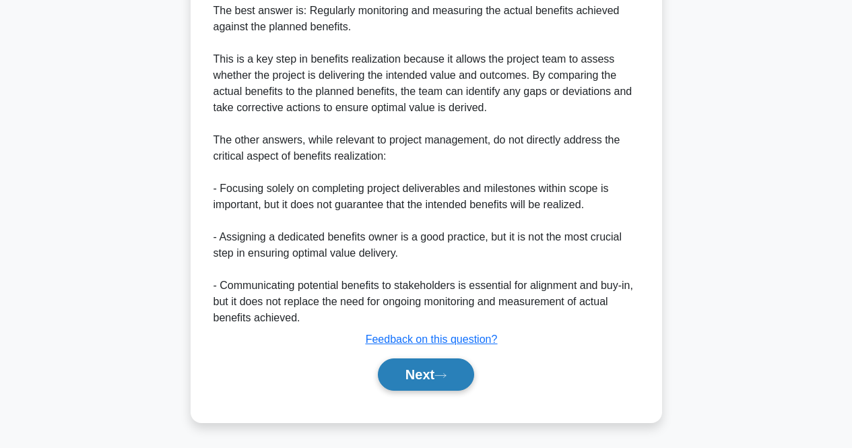
click at [418, 374] on button "Next" at bounding box center [426, 374] width 96 height 32
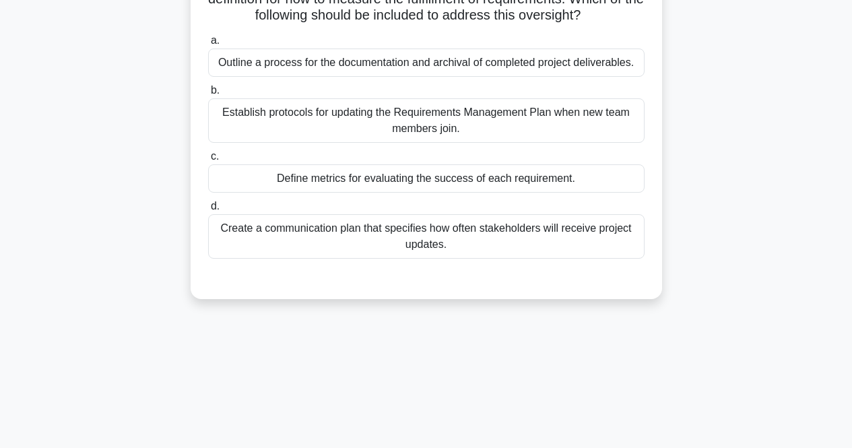
scroll to position [0, 0]
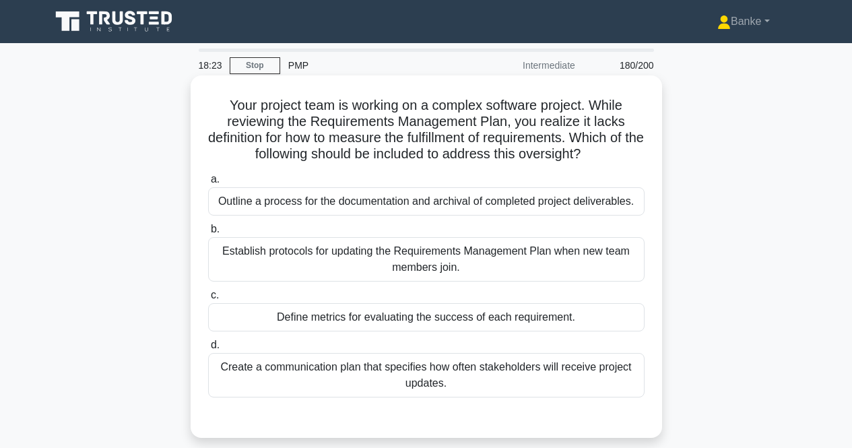
click at [531, 317] on div "Define metrics for evaluating the success of each requirement." at bounding box center [426, 317] width 436 height 28
click at [208, 300] on input "c. Define metrics for evaluating the success of each requirement." at bounding box center [208, 295] width 0 height 9
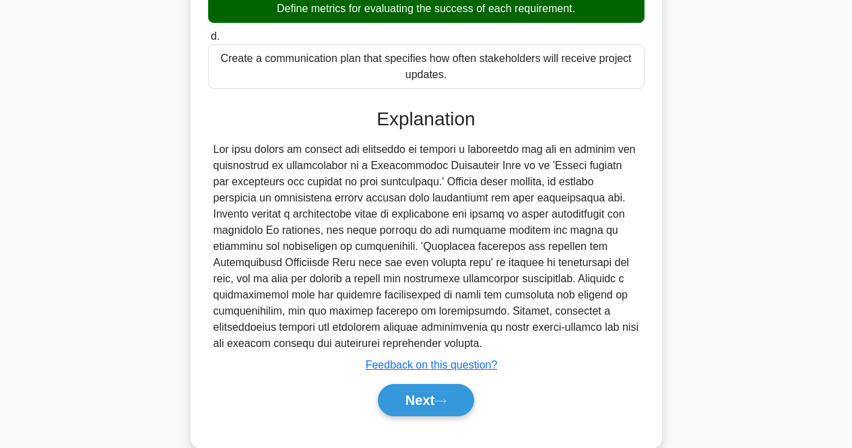
scroll to position [335, 0]
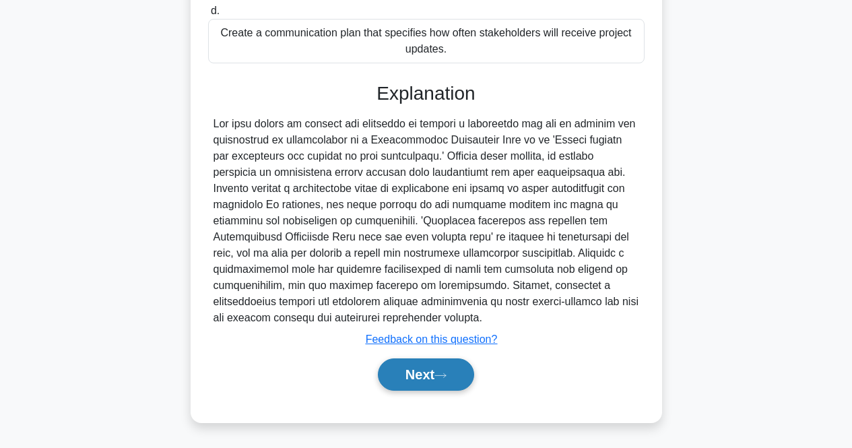
click at [446, 372] on icon at bounding box center [440, 375] width 12 height 7
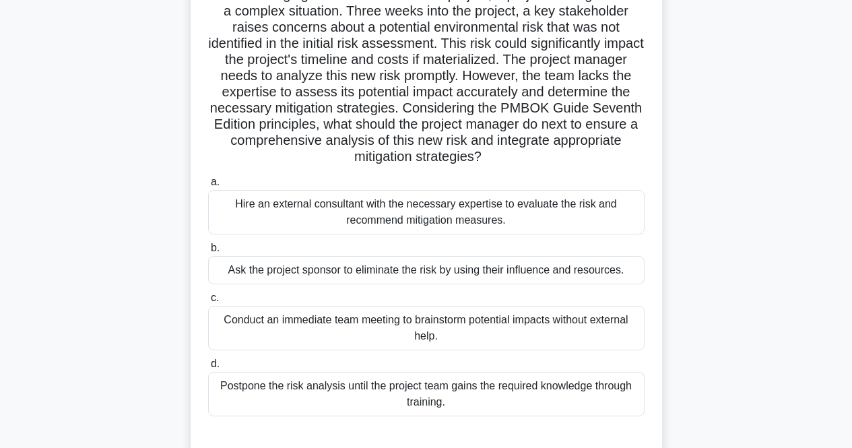
scroll to position [145, 0]
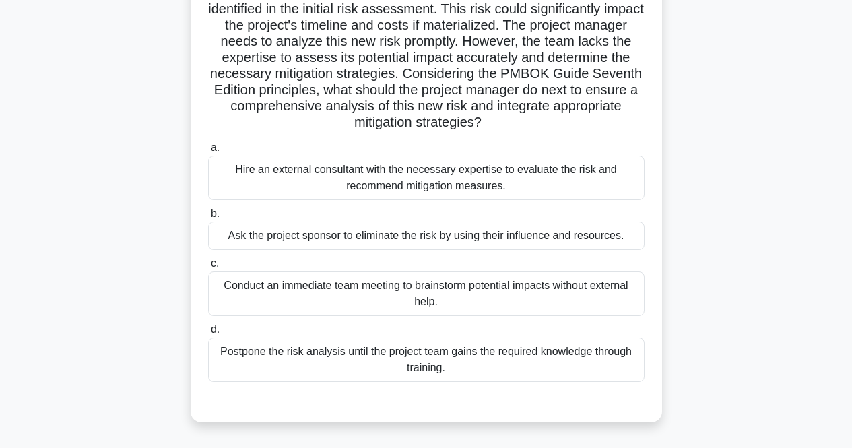
click at [451, 170] on div "Hire an external consultant with the necessary expertise to evaluate the risk a…" at bounding box center [426, 178] width 436 height 44
click at [208, 152] on input "a. Hire an external consultant with the necessary expertise to evaluate the ris…" at bounding box center [208, 147] width 0 height 9
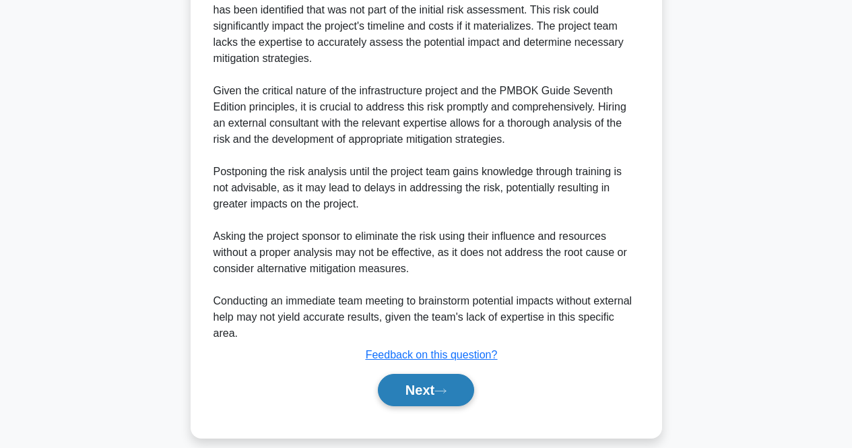
click at [417, 380] on button "Next" at bounding box center [426, 390] width 96 height 32
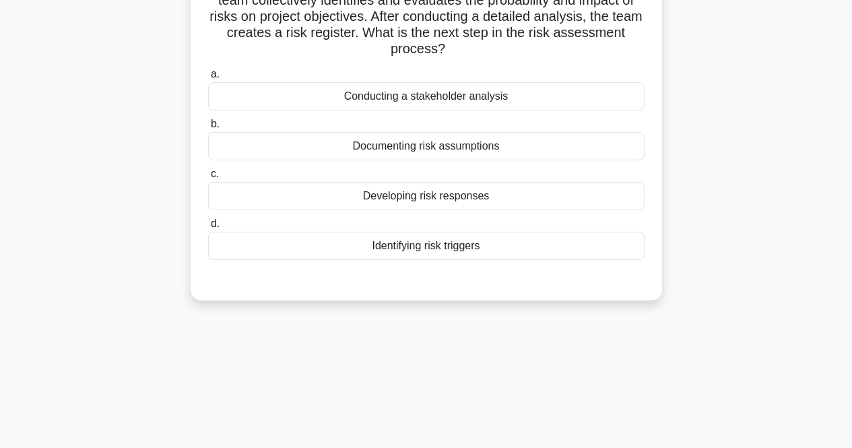
scroll to position [0, 0]
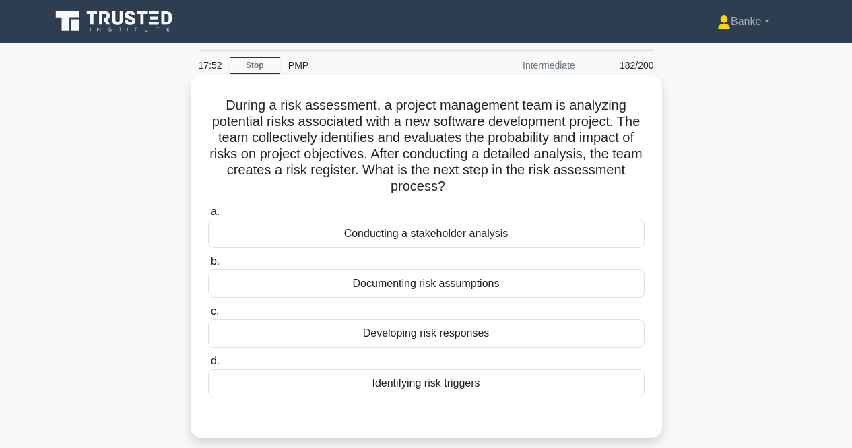
click at [446, 335] on div "Developing risk responses" at bounding box center [426, 333] width 436 height 28
click at [208, 316] on input "c. Developing risk responses" at bounding box center [208, 311] width 0 height 9
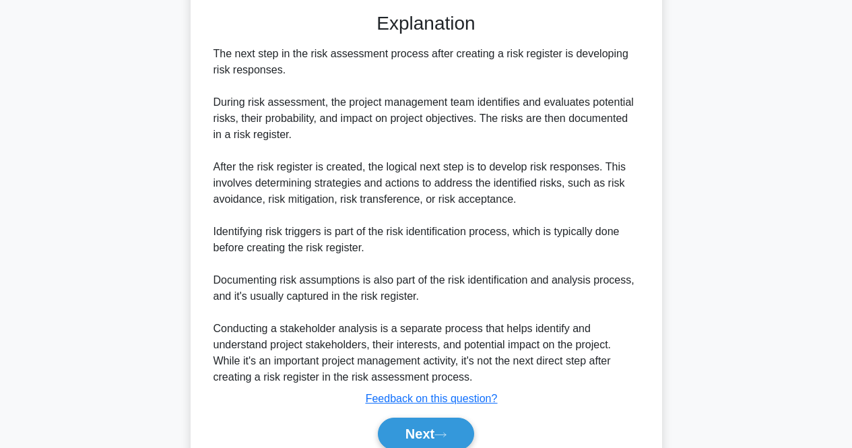
scroll to position [464, 0]
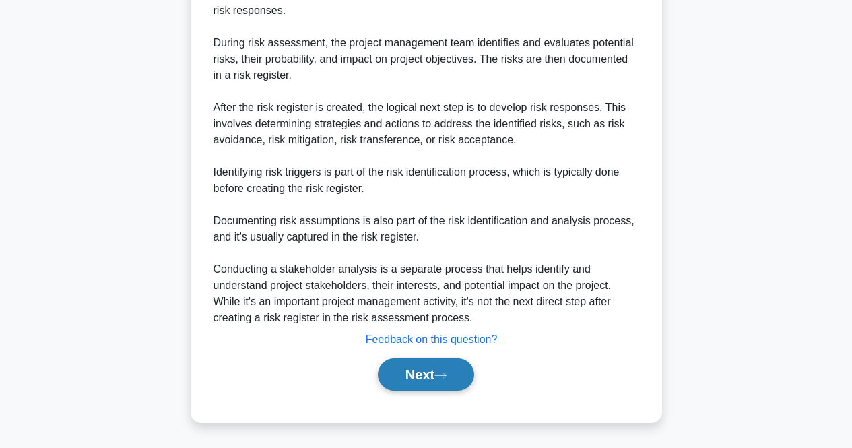
click at [430, 370] on button "Next" at bounding box center [426, 374] width 96 height 32
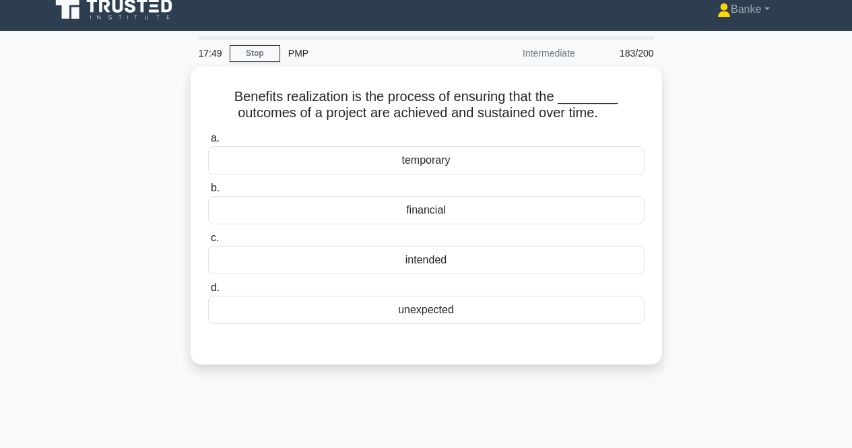
scroll to position [10, 0]
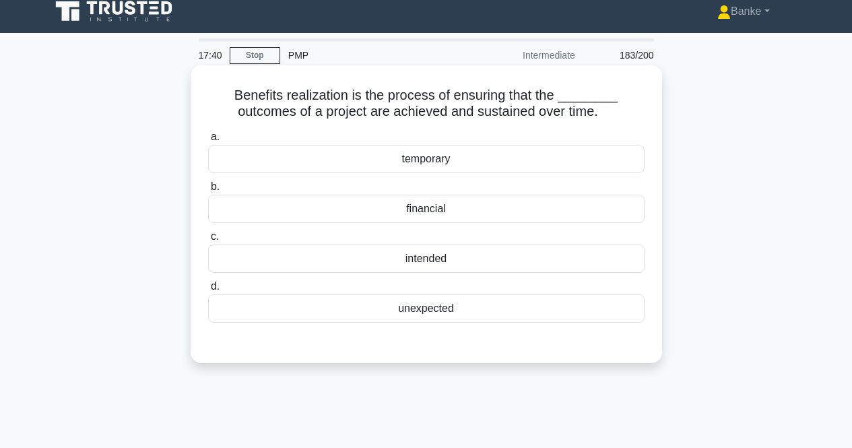
click at [501, 256] on div "intended" at bounding box center [426, 258] width 436 height 28
click at [208, 241] on input "c. intended" at bounding box center [208, 236] width 0 height 9
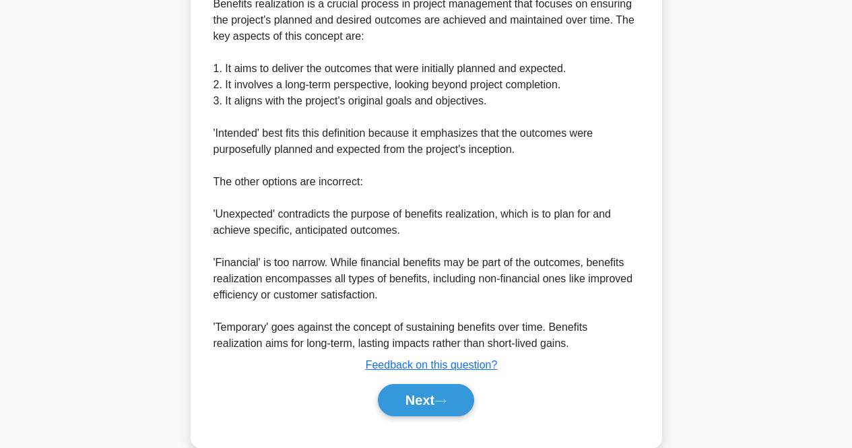
scroll to position [448, 0]
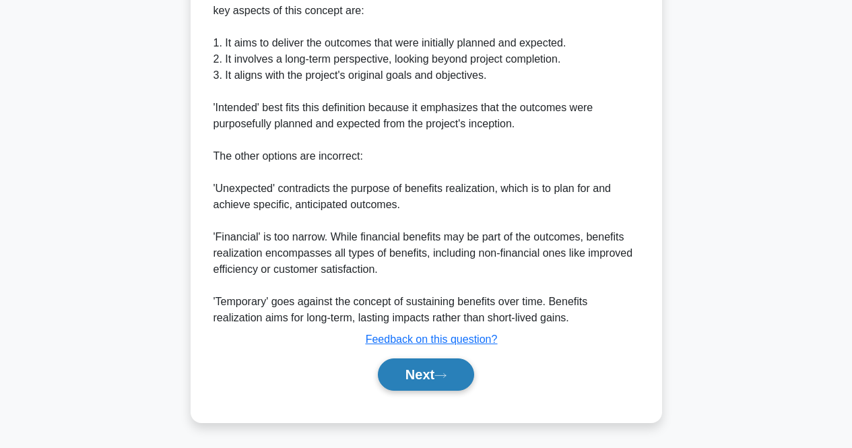
click at [411, 380] on button "Next" at bounding box center [426, 374] width 96 height 32
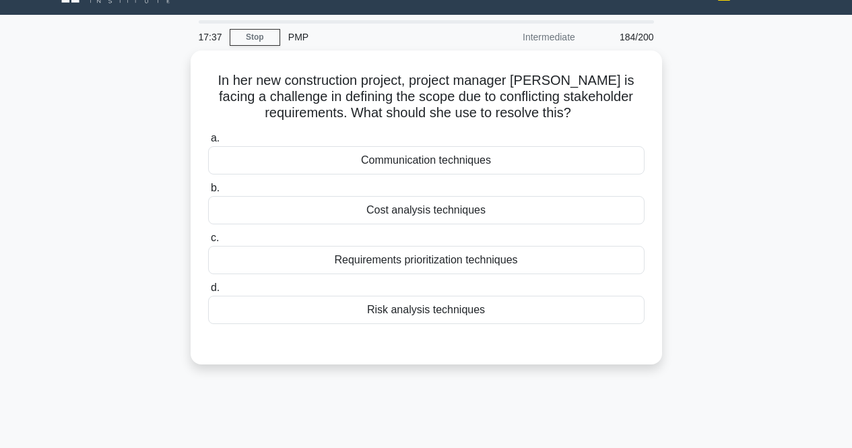
scroll to position [0, 0]
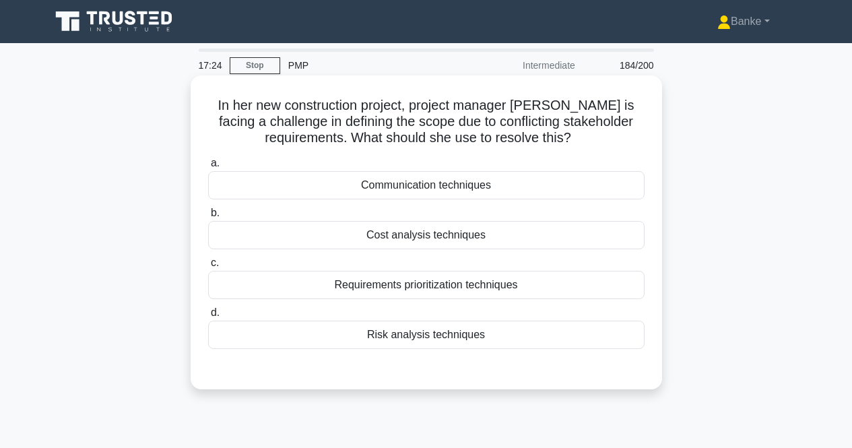
click at [409, 286] on div "Requirements prioritization techniques" at bounding box center [426, 285] width 436 height 28
click at [208, 267] on input "c. Requirements prioritization techniques" at bounding box center [208, 263] width 0 height 9
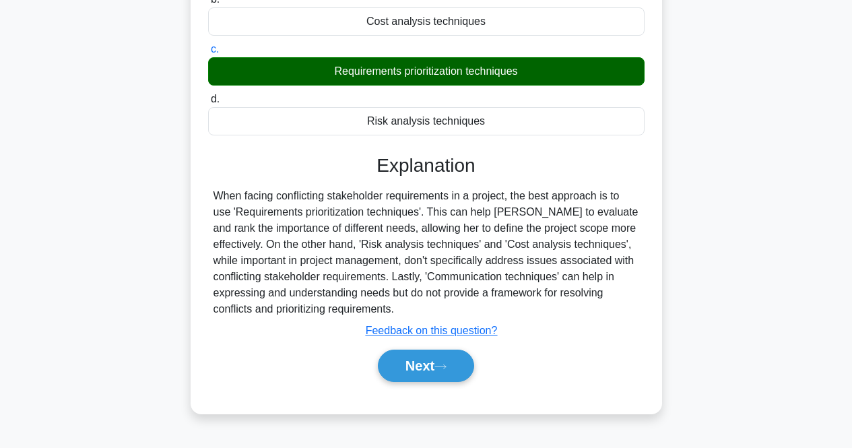
scroll to position [279, 0]
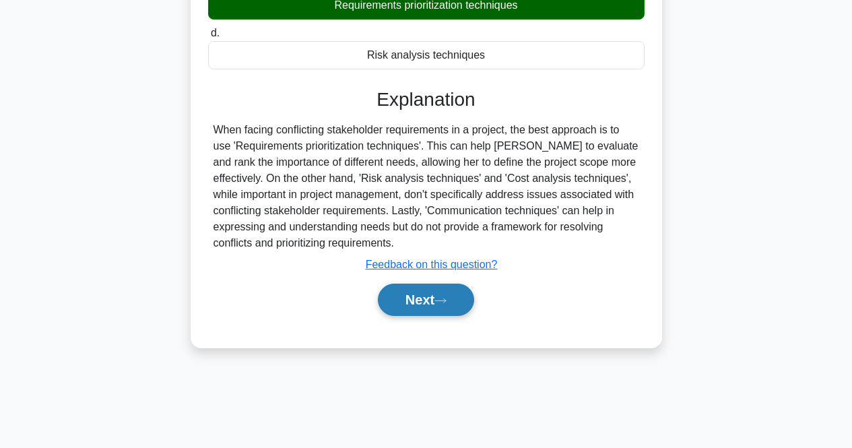
click at [426, 299] on button "Next" at bounding box center [426, 300] width 96 height 32
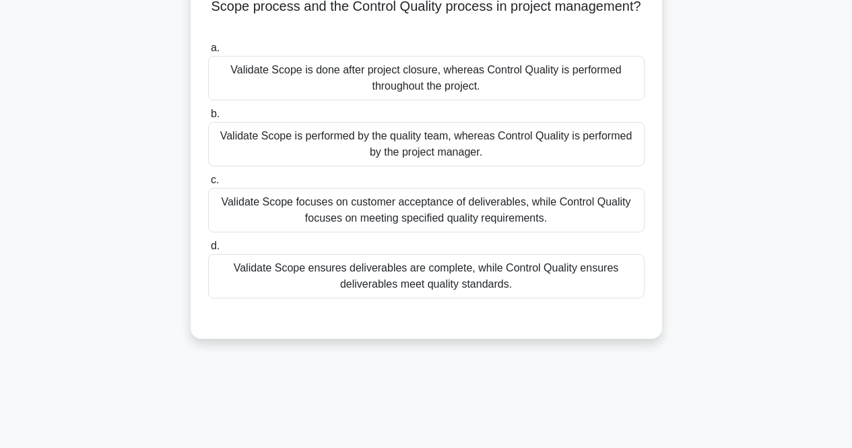
scroll to position [135, 0]
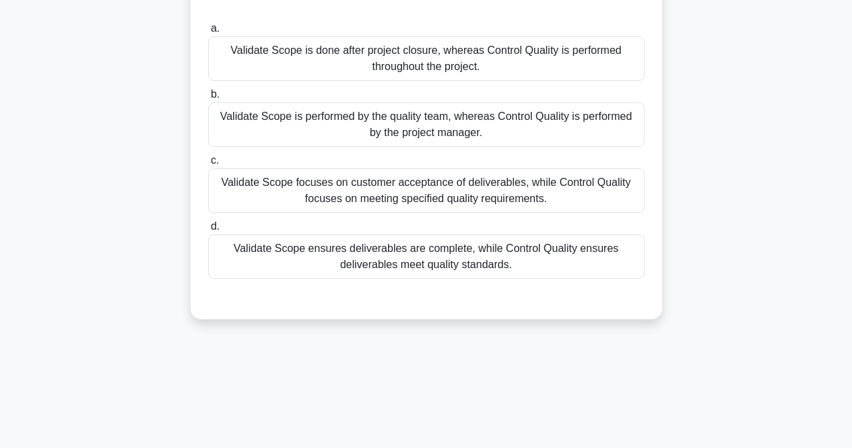
click at [562, 261] on div "Validate Scope ensures deliverables are complete, while Control Quality ensures…" at bounding box center [426, 256] width 436 height 44
click at [208, 231] on input "d. Validate Scope ensures deliverables are complete, while Control Quality ensu…" at bounding box center [208, 226] width 0 height 9
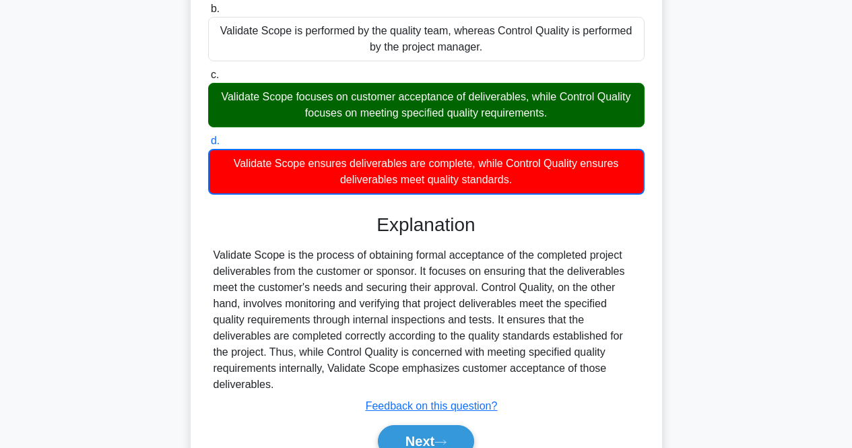
scroll to position [288, 0]
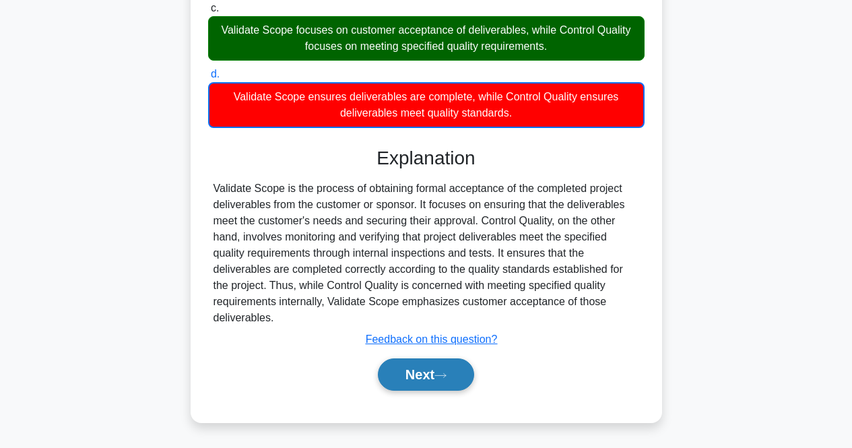
click at [410, 375] on button "Next" at bounding box center [426, 374] width 96 height 32
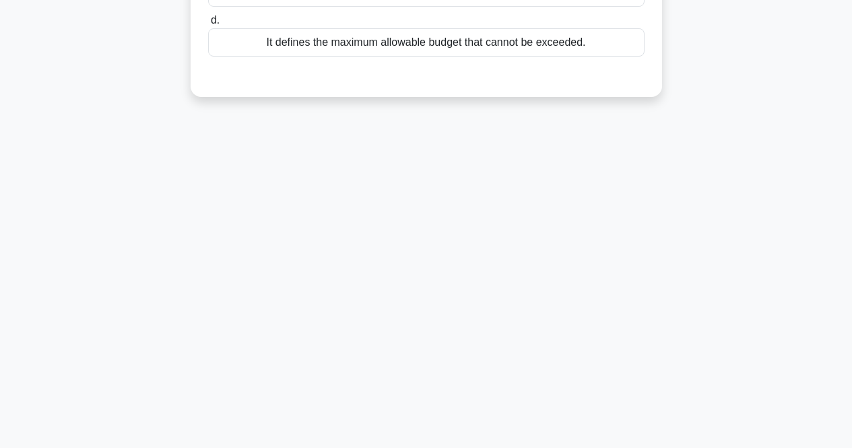
scroll to position [0, 0]
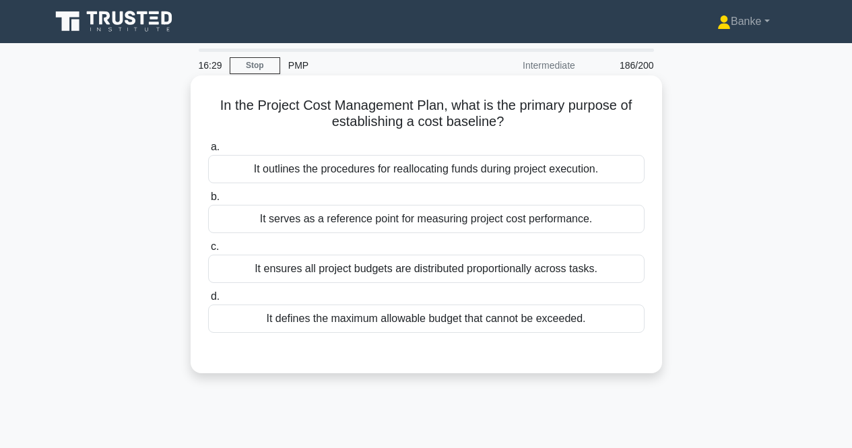
click at [498, 319] on div "It defines the maximum allowable budget that cannot be exceeded." at bounding box center [426, 318] width 436 height 28
click at [208, 301] on input "d. It defines the maximum allowable budget that cannot be exceeded." at bounding box center [208, 296] width 0 height 9
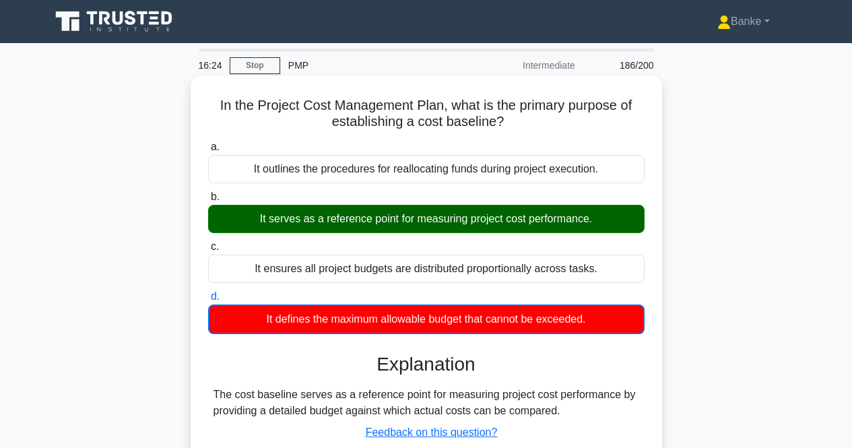
scroll to position [67, 0]
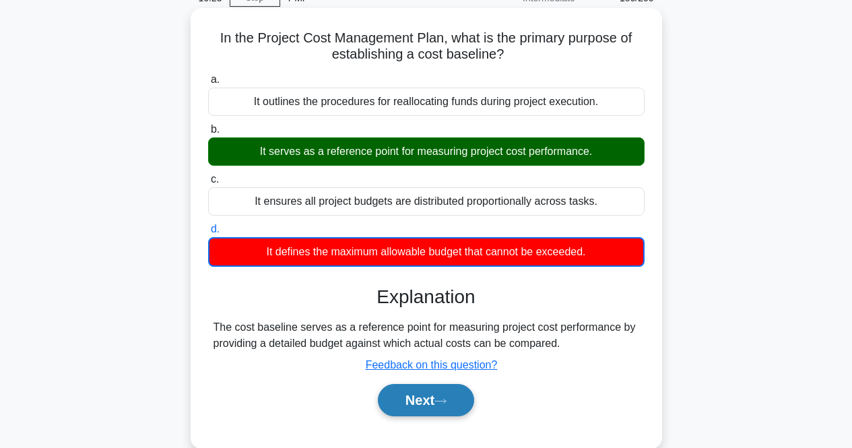
click at [416, 396] on button "Next" at bounding box center [426, 400] width 96 height 32
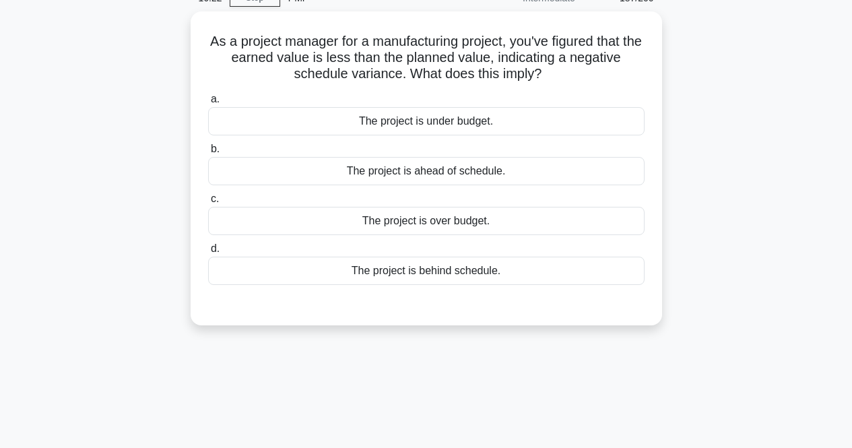
scroll to position [0, 0]
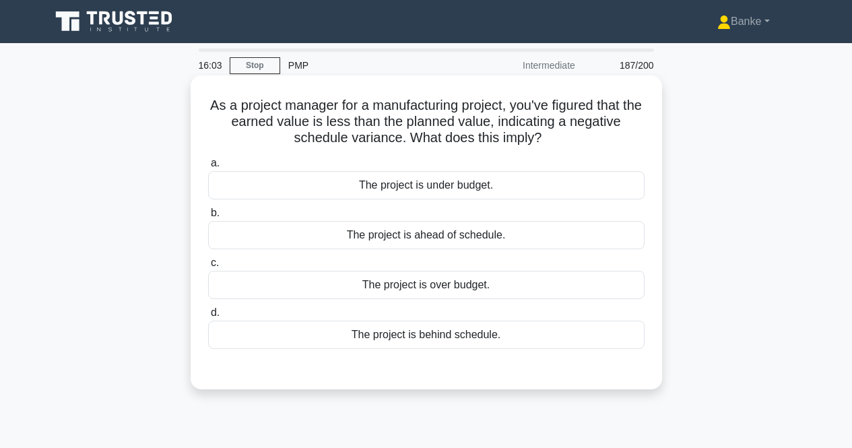
click at [482, 331] on div "The project is behind schedule." at bounding box center [426, 335] width 436 height 28
click at [208, 317] on input "d. The project is behind schedule." at bounding box center [208, 312] width 0 height 9
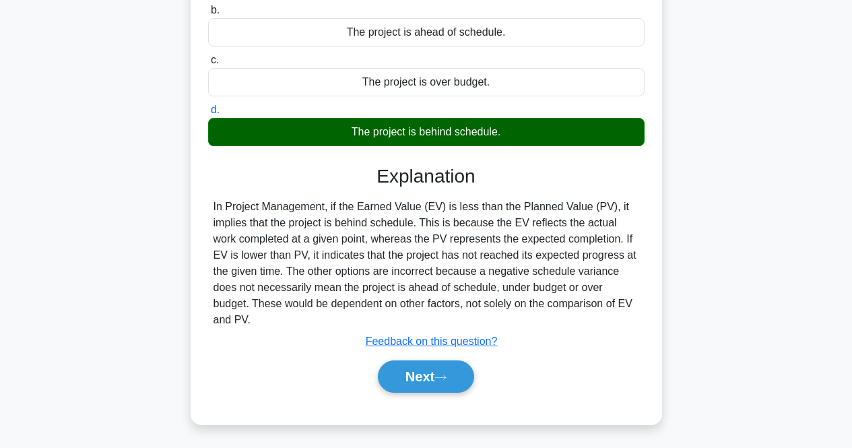
scroll to position [279, 0]
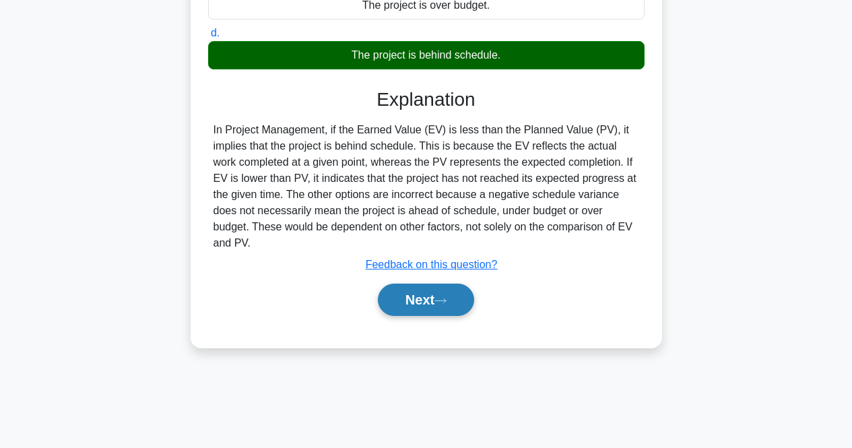
click at [442, 284] on button "Next" at bounding box center [426, 300] width 96 height 32
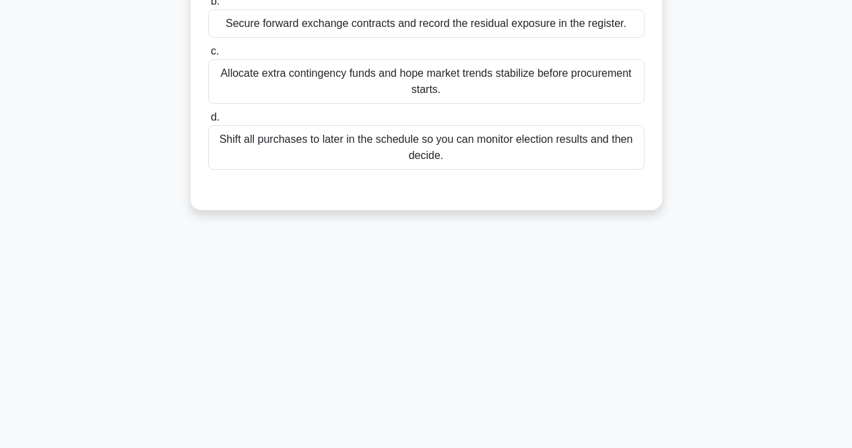
scroll to position [10, 0]
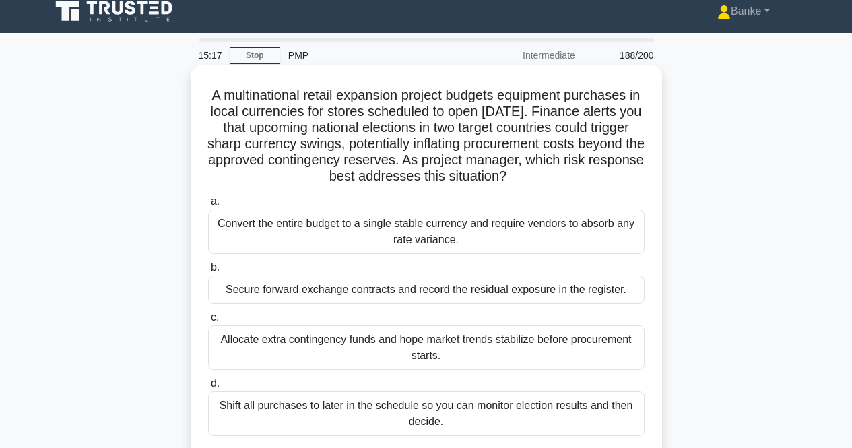
click at [412, 284] on div "Secure forward exchange contracts and record the residual exposure in the regis…" at bounding box center [426, 289] width 436 height 28
click at [208, 272] on input "b. Secure forward exchange contracts and record the residual exposure in the re…" at bounding box center [208, 267] width 0 height 9
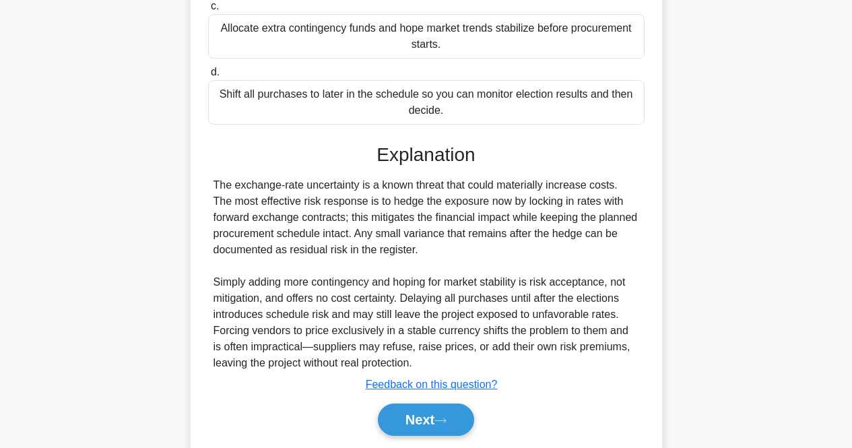
scroll to position [347, 0]
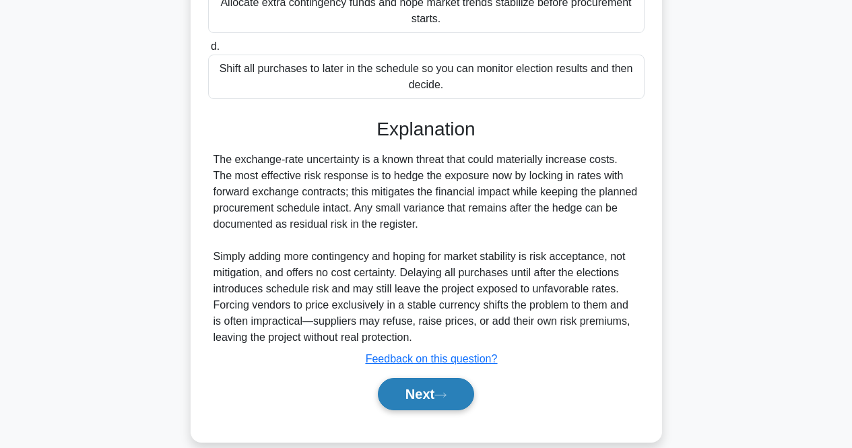
click at [430, 390] on button "Next" at bounding box center [426, 394] width 96 height 32
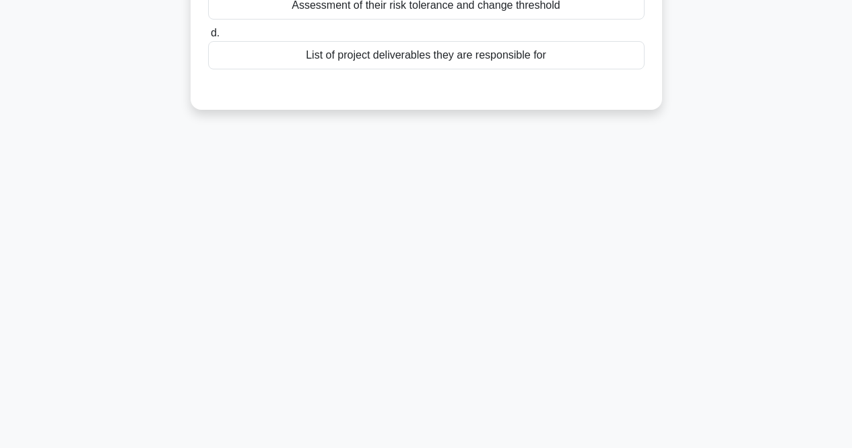
scroll to position [10, 0]
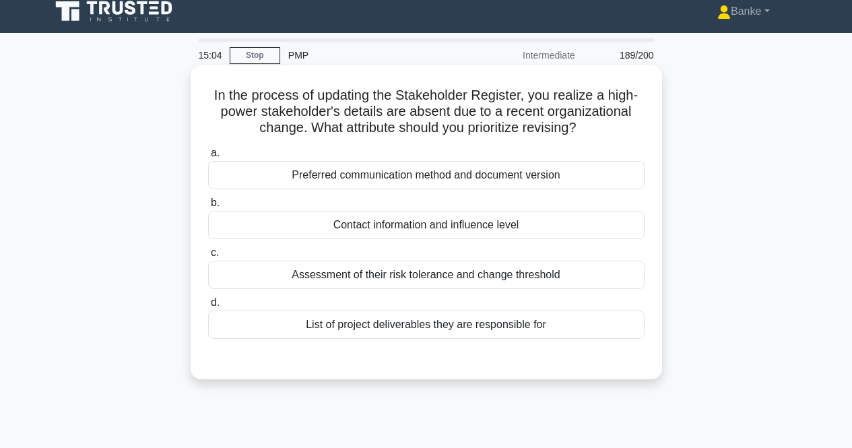
click at [486, 216] on div "Contact information and influence level" at bounding box center [426, 225] width 436 height 28
click at [208, 207] on input "b. Contact information and influence level" at bounding box center [208, 203] width 0 height 9
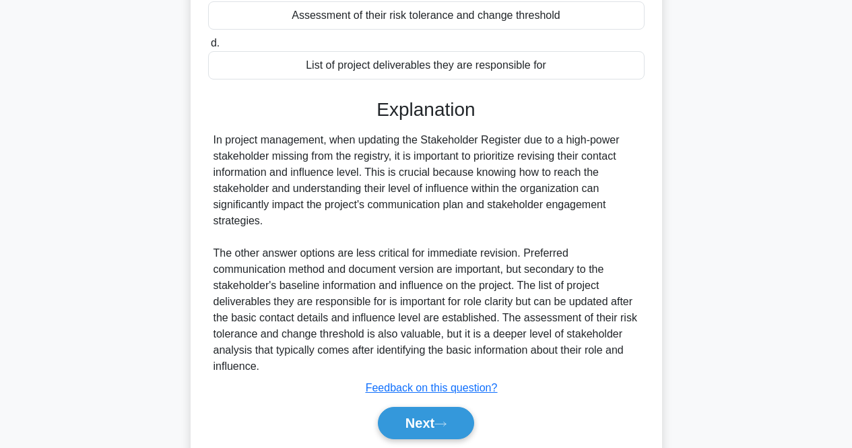
scroll to position [279, 0]
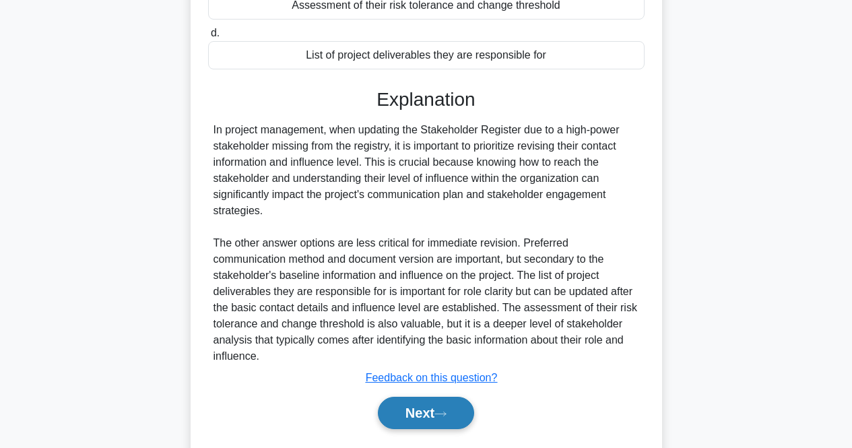
click at [418, 416] on button "Next" at bounding box center [426, 413] width 96 height 32
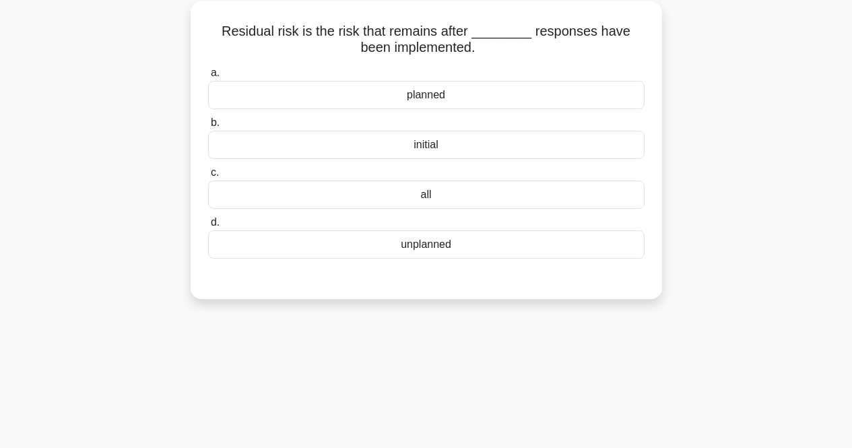
scroll to position [10, 0]
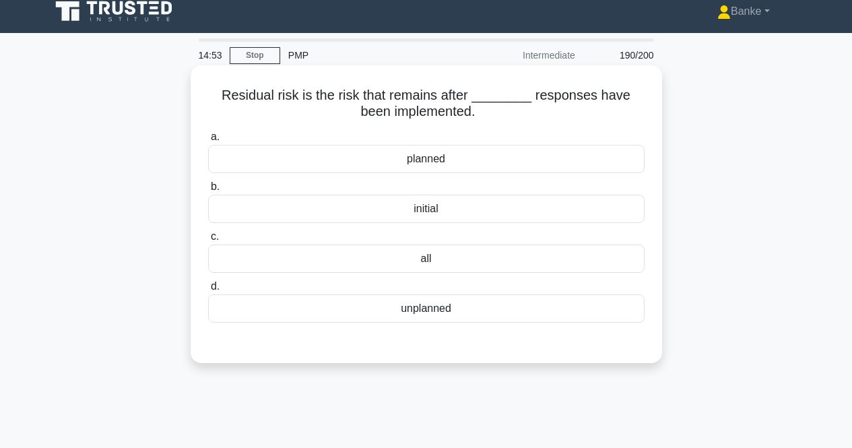
click at [478, 164] on div "planned" at bounding box center [426, 159] width 436 height 28
click at [208, 141] on input "a. planned" at bounding box center [208, 137] width 0 height 9
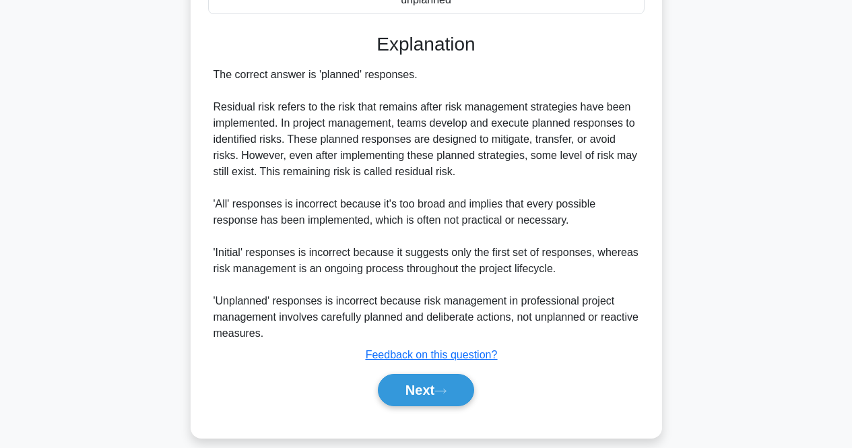
scroll to position [335, 0]
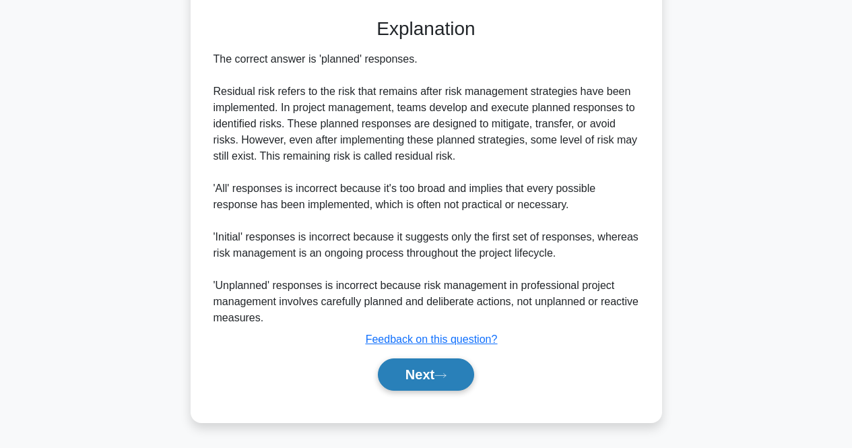
click at [422, 366] on button "Next" at bounding box center [426, 374] width 96 height 32
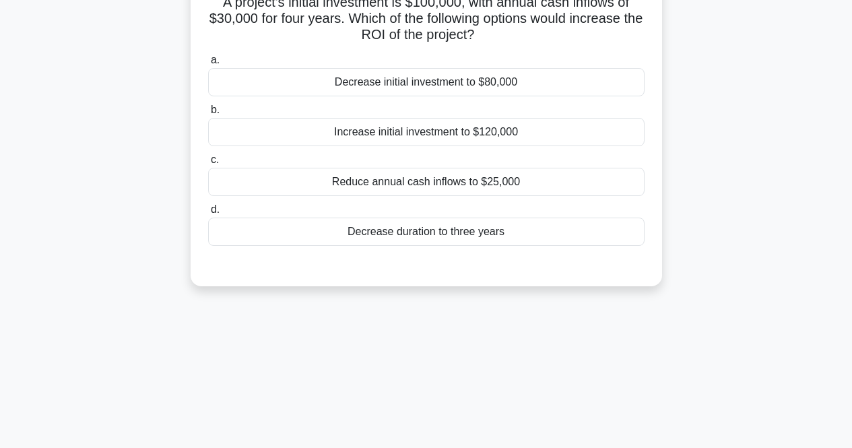
scroll to position [10, 0]
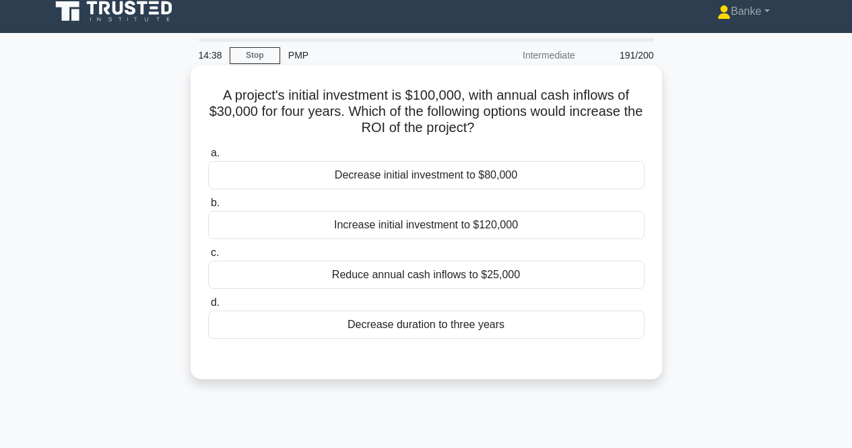
click at [446, 224] on div "Increase initial investment to $120,000" at bounding box center [426, 225] width 436 height 28
click at [208, 207] on input "b. Increase initial investment to $120,000" at bounding box center [208, 203] width 0 height 9
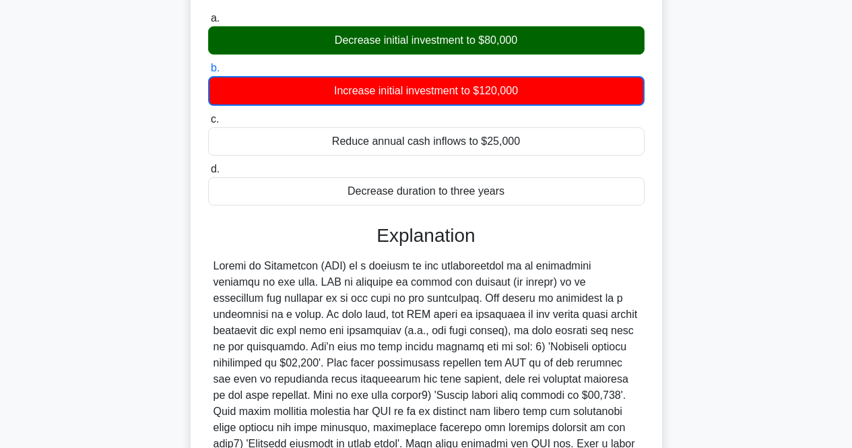
scroll to position [352, 0]
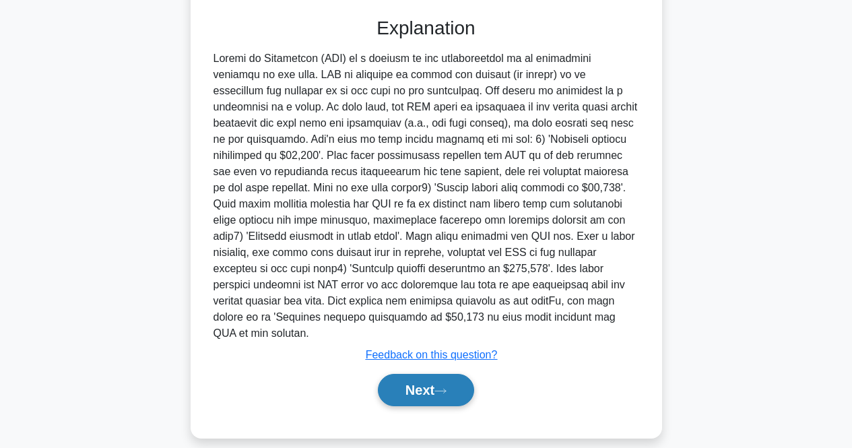
click at [416, 378] on button "Next" at bounding box center [426, 390] width 96 height 32
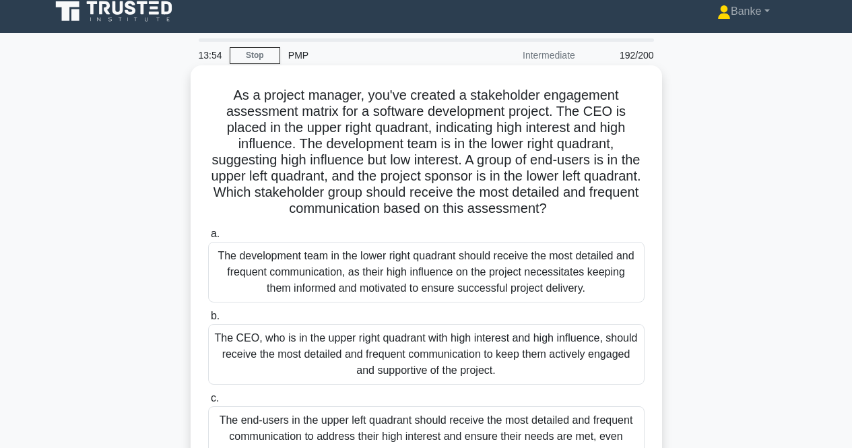
scroll to position [77, 0]
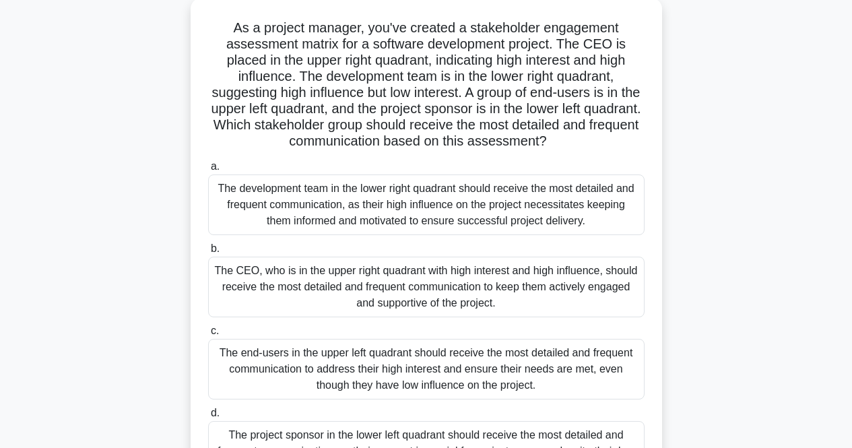
click at [459, 284] on div "The CEO, who is in the upper right quadrant with high interest and high influen…" at bounding box center [426, 287] width 436 height 61
click at [208, 253] on input "b. The CEO, who is in the upper right quadrant with high interest and high infl…" at bounding box center [208, 248] width 0 height 9
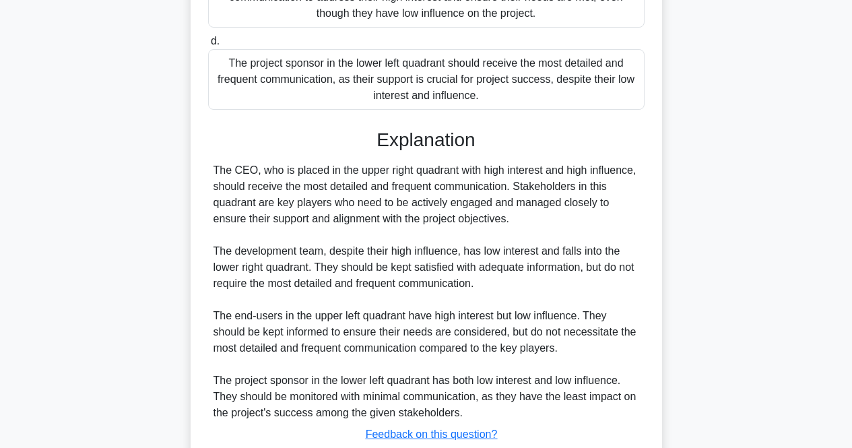
scroll to position [545, 0]
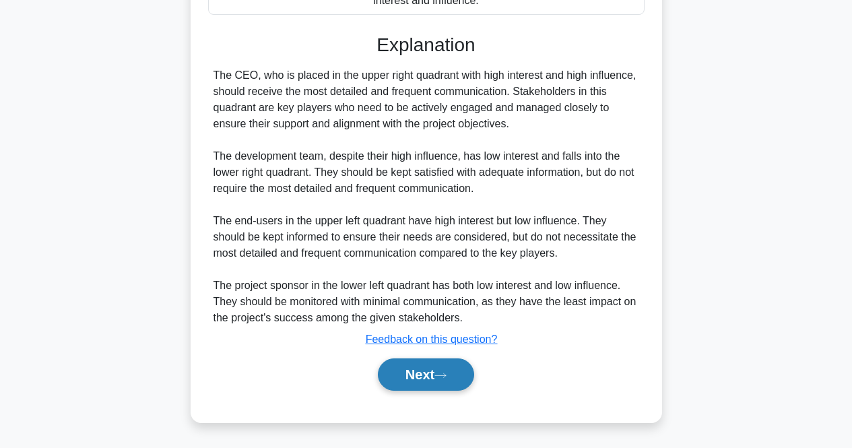
click at [432, 368] on button "Next" at bounding box center [426, 374] width 96 height 32
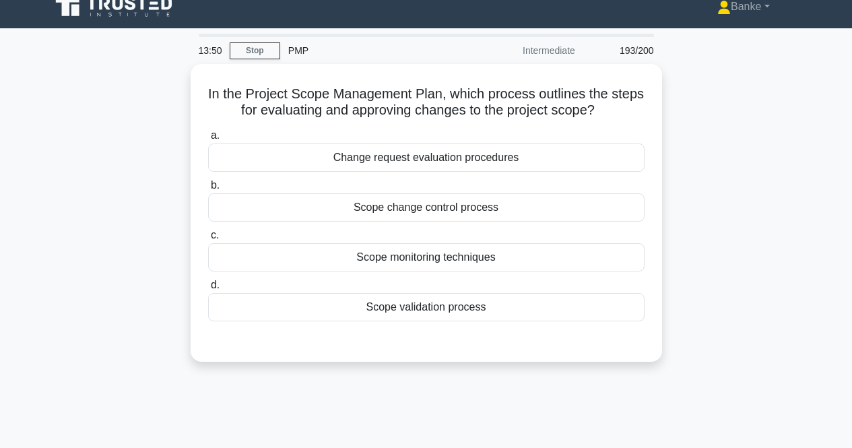
scroll to position [10, 0]
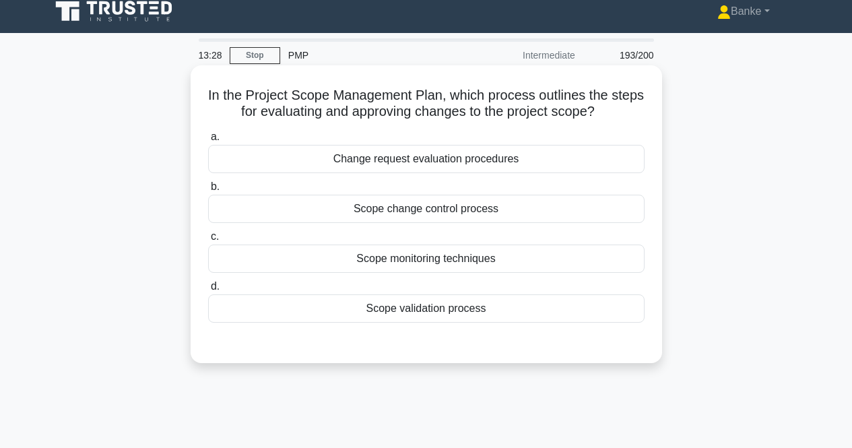
click at [497, 147] on div "Change request evaluation procedures" at bounding box center [426, 159] width 436 height 28
click at [208, 141] on input "a. Change request evaluation procedures" at bounding box center [208, 137] width 0 height 9
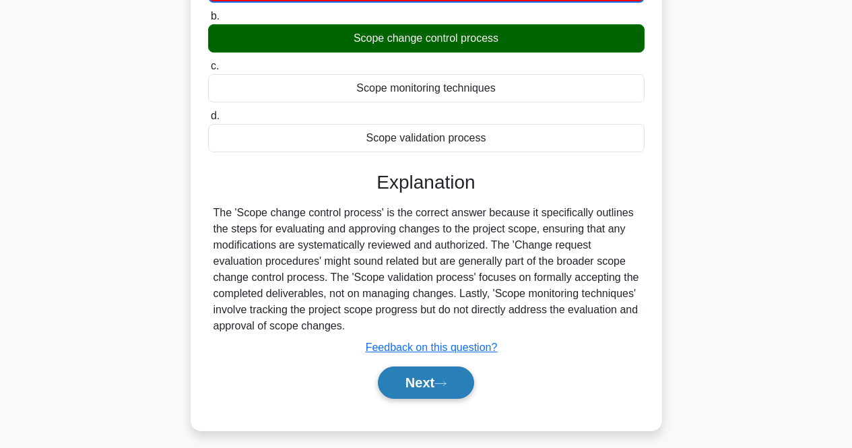
scroll to position [279, 0]
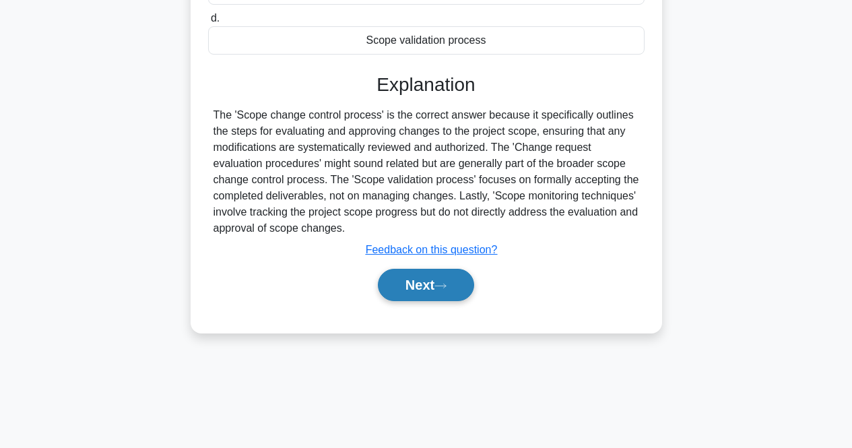
click at [446, 278] on button "Next" at bounding box center [426, 285] width 96 height 32
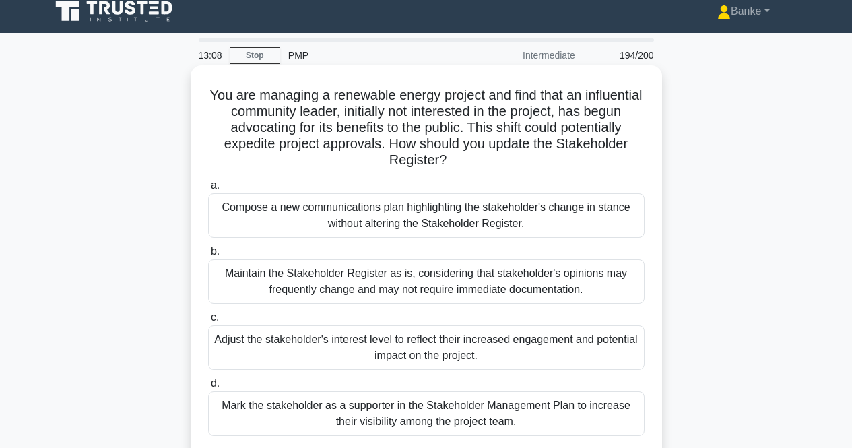
scroll to position [77, 0]
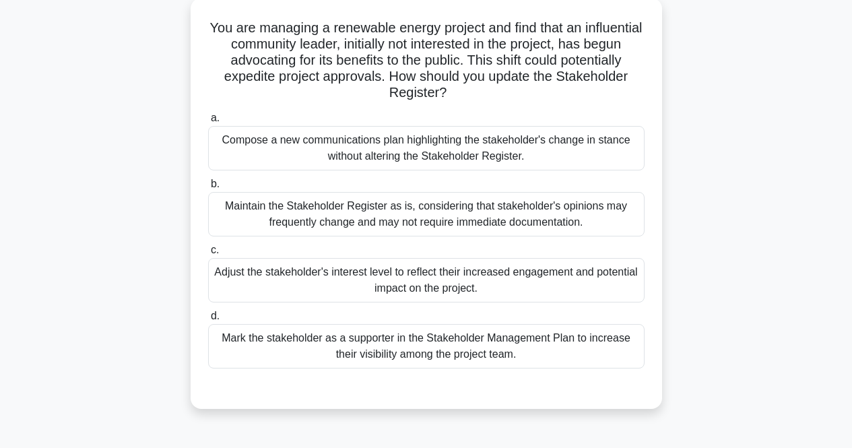
click at [460, 266] on div "Adjust the stakeholder's interest level to reflect their increased engagement a…" at bounding box center [426, 280] width 436 height 44
click at [208, 255] on input "c. Adjust the stakeholder's interest level to reflect their increased engagemen…" at bounding box center [208, 250] width 0 height 9
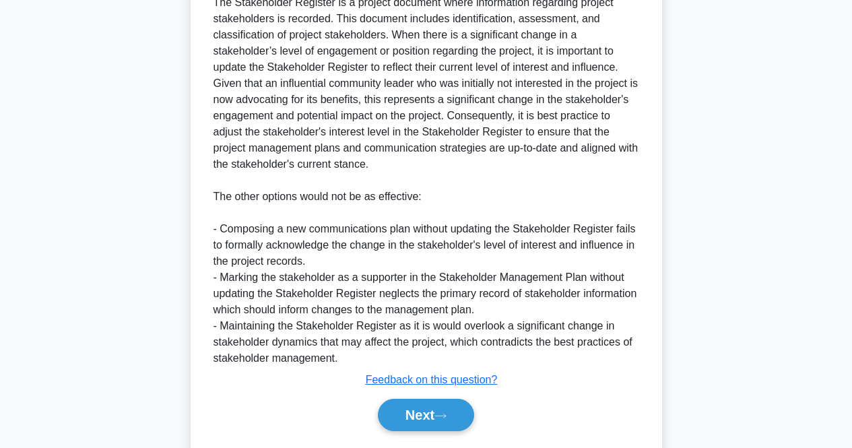
scroll to position [545, 0]
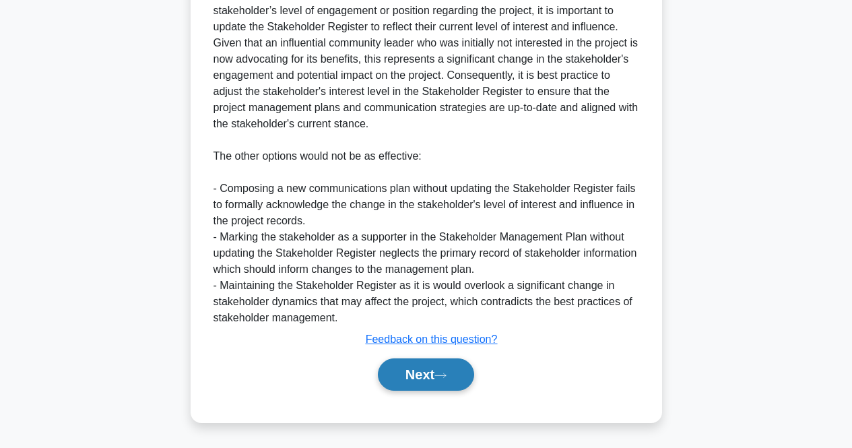
click at [411, 385] on button "Next" at bounding box center [426, 374] width 96 height 32
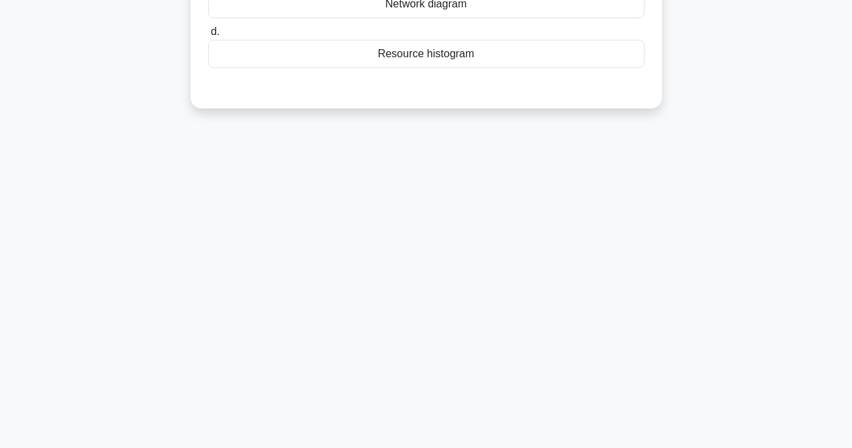
scroll to position [77, 0]
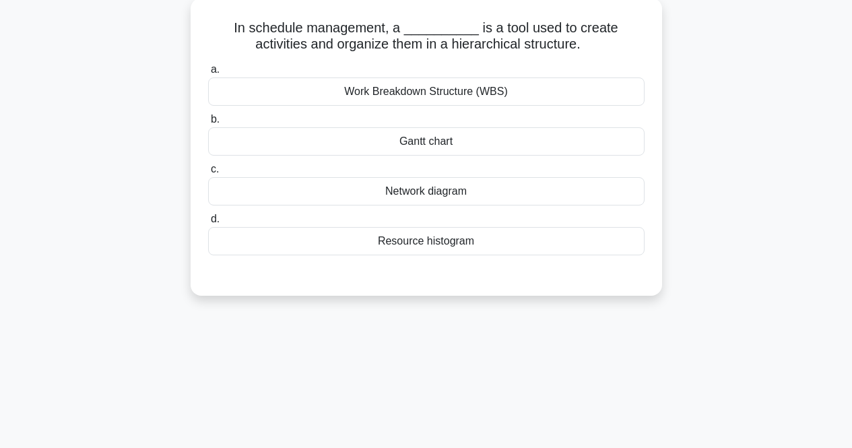
click at [513, 89] on div "Work Breakdown Structure (WBS)" at bounding box center [426, 91] width 436 height 28
click at [208, 74] on input "a. Work Breakdown Structure (WBS)" at bounding box center [208, 69] width 0 height 9
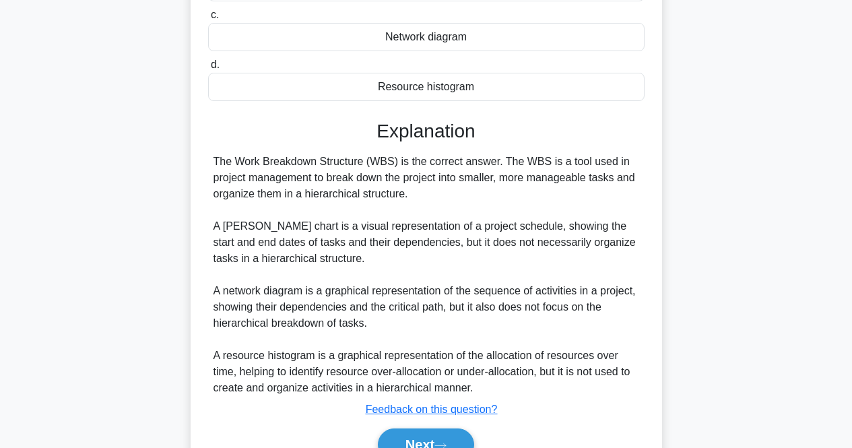
scroll to position [302, 0]
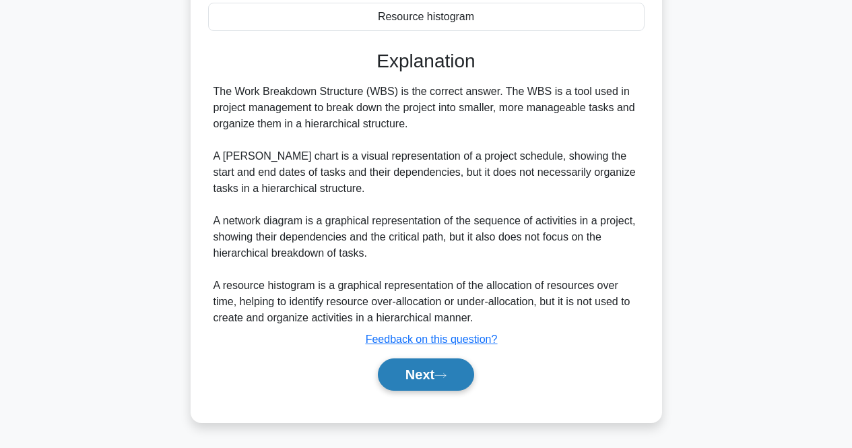
click at [421, 380] on button "Next" at bounding box center [426, 374] width 96 height 32
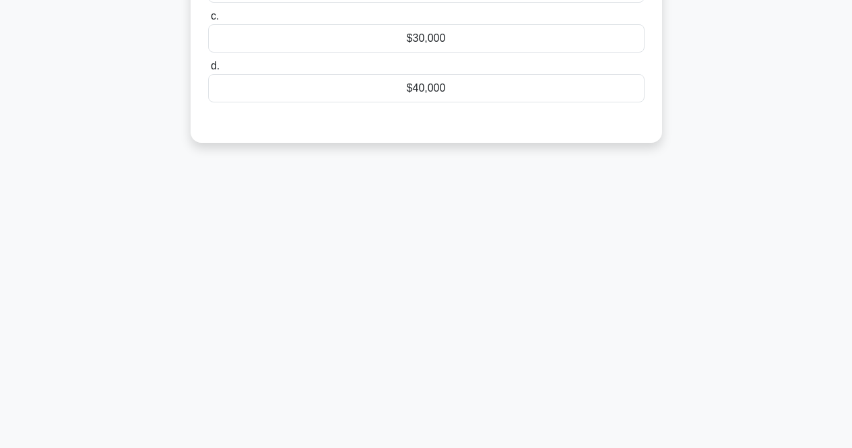
scroll to position [10, 0]
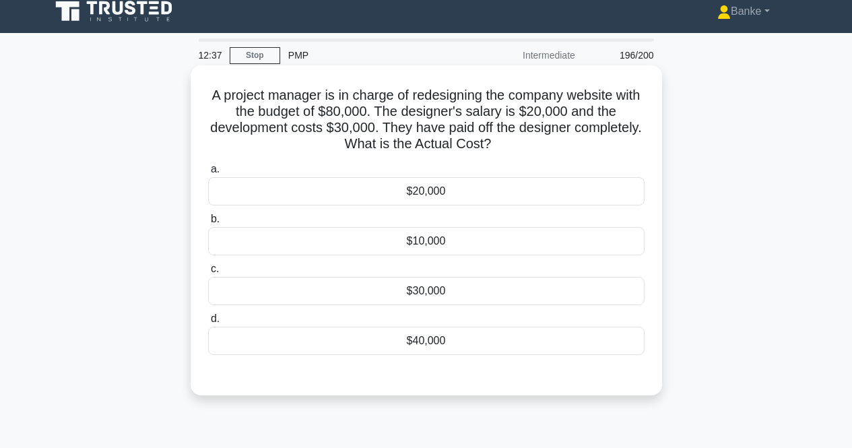
click at [483, 189] on div "$20,000" at bounding box center [426, 191] width 436 height 28
click at [208, 174] on input "a. $20,000" at bounding box center [208, 169] width 0 height 9
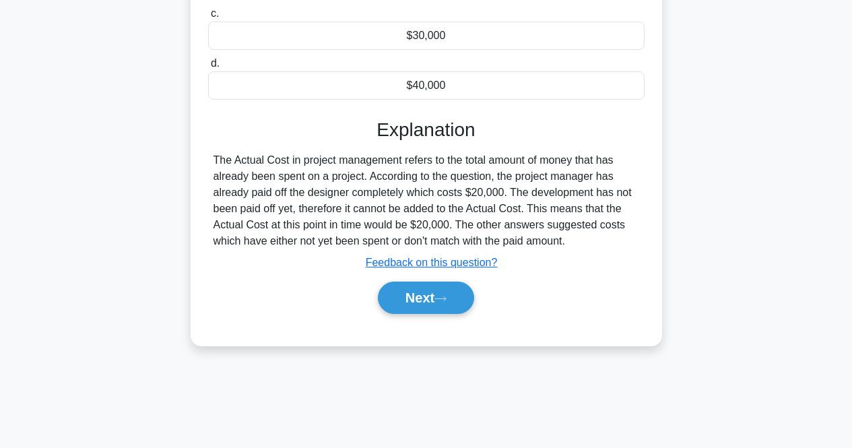
scroll to position [279, 0]
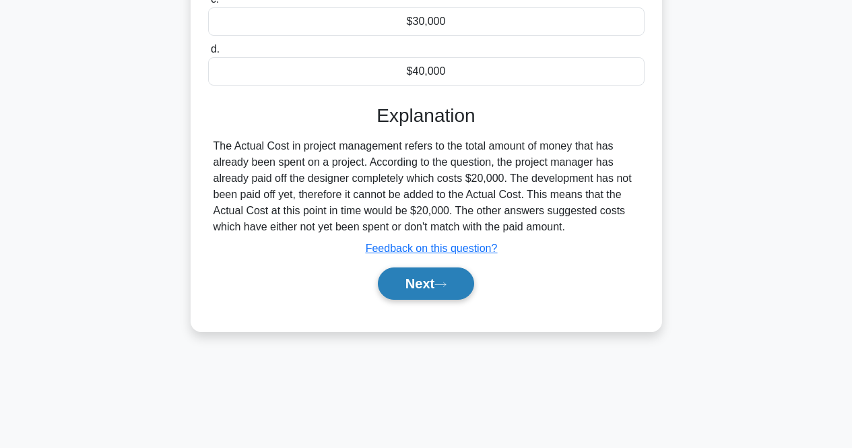
click at [442, 281] on button "Next" at bounding box center [426, 283] width 96 height 32
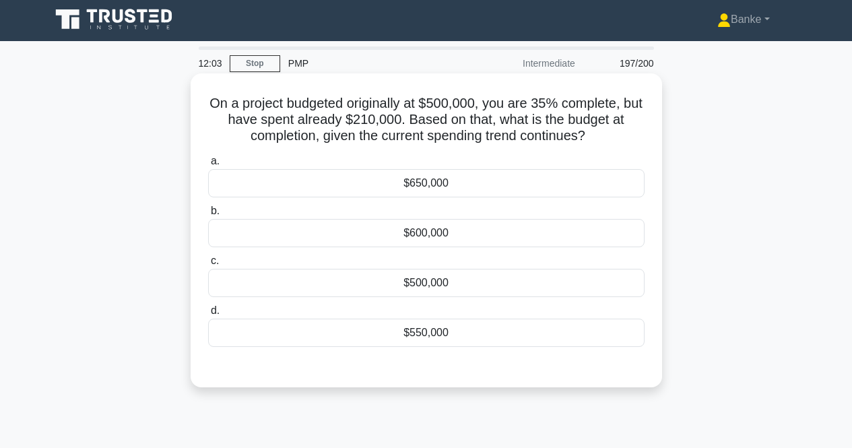
scroll to position [0, 0]
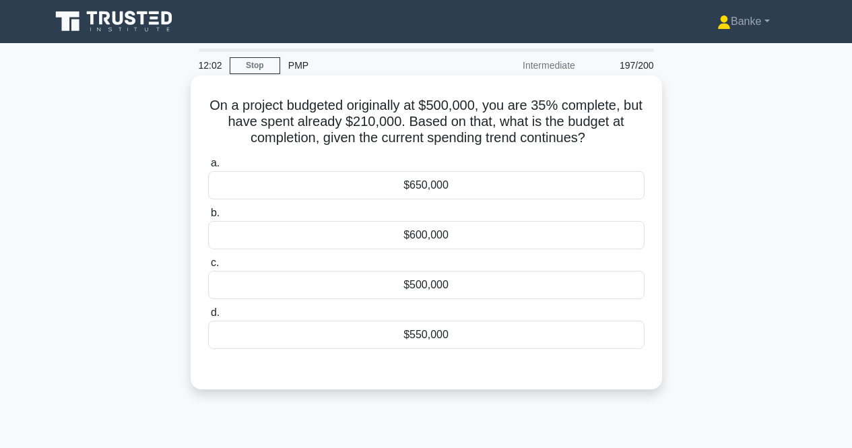
click at [484, 191] on div "$650,000" at bounding box center [426, 185] width 436 height 28
click at [208, 168] on input "a. $650,000" at bounding box center [208, 163] width 0 height 9
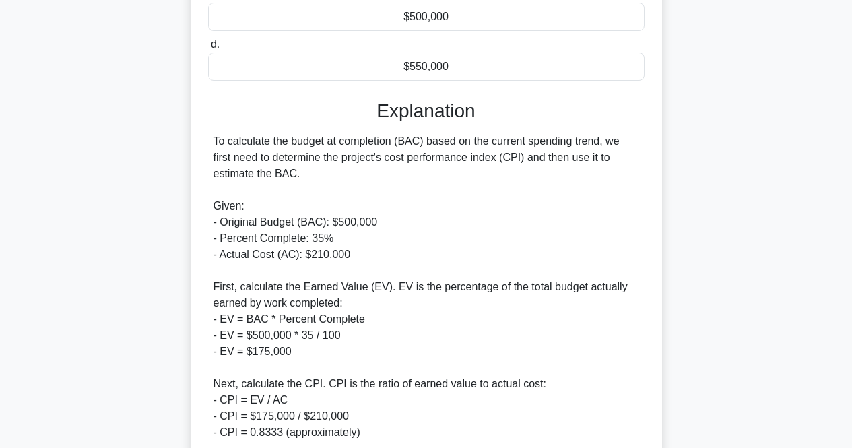
scroll to position [530, 0]
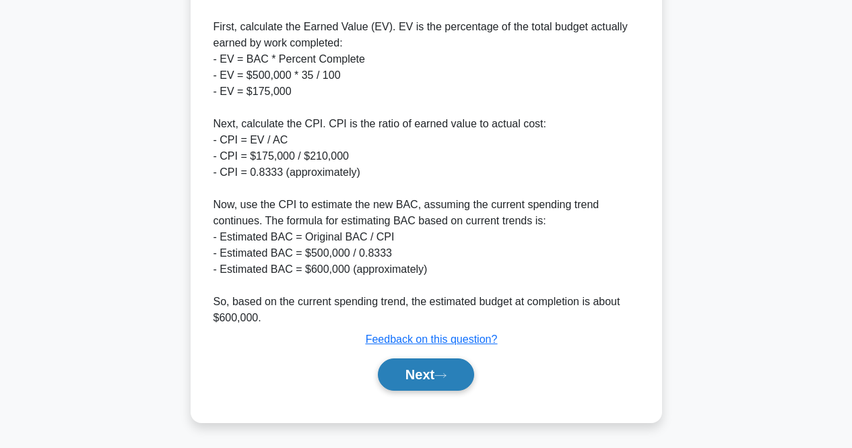
click at [459, 364] on button "Next" at bounding box center [426, 374] width 96 height 32
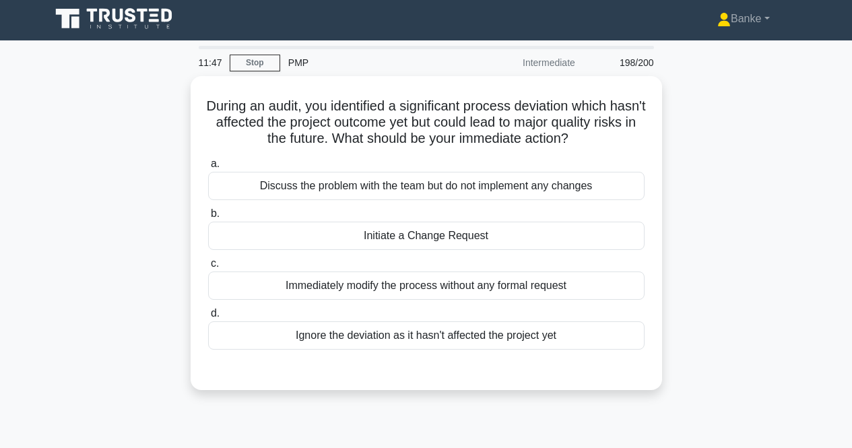
scroll to position [0, 0]
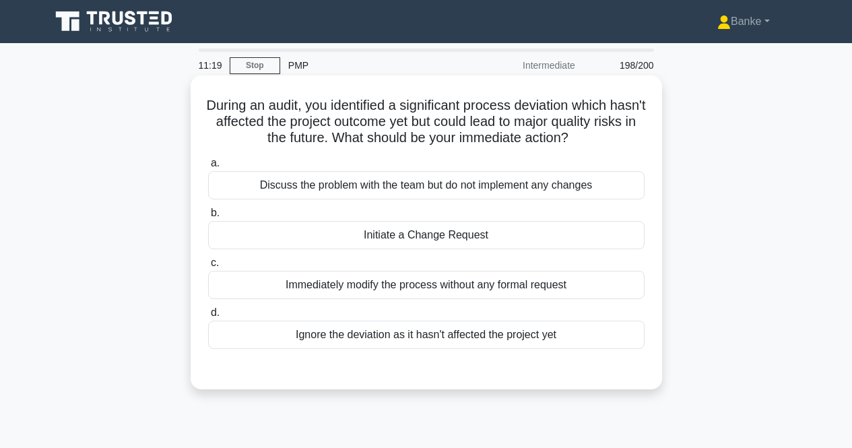
click at [473, 170] on label "a. Discuss the problem with the team but do not implement any changes" at bounding box center [426, 177] width 436 height 44
click at [208, 168] on input "a. Discuss the problem with the team but do not implement any changes" at bounding box center [208, 163] width 0 height 9
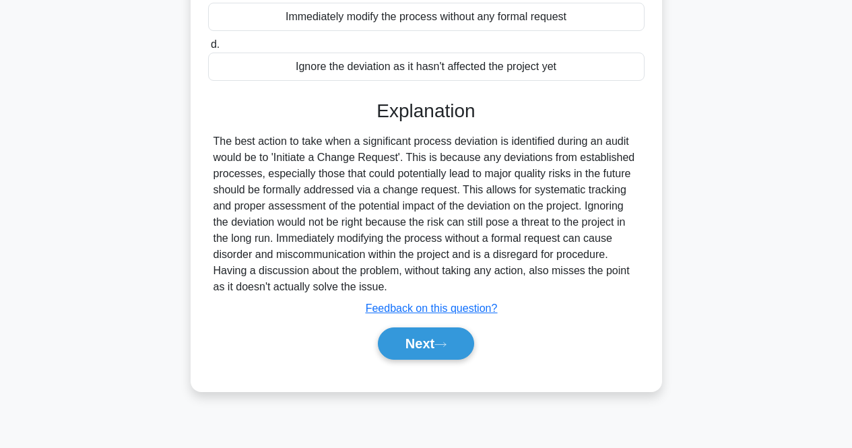
scroll to position [202, 0]
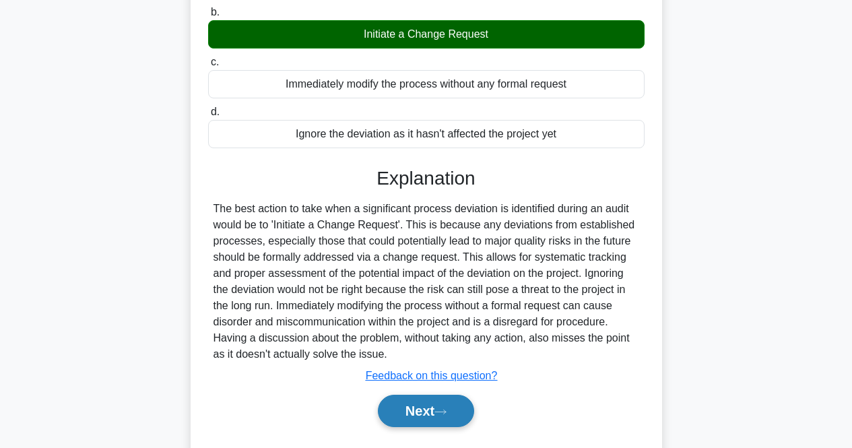
click at [434, 407] on button "Next" at bounding box center [426, 411] width 96 height 32
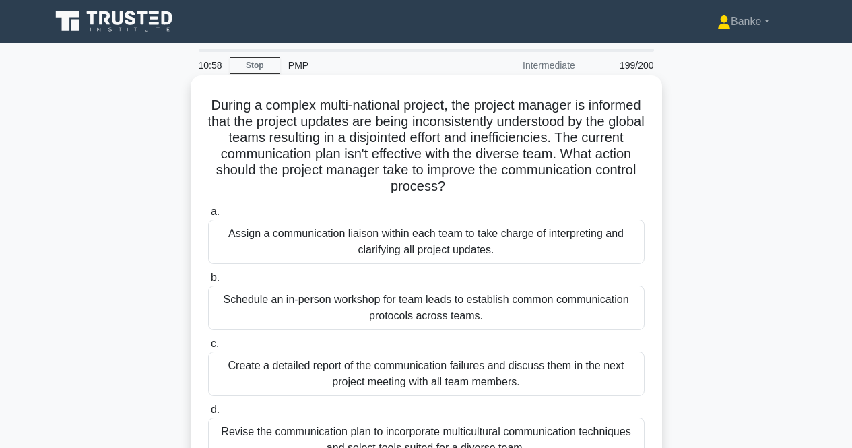
scroll to position [135, 0]
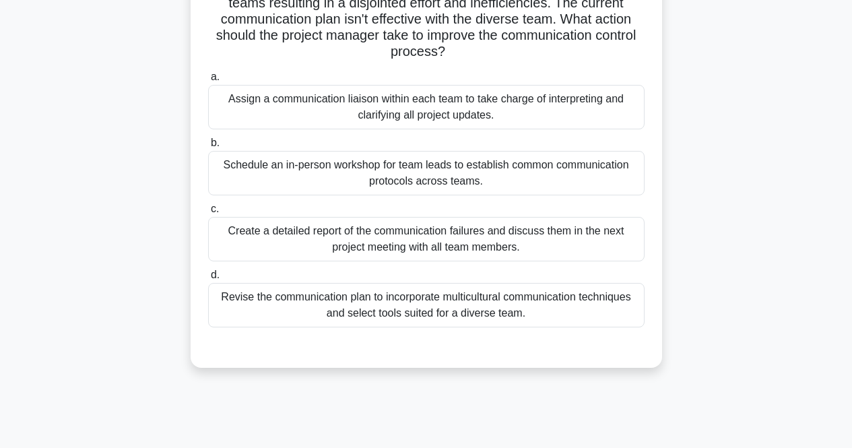
click at [458, 304] on div "Revise the communication plan to incorporate multicultural communication techni…" at bounding box center [426, 305] width 436 height 44
click at [208, 279] on input "d. Revise the communication plan to incorporate multicultural communication tec…" at bounding box center [208, 275] width 0 height 9
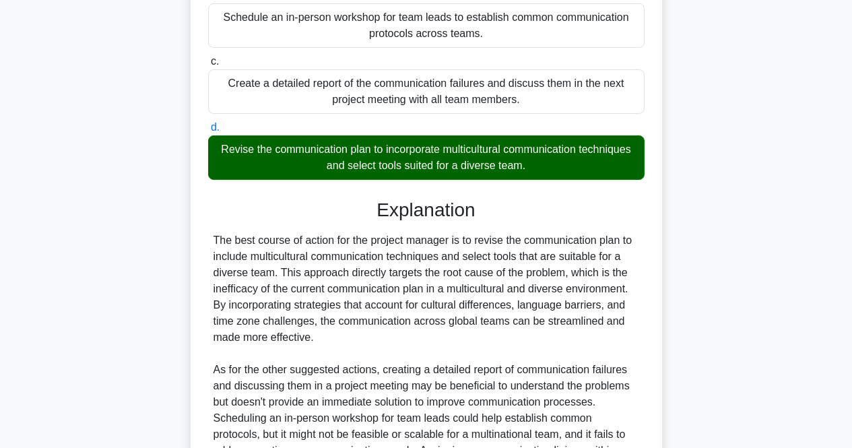
scroll to position [464, 0]
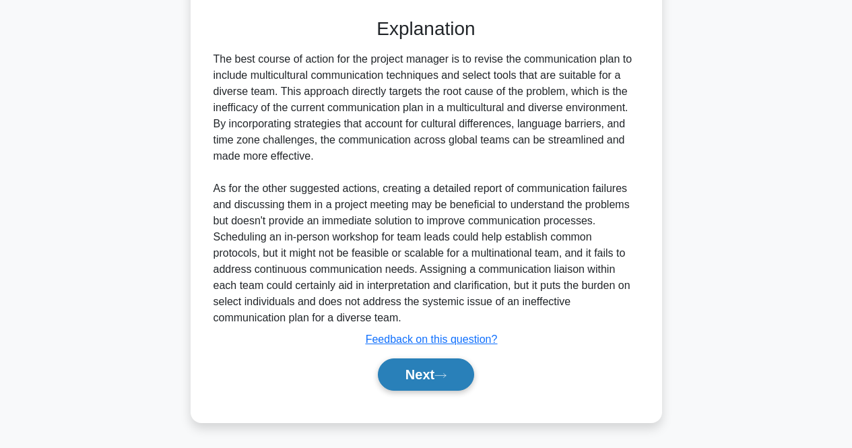
click at [428, 369] on button "Next" at bounding box center [426, 374] width 96 height 32
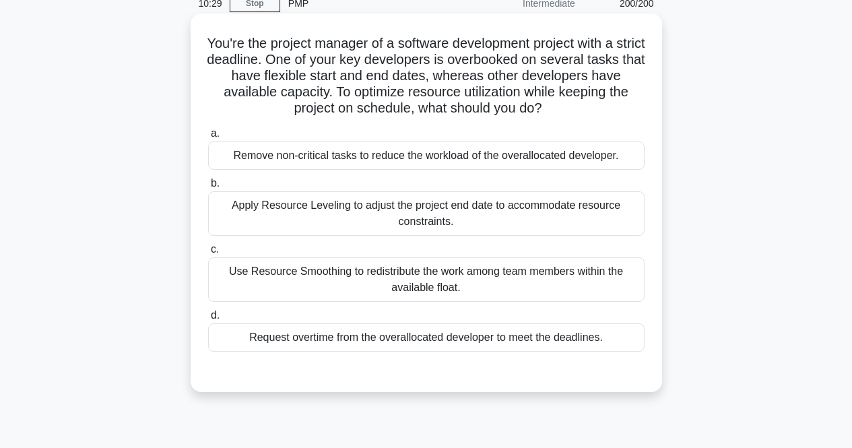
scroll to position [77, 0]
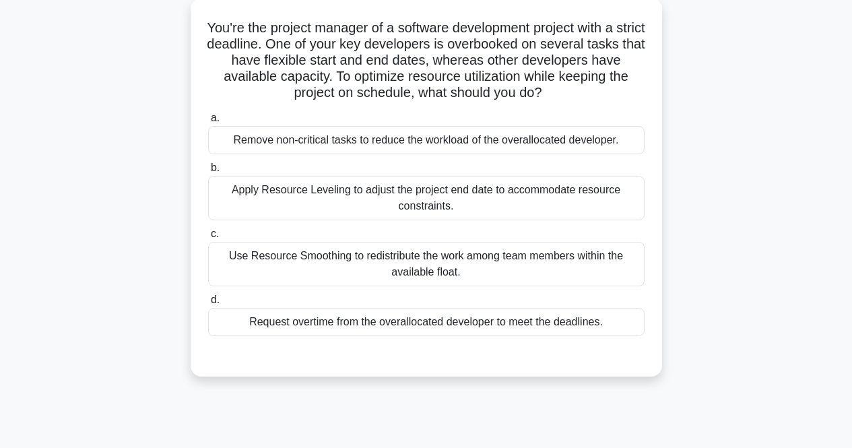
click at [498, 269] on div "Use Resource Smoothing to redistribute the work among team members within the a…" at bounding box center [426, 264] width 436 height 44
click at [208, 238] on input "c. Use Resource Smoothing to redistribute the work among team members within th…" at bounding box center [208, 234] width 0 height 9
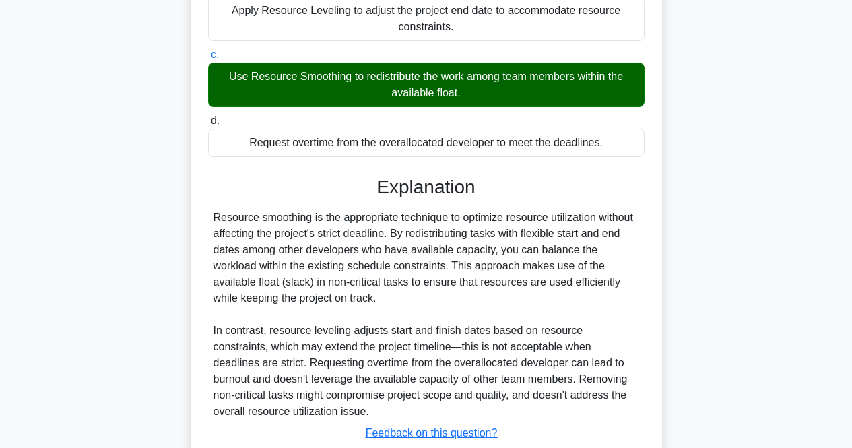
scroll to position [347, 0]
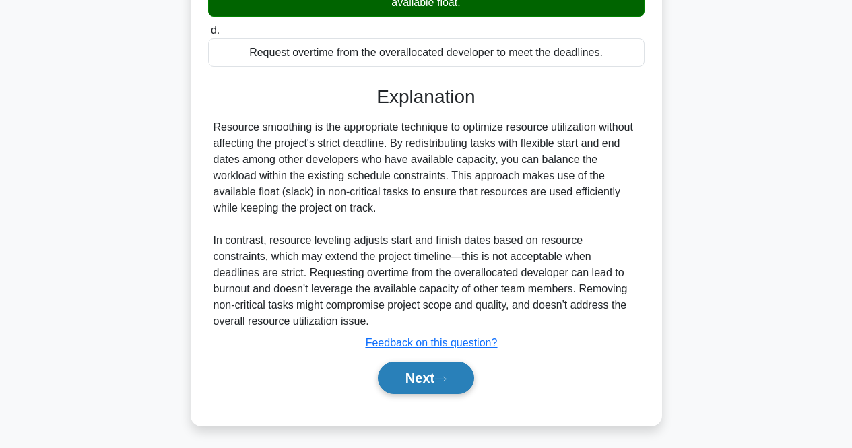
click at [418, 385] on button "Next" at bounding box center [426, 378] width 96 height 32
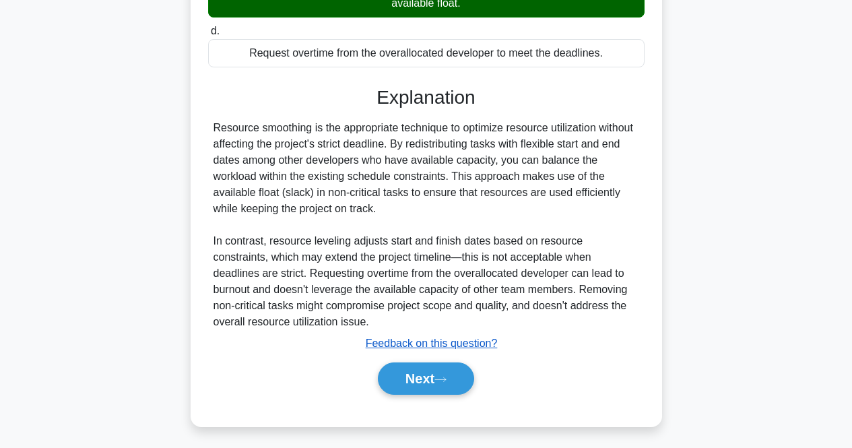
scroll to position [351, 0]
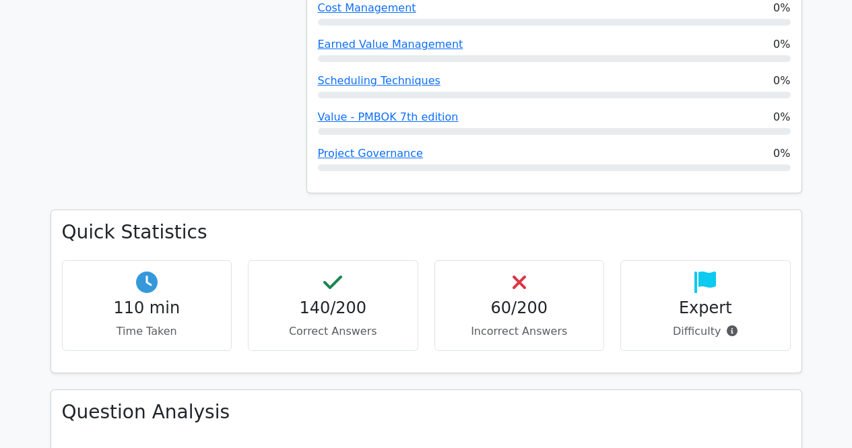
scroll to position [1414, 0]
